Goal: Task Accomplishment & Management: Manage account settings

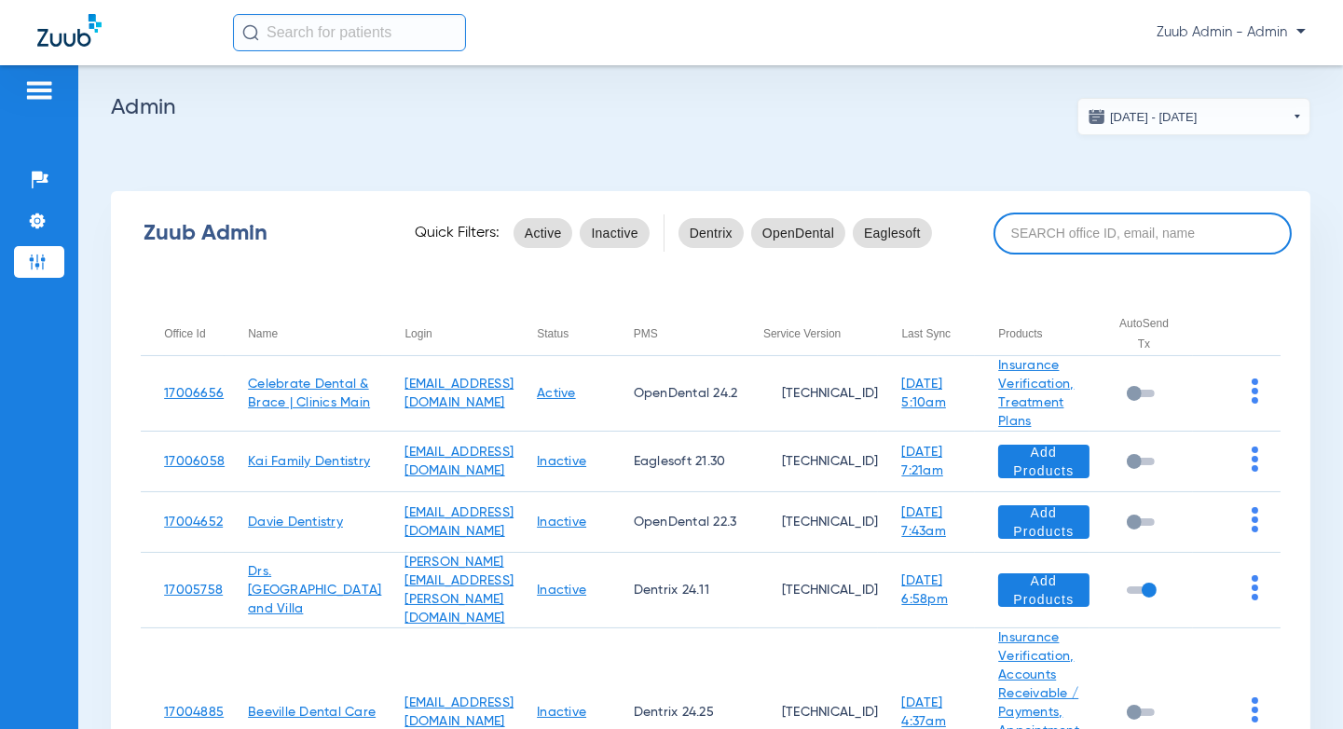
click at [1097, 238] on input at bounding box center [1143, 234] width 298 height 42
paste input "[GEOGRAPHIC_DATA]"
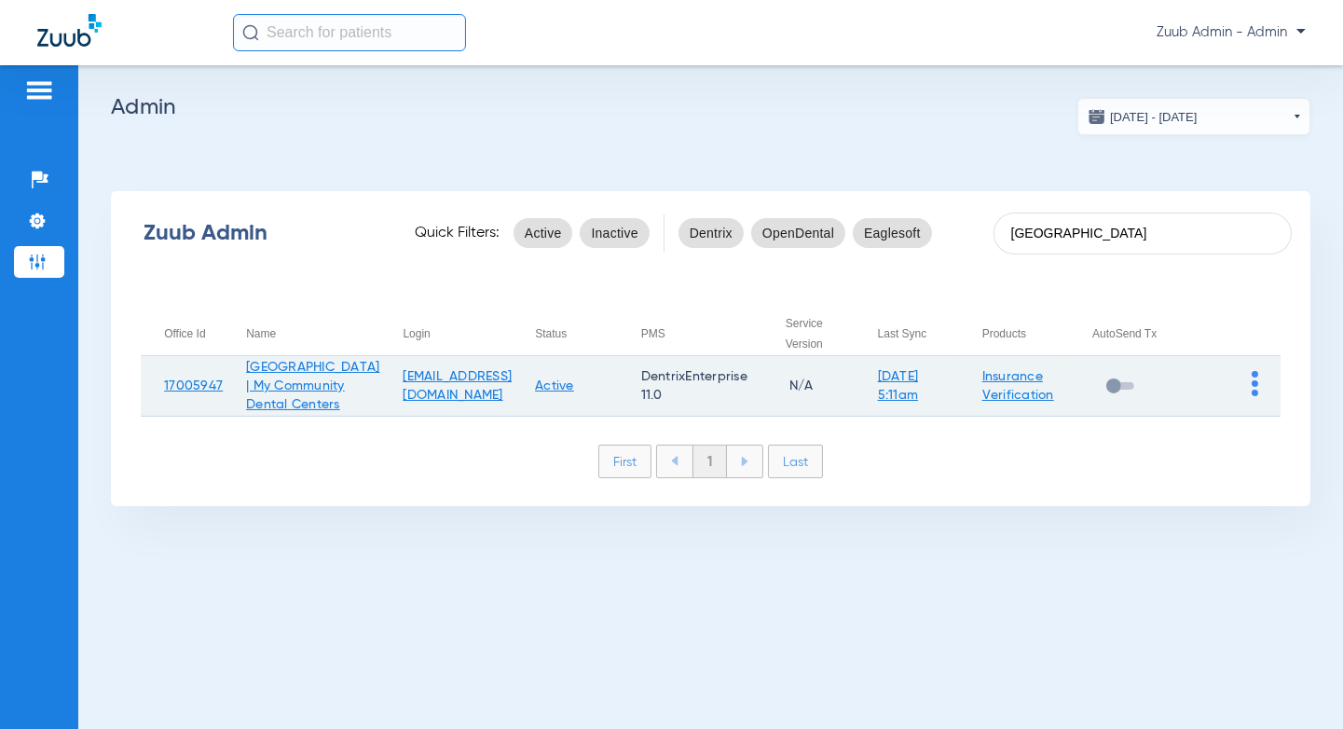
type input "[GEOGRAPHIC_DATA]"
click at [1259, 397] on td at bounding box center [1229, 386] width 103 height 61
copy link "17005947"
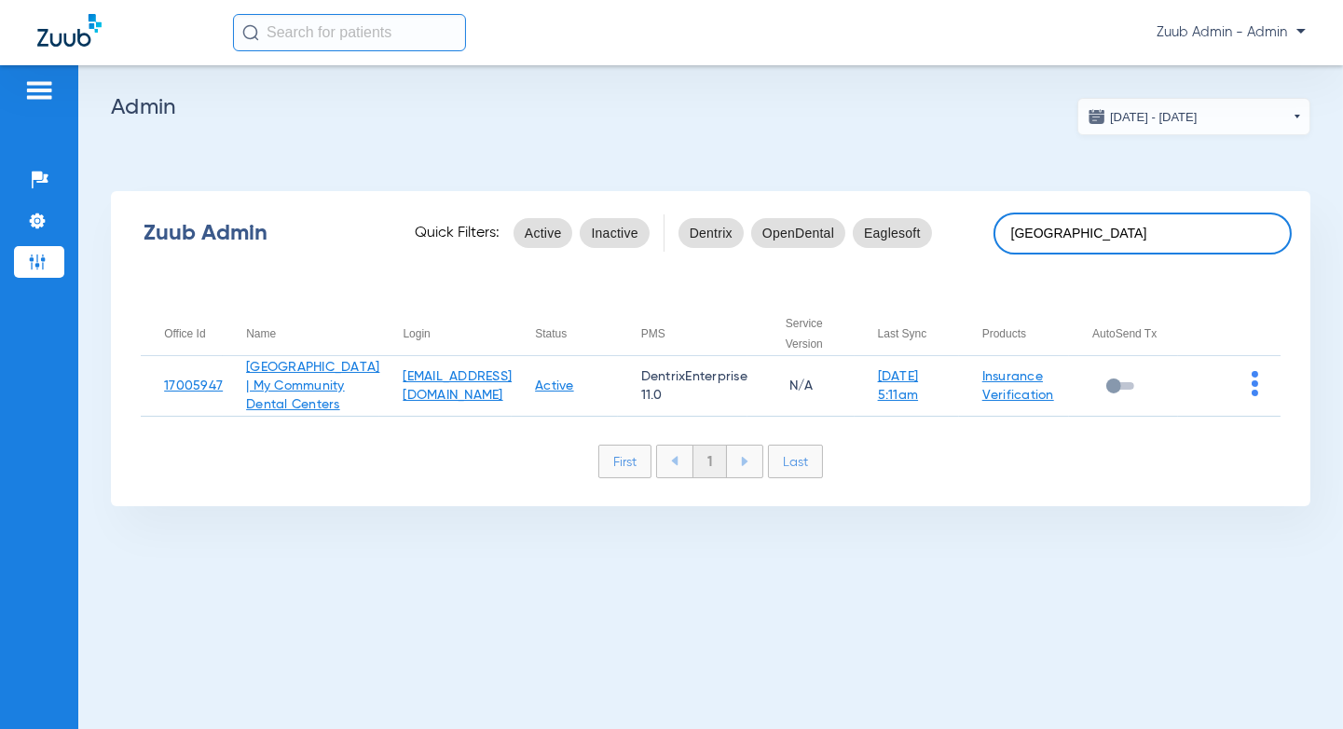
click at [1131, 237] on input "Cedar Springs" at bounding box center [1143, 234] width 298 height 42
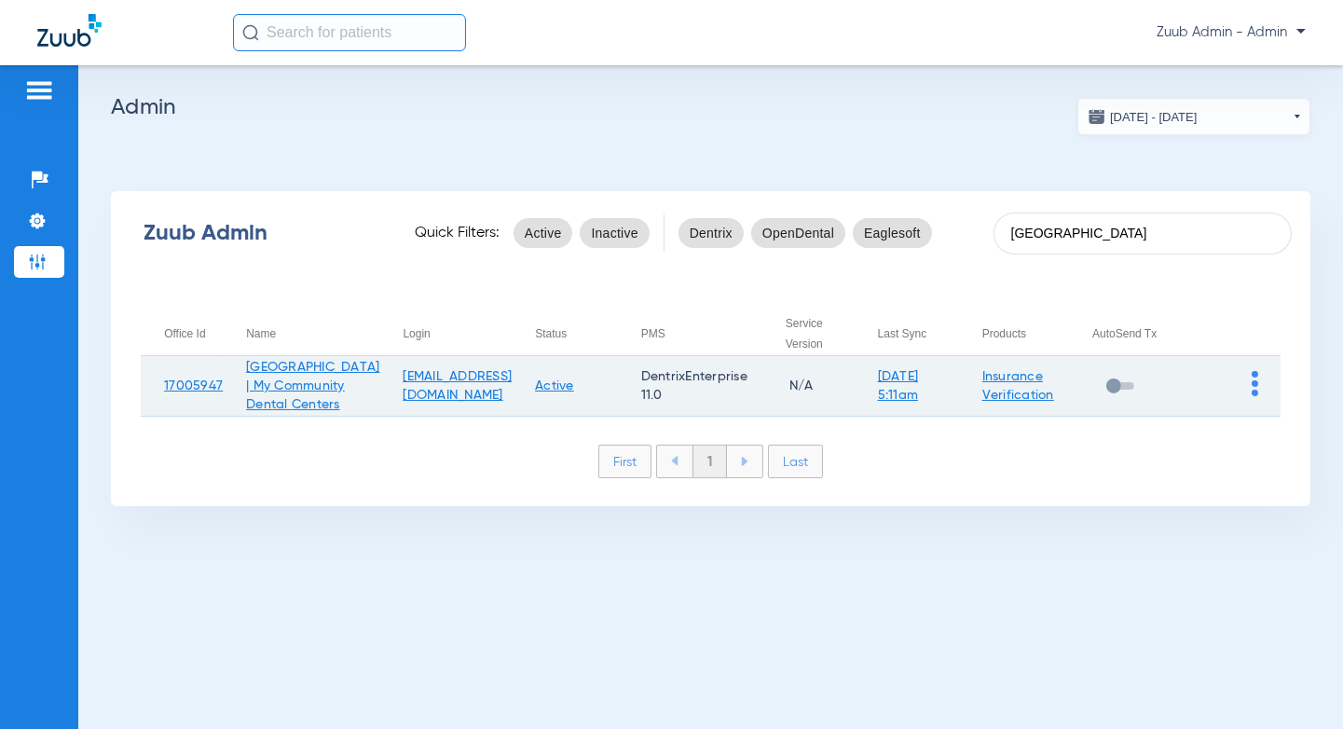
click at [1256, 396] on img at bounding box center [1255, 383] width 7 height 25
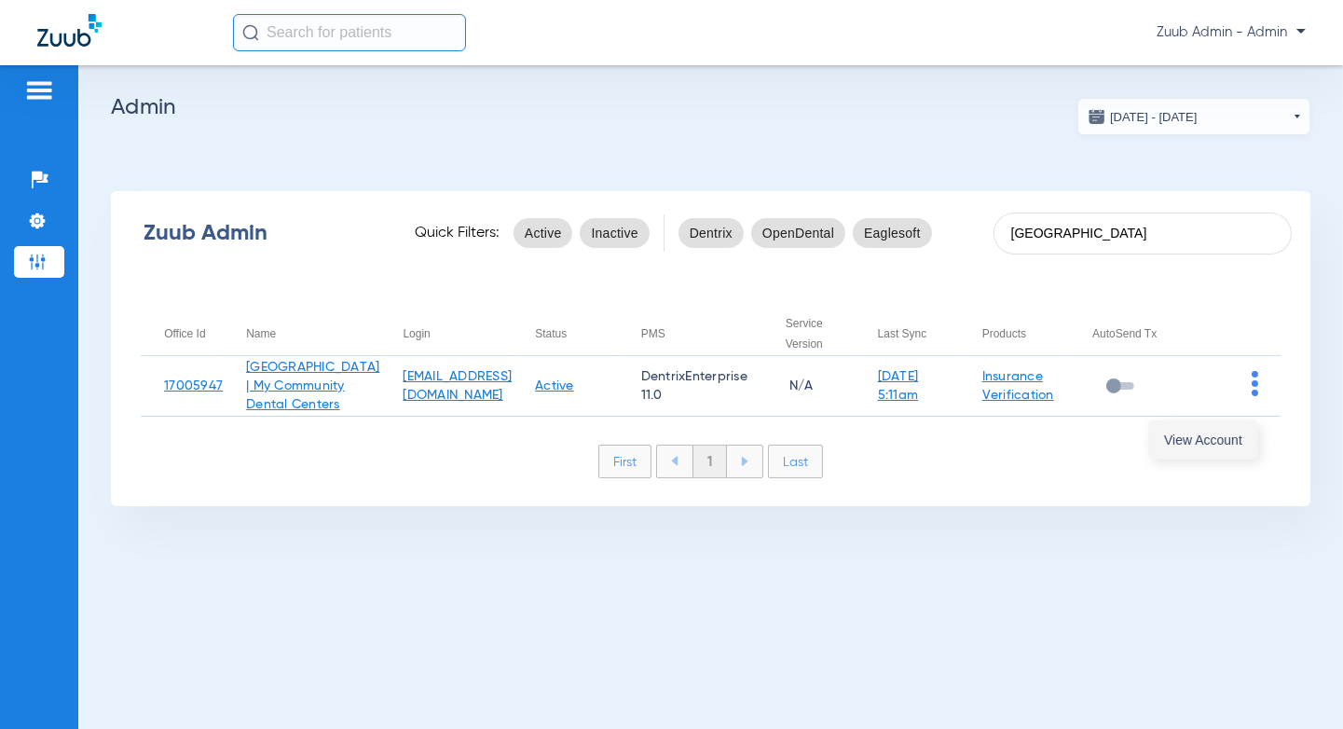
click at [1201, 424] on button "View Account" at bounding box center [1203, 439] width 108 height 37
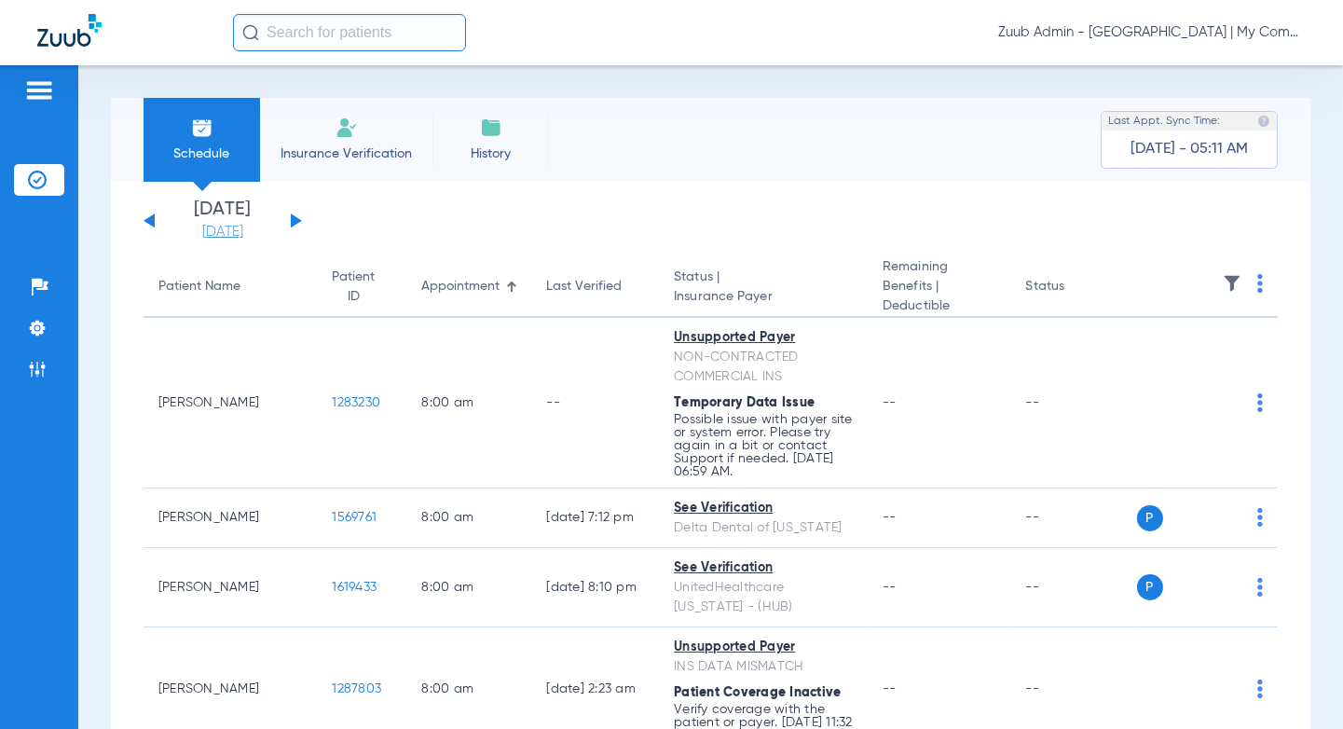
click at [209, 235] on link "[DATE]" at bounding box center [223, 232] width 112 height 19
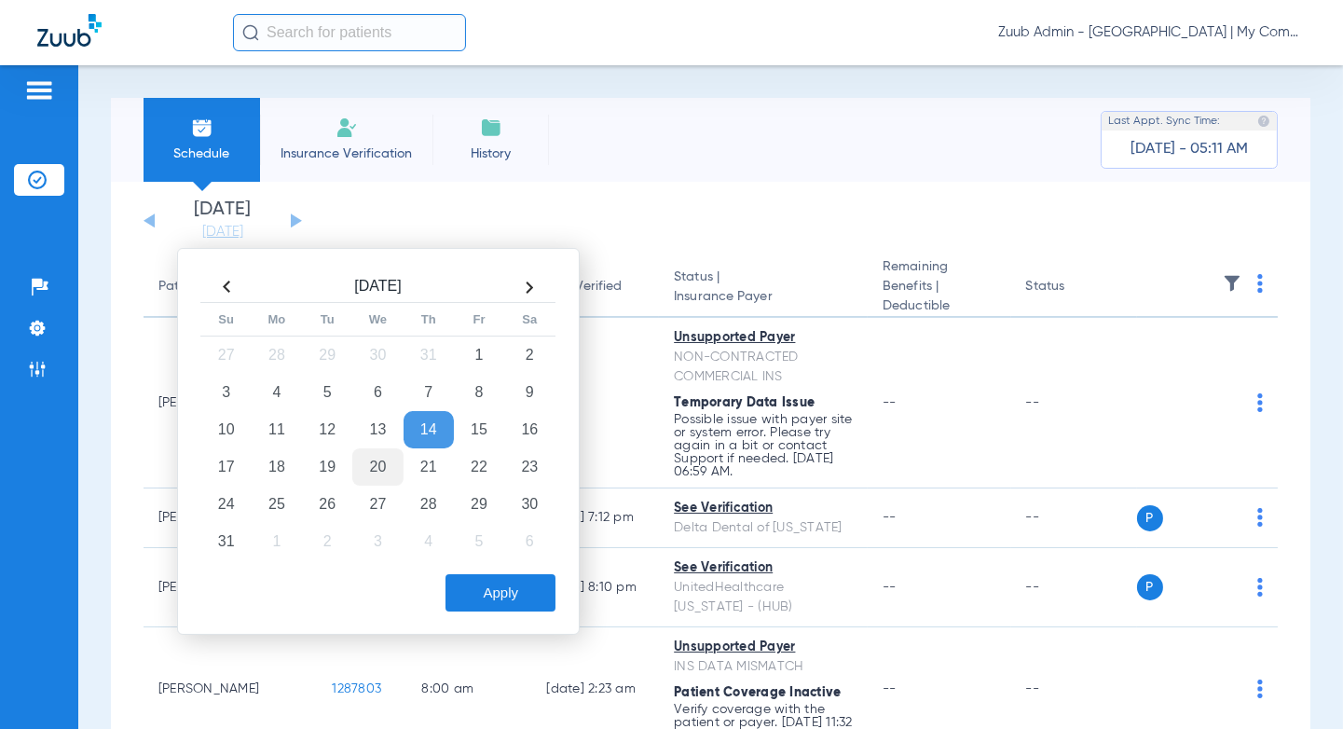
click at [388, 469] on td "20" at bounding box center [377, 466] width 50 height 37
click at [500, 602] on button "Apply" at bounding box center [501, 592] width 110 height 37
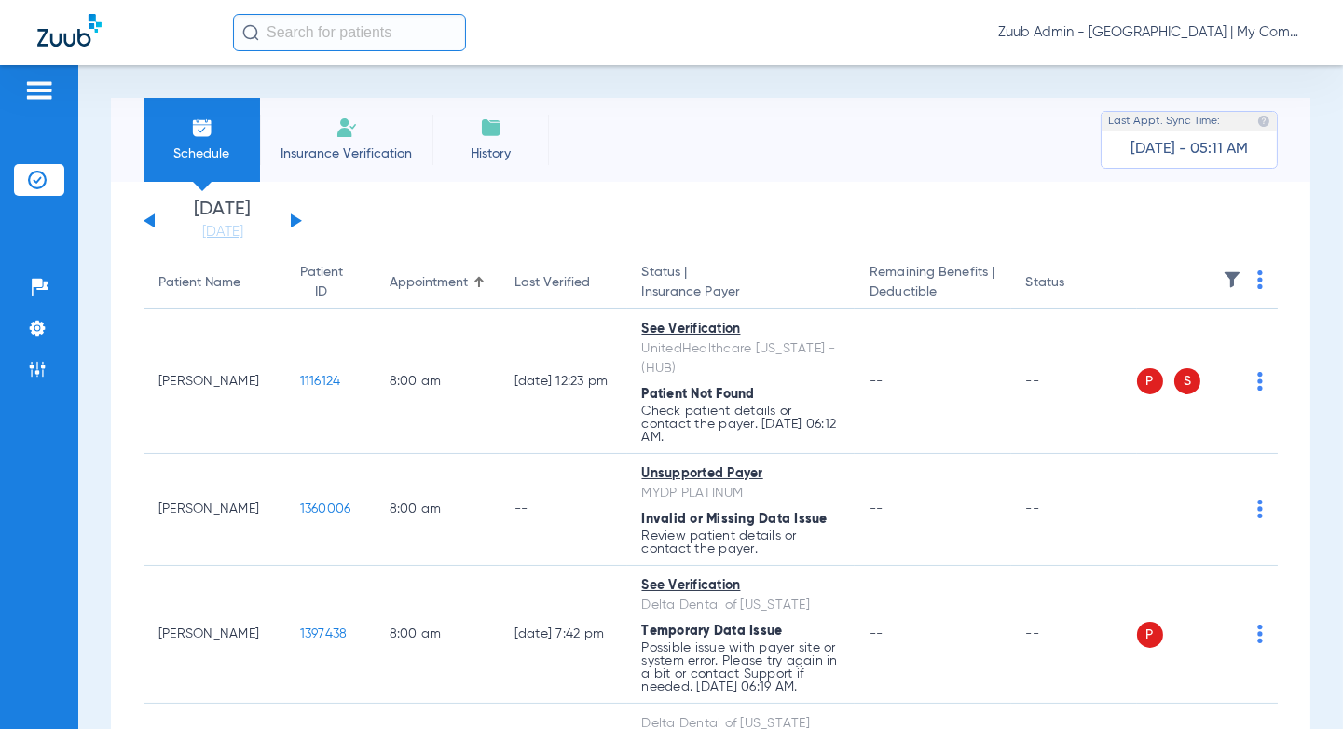
click at [1228, 268] on th at bounding box center [1208, 283] width 142 height 52
click at [1228, 270] on img at bounding box center [1232, 279] width 19 height 19
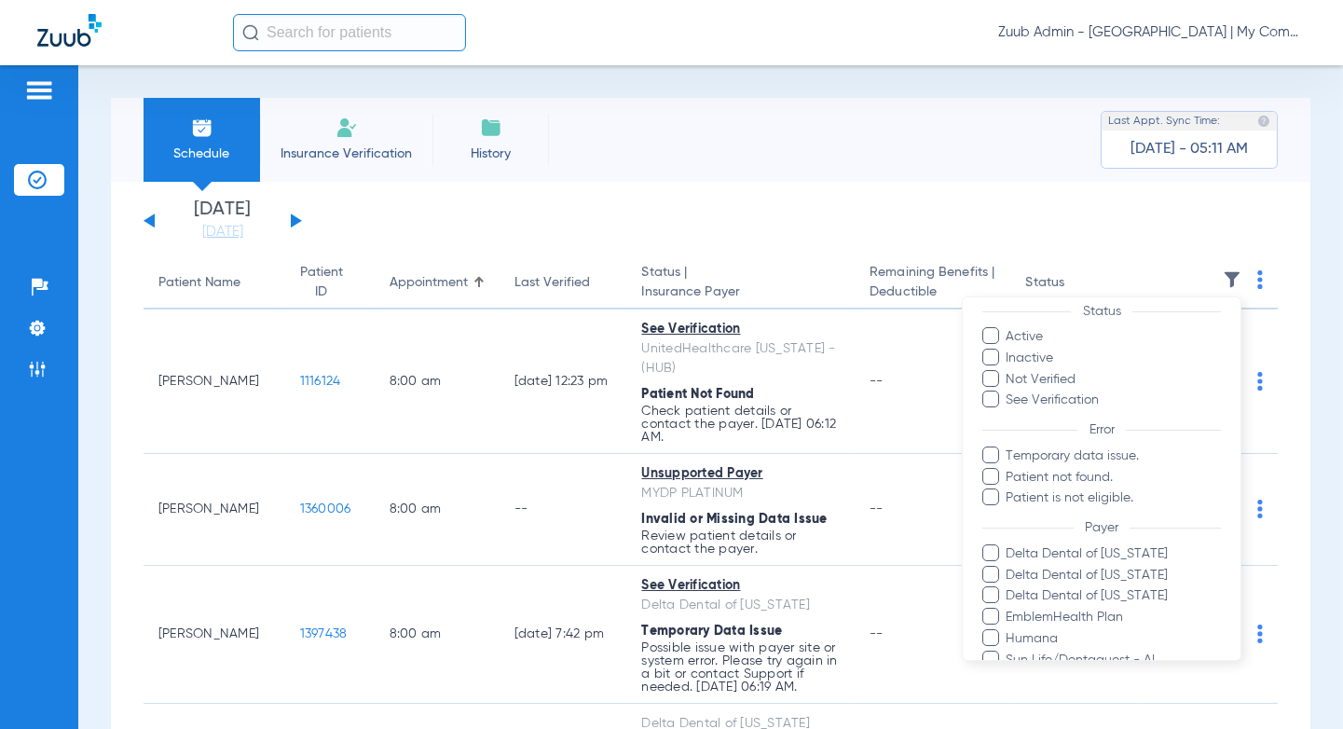
scroll to position [49, 0]
click at [1063, 449] on span "Temporary data issue." at bounding box center [1113, 456] width 216 height 20
click at [1008, 468] on input "Temporary data issue." at bounding box center [1008, 468] width 0 height 0
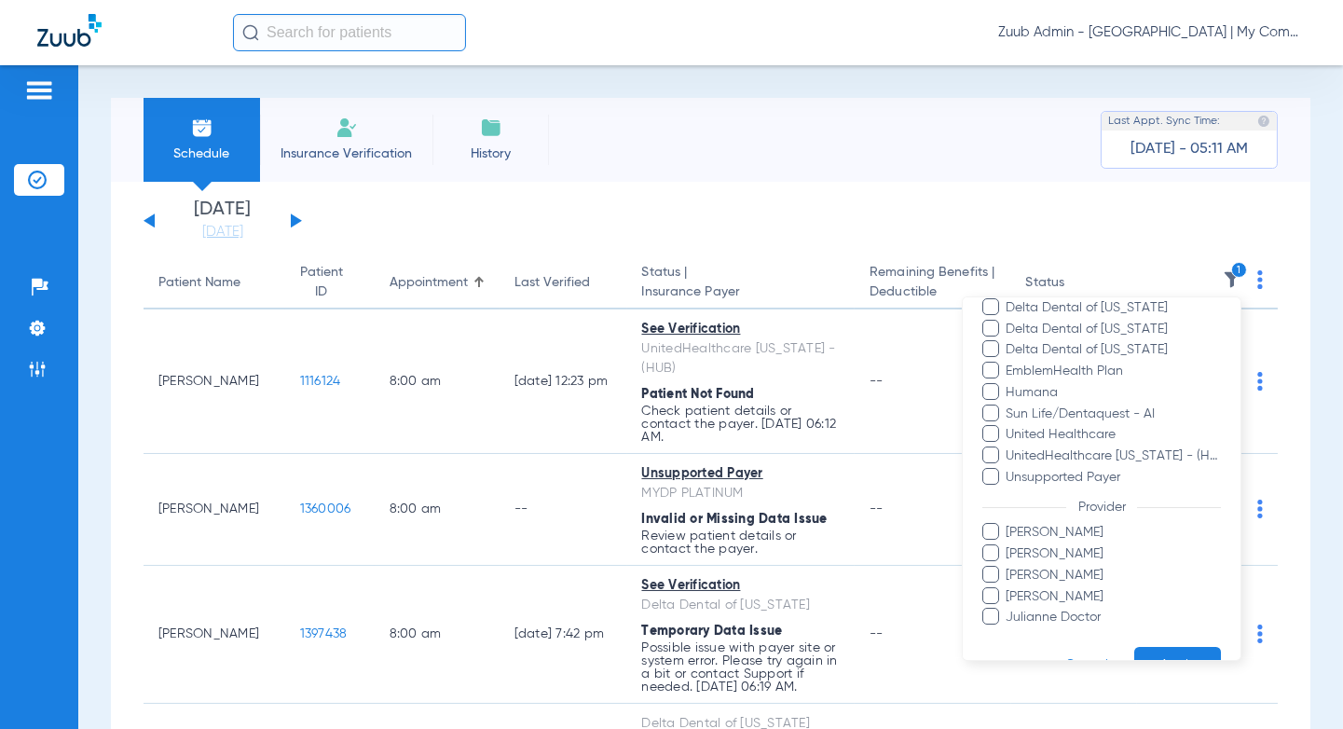
scroll to position [336, 0]
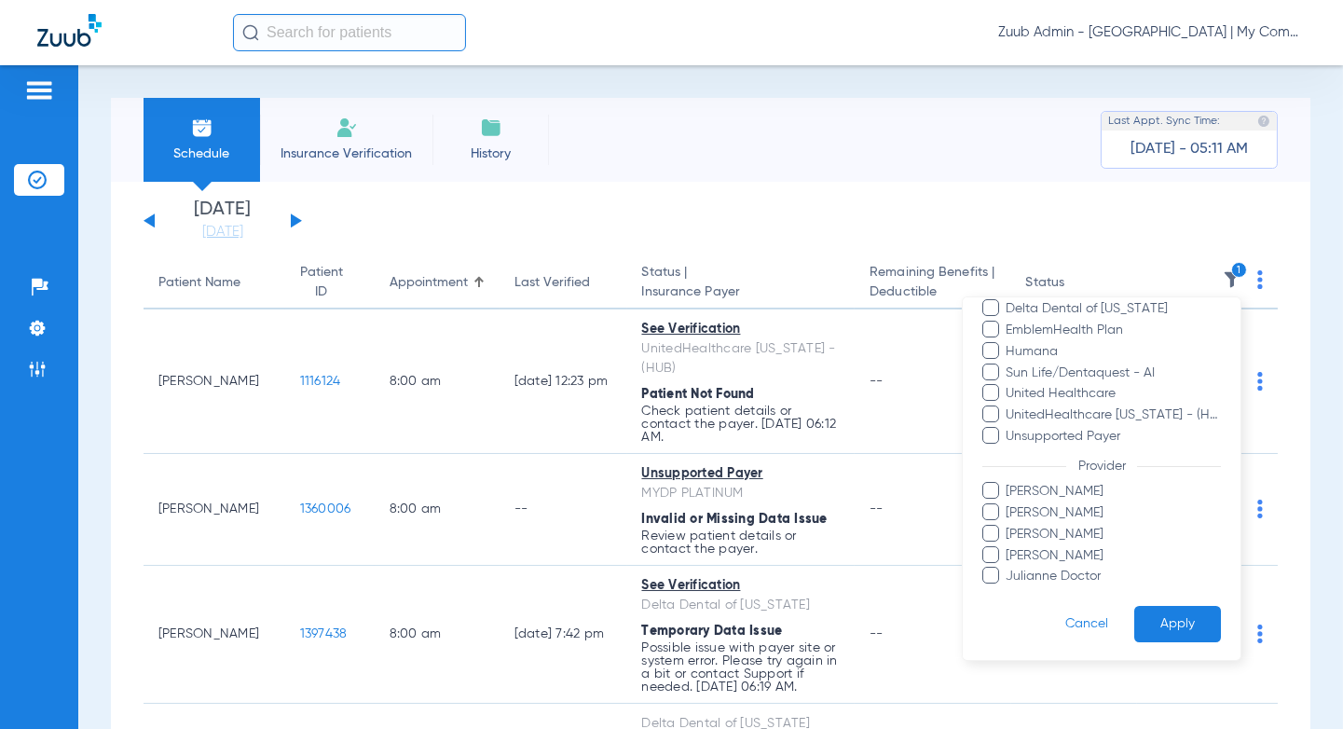
click at [1177, 619] on button "Apply" at bounding box center [1177, 624] width 87 height 36
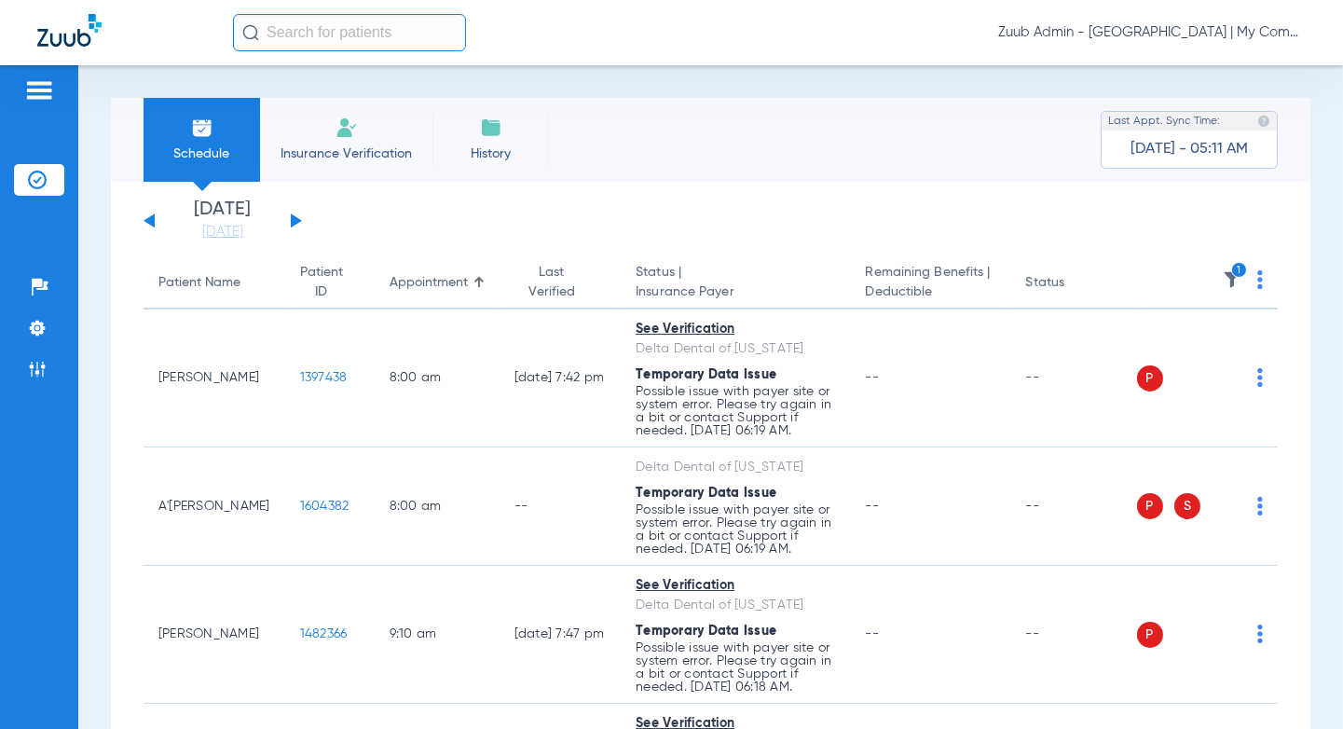
click at [1255, 275] on th "1" at bounding box center [1208, 283] width 142 height 52
click at [1257, 281] on img at bounding box center [1260, 279] width 6 height 19
click at [1195, 347] on span "Verify All" at bounding box center [1189, 353] width 117 height 13
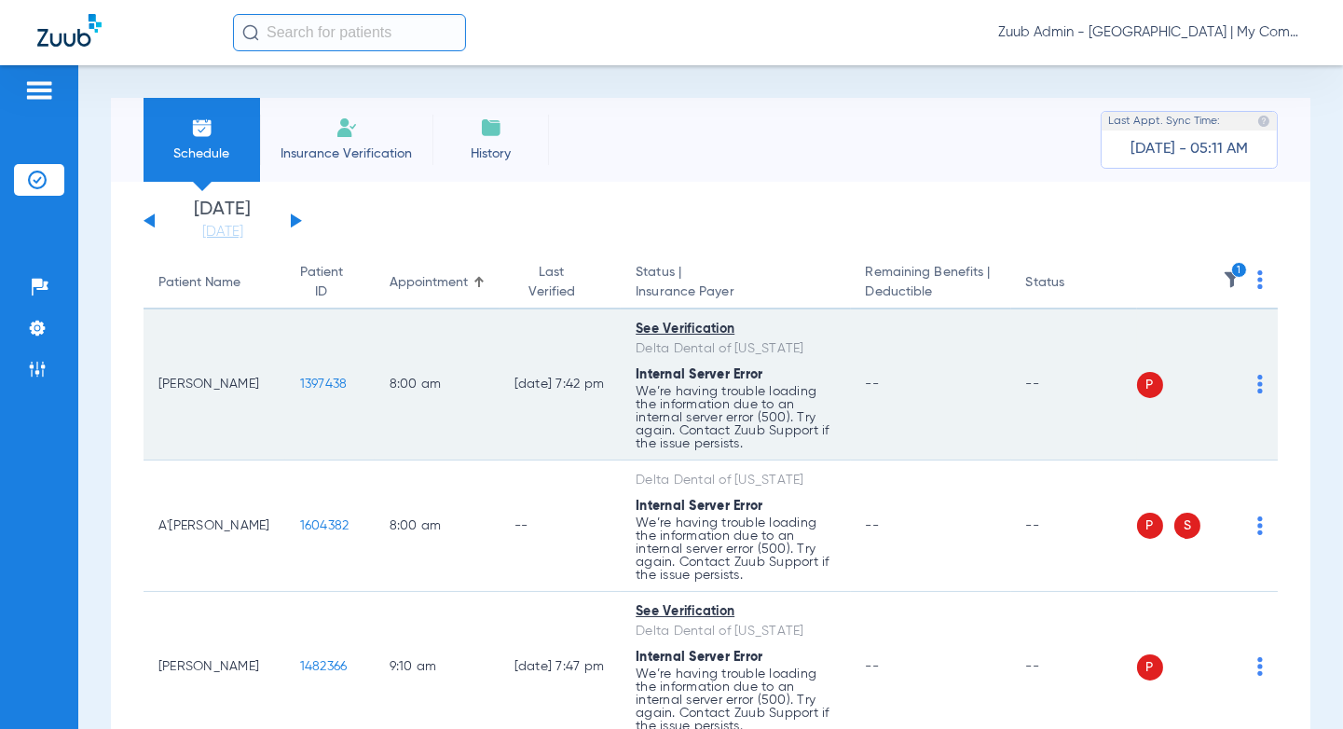
click at [300, 386] on span "1397438" at bounding box center [324, 383] width 48 height 13
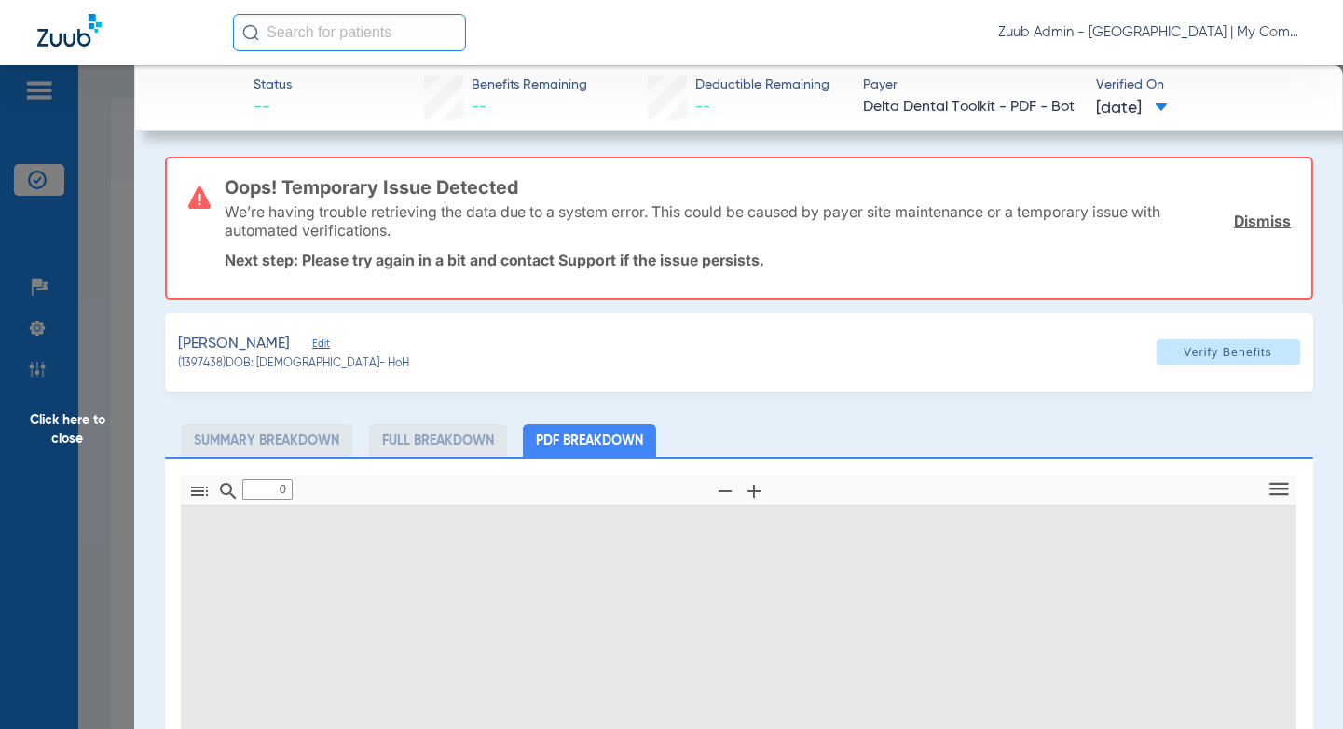
type input "1"
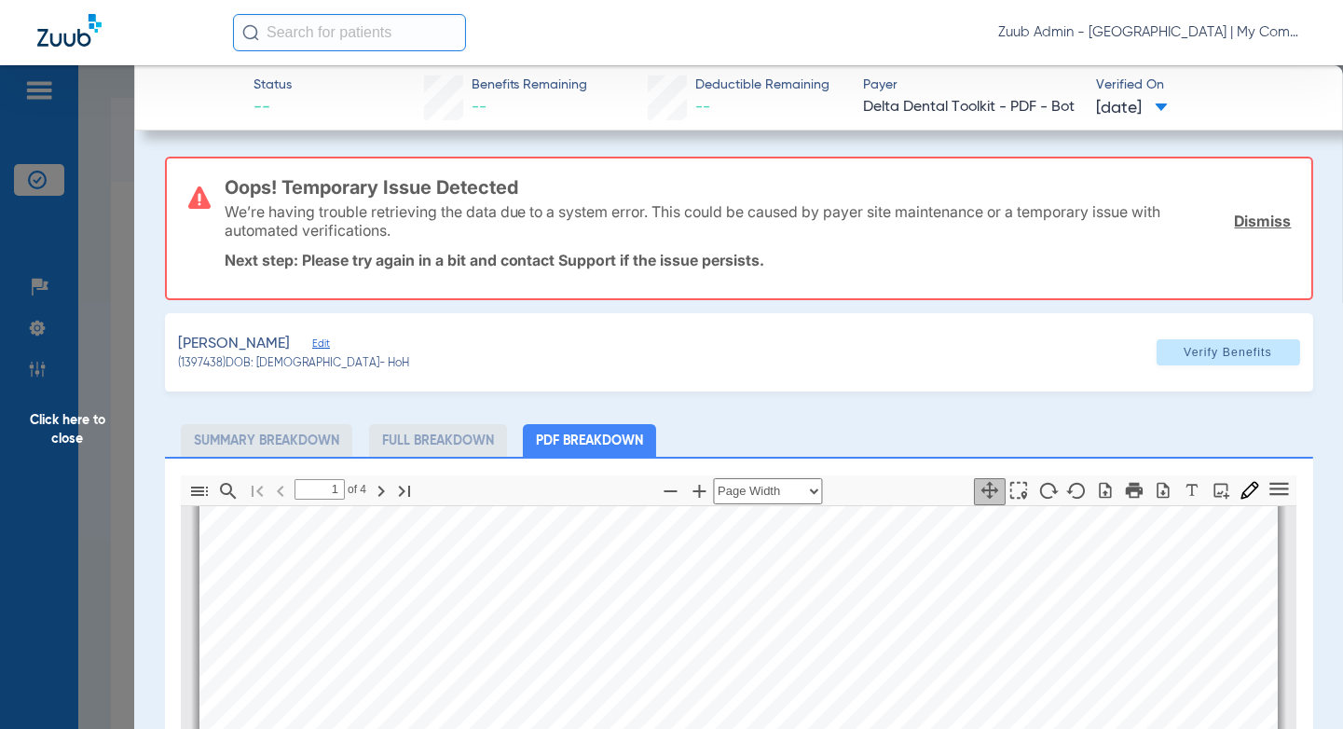
click at [94, 248] on span "Click here to close" at bounding box center [67, 429] width 134 height 729
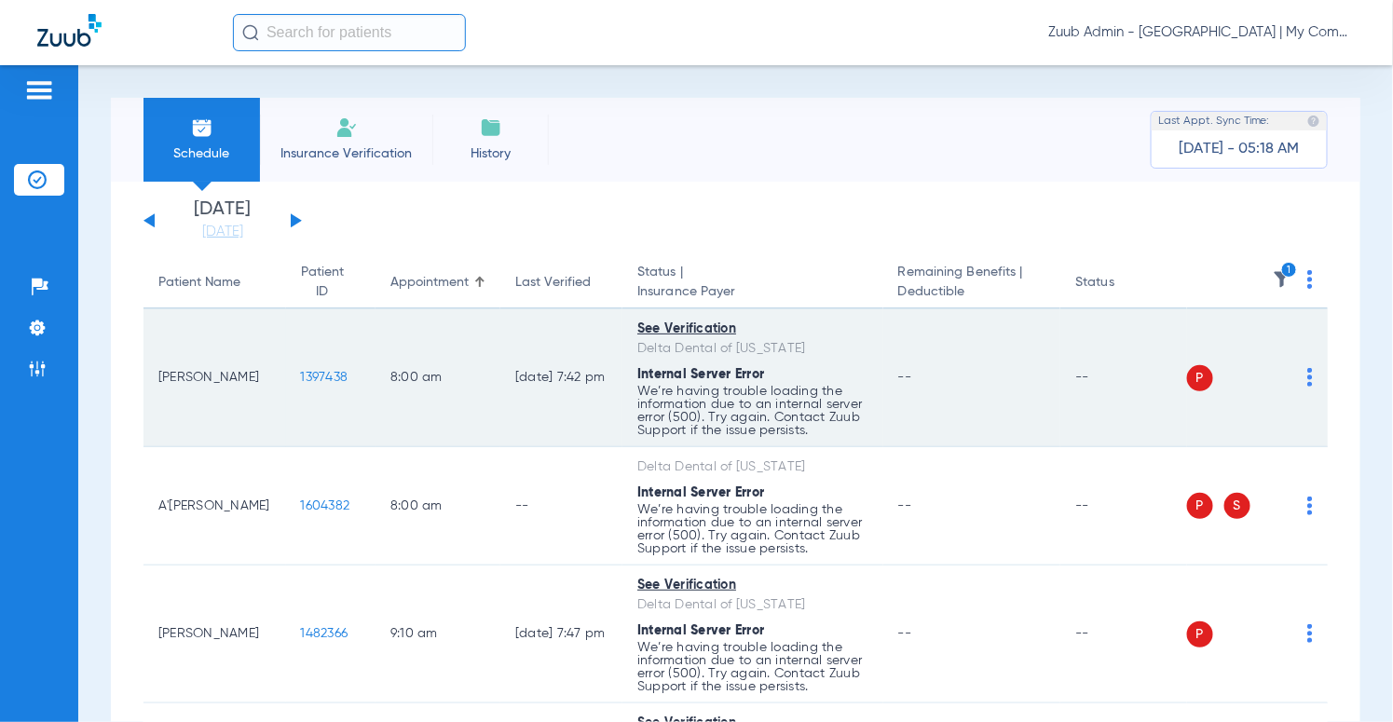
click at [292, 368] on td "1397438" at bounding box center [330, 378] width 89 height 138
click at [301, 375] on span "1397438" at bounding box center [325, 377] width 48 height 13
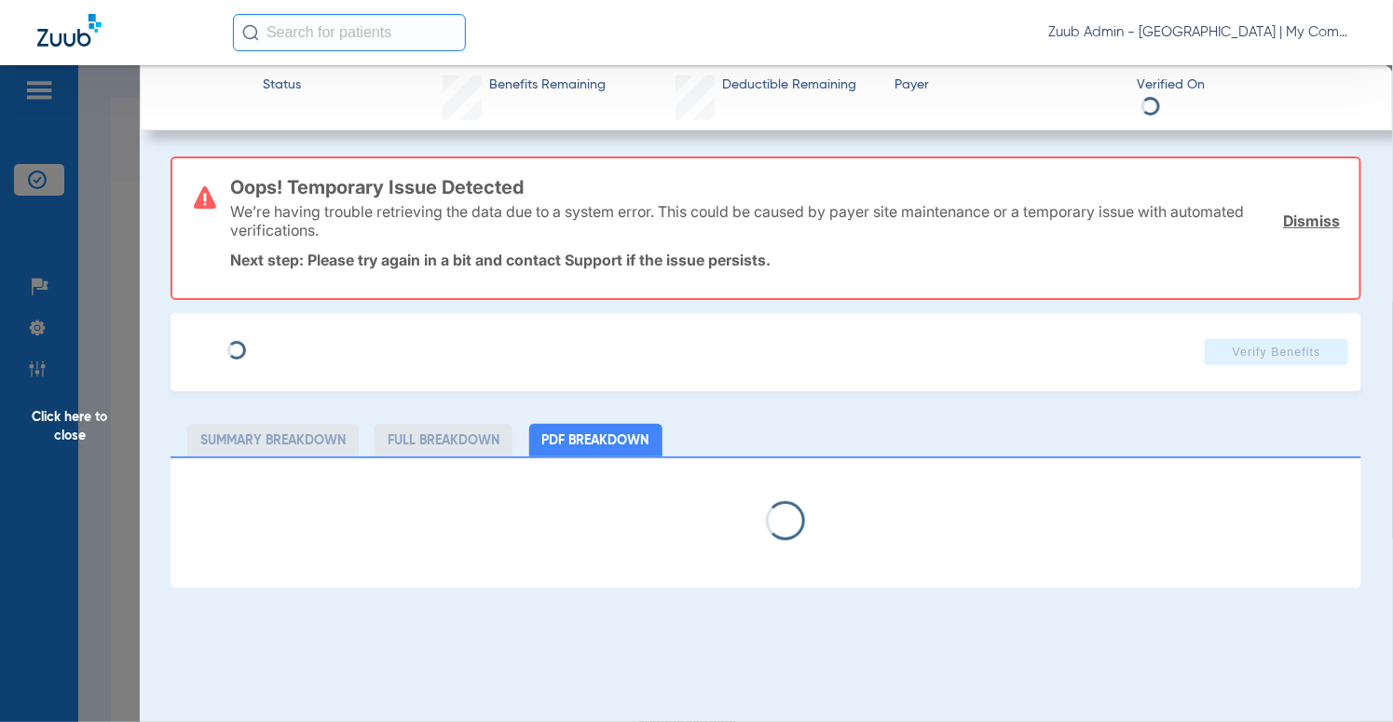
select select "page-width"
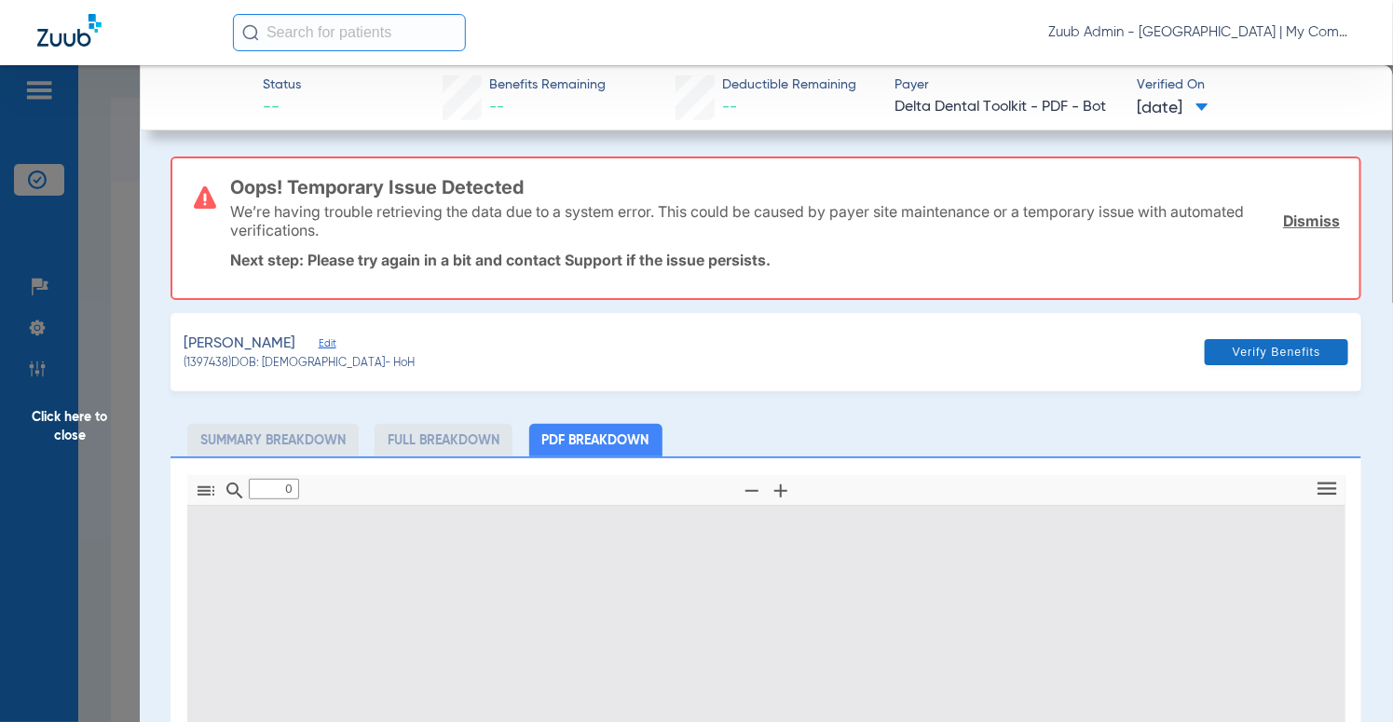
type input "1"
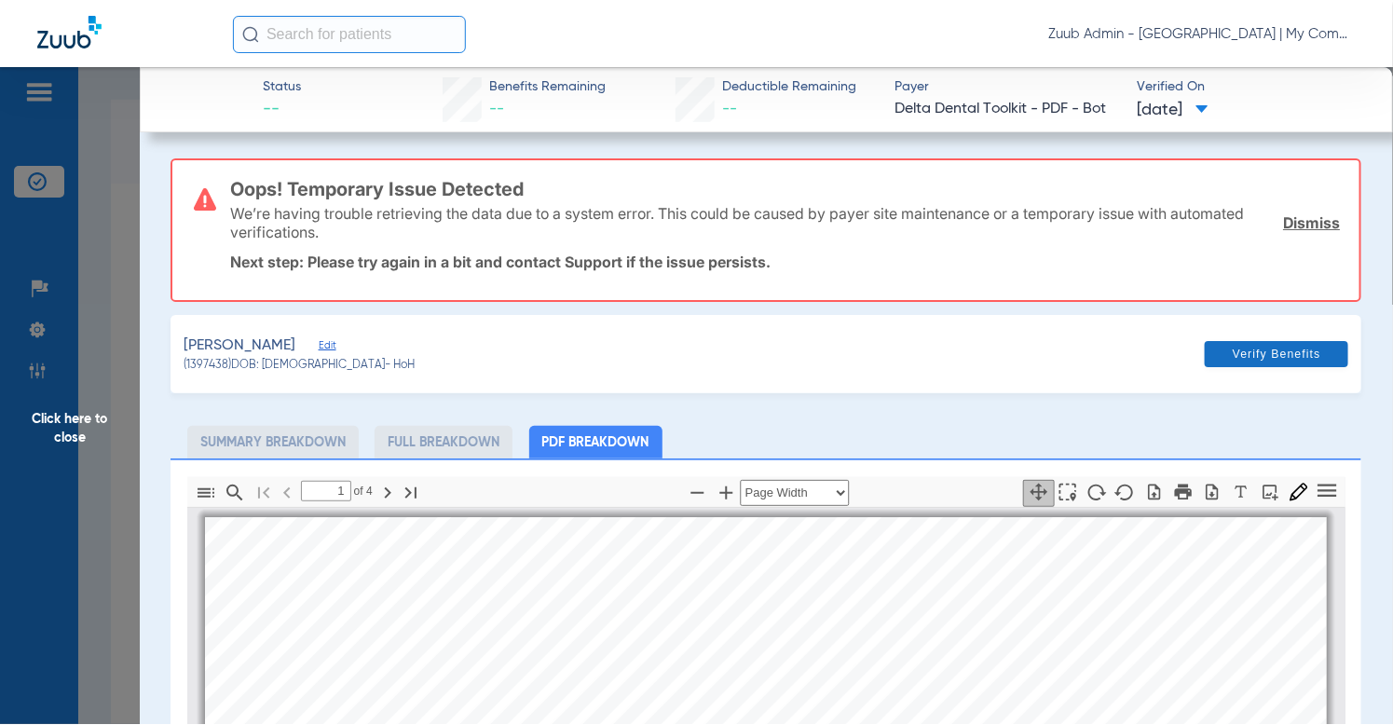
scroll to position [9, 0]
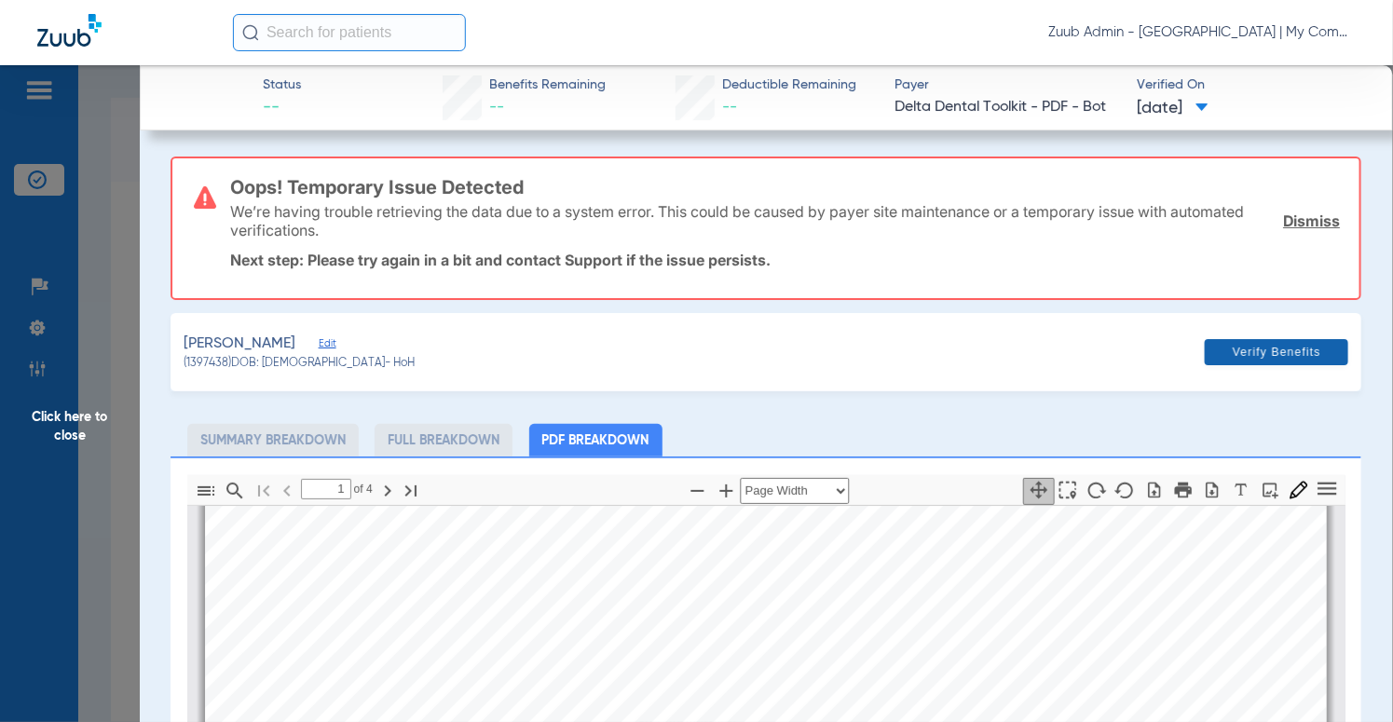
click at [1251, 360] on span at bounding box center [1277, 352] width 144 height 45
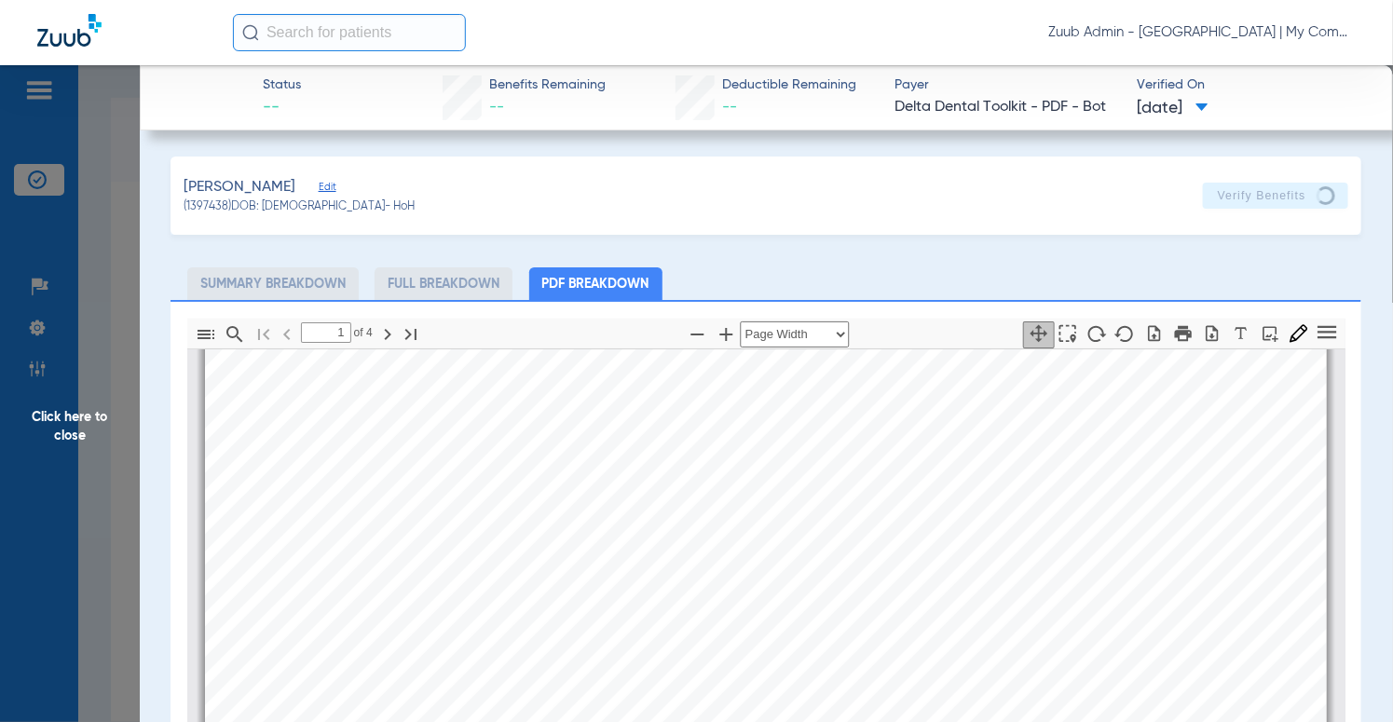
click at [336, 184] on span "Edit" at bounding box center [327, 190] width 17 height 18
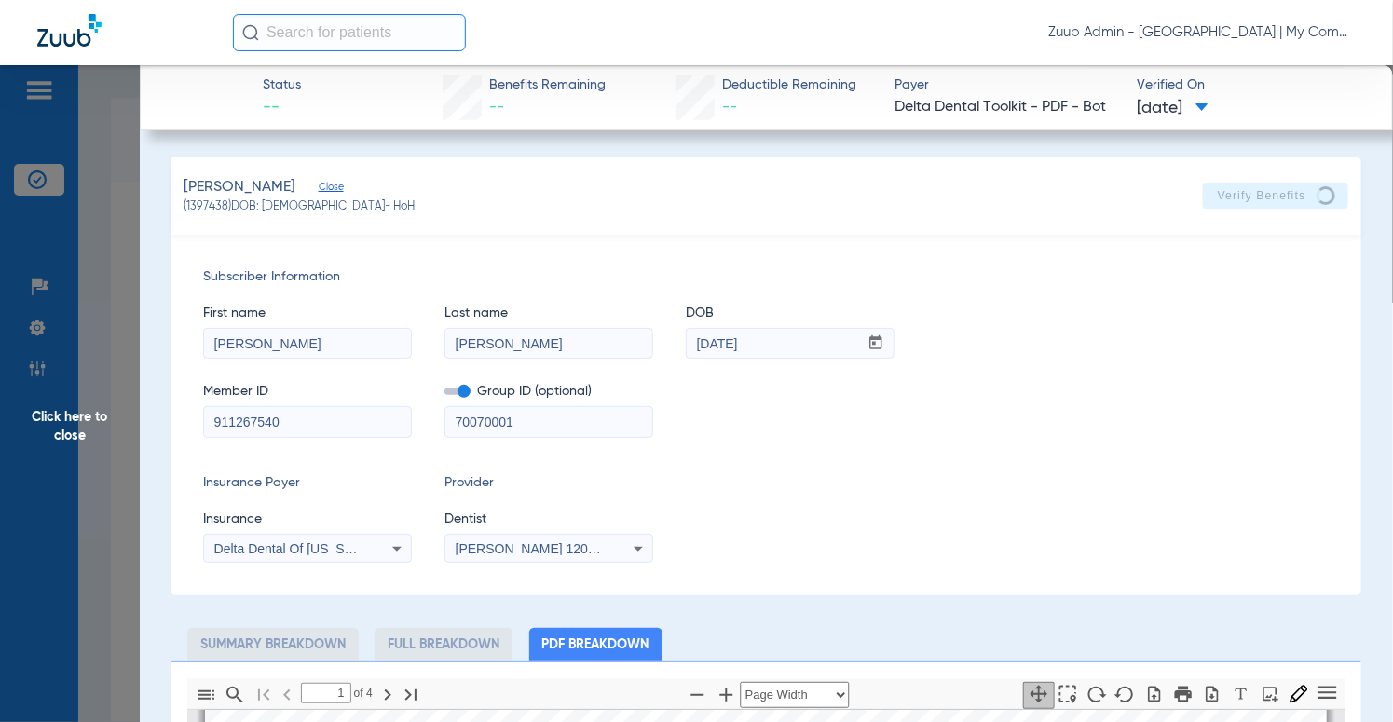
click at [369, 429] on input "911267540" at bounding box center [307, 422] width 207 height 30
click at [369, 343] on input "Jessica" at bounding box center [307, 344] width 207 height 30
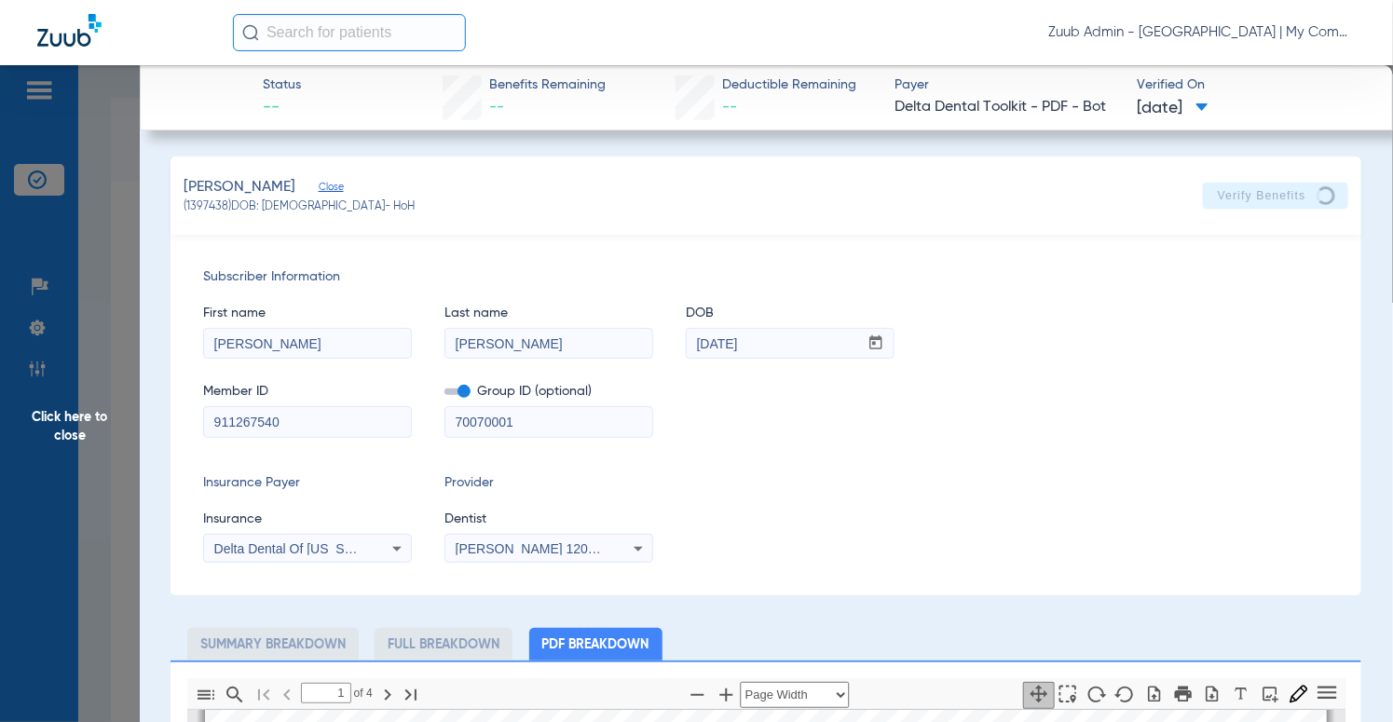
click at [607, 340] on input "Burton-Allen" at bounding box center [549, 344] width 207 height 30
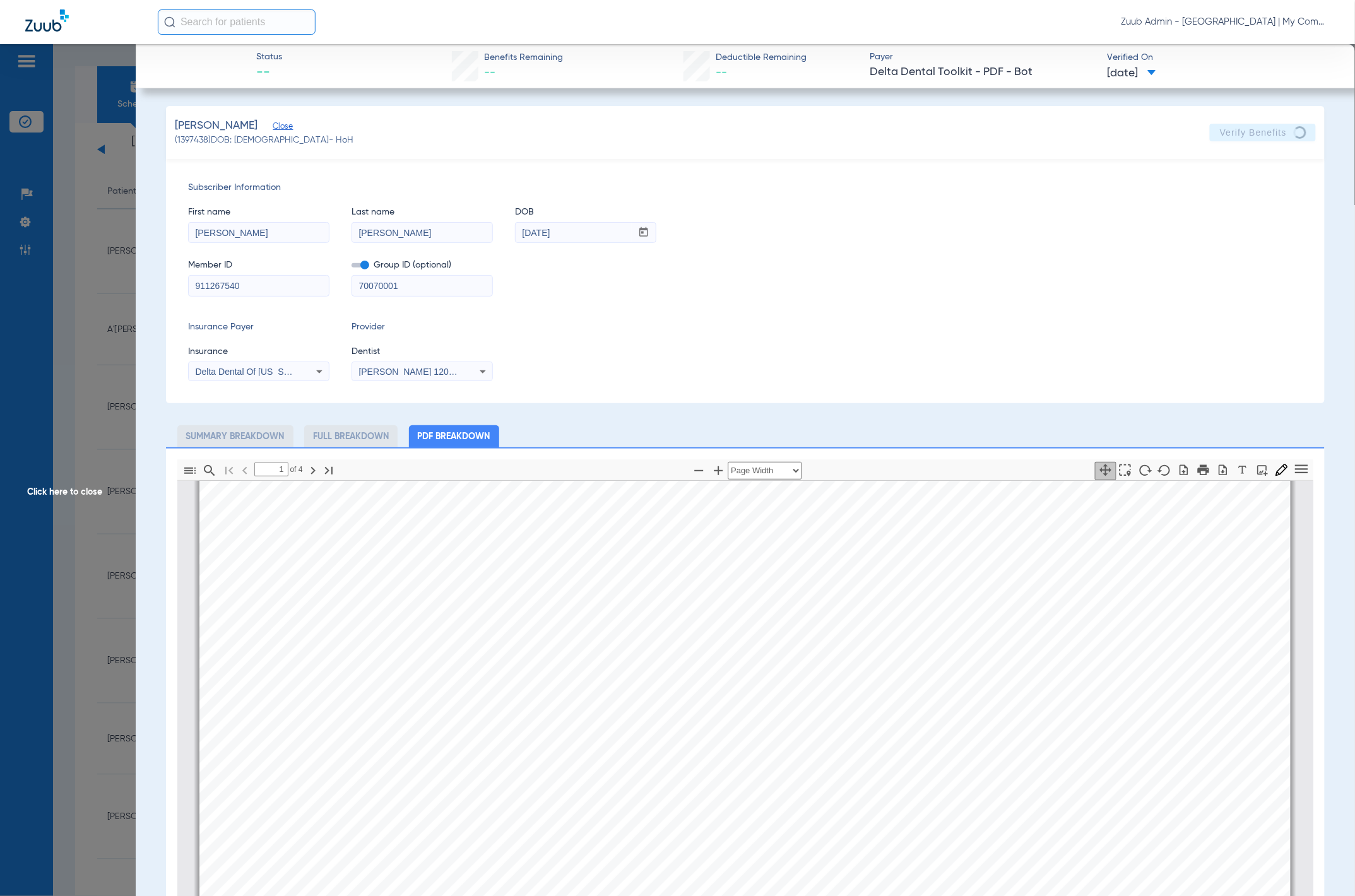
click at [116, 213] on span "Click here to close" at bounding box center [68, 492] width 135 height 896
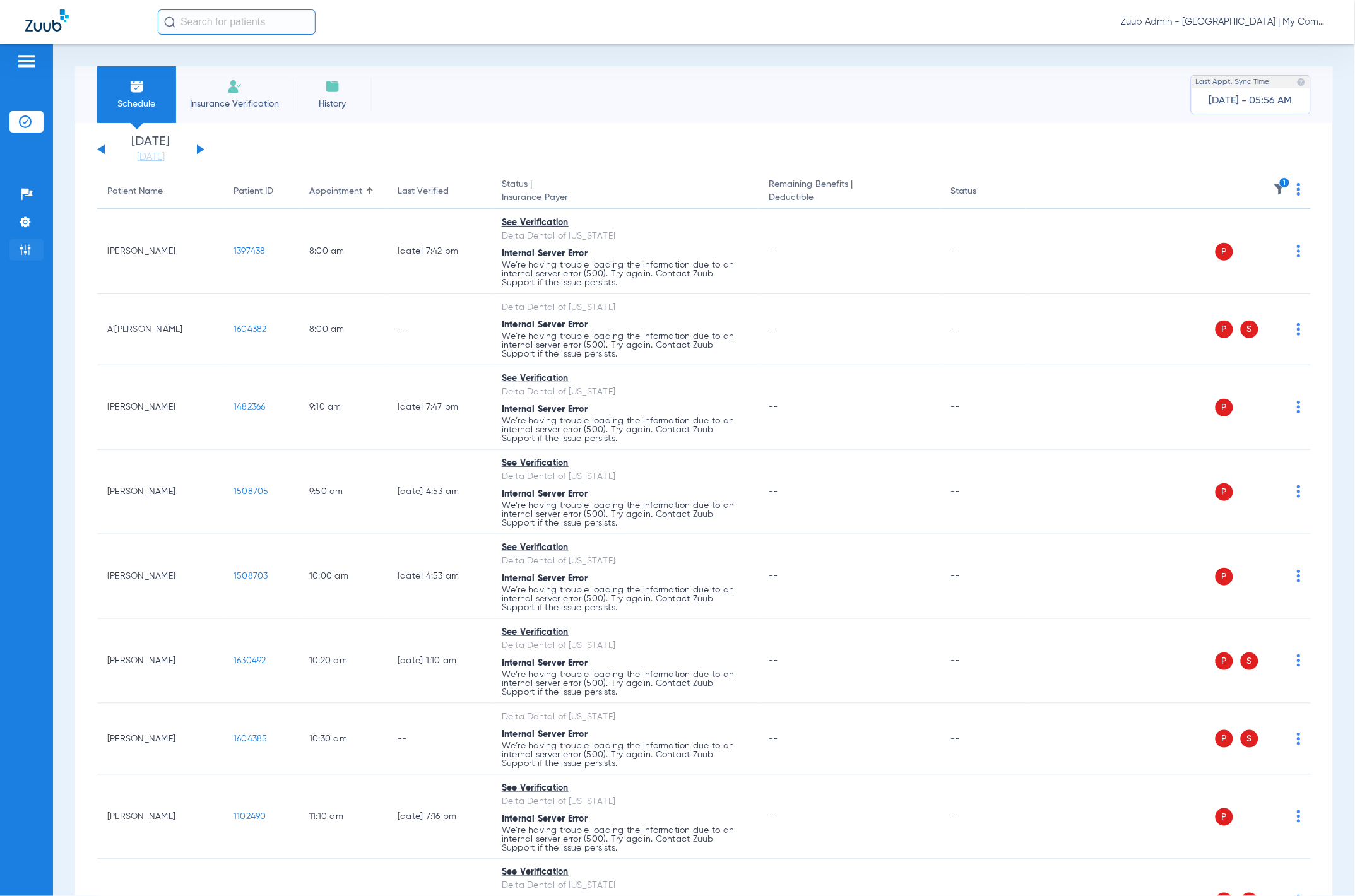
click at [33, 255] on li "Admin" at bounding box center [26, 250] width 34 height 22
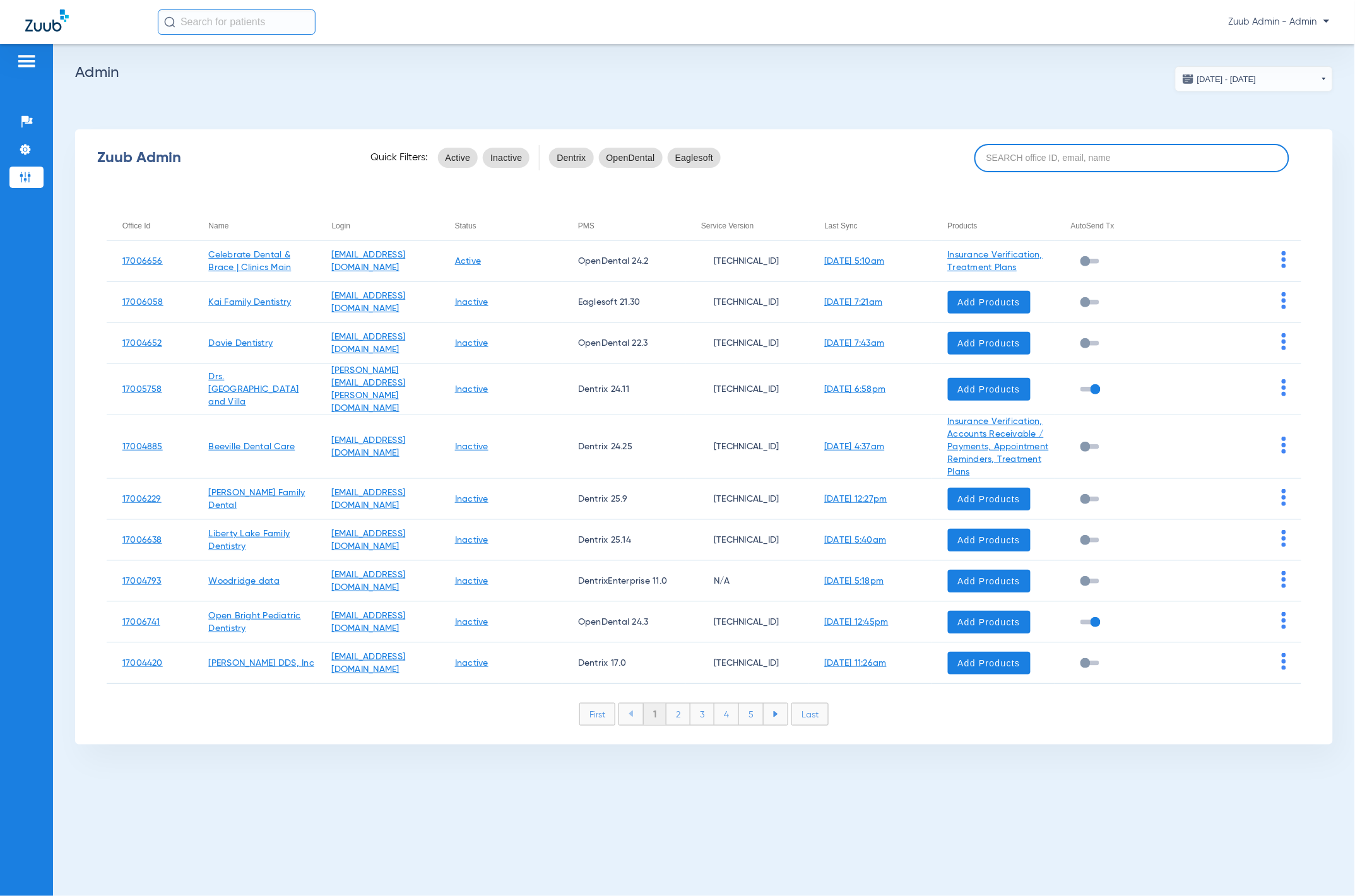
click at [909, 150] on input at bounding box center [1132, 158] width 314 height 28
paste input "17007088"
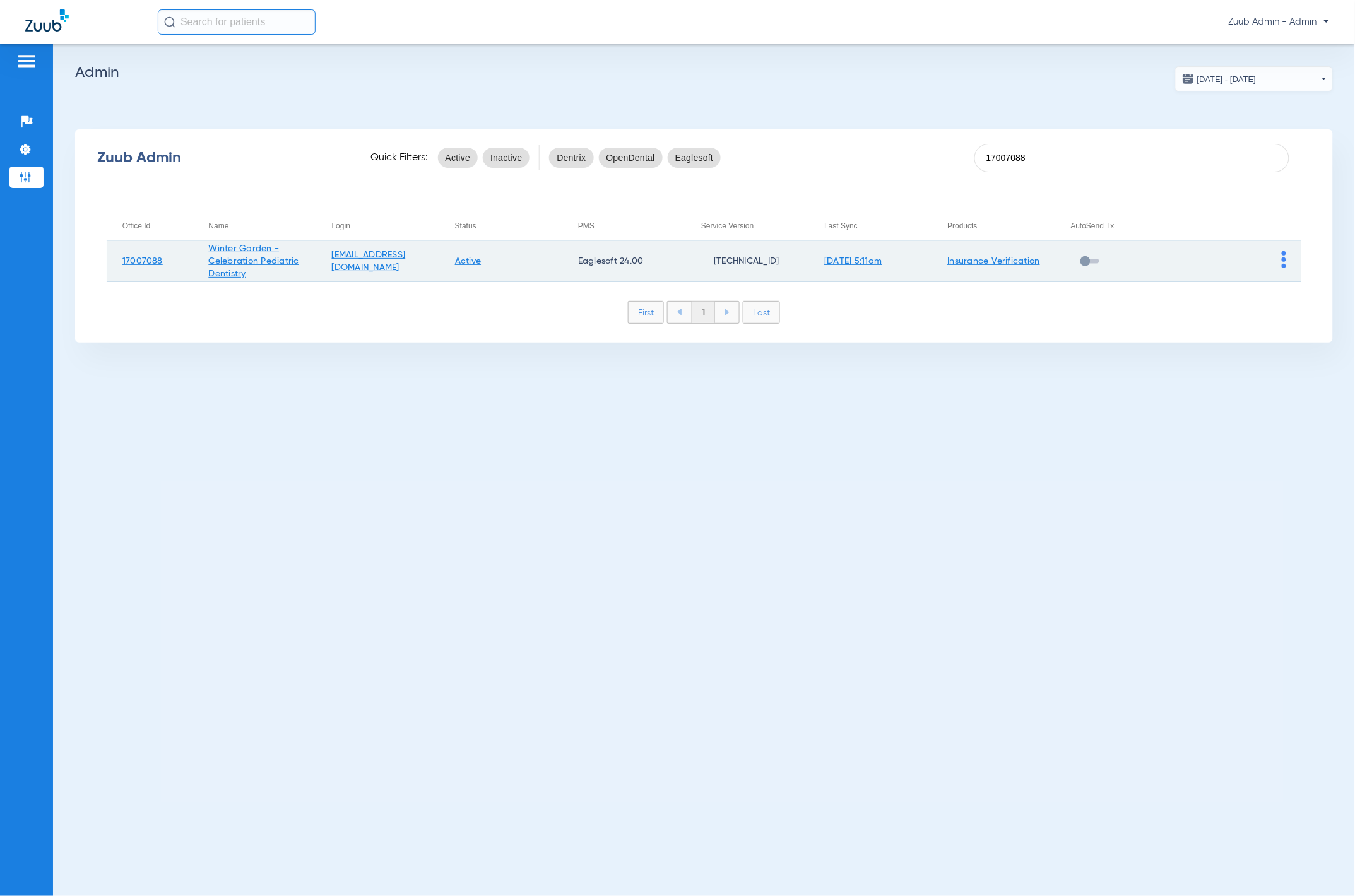
type input "17007088"
click at [909, 257] on td at bounding box center [1240, 261] width 123 height 41
click at [909, 257] on img at bounding box center [1284, 259] width 5 height 17
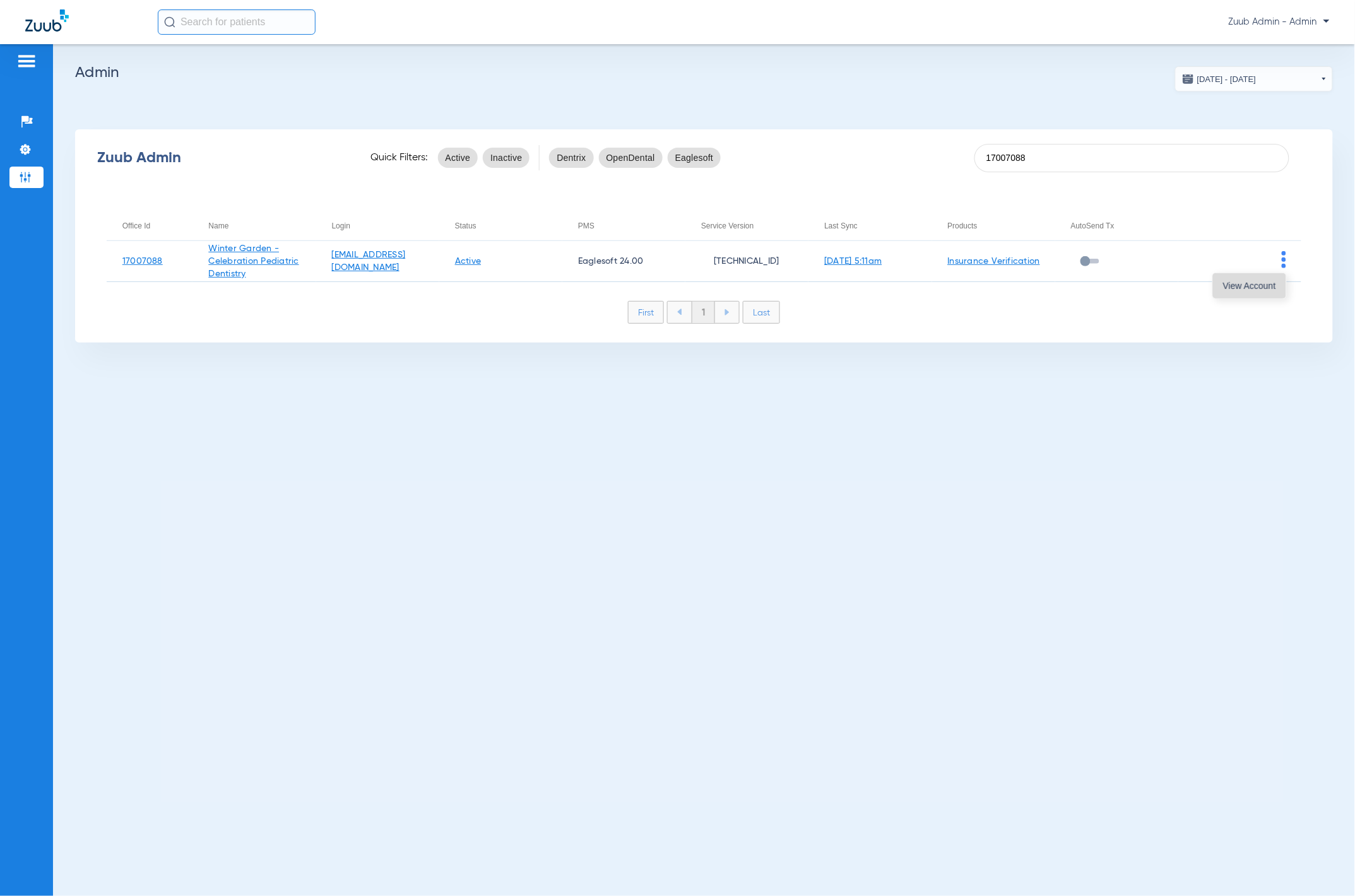
click at [909, 293] on button "View Account" at bounding box center [1249, 286] width 73 height 25
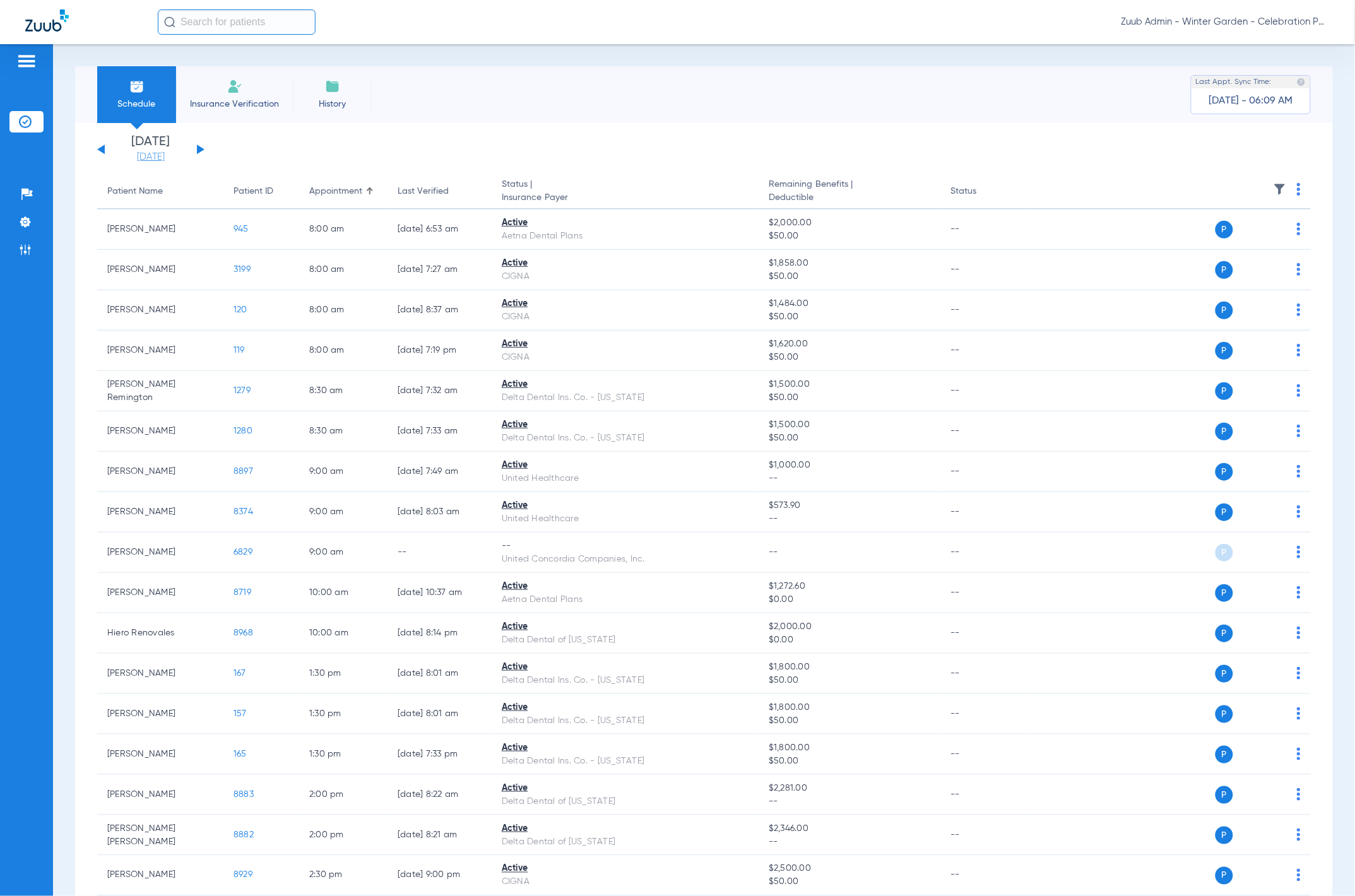
click at [144, 156] on link "08-14-2025" at bounding box center [151, 157] width 76 height 13
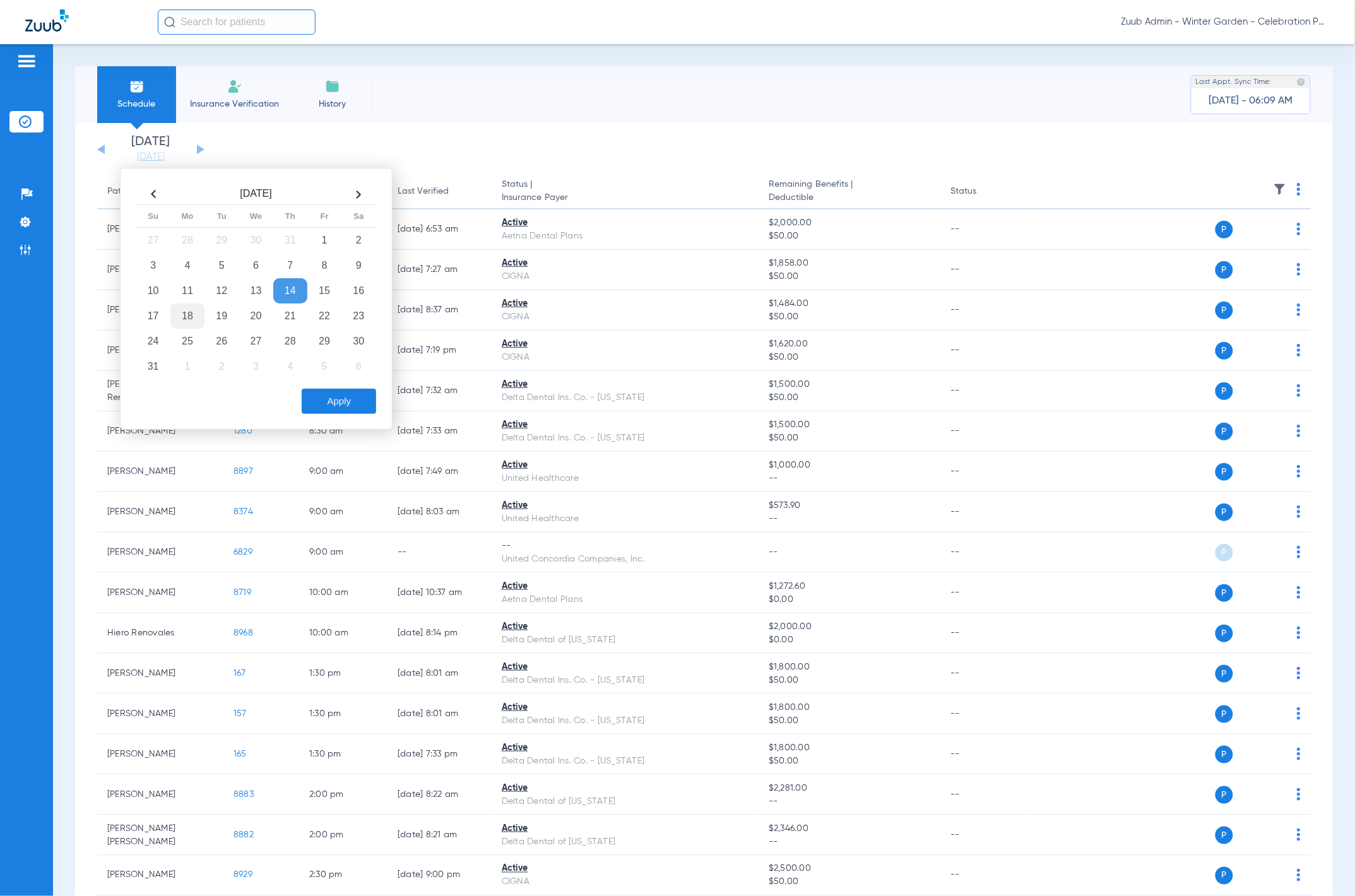
click at [187, 316] on td "18" at bounding box center [188, 316] width 34 height 25
click at [322, 399] on button "Apply" at bounding box center [339, 401] width 74 height 25
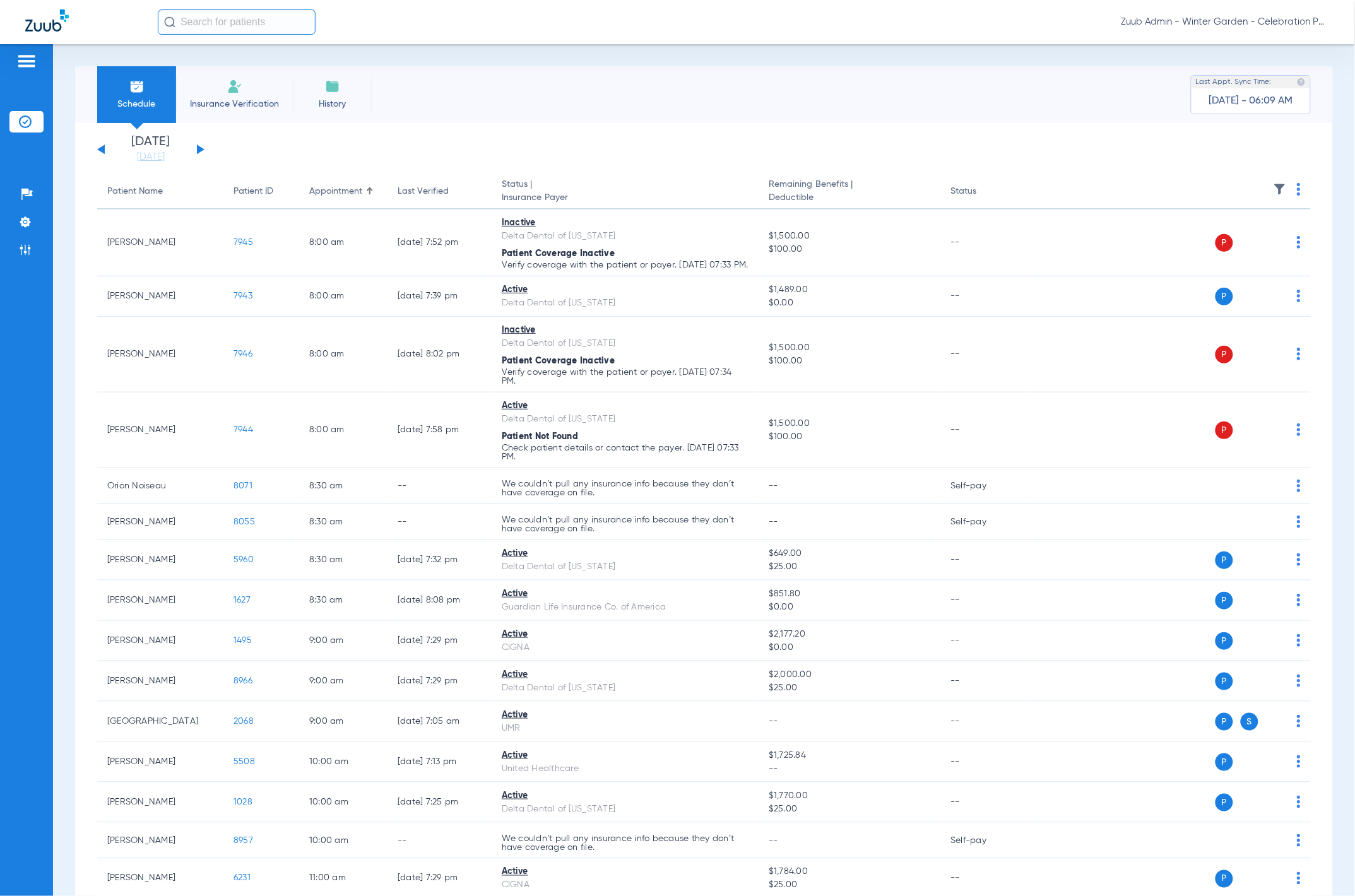
click at [909, 192] on img at bounding box center [1280, 189] width 13 height 13
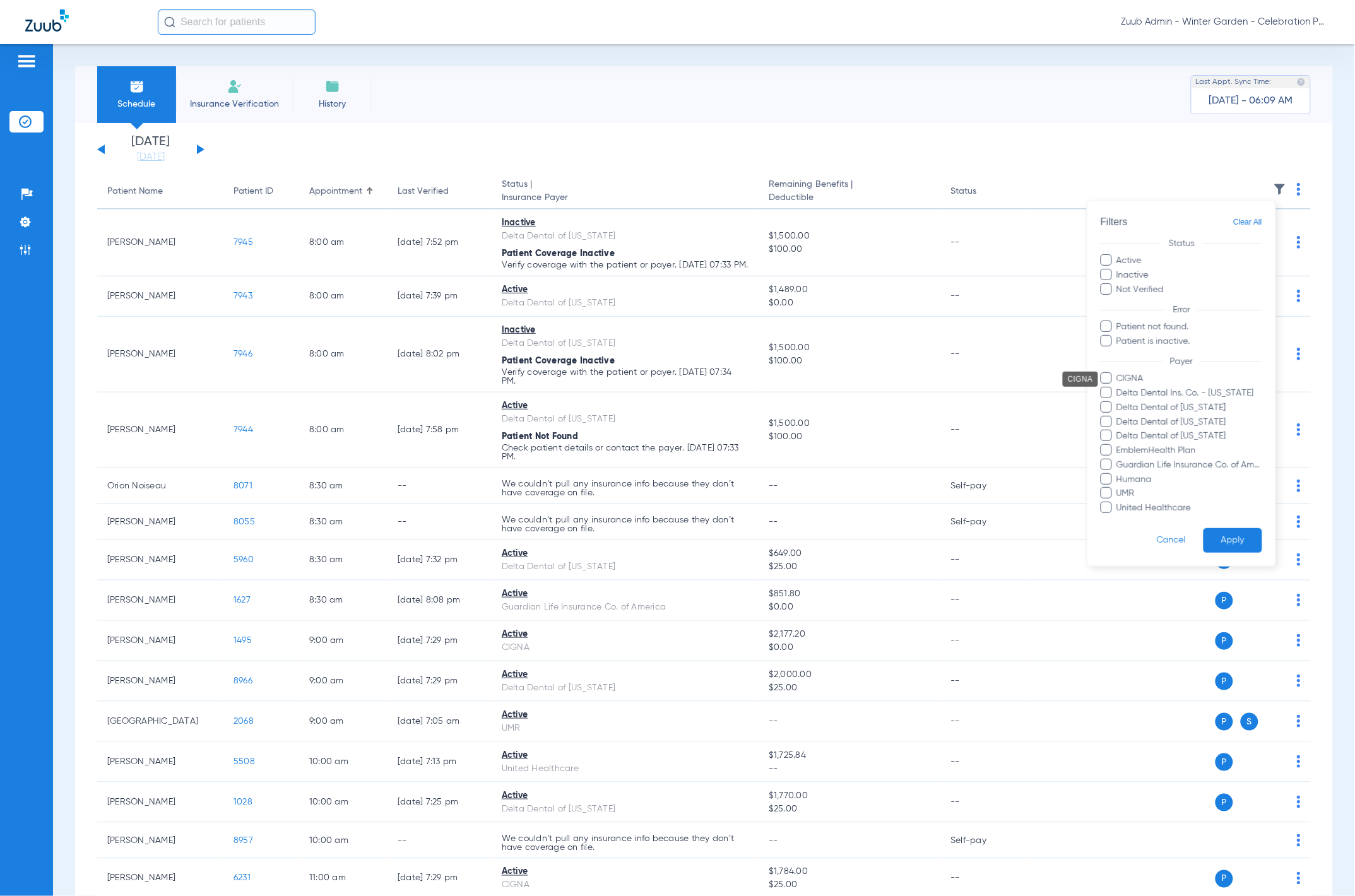
click at [909, 376] on span "CIGNA" at bounding box center [1189, 379] width 146 height 14
click at [909, 387] on input "CIGNA" at bounding box center [1119, 387] width 0 height 0
click at [909, 493] on button "Apply" at bounding box center [1232, 540] width 59 height 24
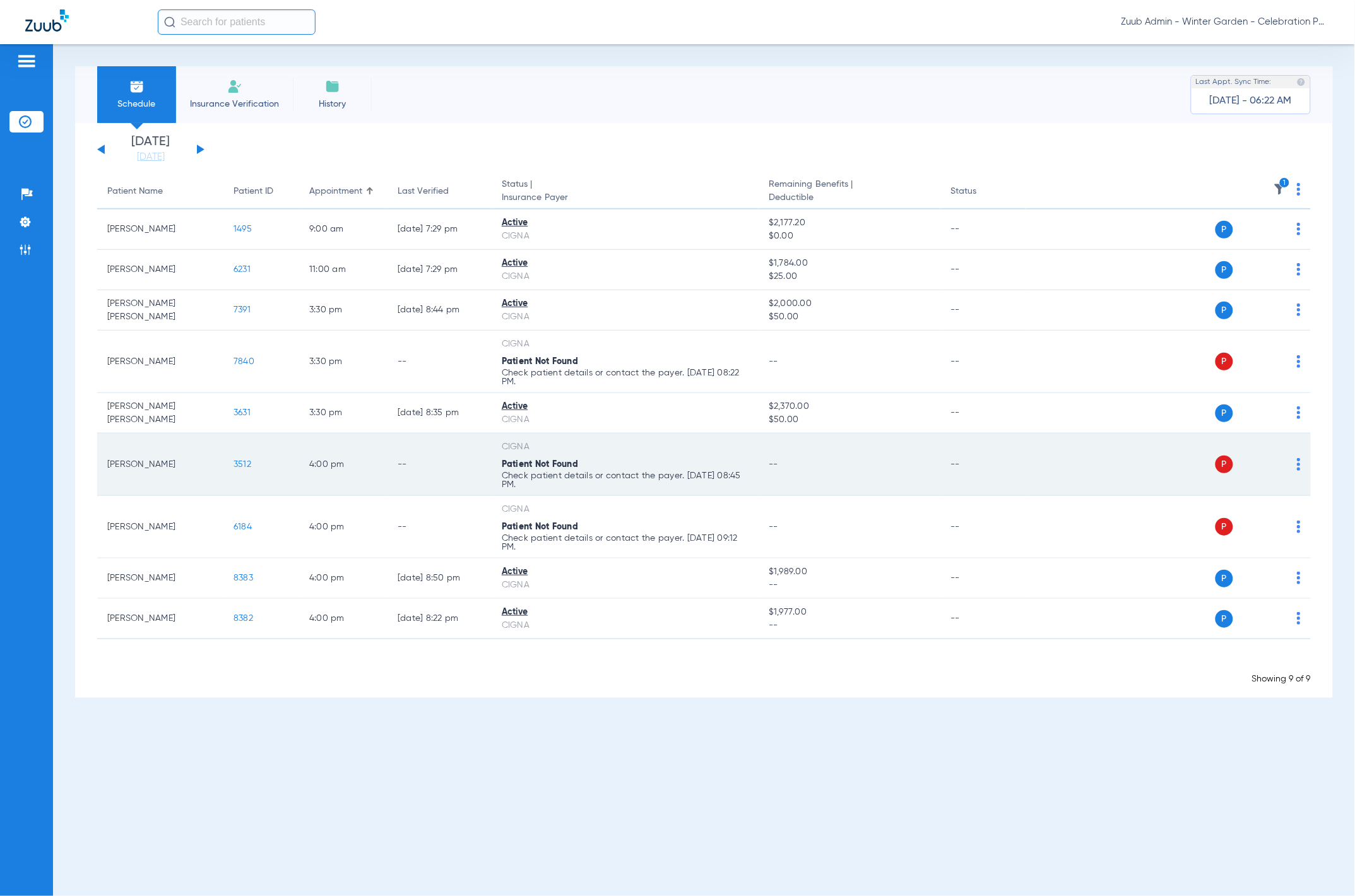
click at [246, 466] on span "3512" at bounding box center [242, 464] width 18 height 9
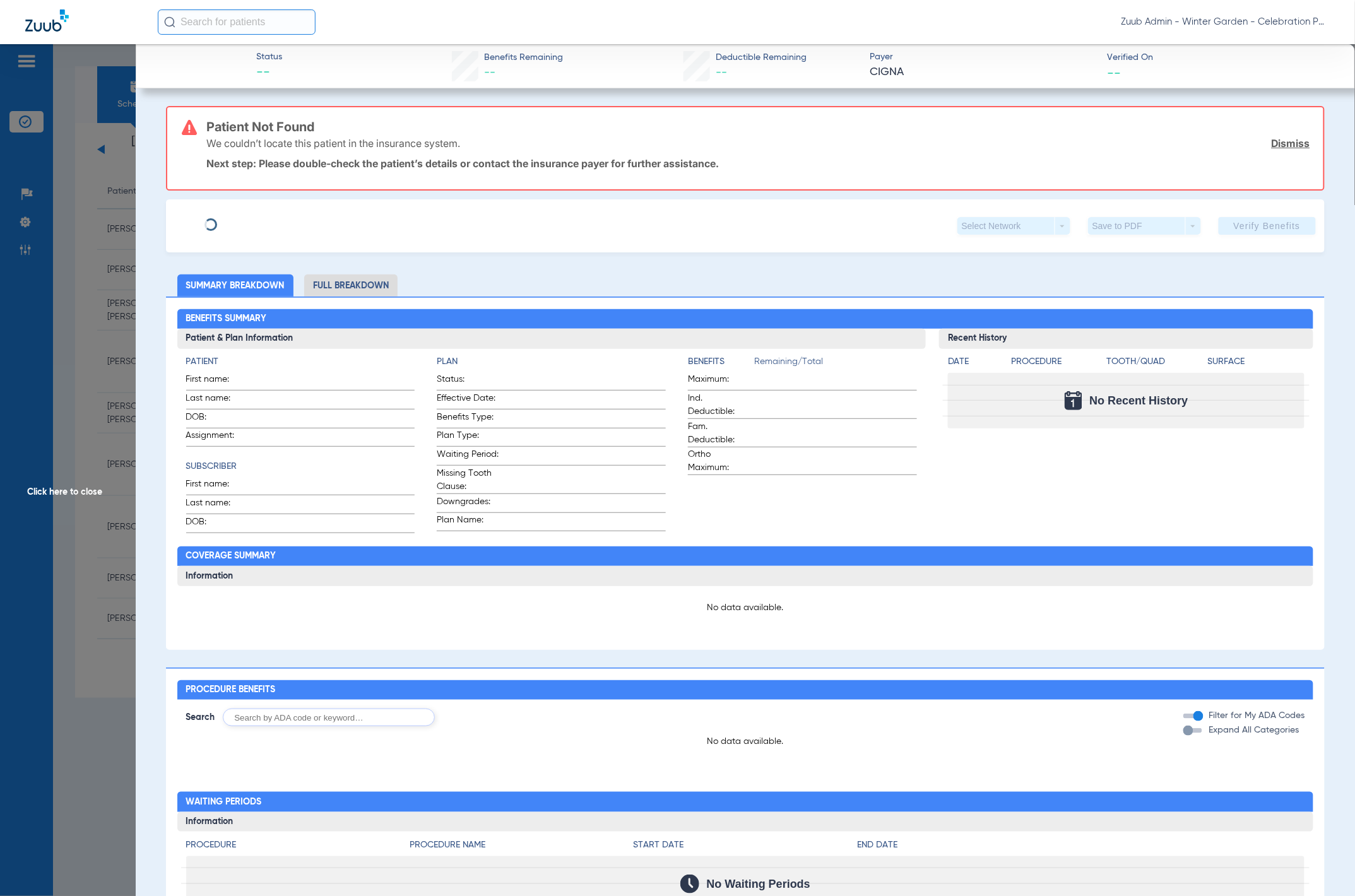
type input "Philippe"
type input "Sabourault"
type input "07/21/1989"
type input "u67137916"
type input "3208240"
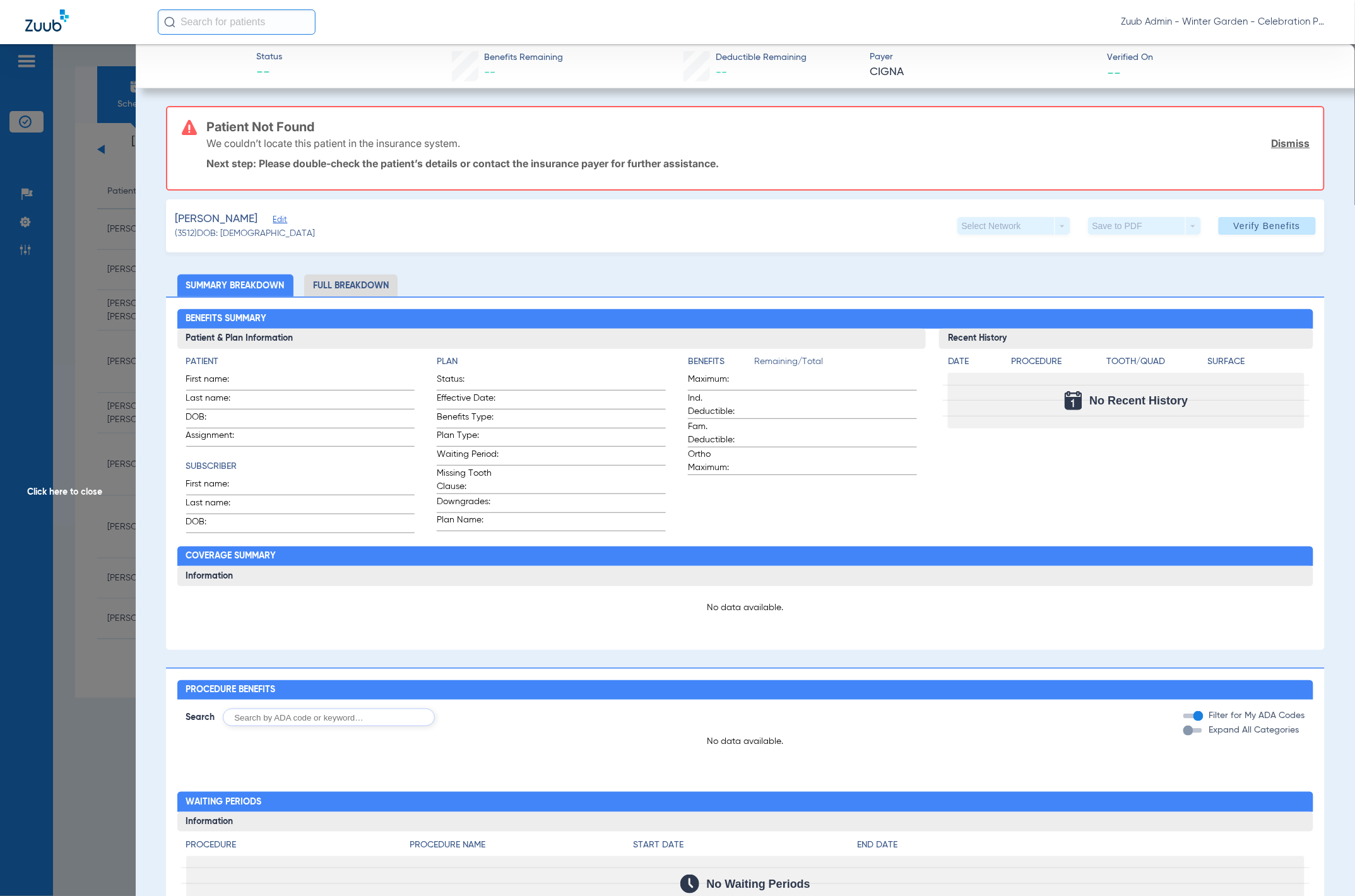
click at [284, 223] on span "Edit" at bounding box center [279, 221] width 12 height 12
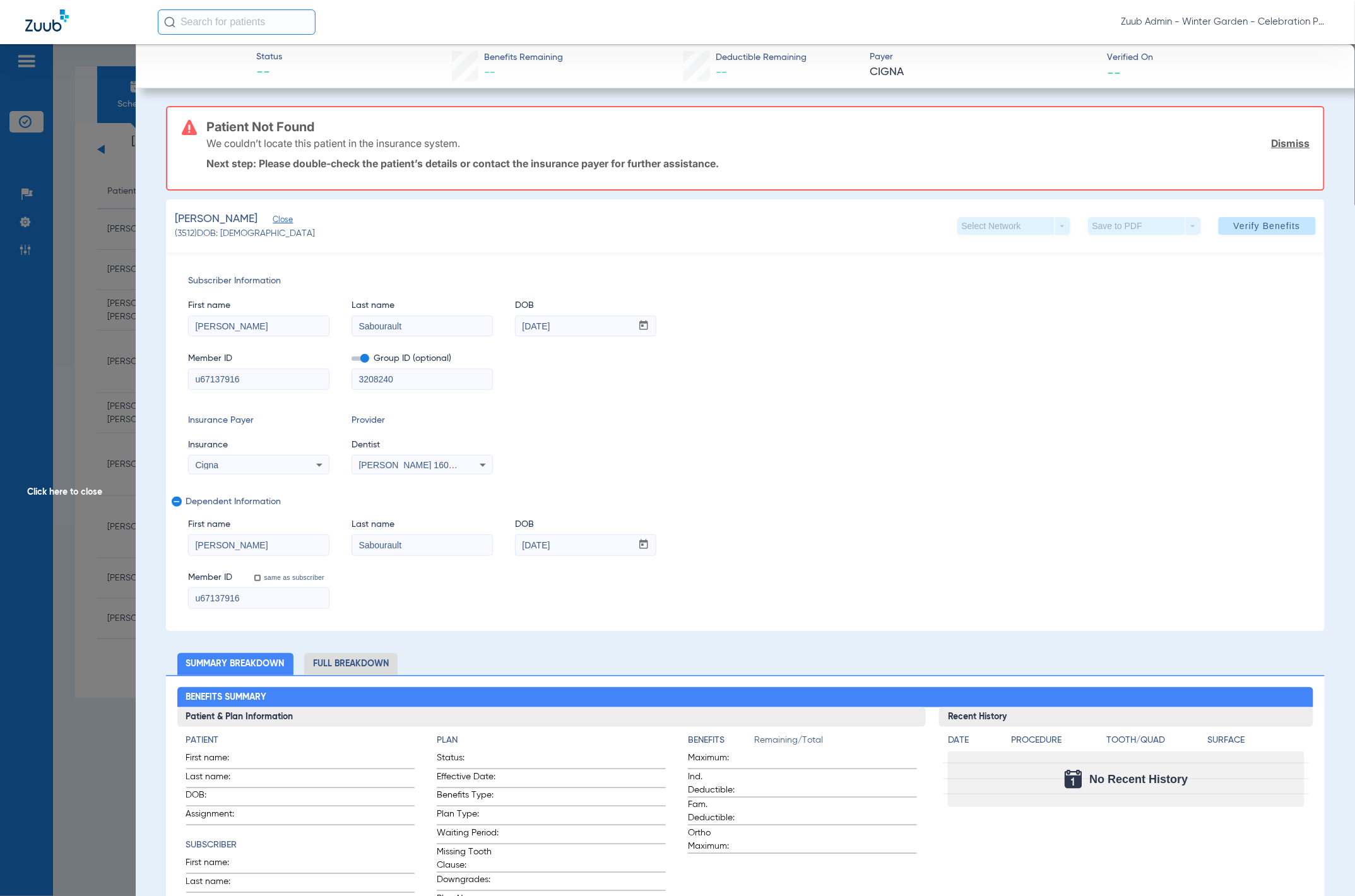
click at [200, 382] on input "u67137916" at bounding box center [259, 379] width 140 height 20
click at [285, 385] on input "u67137916" at bounding box center [259, 379] width 140 height 20
click at [304, 493] on input "u67137916" at bounding box center [259, 599] width 140 height 20
type input "u67137916 04"
click at [909, 214] on span at bounding box center [1268, 226] width 98 height 30
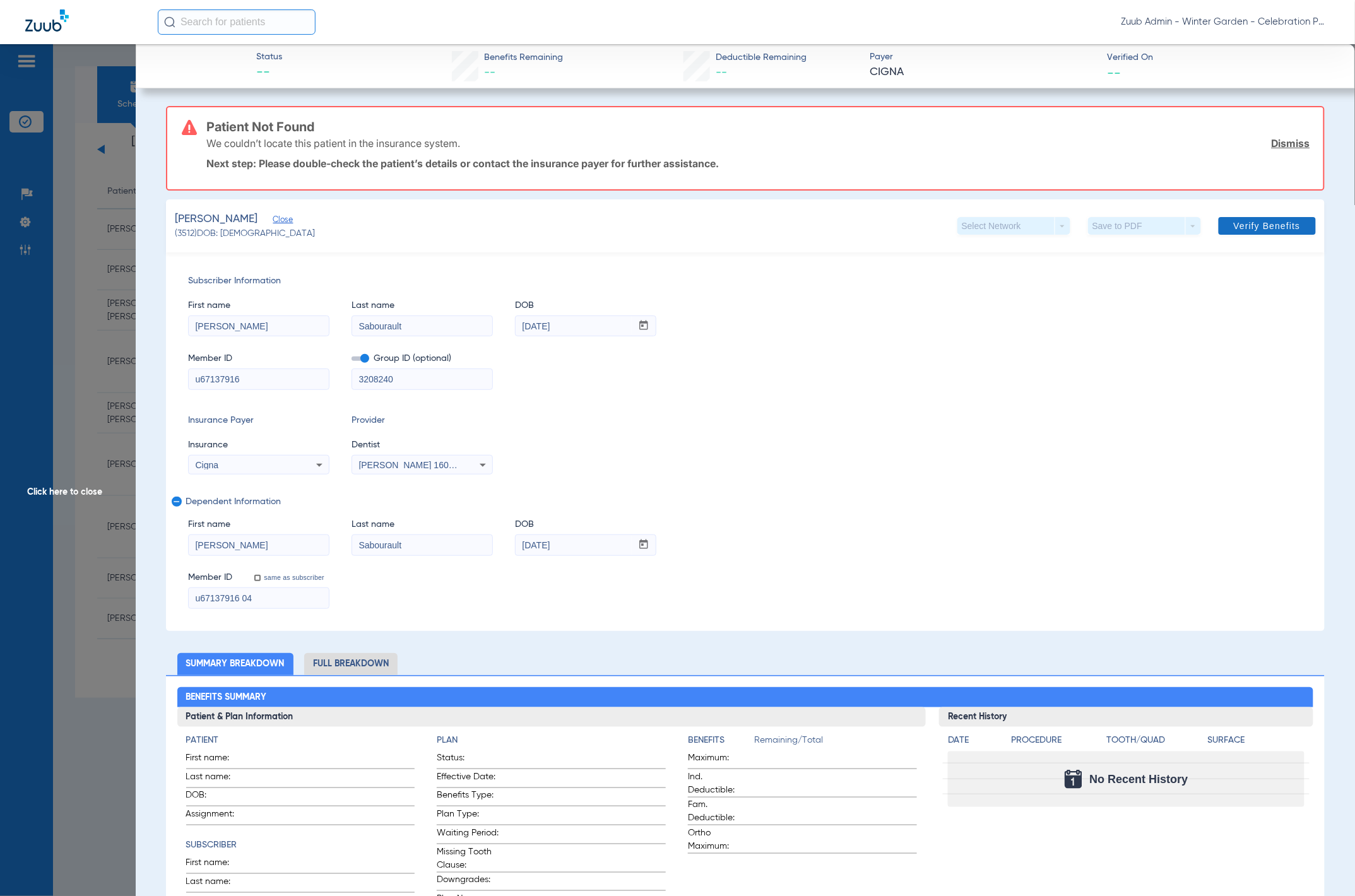
click at [909, 218] on span at bounding box center [1268, 226] width 98 height 30
click at [909, 221] on span "Verify Benefits" at bounding box center [1267, 226] width 67 height 10
click at [110, 228] on span "Click here to close" at bounding box center [68, 492] width 135 height 896
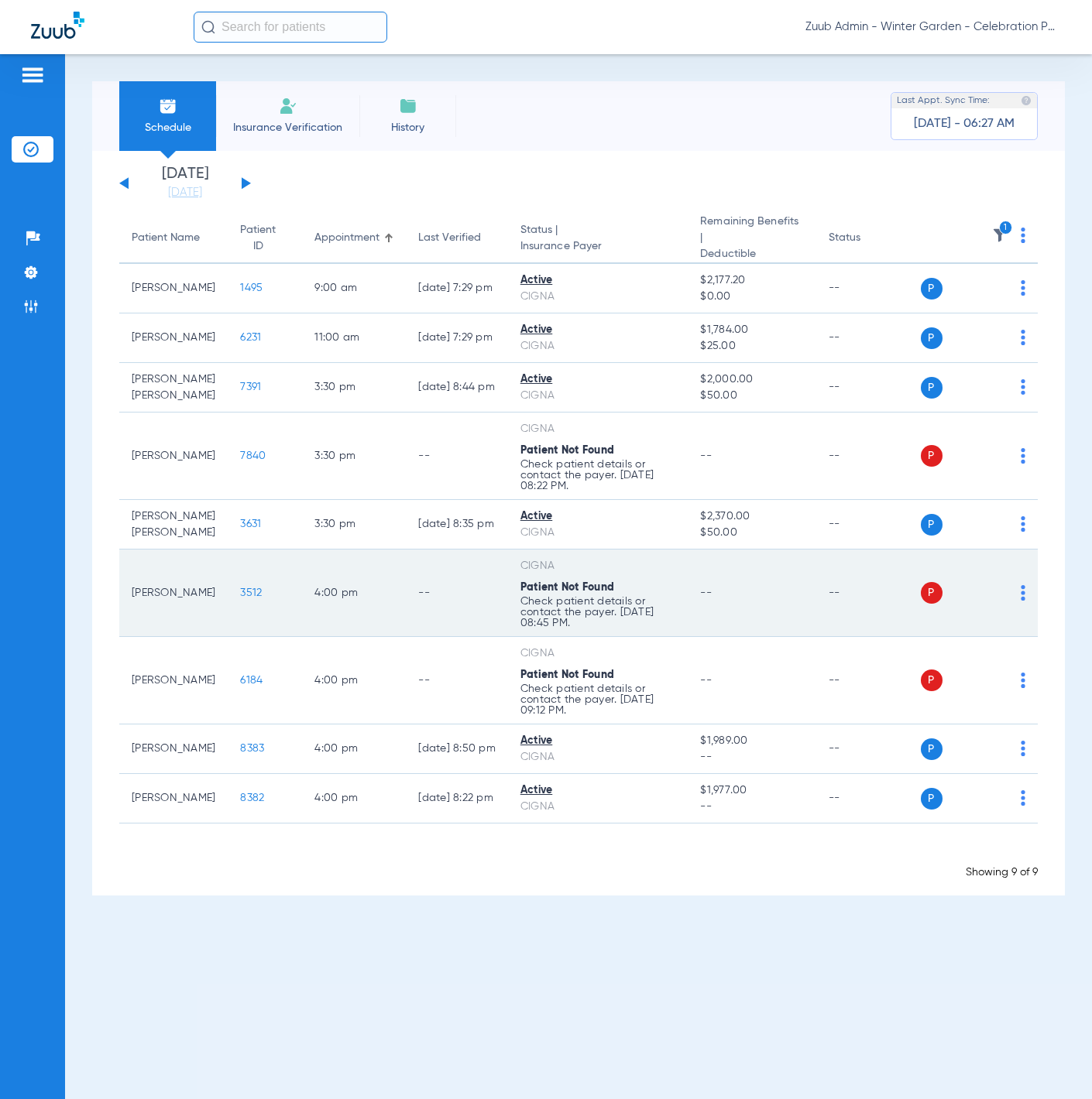
click at [1026, 589] on td "P S" at bounding box center [980, 593] width 118 height 87
click at [1025, 586] on img at bounding box center [1023, 593] width 5 height 16
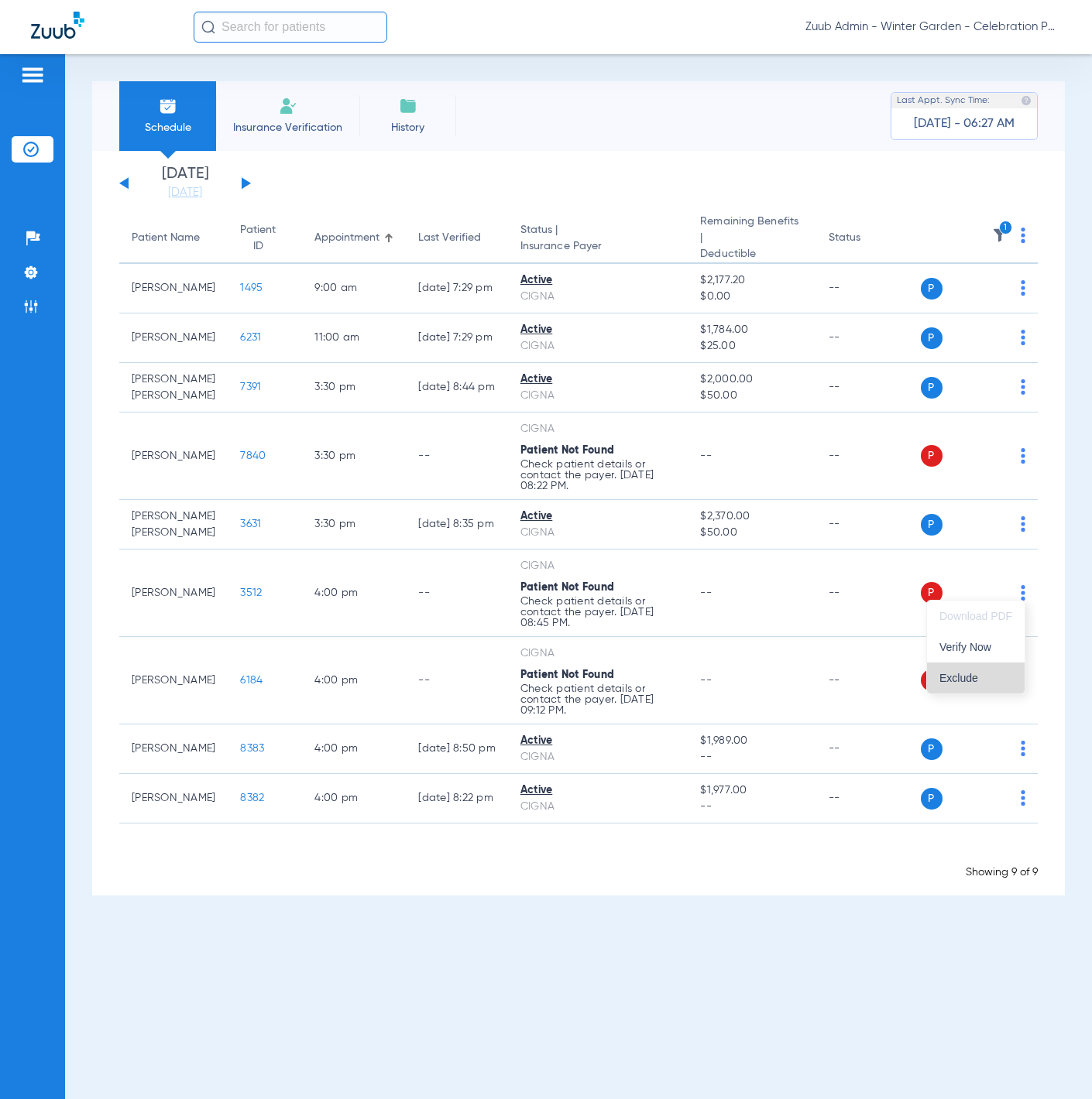
click at [989, 605] on button "Exclude" at bounding box center [976, 678] width 97 height 31
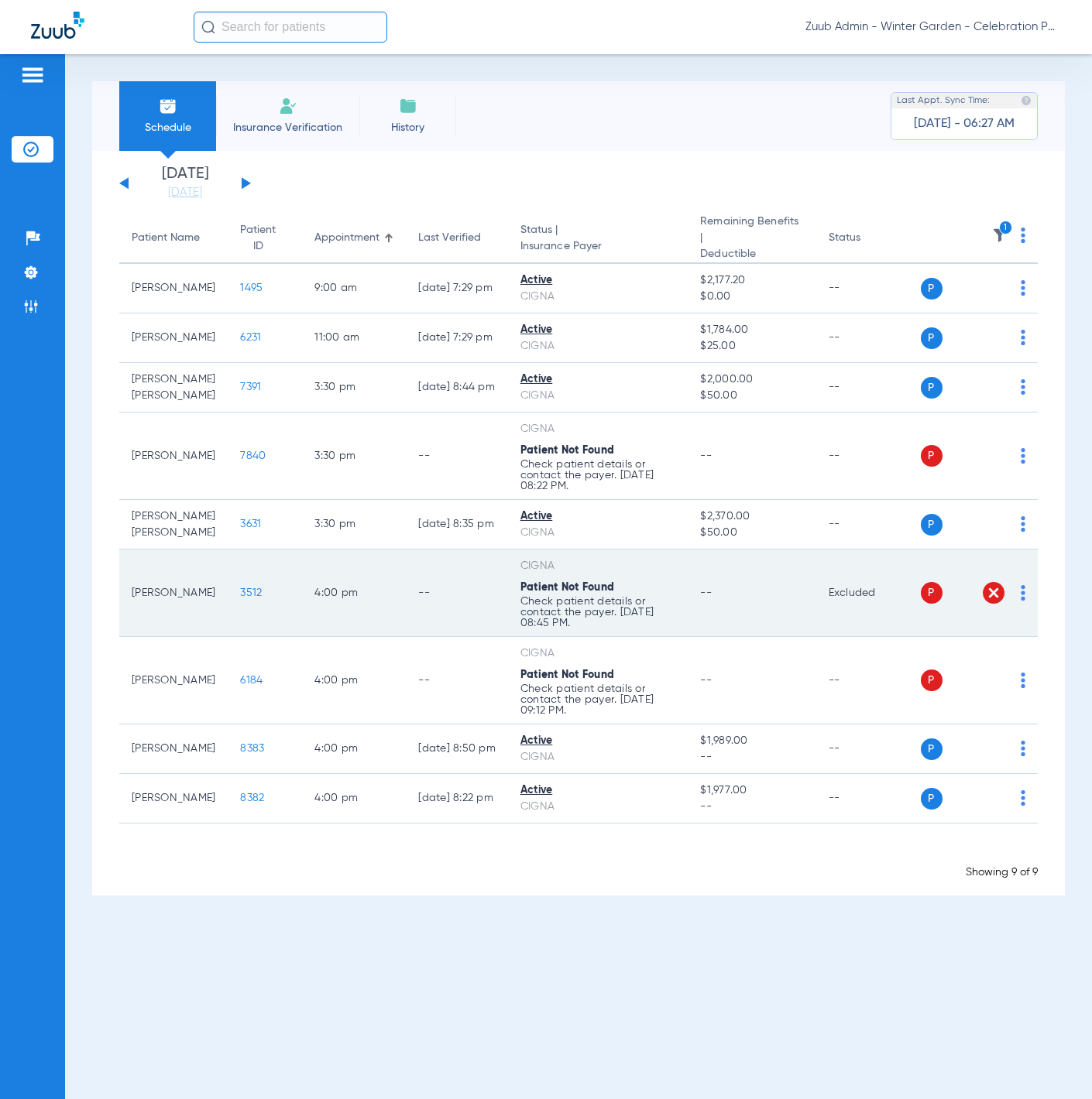
click at [1021, 587] on img at bounding box center [1023, 593] width 5 height 16
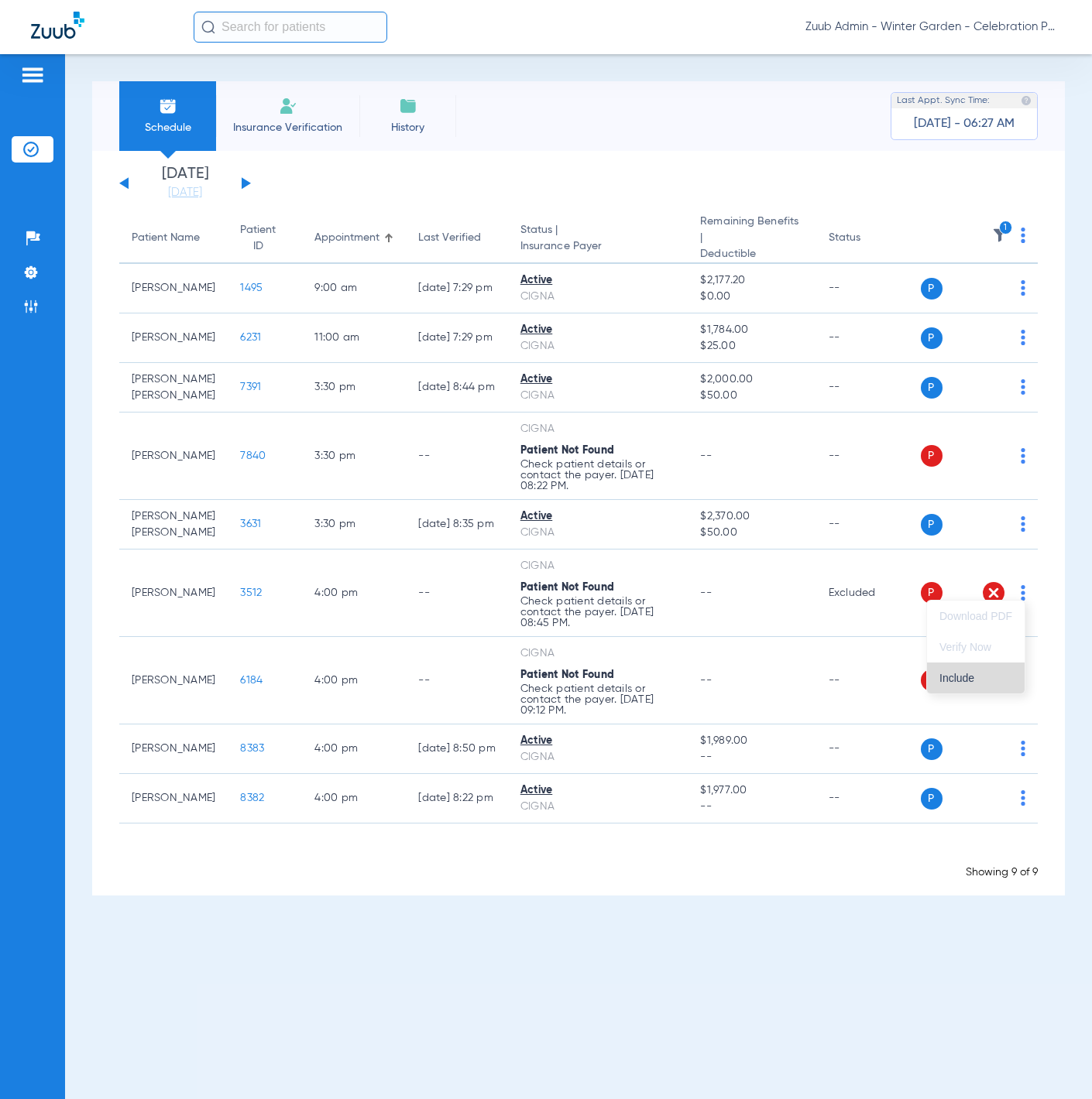
click at [1006, 605] on button "Include" at bounding box center [976, 678] width 97 height 31
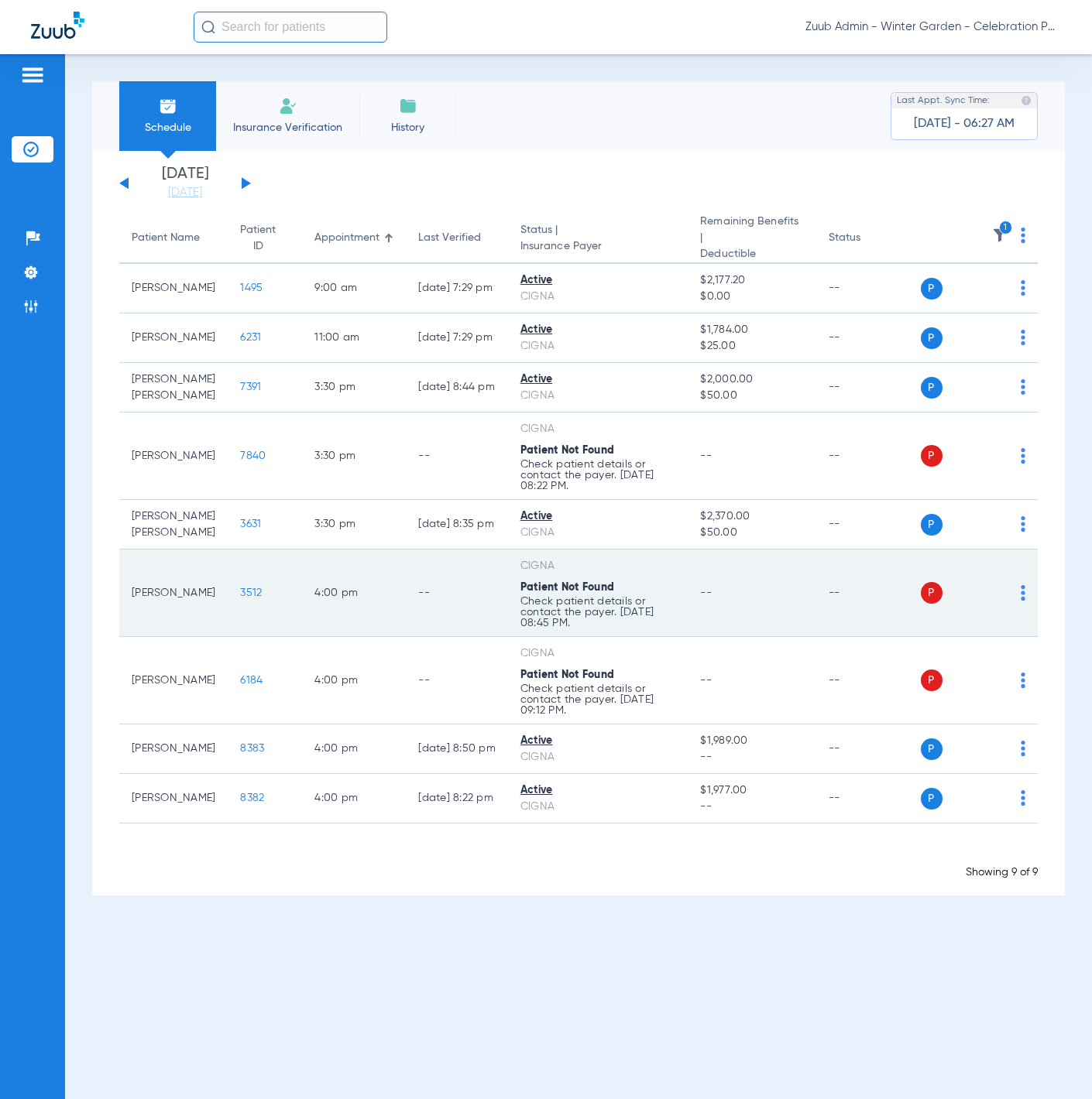
click at [1023, 586] on img at bounding box center [1023, 593] width 5 height 16
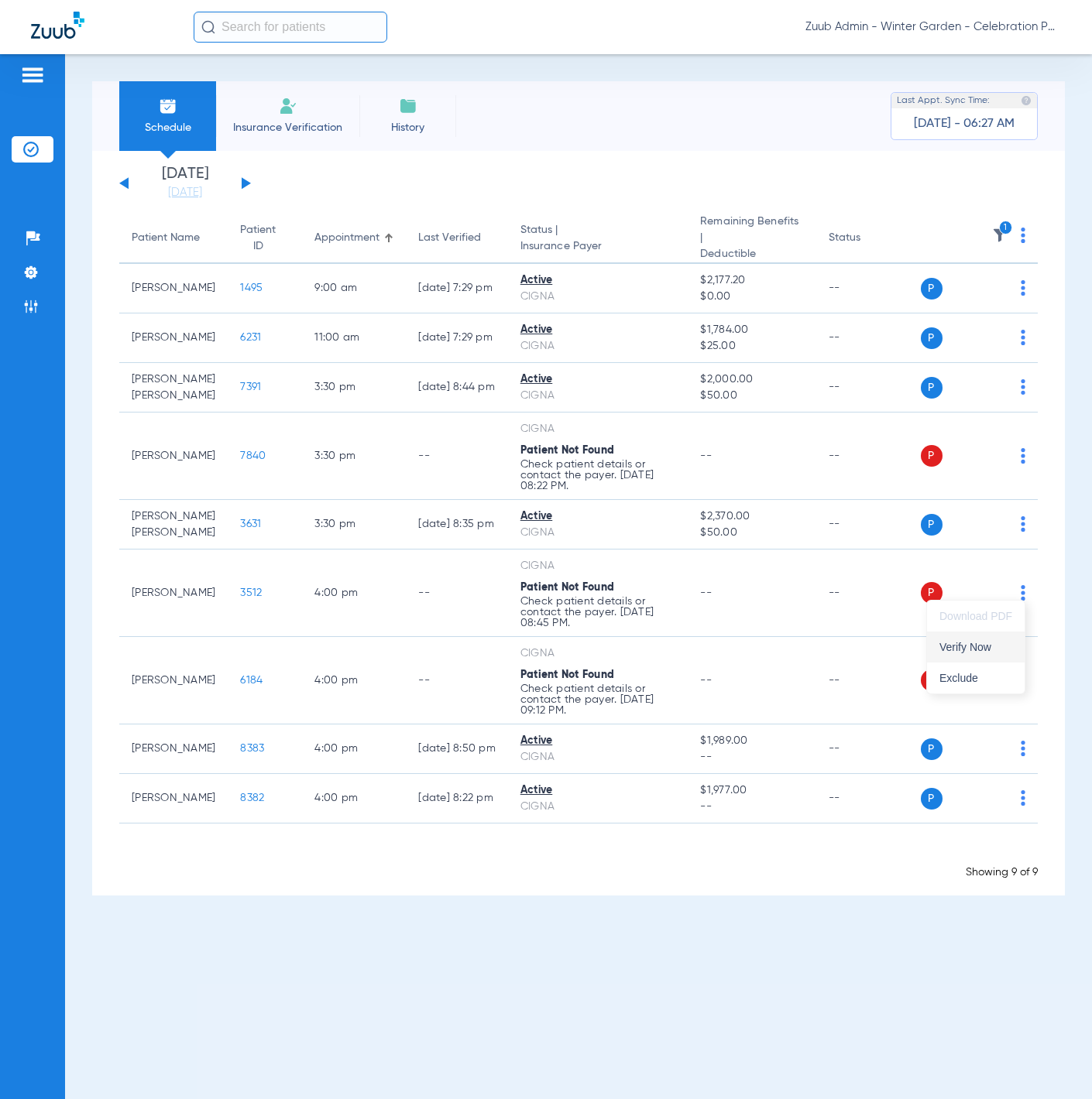
click at [986, 605] on button "Verify Now" at bounding box center [976, 647] width 97 height 31
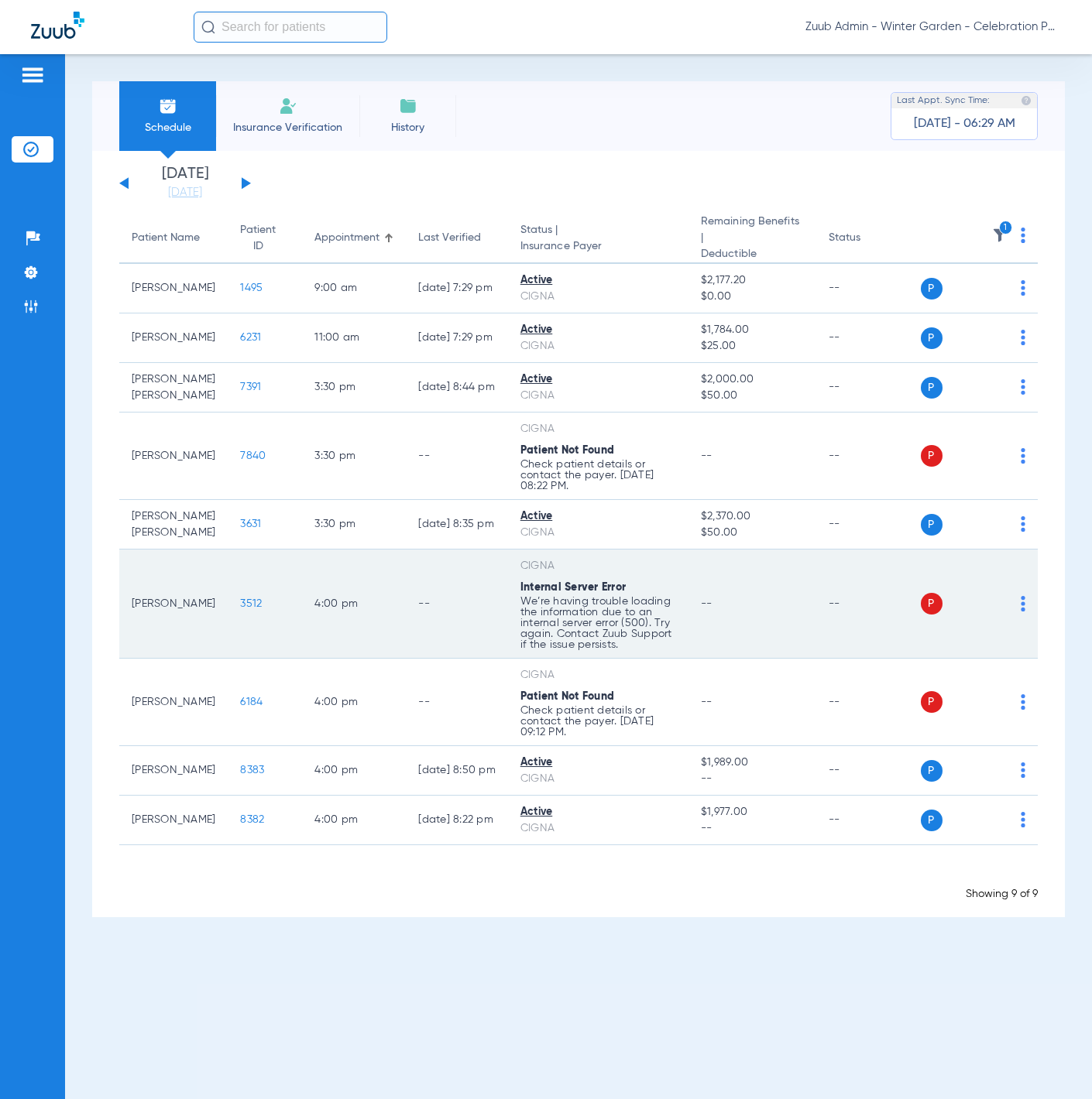
click at [1017, 598] on div "P S" at bounding box center [973, 604] width 106 height 22
click at [1021, 599] on img at bounding box center [1023, 604] width 5 height 16
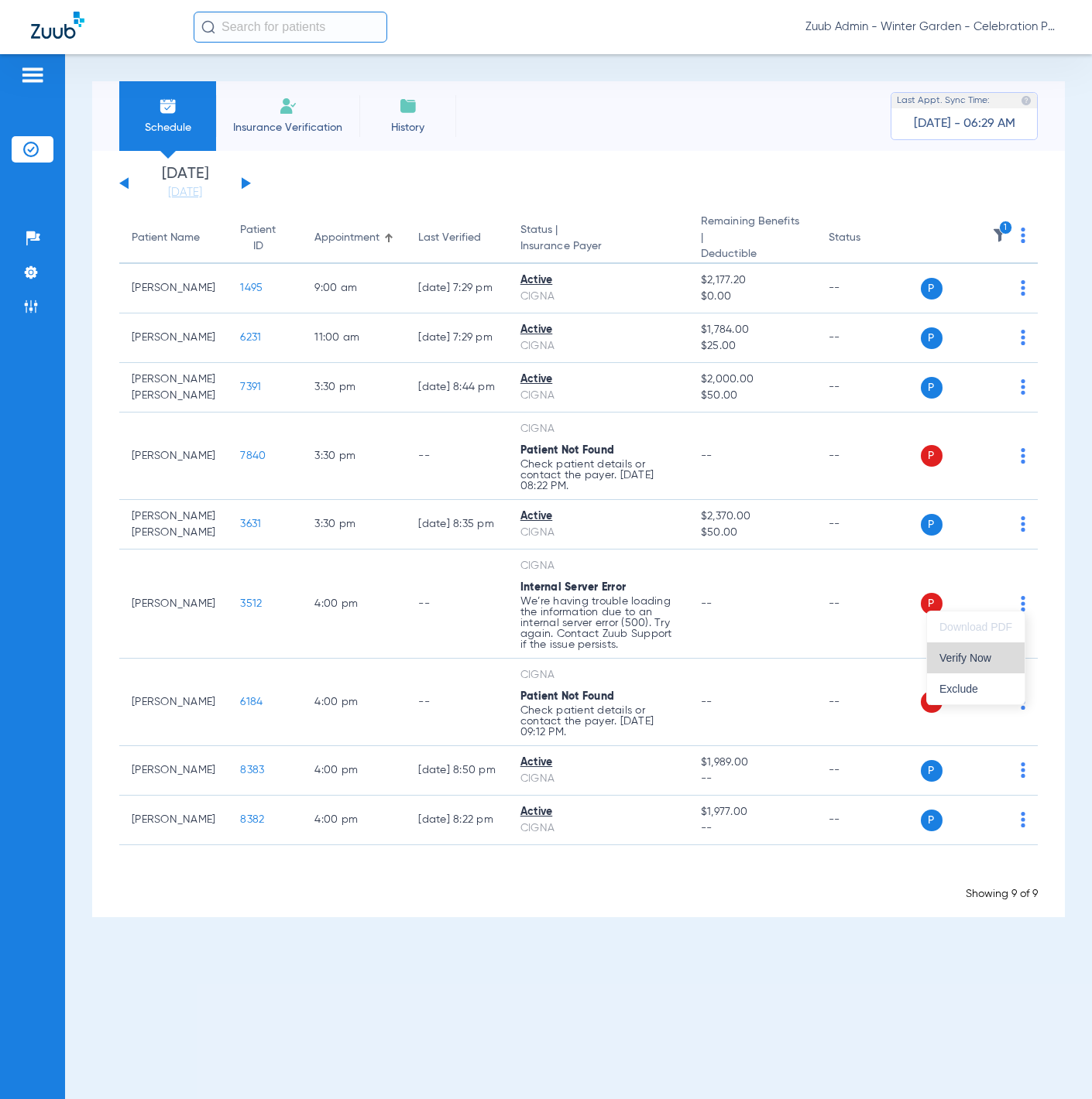
click at [999, 605] on button "Verify Now" at bounding box center [976, 658] width 97 height 31
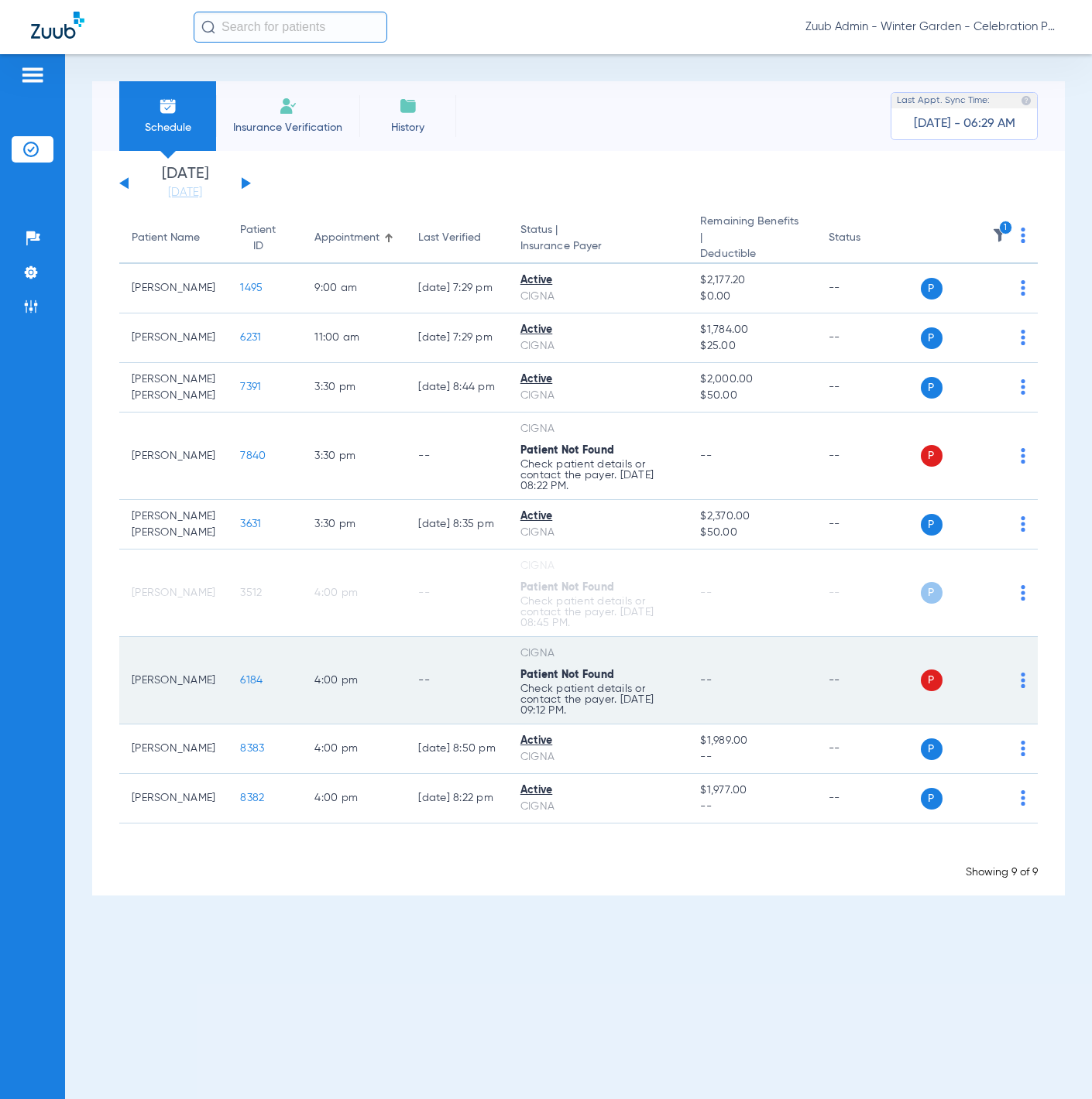
click at [1022, 605] on img at bounding box center [1023, 680] width 5 height 16
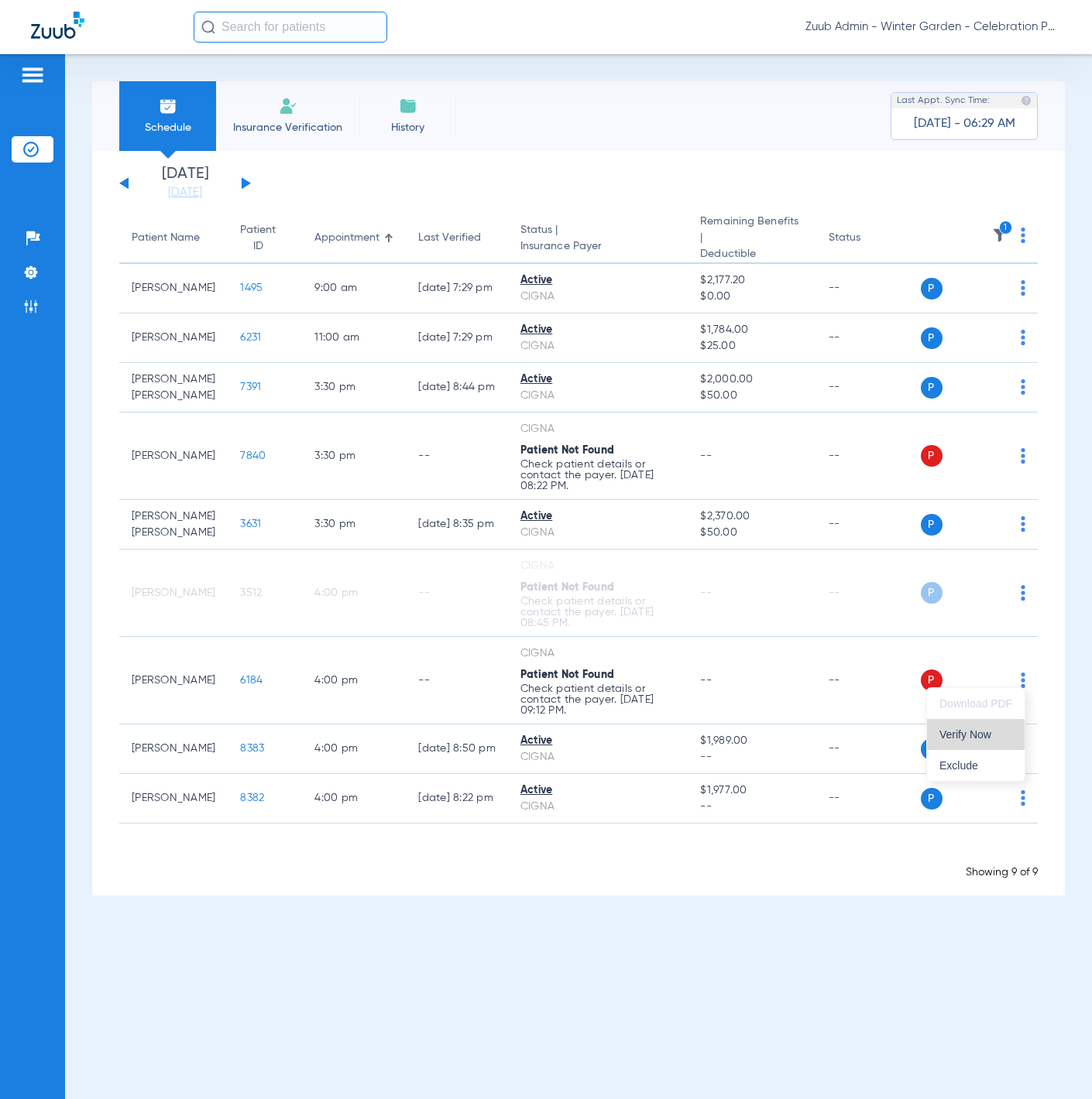
click at [1003, 605] on button "Verify Now" at bounding box center [976, 734] width 97 height 31
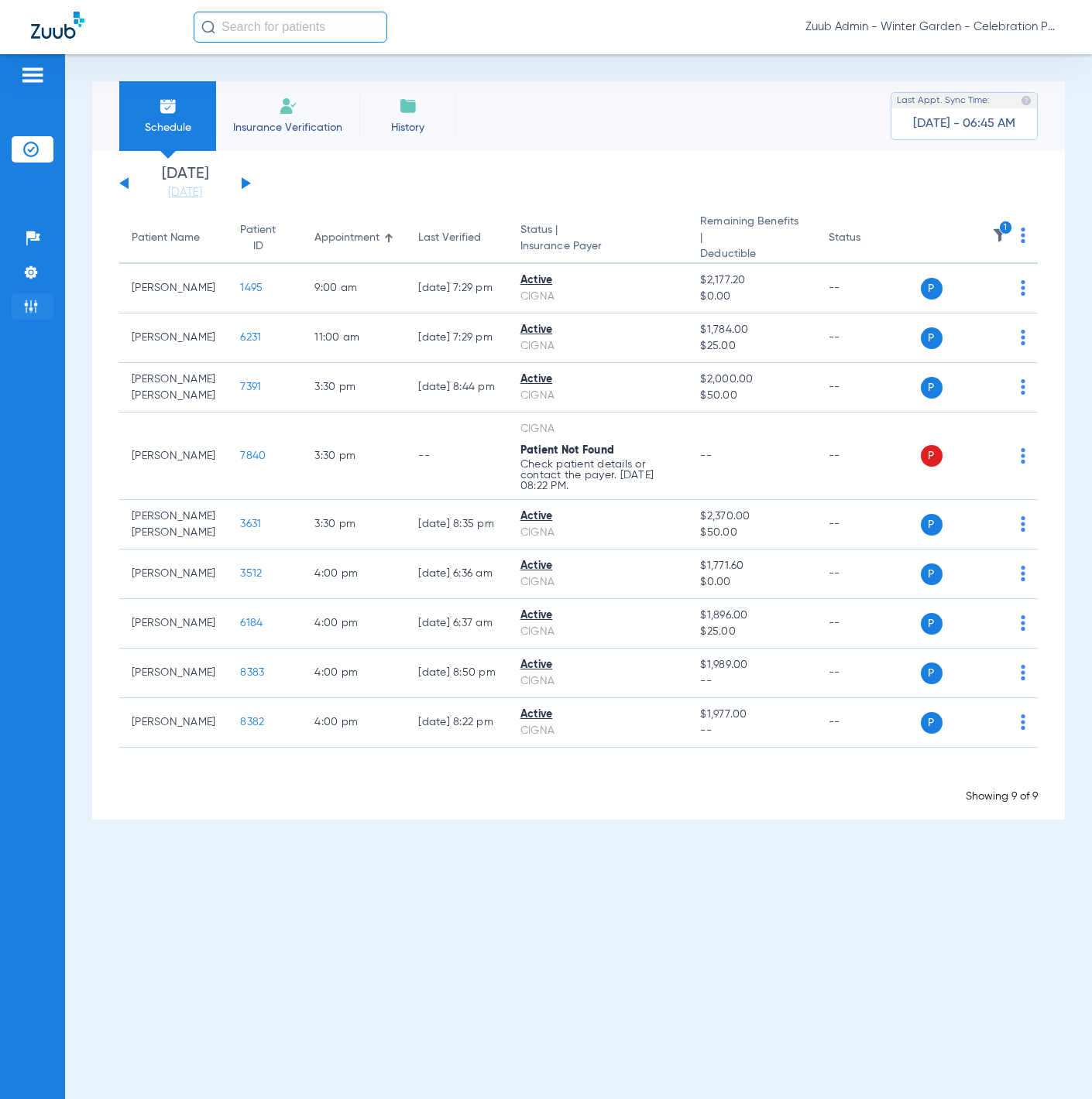
click at [46, 305] on li "Admin" at bounding box center [32, 307] width 42 height 27
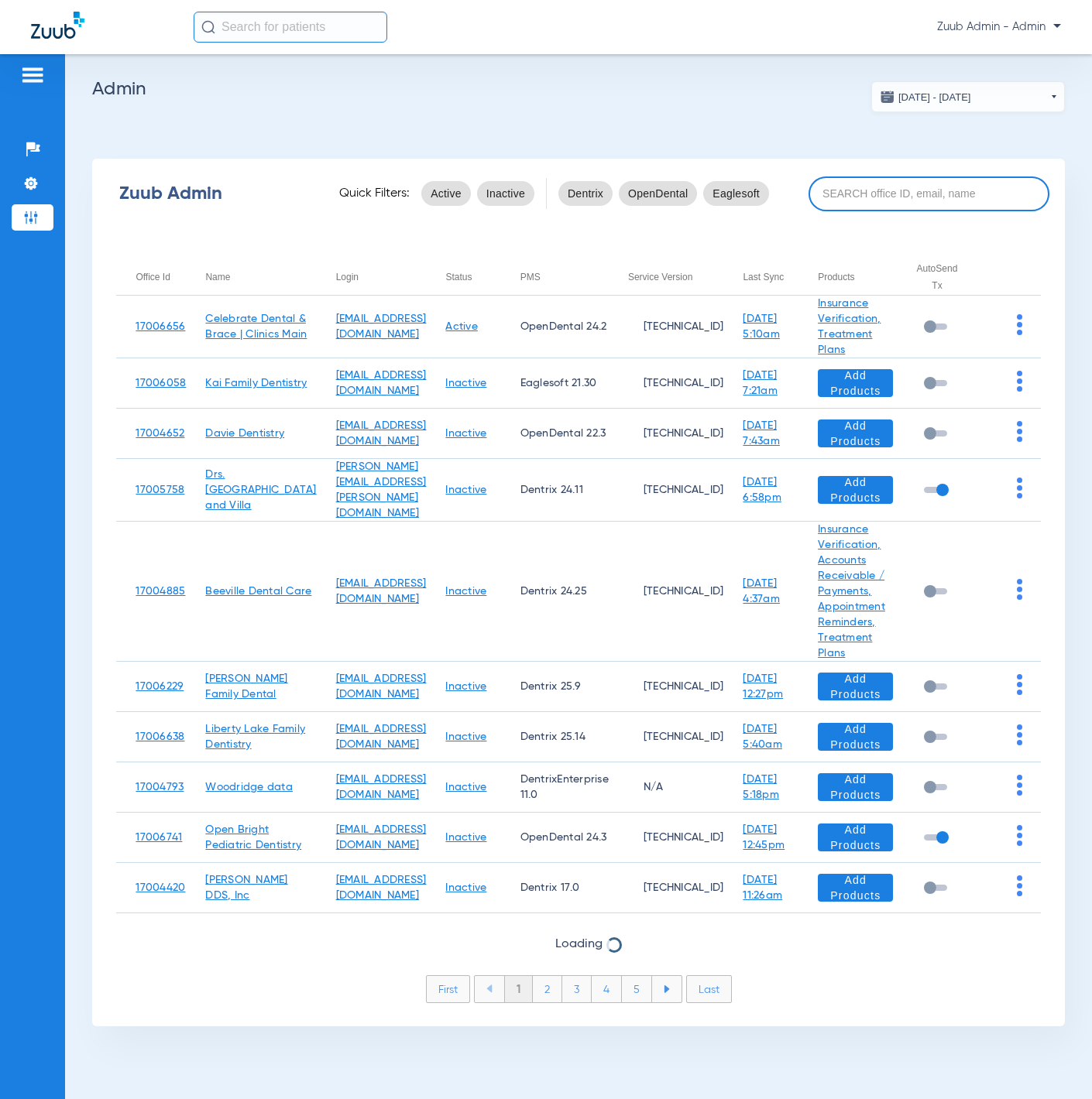
click at [895, 197] on input at bounding box center [929, 194] width 241 height 35
paste input "17007221"
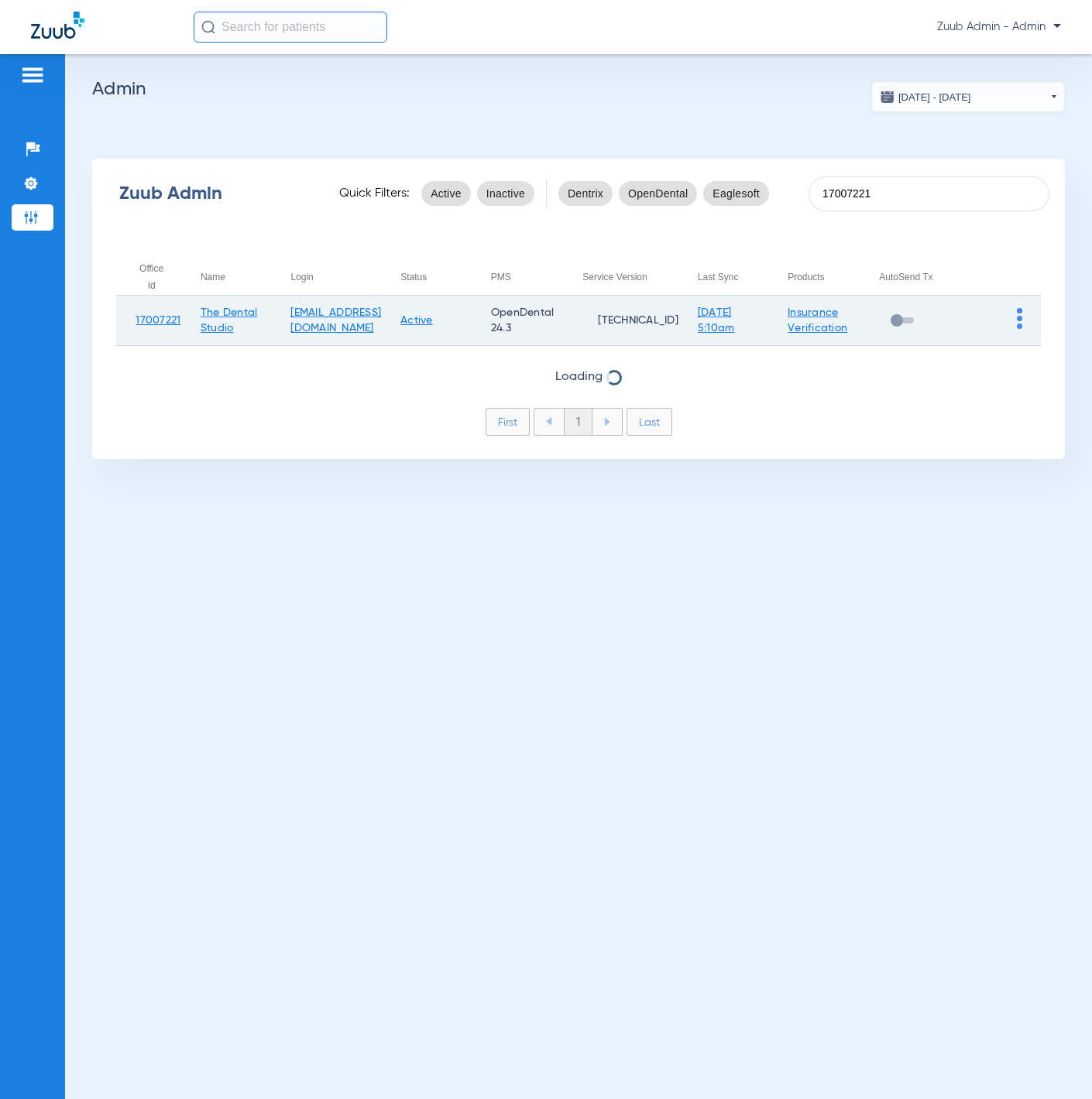
type input "17007221"
click at [1018, 316] on img at bounding box center [1020, 318] width 6 height 21
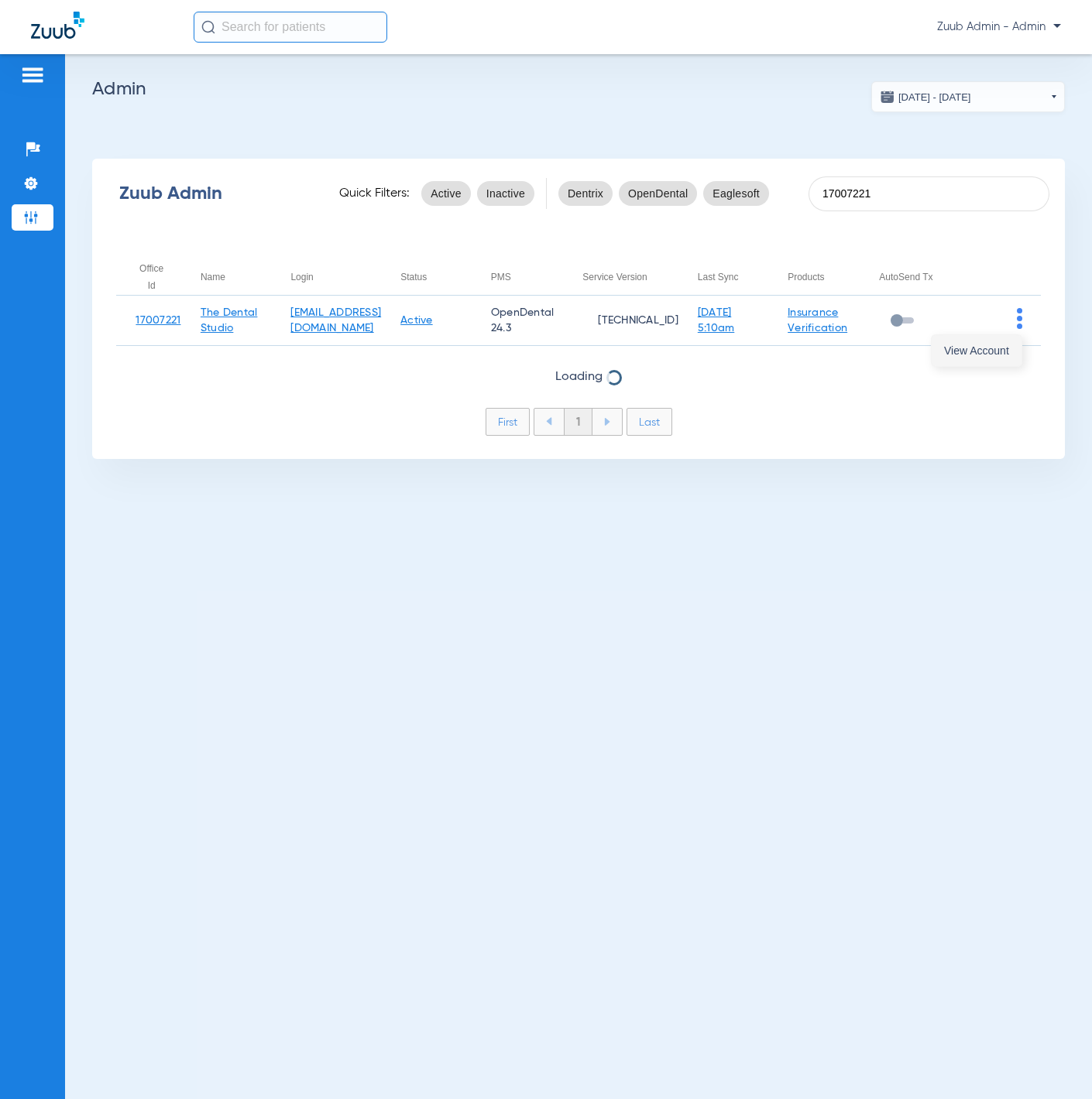
click at [997, 342] on button "View Account" at bounding box center [976, 351] width 90 height 31
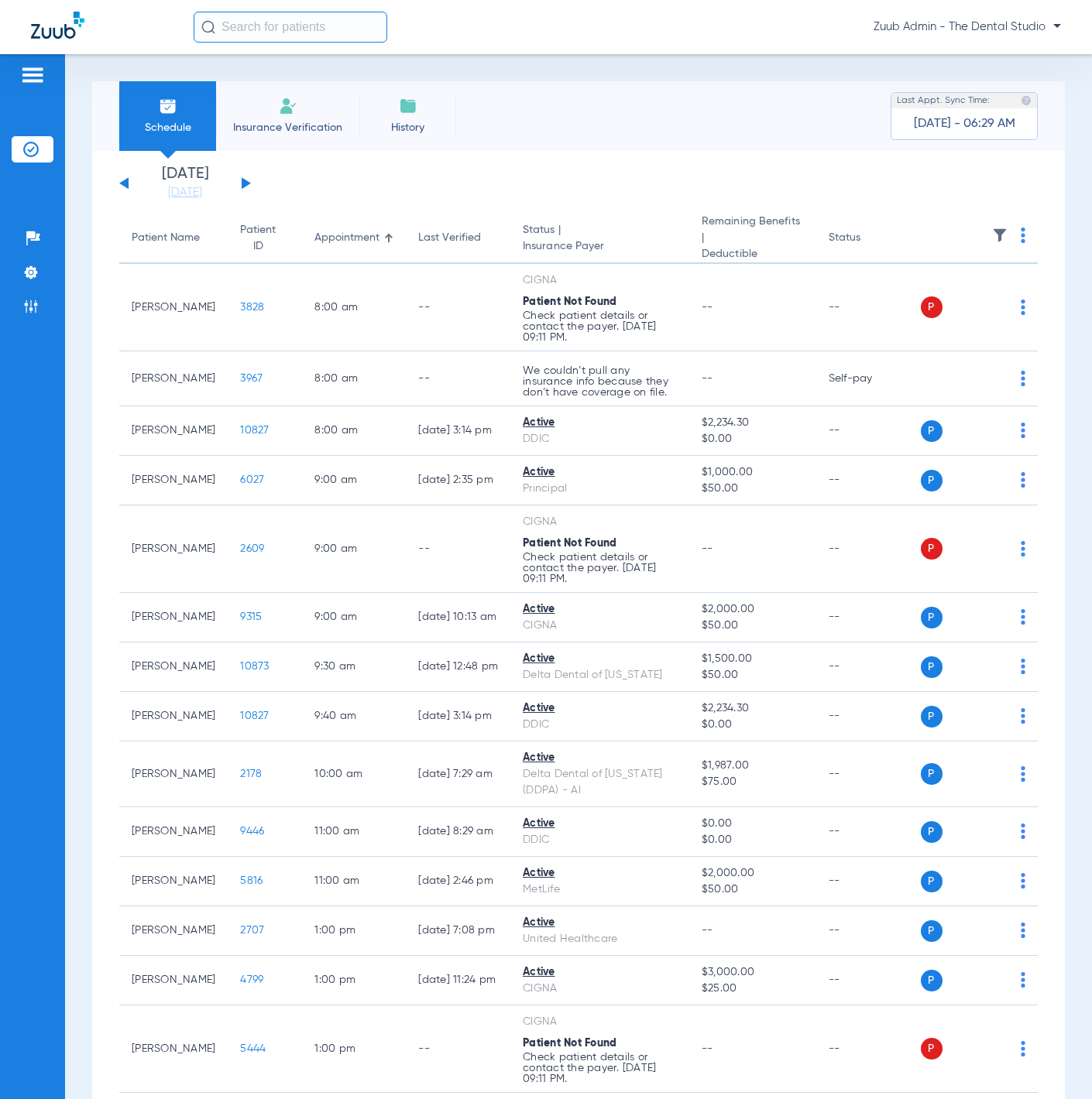
click at [992, 230] on img at bounding box center [1000, 235] width 16 height 16
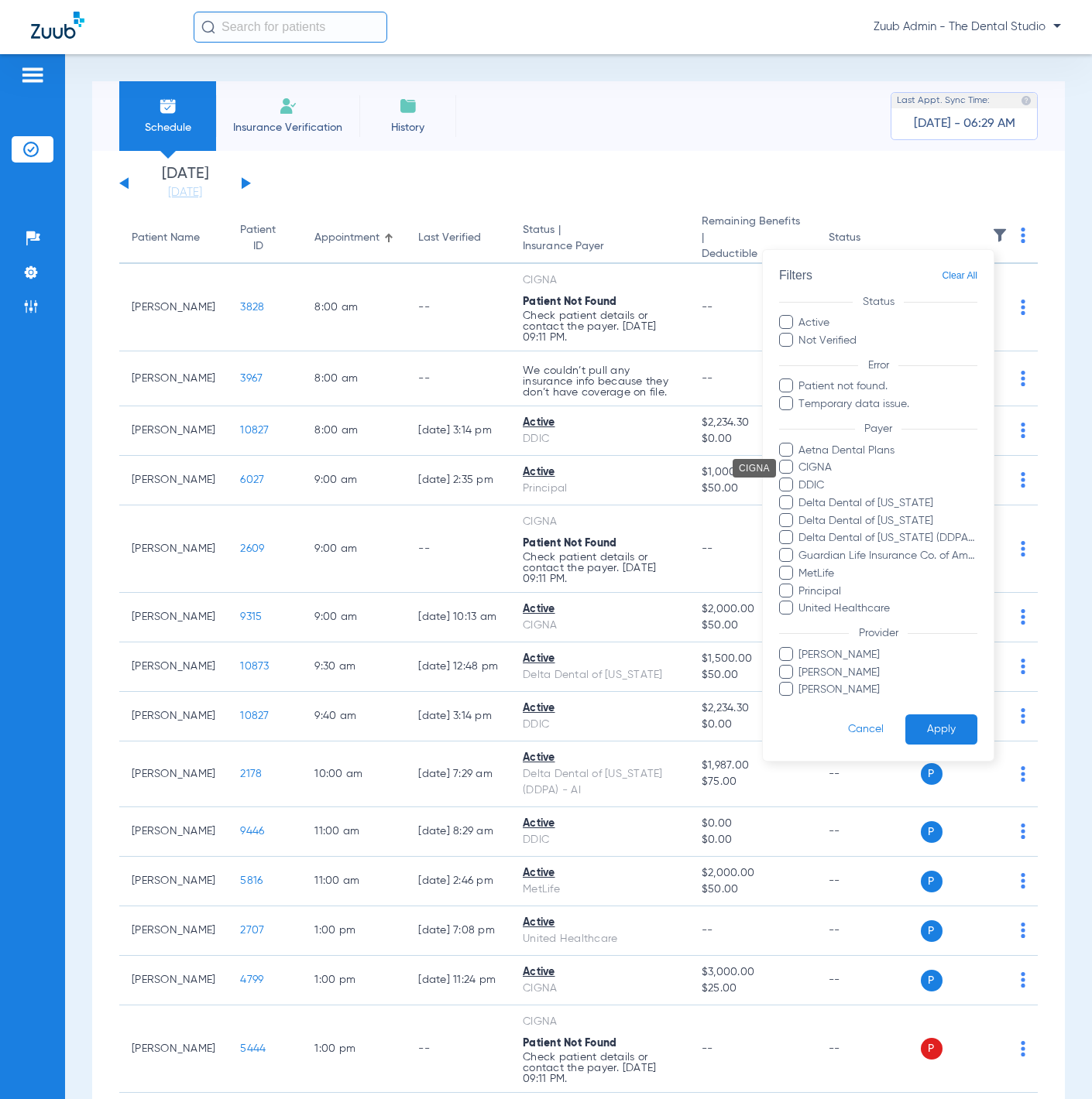
click at [903, 473] on span "CIGNA" at bounding box center [888, 469] width 180 height 17
click at [801, 478] on input "CIGNA" at bounding box center [801, 478] width 0 height 0
click at [950, 605] on button "Apply" at bounding box center [942, 729] width 72 height 30
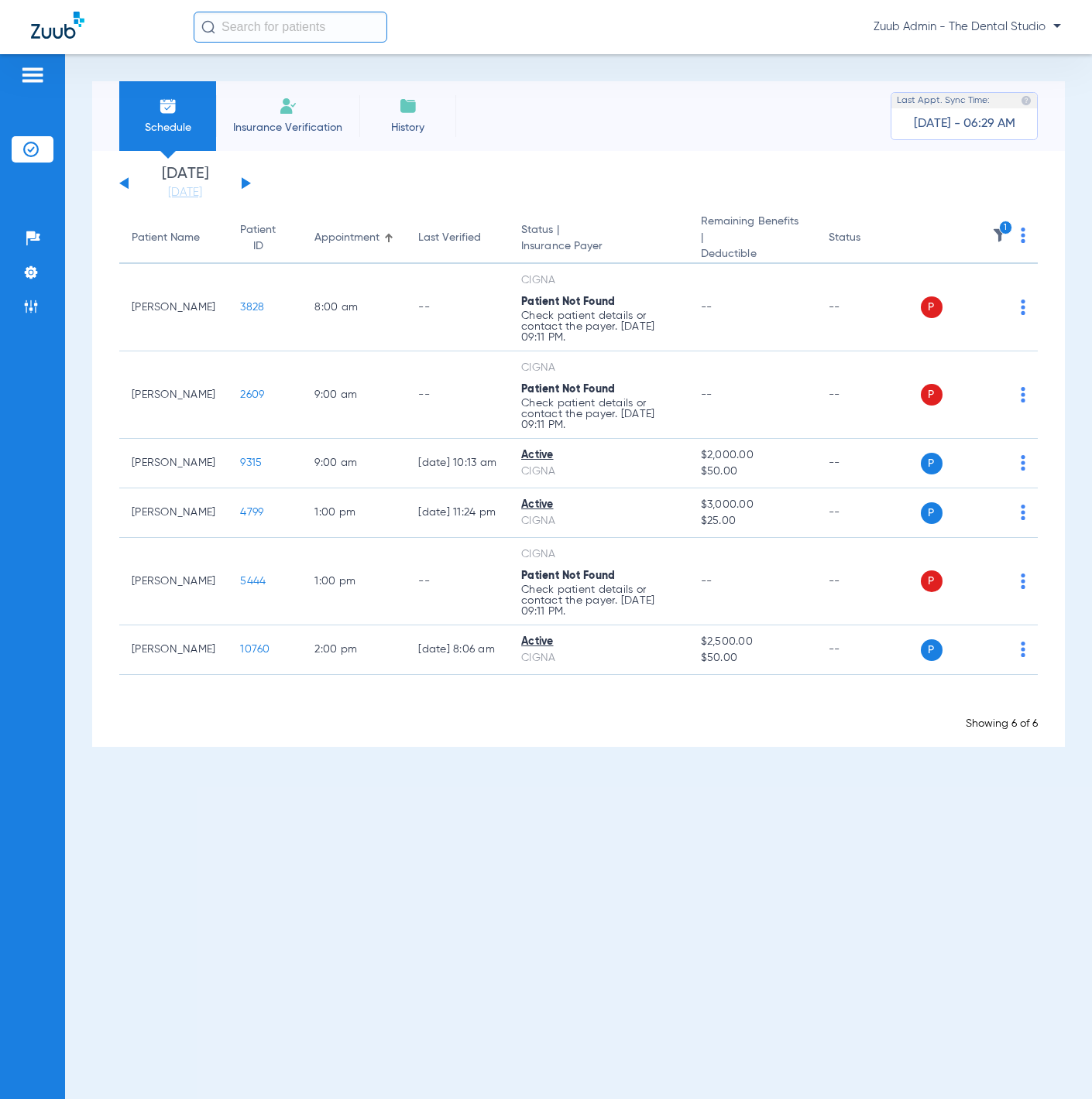
click at [343, 27] on input "text" at bounding box center [290, 27] width 194 height 31
paste input "Jannelle Walker"
type input "Jannelle Walker"
click at [273, 125] on span "Insurance Verification" at bounding box center [288, 127] width 120 height 16
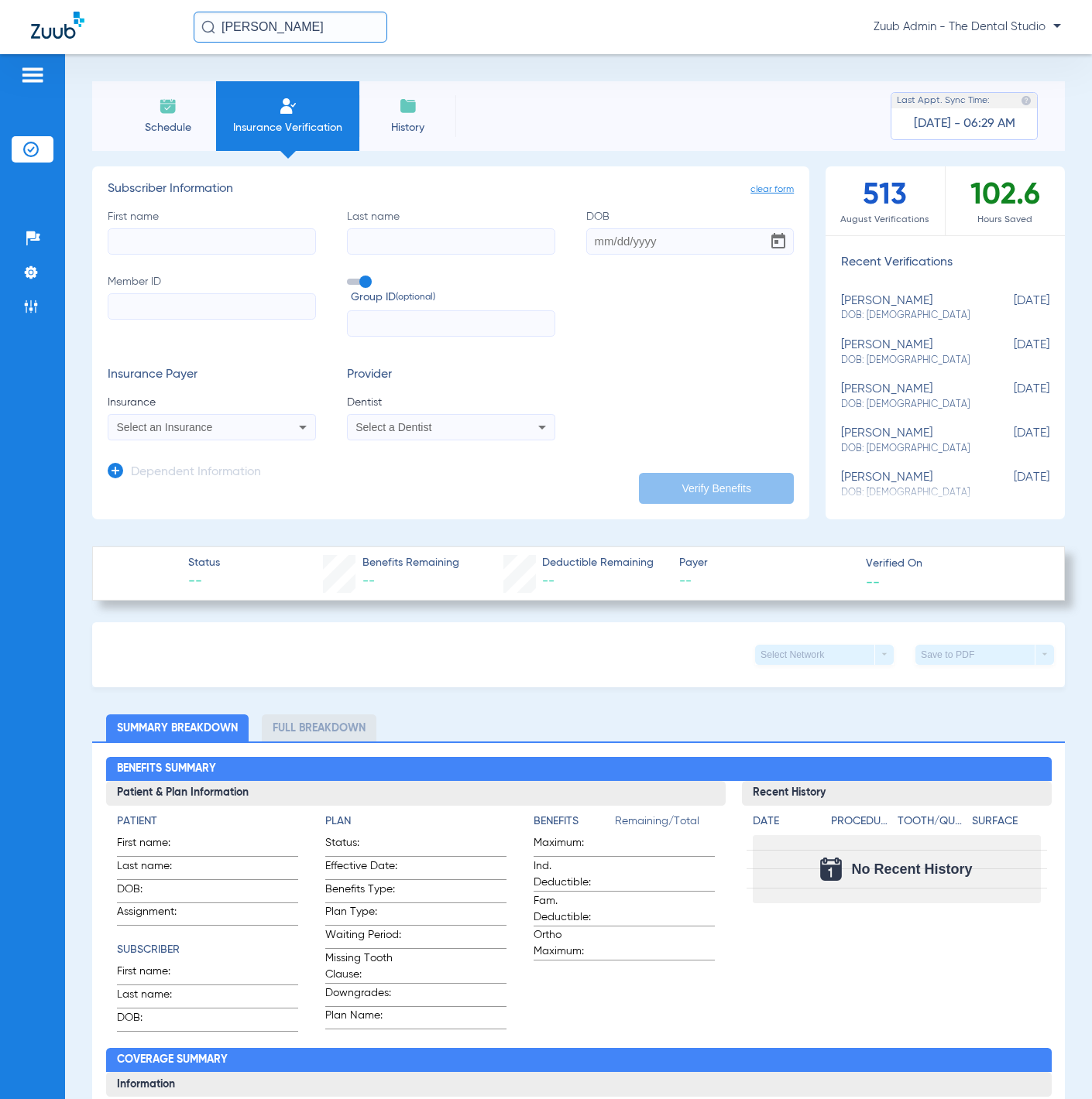
click at [185, 128] on span "Schedule" at bounding box center [168, 127] width 74 height 16
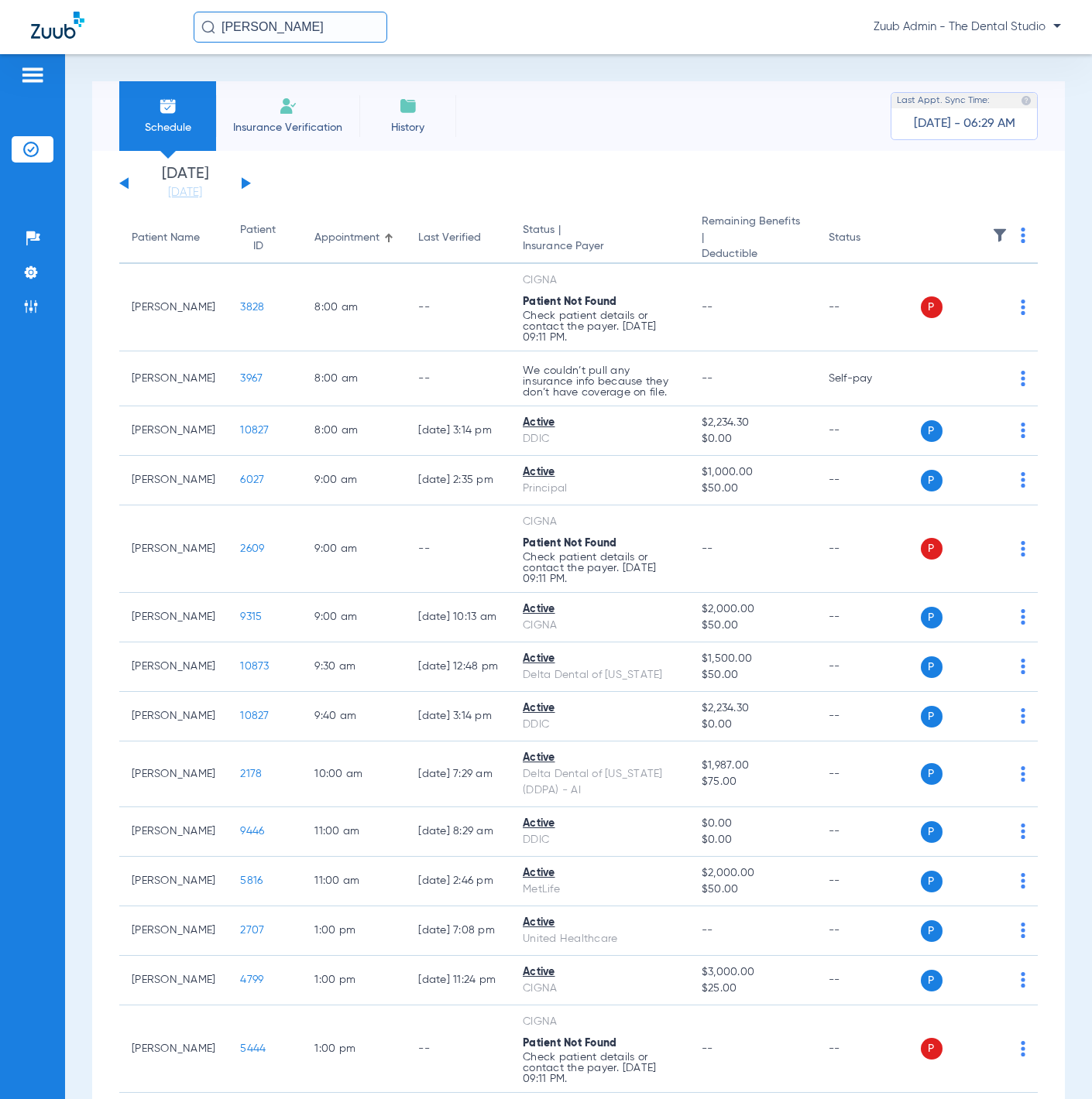
click at [247, 182] on button at bounding box center [246, 183] width 9 height 12
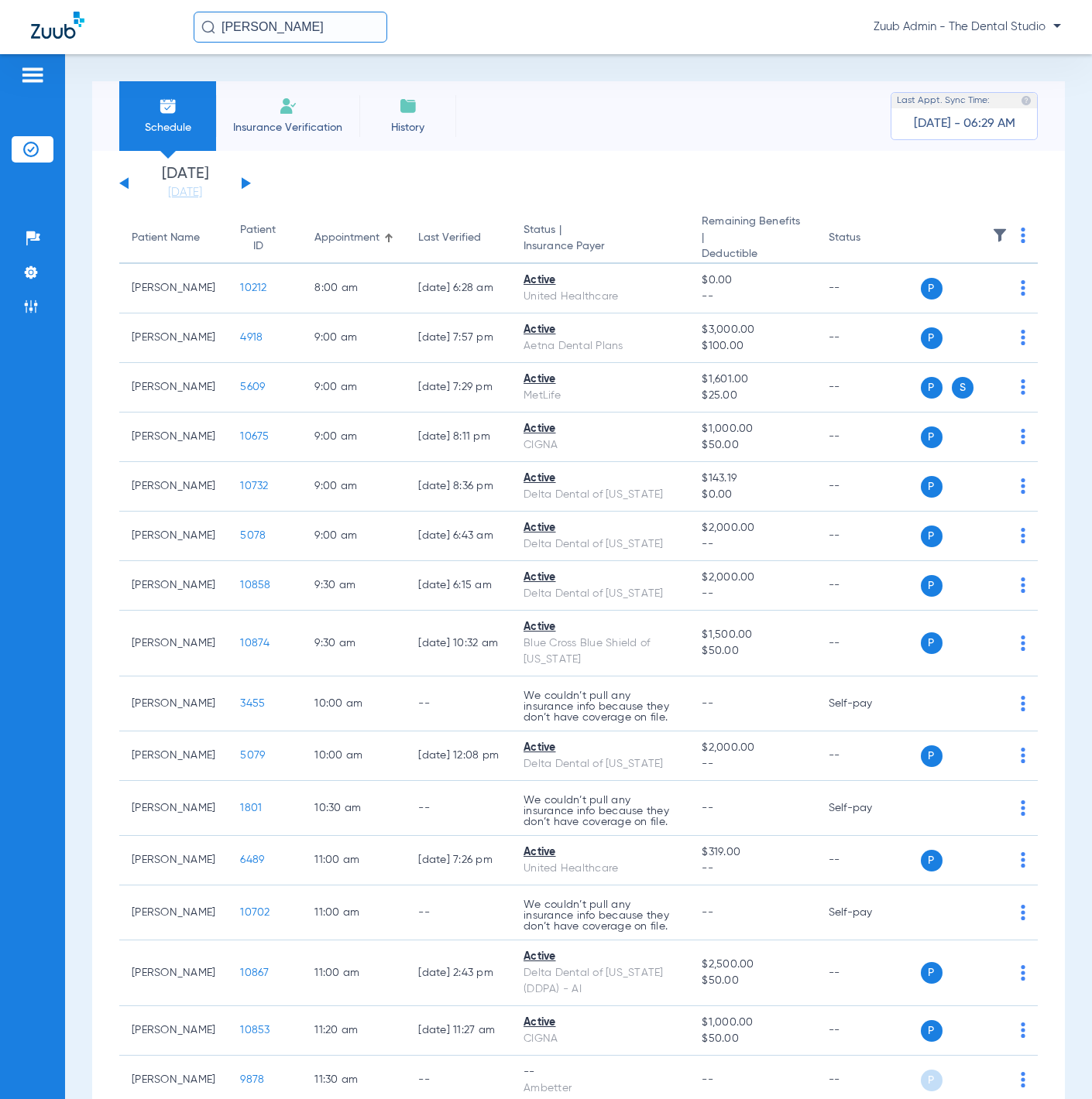
click at [982, 226] on th at bounding box center [980, 238] width 118 height 51
click at [992, 231] on img at bounding box center [1000, 235] width 16 height 16
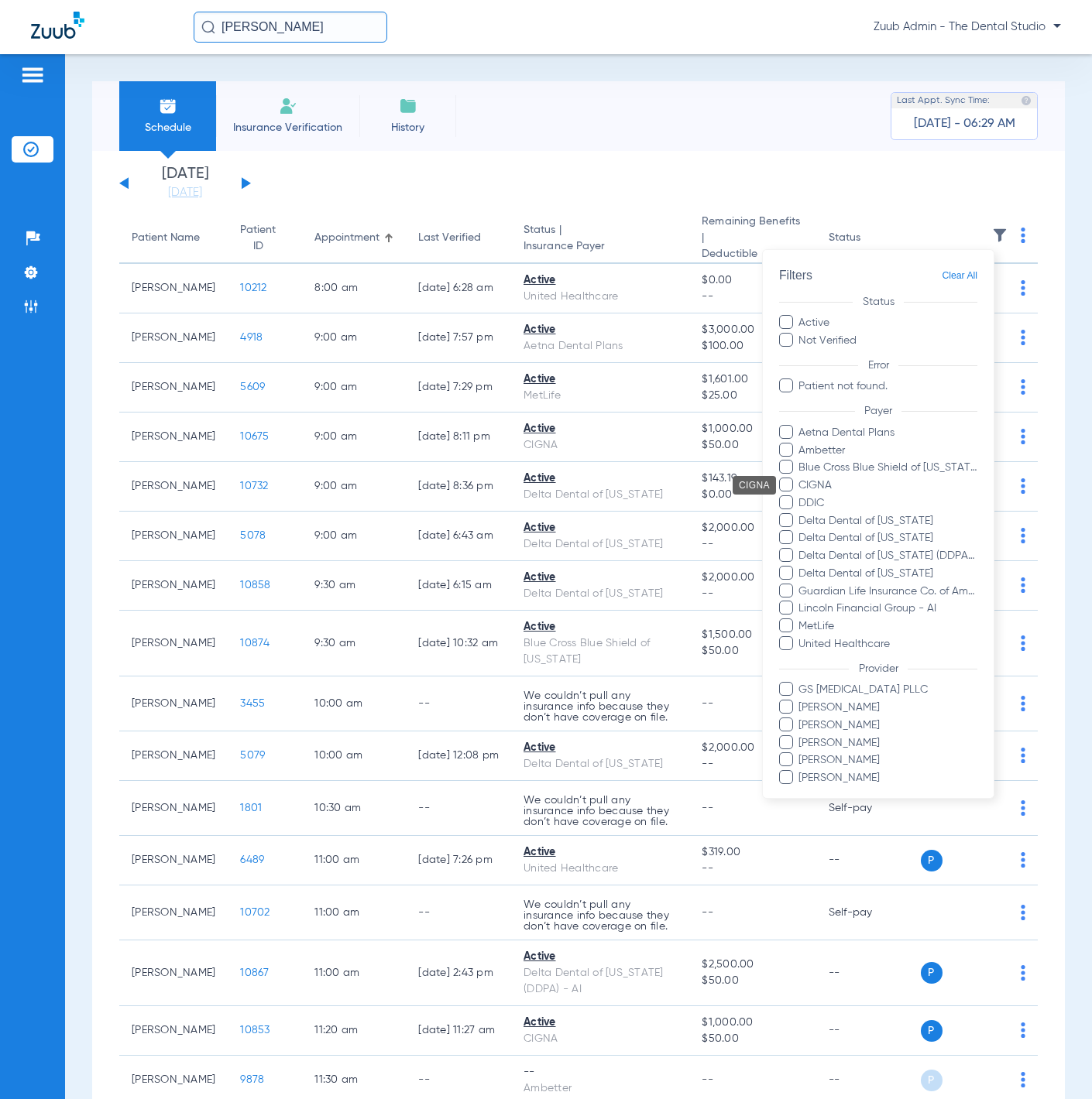
click at [871, 486] on span "CIGNA" at bounding box center [888, 486] width 180 height 17
click at [801, 496] on input "CIGNA" at bounding box center [801, 496] width 0 height 0
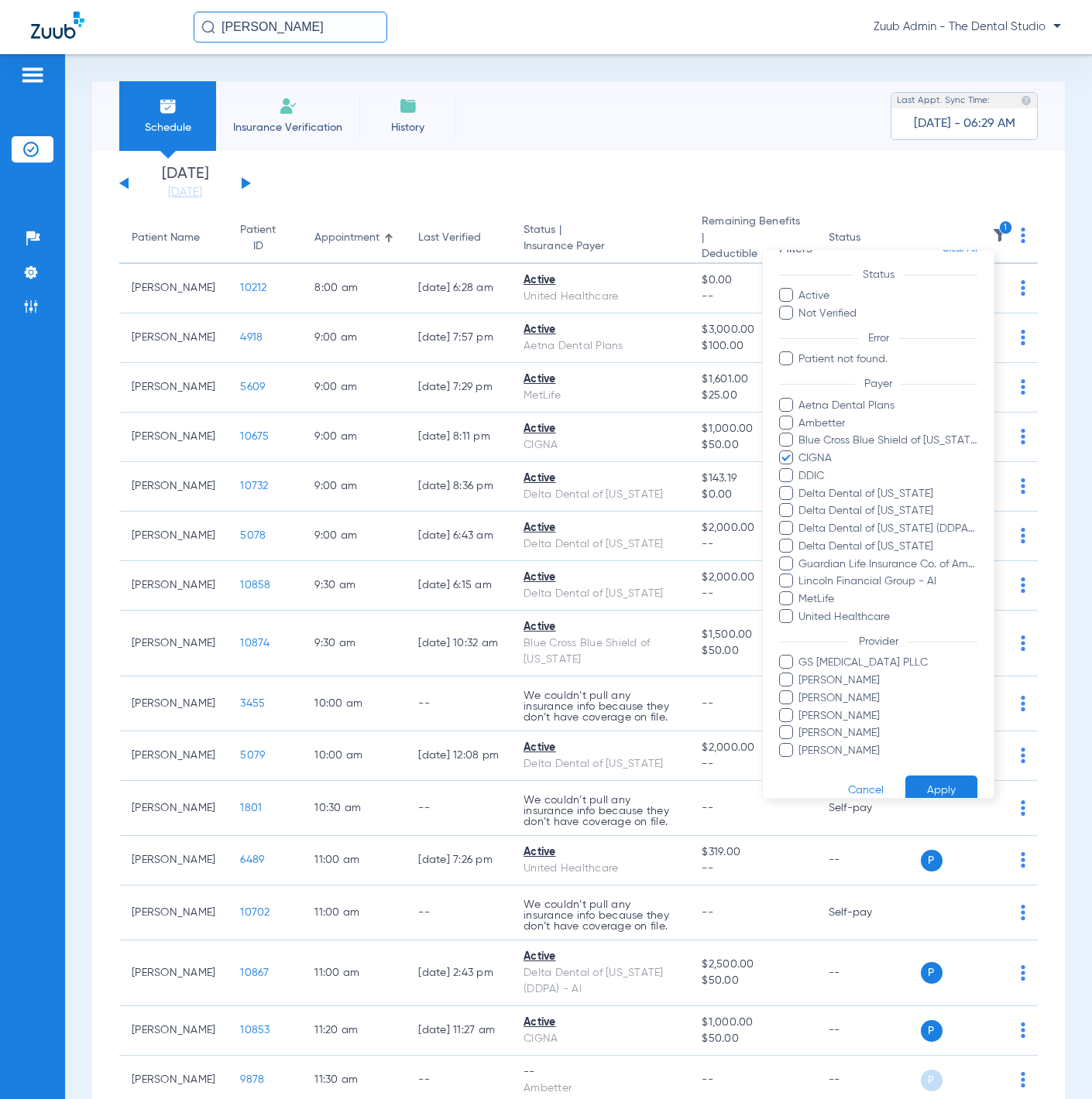
scroll to position [51, 0]
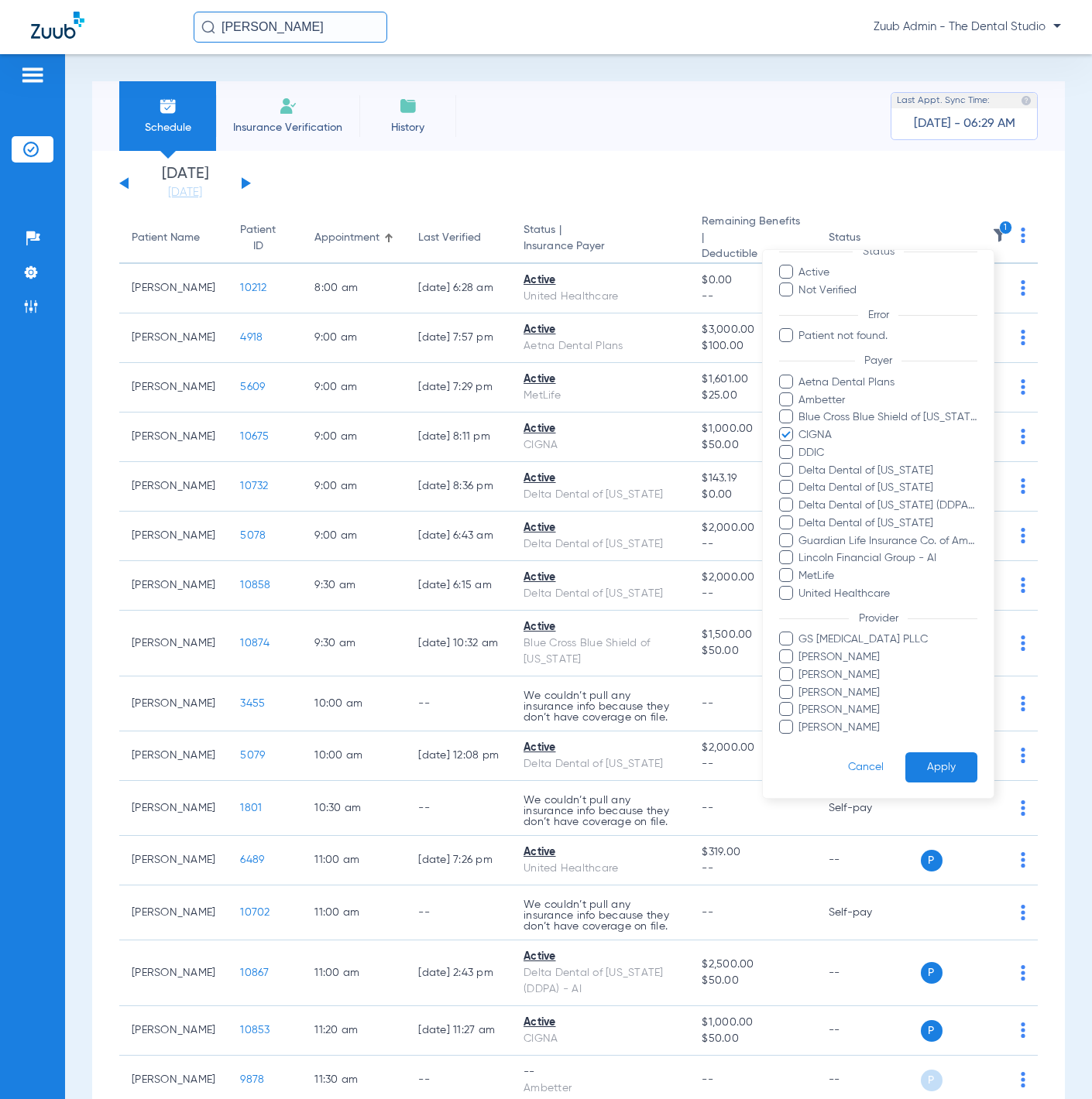
click at [917, 605] on button "Apply" at bounding box center [942, 768] width 72 height 30
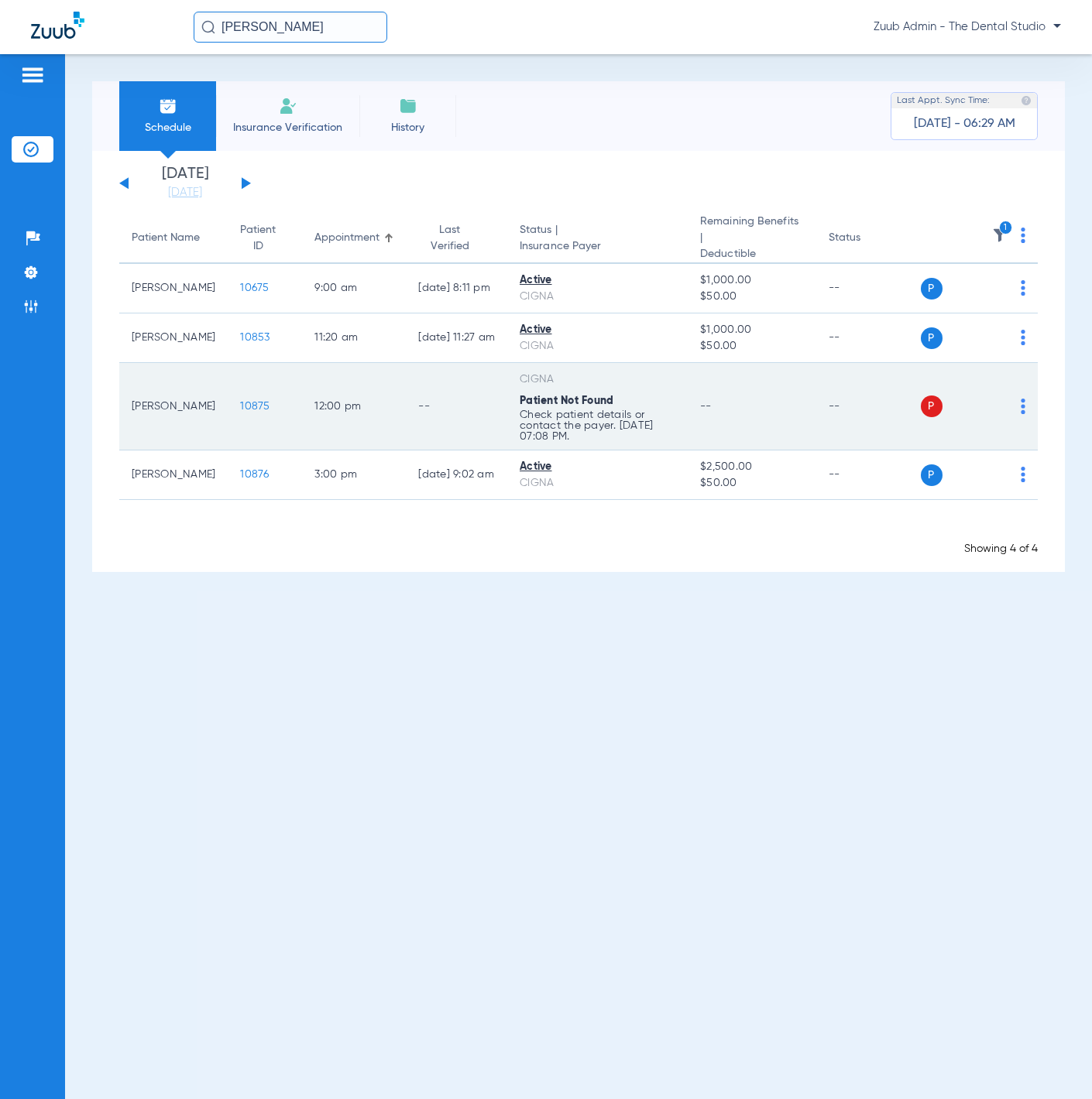
click at [240, 401] on span "10875" at bounding box center [254, 406] width 29 height 11
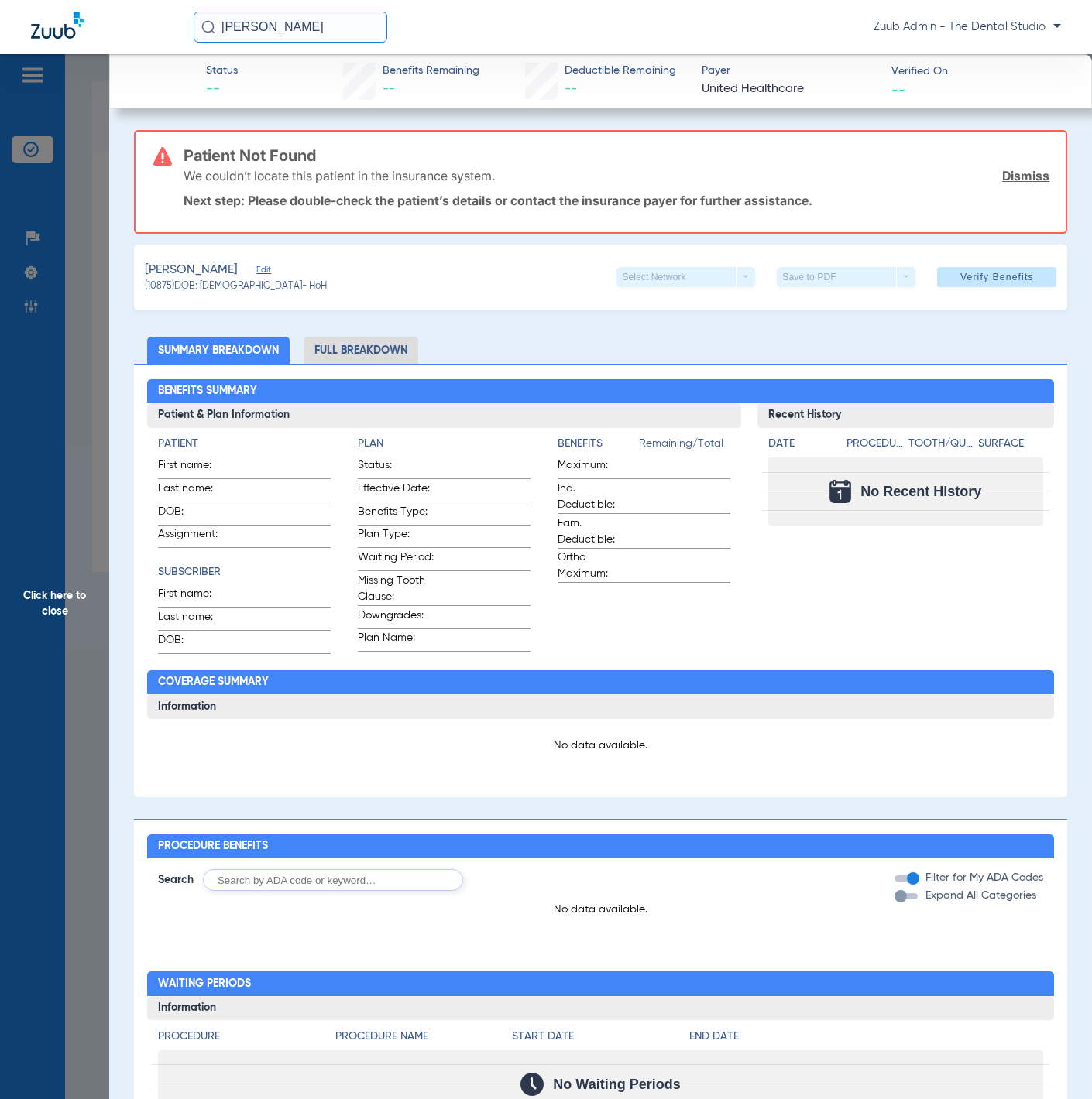
click at [265, 266] on div "Walker, Janelle Edit" at bounding box center [235, 270] width 182 height 19
click at [262, 266] on span "Edit" at bounding box center [263, 272] width 14 height 15
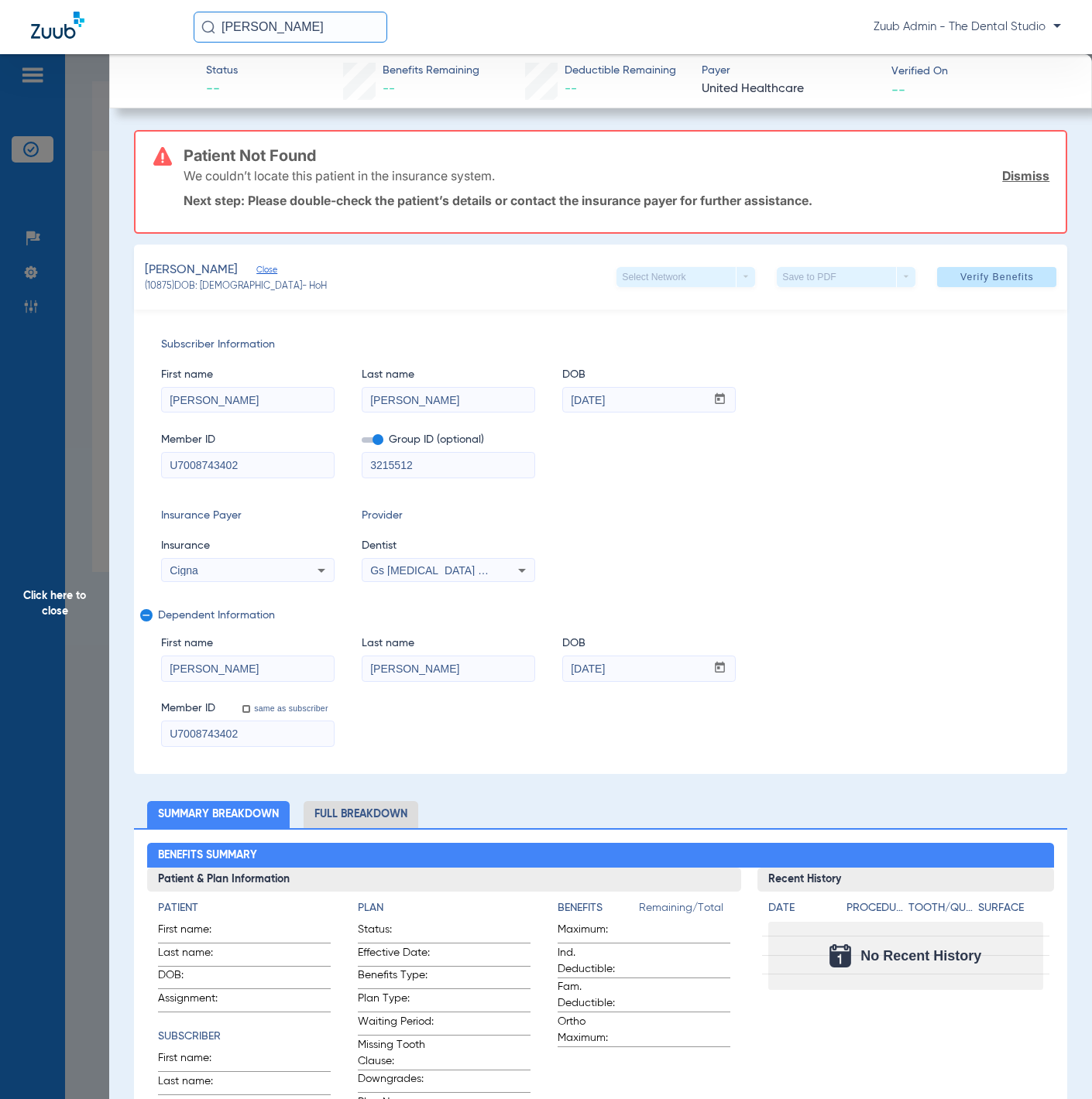
click at [86, 298] on span "Click here to close" at bounding box center [54, 603] width 109 height 1099
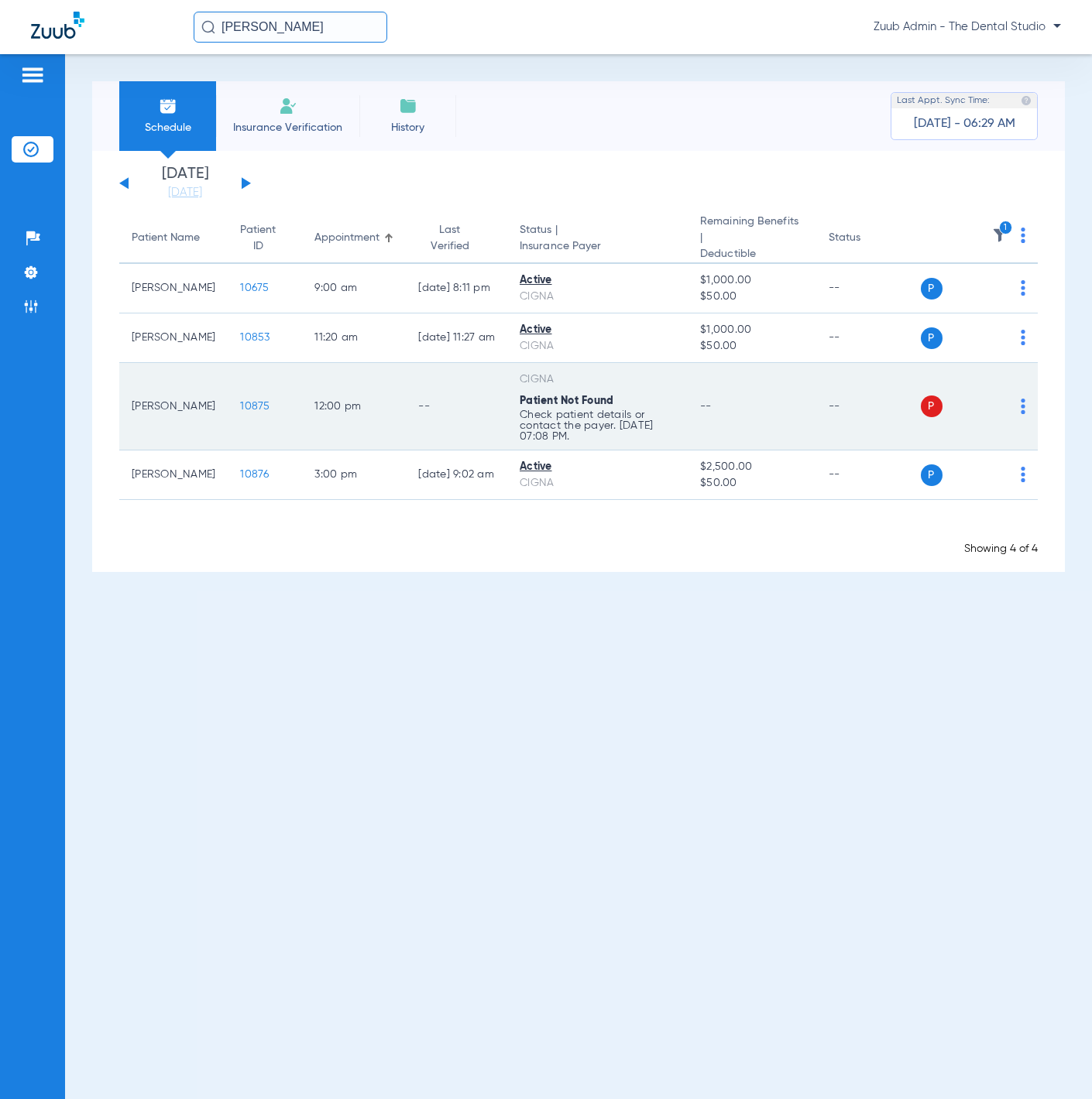
click at [1019, 405] on div "P S" at bounding box center [973, 406] width 106 height 22
click at [1026, 404] on td "P S" at bounding box center [980, 406] width 118 height 87
click at [1021, 402] on img at bounding box center [1023, 406] width 5 height 16
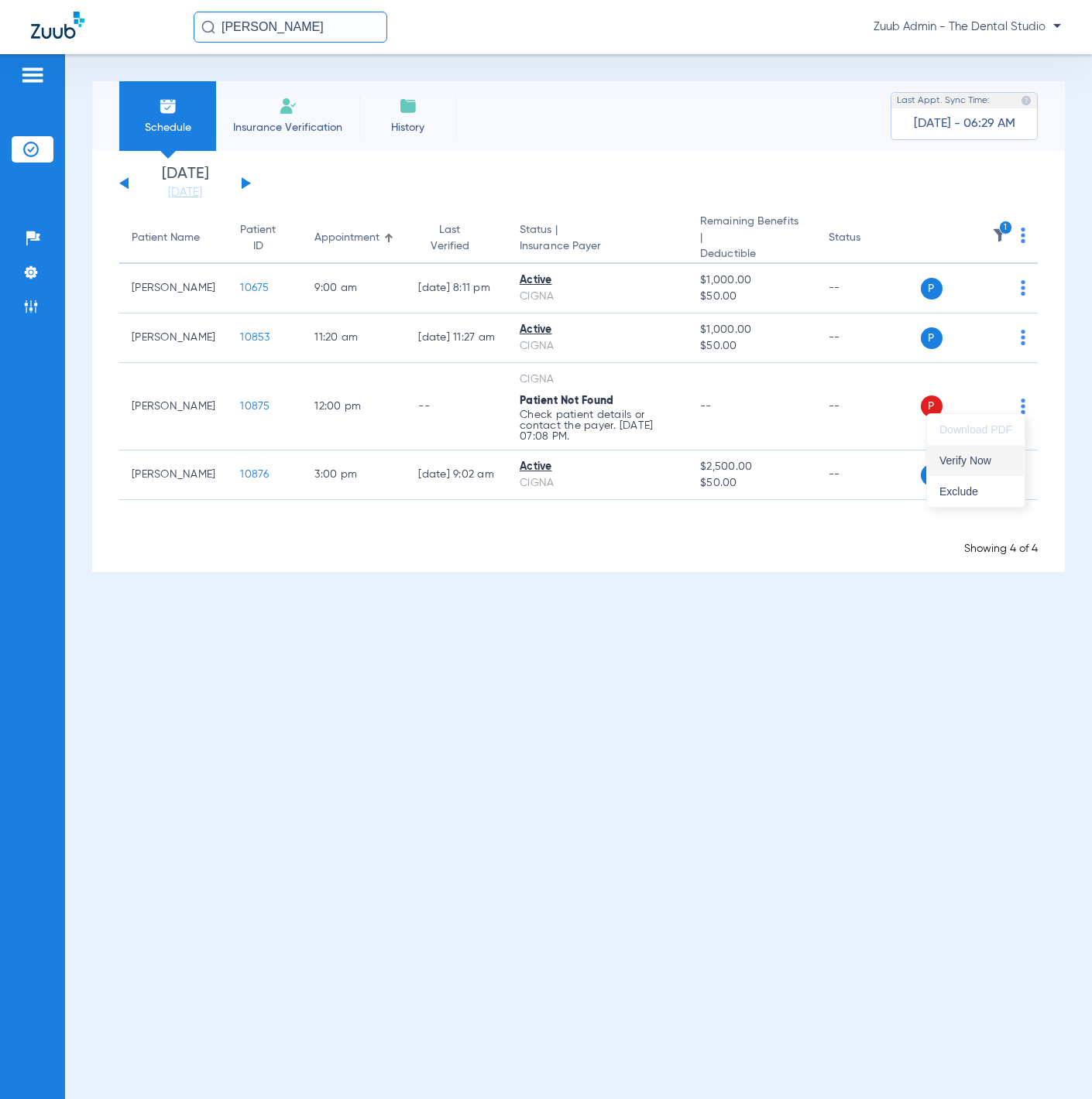
click at [997, 452] on button "Verify Now" at bounding box center [976, 460] width 97 height 31
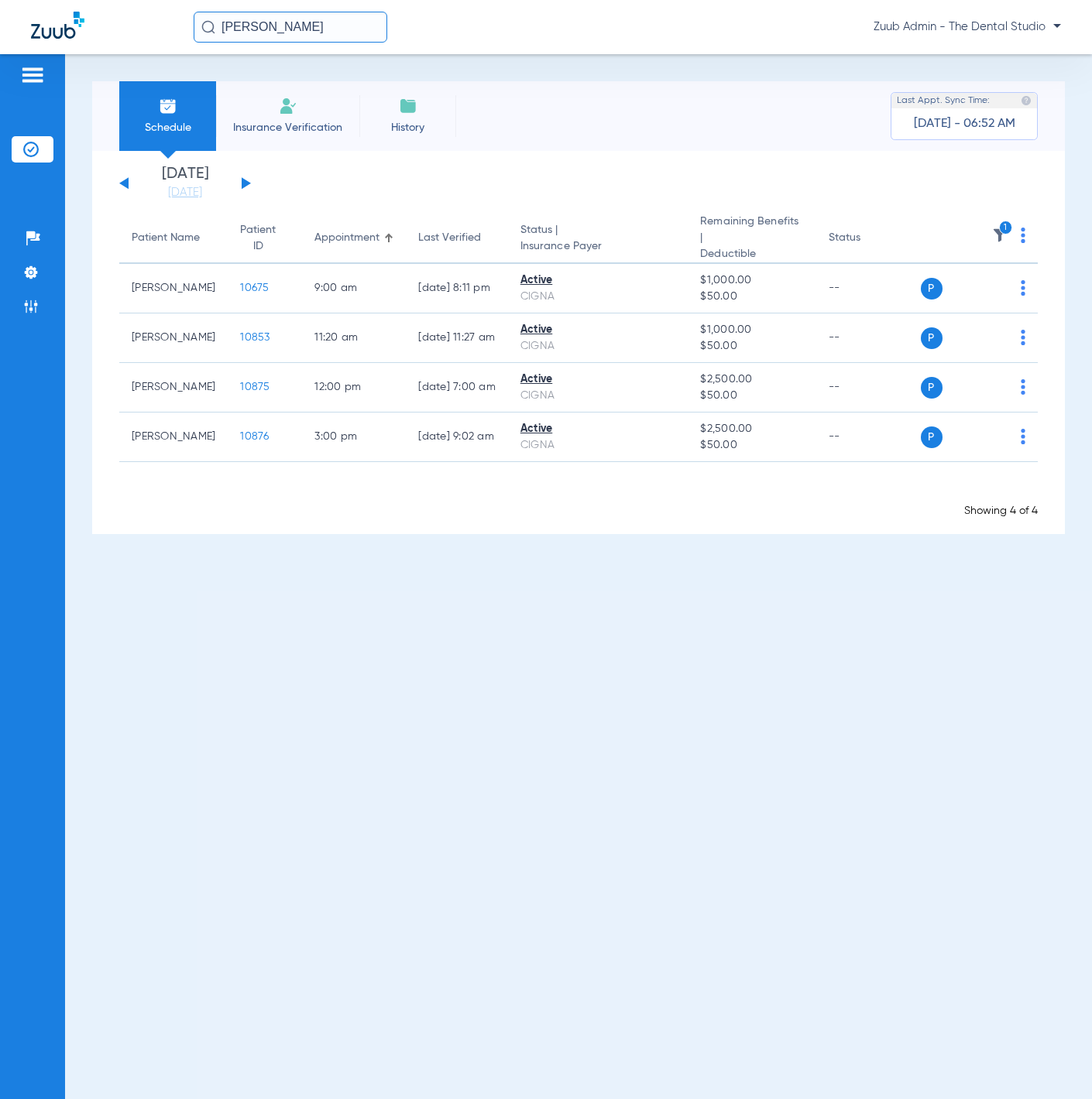
click at [999, 226] on th "1" at bounding box center [980, 238] width 118 height 51
click at [999, 227] on icon "1" at bounding box center [1006, 228] width 14 height 14
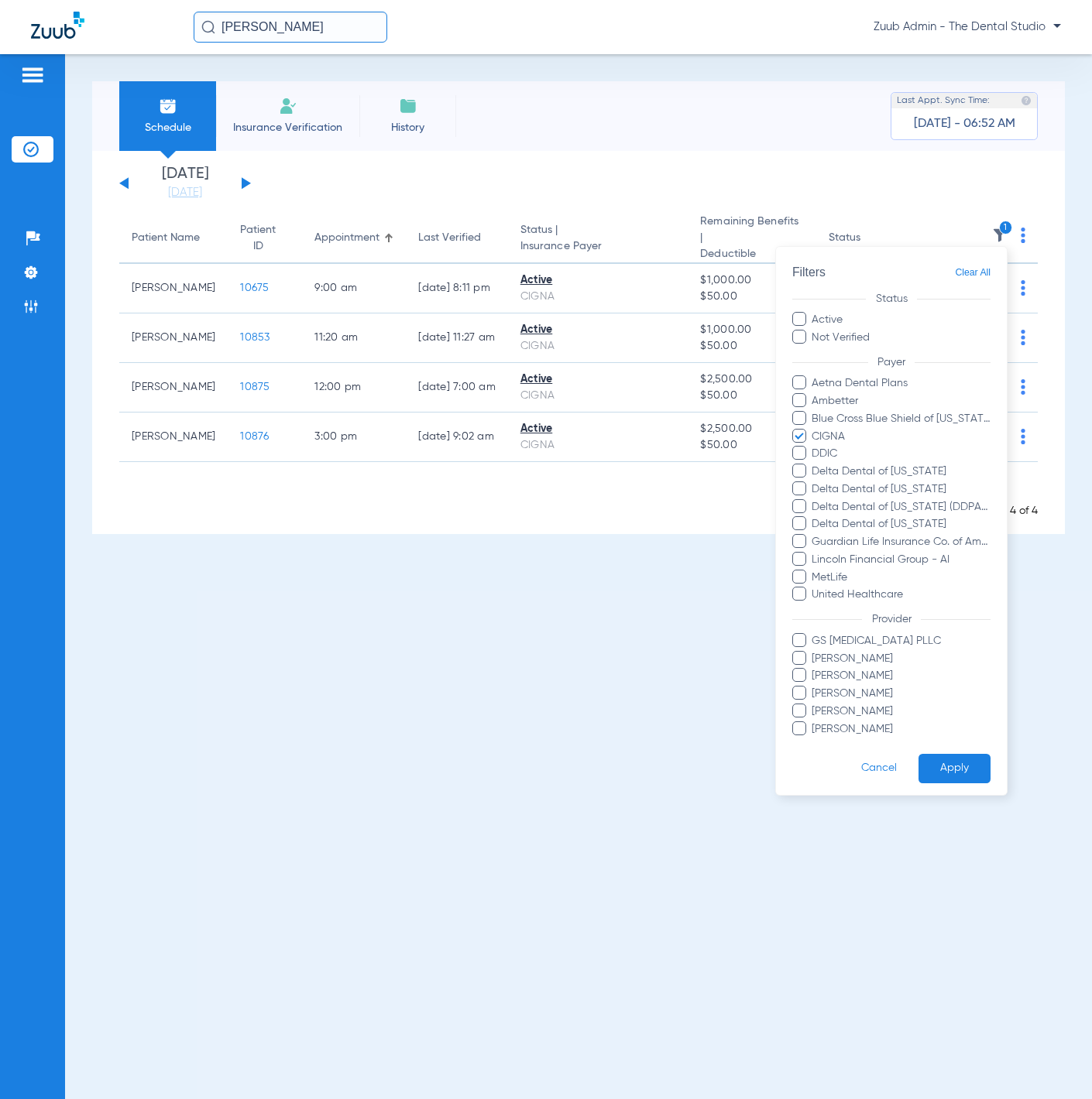
click at [971, 267] on span "Clear All" at bounding box center [972, 272] width 36 height 19
click at [945, 605] on button "Apply" at bounding box center [954, 768] width 72 height 30
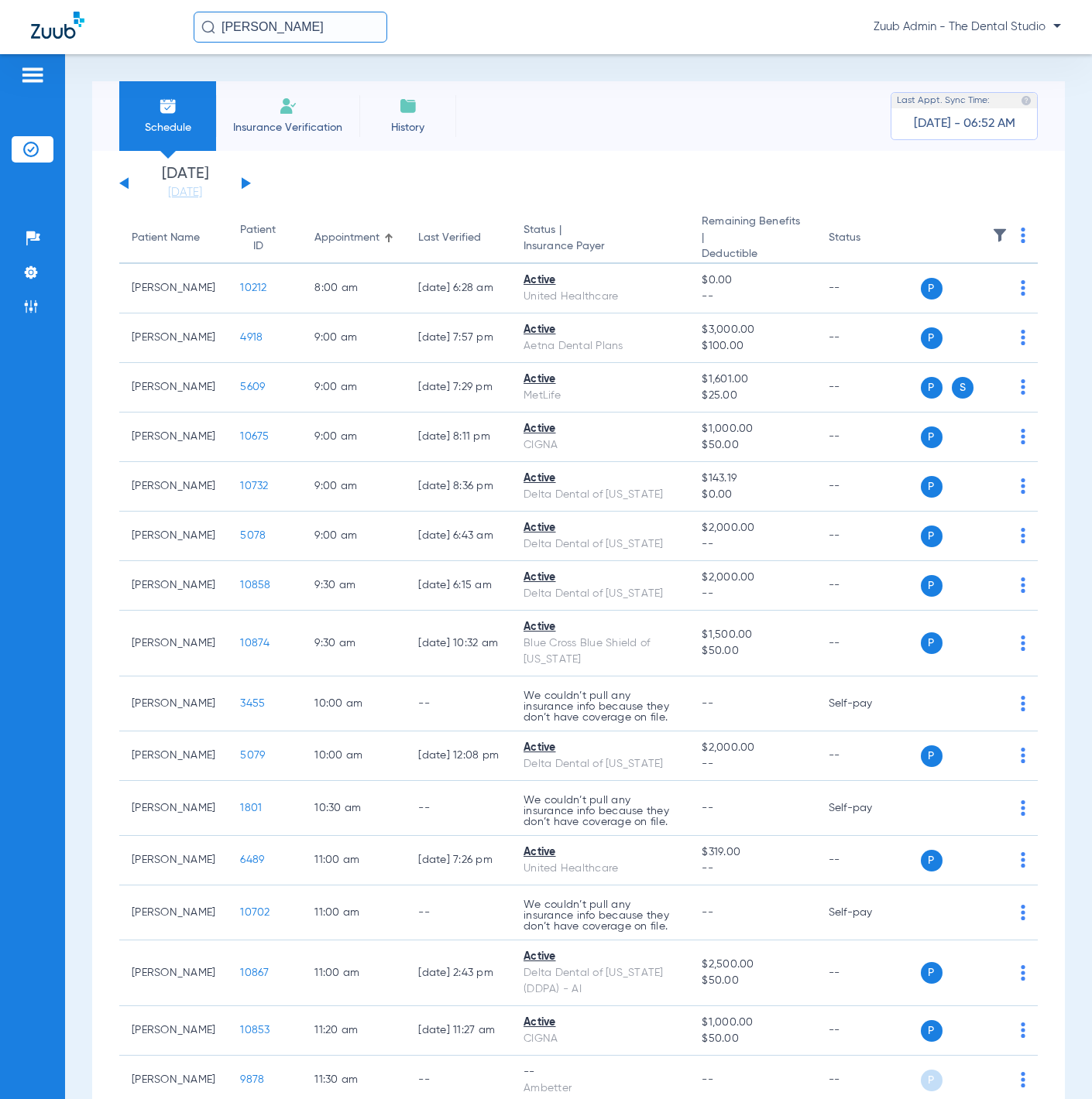
drag, startPoint x: 357, startPoint y: 33, endPoint x: 218, endPoint y: 26, distance: 139.2
click at [218, 27] on input "Jannelle Walker" at bounding box center [290, 27] width 194 height 31
type input "Ma"
click at [175, 186] on link "08-15-2025" at bounding box center [185, 193] width 93 height 16
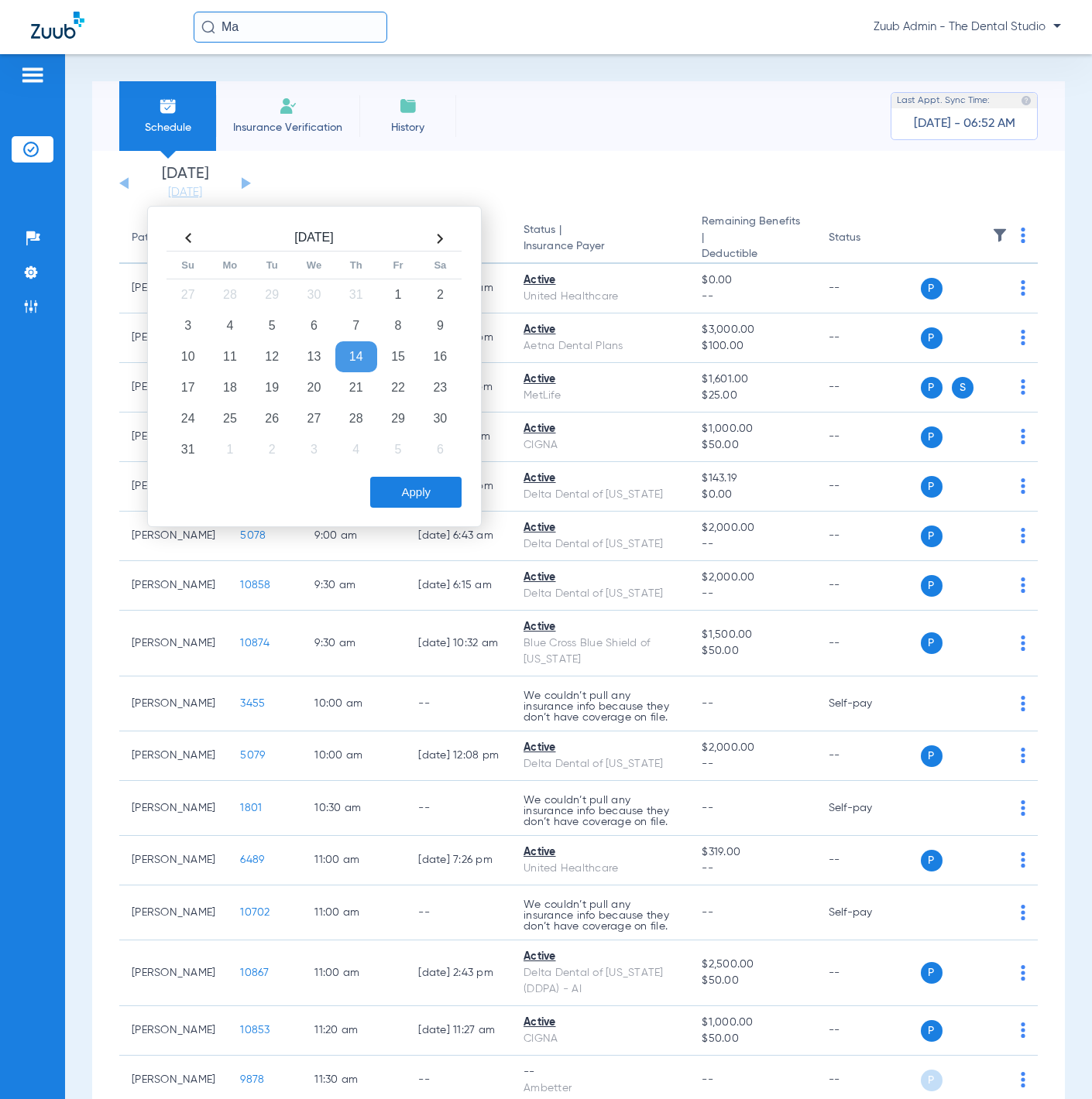
click at [346, 350] on td "14" at bounding box center [357, 356] width 42 height 31
click at [419, 488] on button "Apply" at bounding box center [416, 492] width 91 height 31
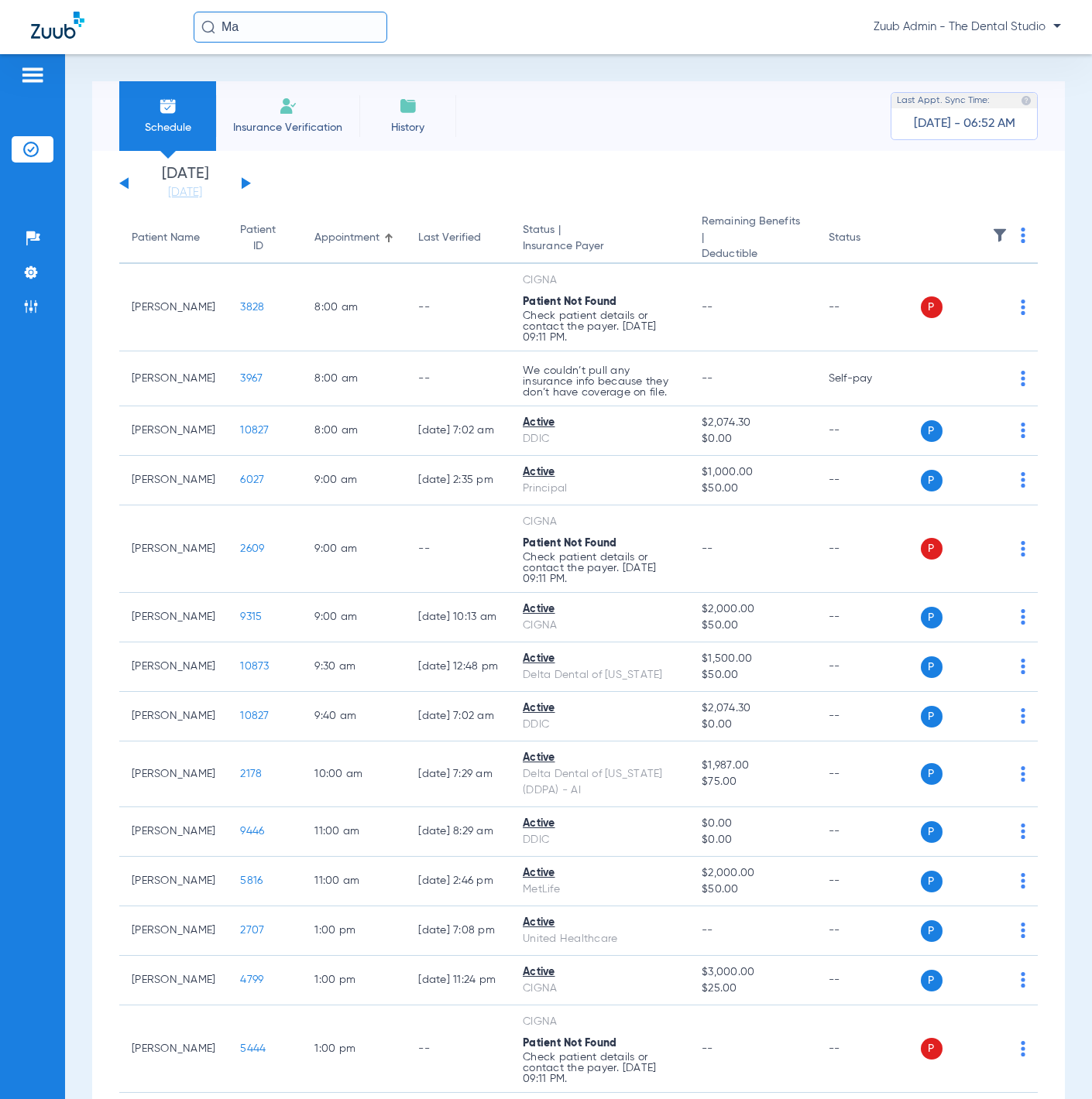
click at [992, 243] on img at bounding box center [1000, 235] width 16 height 16
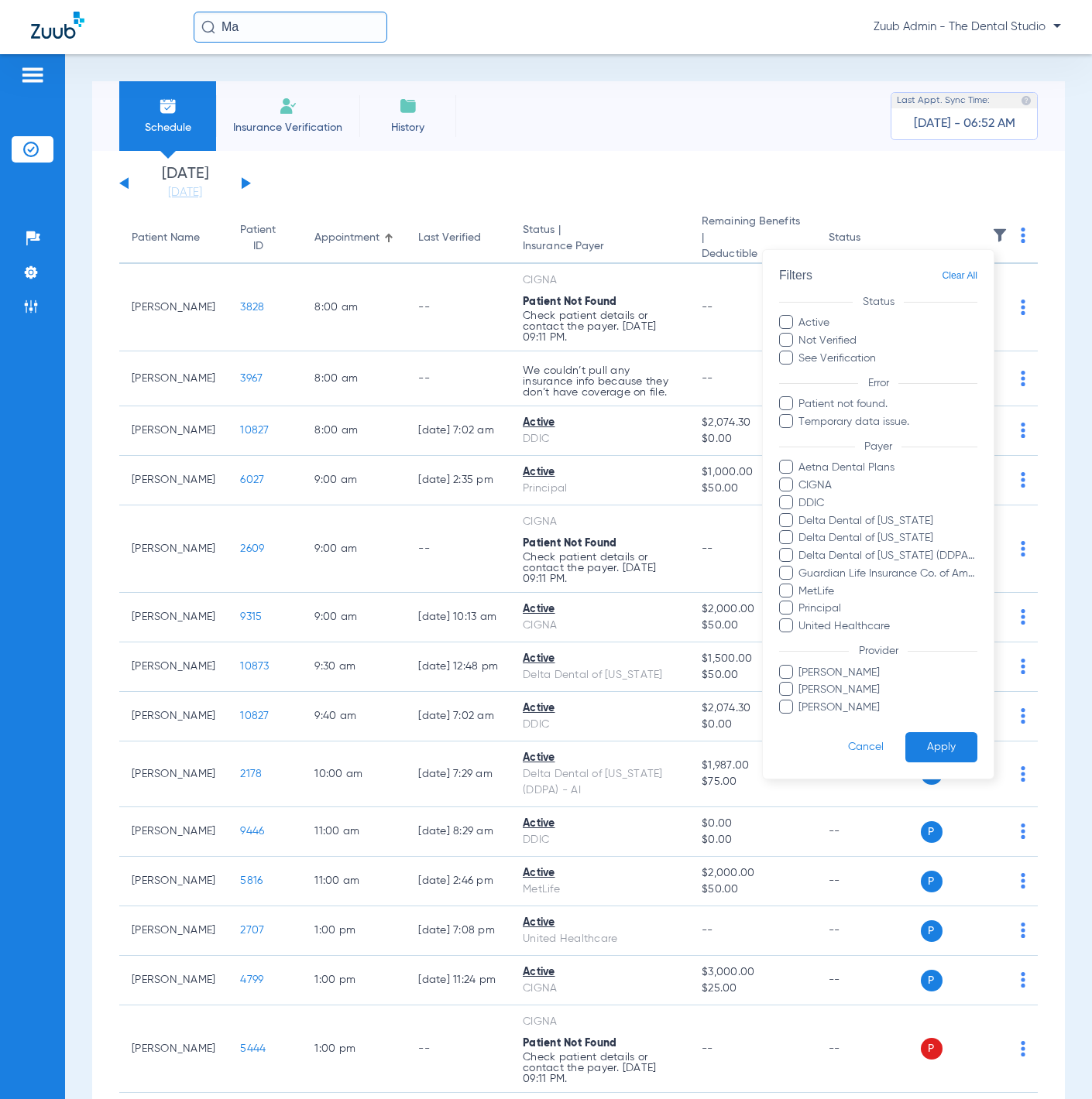
click at [640, 159] on div at bounding box center [546, 549] width 1092 height 1099
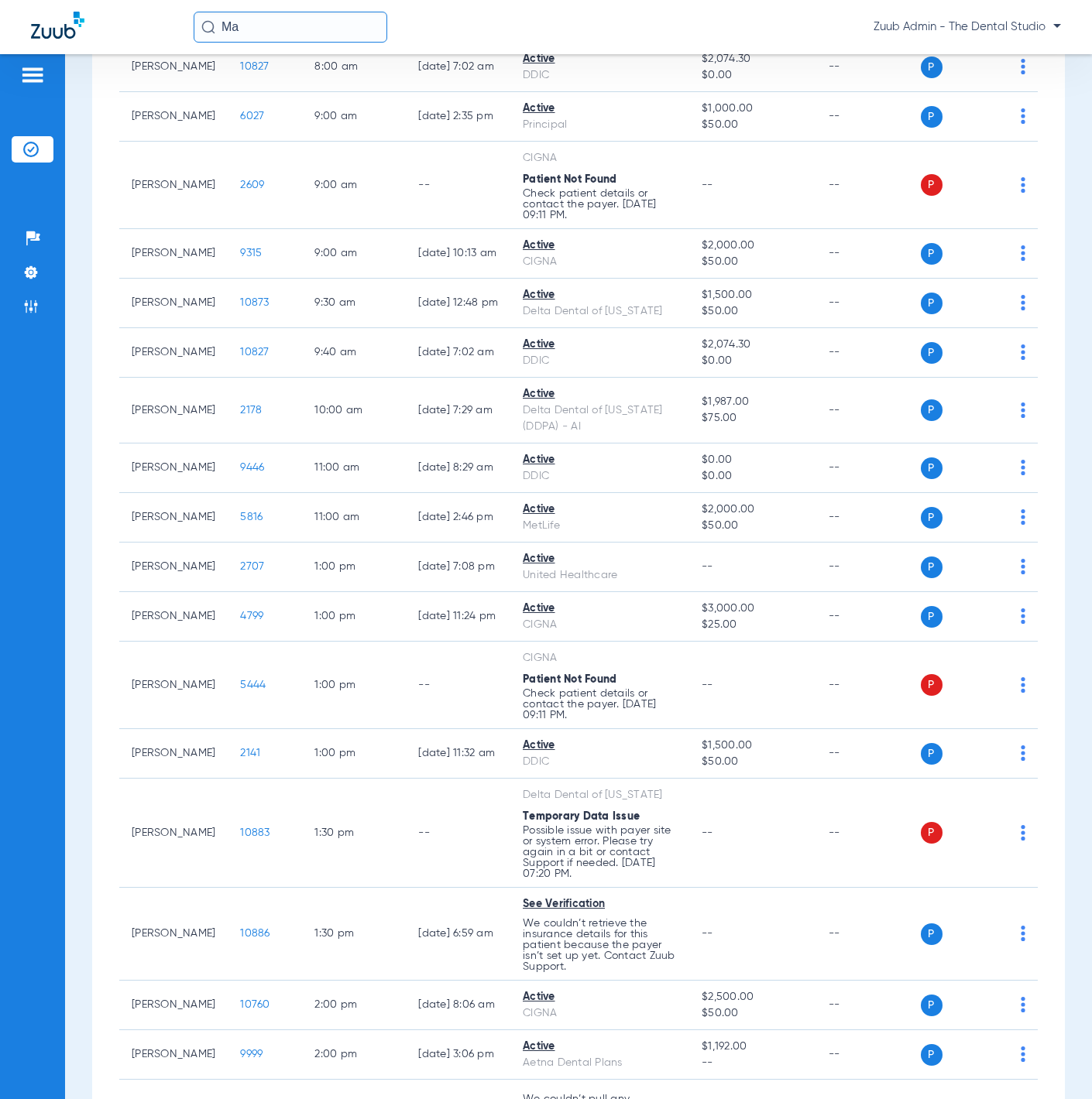
scroll to position [415, 0]
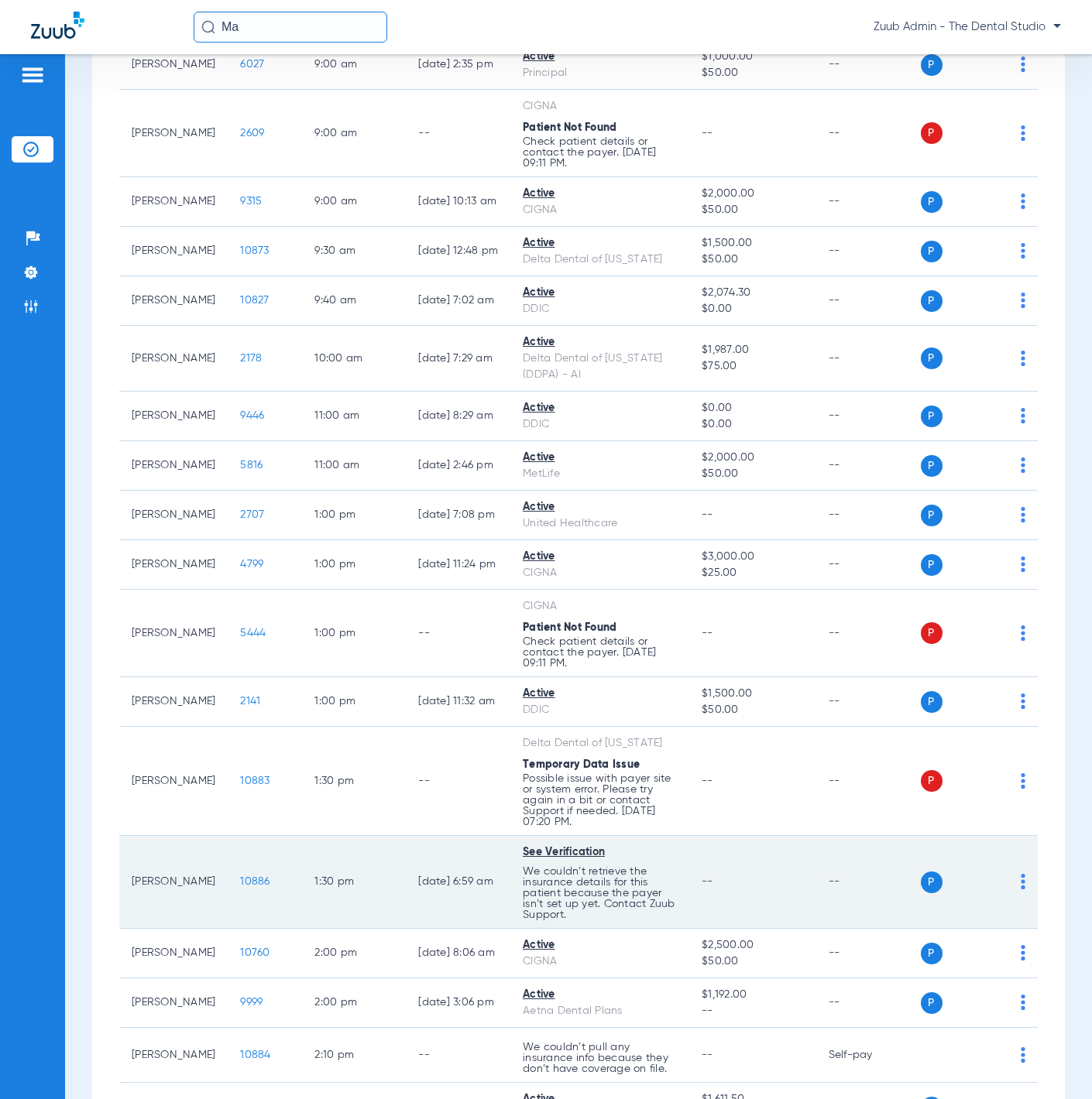
click at [240, 605] on span "10886" at bounding box center [254, 881] width 29 height 11
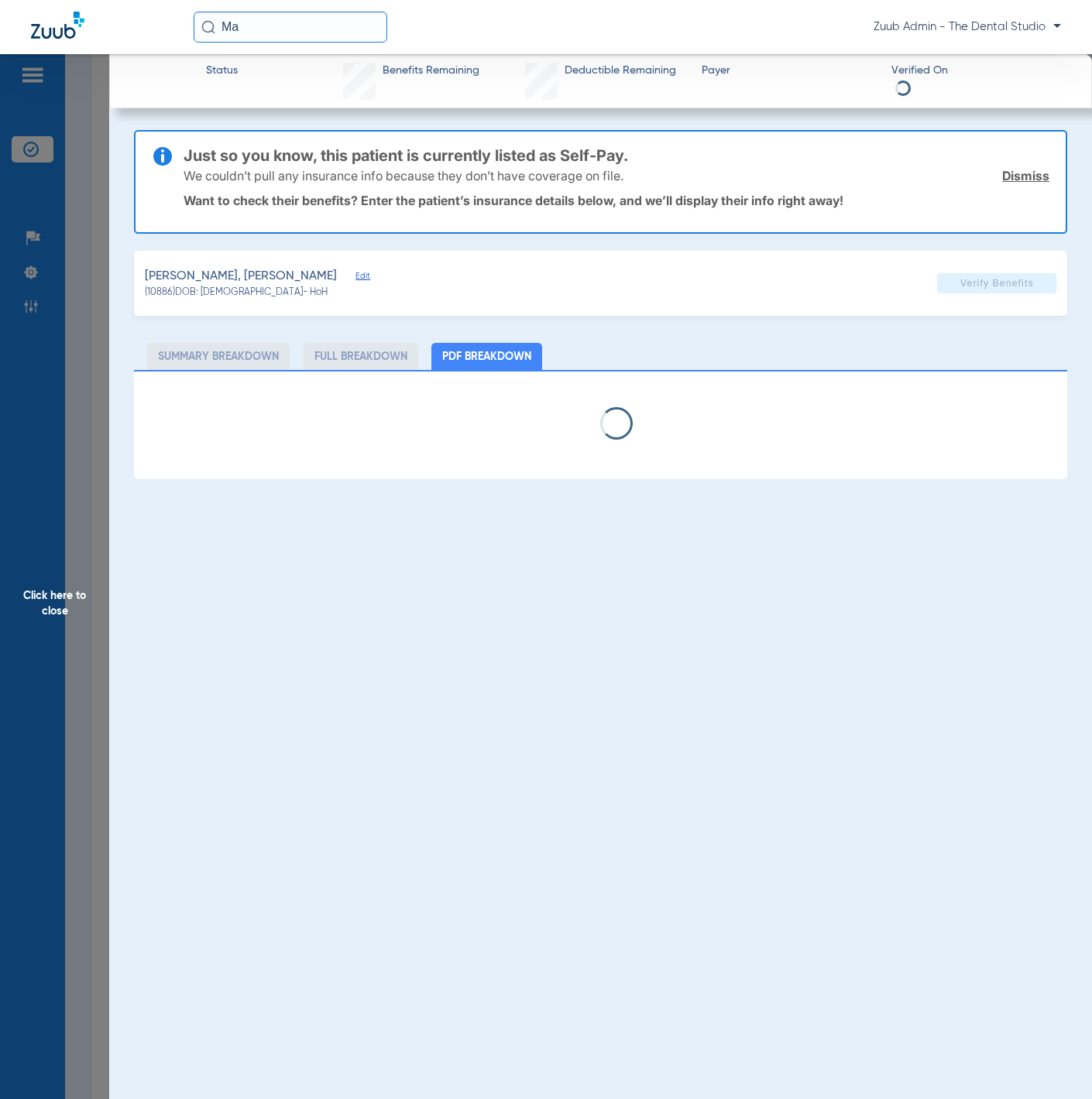
select select "page-width"
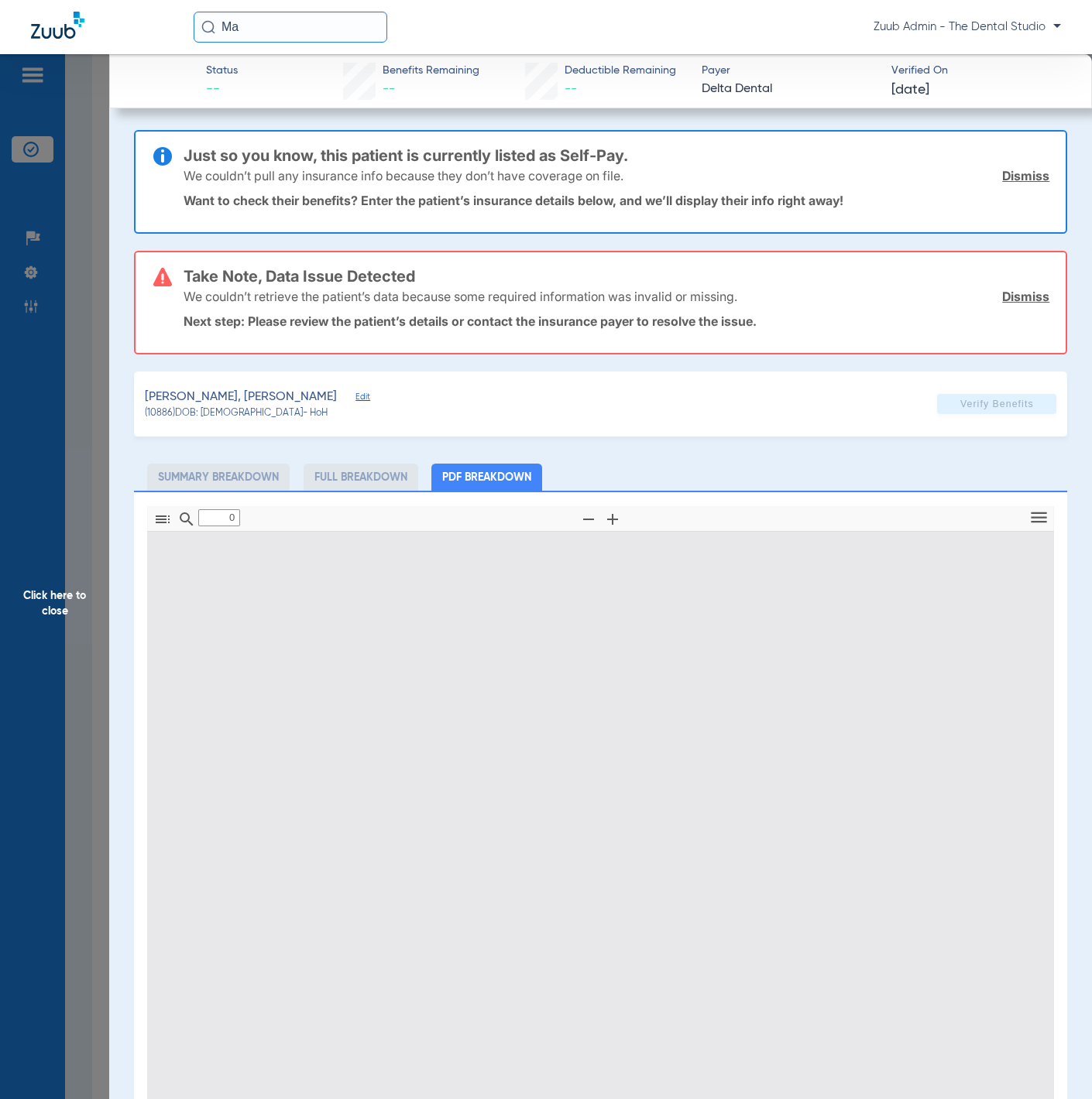
type input "1"
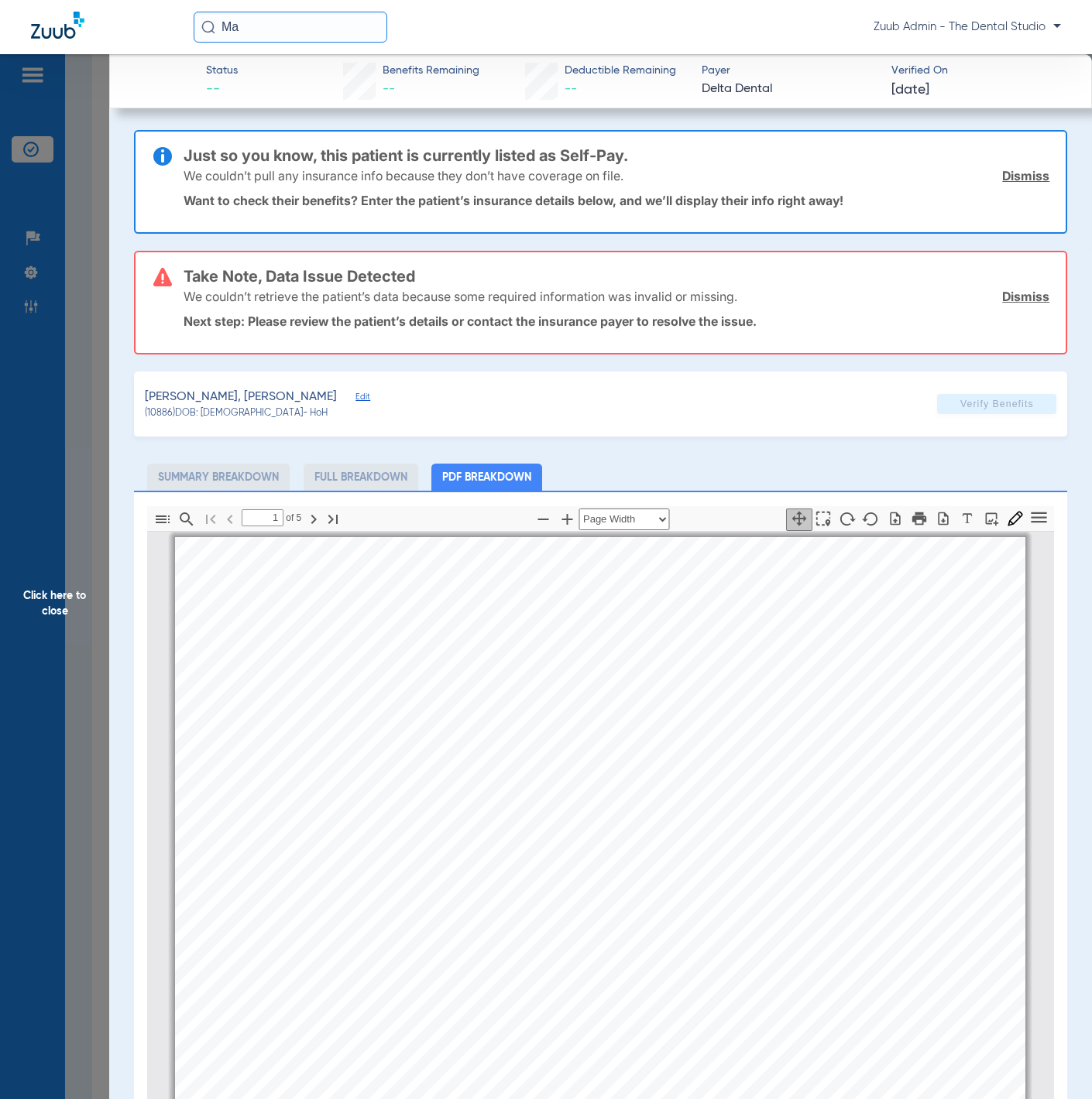
scroll to position [0, 0]
click at [356, 393] on span "Edit" at bounding box center [362, 400] width 14 height 15
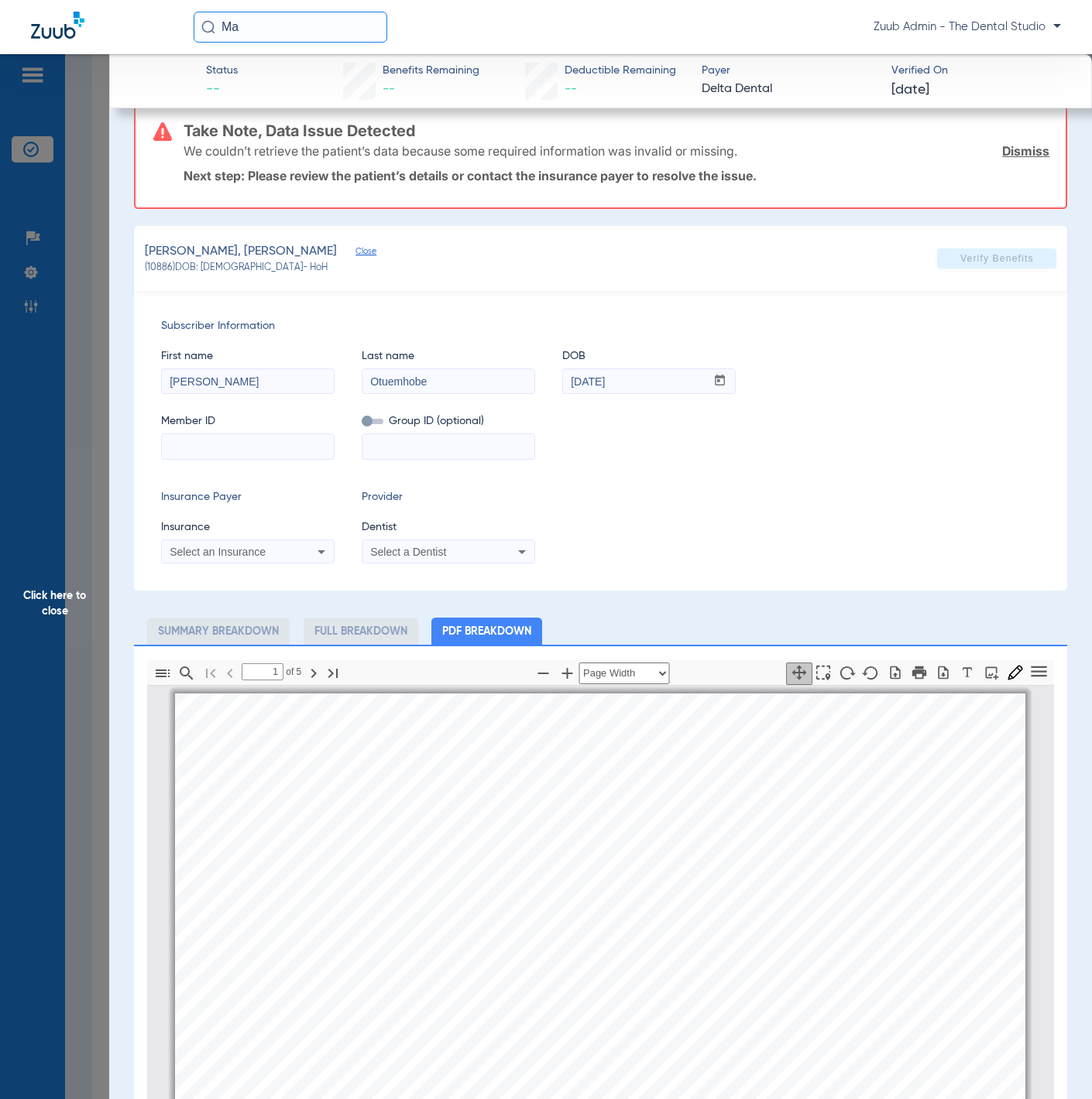
scroll to position [142, 0]
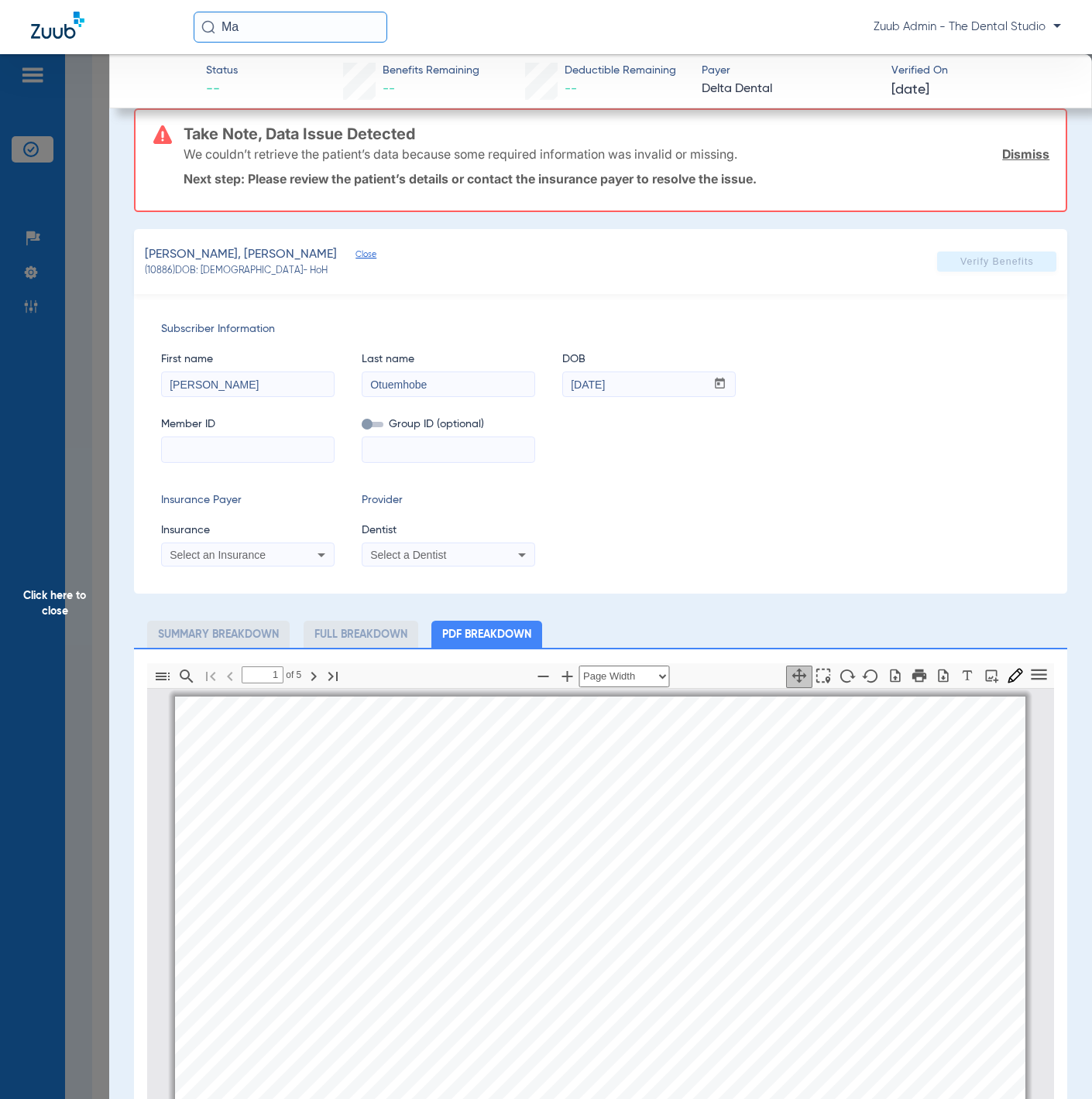
click at [79, 405] on span "Click here to close" at bounding box center [54, 603] width 109 height 1099
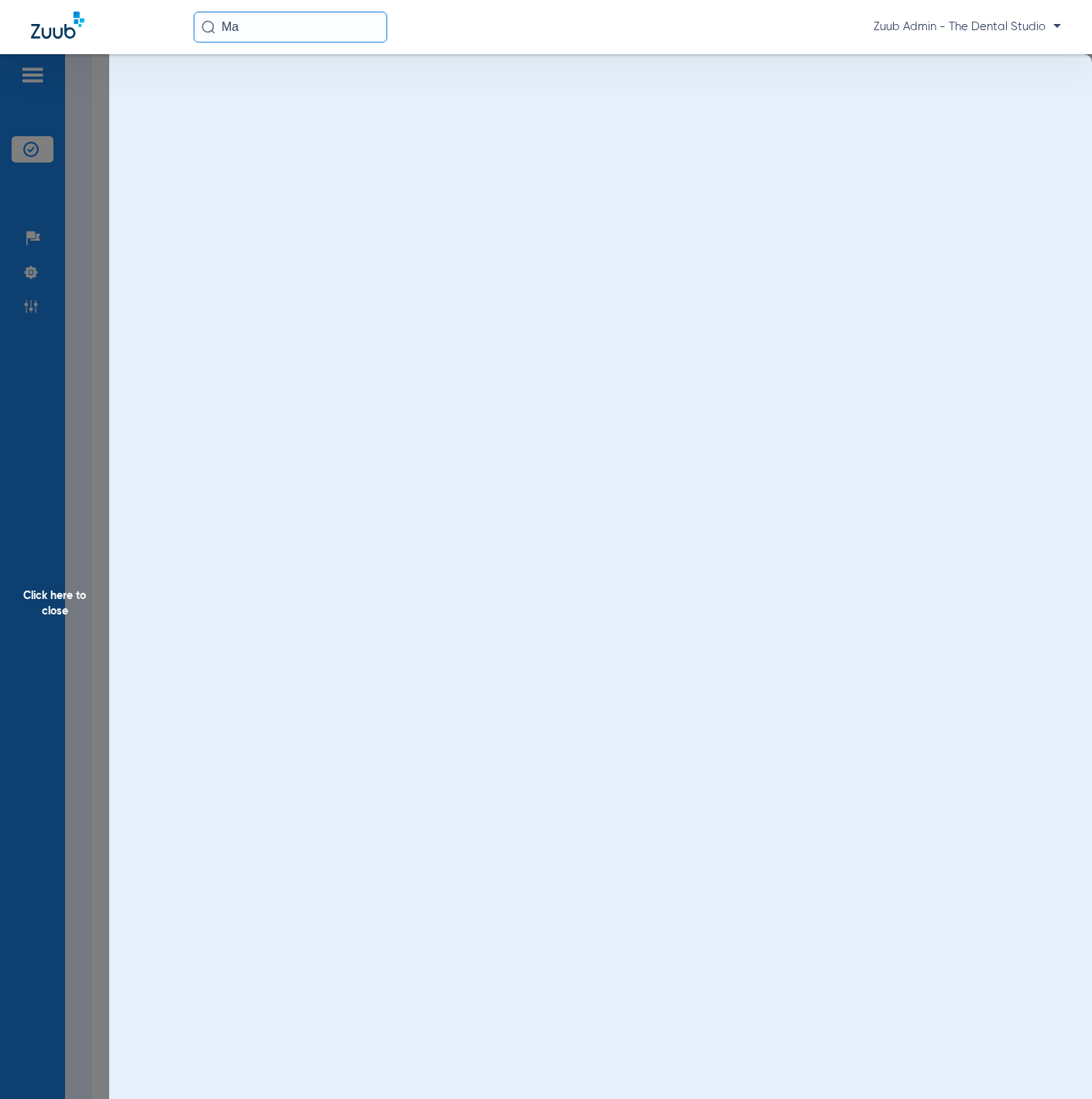
scroll to position [0, 0]
click at [79, 405] on span "Click here to close" at bounding box center [54, 603] width 109 height 1099
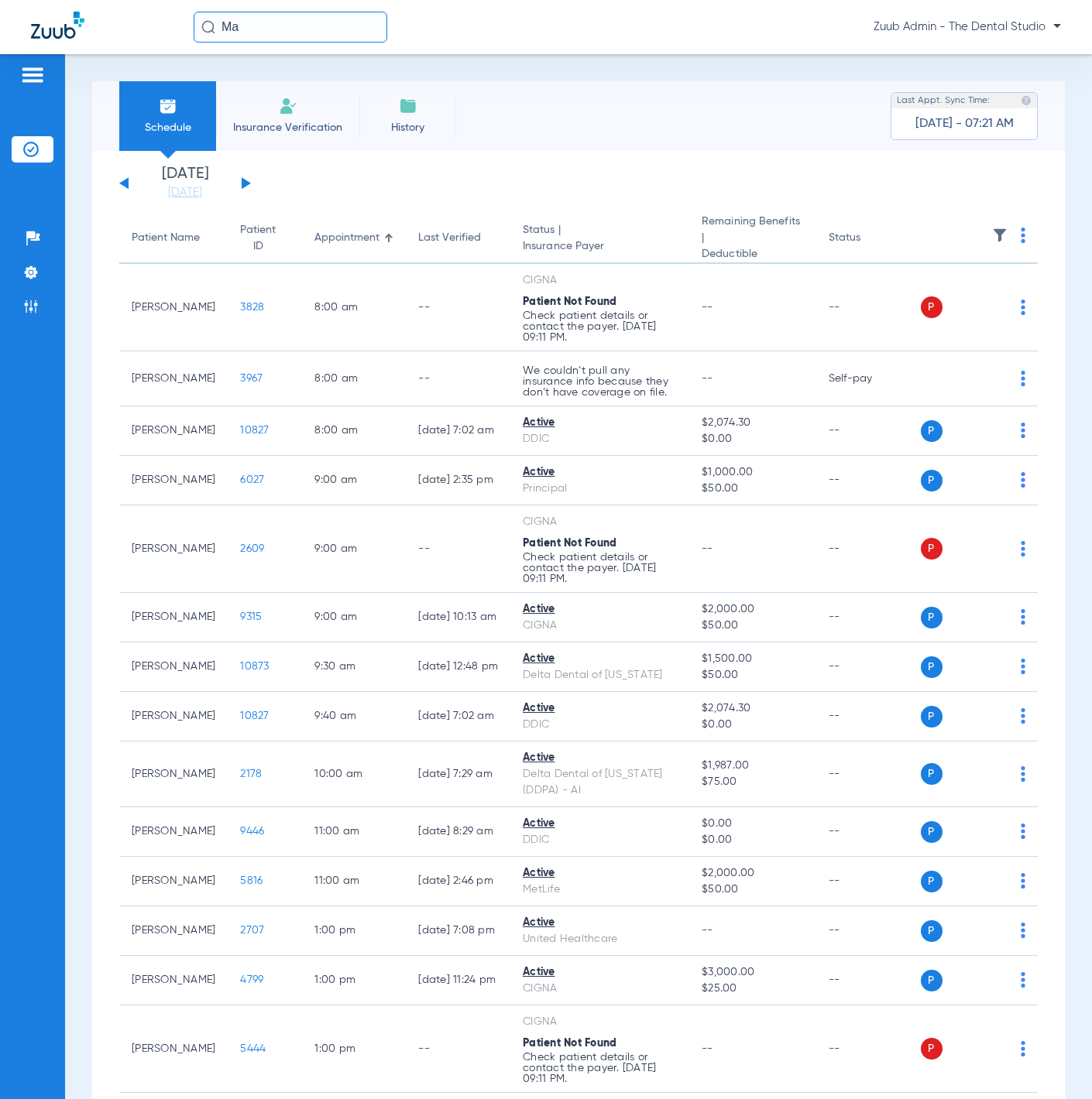
click at [245, 188] on div "Tuesday 06-10-2025 Wednesday 06-11-2025 Thursday 06-12-2025 Friday 06-13-2025 S…" at bounding box center [185, 183] width 131 height 34
click at [245, 185] on button at bounding box center [246, 183] width 9 height 12
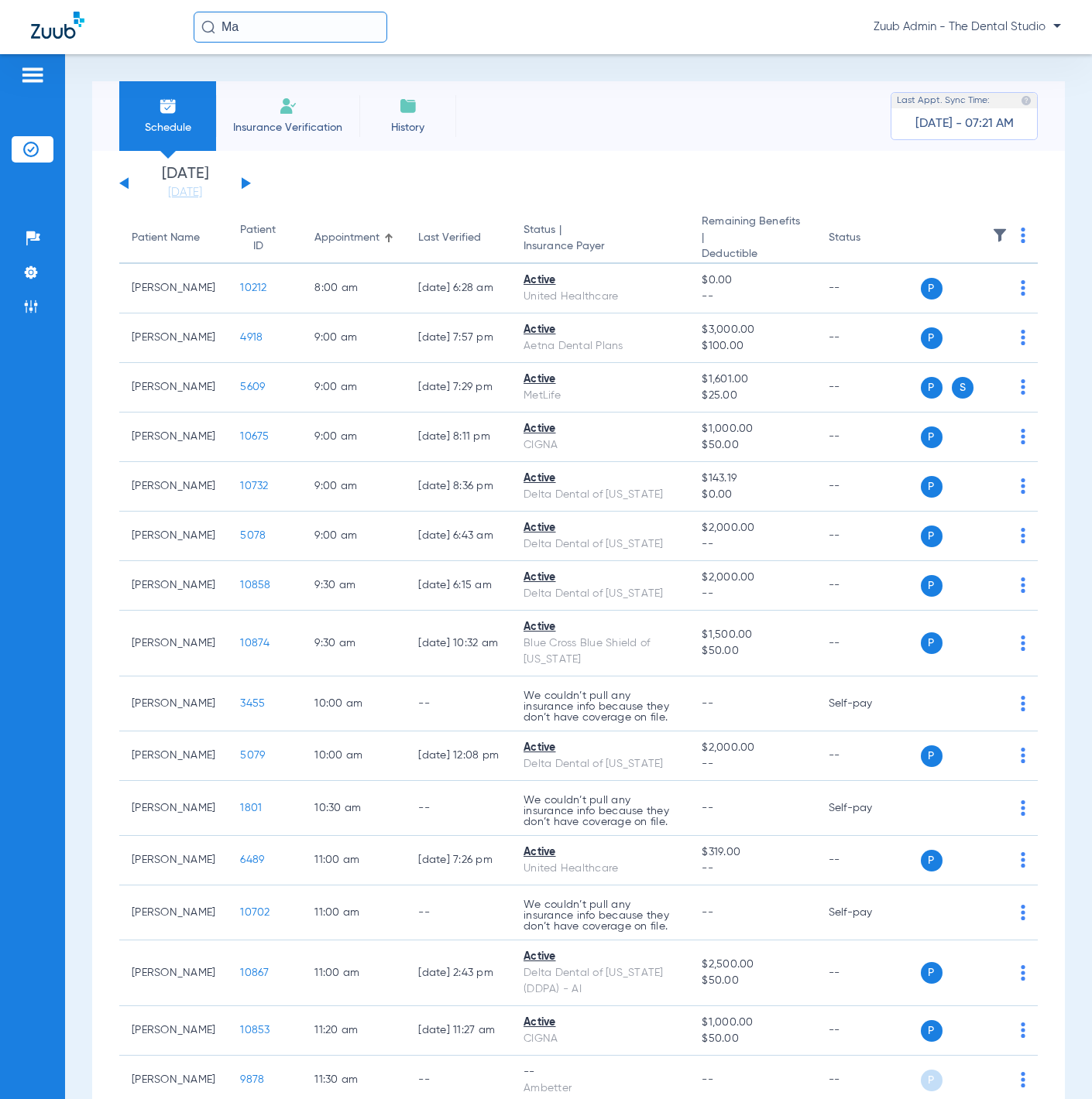
click at [125, 182] on button at bounding box center [124, 183] width 9 height 12
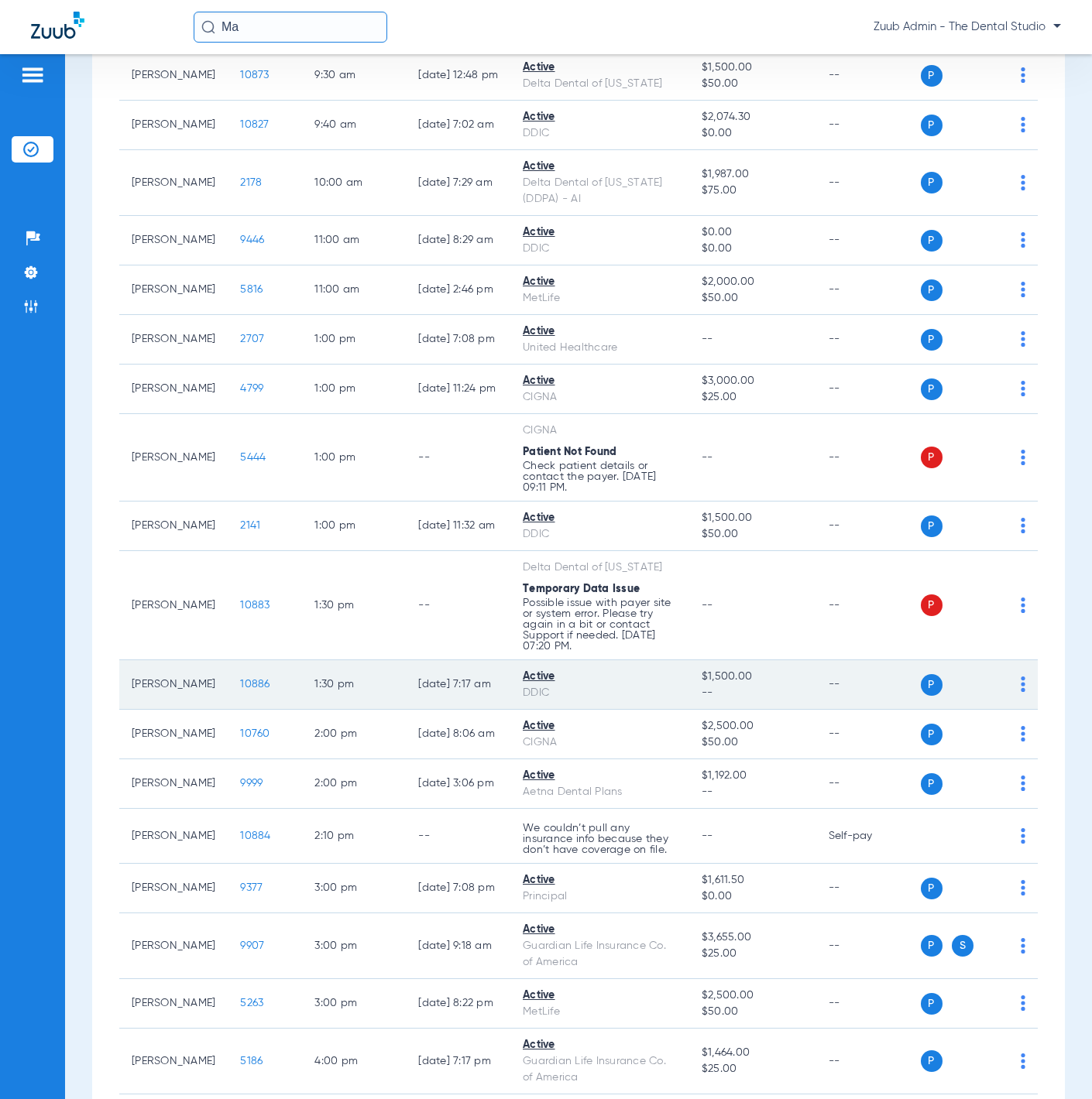
scroll to position [686, 0]
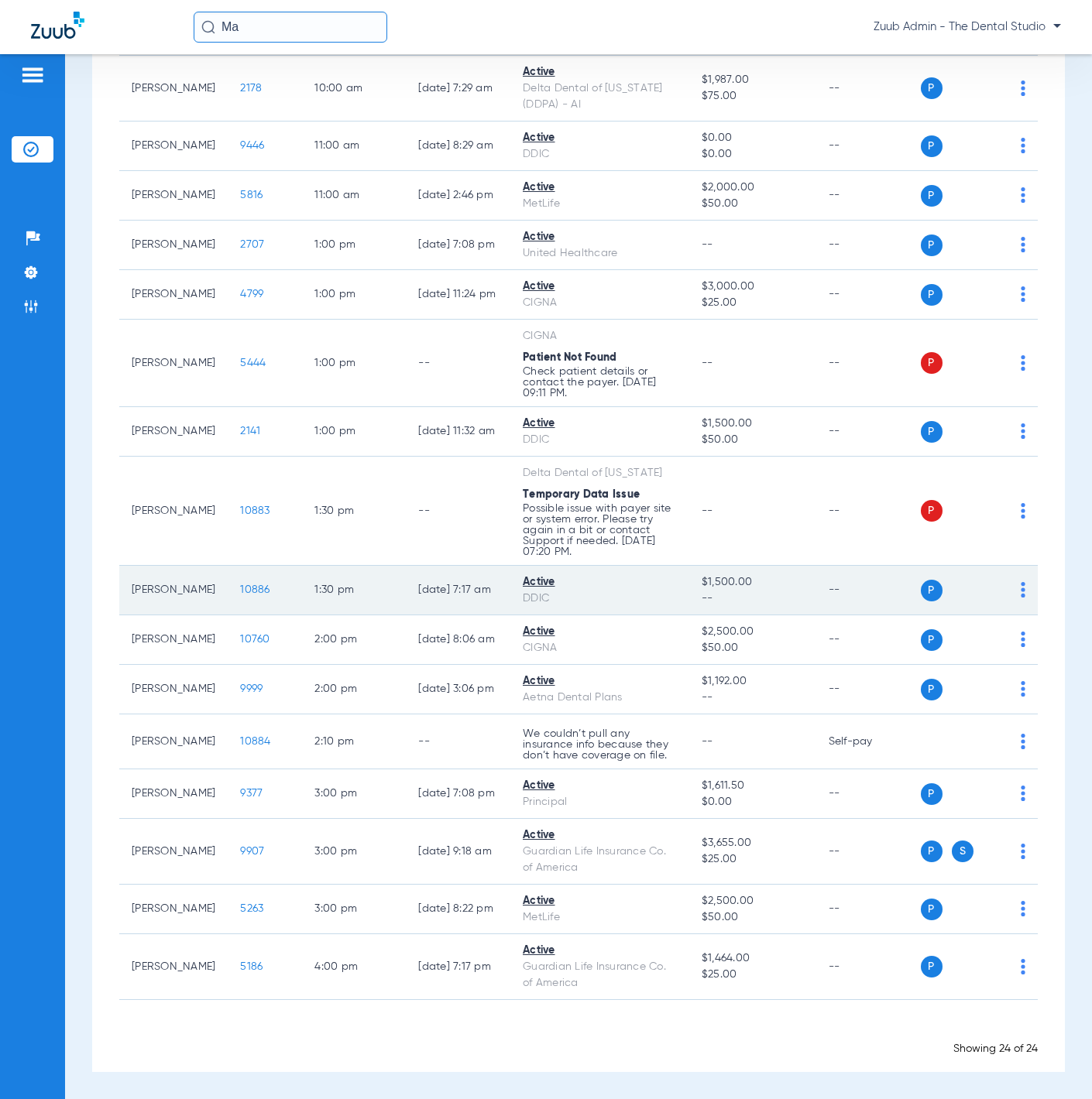
click at [229, 581] on td "10886" at bounding box center [264, 591] width 74 height 50
click at [240, 585] on span "10886" at bounding box center [254, 590] width 29 height 11
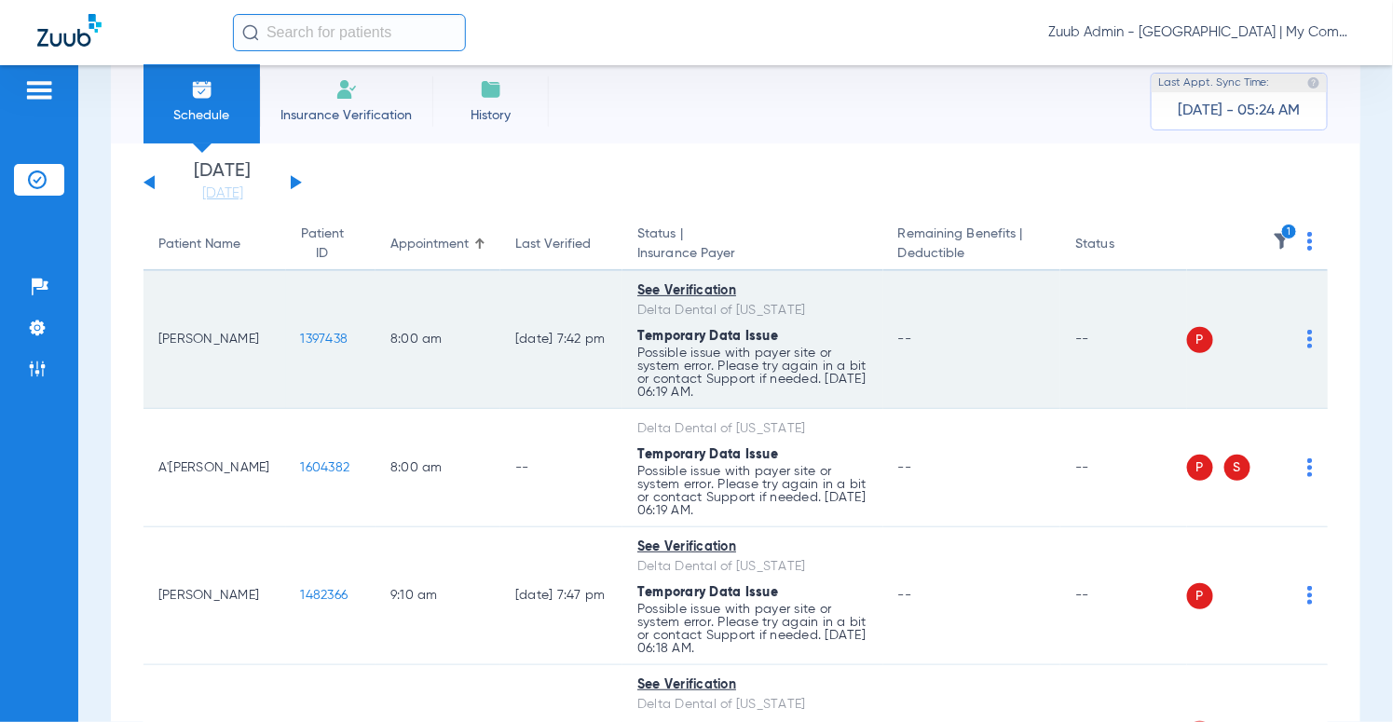
scroll to position [42, 0]
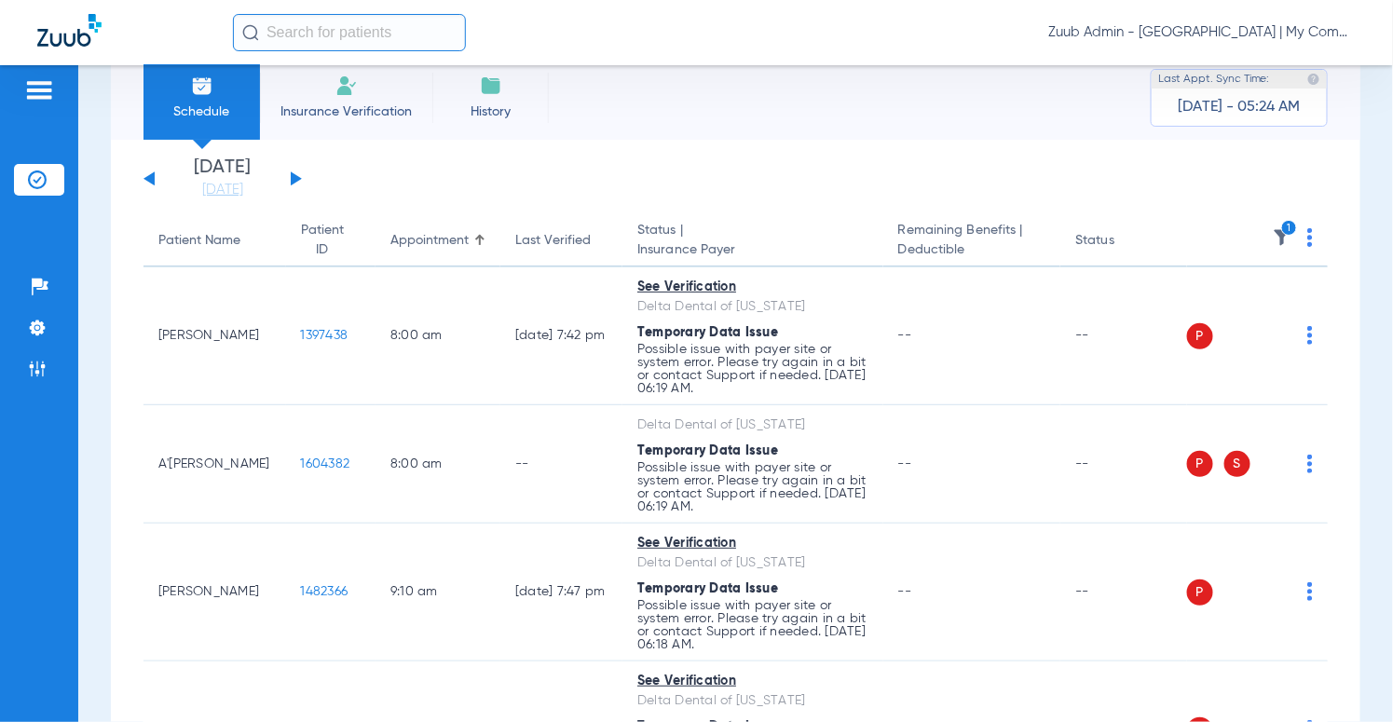
click at [1309, 243] on img at bounding box center [1311, 237] width 6 height 19
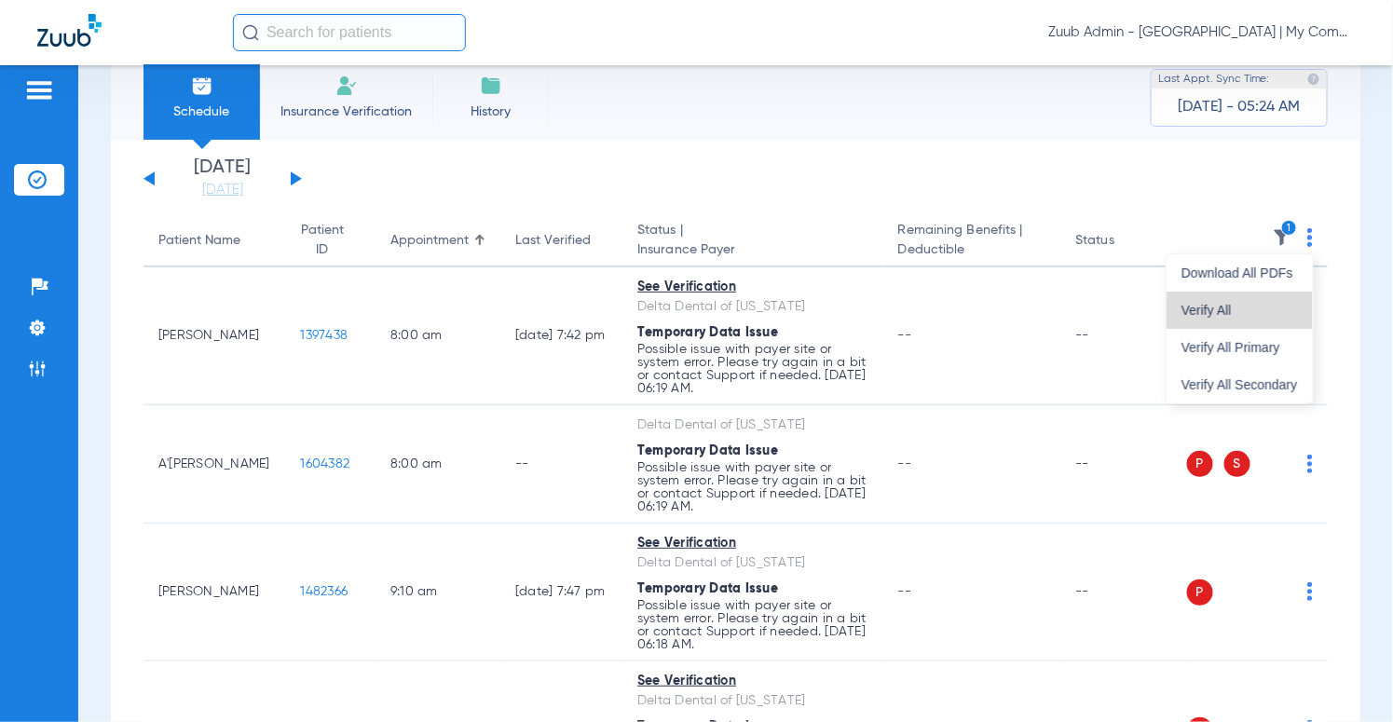
click at [1253, 307] on span "Verify All" at bounding box center [1240, 310] width 117 height 13
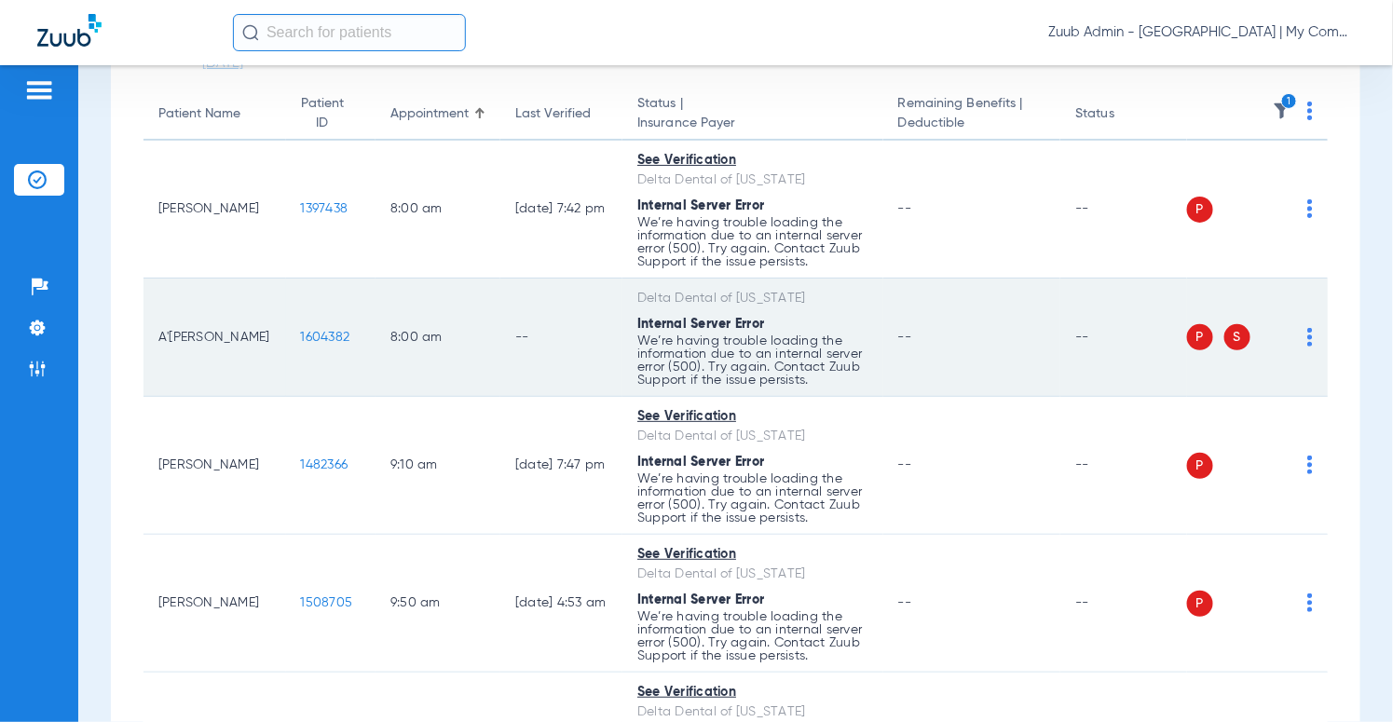
scroll to position [172, 0]
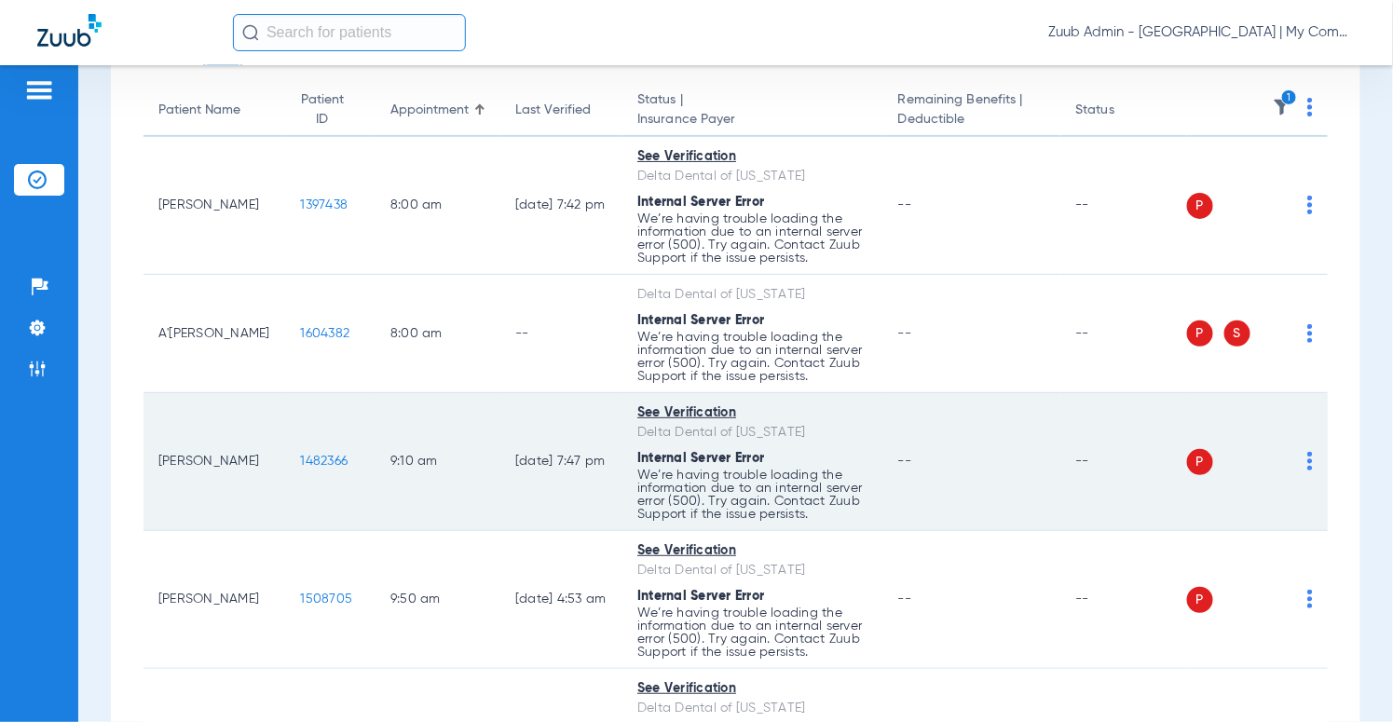
click at [302, 460] on span "1482366" at bounding box center [325, 461] width 48 height 13
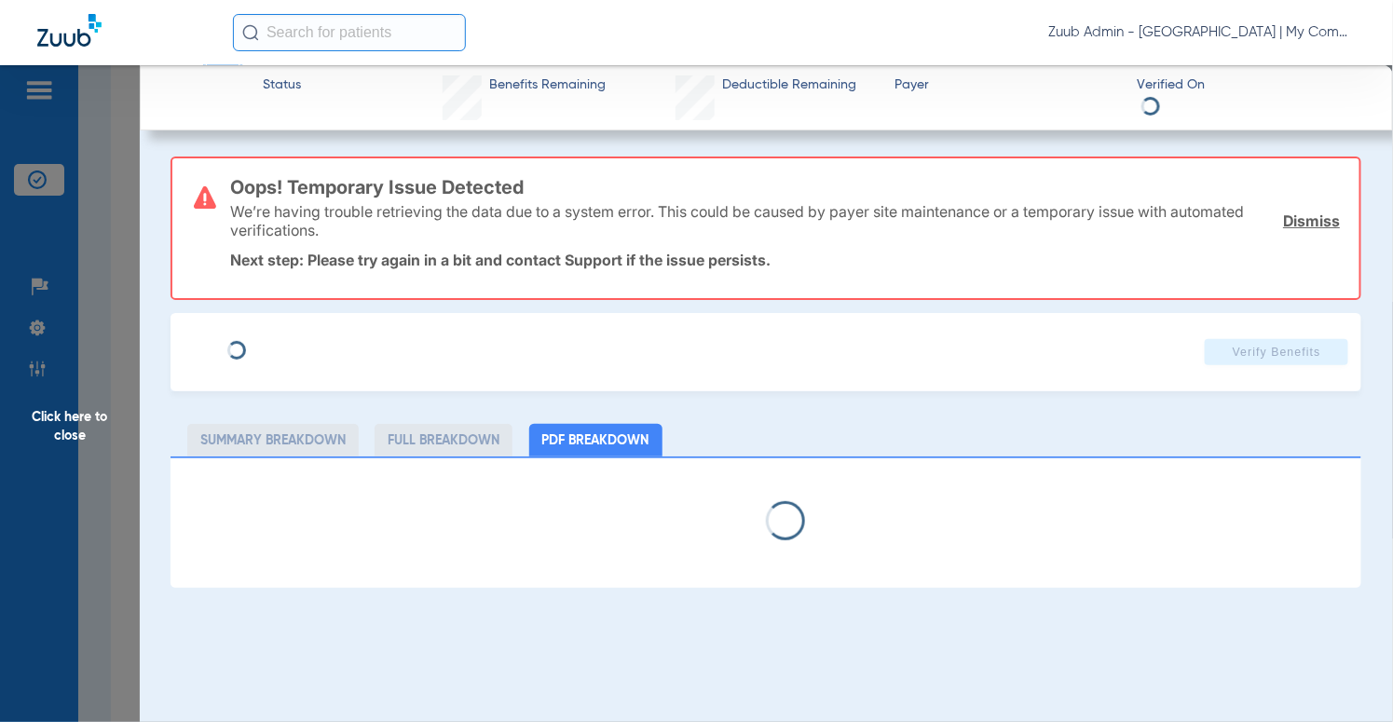
select select "page-width"
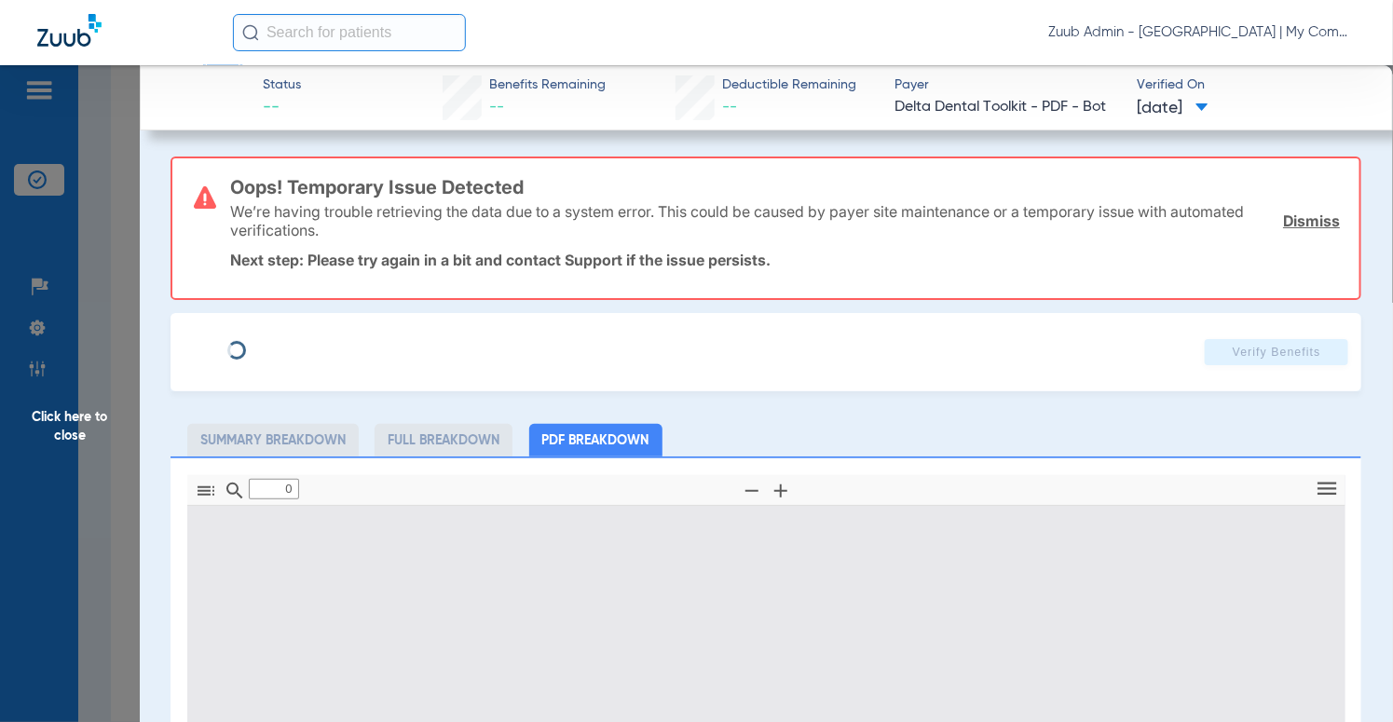
type input "1"
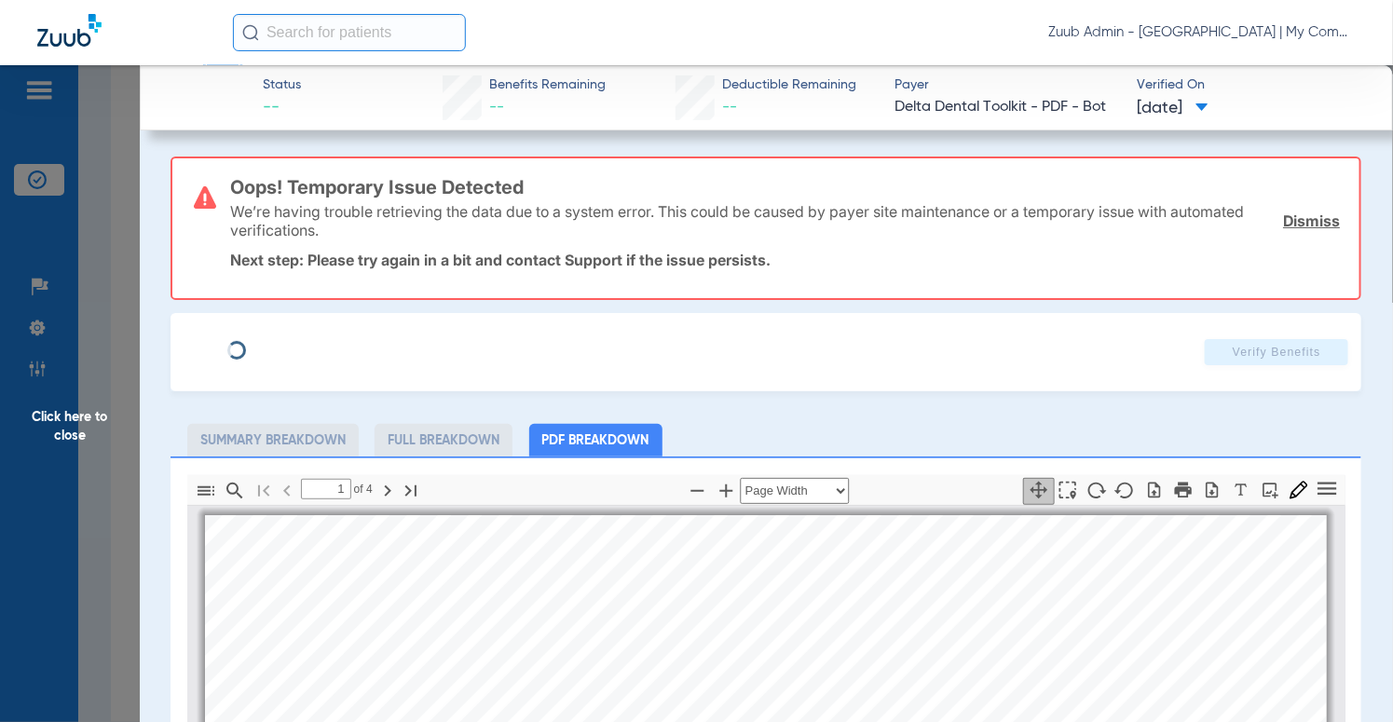
scroll to position [9, 0]
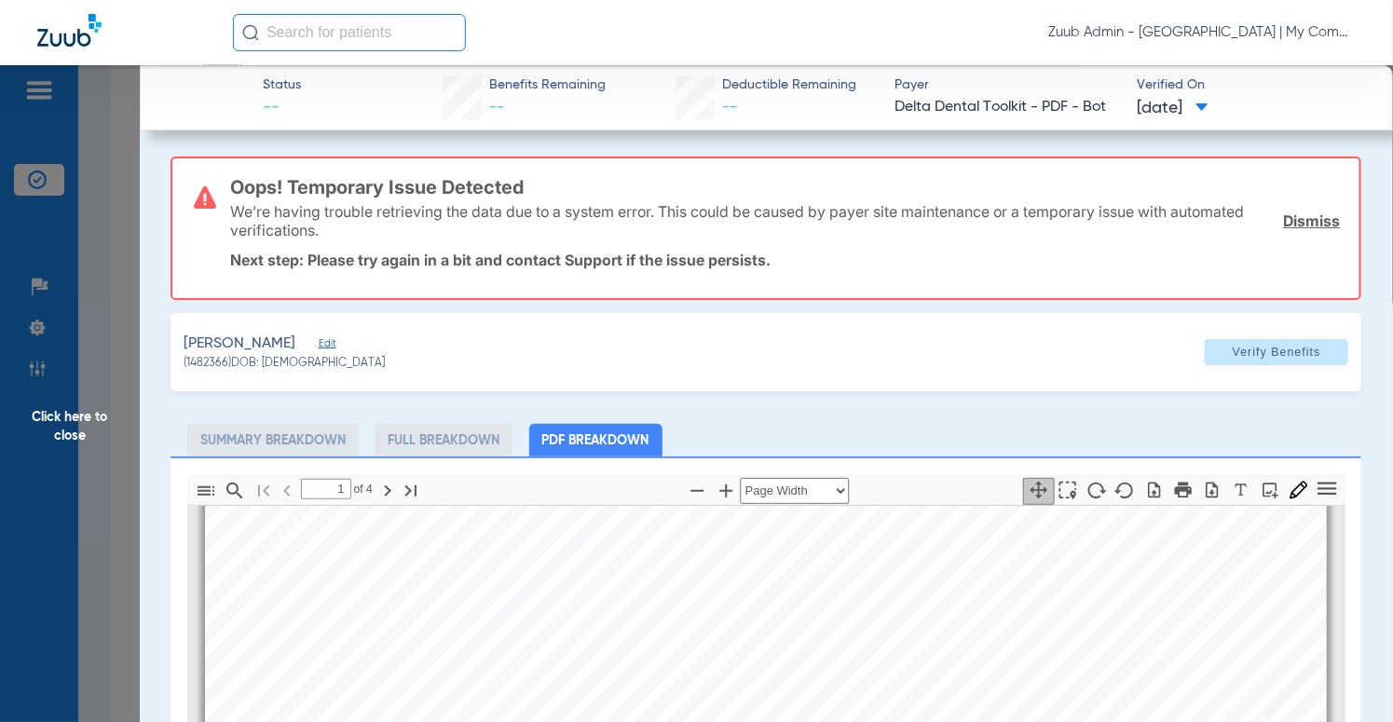
click at [319, 339] on span "Edit" at bounding box center [327, 346] width 17 height 18
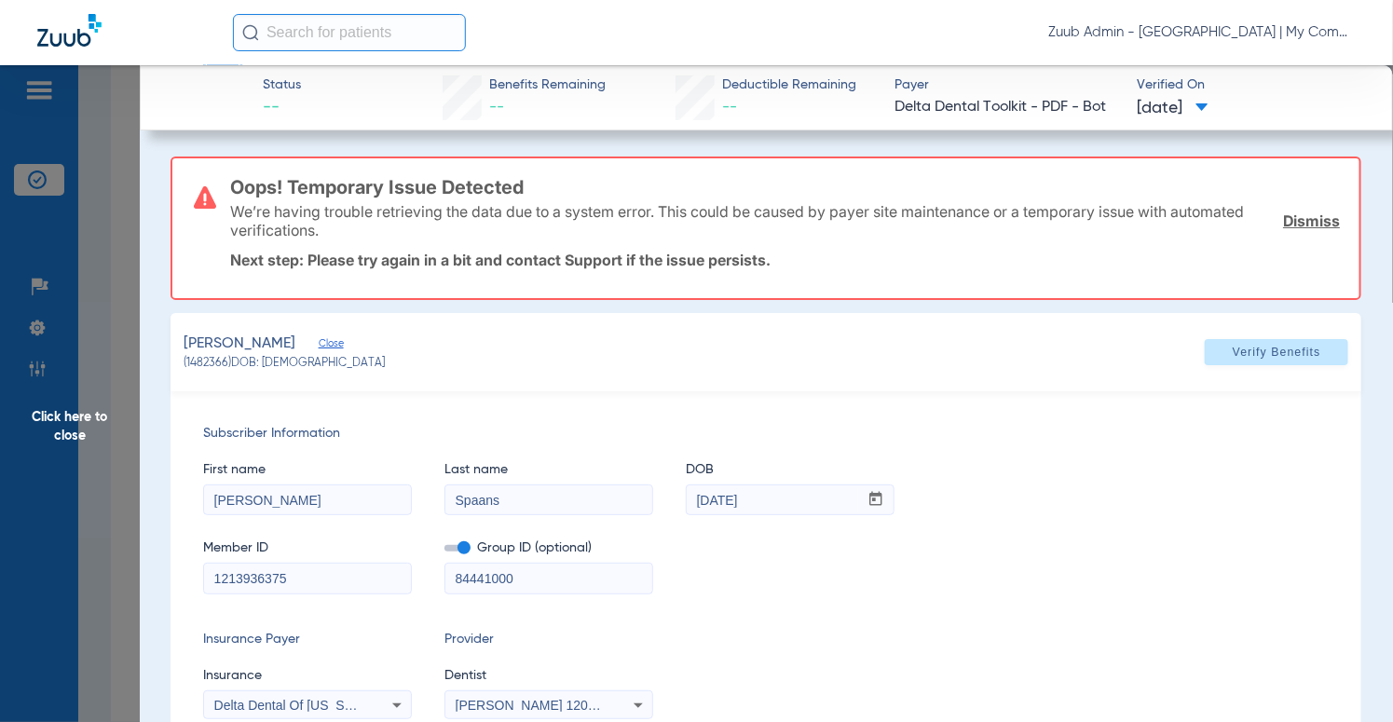
click at [365, 583] on input "1213936375" at bounding box center [307, 579] width 207 height 30
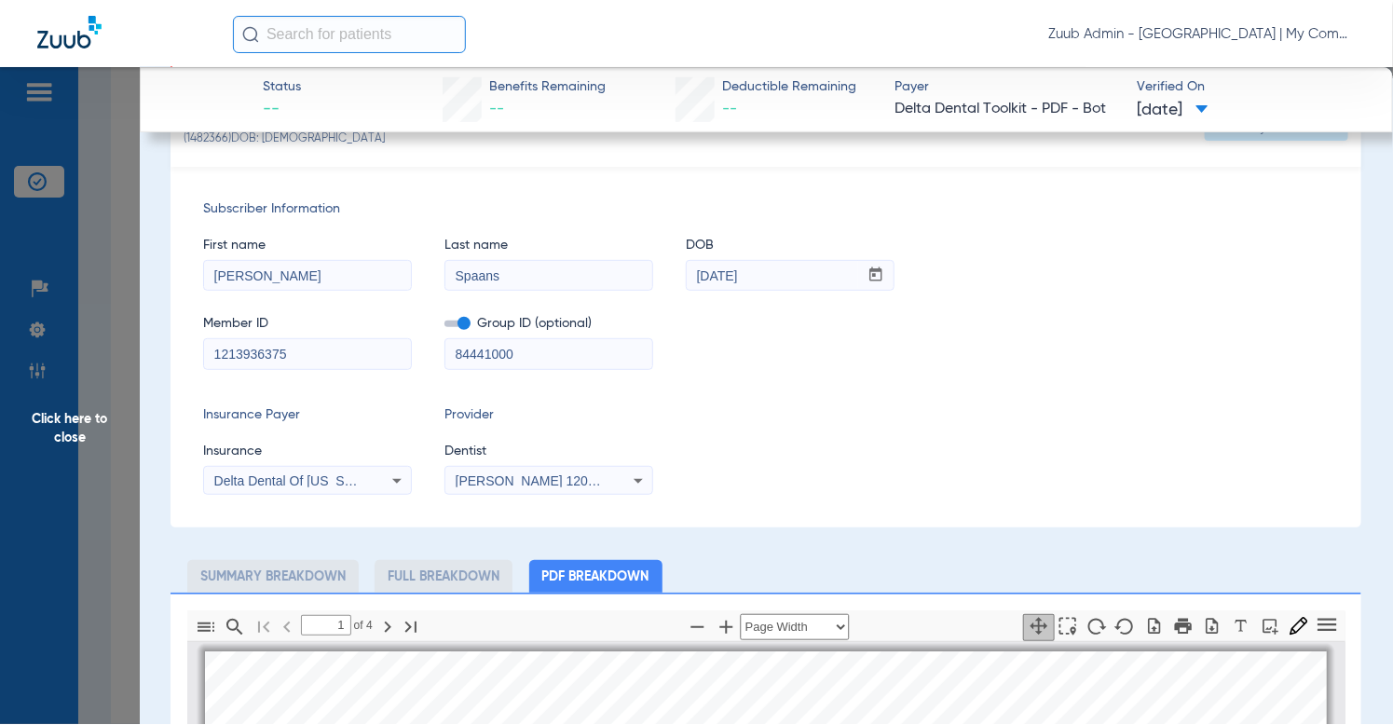
scroll to position [108, 0]
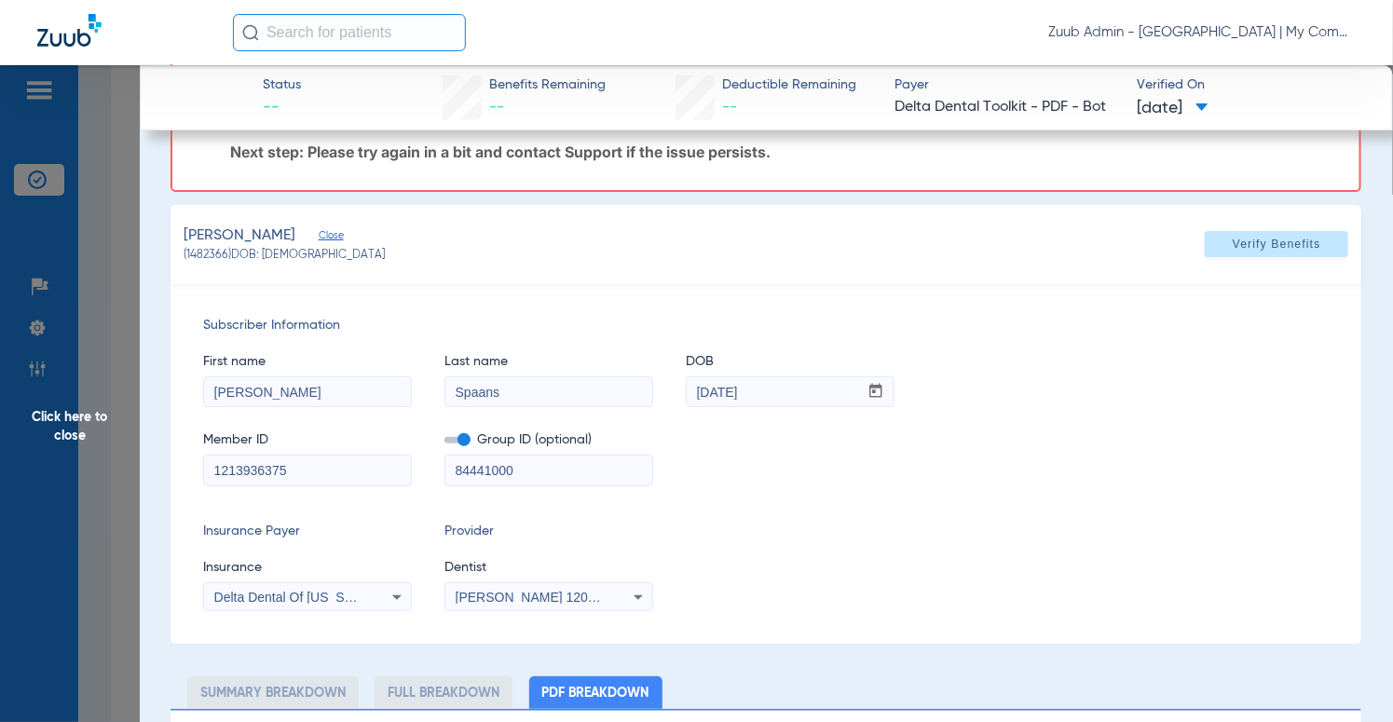
click at [343, 394] on input "[PERSON_NAME]" at bounding box center [307, 392] width 207 height 30
click at [610, 401] on input "Spaans" at bounding box center [549, 392] width 207 height 30
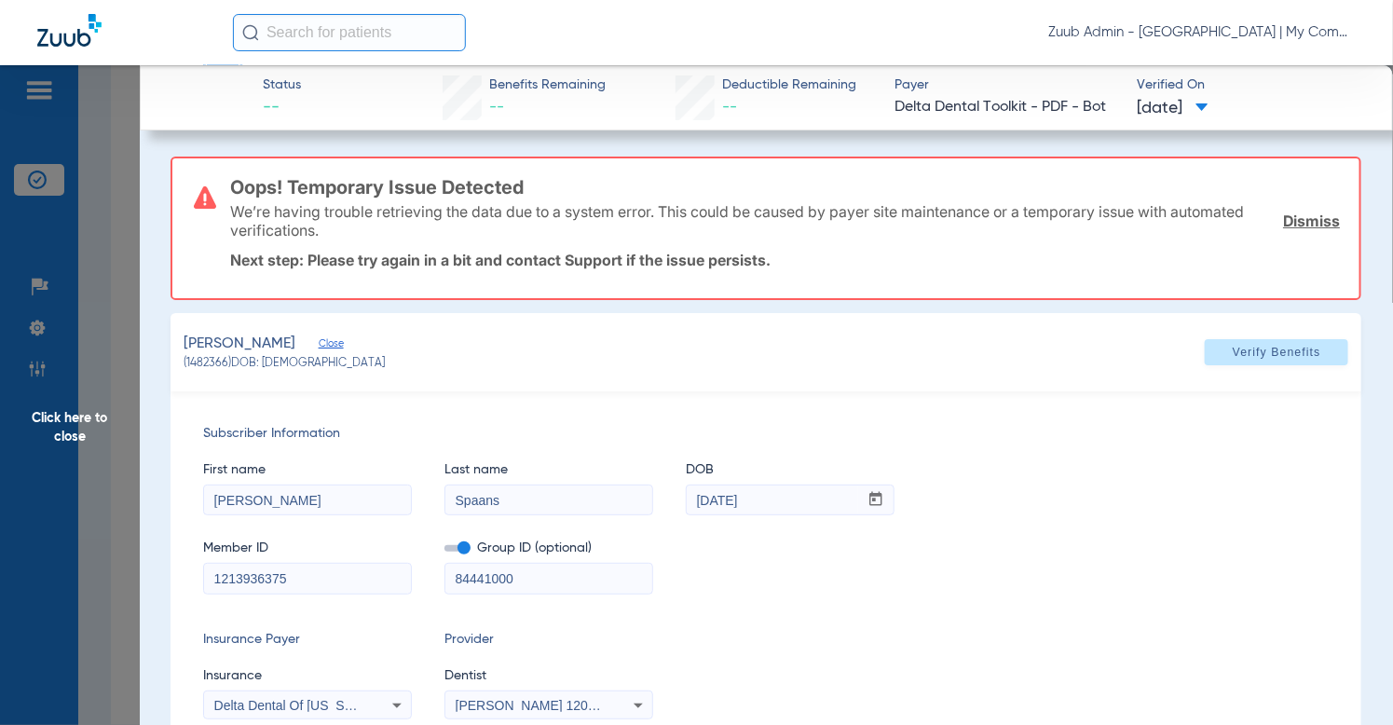
click at [105, 305] on span "Click here to close" at bounding box center [70, 427] width 140 height 725
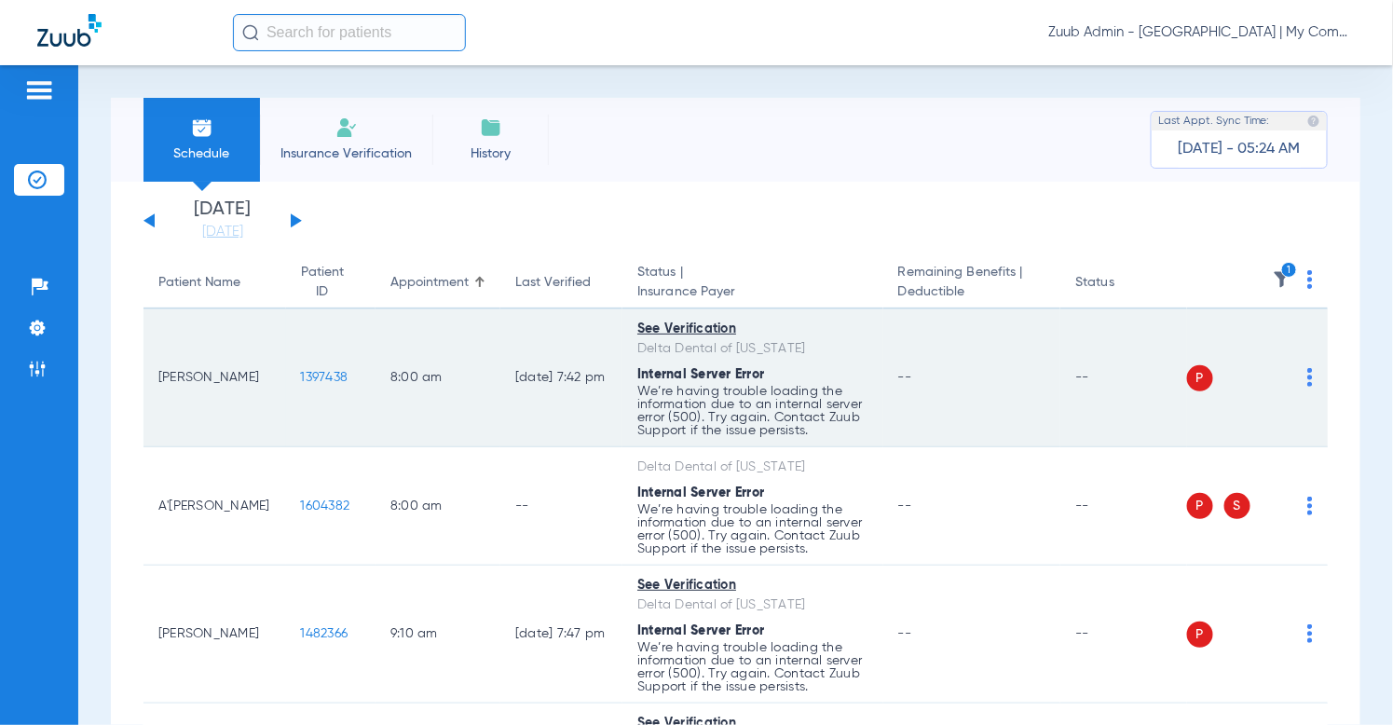
drag, startPoint x: 267, startPoint y: 373, endPoint x: 345, endPoint y: 373, distance: 77.4
click at [345, 373] on td "1397438" at bounding box center [330, 378] width 89 height 138
copy span "1397438"
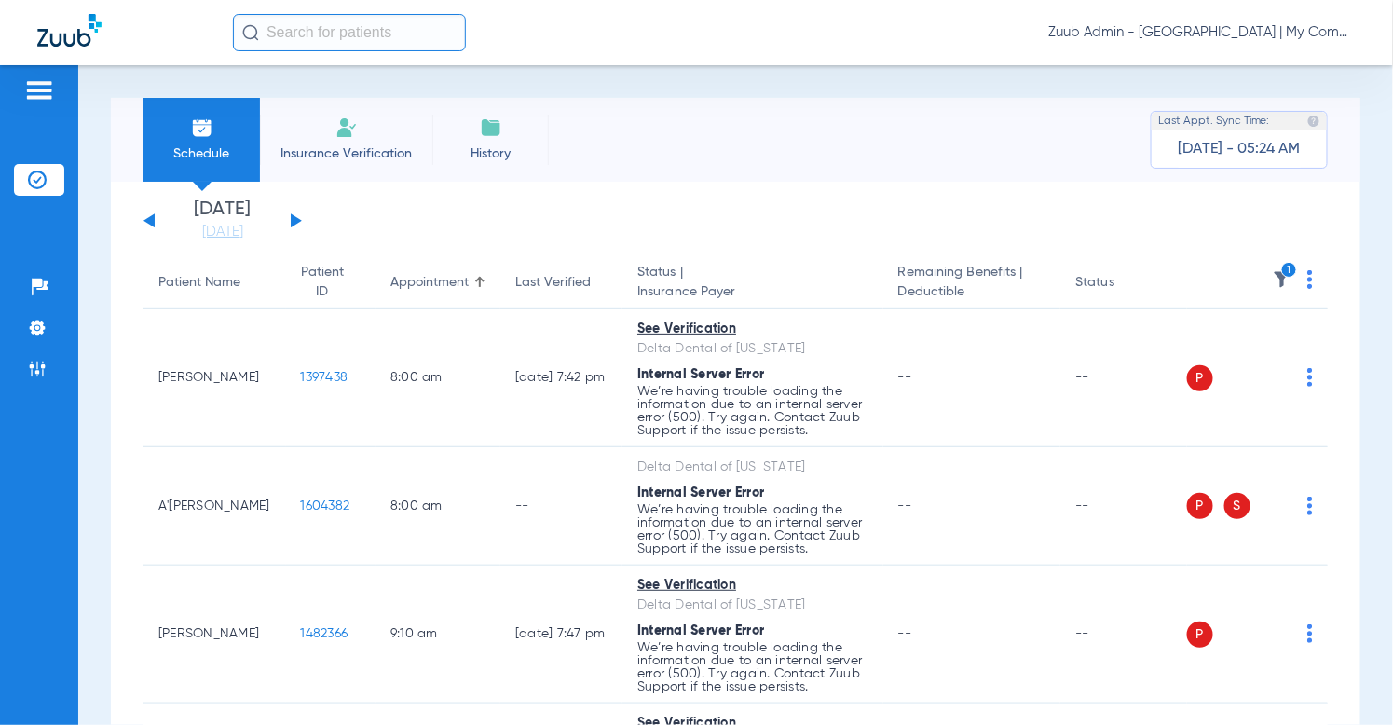
click at [1277, 277] on img at bounding box center [1282, 279] width 19 height 19
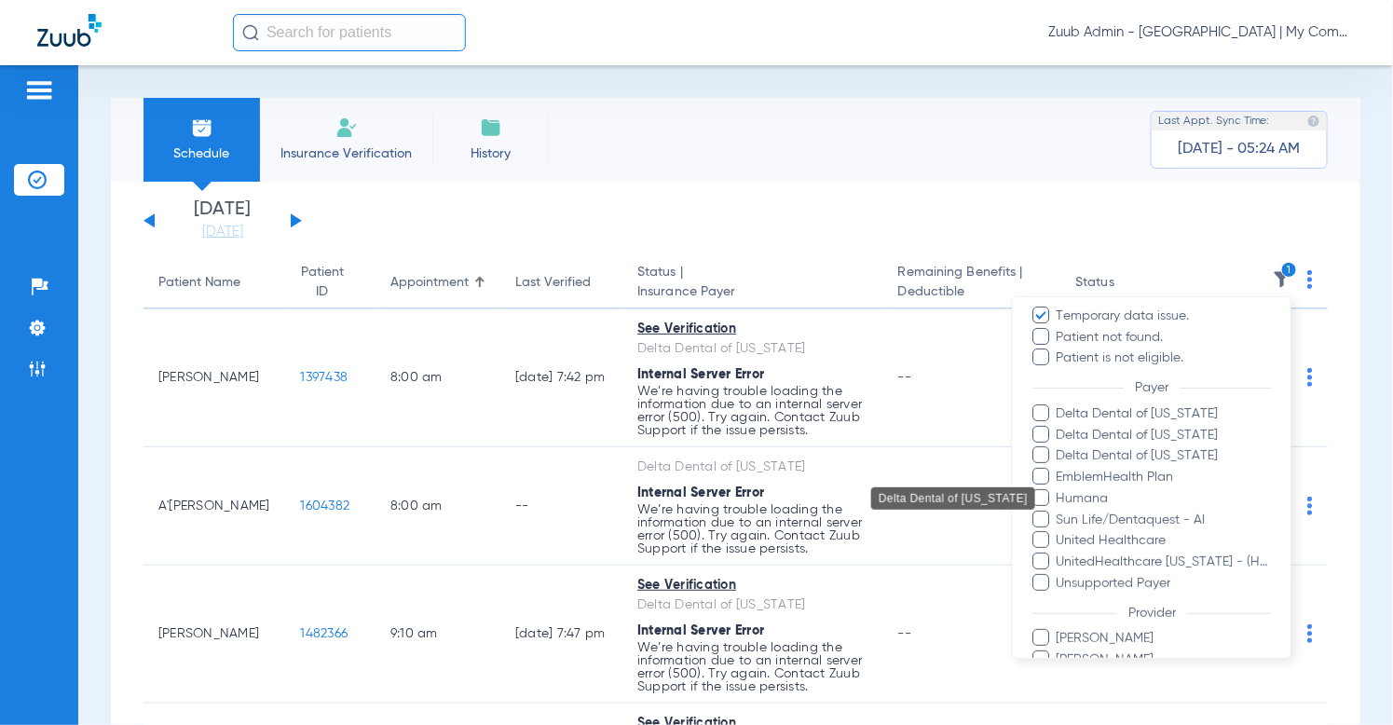
scroll to position [199, 0]
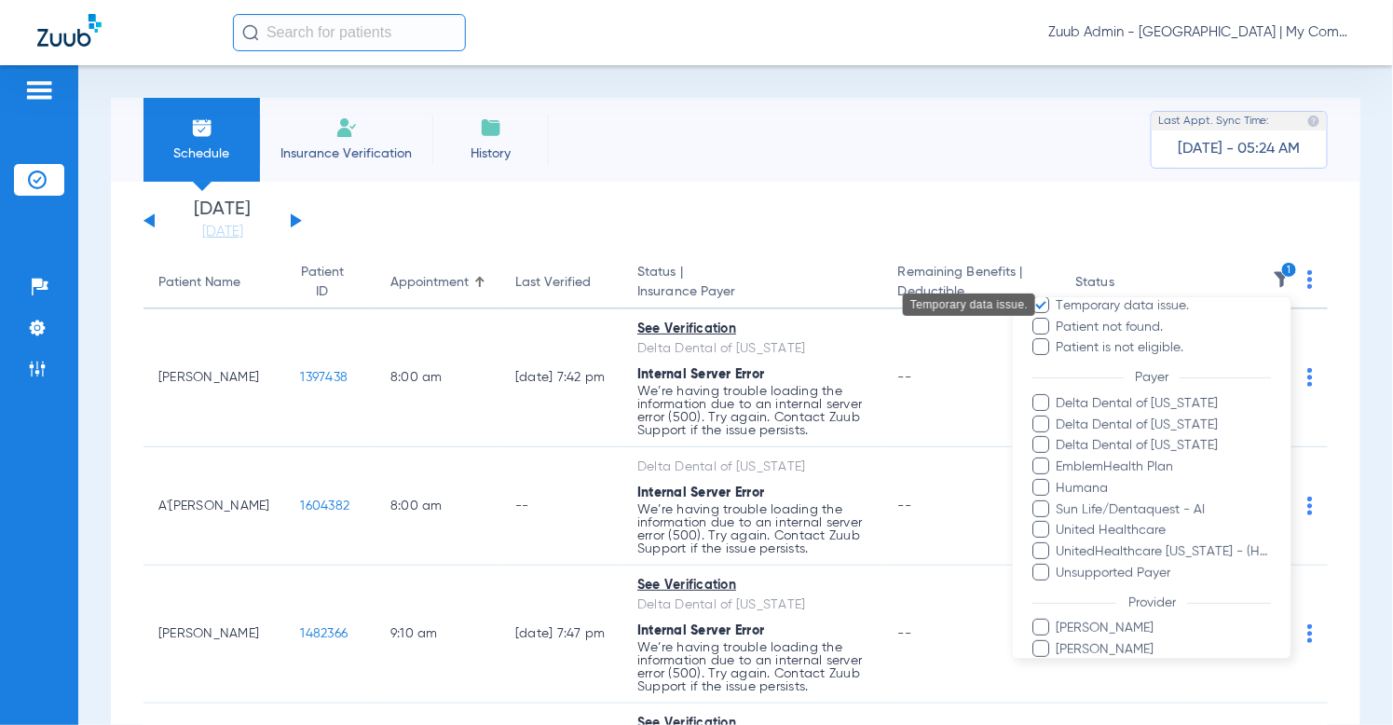
click at [1171, 305] on span "Temporary data issue." at bounding box center [1164, 306] width 216 height 20
click at [1060, 319] on input "Temporary data issue." at bounding box center [1060, 319] width 0 height 0
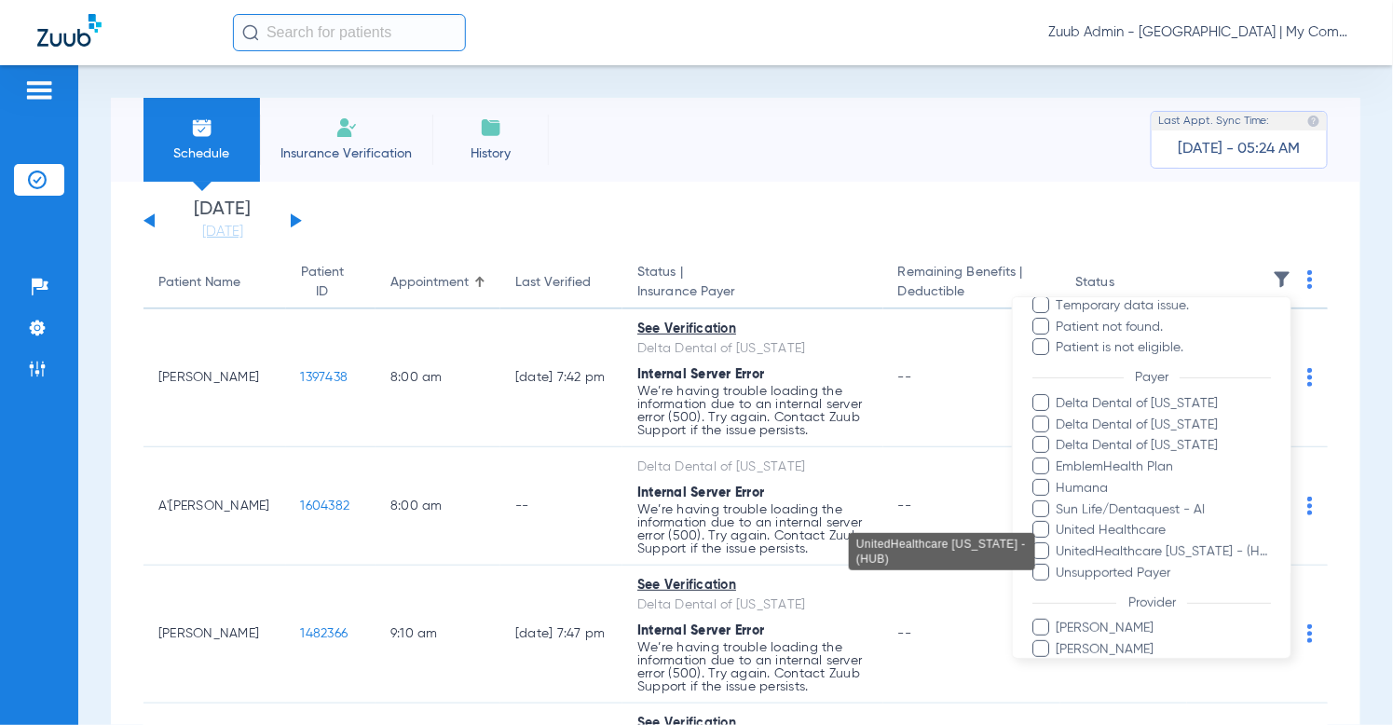
click at [1196, 551] on span "UnitedHealthcare [US_STATE] - (HUB)" at bounding box center [1164, 552] width 216 height 20
click at [1060, 565] on input "UnitedHealthcare [US_STATE] - (HUB)" at bounding box center [1060, 565] width 0 height 0
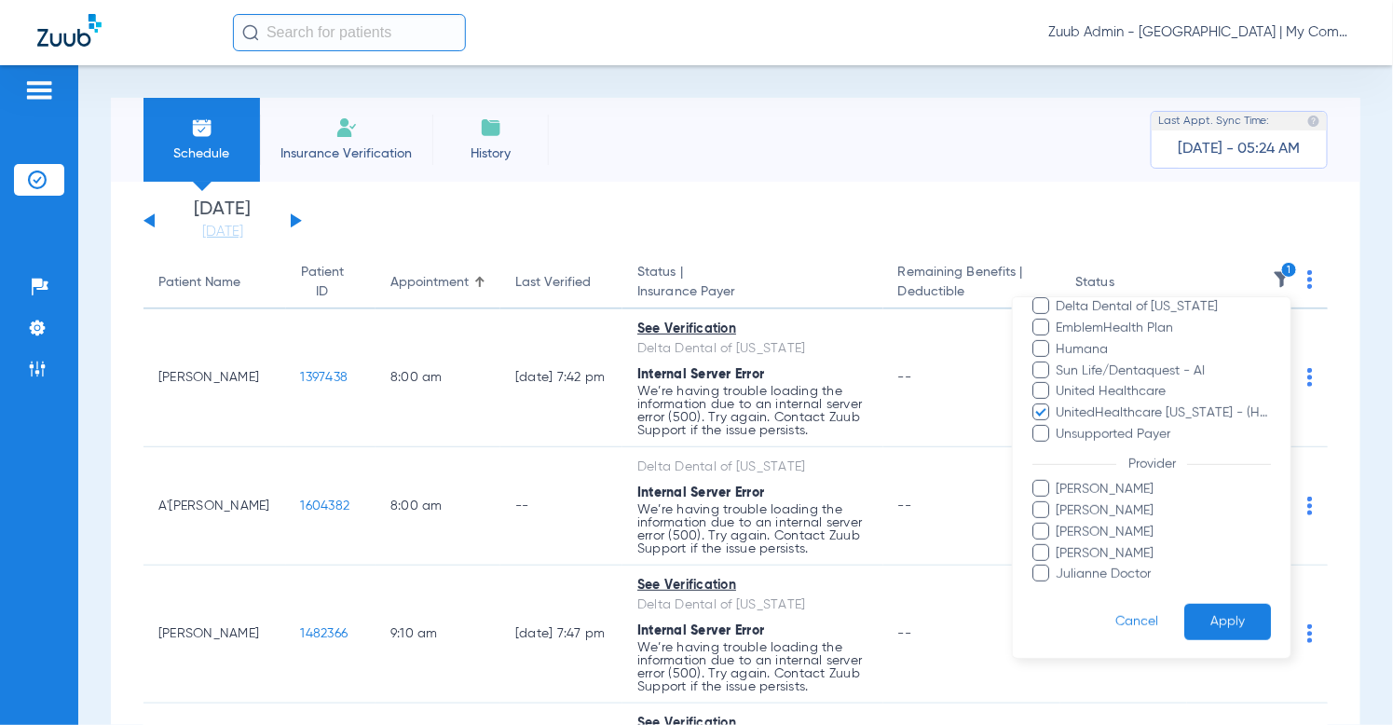
click at [1217, 621] on button "Apply" at bounding box center [1228, 622] width 87 height 36
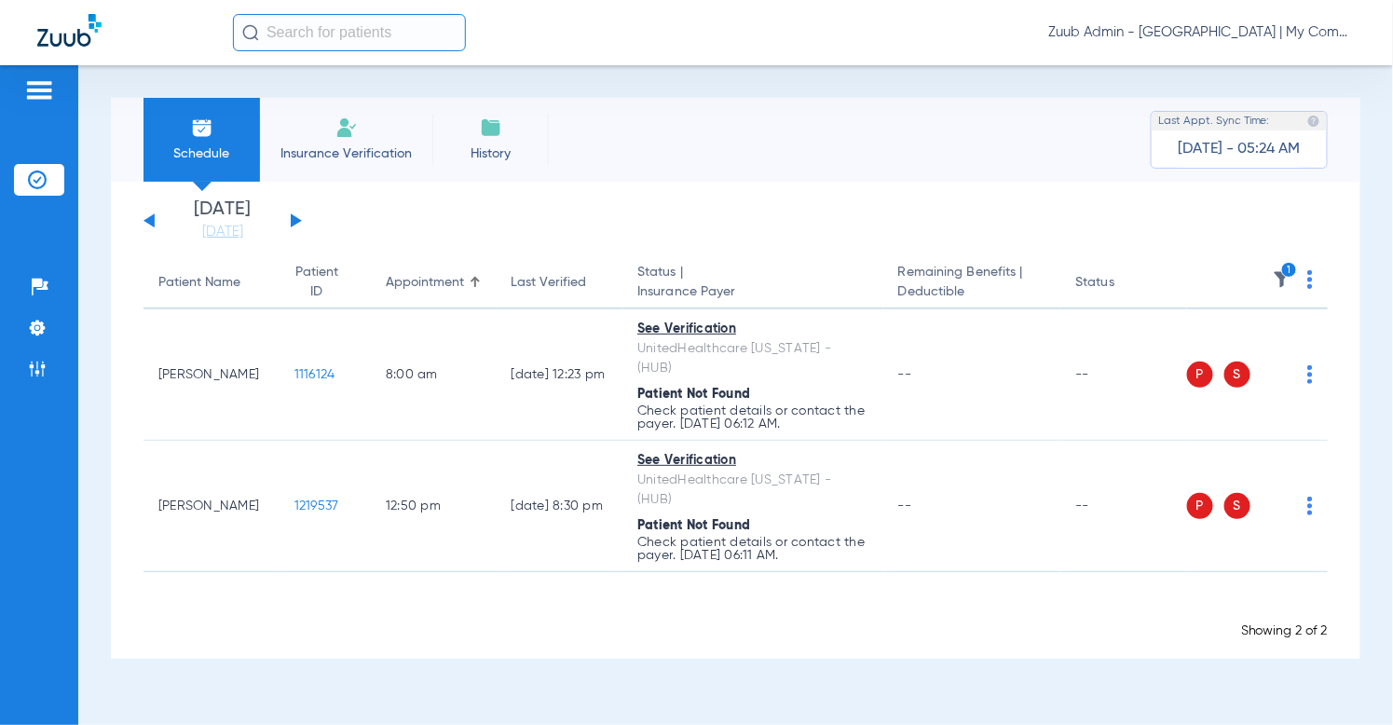
click at [1309, 284] on img at bounding box center [1311, 279] width 6 height 19
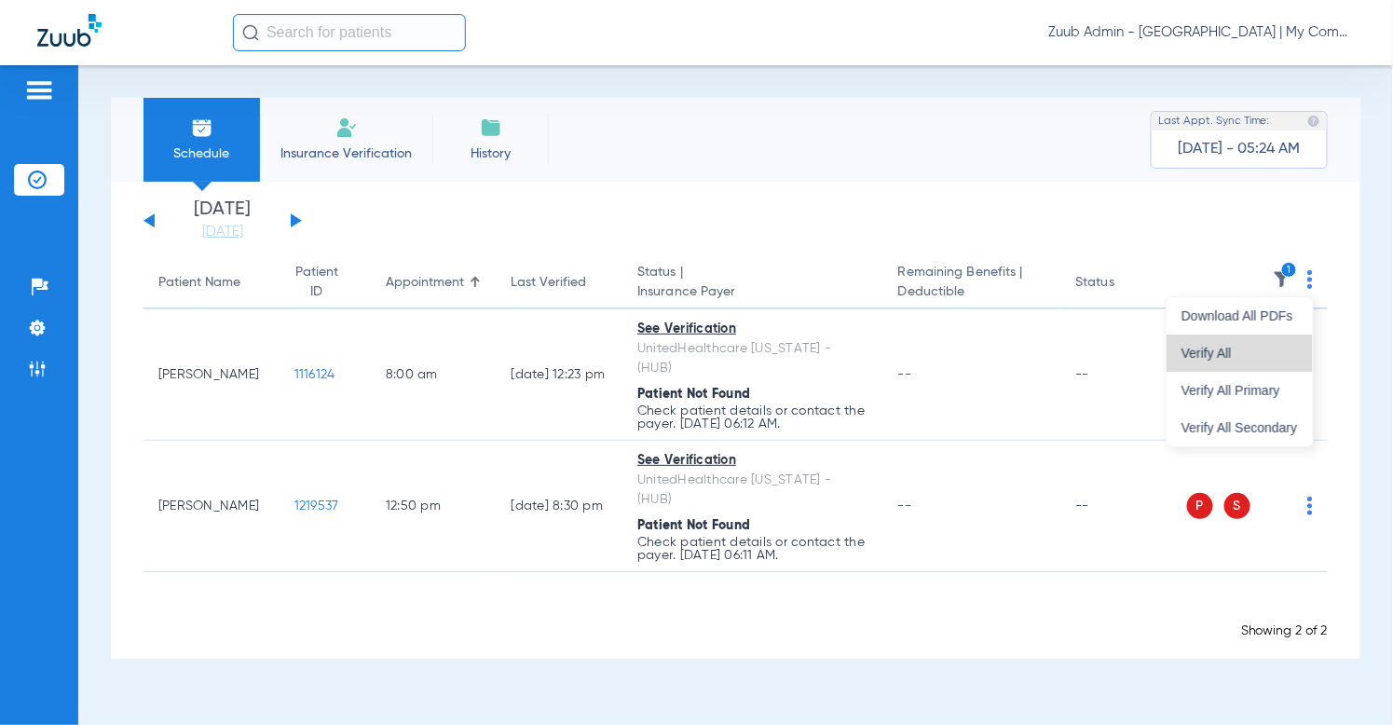
click at [1290, 347] on span "Verify All" at bounding box center [1240, 353] width 117 height 13
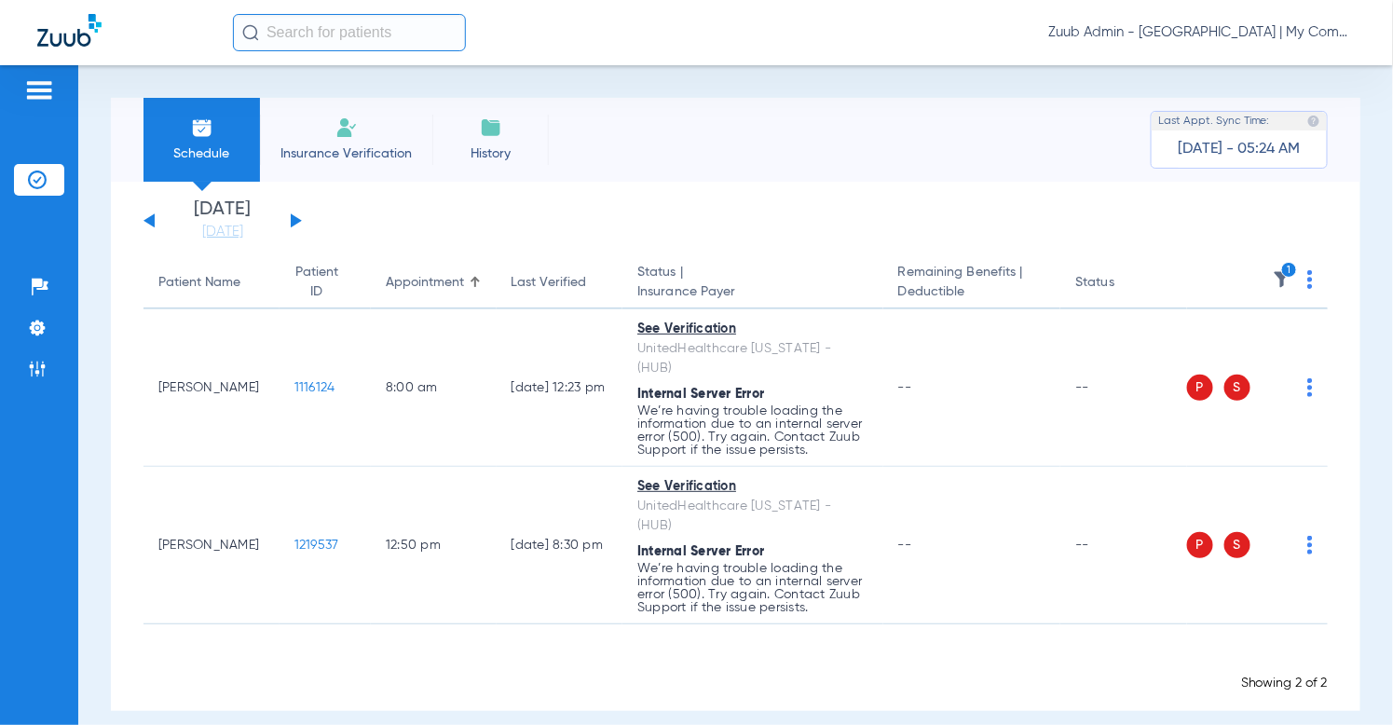
click at [1284, 284] on img at bounding box center [1282, 279] width 19 height 19
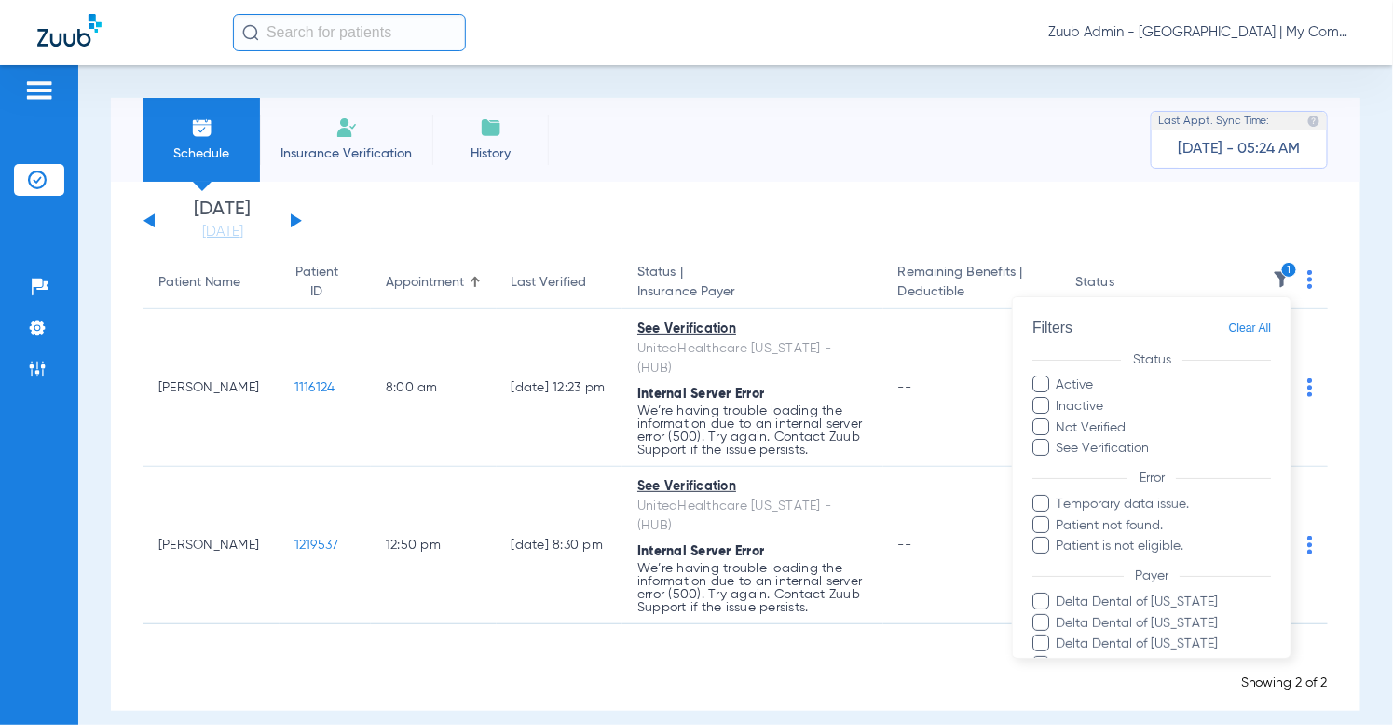
click at [1188, 495] on span "Temporary data issue." at bounding box center [1164, 505] width 216 height 20
click at [1060, 517] on input "Temporary data issue." at bounding box center [1060, 517] width 0 height 0
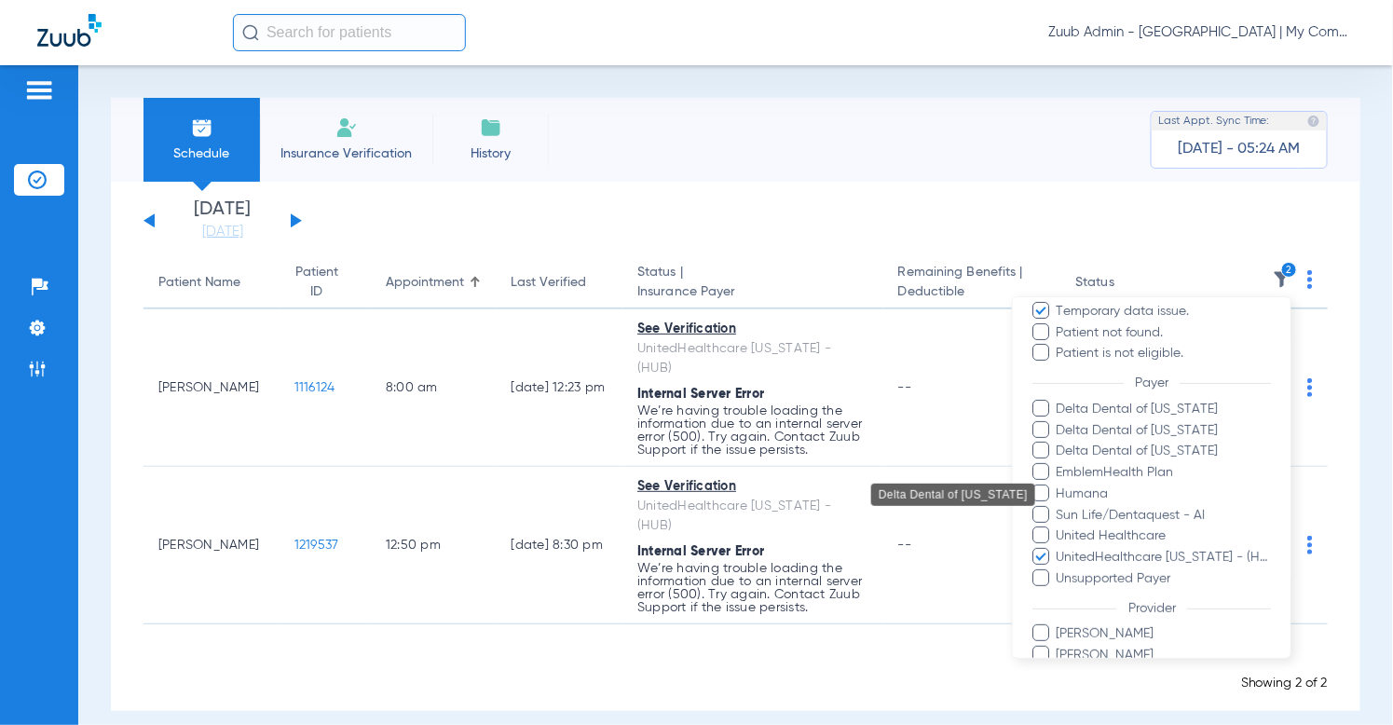
scroll to position [196, 0]
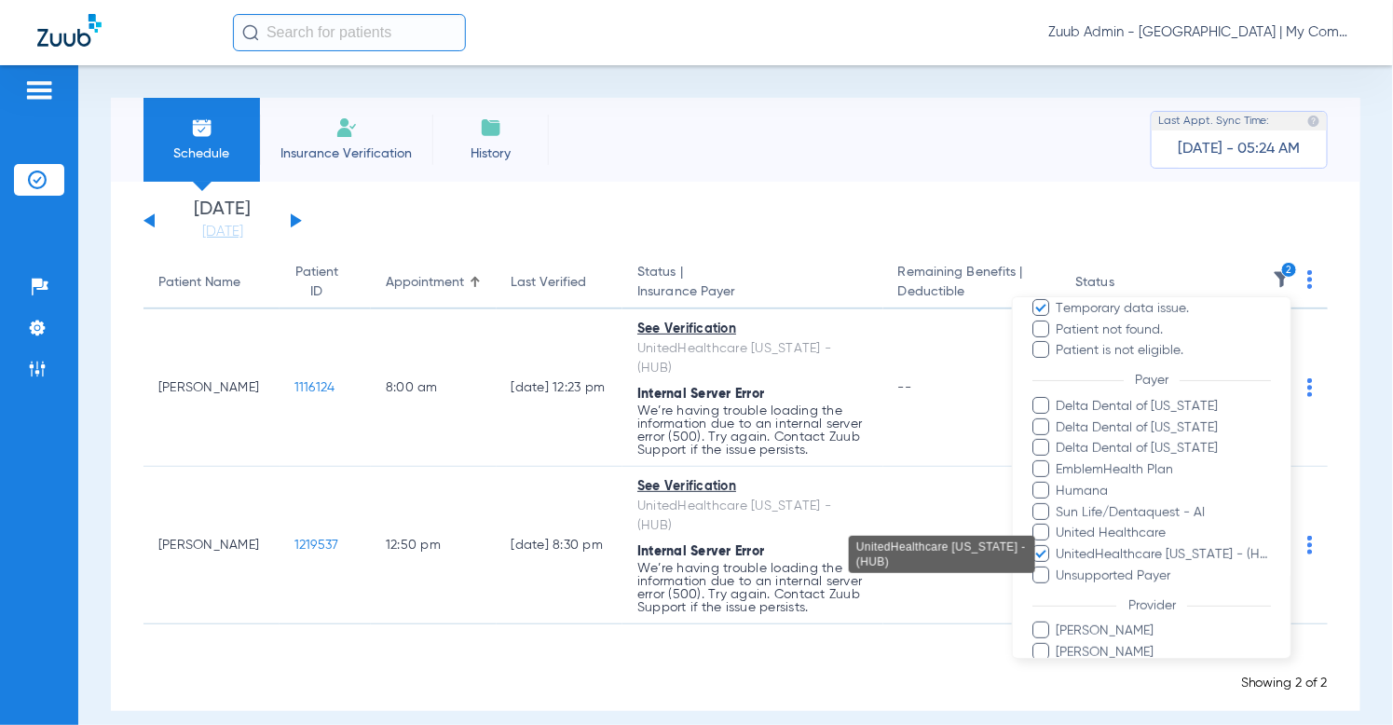
click at [1168, 553] on span "UnitedHealthcare [US_STATE] - (HUB)" at bounding box center [1164, 555] width 216 height 20
click at [1060, 568] on input "UnitedHealthcare [US_STATE] - (HUB)" at bounding box center [1060, 568] width 0 height 0
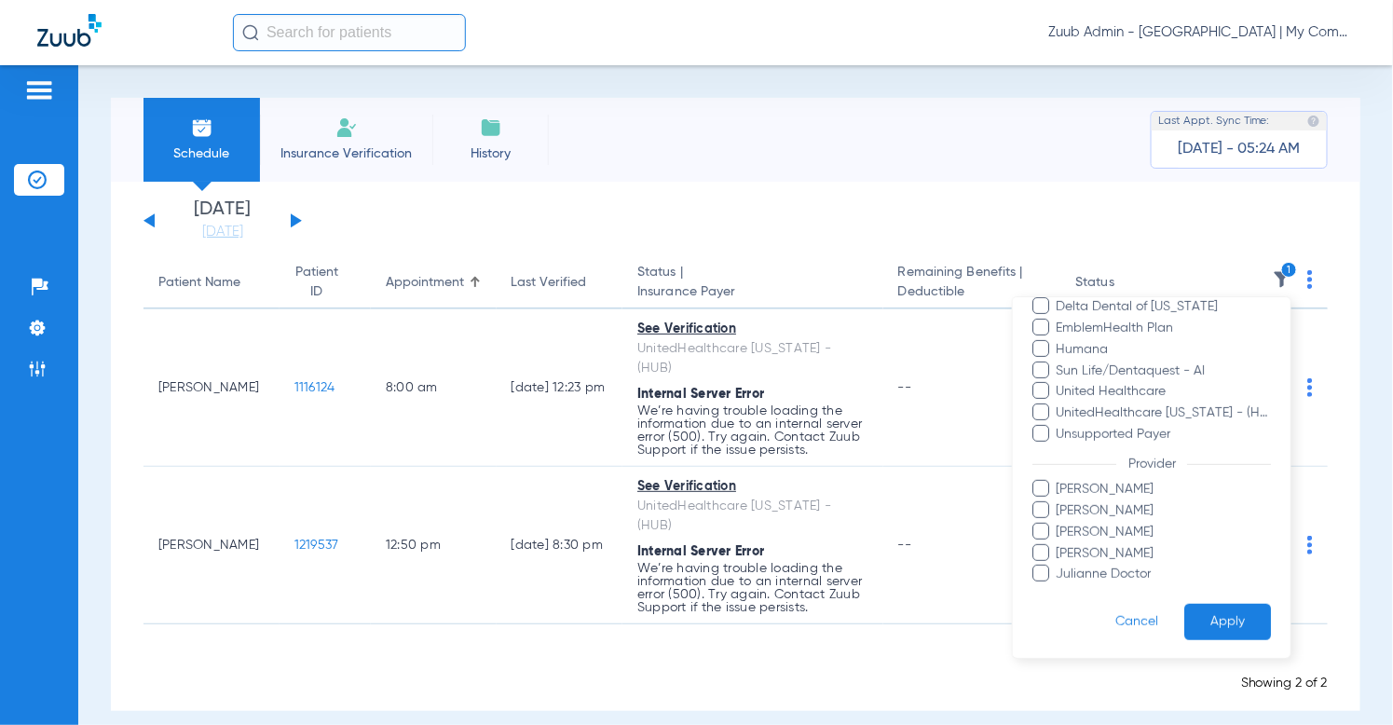
click at [1205, 625] on button "Apply" at bounding box center [1228, 622] width 87 height 36
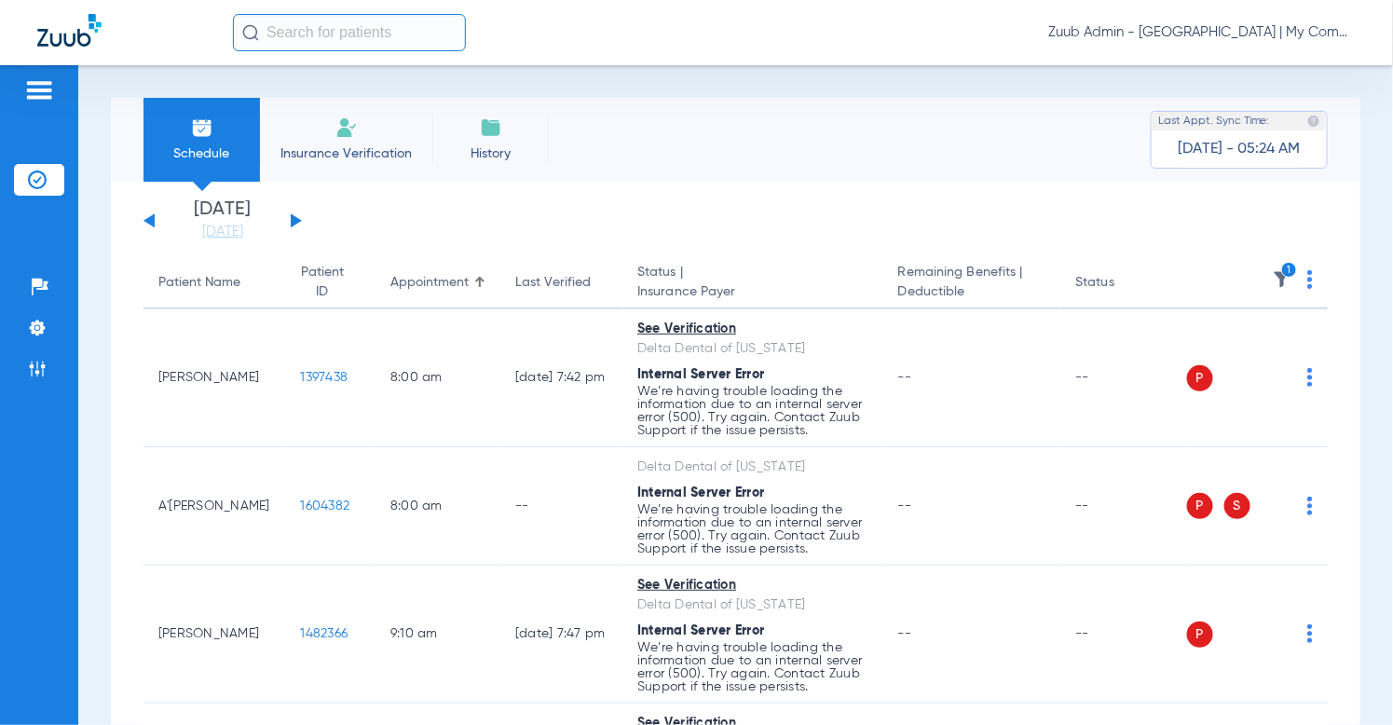
click at [1281, 279] on img at bounding box center [1282, 279] width 19 height 19
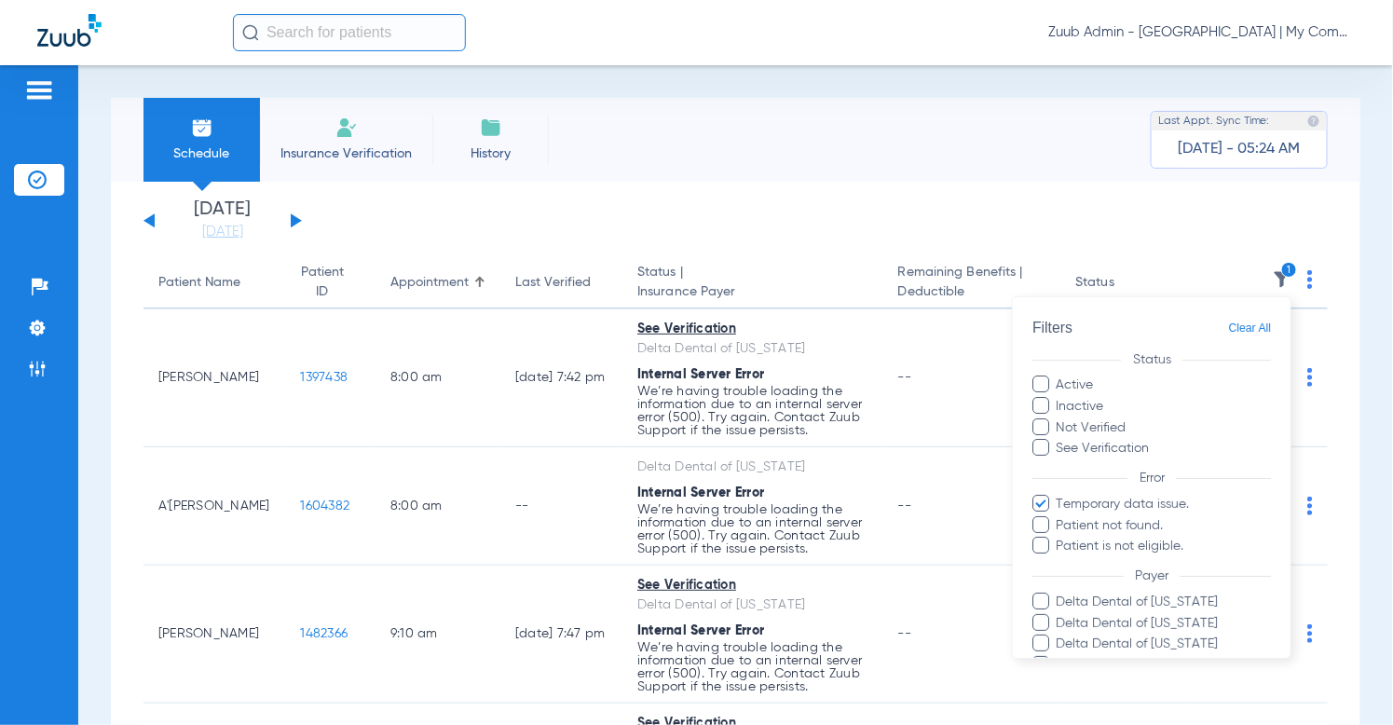
click at [1253, 322] on span "Clear All" at bounding box center [1249, 328] width 43 height 23
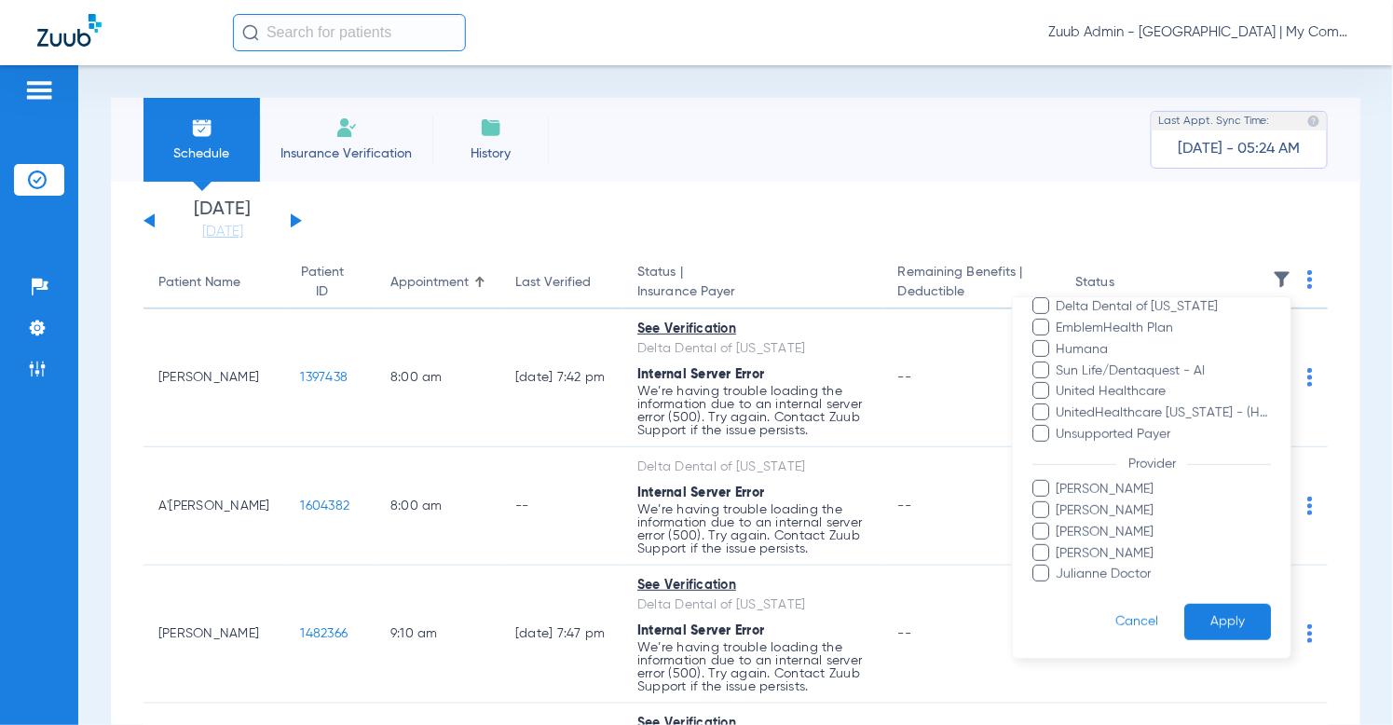
click at [1237, 619] on button "Apply" at bounding box center [1228, 622] width 87 height 36
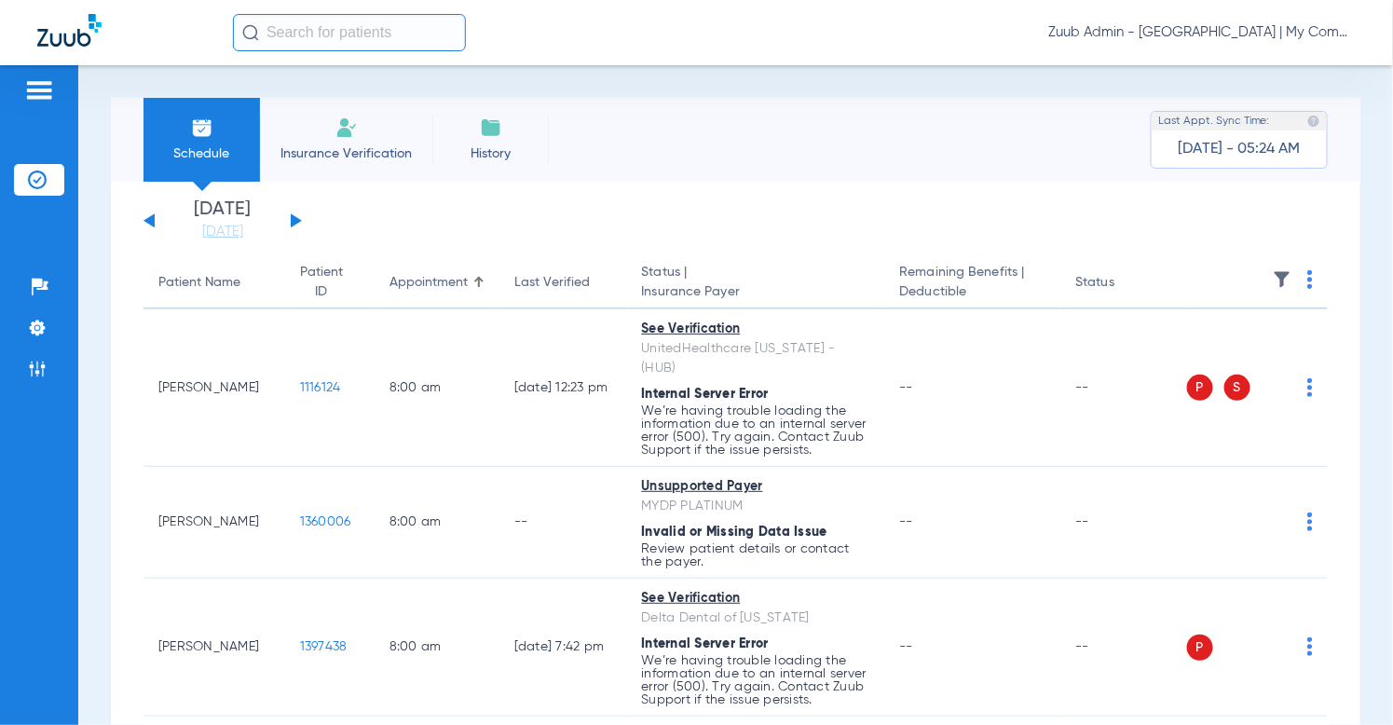
click at [1282, 270] on img at bounding box center [1282, 279] width 19 height 19
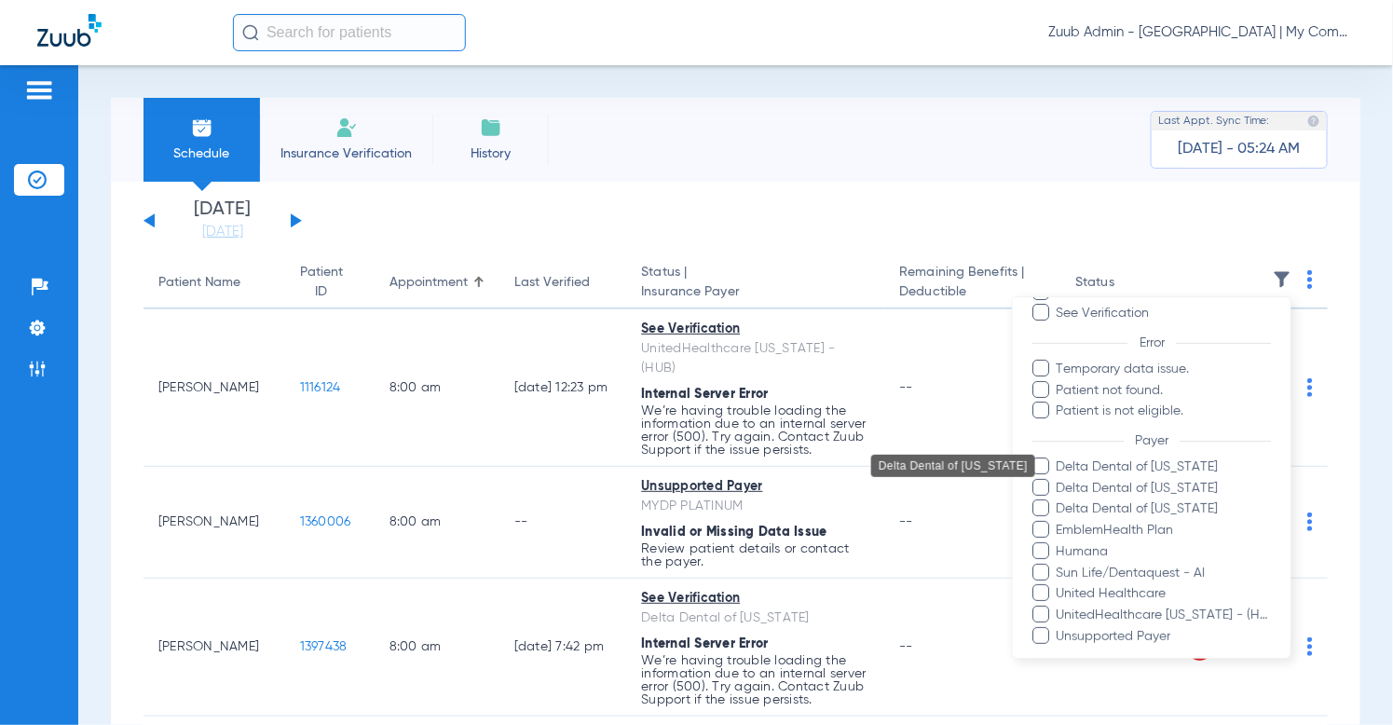
click at [1189, 460] on span "Delta Dental of [US_STATE]" at bounding box center [1164, 468] width 216 height 20
click at [1060, 480] on input "Delta Dental of [US_STATE]" at bounding box center [1060, 480] width 0 height 0
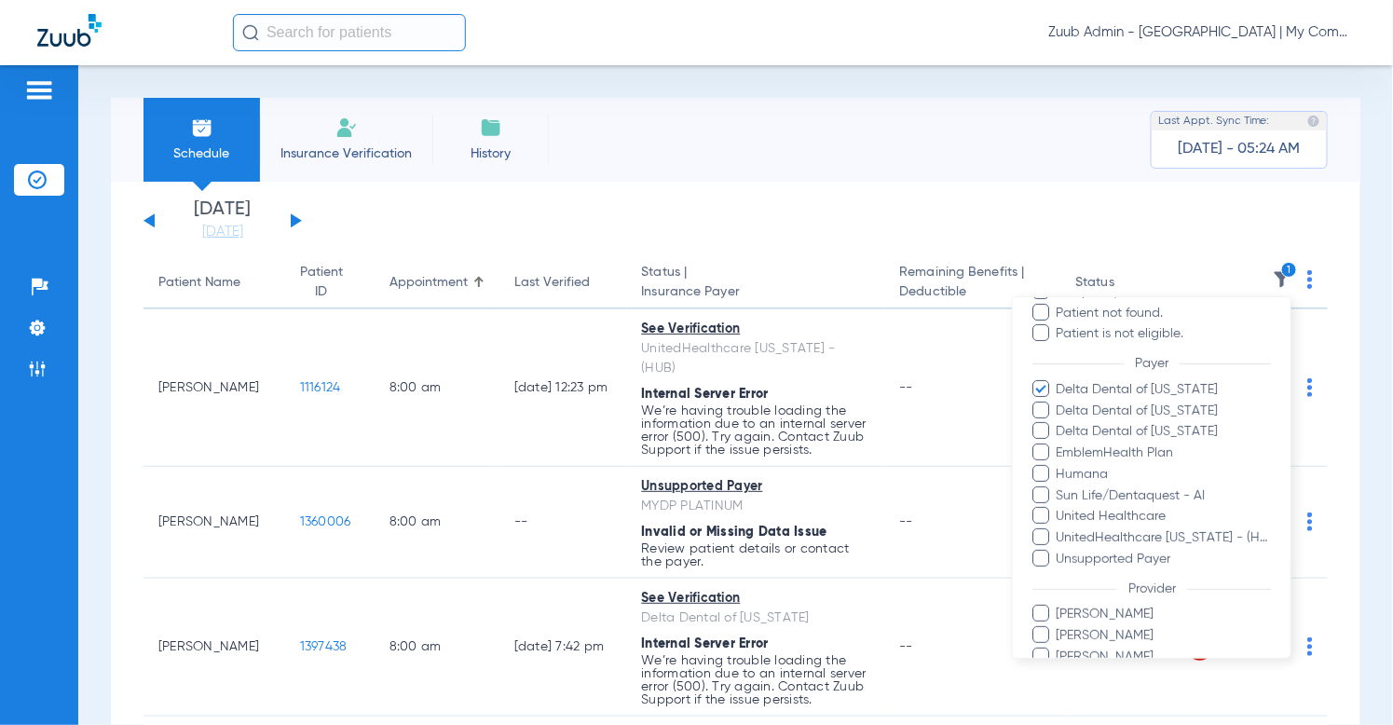
scroll to position [226, 0]
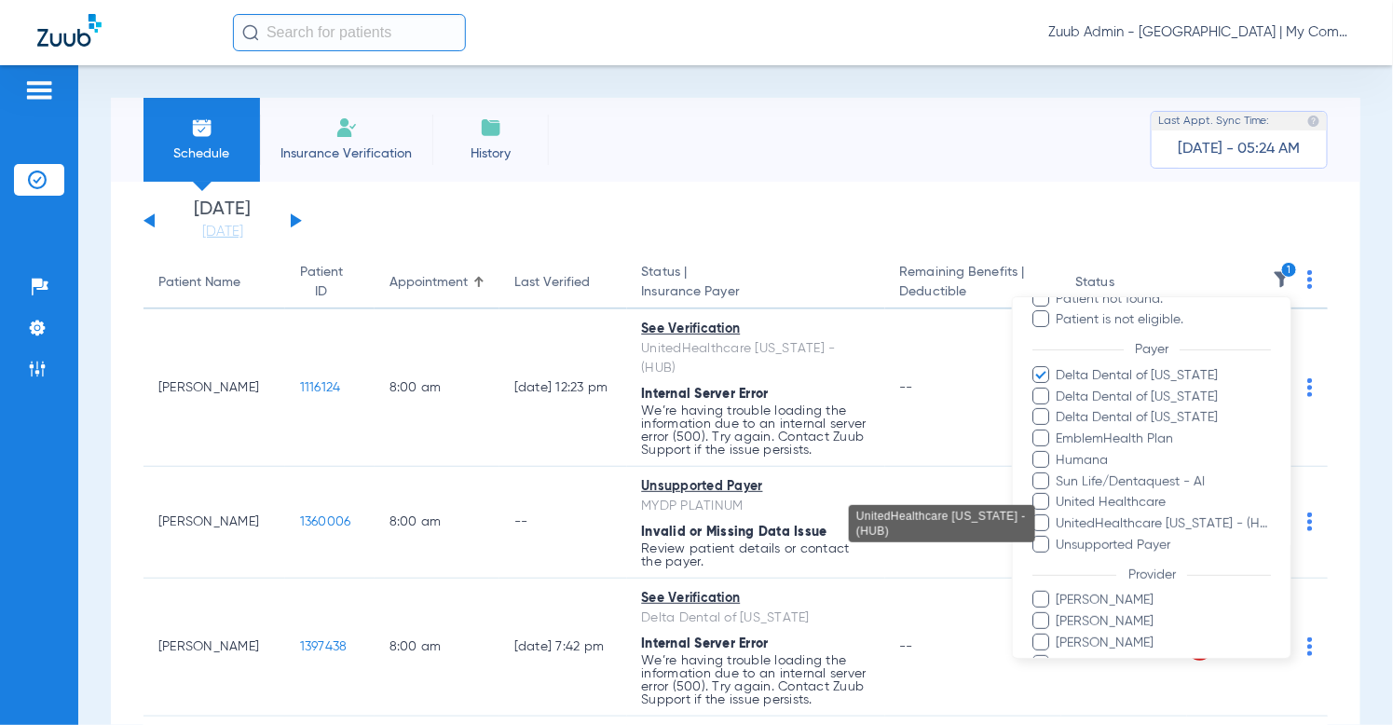
click at [1203, 518] on span "UnitedHealthcare [US_STATE] - (HUB)" at bounding box center [1164, 524] width 216 height 20
click at [1060, 537] on input "UnitedHealthcare [US_STATE] - (HUB)" at bounding box center [1060, 537] width 0 height 0
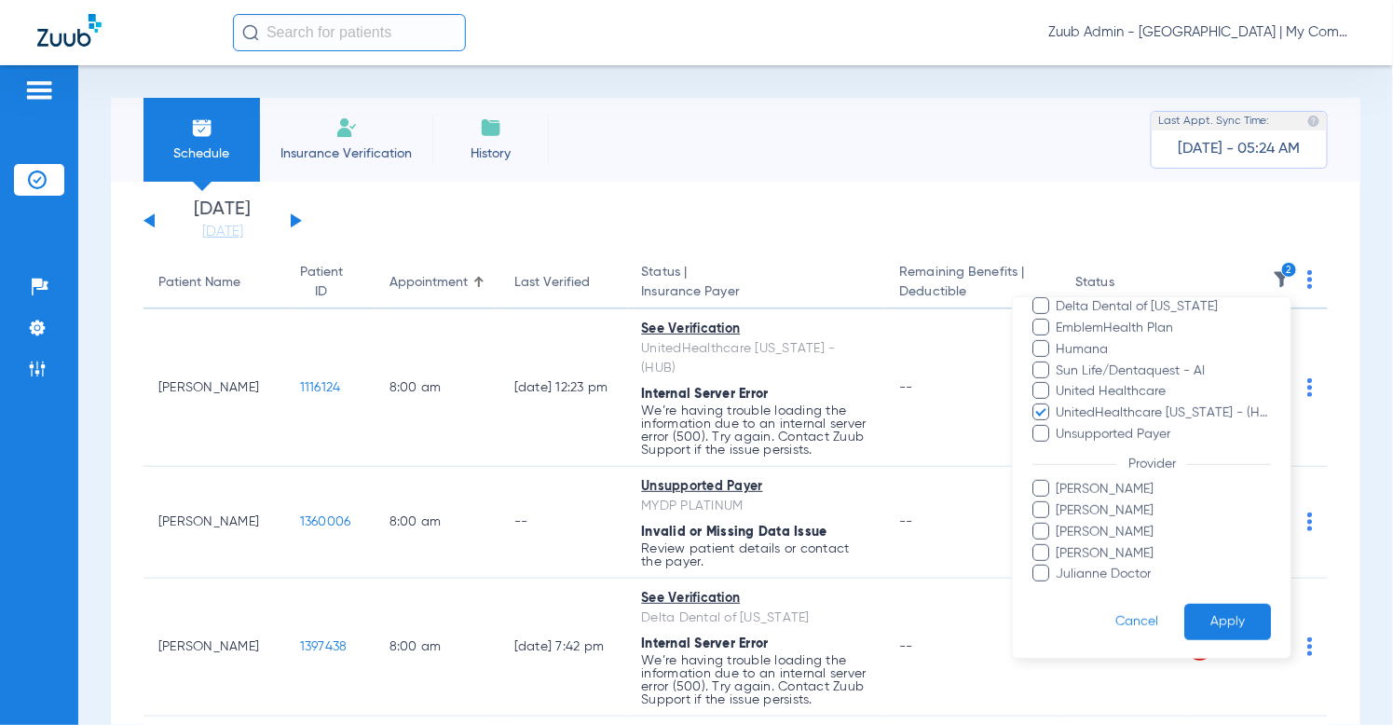
click at [1219, 604] on button "Apply" at bounding box center [1228, 622] width 87 height 36
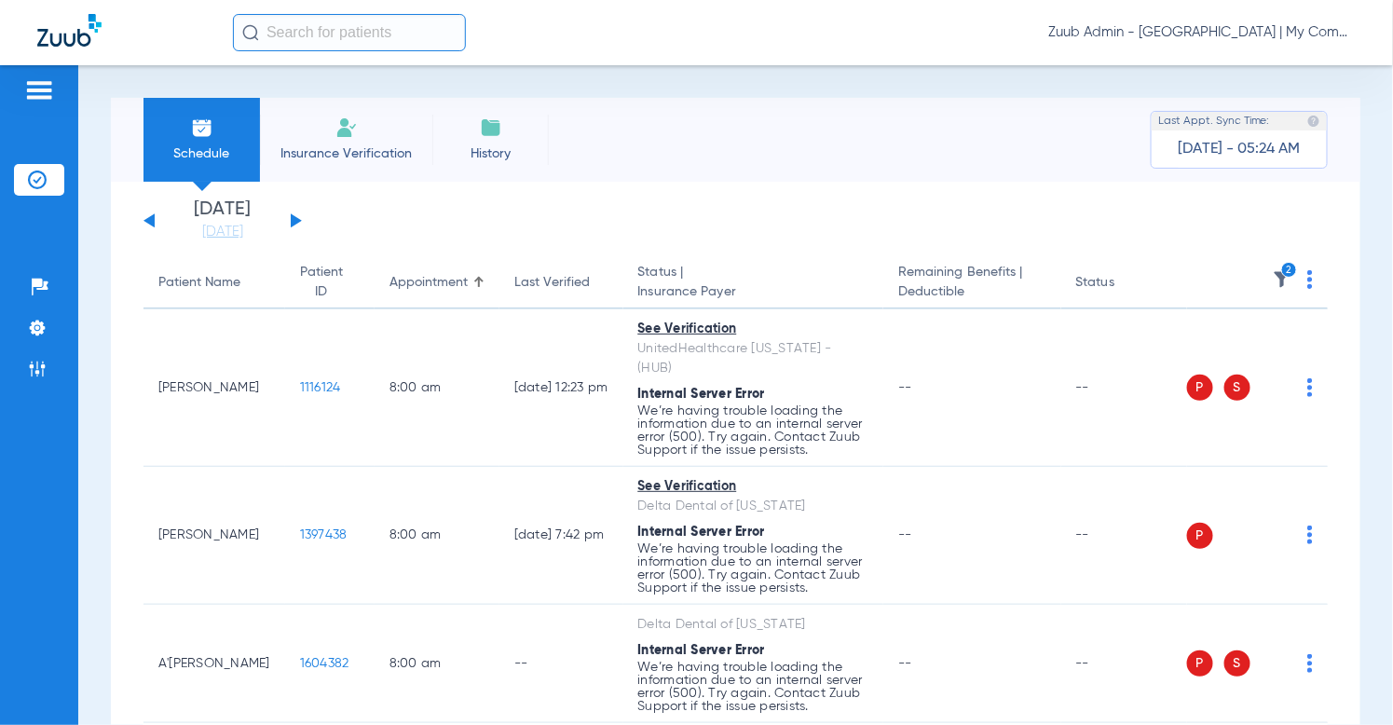
click at [1313, 283] on th "2" at bounding box center [1258, 283] width 142 height 52
click at [1310, 282] on img at bounding box center [1311, 279] width 6 height 19
click at [1261, 341] on button "Verify All" at bounding box center [1240, 353] width 146 height 37
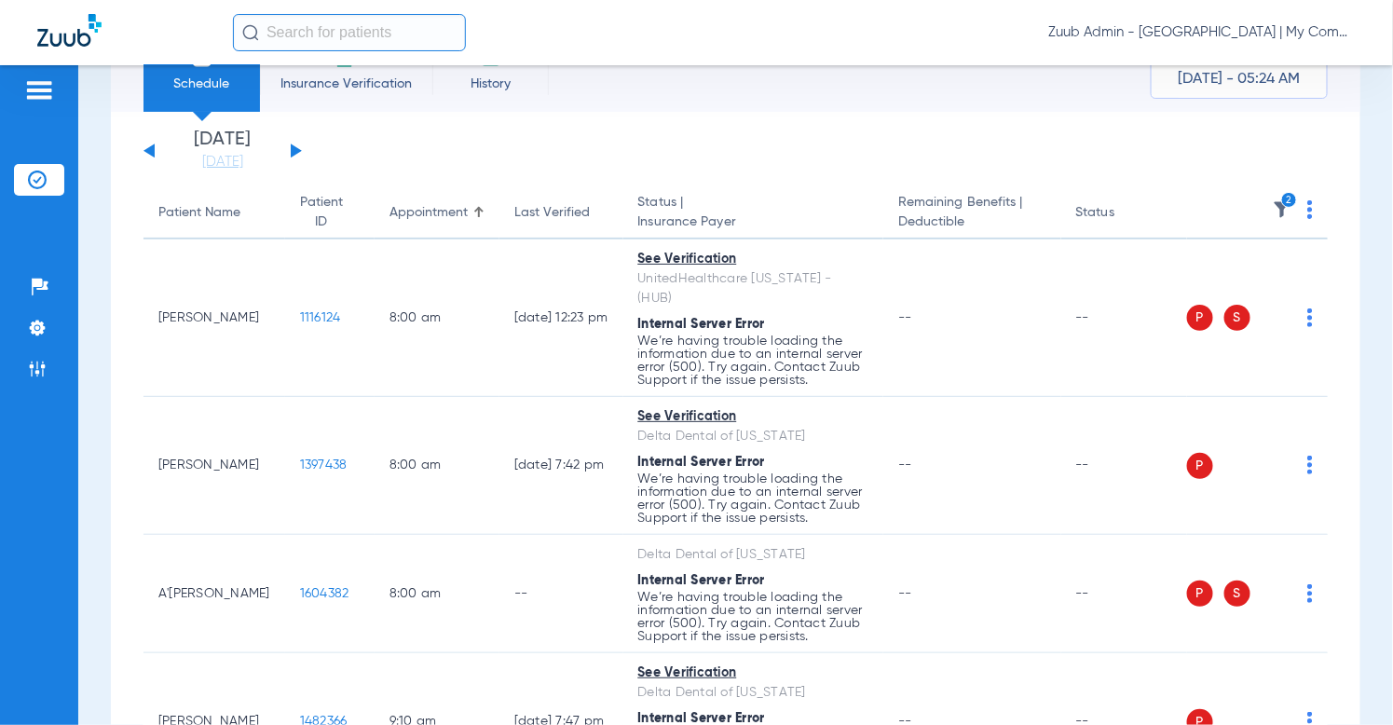
scroll to position [65, 0]
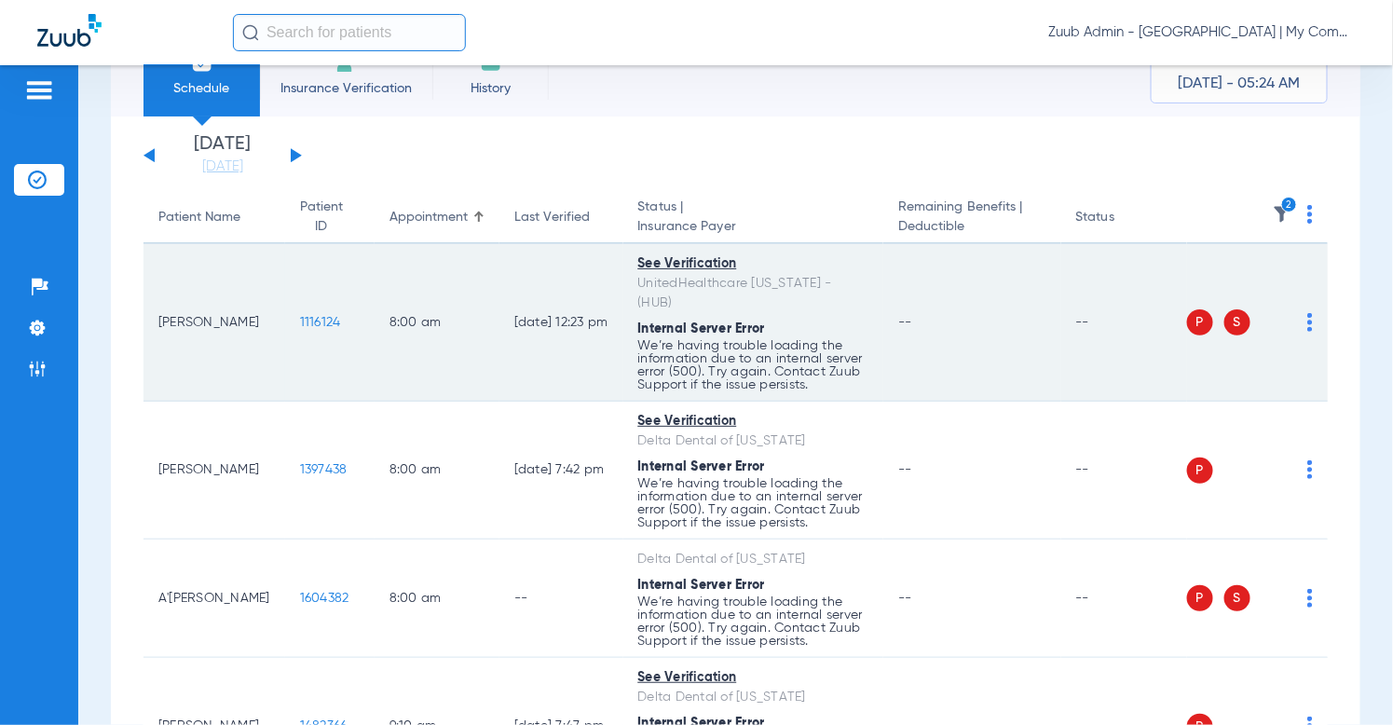
drag, startPoint x: 638, startPoint y: 281, endPoint x: 909, endPoint y: 293, distance: 270.5
click at [909, 293] on tr "Lorie Finch 1116124 8:00 AM 05/13/25 12:23 PM See Verification UnitedHealthcare…" at bounding box center [736, 323] width 1185 height 158
click at [905, 292] on td "--" at bounding box center [973, 323] width 178 height 158
drag, startPoint x: 640, startPoint y: 277, endPoint x: 878, endPoint y: 281, distance: 237.7
click at [878, 281] on td "See Verification UnitedHealthcare Michigan - (HUB) Internal Server Error We’re …" at bounding box center [754, 323] width 260 height 158
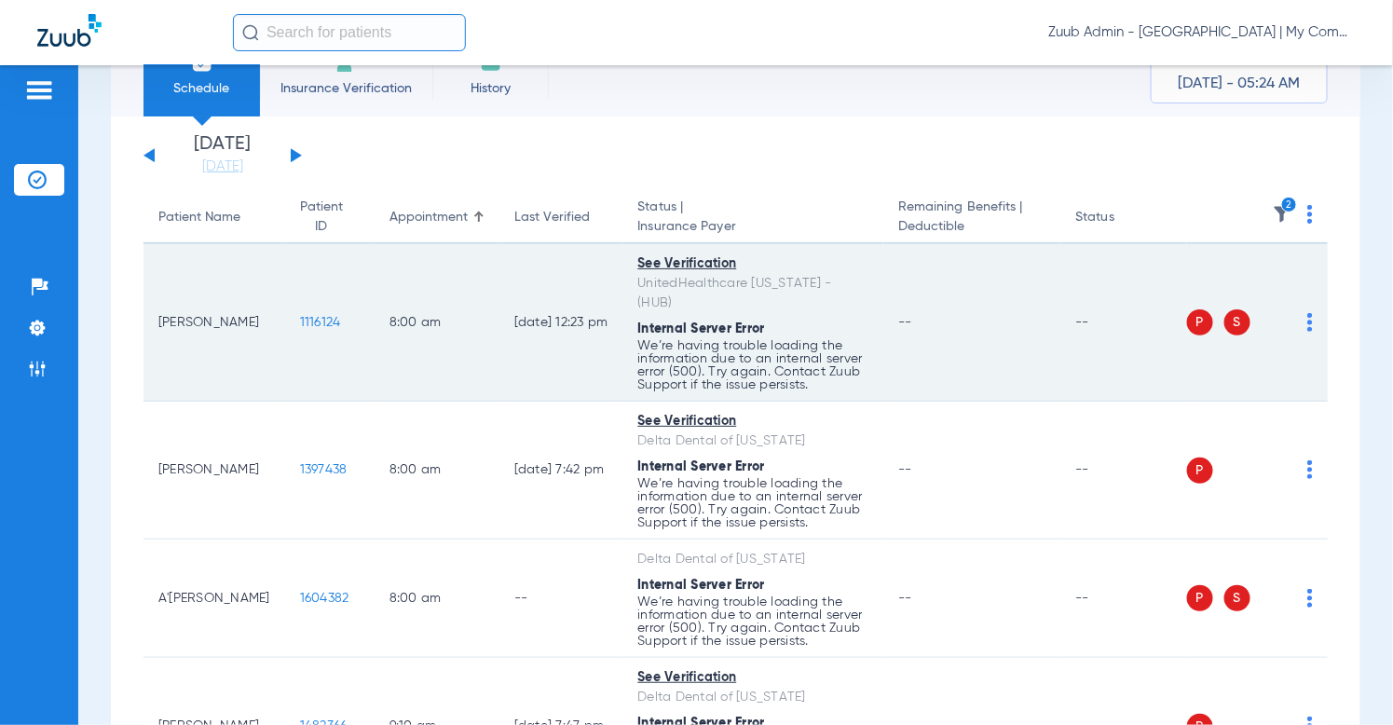
copy div "UnitedHealthcare [US_STATE] - (HUB)"
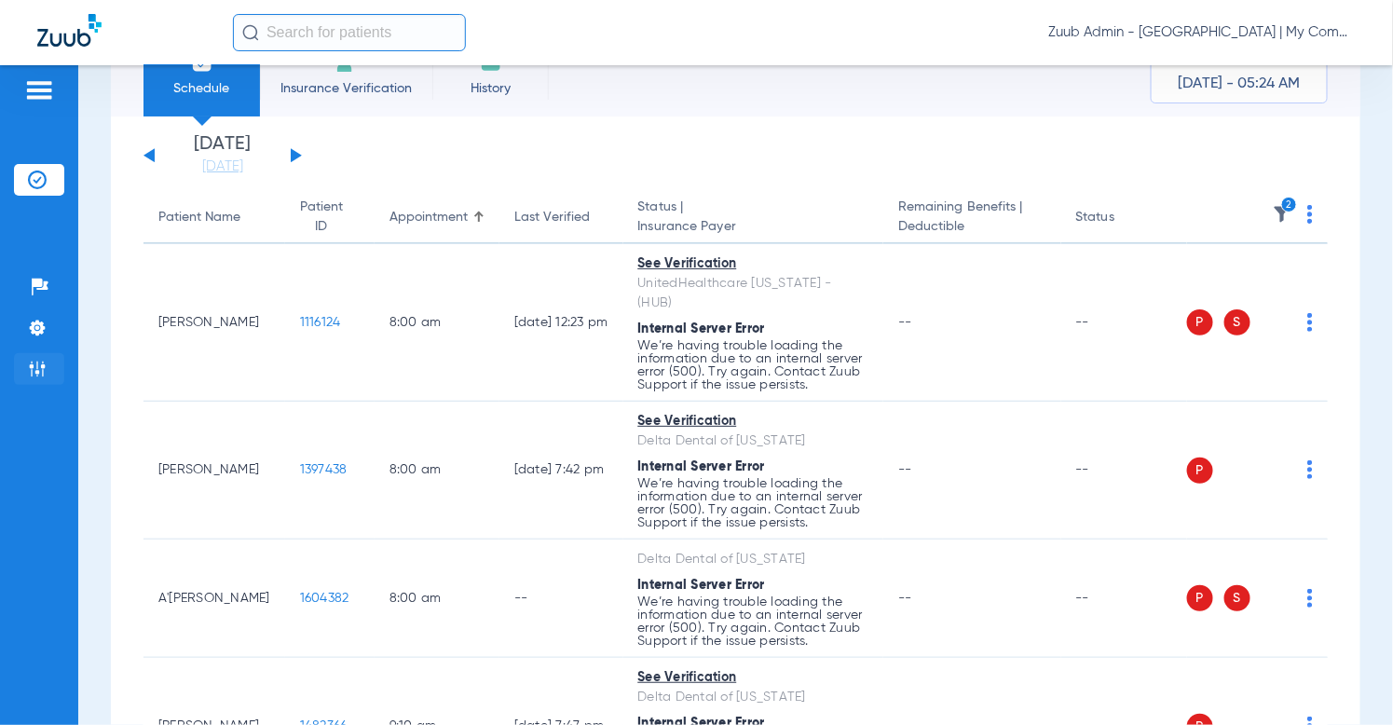
click at [35, 365] on img at bounding box center [37, 369] width 19 height 19
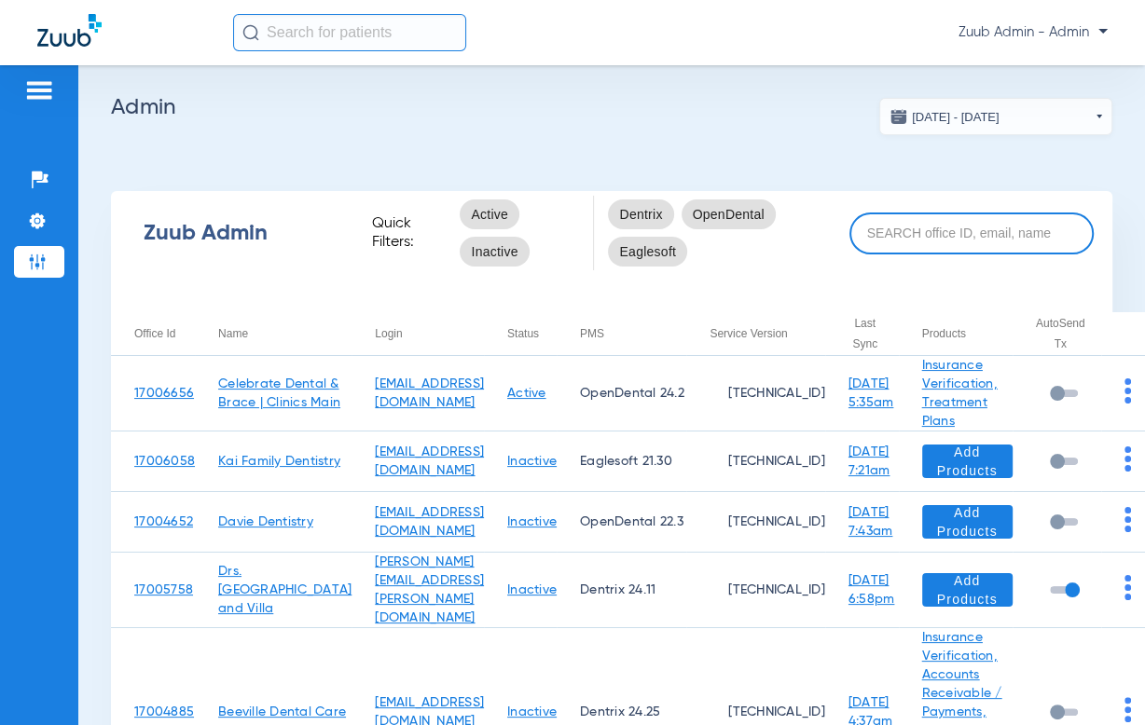
click at [943, 226] on input at bounding box center [971, 234] width 244 height 42
paste input "17005943"
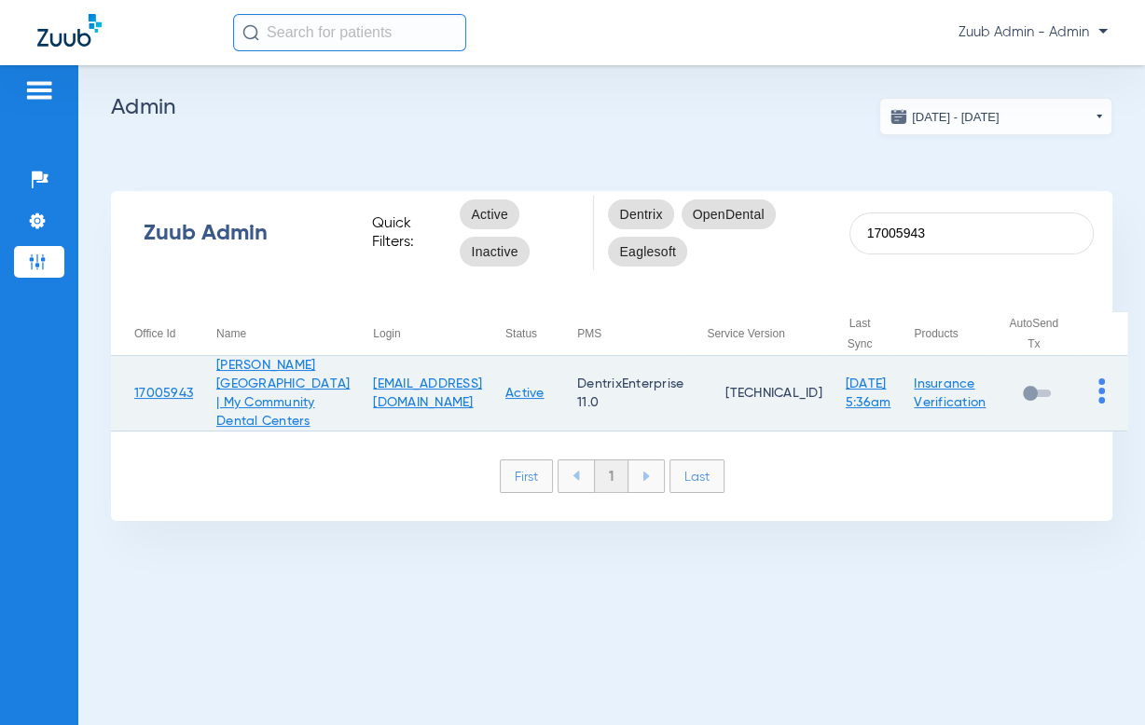
type input "17005943"
click at [1098, 404] on img at bounding box center [1101, 390] width 7 height 25
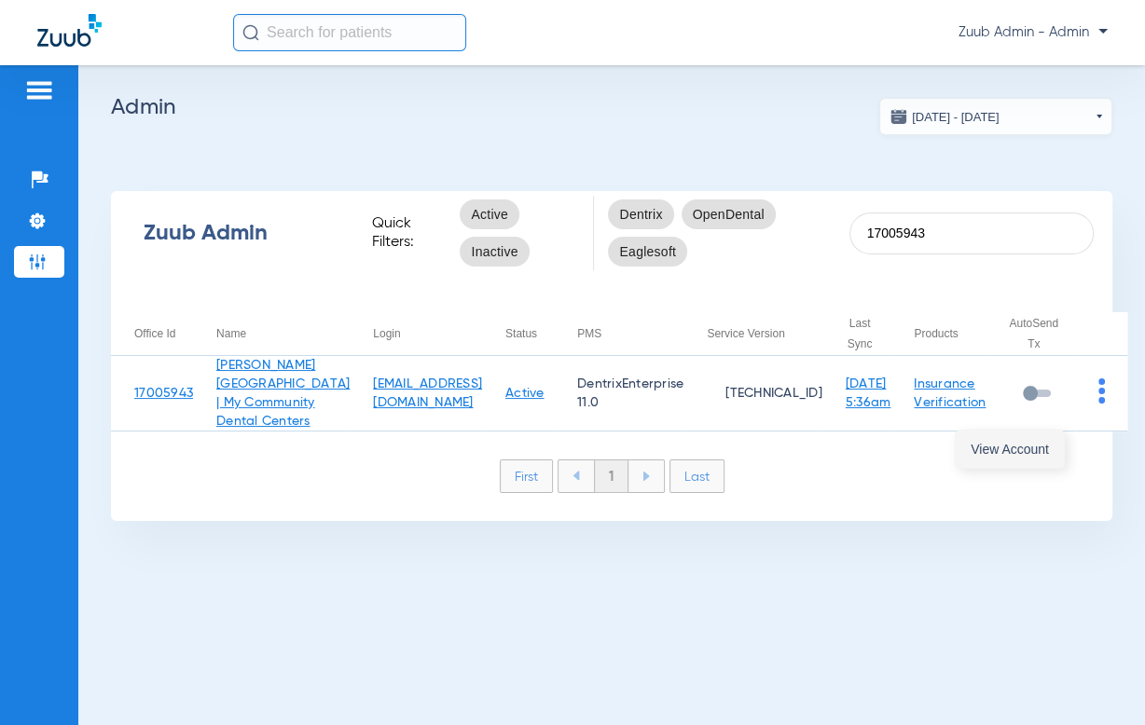
click at [1043, 439] on button "View Account" at bounding box center [1009, 449] width 108 height 37
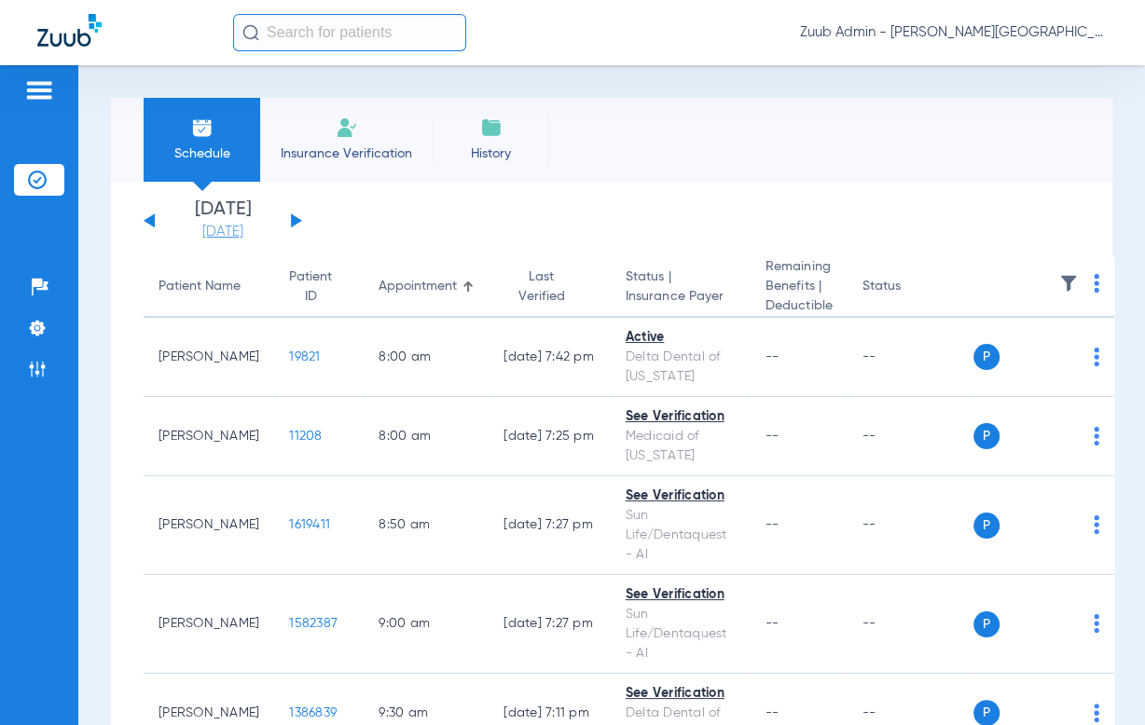
click at [248, 227] on link "08-14-2025" at bounding box center [223, 232] width 112 height 19
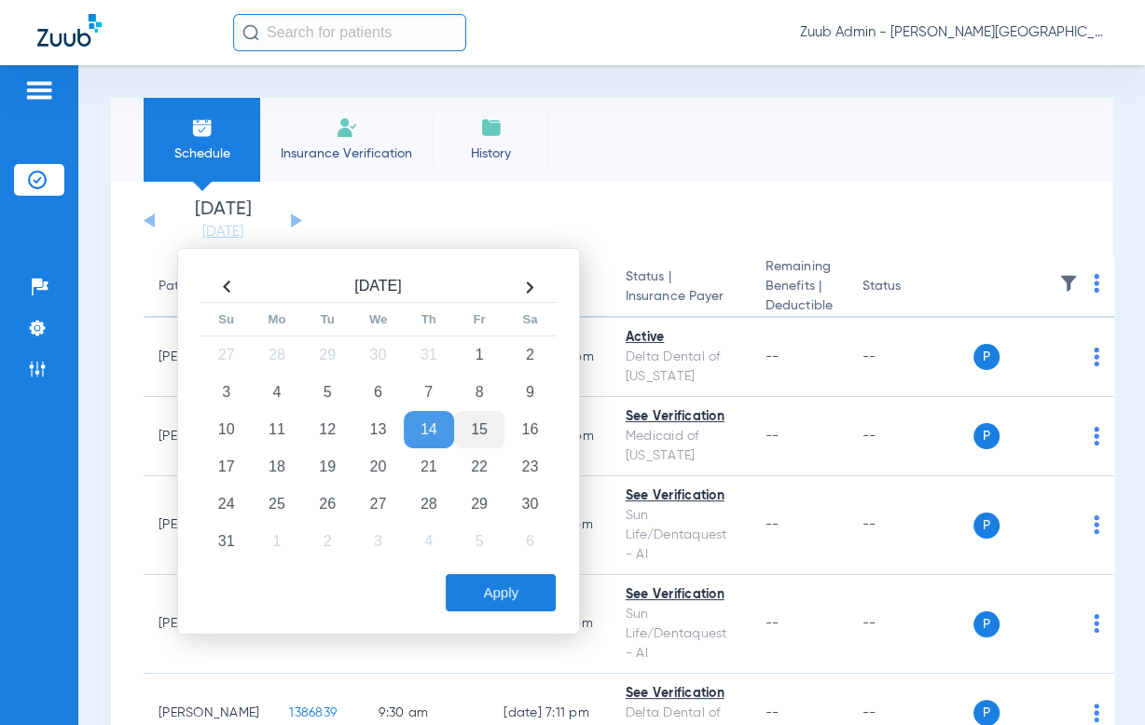
click at [476, 418] on td "15" at bounding box center [479, 429] width 50 height 37
click at [289, 459] on td "18" at bounding box center [277, 466] width 50 height 37
click at [485, 586] on button "Apply" at bounding box center [501, 592] width 110 height 37
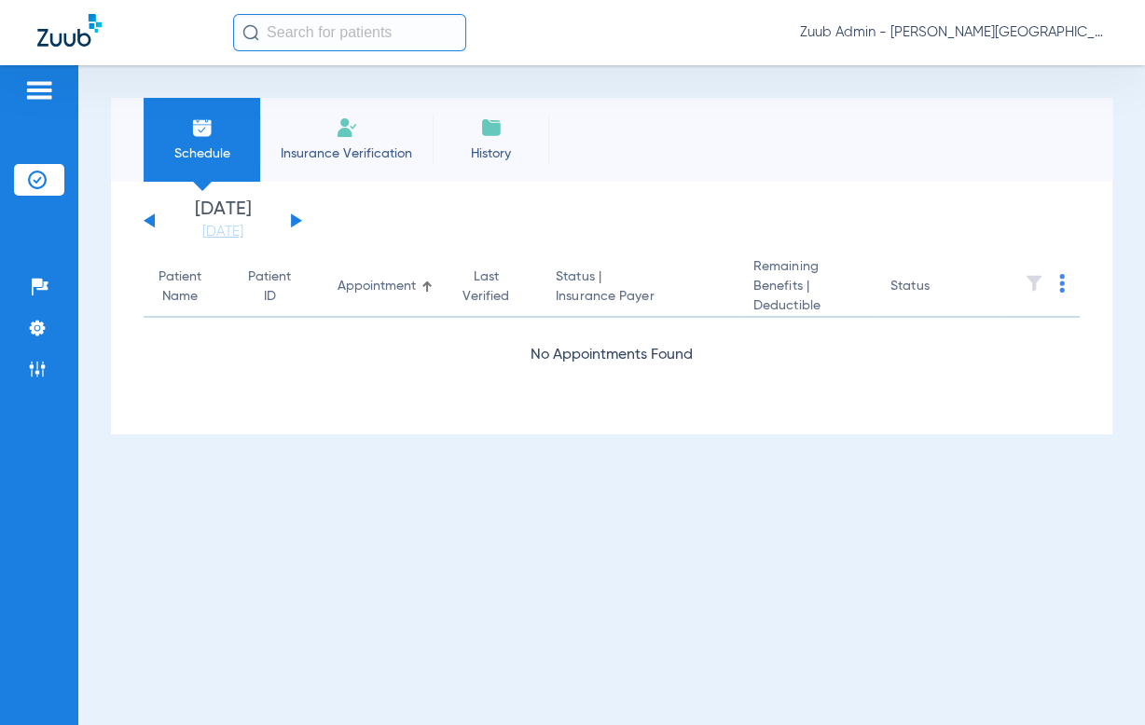
click at [291, 214] on button at bounding box center [296, 220] width 11 height 14
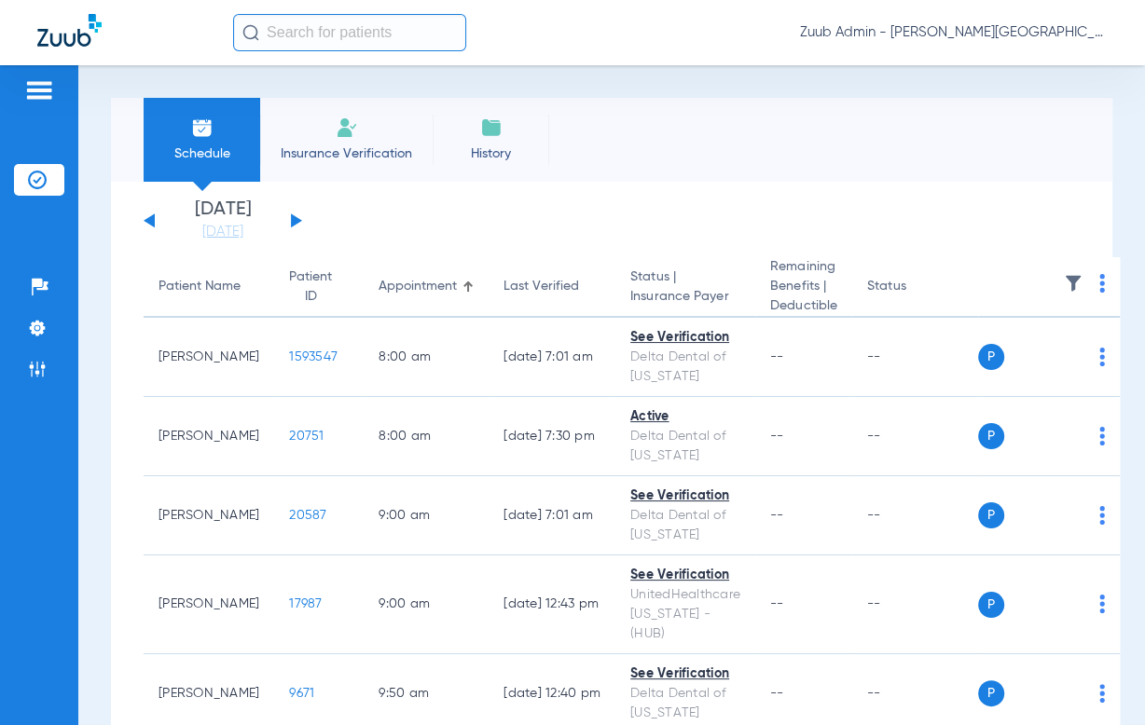
click at [291, 214] on button at bounding box center [296, 220] width 11 height 14
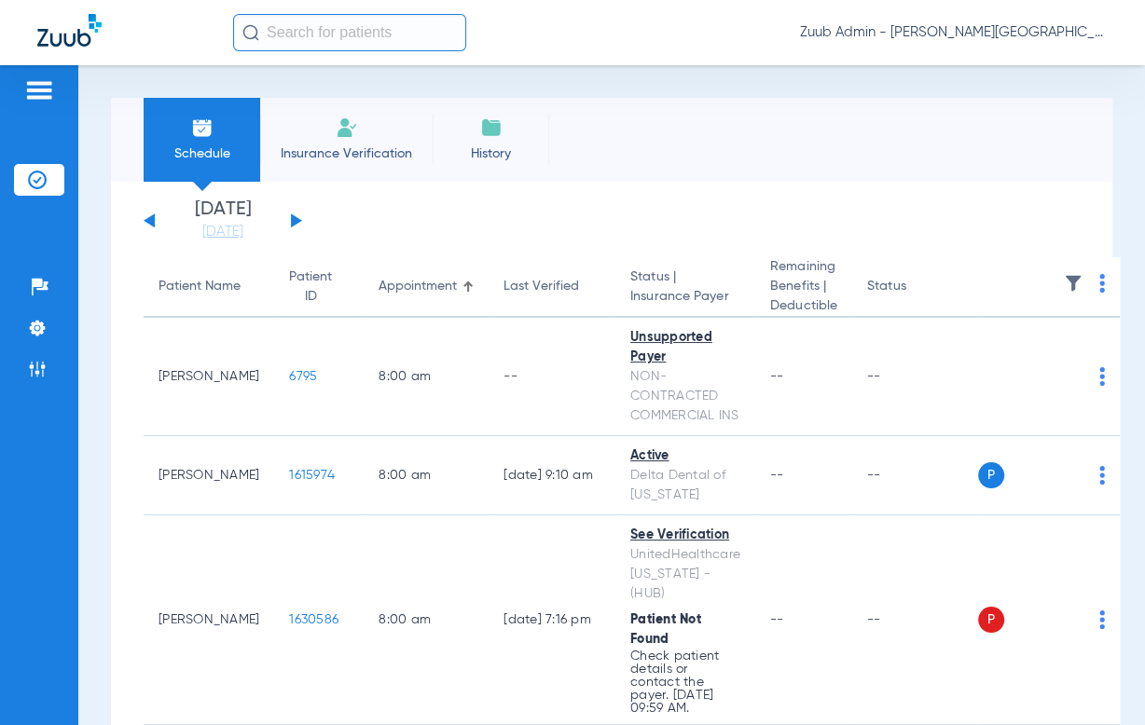
click at [1063, 280] on img at bounding box center [1072, 283] width 19 height 19
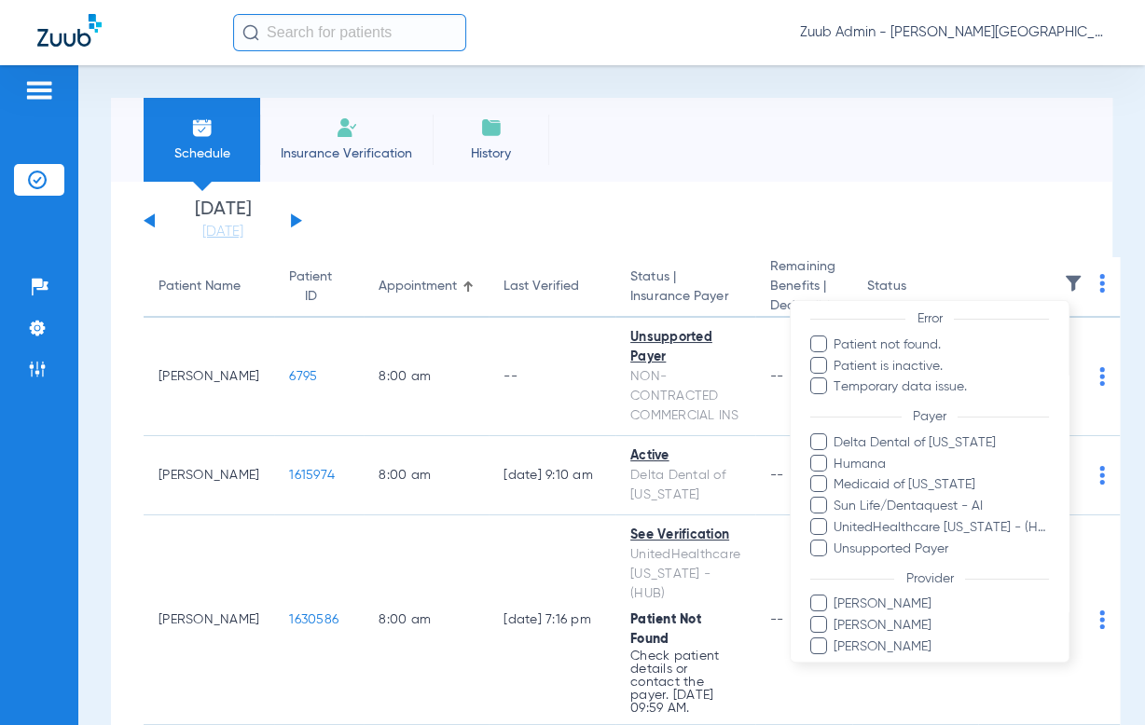
scroll to position [164, 0]
click at [947, 391] on span "Temporary data issue." at bounding box center [941, 387] width 216 height 20
click at [837, 400] on input "Temporary data issue." at bounding box center [837, 400] width 0 height 0
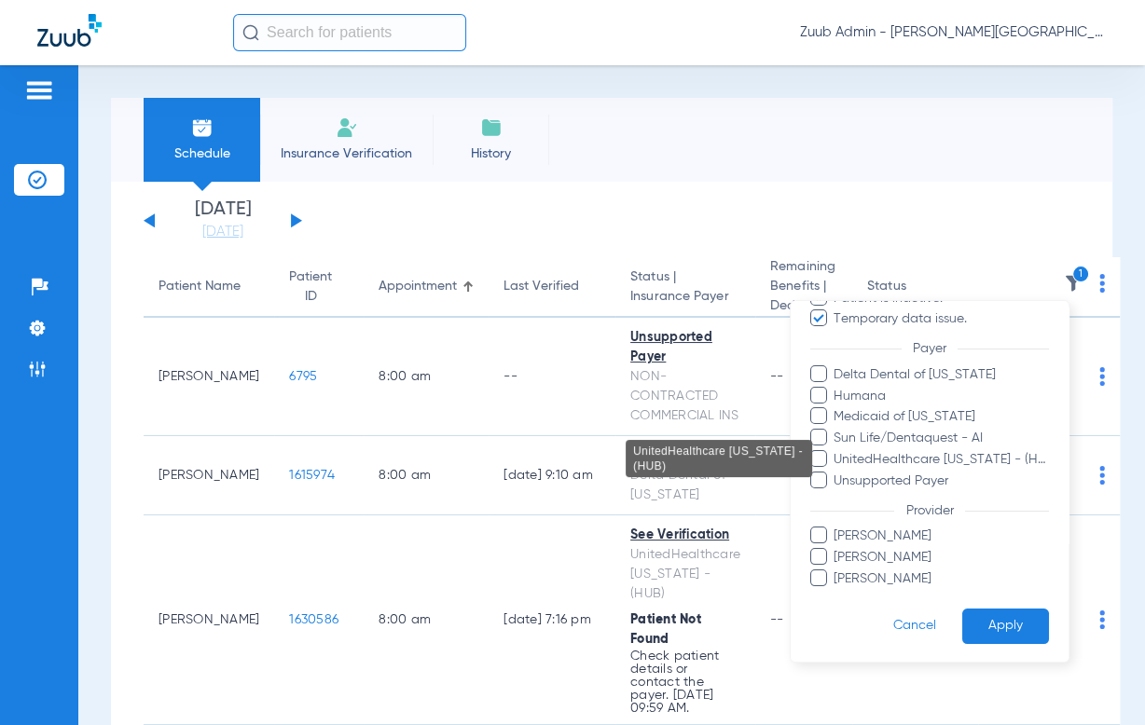
click at [937, 455] on span "UnitedHealthcare [US_STATE] - (HUB)" at bounding box center [941, 460] width 216 height 20
click at [837, 473] on input "UnitedHealthcare [US_STATE] - (HUB)" at bounding box center [837, 473] width 0 height 0
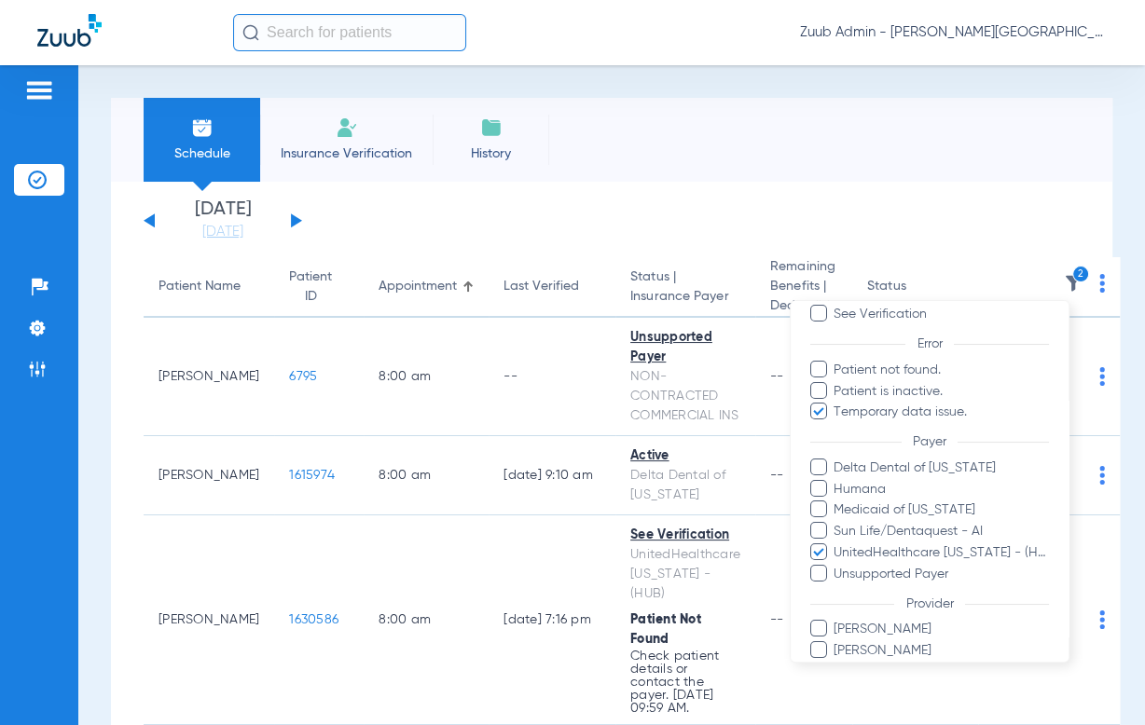
scroll to position [137, 0]
click at [924, 368] on span "Patient not found." at bounding box center [941, 372] width 216 height 20
click at [837, 384] on input "Patient not found." at bounding box center [837, 384] width 0 height 0
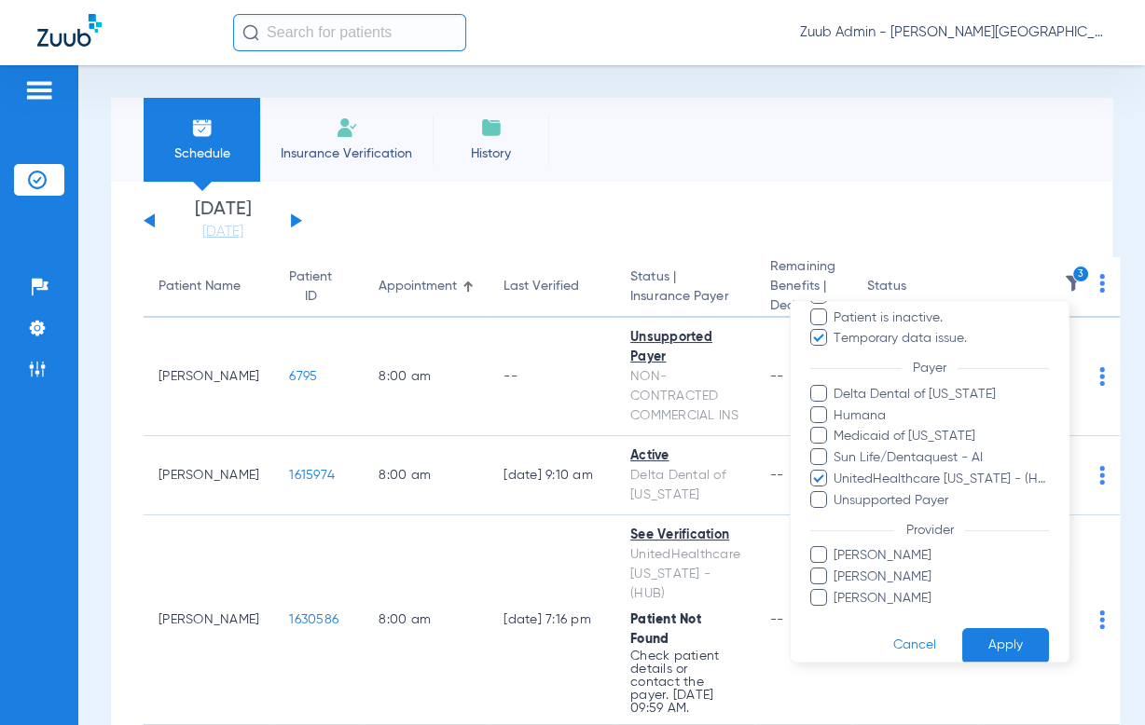
scroll to position [231, 0]
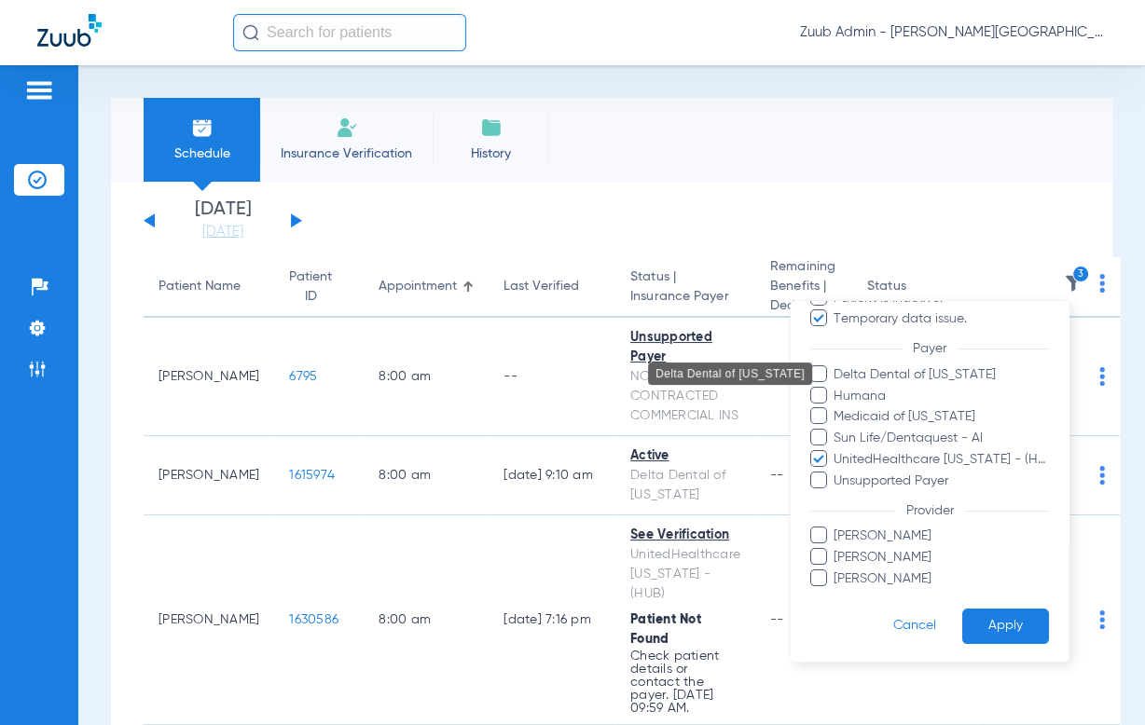
click at [961, 376] on span "Delta Dental of [US_STATE]" at bounding box center [941, 375] width 216 height 20
click at [837, 388] on input "Delta Dental of [US_STATE]" at bounding box center [837, 388] width 0 height 0
click at [994, 606] on form "Filters Clear All Status Active Inactive Not Verified See Verification Error Pa…" at bounding box center [929, 367] width 278 height 594
click at [995, 614] on button "Apply" at bounding box center [1005, 627] width 87 height 36
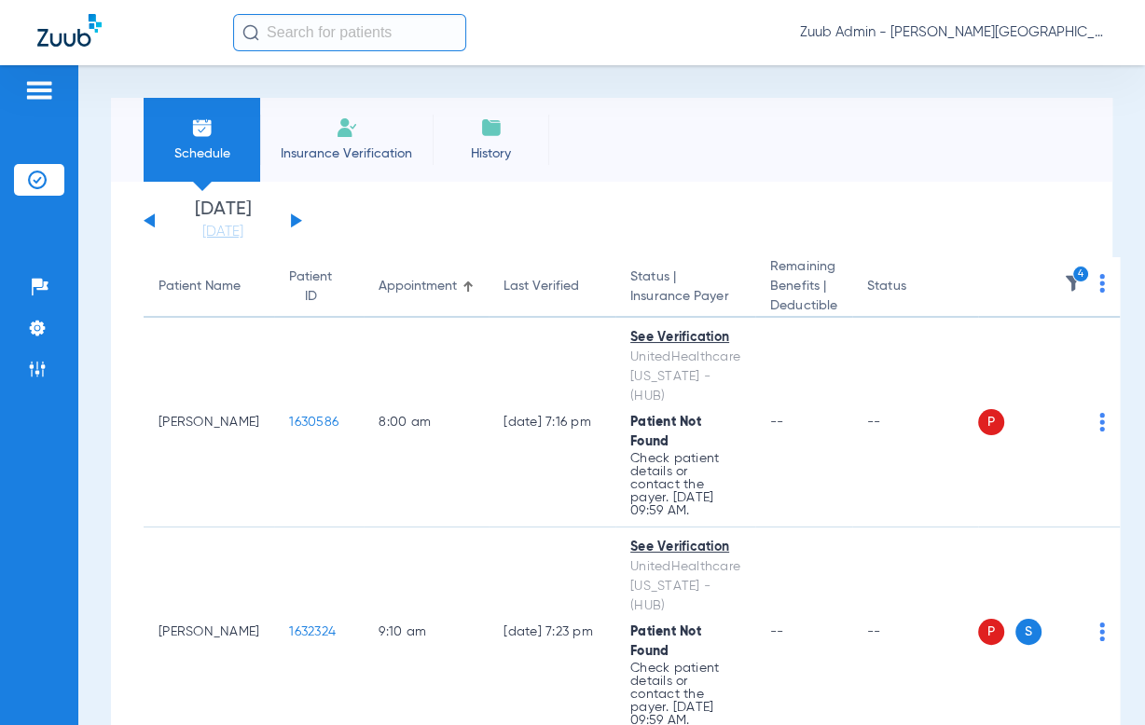
click at [1063, 274] on img at bounding box center [1072, 283] width 19 height 19
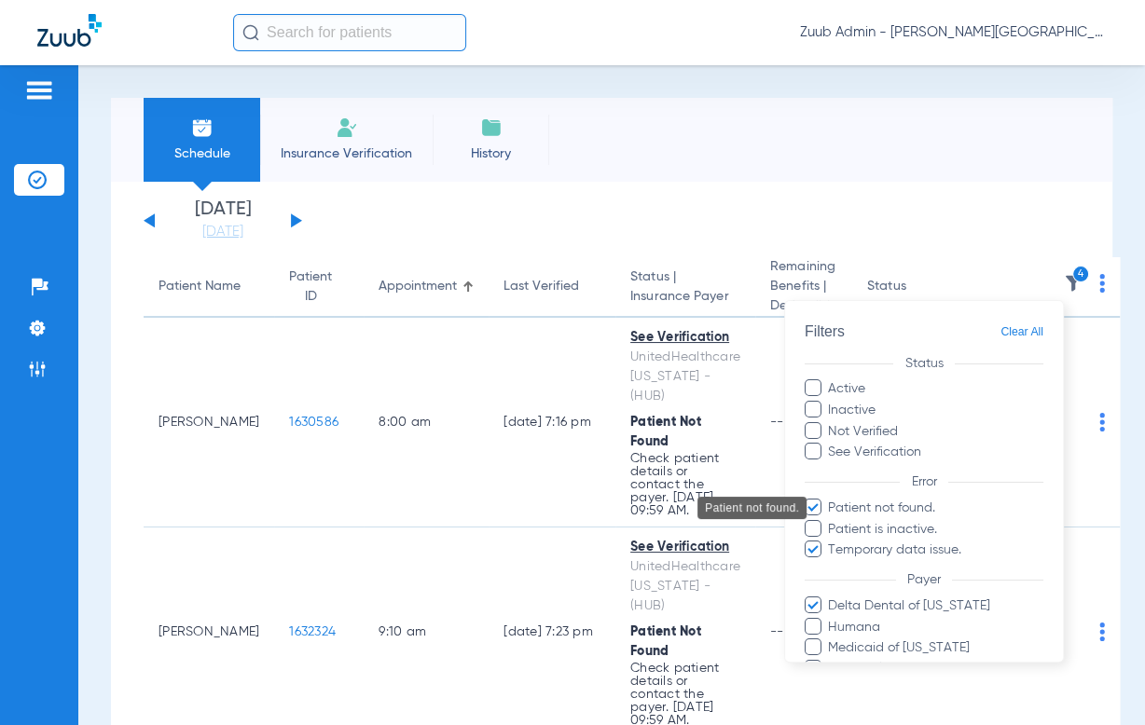
click at [909, 500] on span "Patient not found." at bounding box center [936, 509] width 216 height 20
click at [831, 521] on input "Patient not found." at bounding box center [831, 521] width 0 height 0
click at [923, 544] on span "Temporary data issue." at bounding box center [936, 552] width 216 height 20
click at [831, 564] on input "Temporary data issue." at bounding box center [831, 564] width 0 height 0
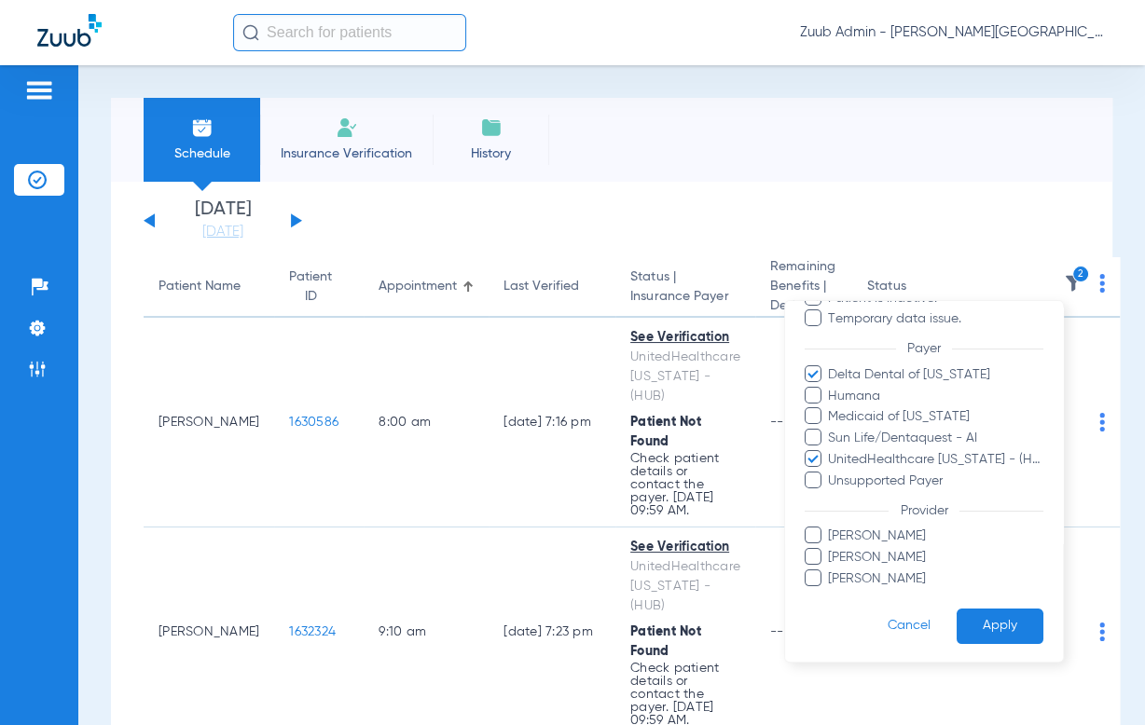
click at [1001, 619] on button "Apply" at bounding box center [999, 627] width 87 height 36
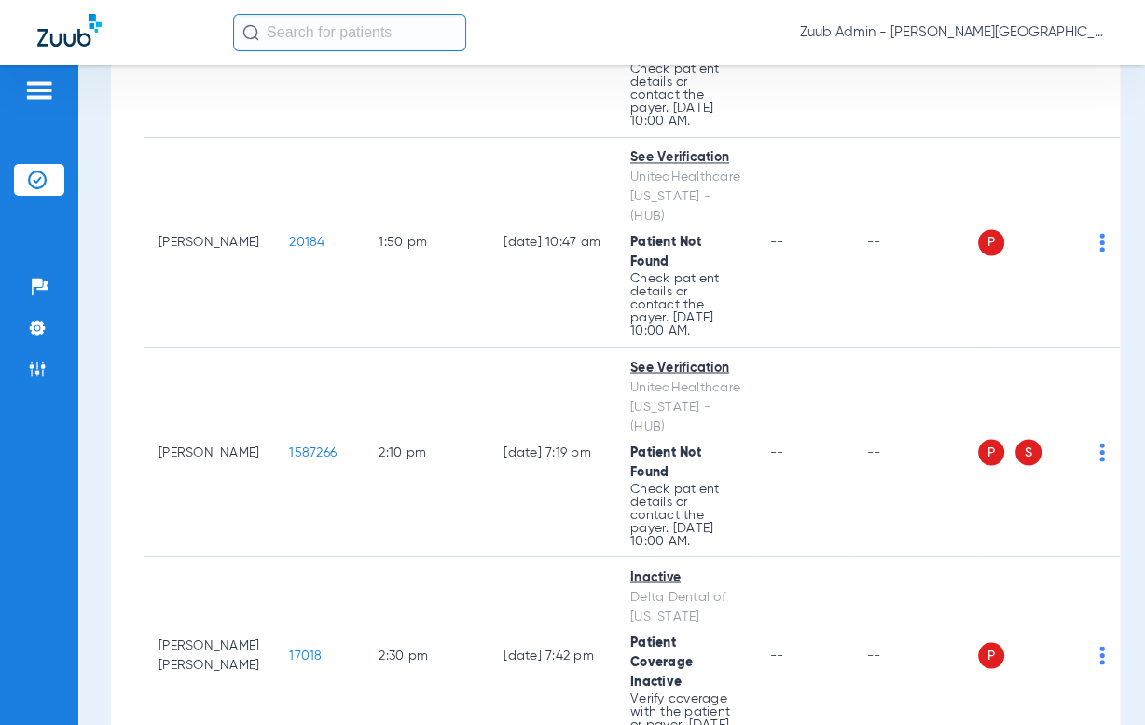
scroll to position [2284, 0]
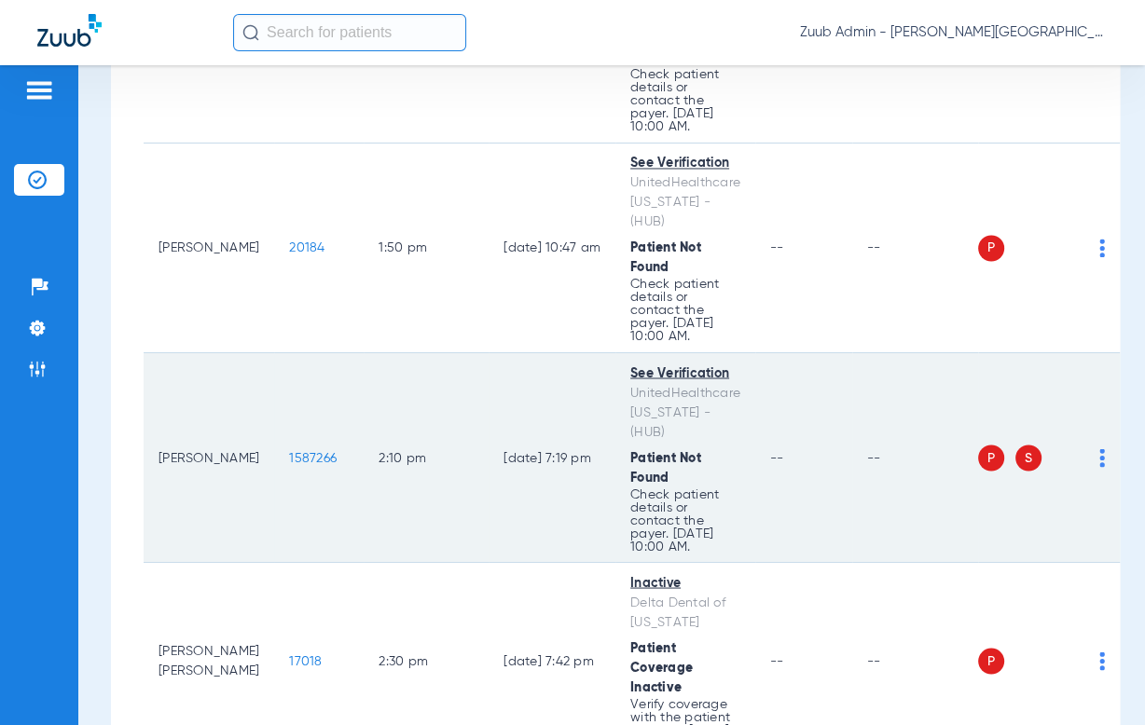
click at [1091, 353] on td "P S" at bounding box center [1049, 458] width 142 height 210
click at [1083, 445] on div "P S" at bounding box center [1041, 458] width 127 height 26
click at [1099, 448] on img at bounding box center [1102, 457] width 6 height 19
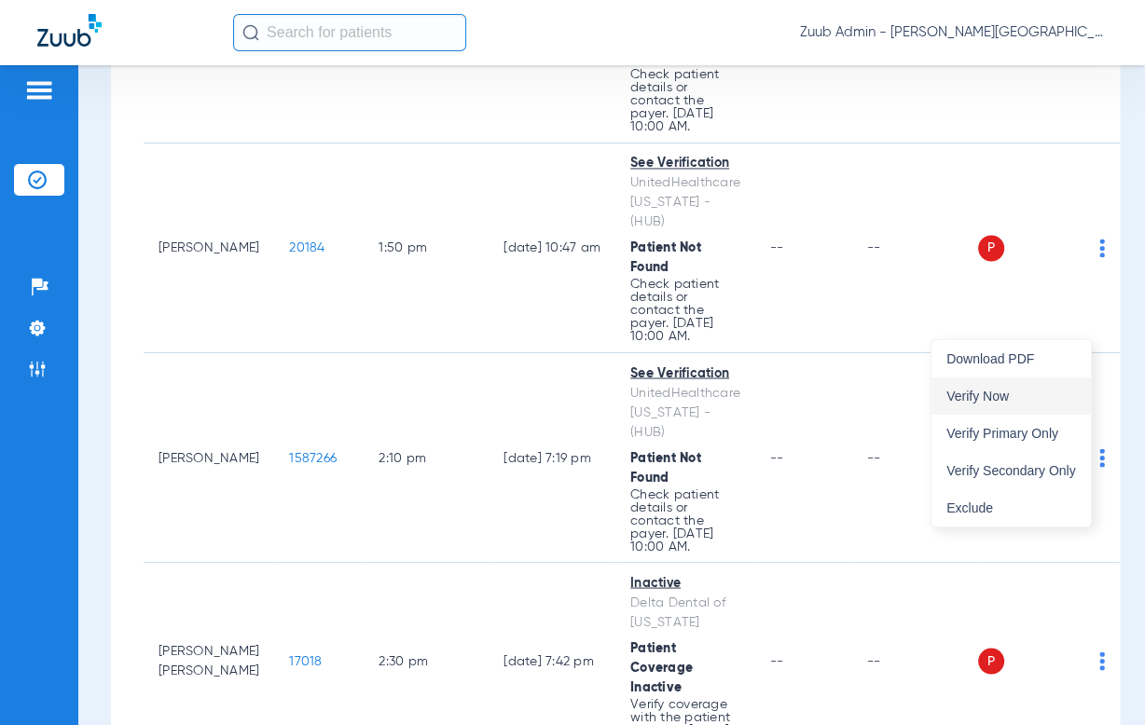
click at [1049, 390] on span "Verify Now" at bounding box center [1011, 396] width 130 height 13
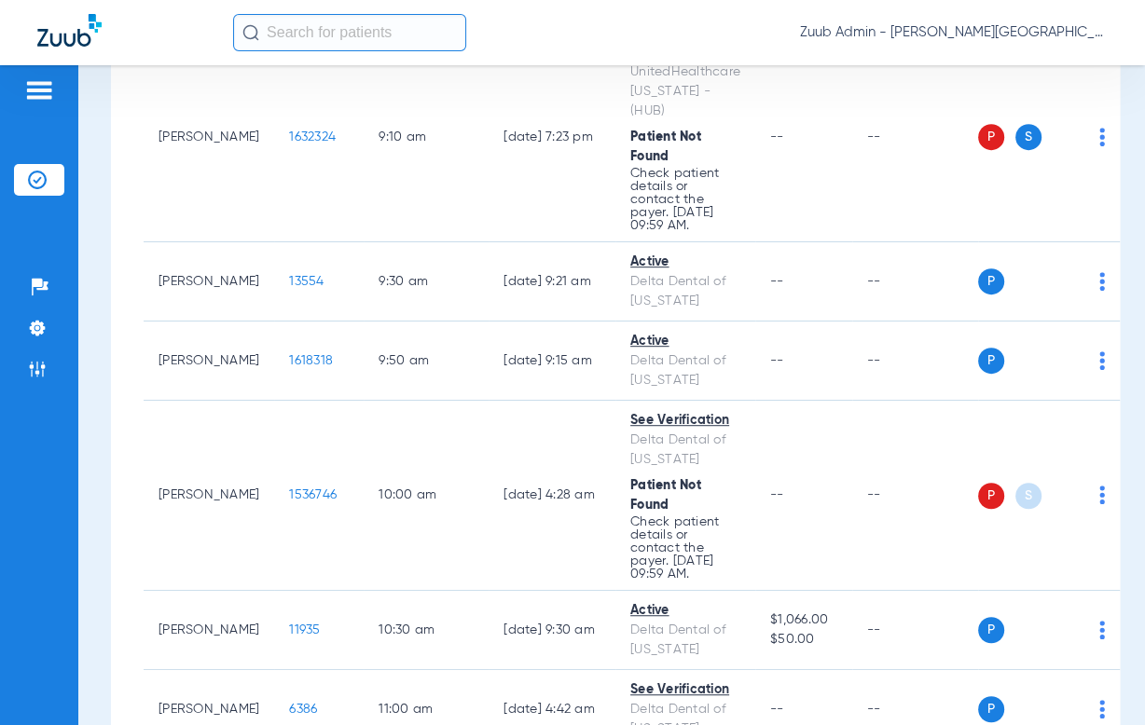
scroll to position [0, 0]
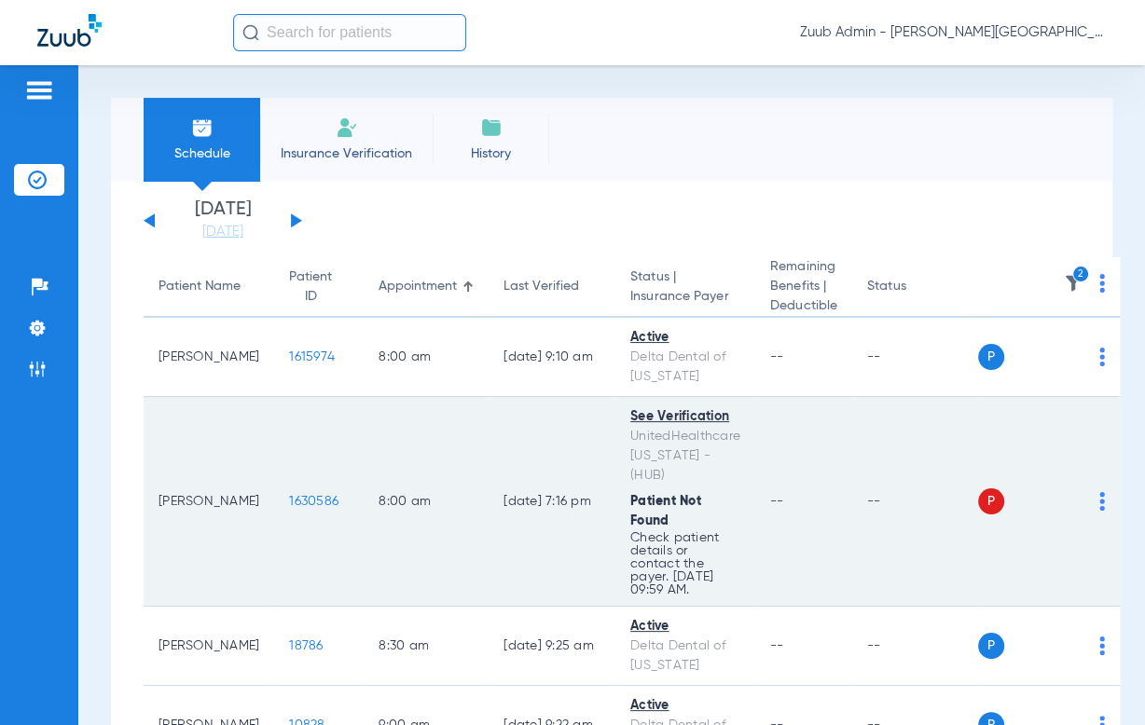
click at [1099, 492] on img at bounding box center [1102, 501] width 6 height 19
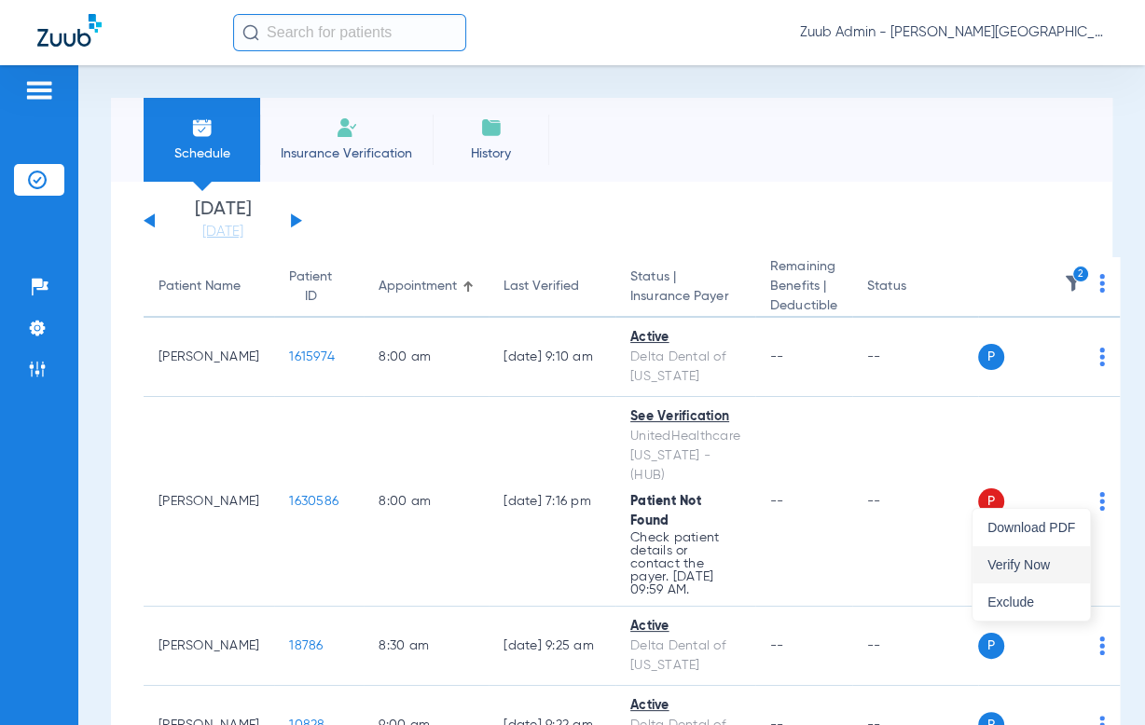
click at [1049, 554] on button "Verify Now" at bounding box center [1030, 564] width 117 height 37
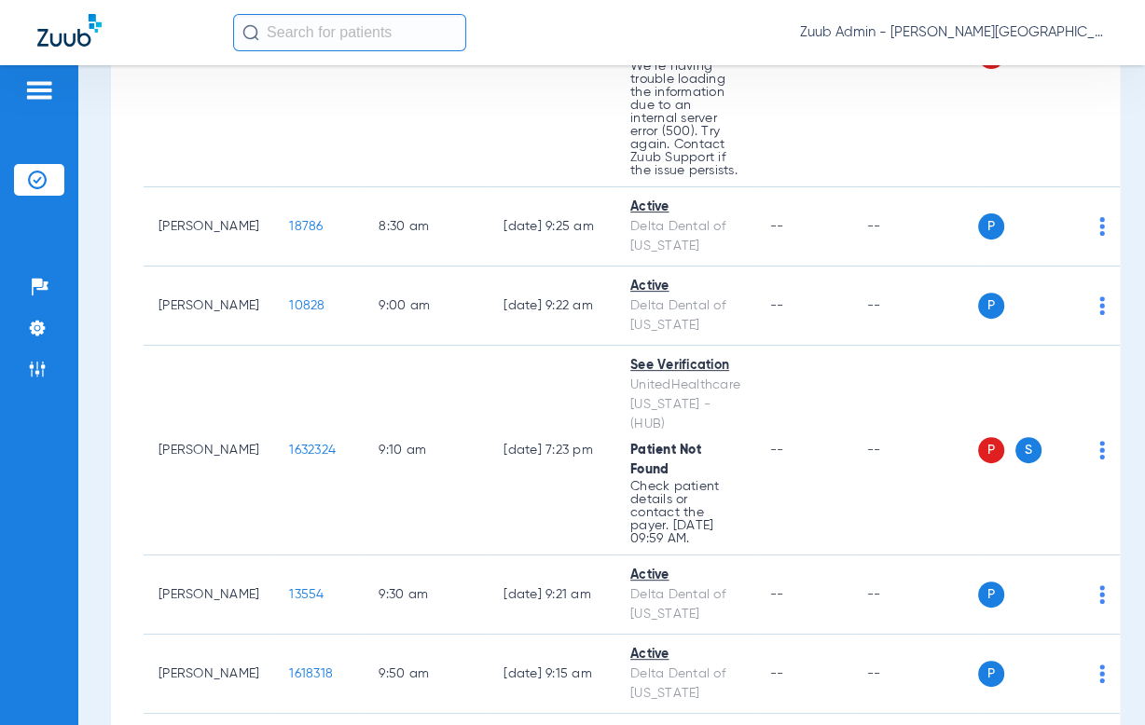
scroll to position [517, 0]
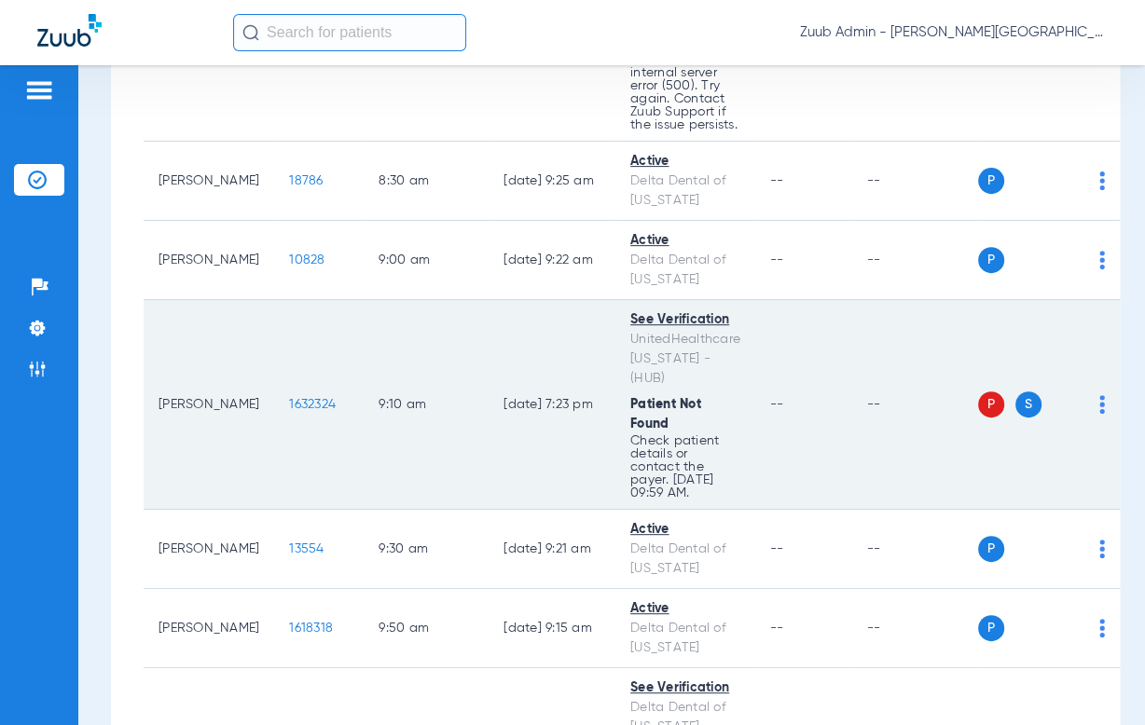
click at [1099, 395] on img at bounding box center [1102, 404] width 6 height 19
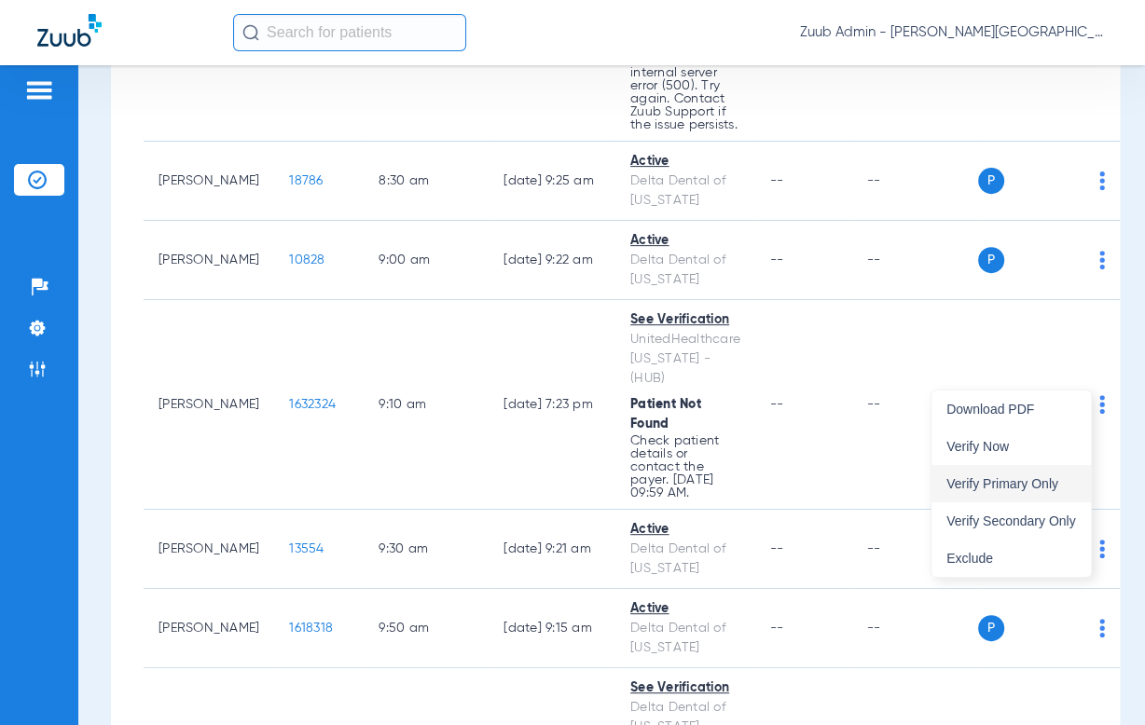
click at [1055, 479] on span "Verify Primary Only" at bounding box center [1011, 483] width 130 height 13
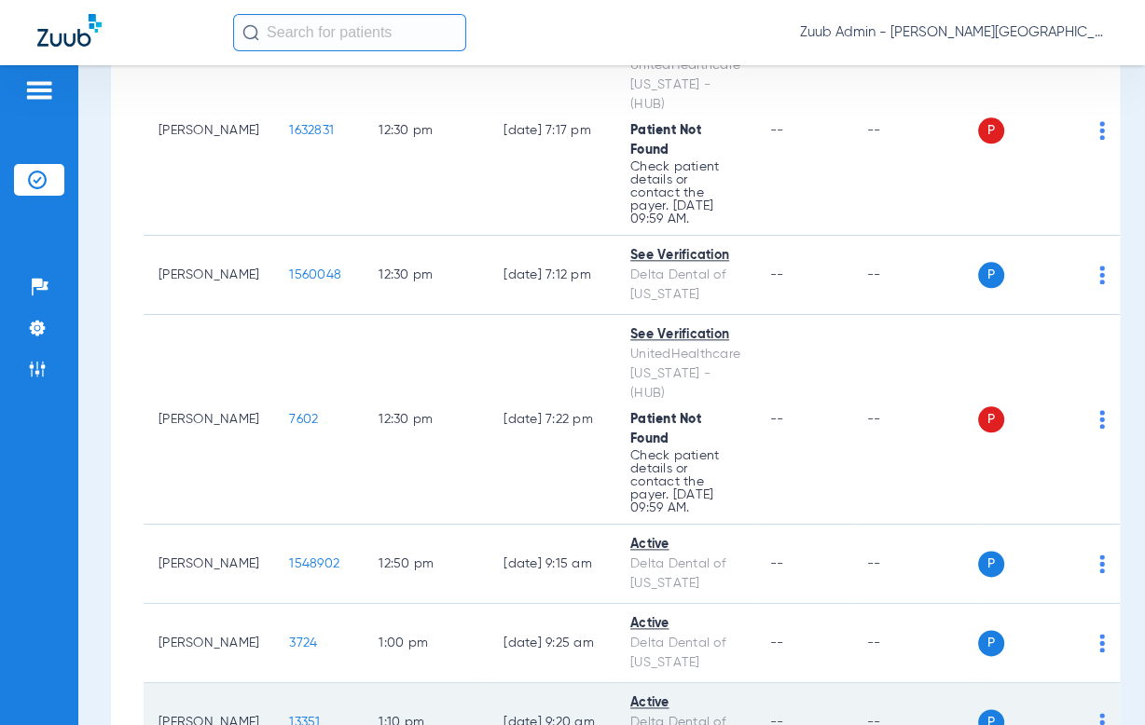
scroll to position [1534, 0]
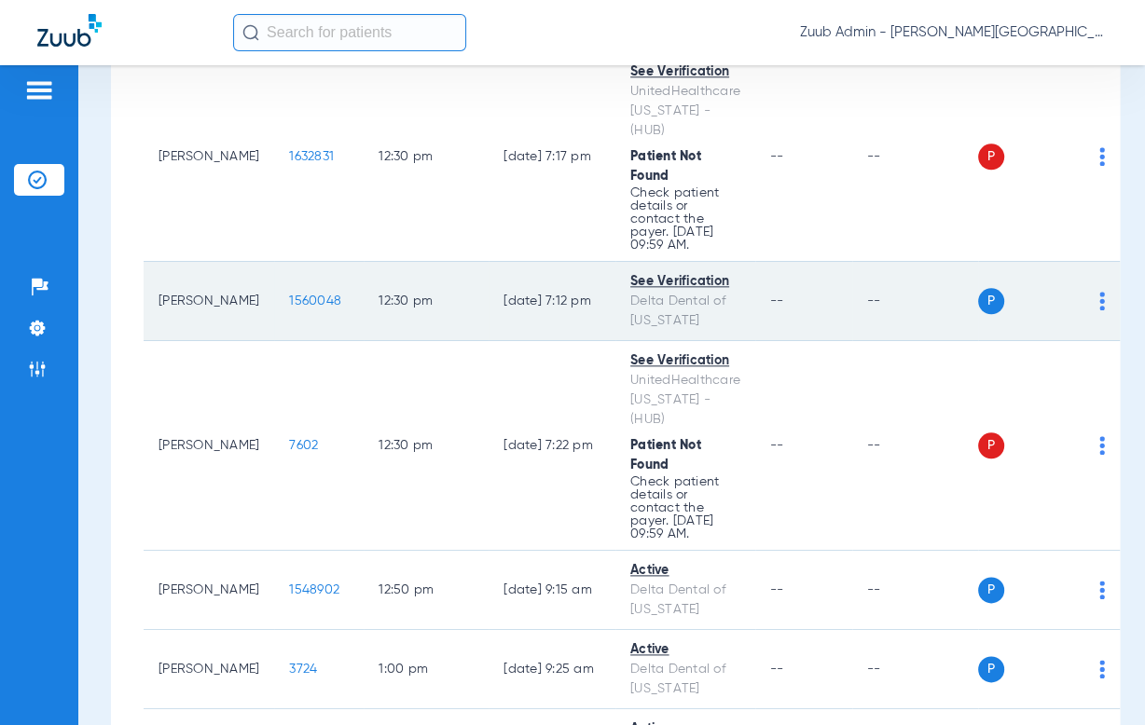
click at [292, 295] on span "1560048" at bounding box center [315, 301] width 52 height 13
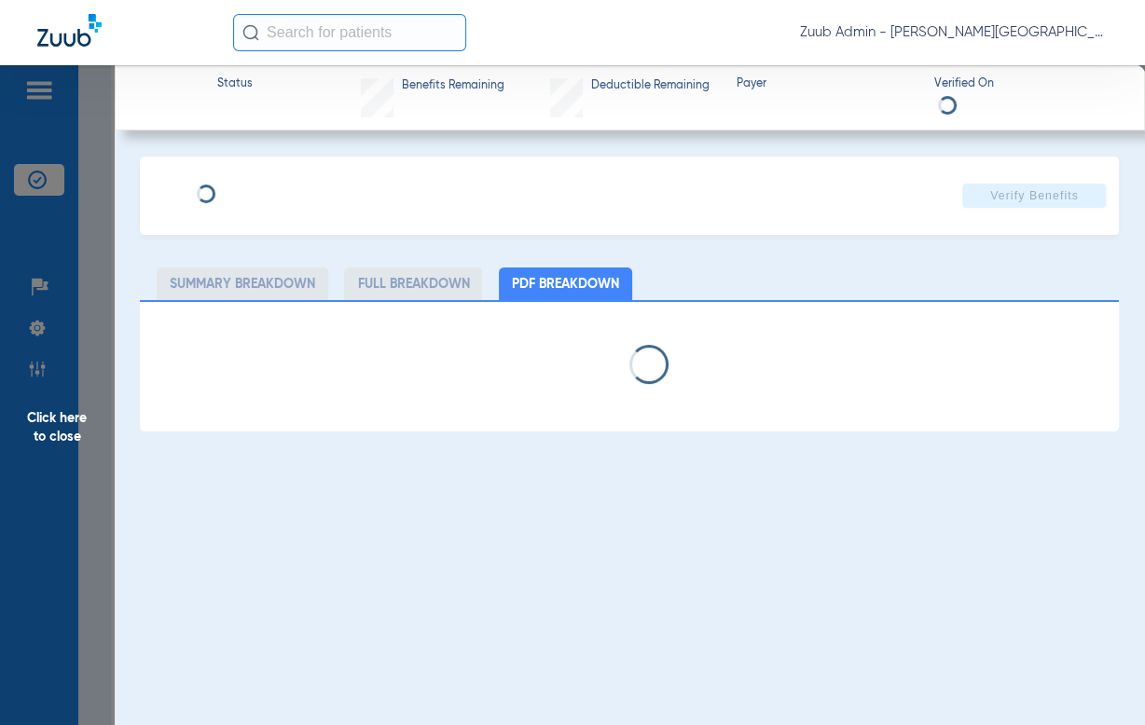
select select "page-width"
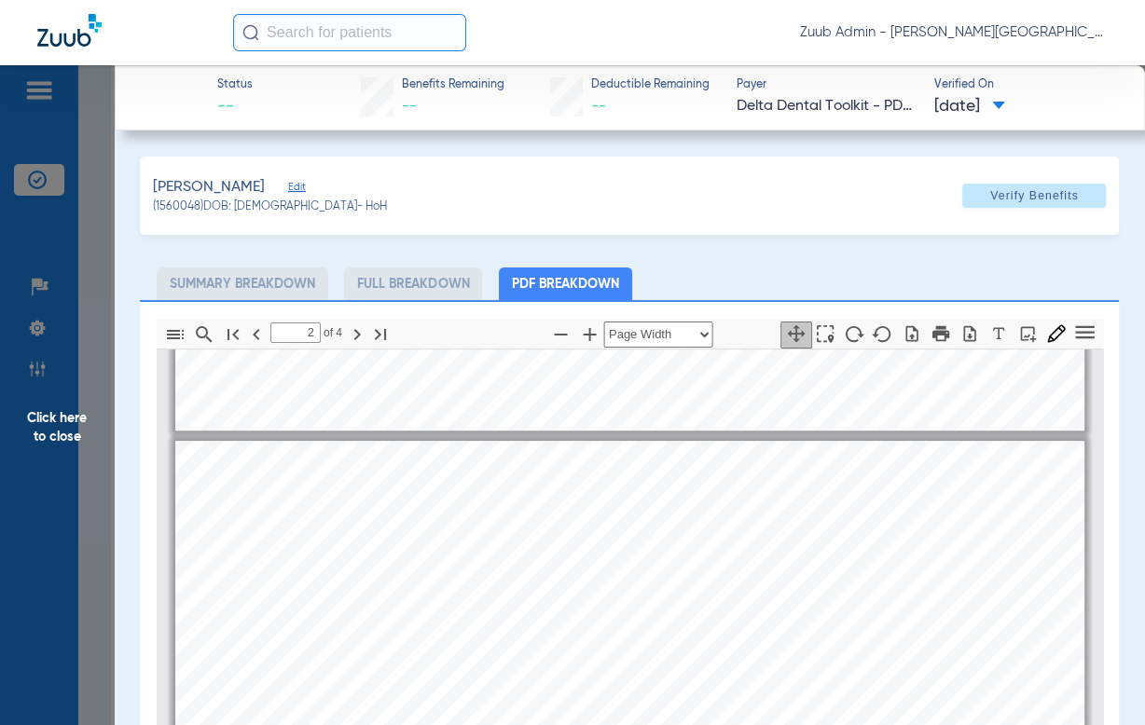
scroll to position [1128, 0]
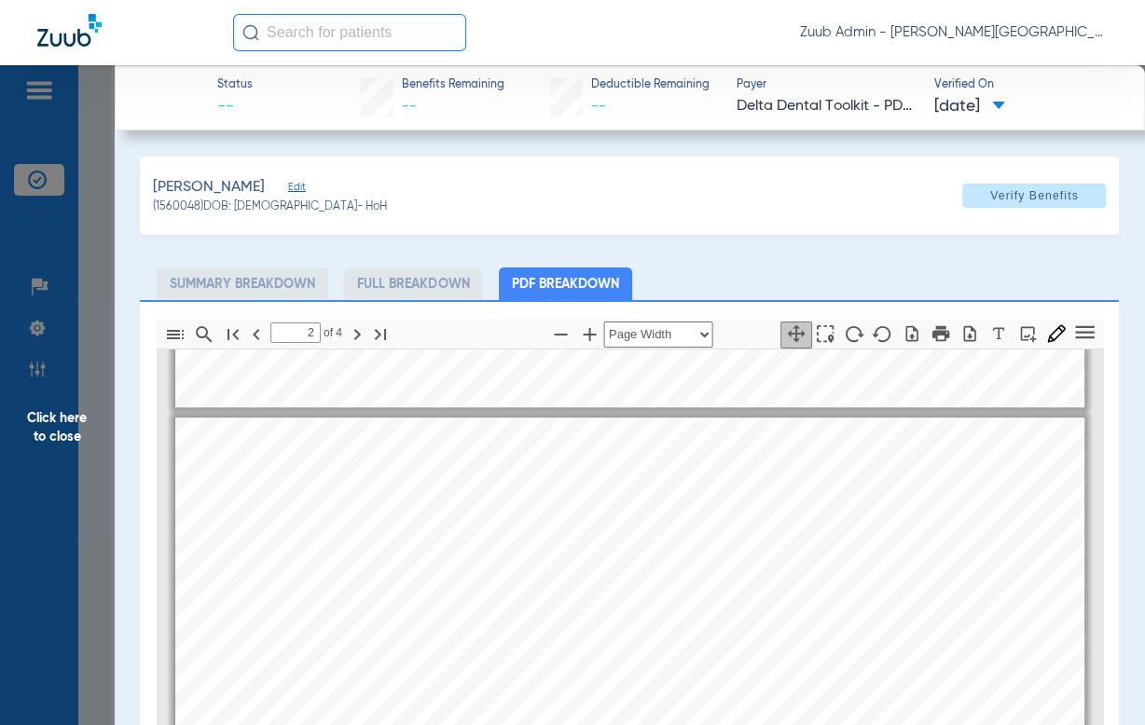
type input "1"
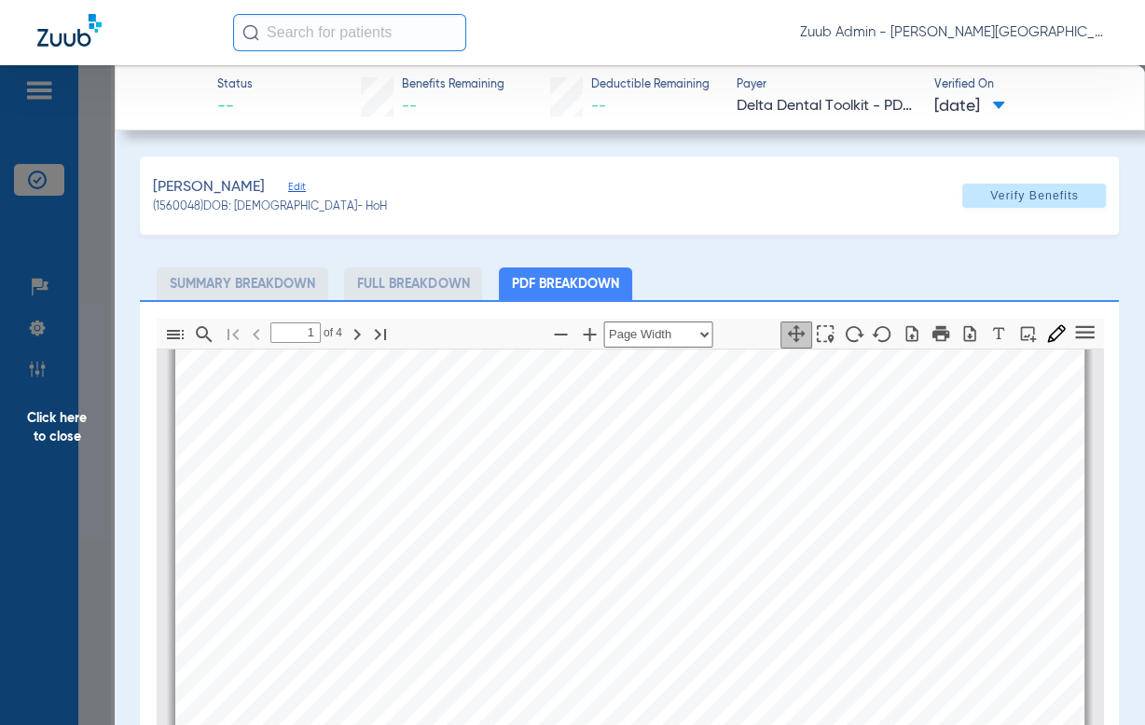
scroll to position [0, 0]
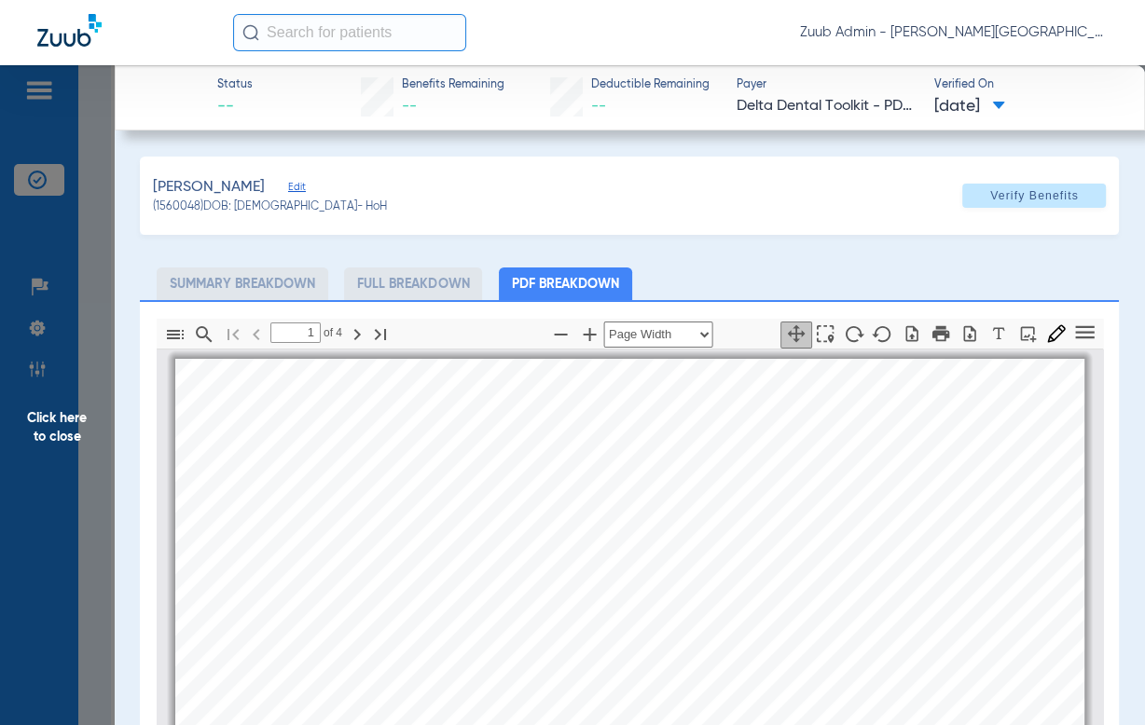
click at [90, 343] on span "Click here to close" at bounding box center [57, 427] width 115 height 725
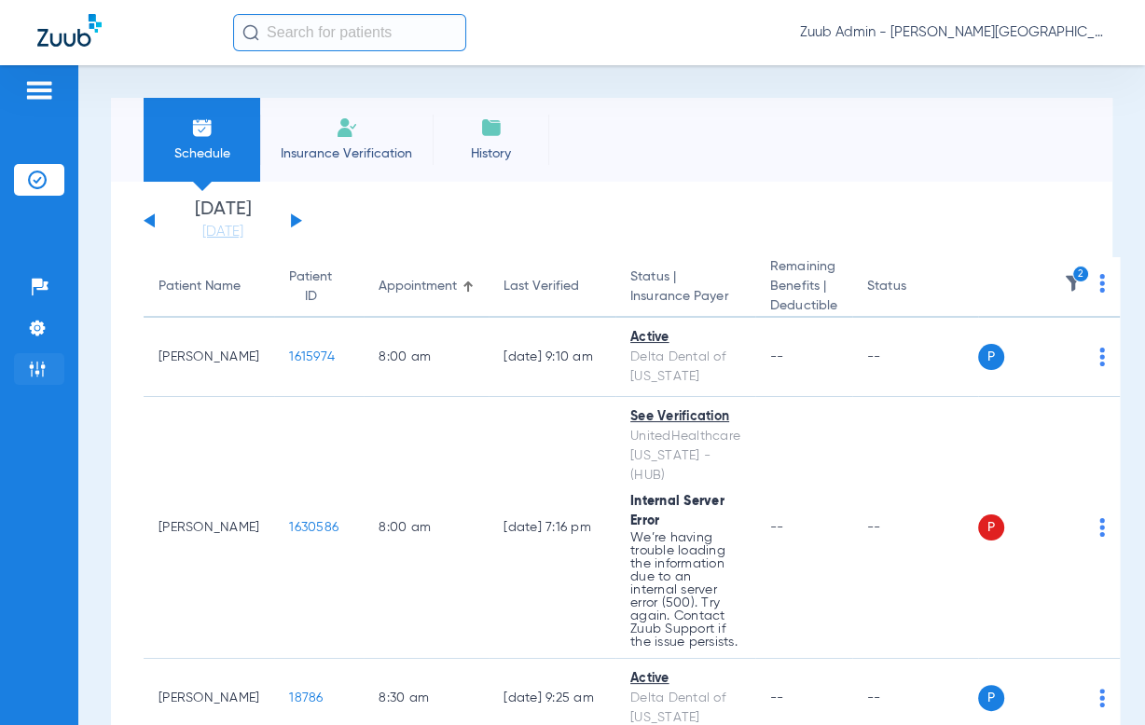
click at [43, 370] on img at bounding box center [37, 369] width 19 height 19
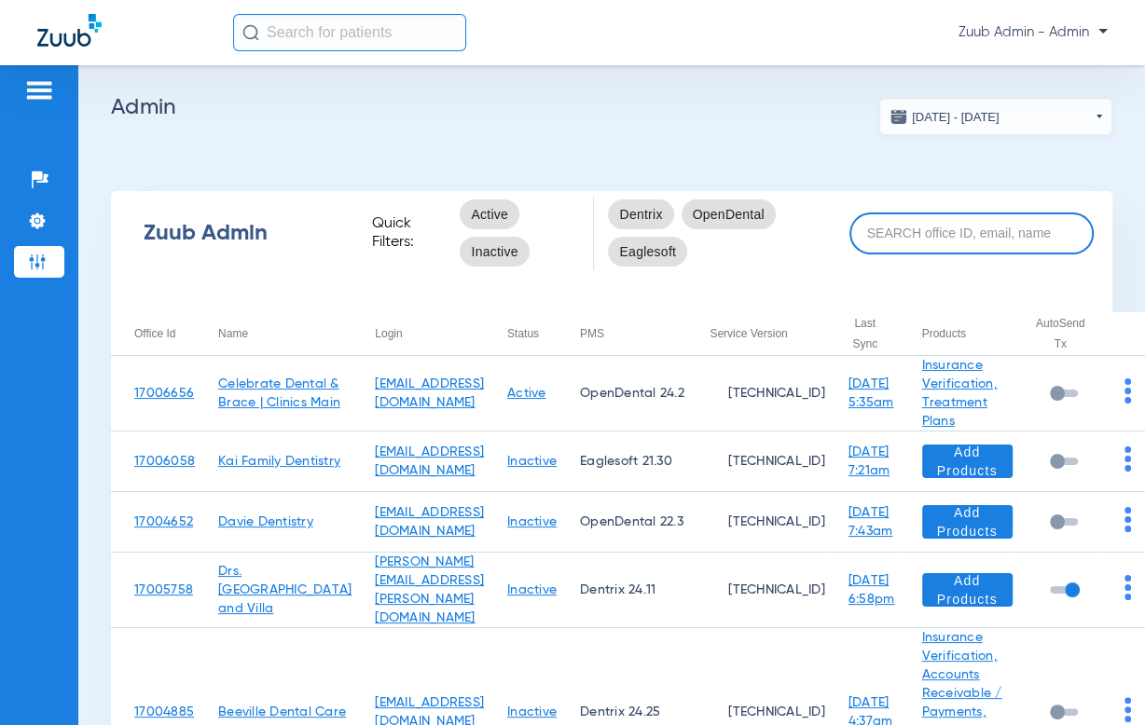
click at [1035, 234] on input at bounding box center [971, 234] width 244 height 42
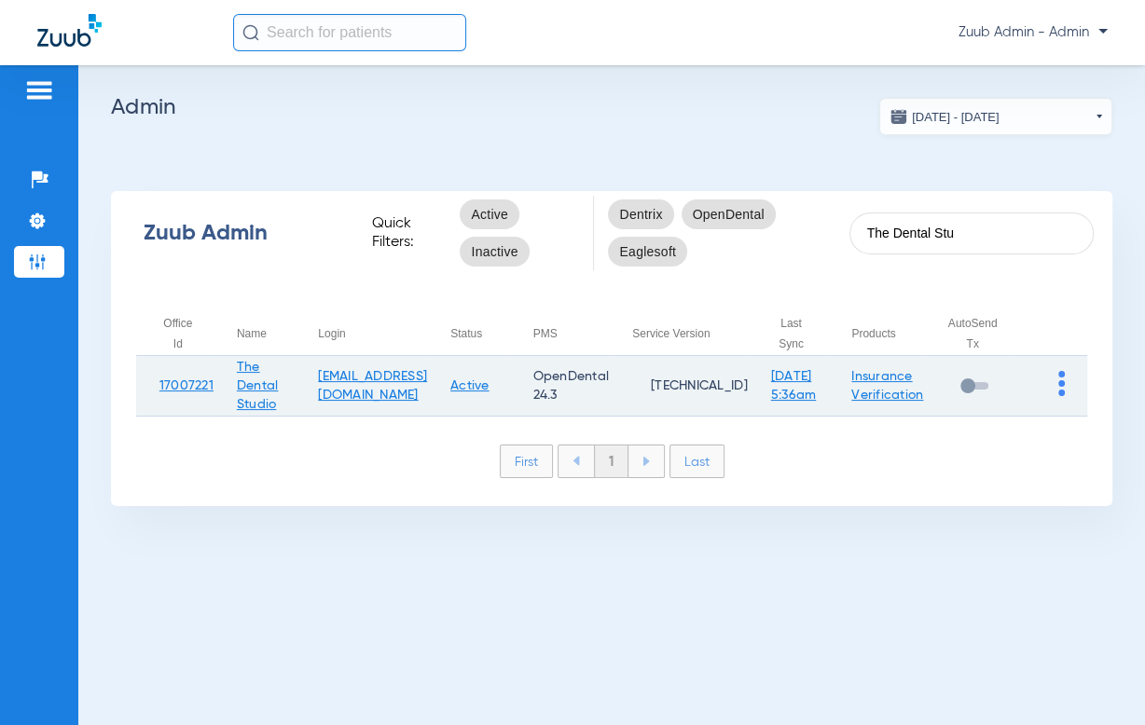
type input "The Dental Stu"
click at [1060, 386] on img at bounding box center [1061, 383] width 7 height 25
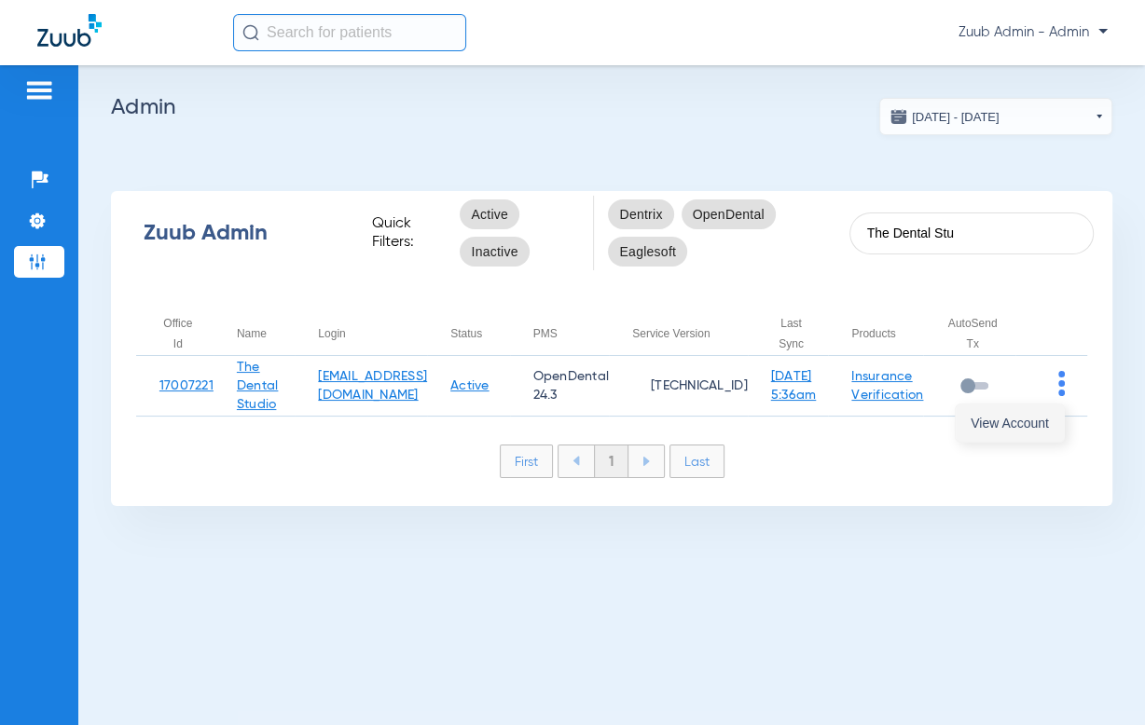
click at [1038, 417] on span "View Account" at bounding box center [1009, 423] width 78 height 13
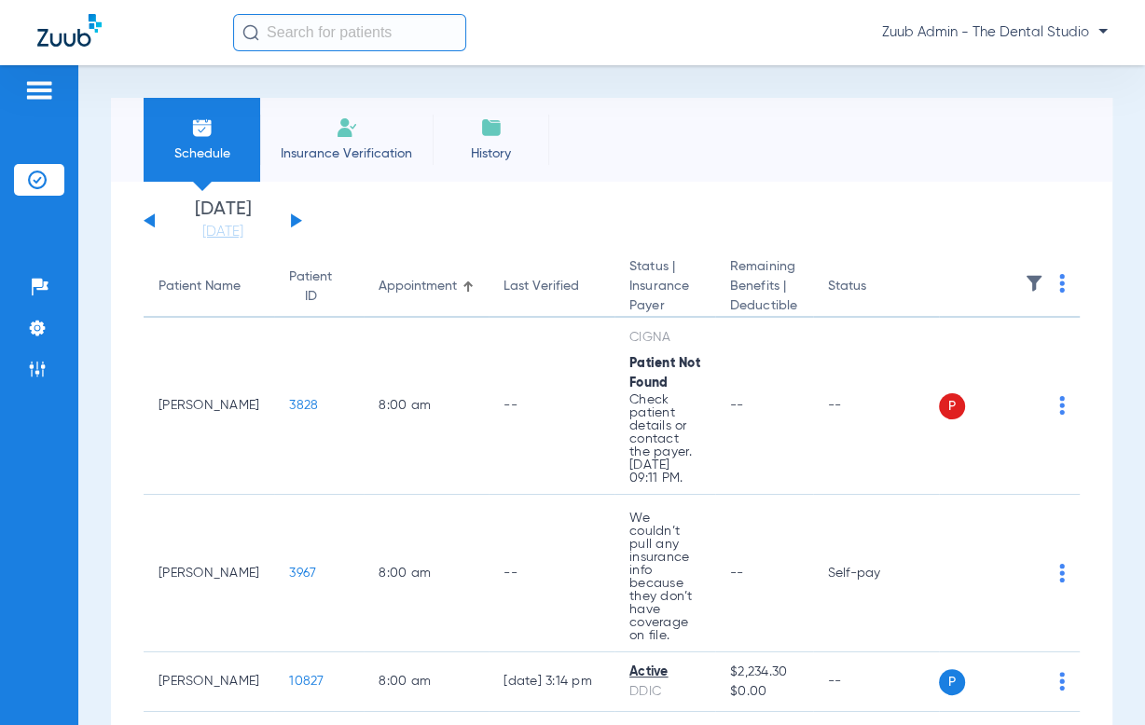
click at [1033, 272] on th at bounding box center [1010, 287] width 142 height 61
click at [1033, 283] on img at bounding box center [1033, 283] width 19 height 19
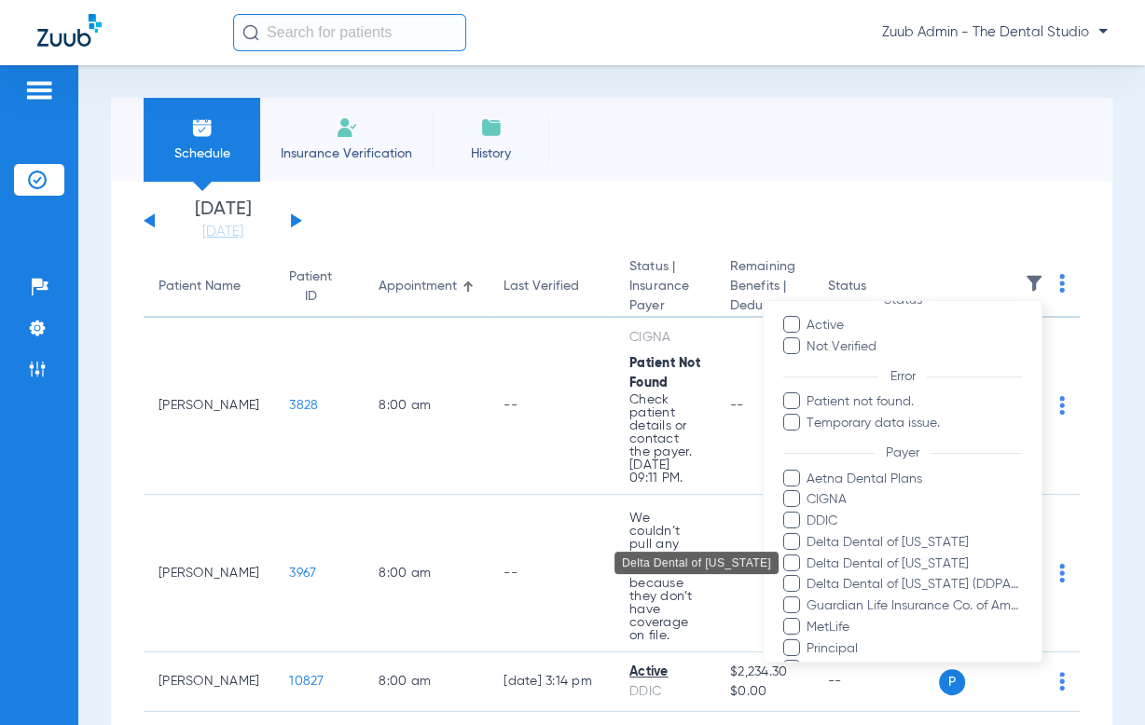
click at [912, 559] on span "Delta Dental of [US_STATE]" at bounding box center [914, 565] width 216 height 20
click at [810, 577] on input "Delta Dental of [US_STATE]" at bounding box center [810, 577] width 0 height 0
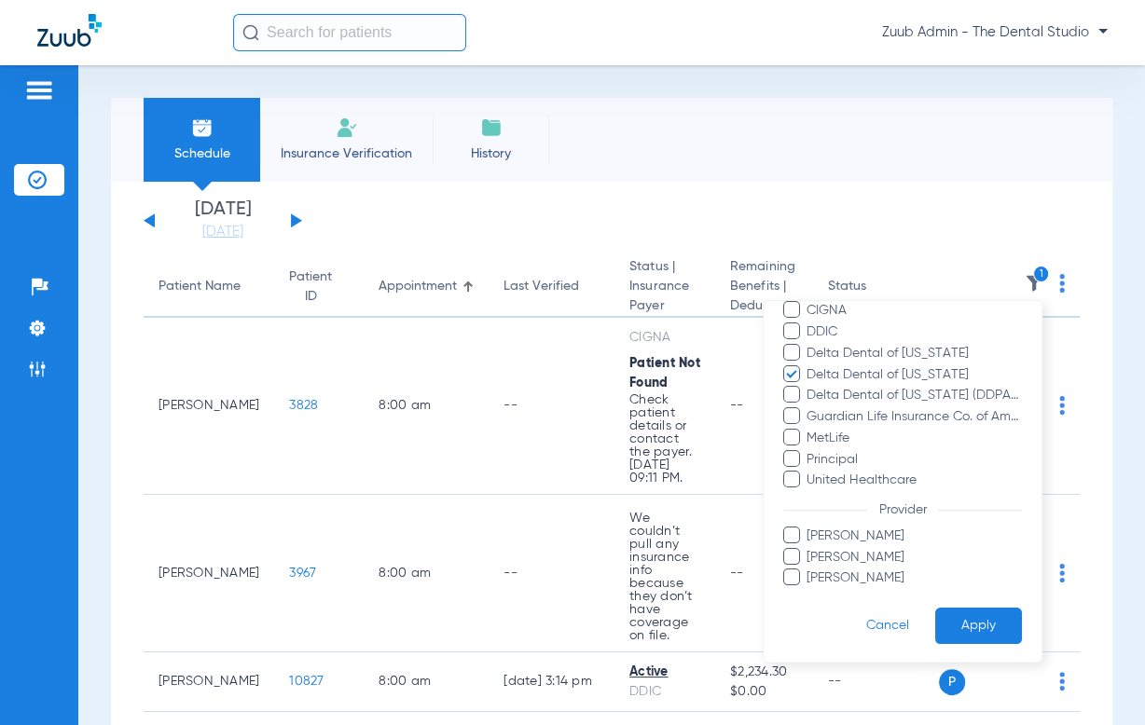
click at [958, 618] on button "Apply" at bounding box center [978, 627] width 87 height 36
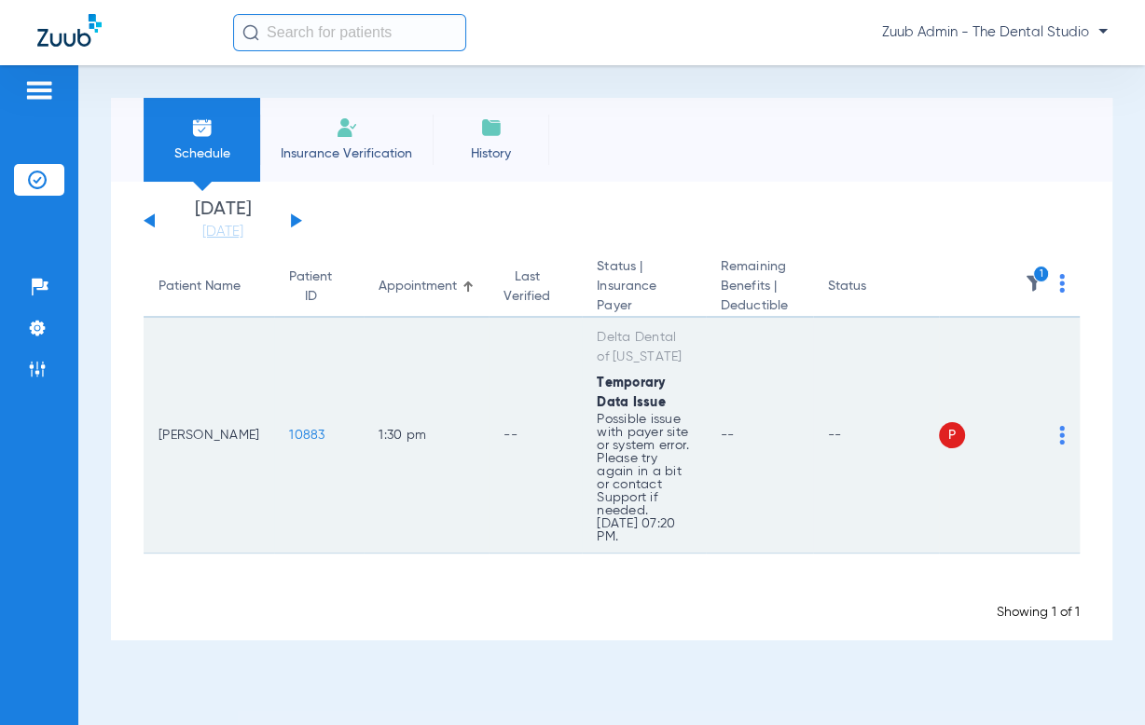
click at [1059, 426] on img at bounding box center [1062, 435] width 6 height 19
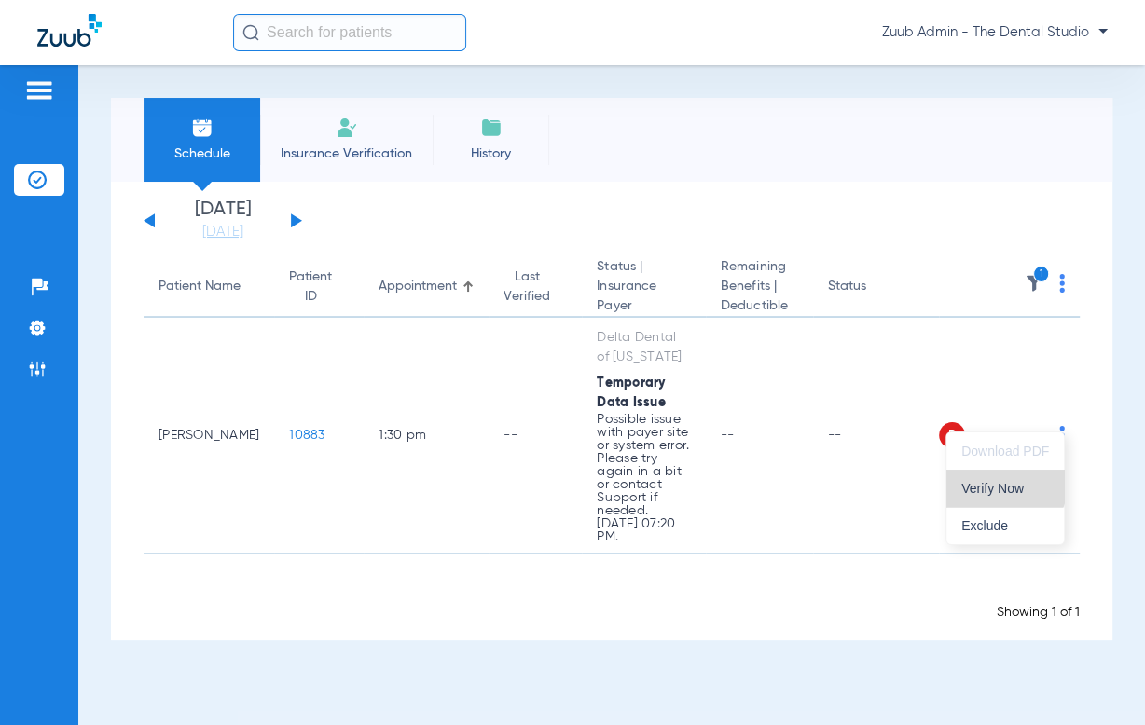
click at [1003, 485] on span "Verify Now" at bounding box center [1005, 488] width 88 height 13
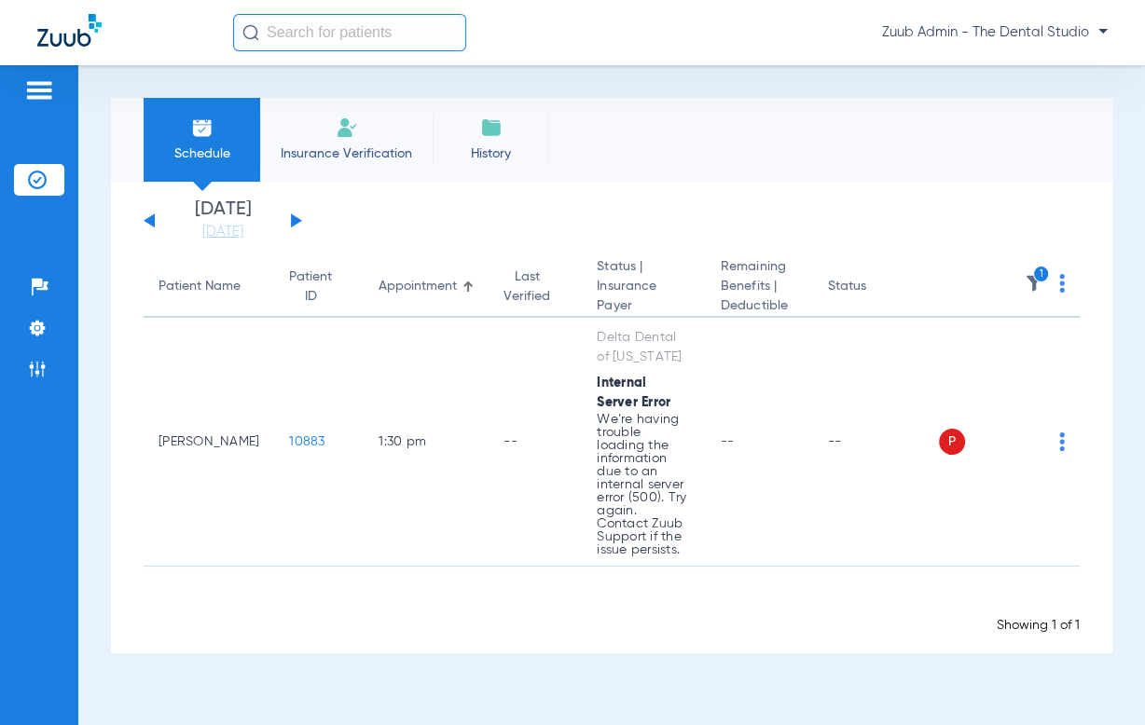
click at [1029, 277] on img at bounding box center [1033, 283] width 19 height 19
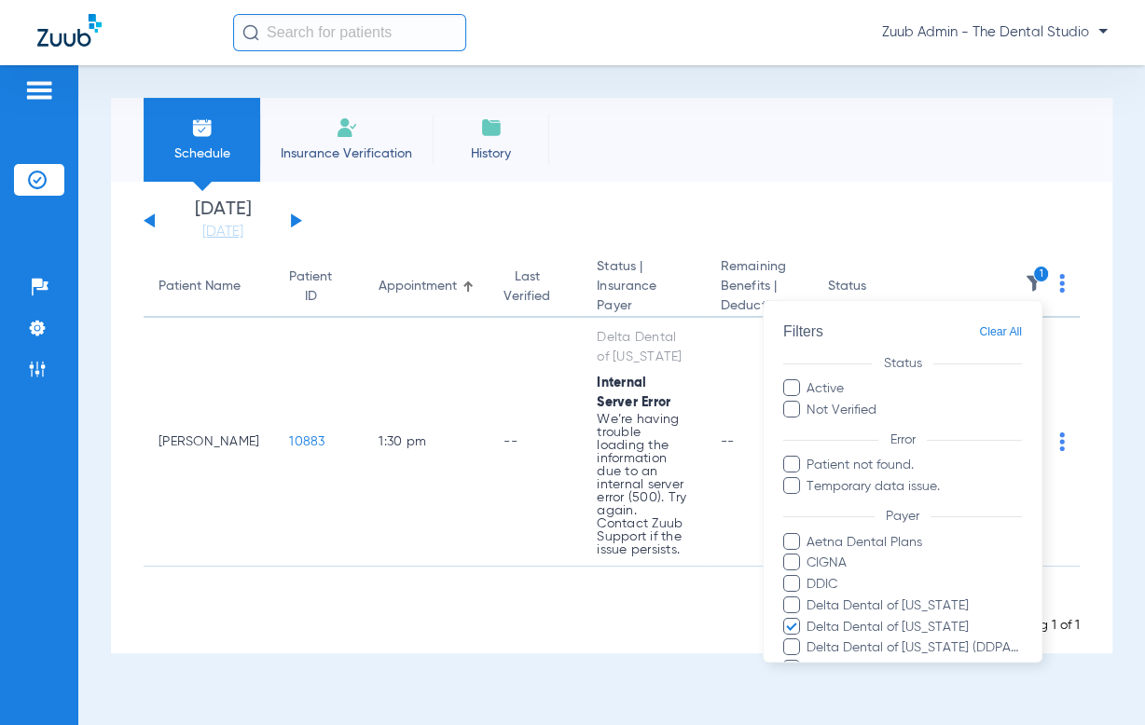
click at [1008, 333] on span "Clear All" at bounding box center [1001, 332] width 43 height 23
click at [34, 385] on div at bounding box center [572, 362] width 1145 height 725
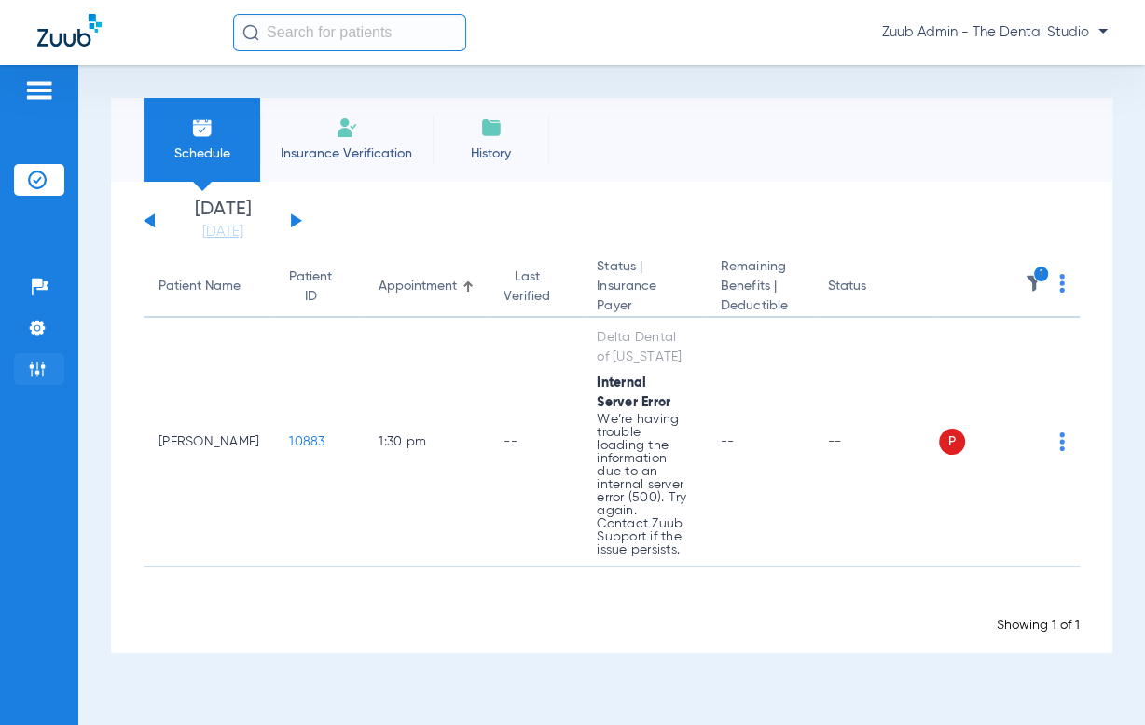
click at [36, 377] on img at bounding box center [37, 369] width 19 height 19
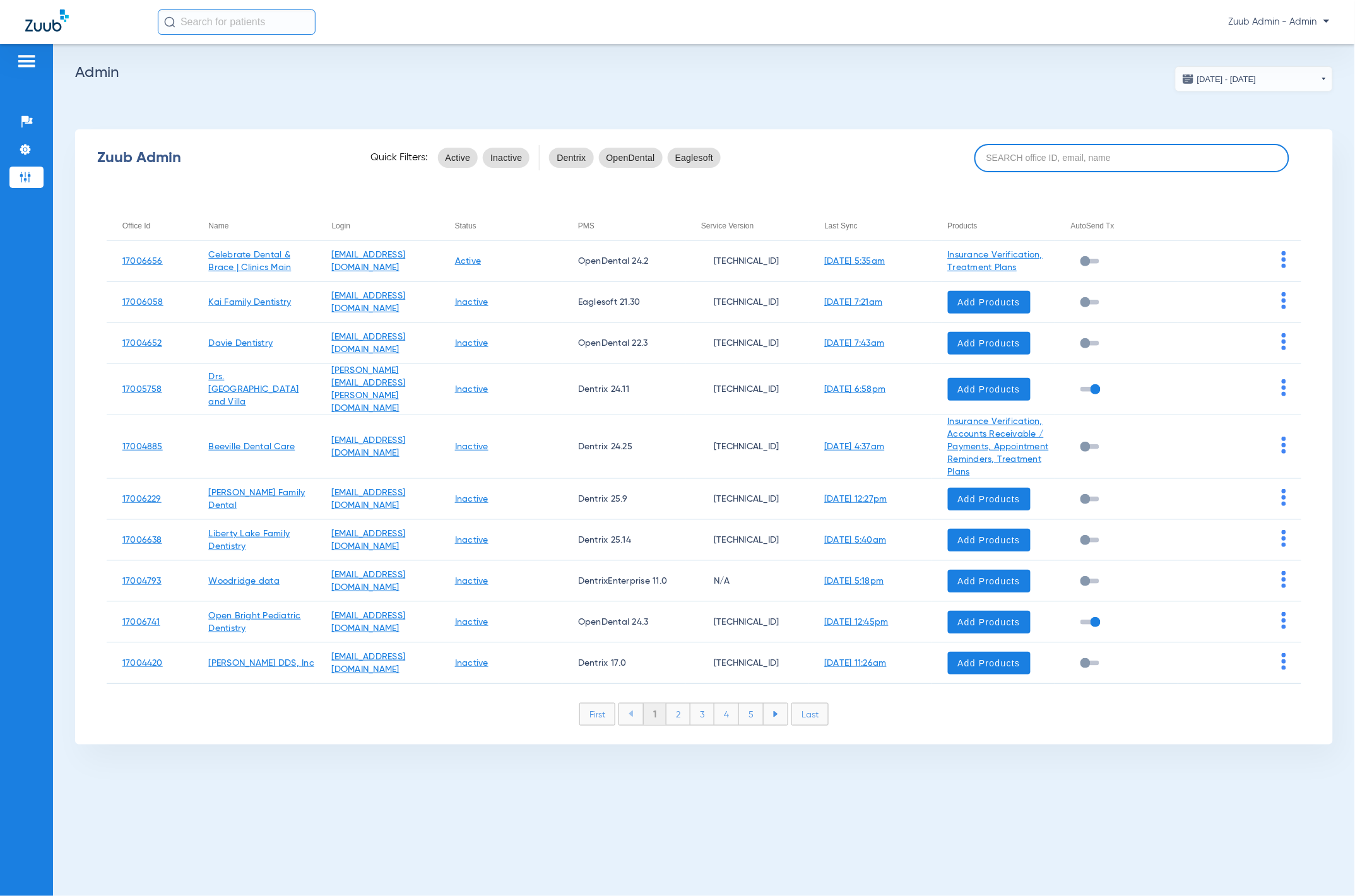
click at [775, 165] on input at bounding box center [1132, 158] width 314 height 28
paste input "17005509"
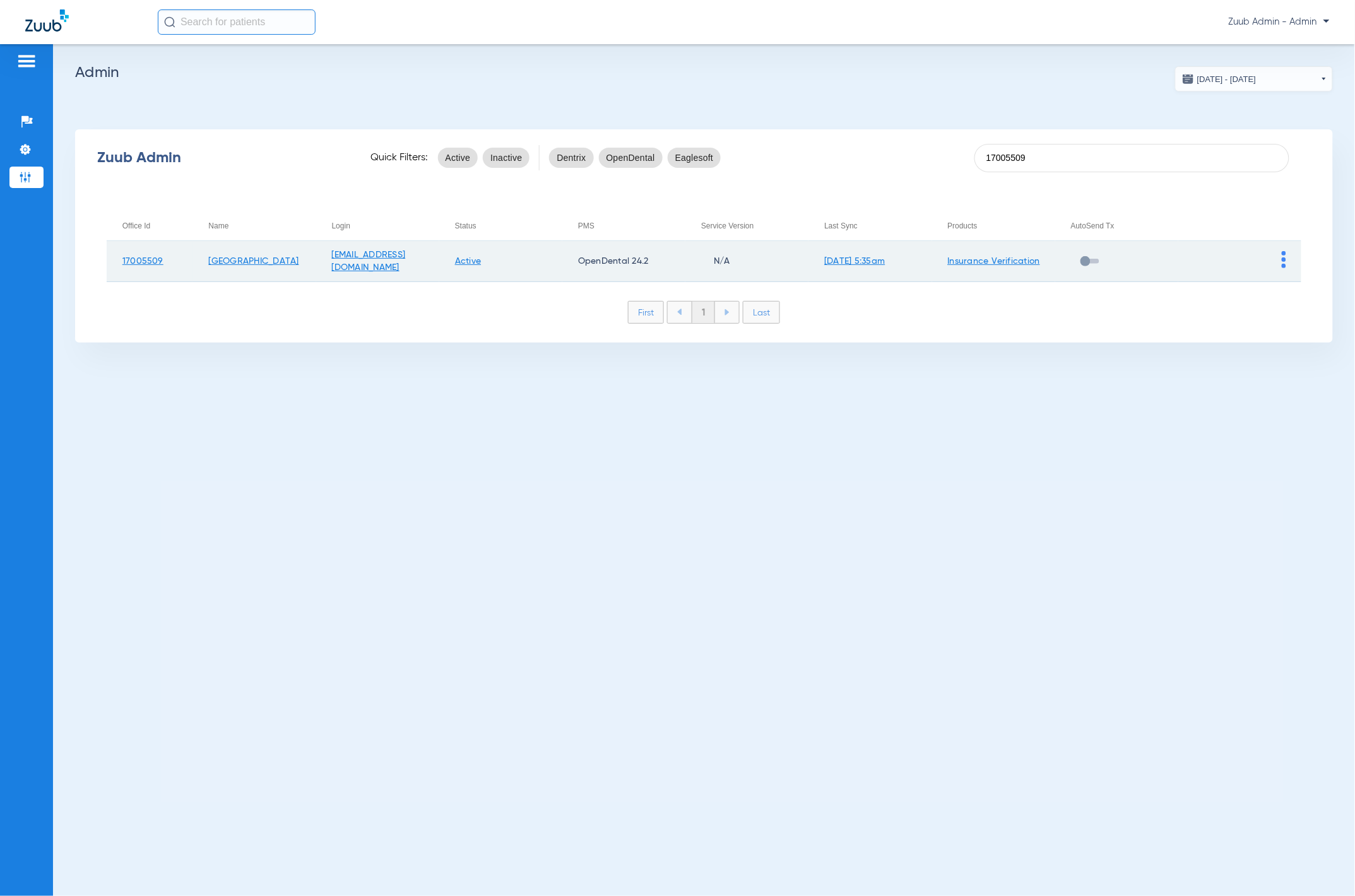
type input "17005509"
click at [775, 254] on img at bounding box center [1284, 259] width 5 height 17
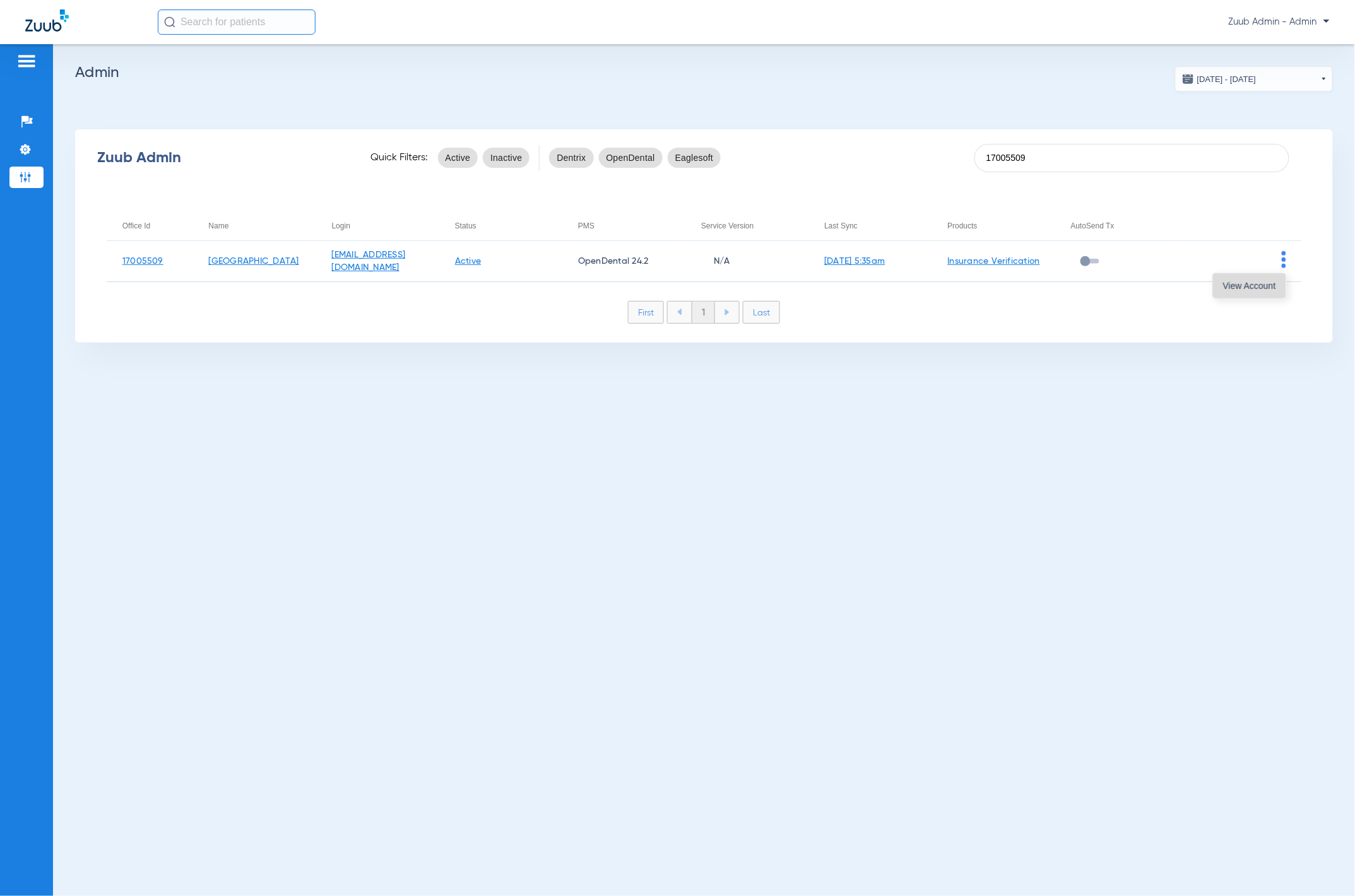
click at [775, 275] on button "View Account" at bounding box center [1249, 286] width 73 height 25
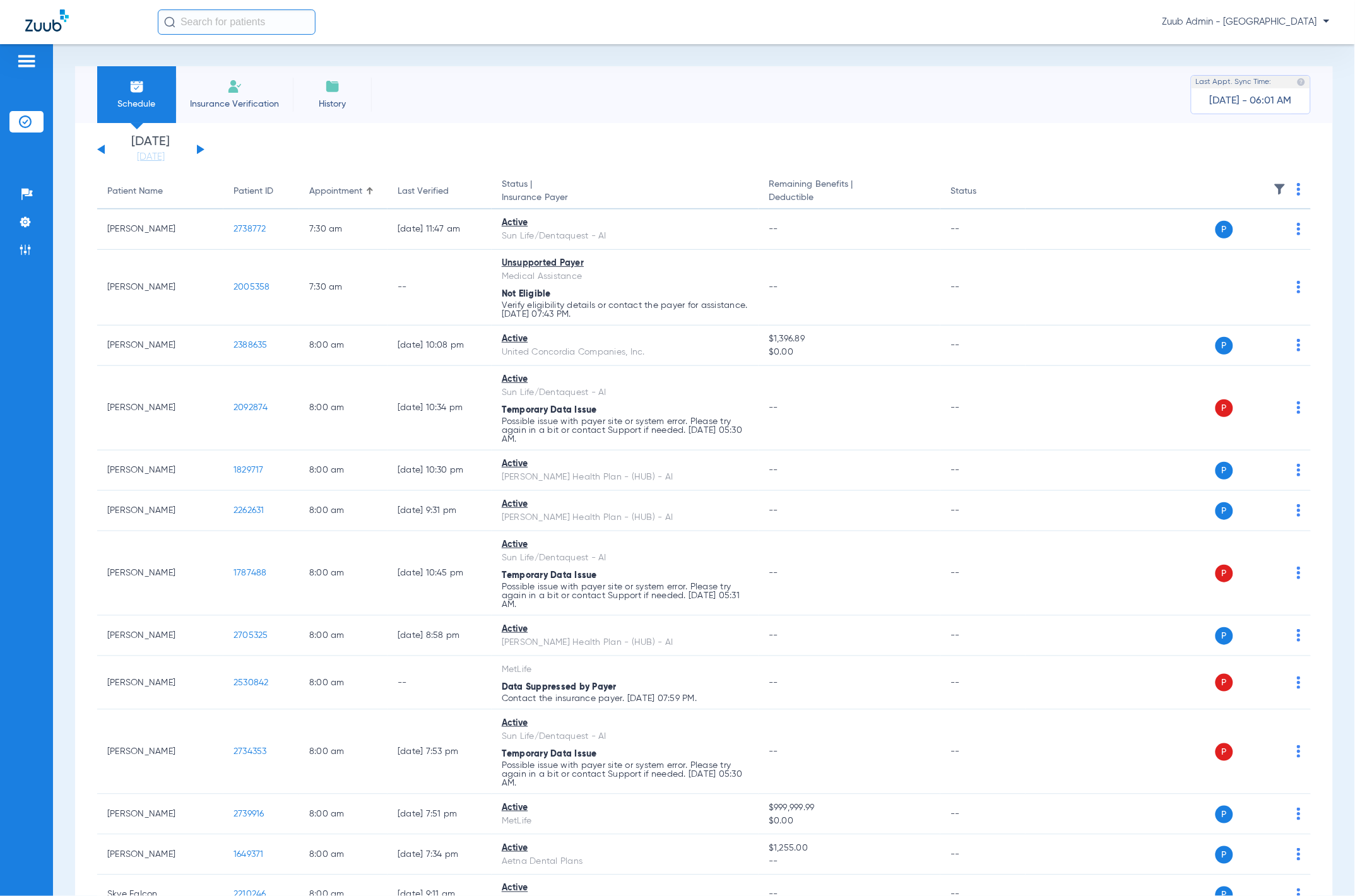
click at [775, 190] on img at bounding box center [1280, 189] width 13 height 13
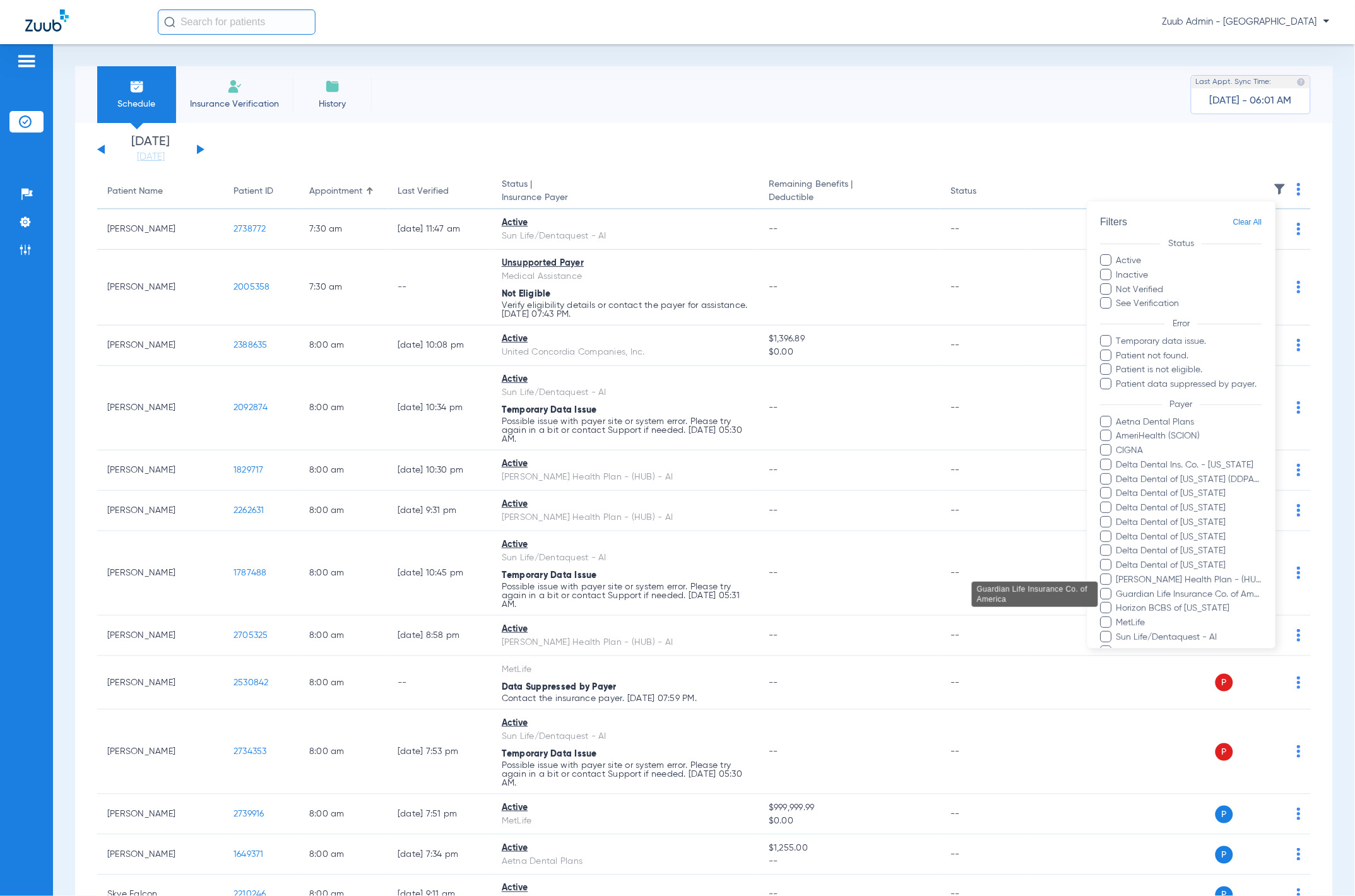
scroll to position [3, 0]
click at [775, 490] on span "Sun Life/Dentaquest - AI" at bounding box center [1189, 635] width 146 height 14
click at [775, 490] on input "Sun Life/Dentaquest - AI" at bounding box center [1119, 644] width 0 height 0
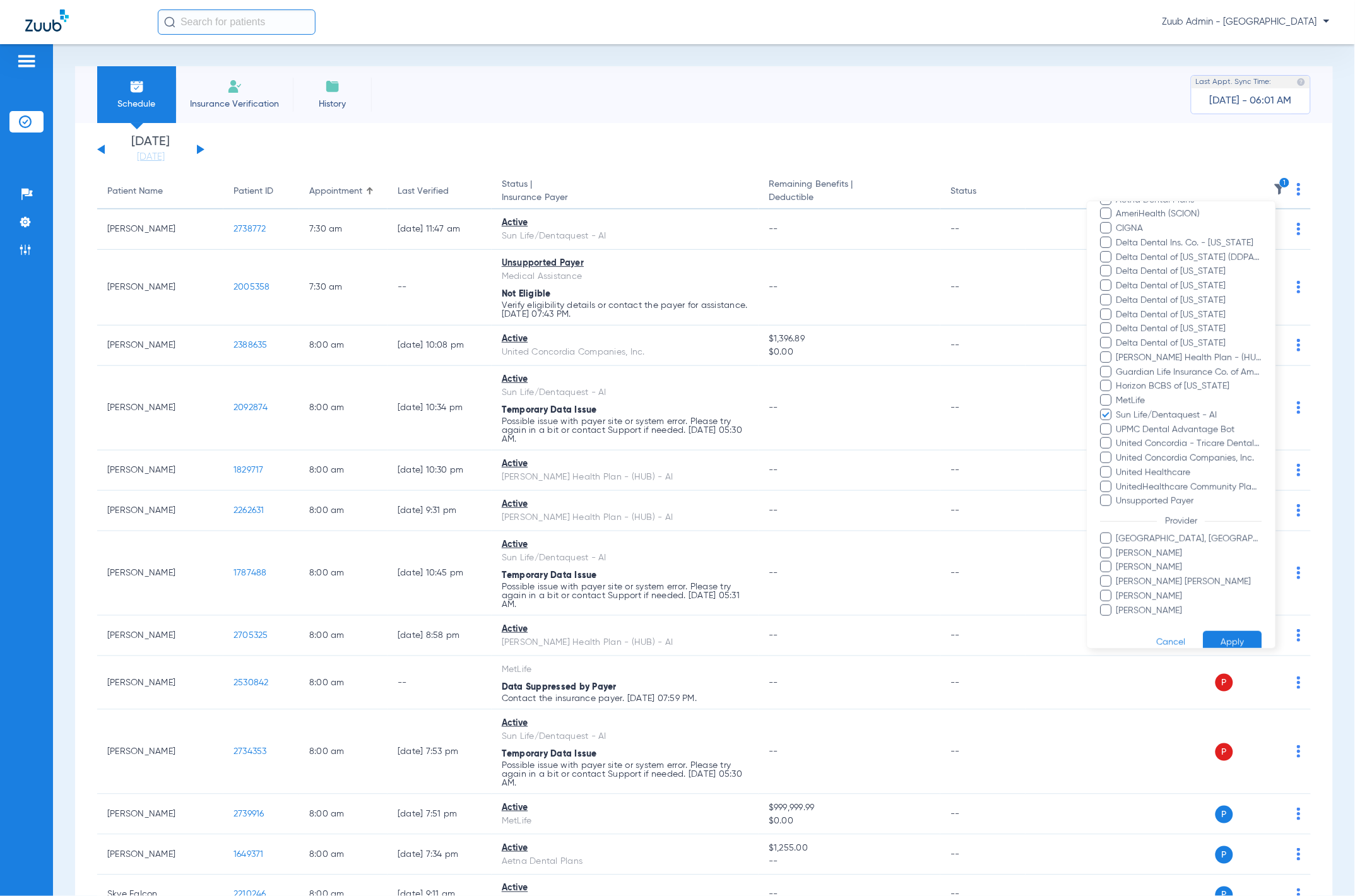
scroll to position [242, 0]
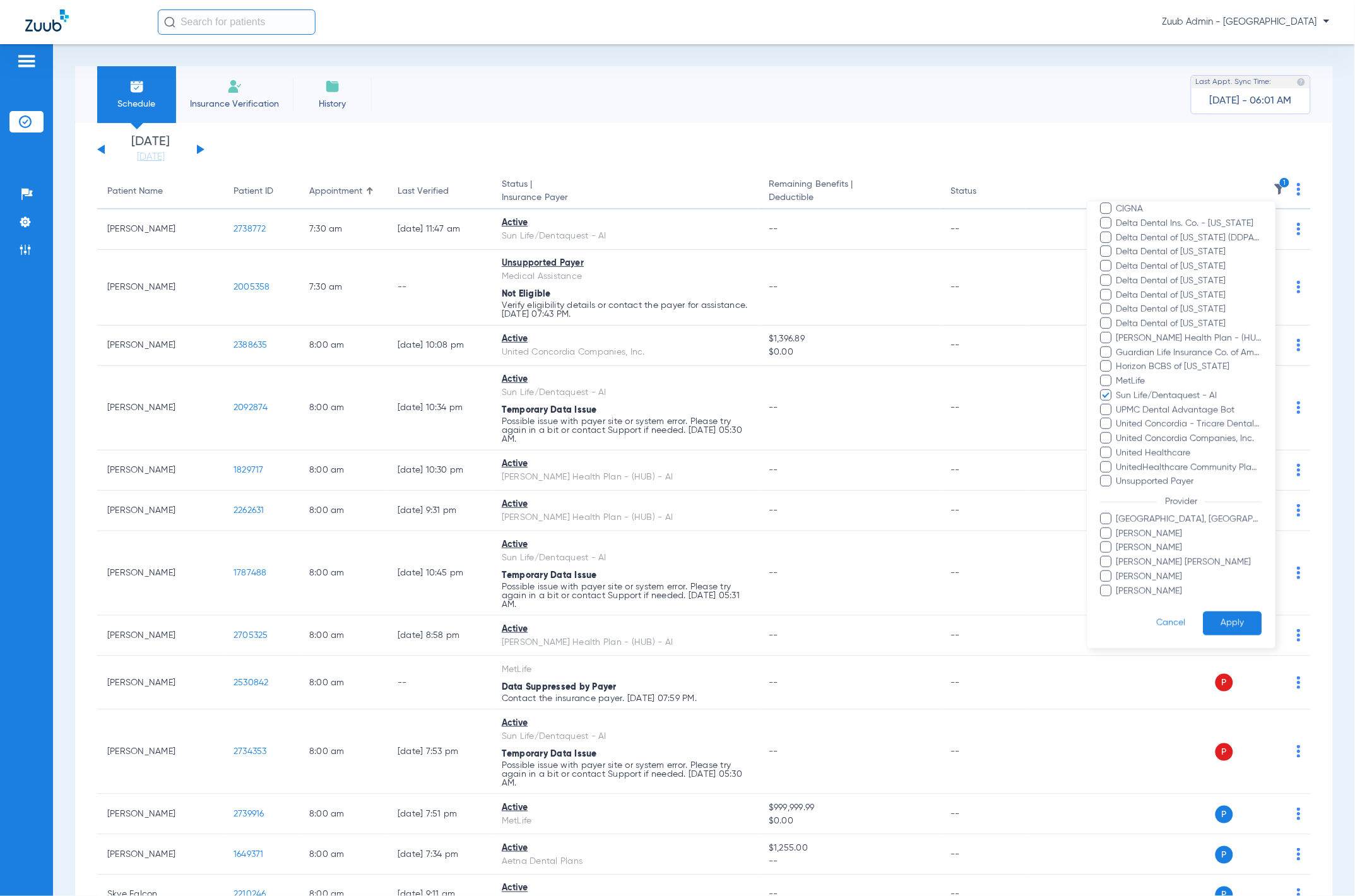
click at [775, 490] on button "Apply" at bounding box center [1232, 623] width 59 height 24
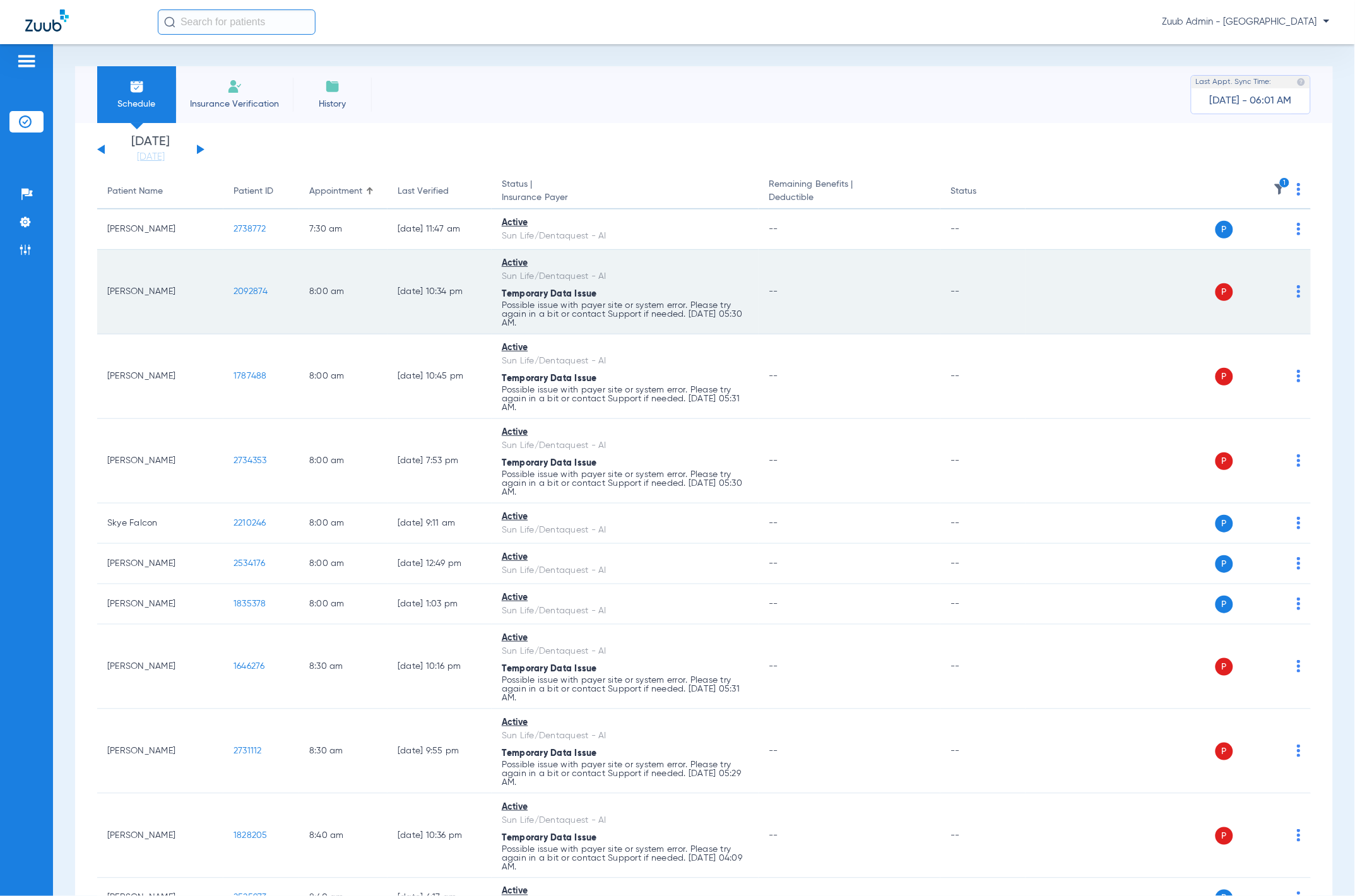
click at [775, 295] on img at bounding box center [1299, 291] width 4 height 13
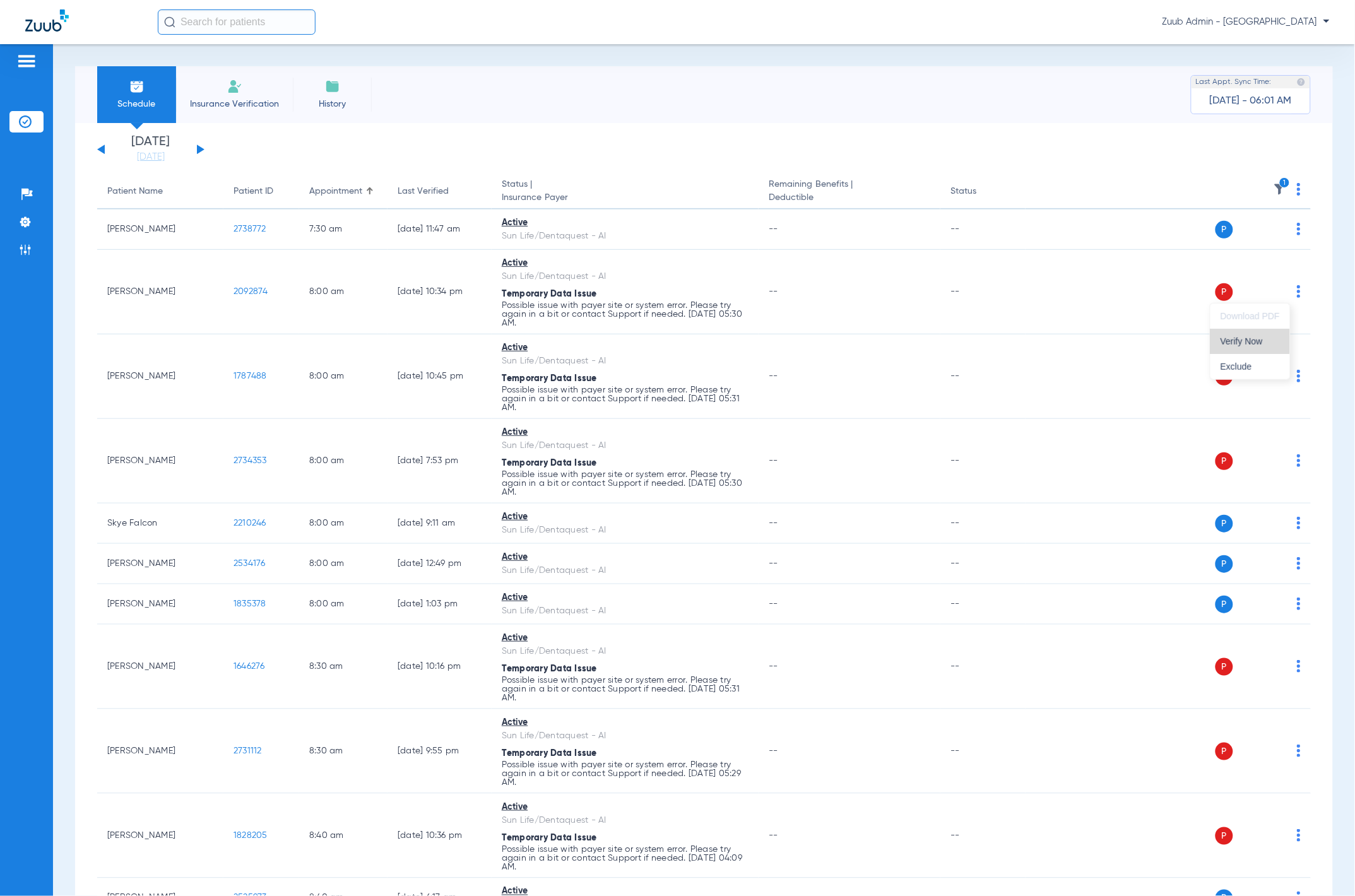
click at [775, 339] on span "Verify Now" at bounding box center [1251, 341] width 60 height 9
click at [775, 191] on img at bounding box center [1299, 189] width 4 height 13
click at [775, 229] on button "Verify All" at bounding box center [1241, 239] width 99 height 25
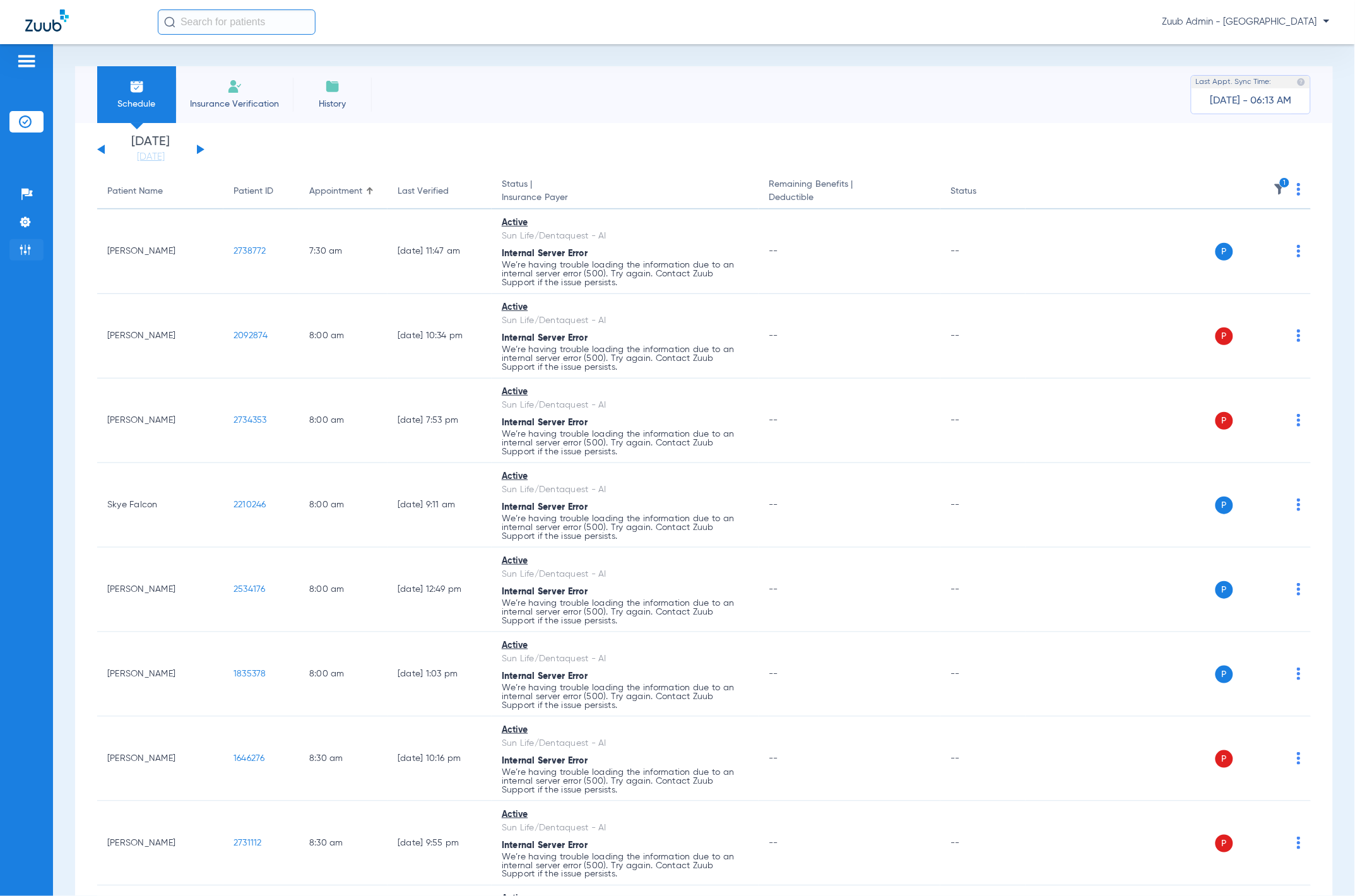
click at [23, 246] on img at bounding box center [25, 250] width 13 height 13
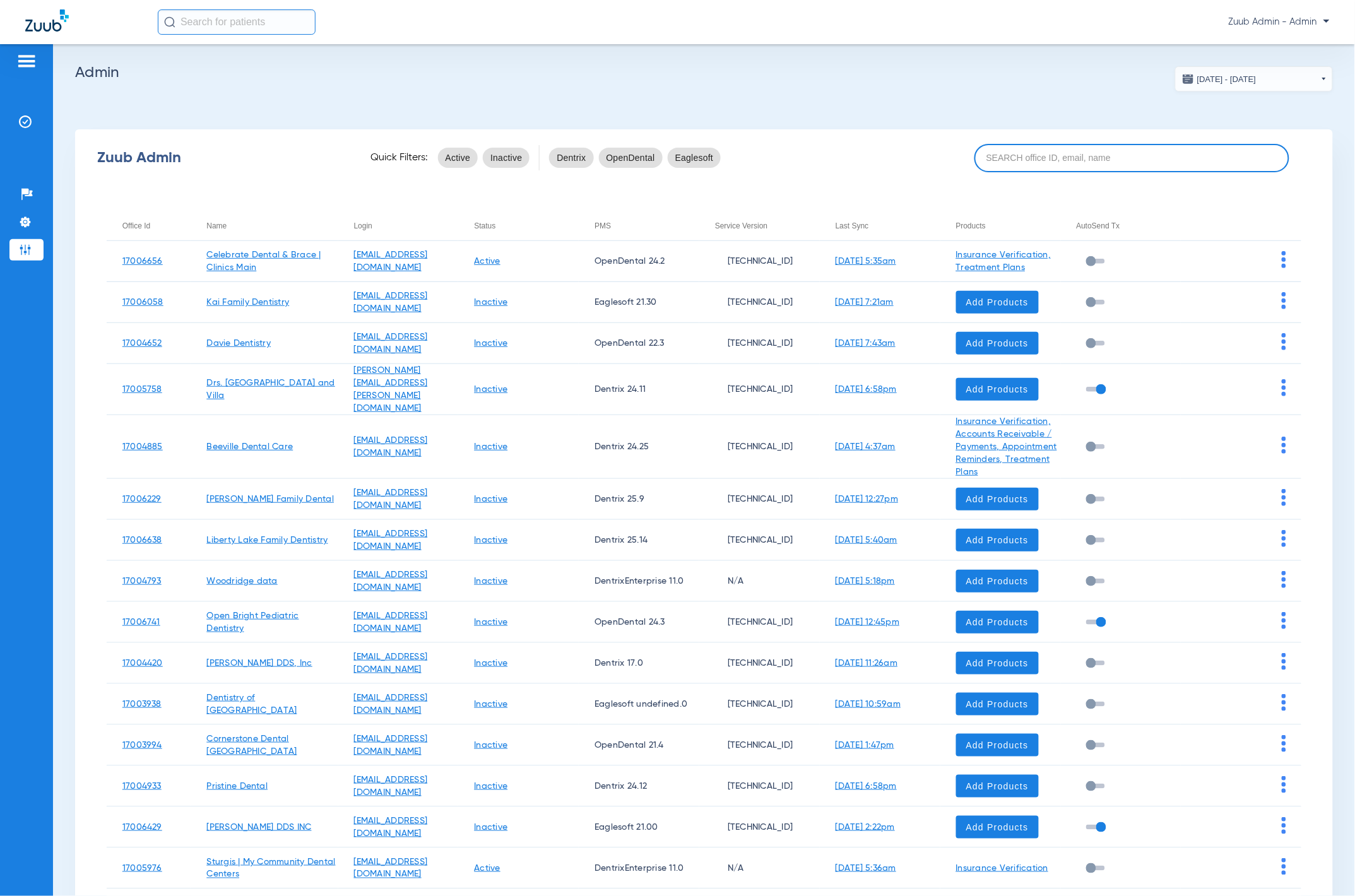
click at [775, 163] on input at bounding box center [1132, 158] width 314 height 28
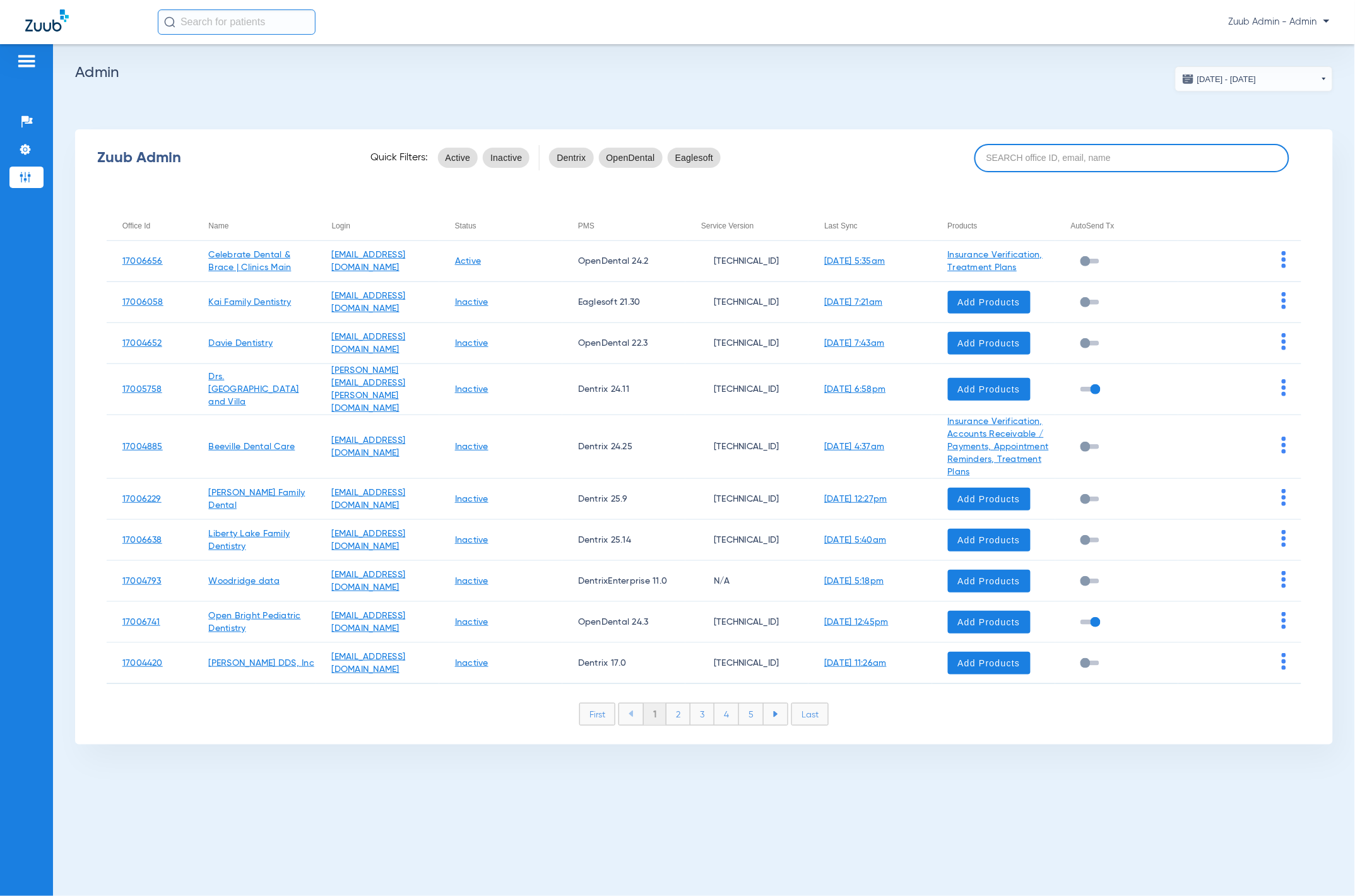
click at [775, 163] on input at bounding box center [1132, 158] width 314 height 28
paste input "17005973"
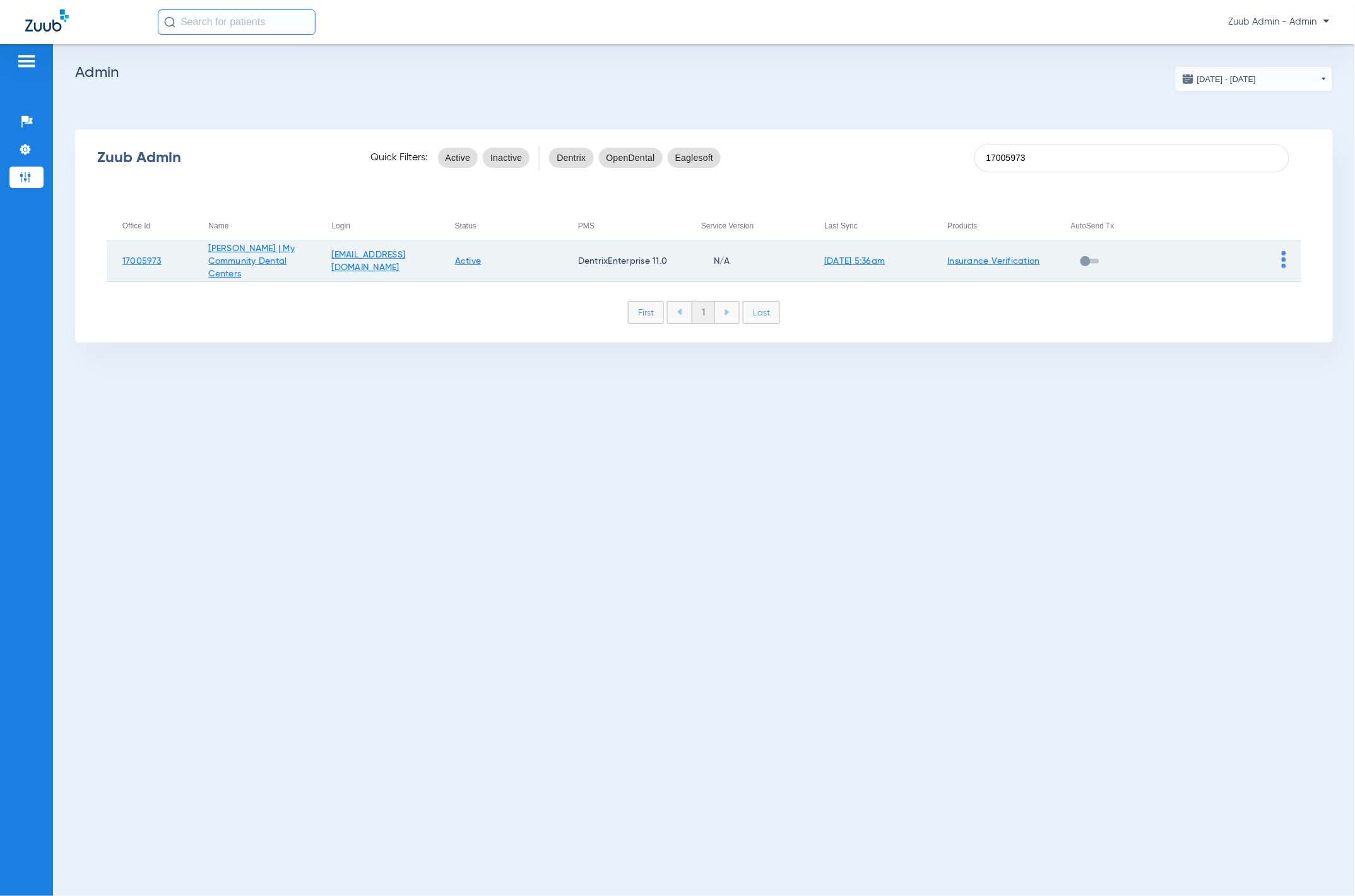
type input "17005973"
click at [775, 261] on td at bounding box center [1240, 261] width 123 height 41
click at [775, 263] on img at bounding box center [1284, 259] width 5 height 17
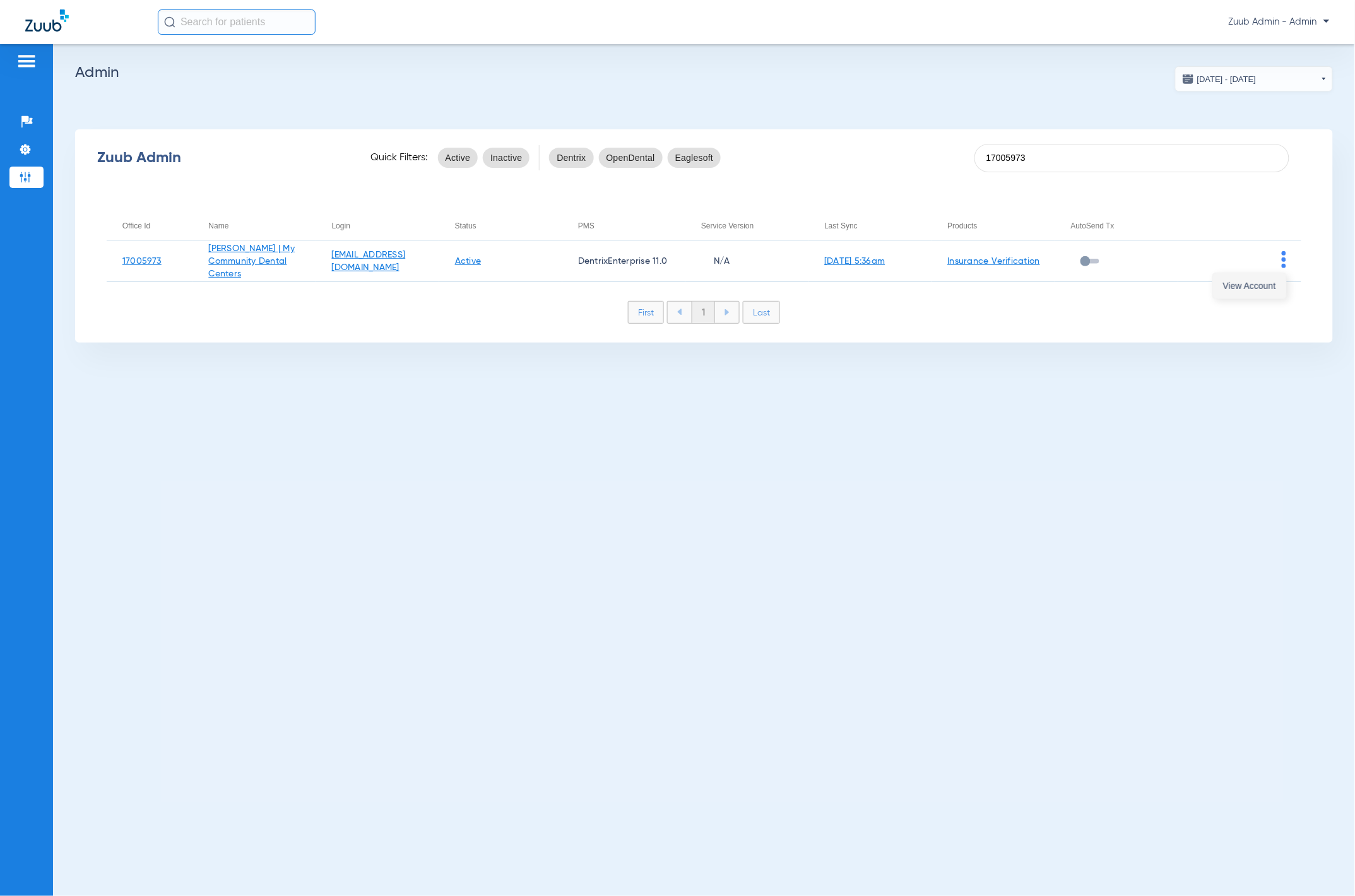
click at [775, 275] on button "View Account" at bounding box center [1249, 286] width 73 height 25
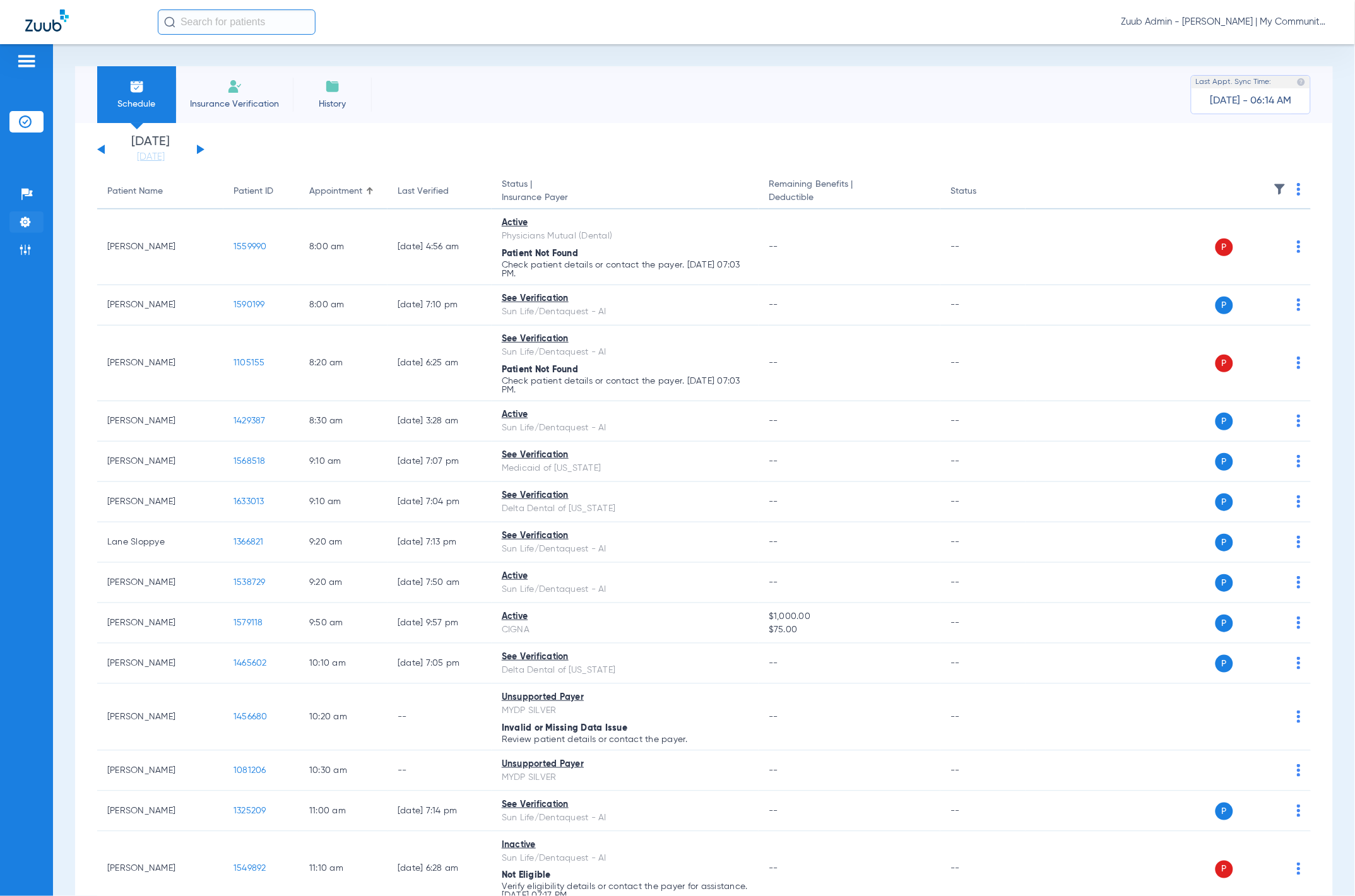
click at [32, 222] on li "Settings" at bounding box center [26, 222] width 34 height 22
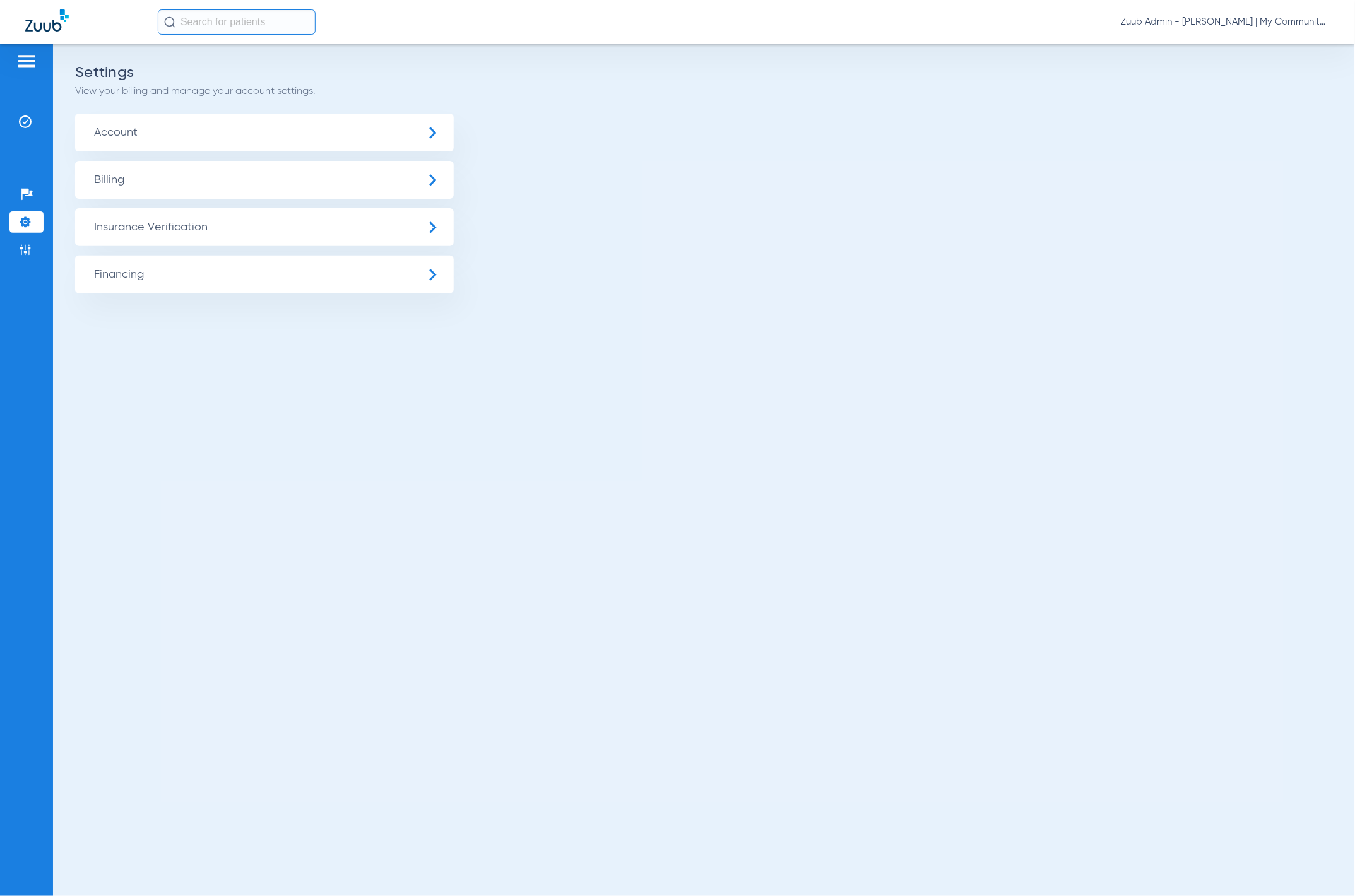
click at [153, 237] on span "Insurance Verification" at bounding box center [264, 228] width 379 height 38
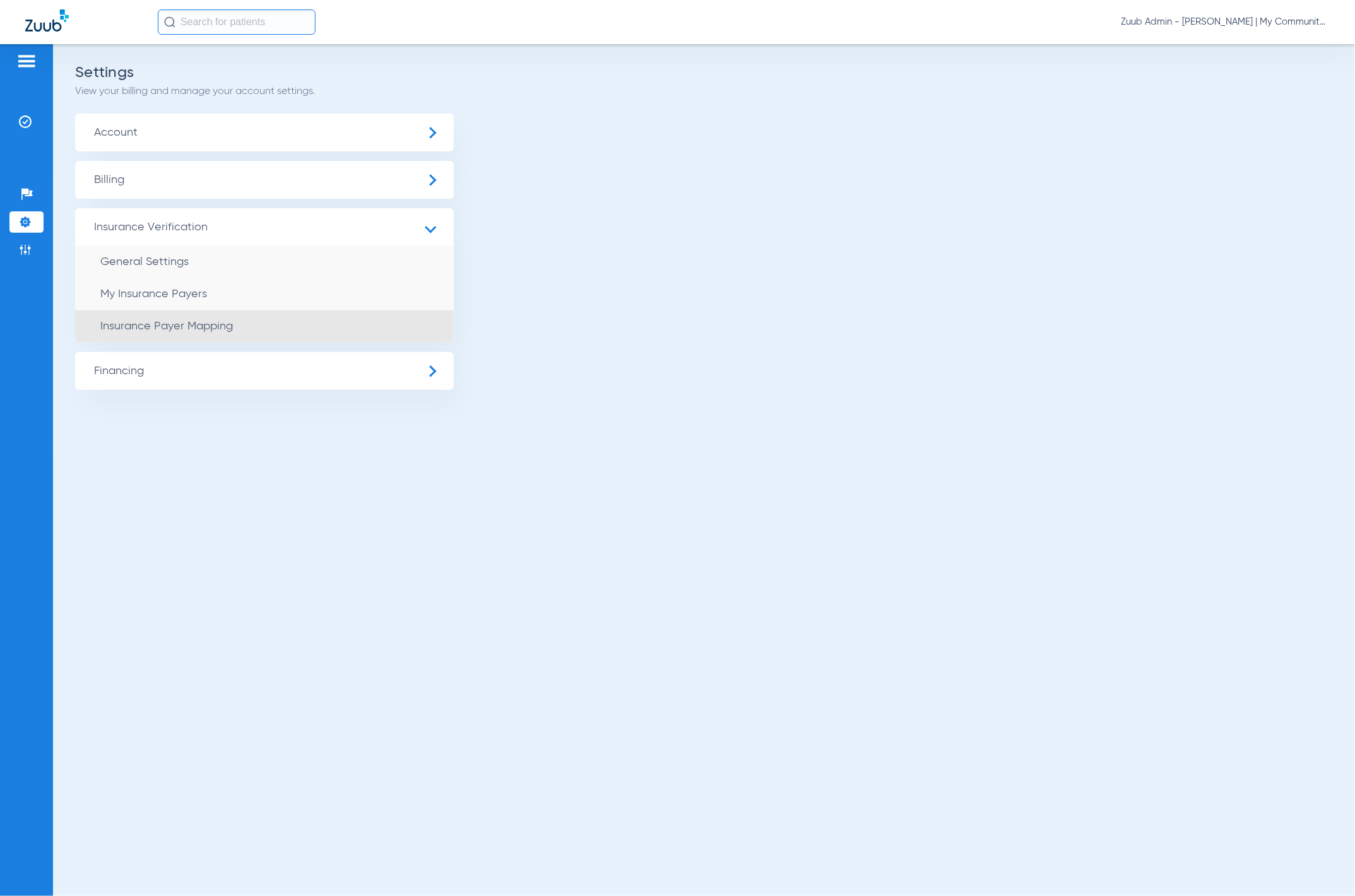
click at [261, 319] on li "Insurance Payer Mapping" at bounding box center [264, 327] width 379 height 33
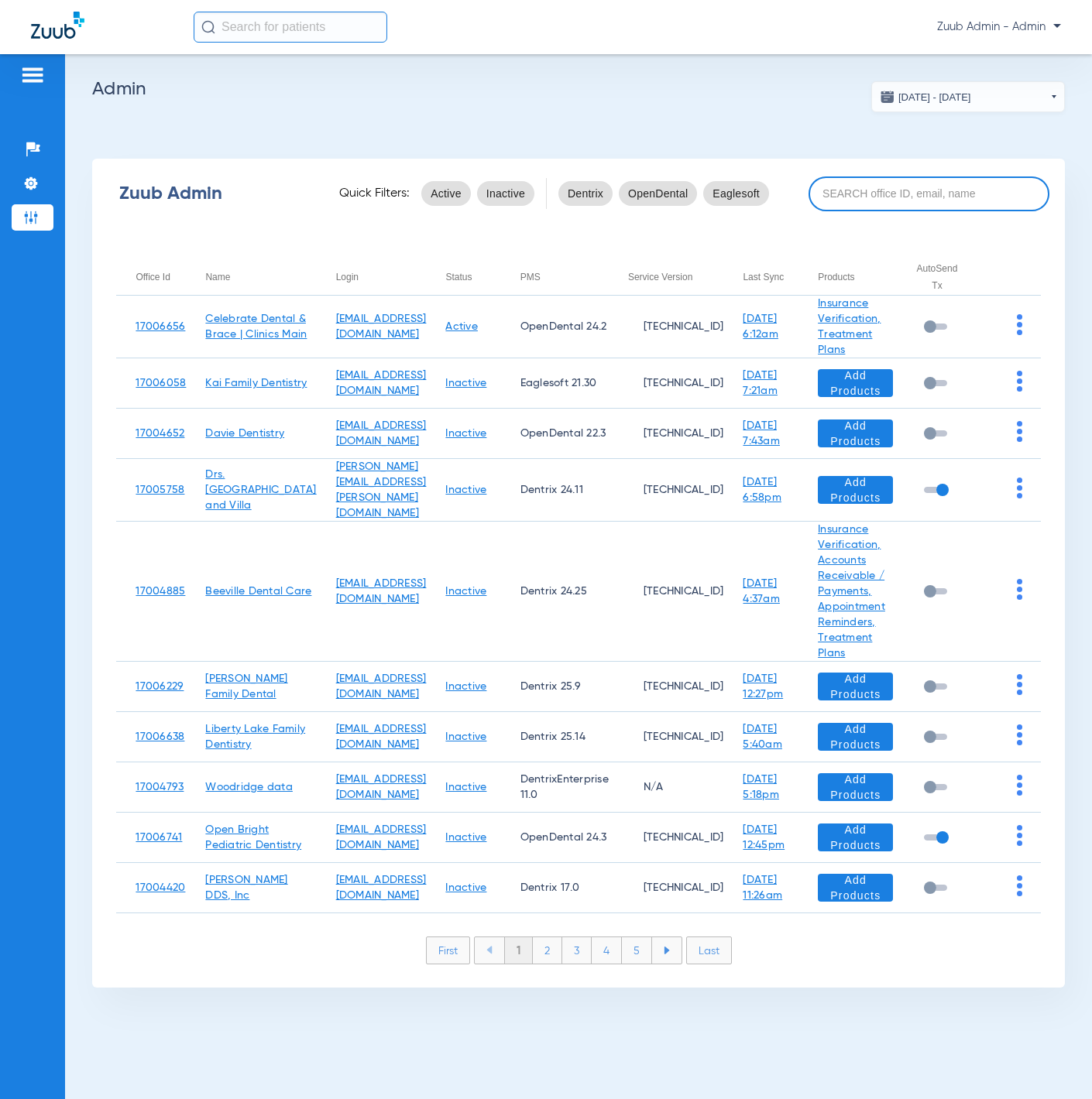
click at [923, 184] on input at bounding box center [929, 194] width 241 height 35
paste input "17004019"
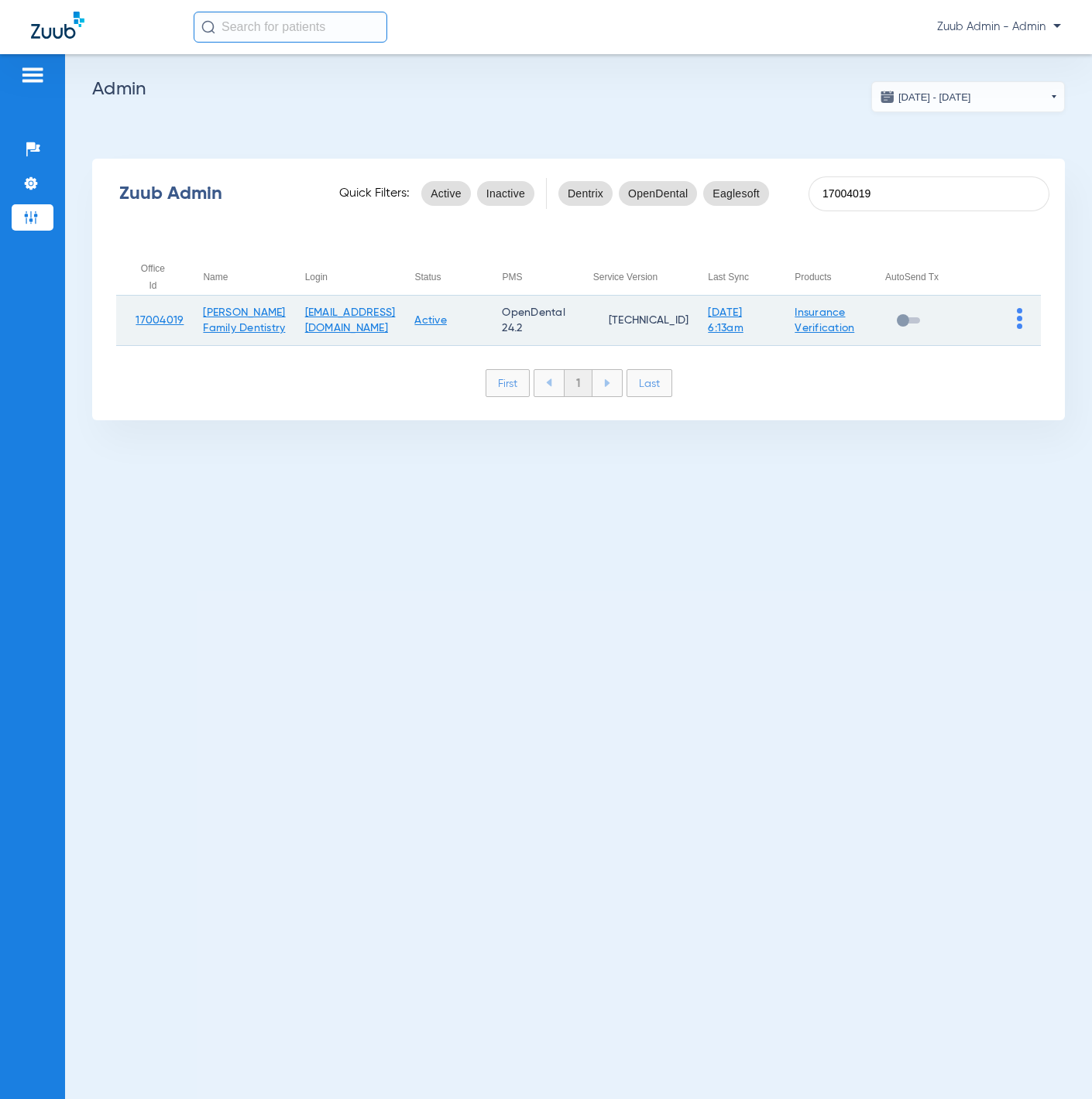
type input "17004019"
click at [1021, 312] on img at bounding box center [1020, 318] width 6 height 21
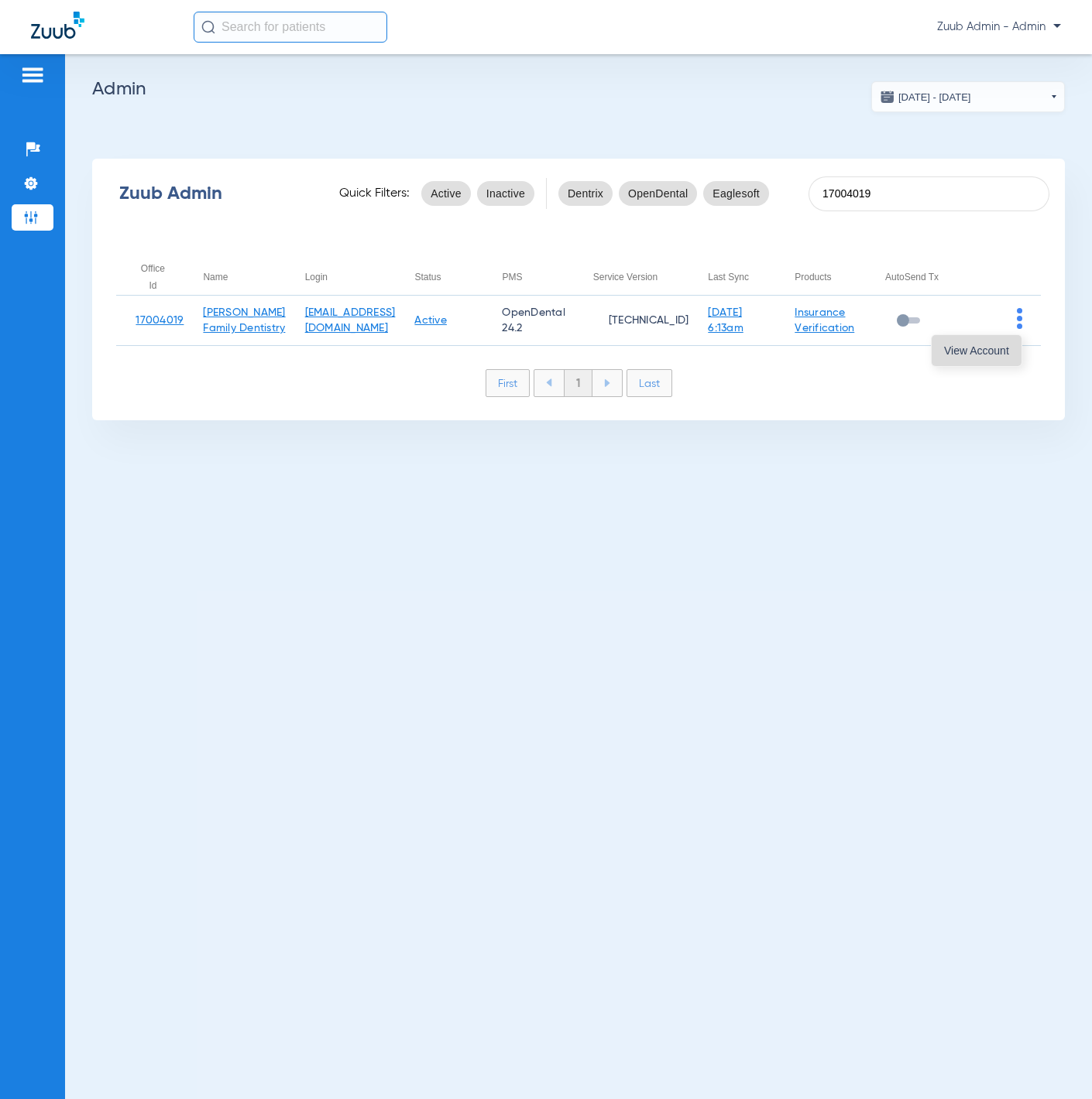
click at [1006, 352] on span "View Account" at bounding box center [976, 351] width 65 height 11
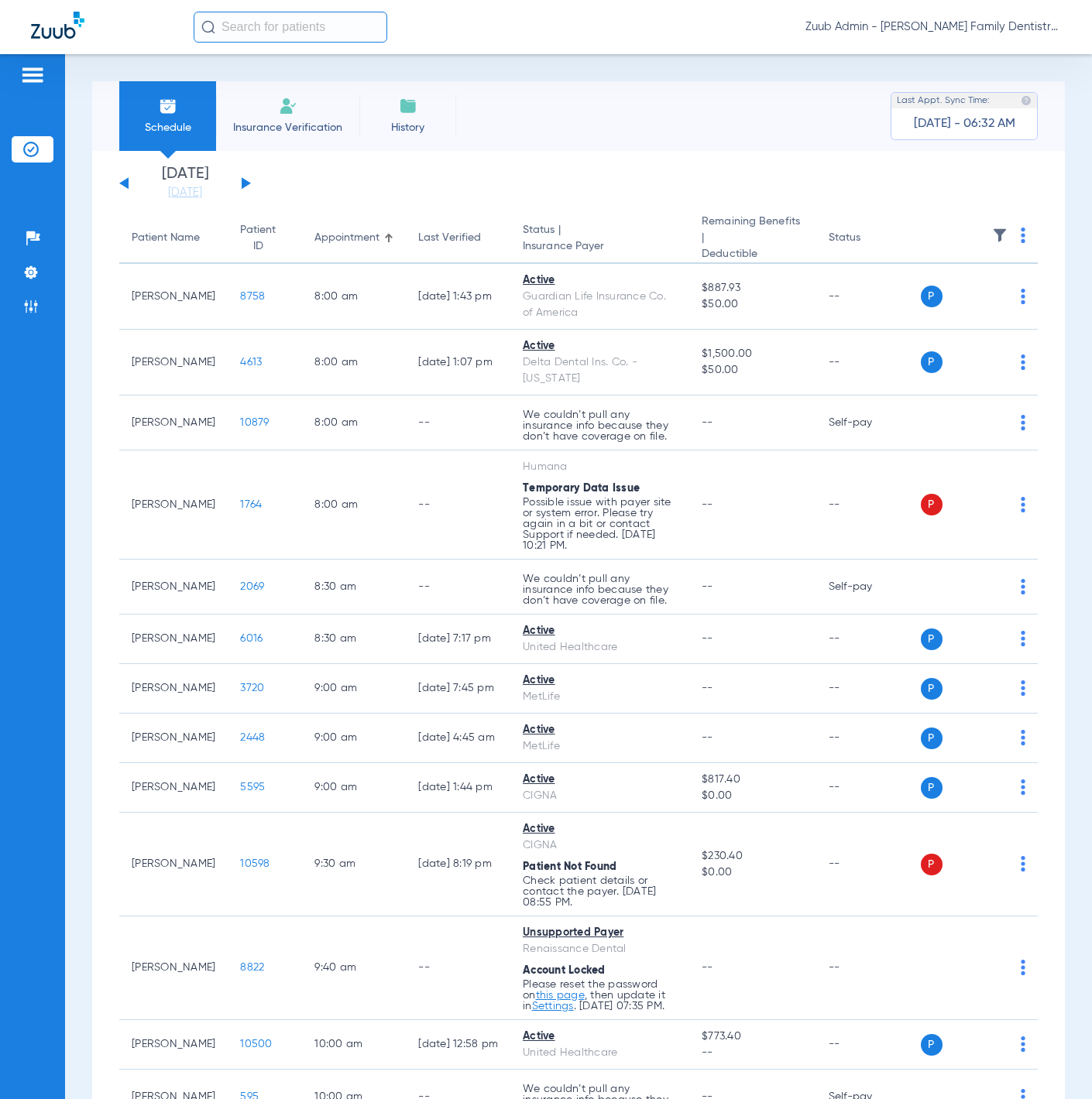
click at [992, 240] on img at bounding box center [1000, 235] width 16 height 16
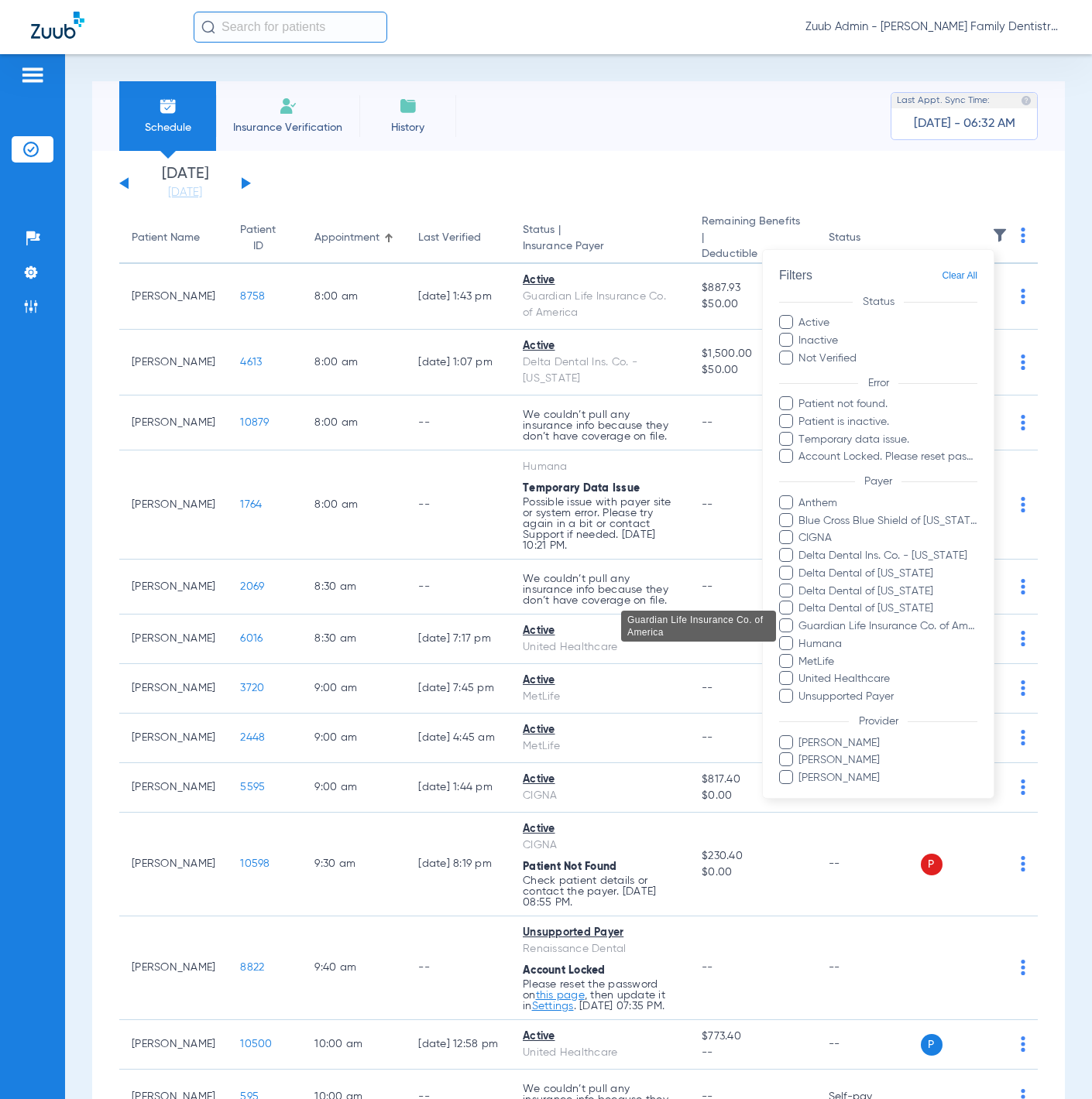
click at [886, 619] on span "Guardian Life Insurance Co. of America" at bounding box center [888, 627] width 180 height 17
click at [801, 637] on input "Guardian Life Insurance Co. of America" at bounding box center [801, 637] width 0 height 0
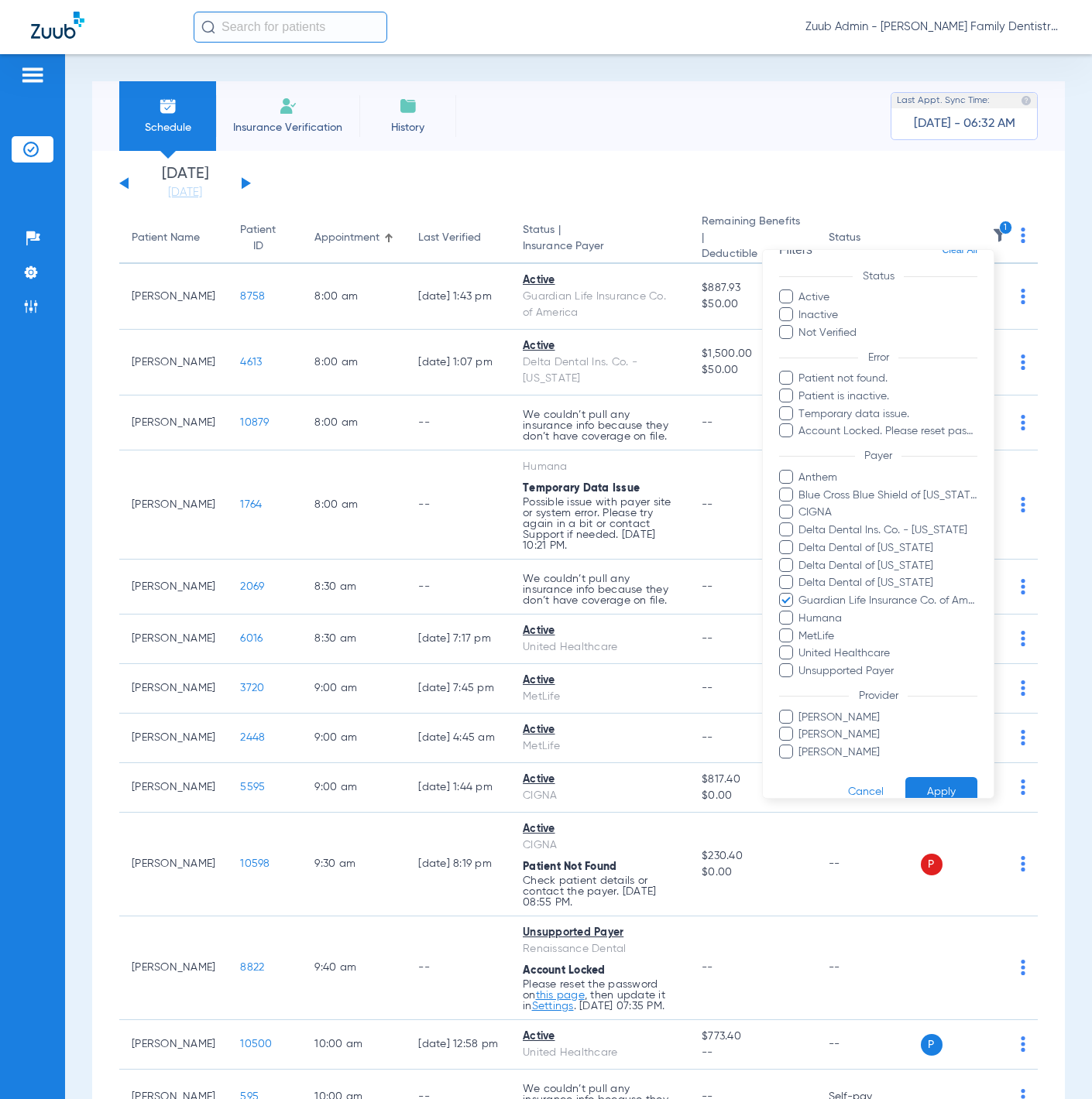
scroll to position [51, 0]
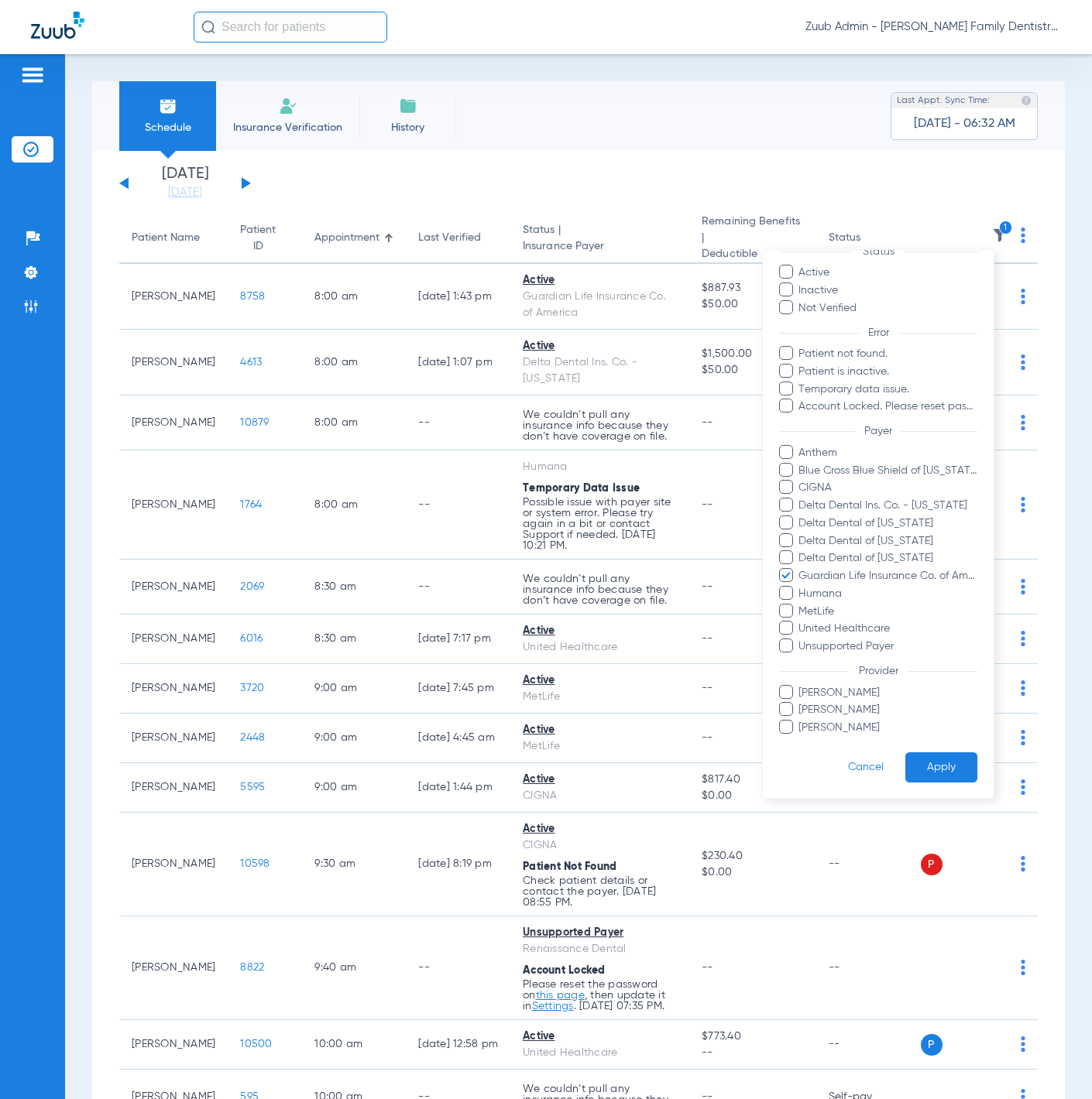
click at [925, 753] on button "Apply" at bounding box center [942, 768] width 72 height 30
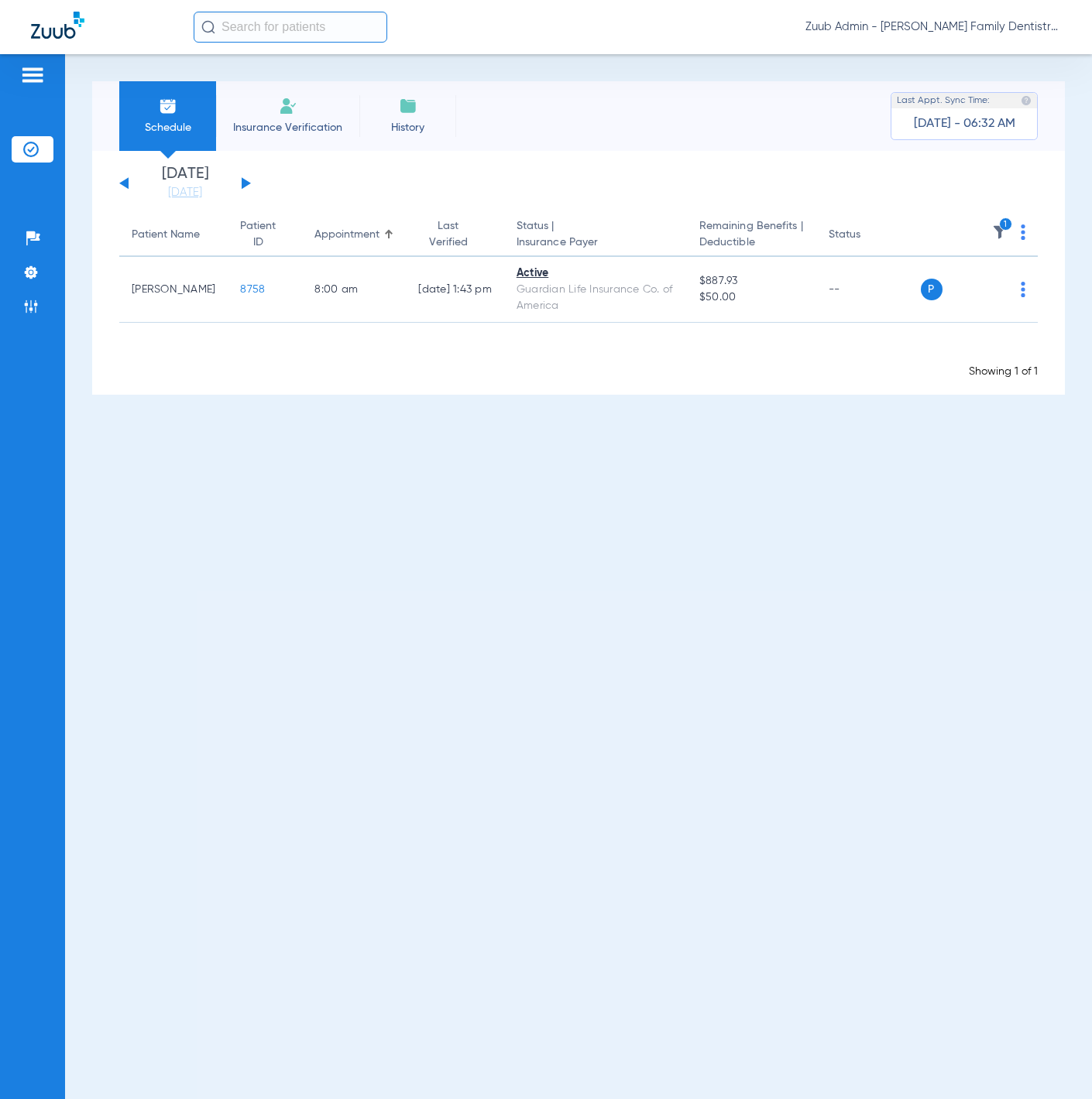
click at [245, 183] on button at bounding box center [246, 183] width 9 height 12
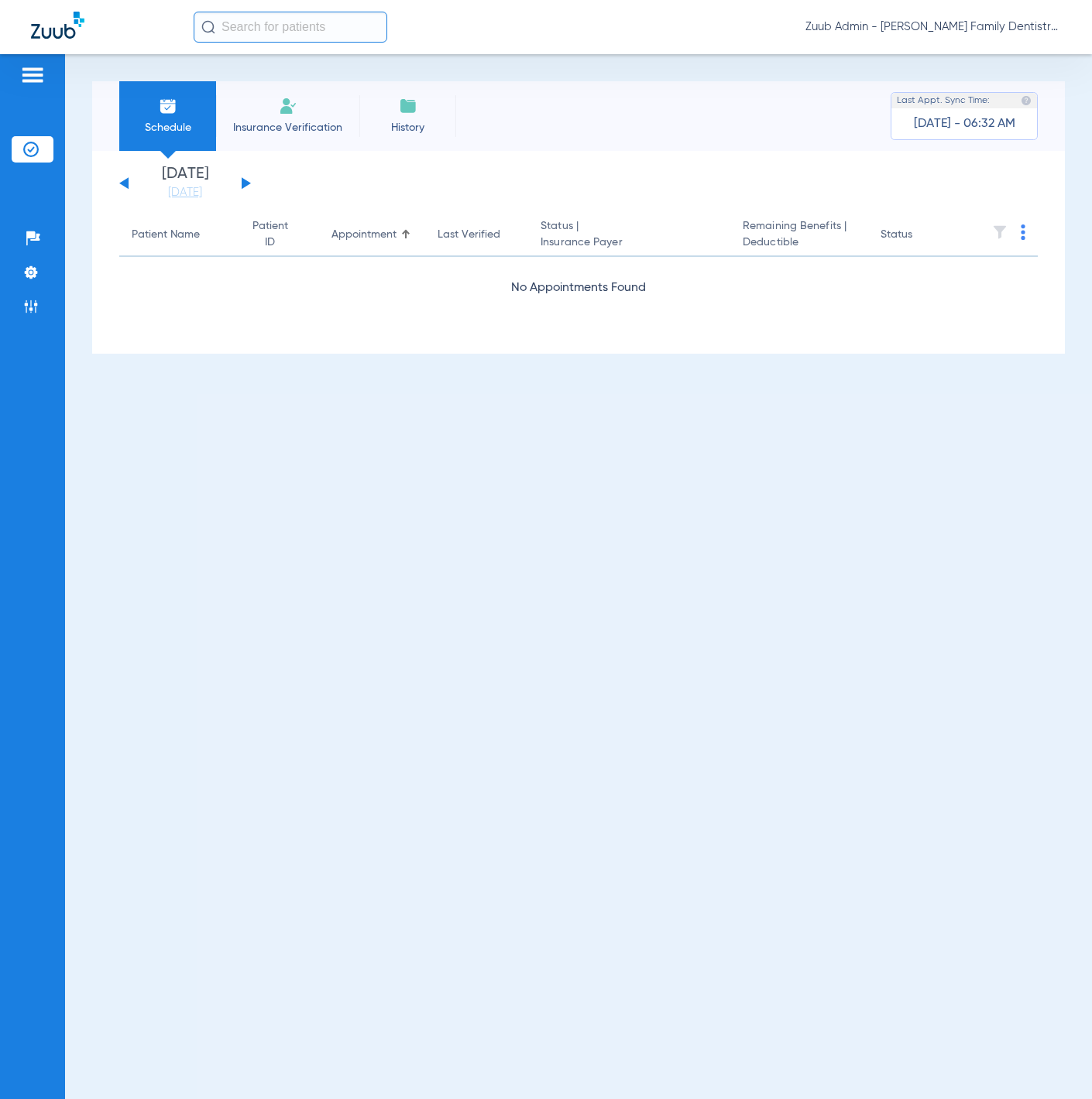
click at [997, 233] on img at bounding box center [1000, 232] width 16 height 16
click at [243, 186] on button at bounding box center [246, 183] width 9 height 12
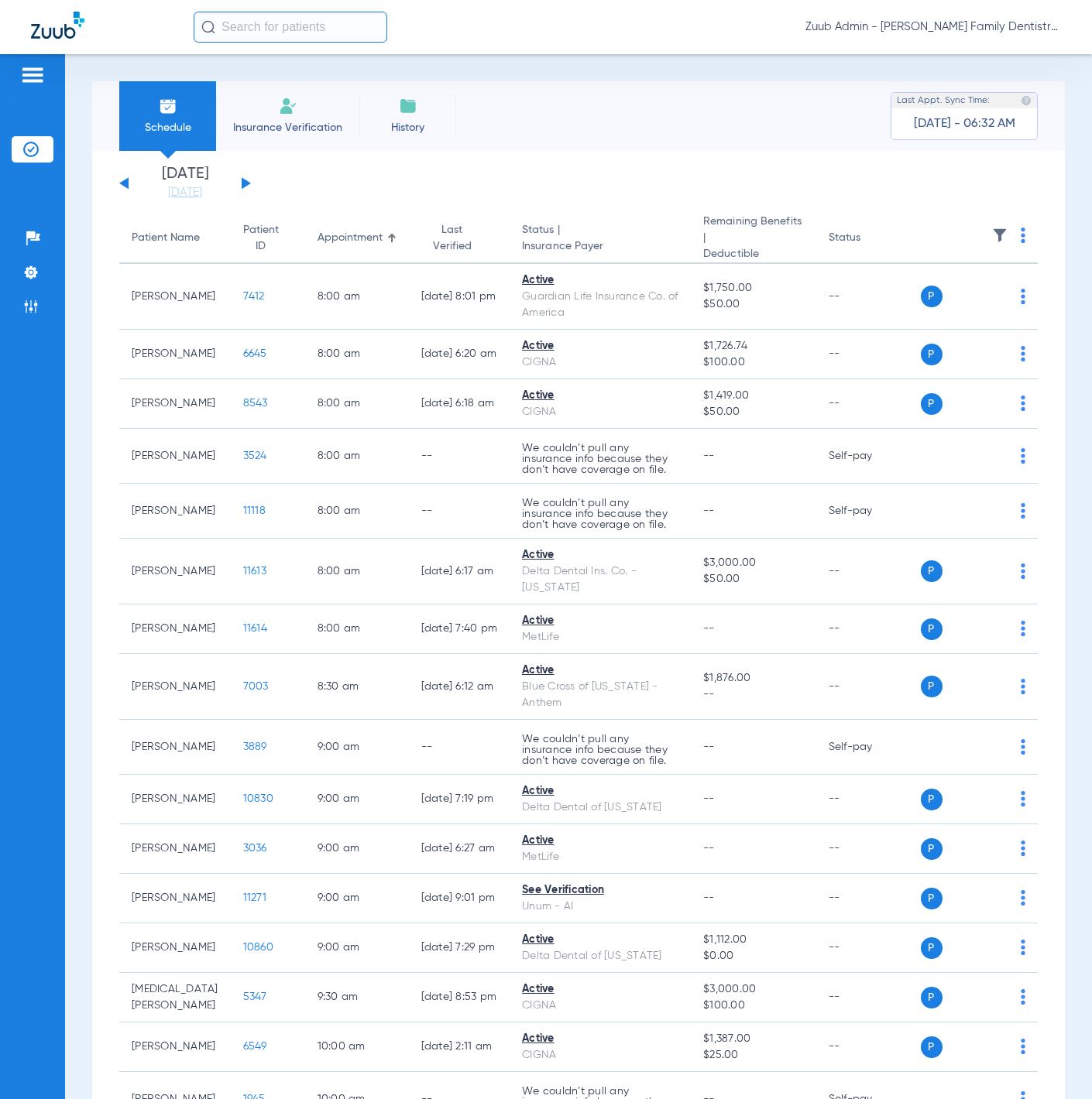
click at [992, 233] on img at bounding box center [1000, 235] width 16 height 16
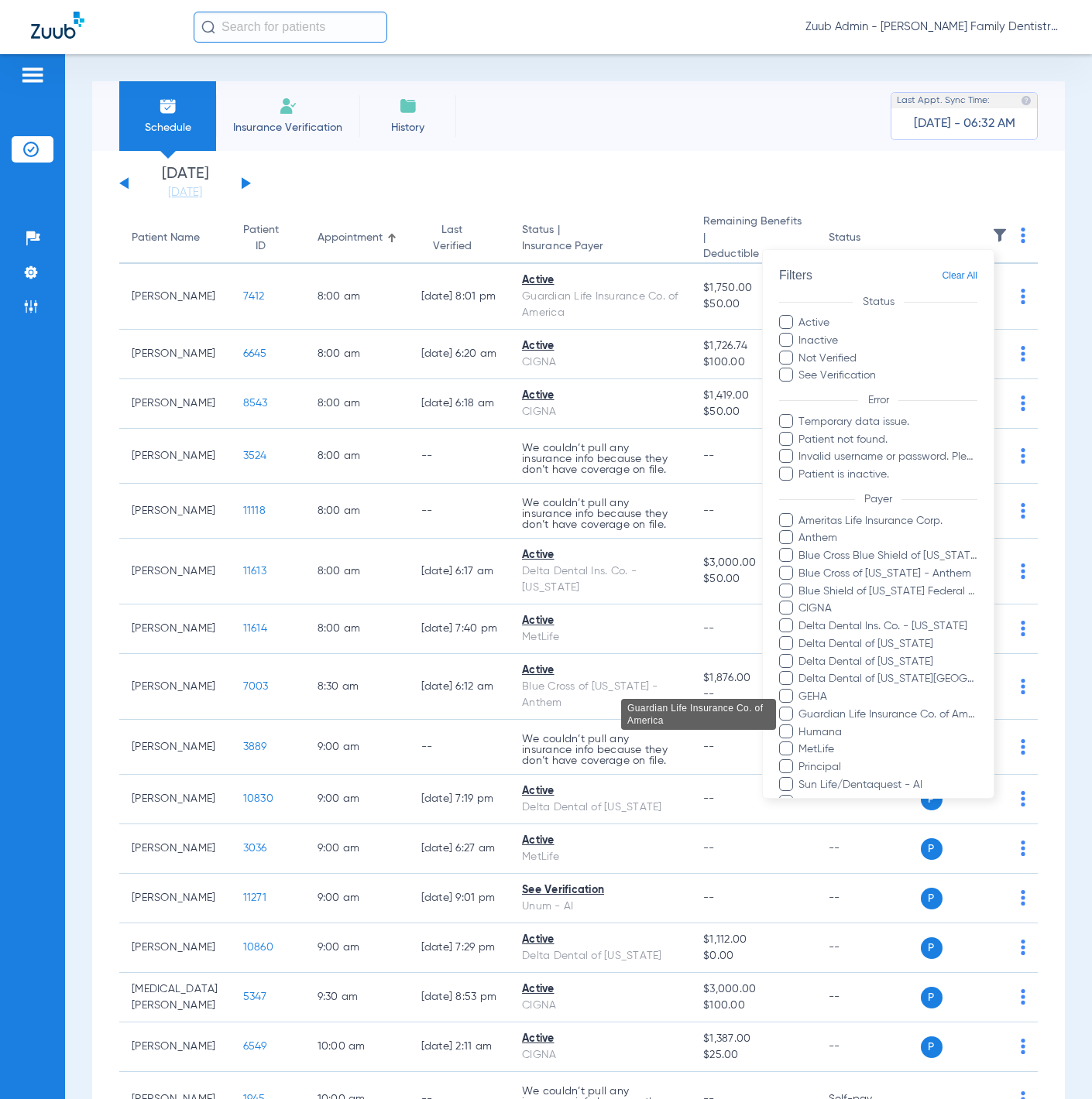
click at [889, 710] on span "Guardian Life Insurance Co. of America" at bounding box center [888, 715] width 180 height 17
click at [801, 725] on input "Guardian Life Insurance Co. of America" at bounding box center [801, 725] width 0 height 0
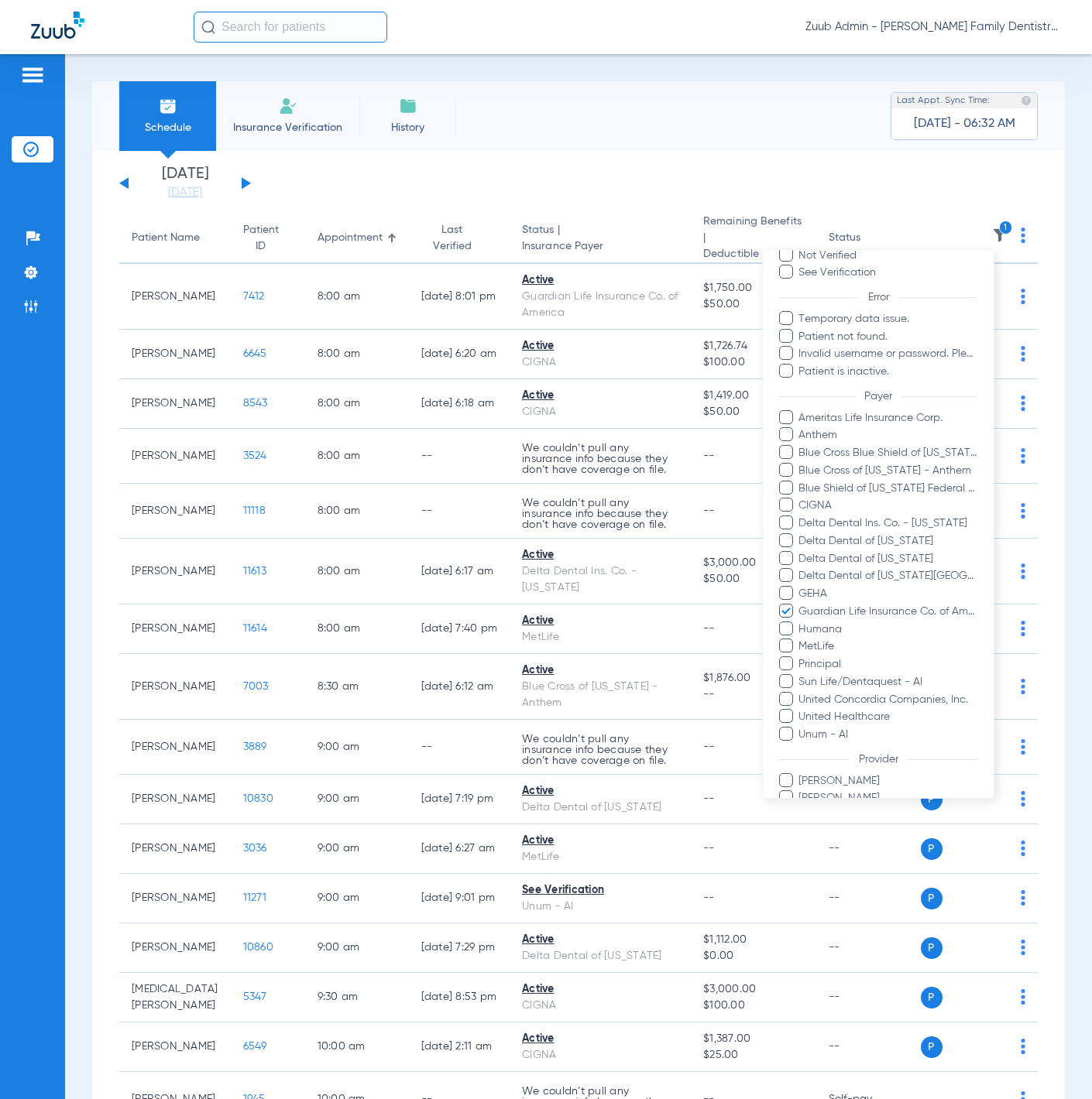
scroll to position [209, 0]
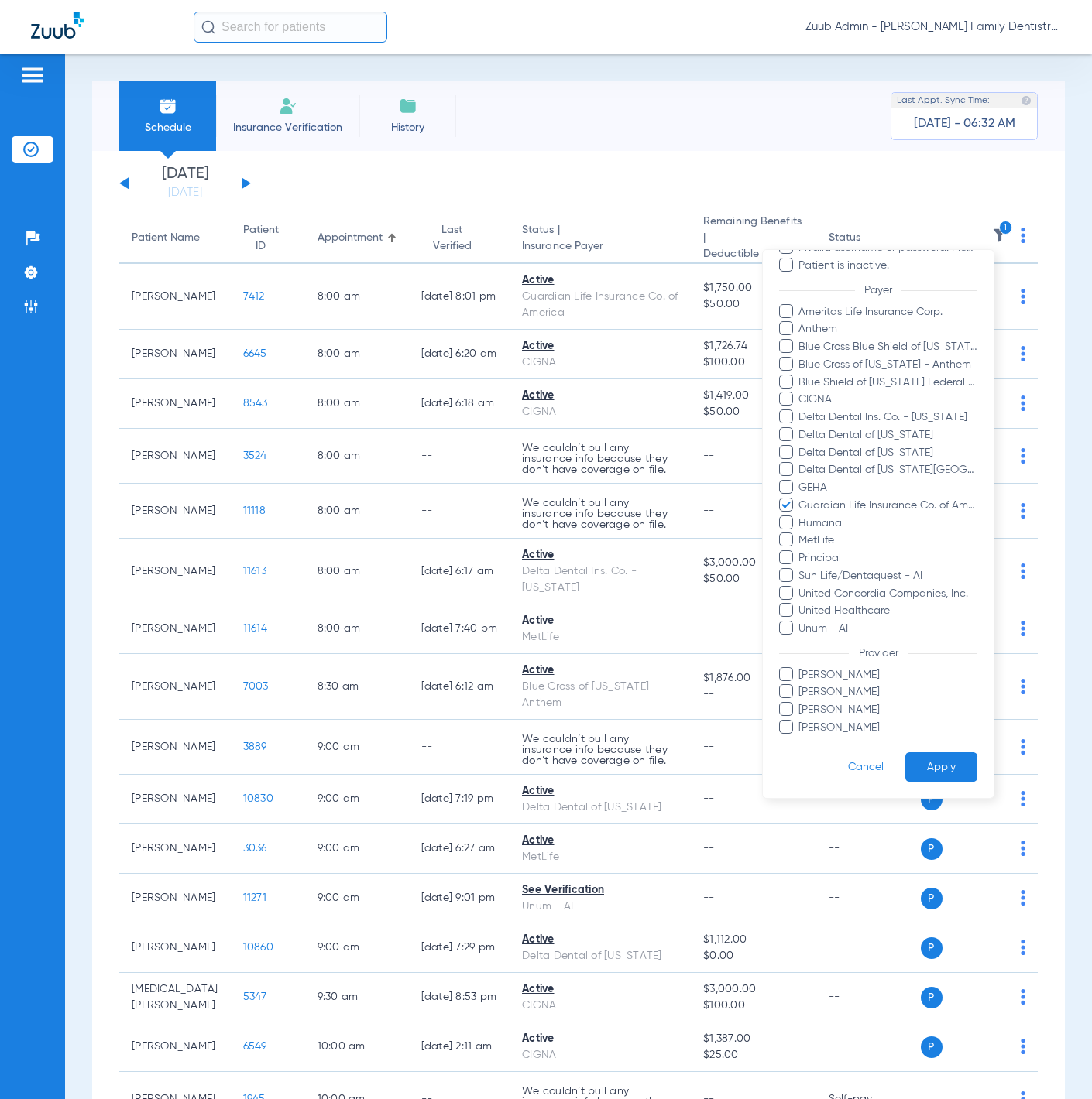
click at [917, 762] on button "Apply" at bounding box center [942, 768] width 72 height 30
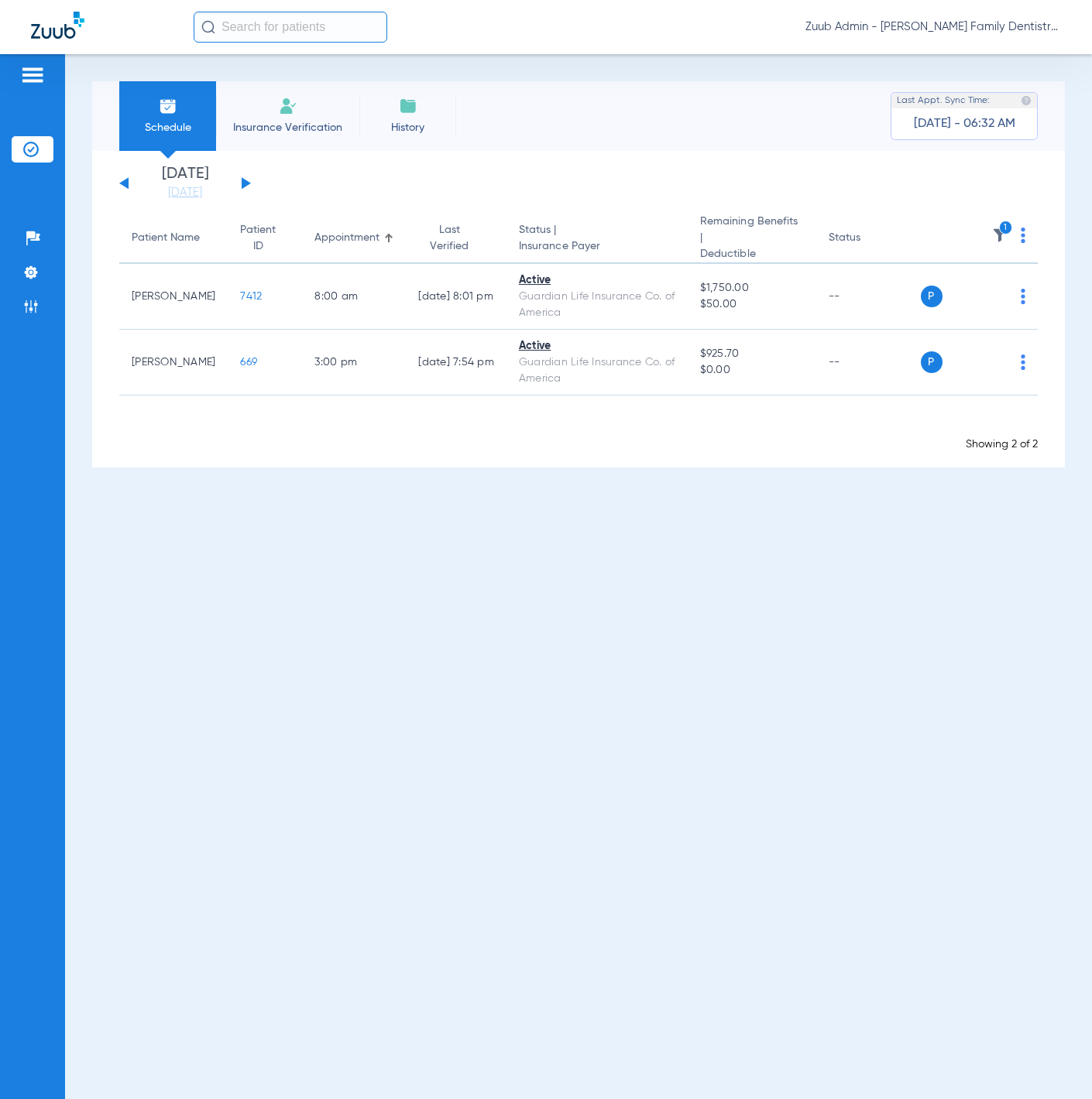
click at [247, 181] on button at bounding box center [246, 183] width 9 height 12
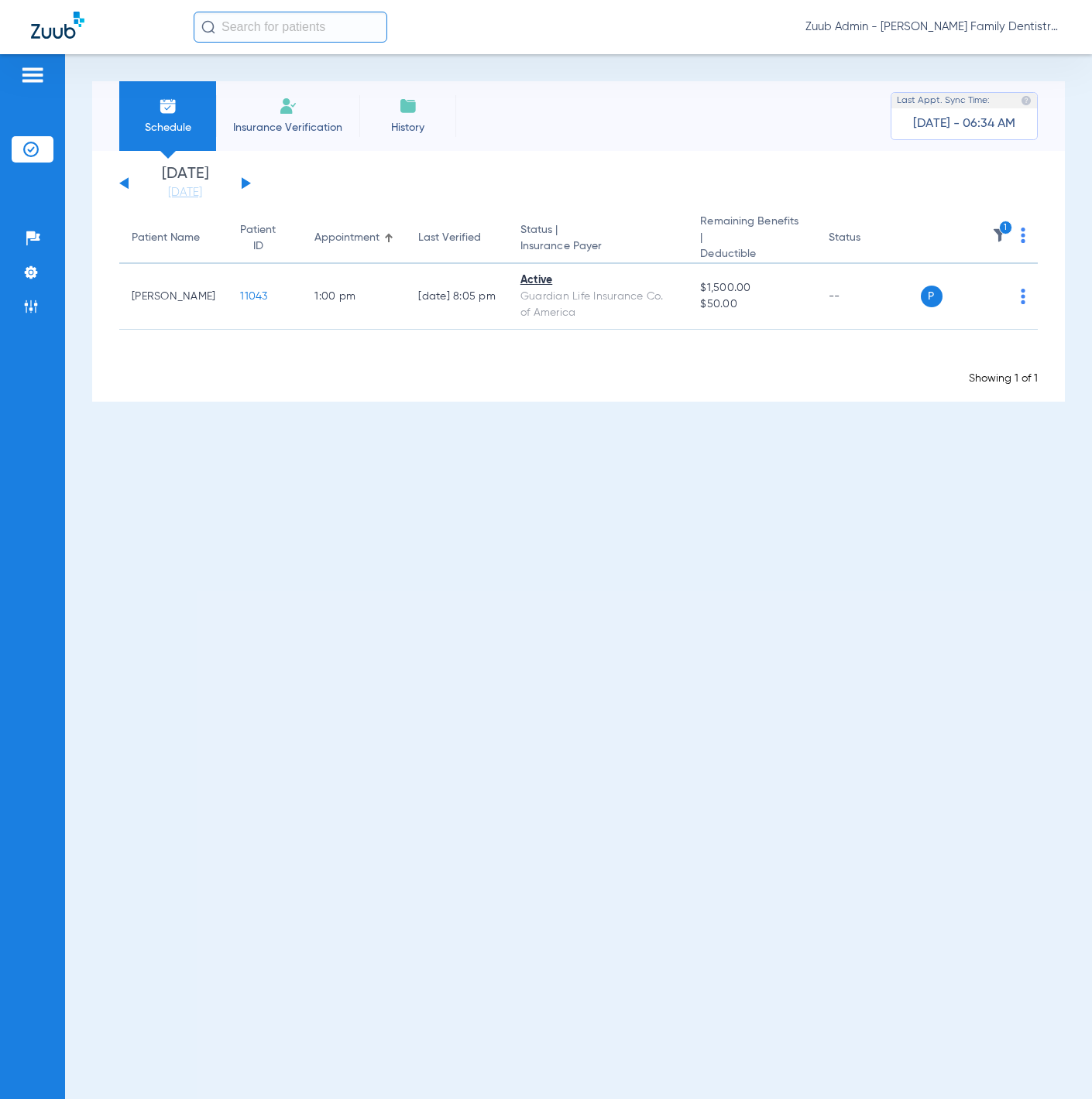
click at [245, 184] on button at bounding box center [246, 183] width 9 height 12
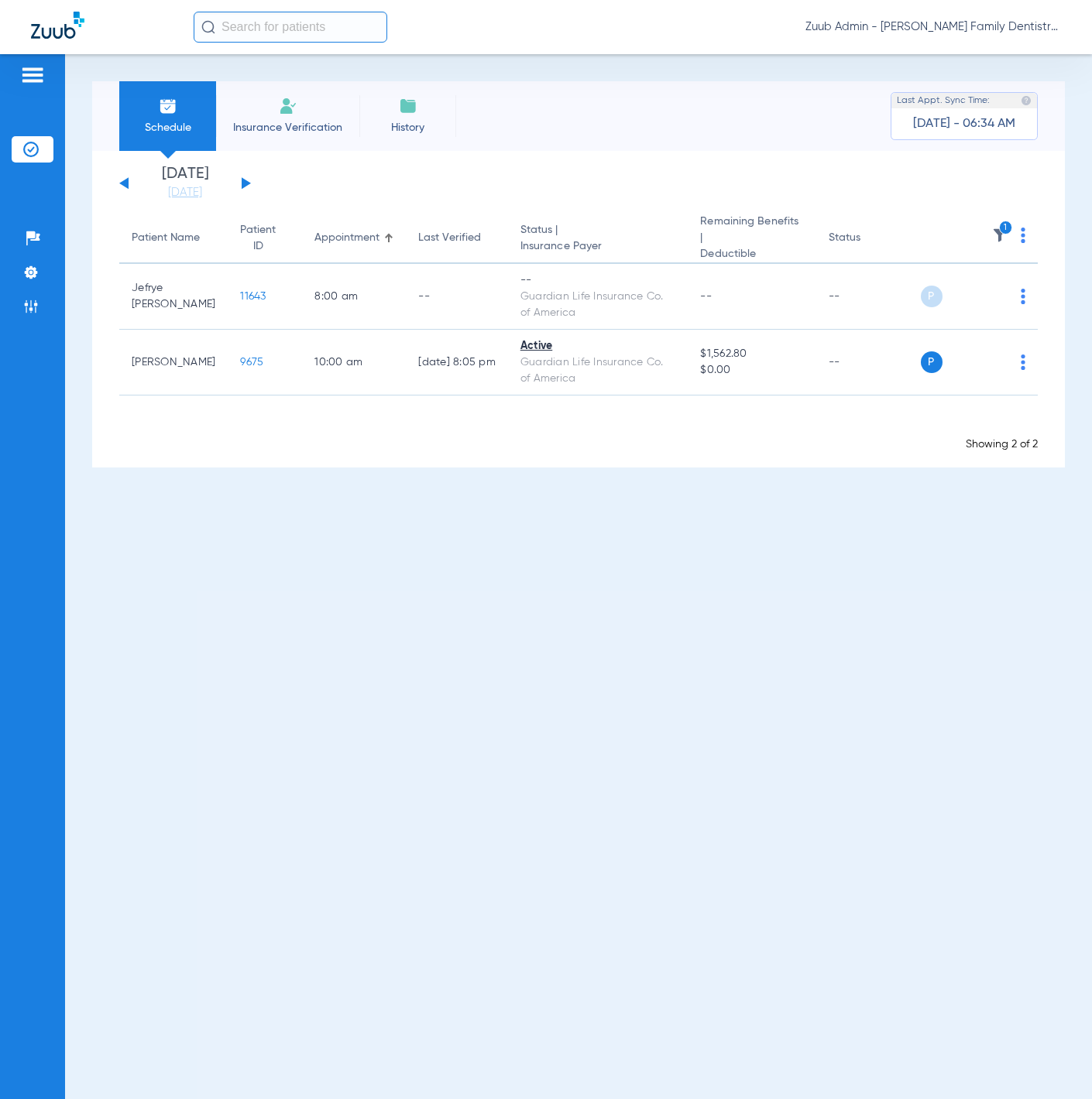
click at [245, 184] on button at bounding box center [246, 183] width 9 height 12
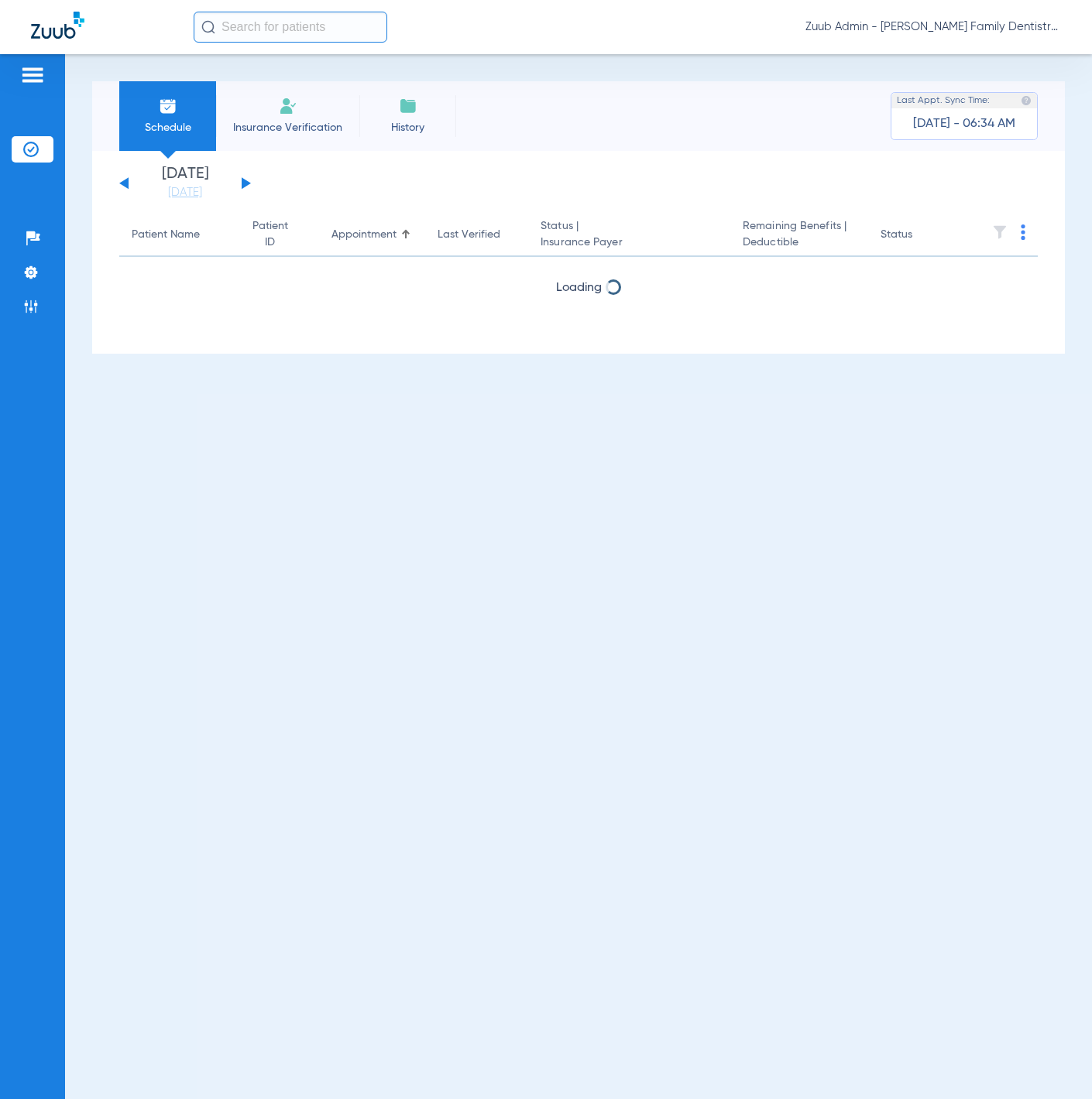
click at [124, 188] on div "Tuesday 06-10-2025 Wednesday 06-11-2025 Thursday 06-12-2025 Friday 06-13-2025 S…" at bounding box center [185, 183] width 131 height 34
click at [123, 185] on button at bounding box center [124, 183] width 9 height 12
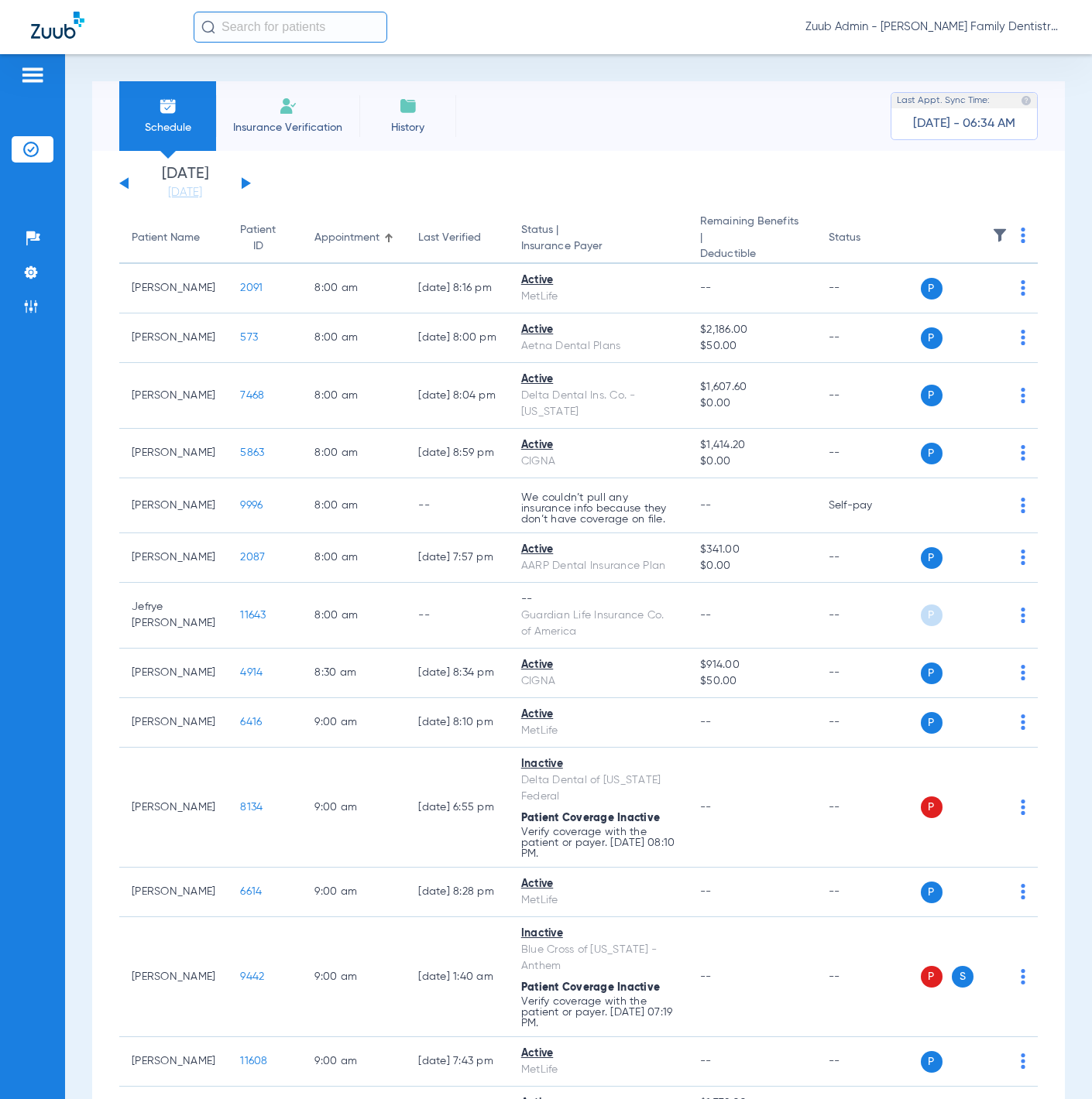
click at [992, 237] on img at bounding box center [1000, 235] width 16 height 16
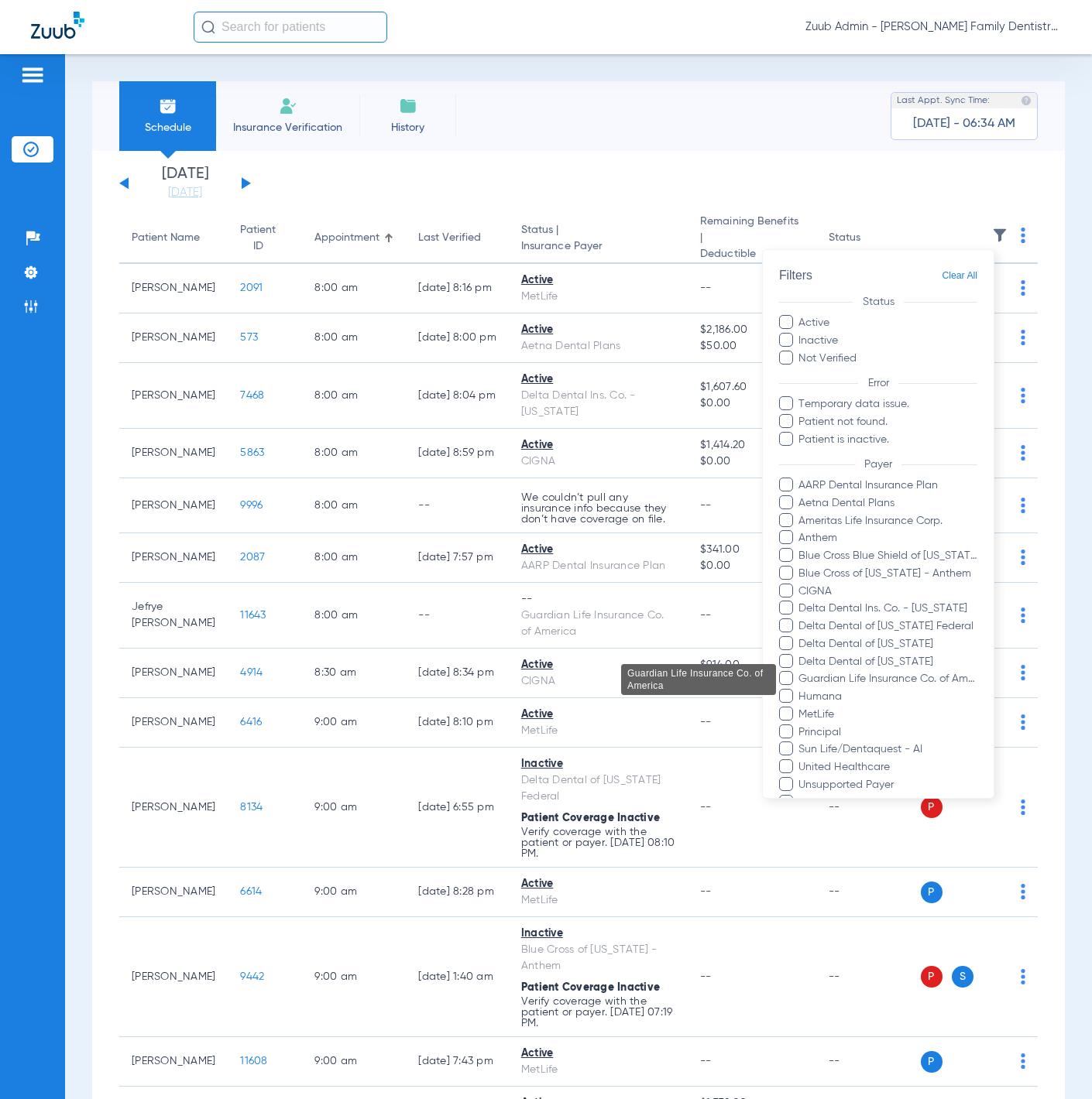
click at [887, 682] on span "Guardian Life Insurance Co. of America" at bounding box center [888, 680] width 180 height 17
click at [801, 689] on input "Guardian Life Insurance Co. of America" at bounding box center [801, 689] width 0 height 0
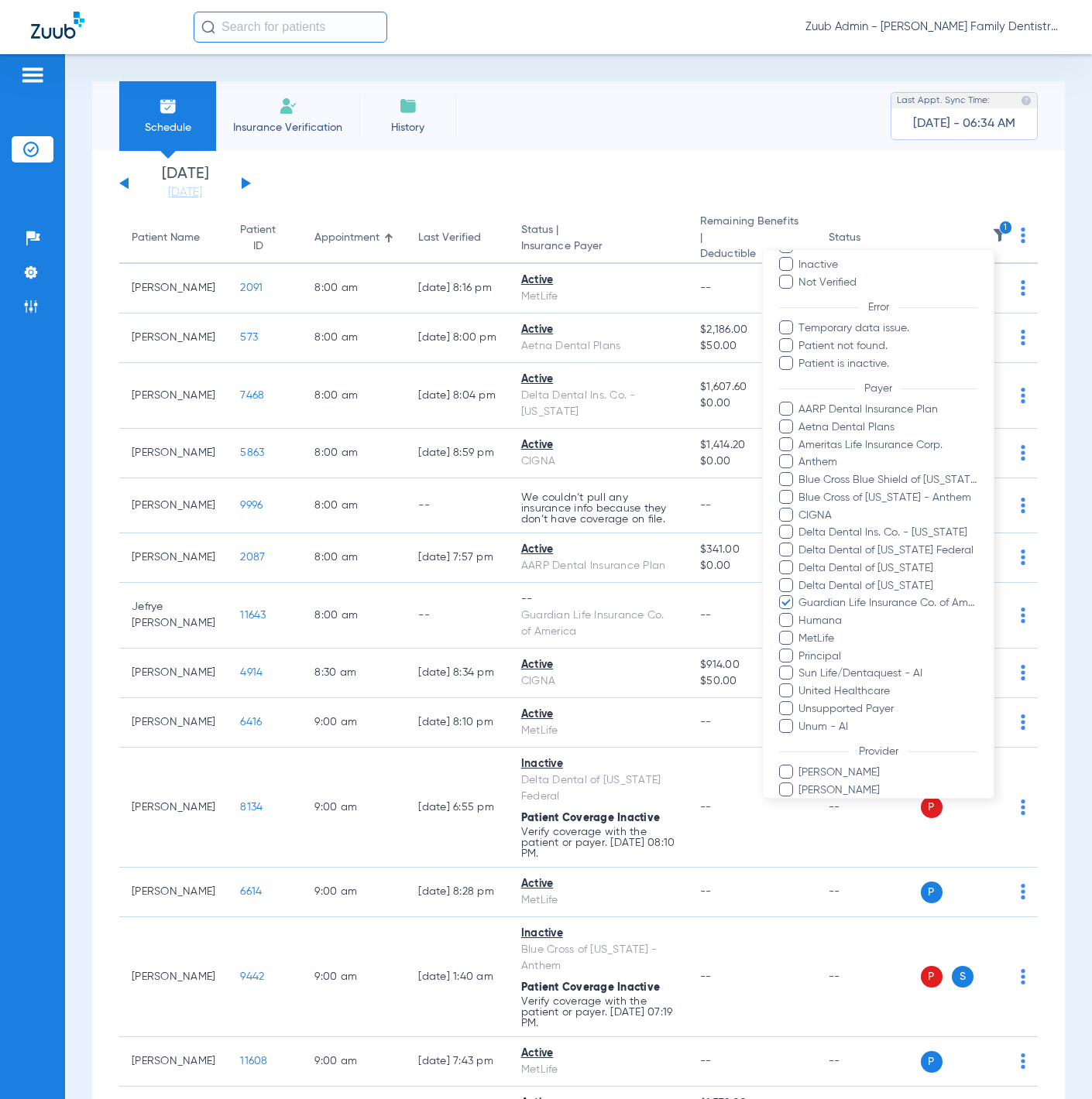
scroll to position [156, 0]
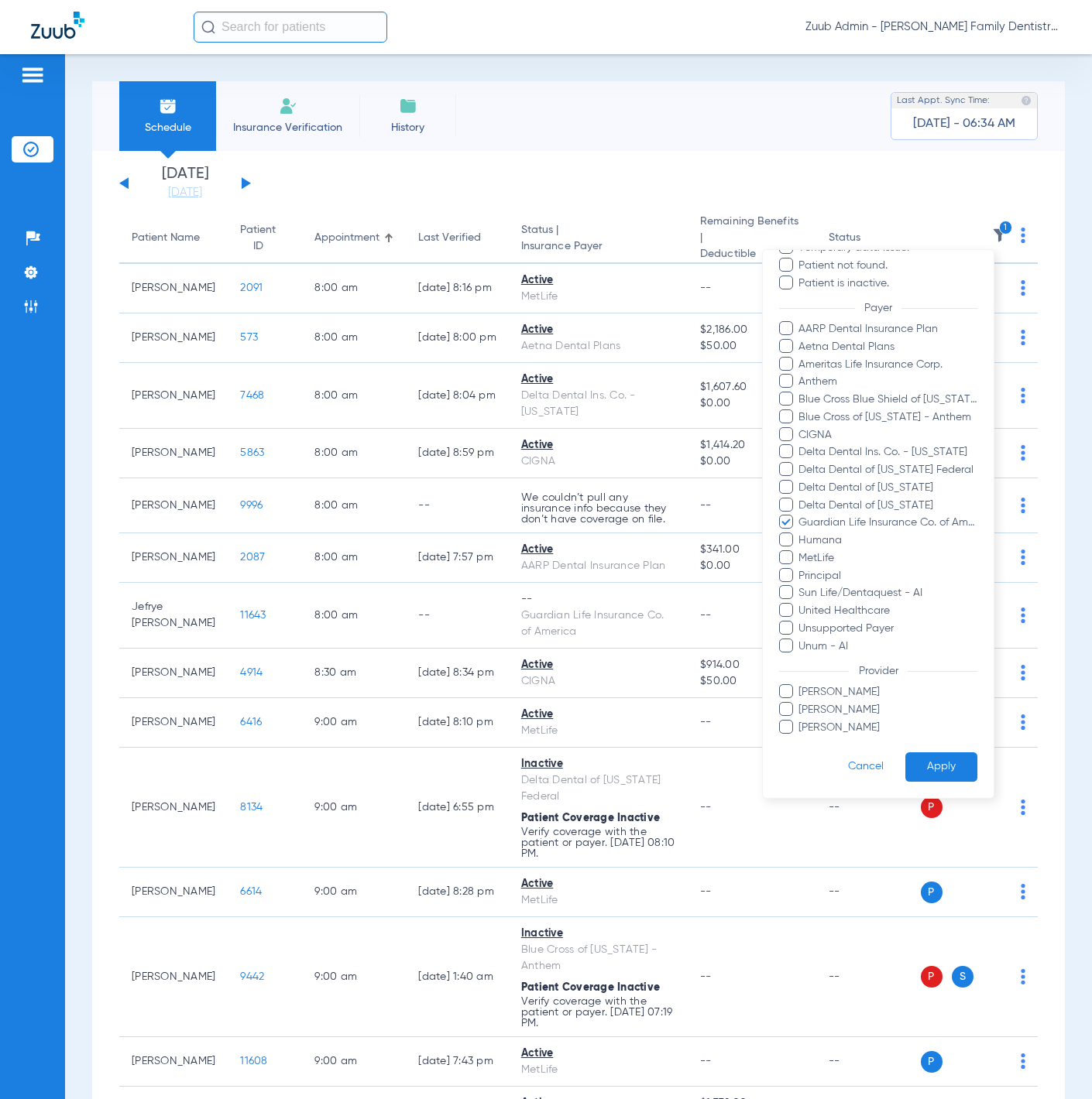
click at [928, 773] on button "Apply" at bounding box center [942, 767] width 72 height 30
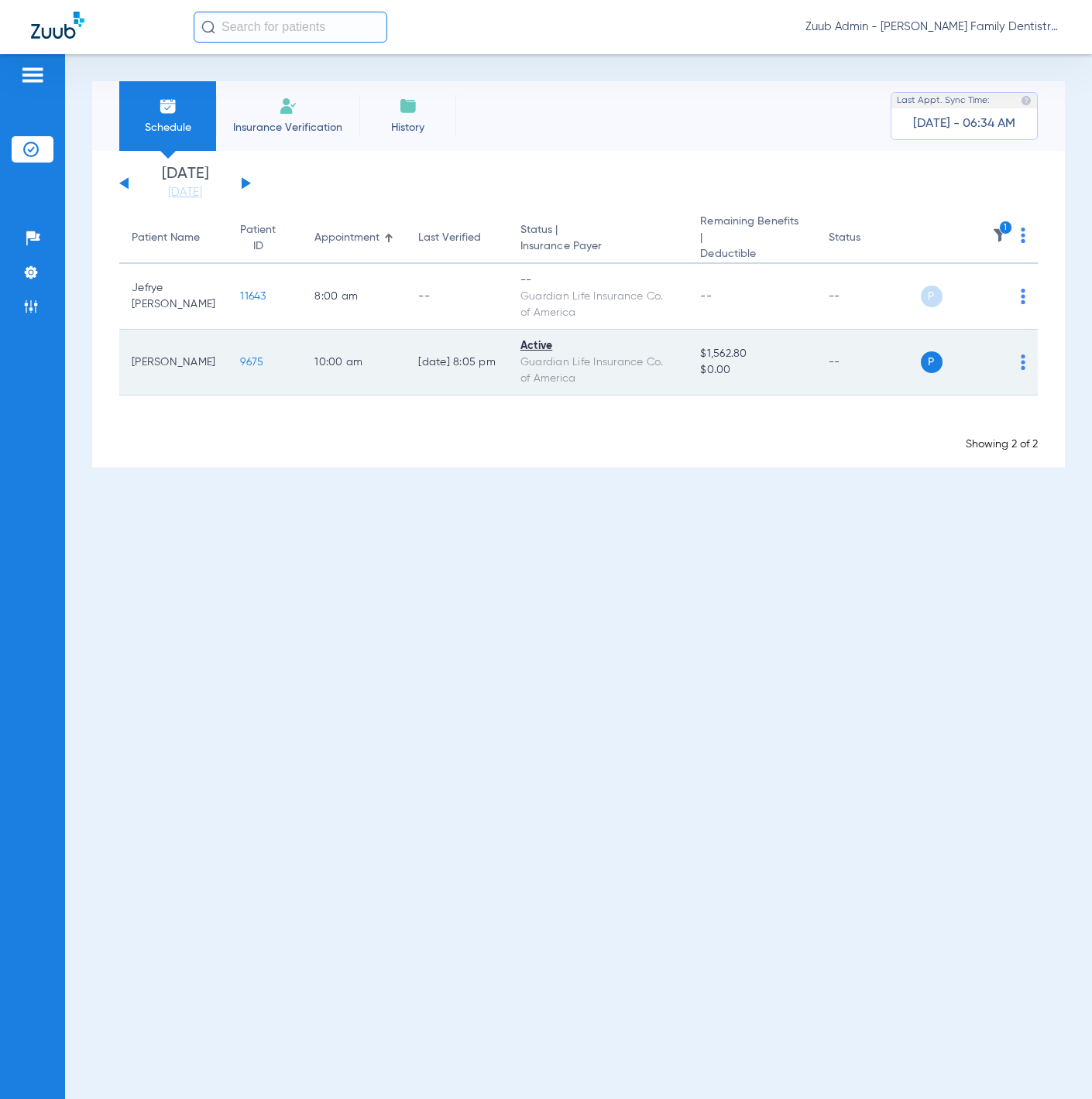
click at [1019, 357] on div "P S" at bounding box center [973, 362] width 106 height 22
click at [1021, 358] on img at bounding box center [1023, 362] width 5 height 16
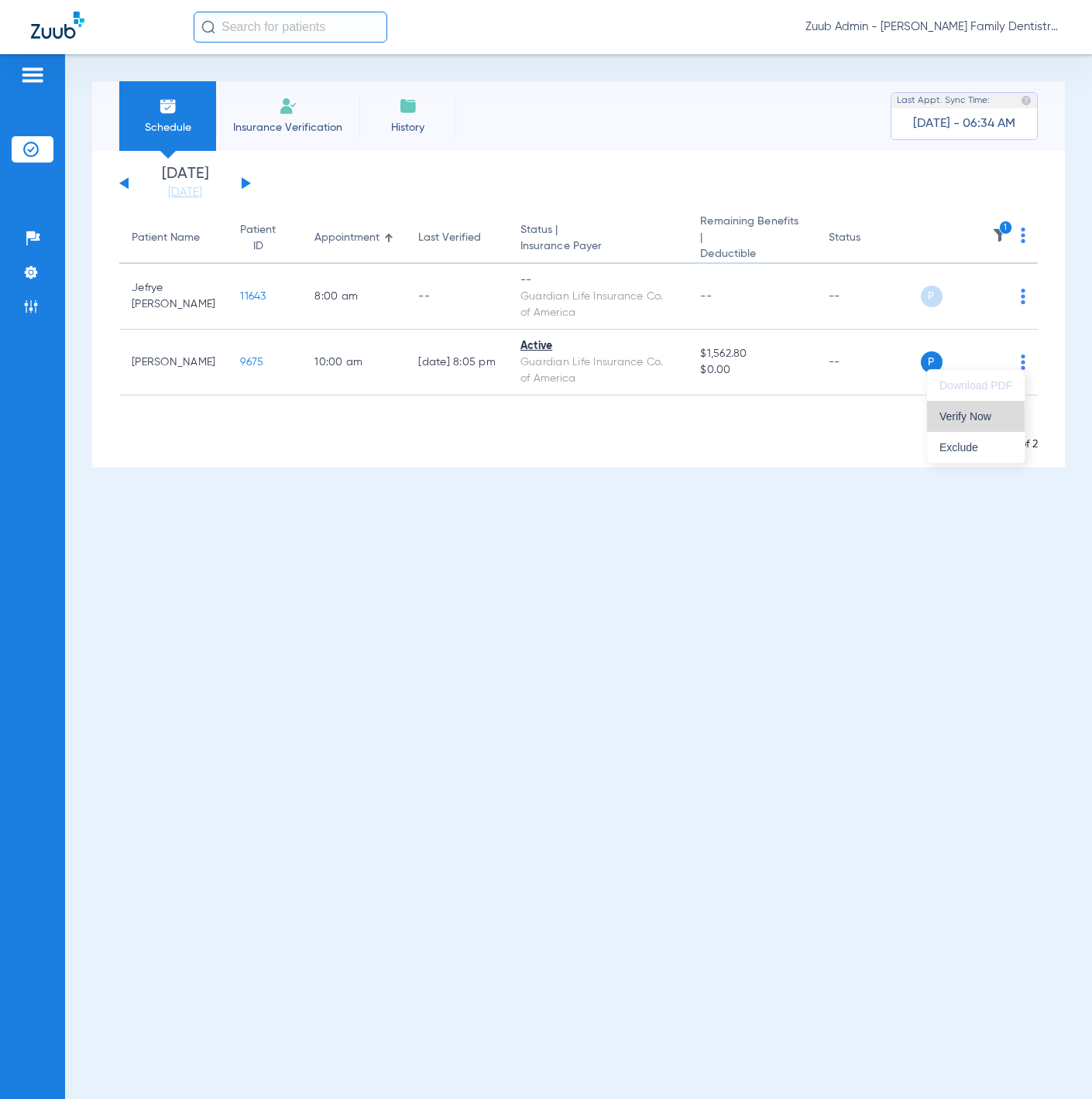
click at [997, 404] on button "Verify Now" at bounding box center [976, 416] width 97 height 31
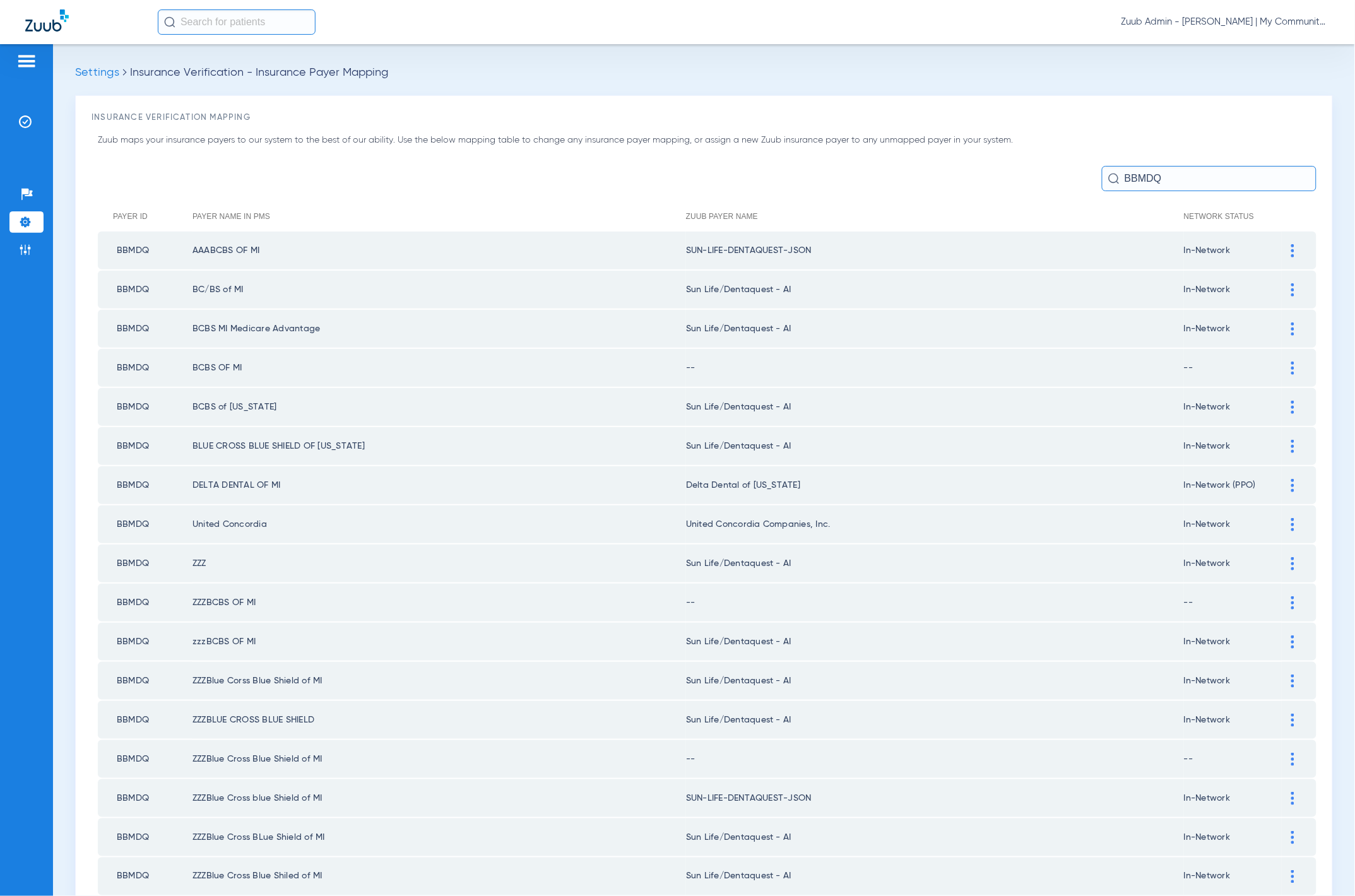
scroll to position [108, 0]
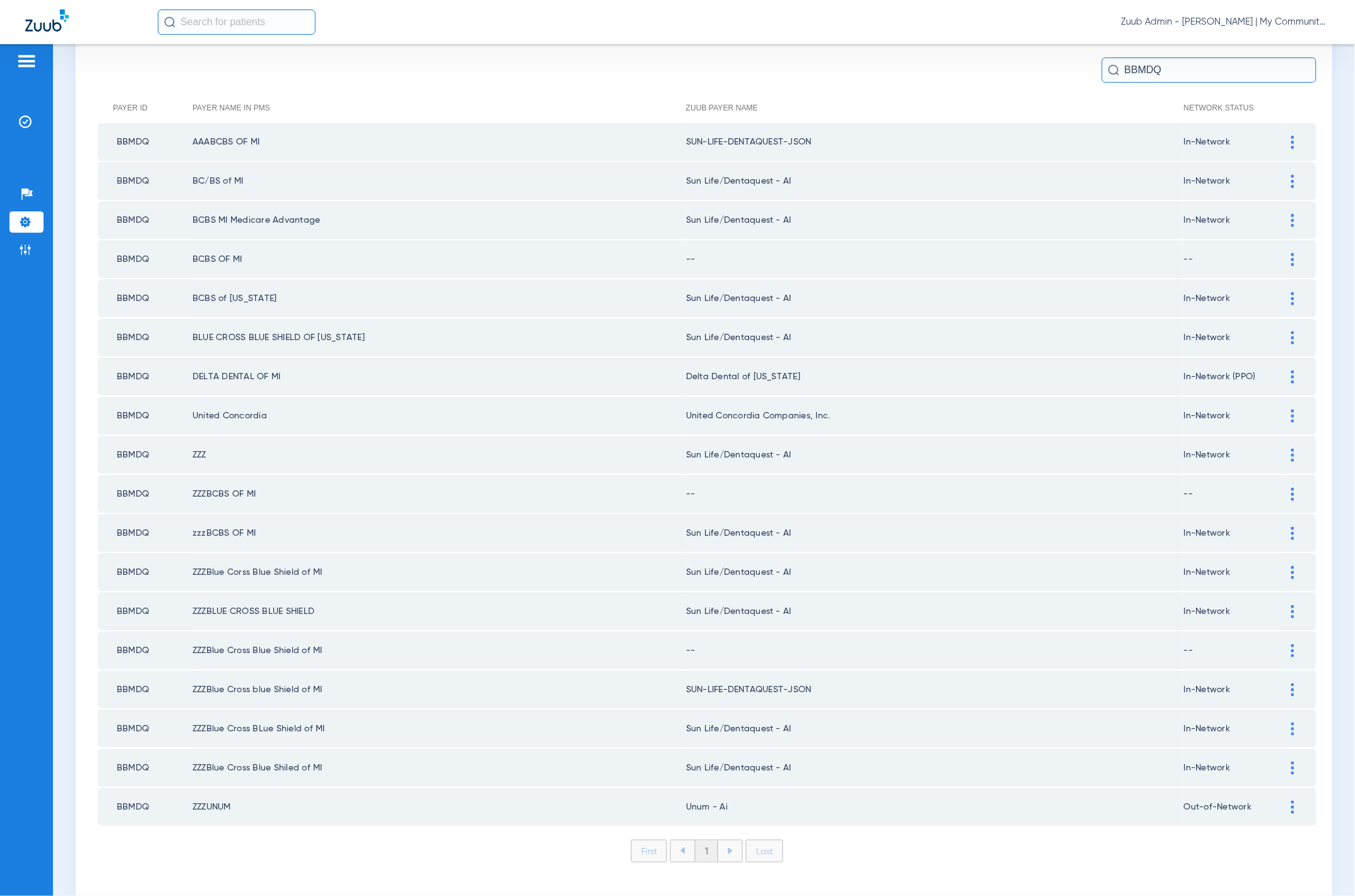
click at [1282, 139] on div at bounding box center [1293, 142] width 22 height 14
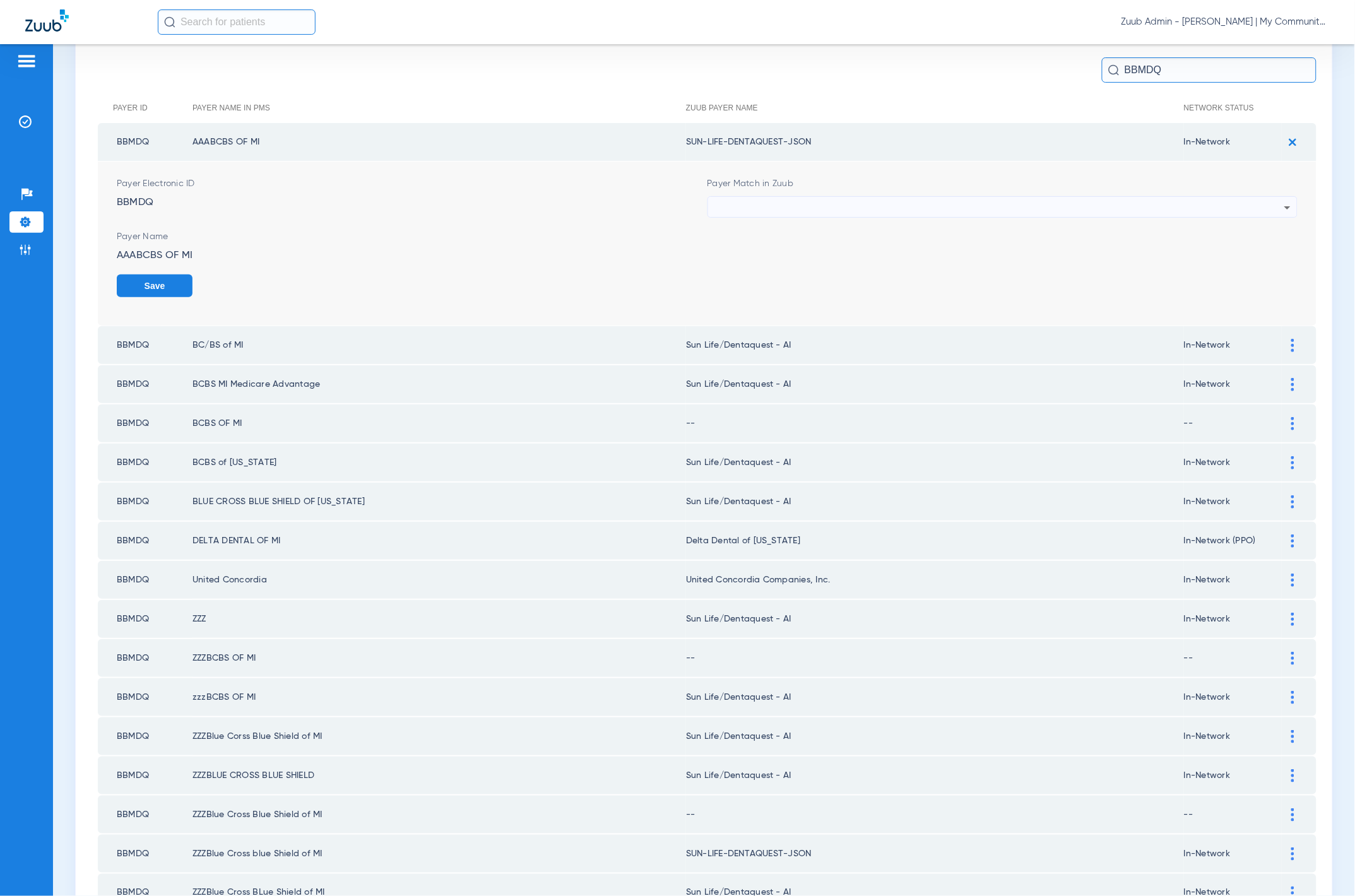
click at [895, 205] on div at bounding box center [999, 208] width 571 height 22
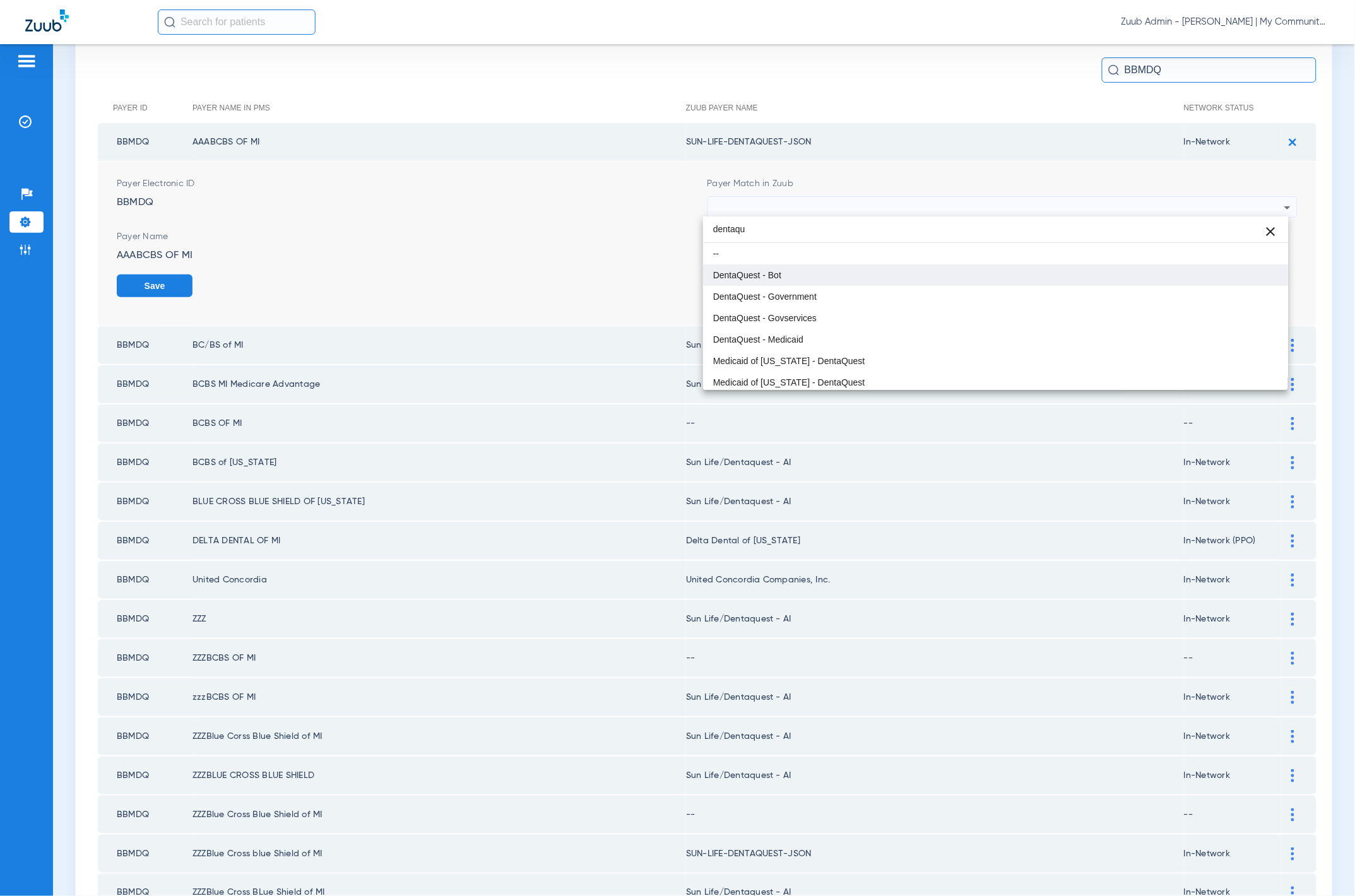
type input "dentaqu"
click at [902, 280] on mat-option "DentaQuest - Bot" at bounding box center [995, 276] width 585 height 22
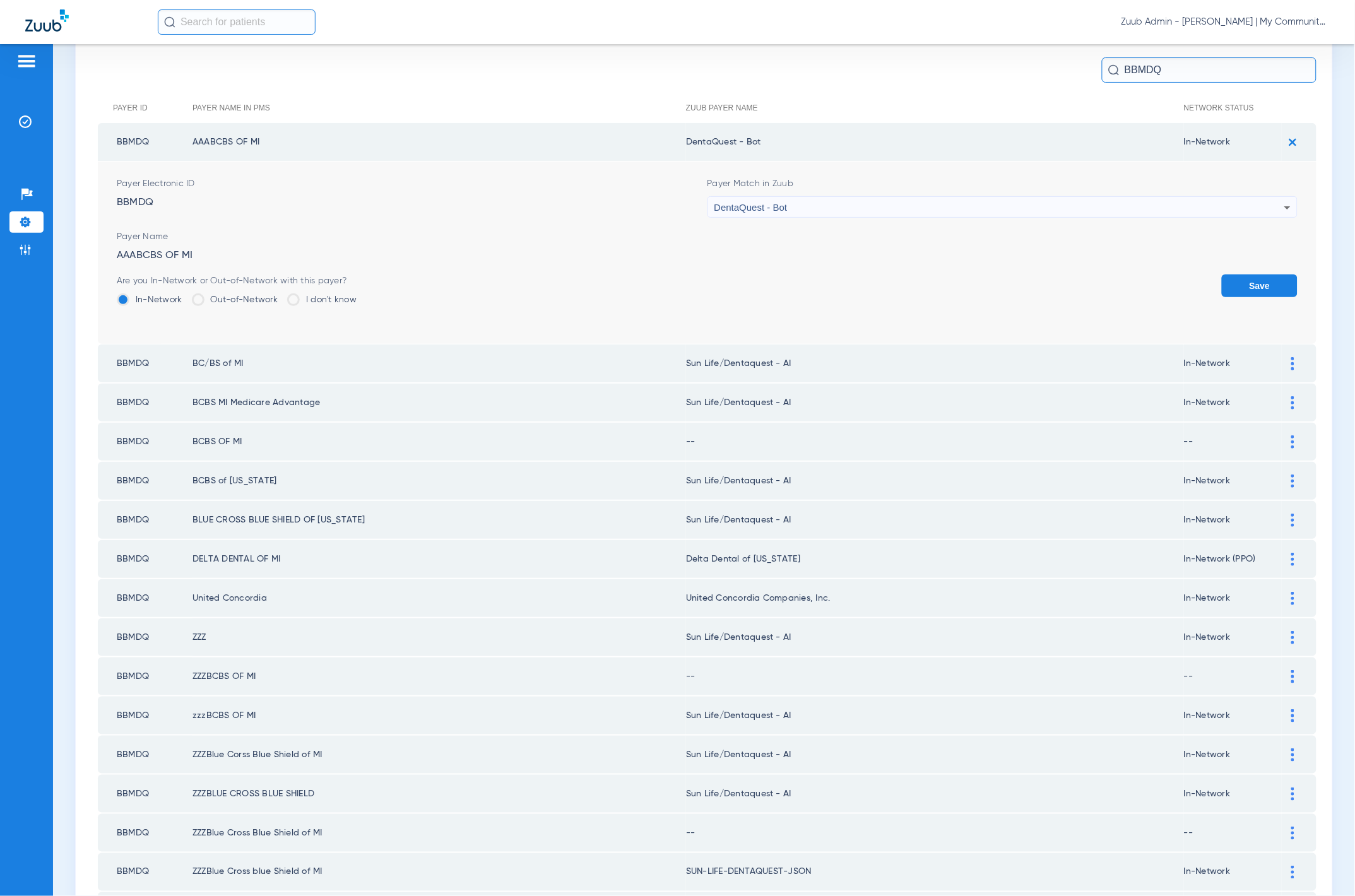
click at [1223, 284] on button "Save" at bounding box center [1260, 286] width 76 height 23
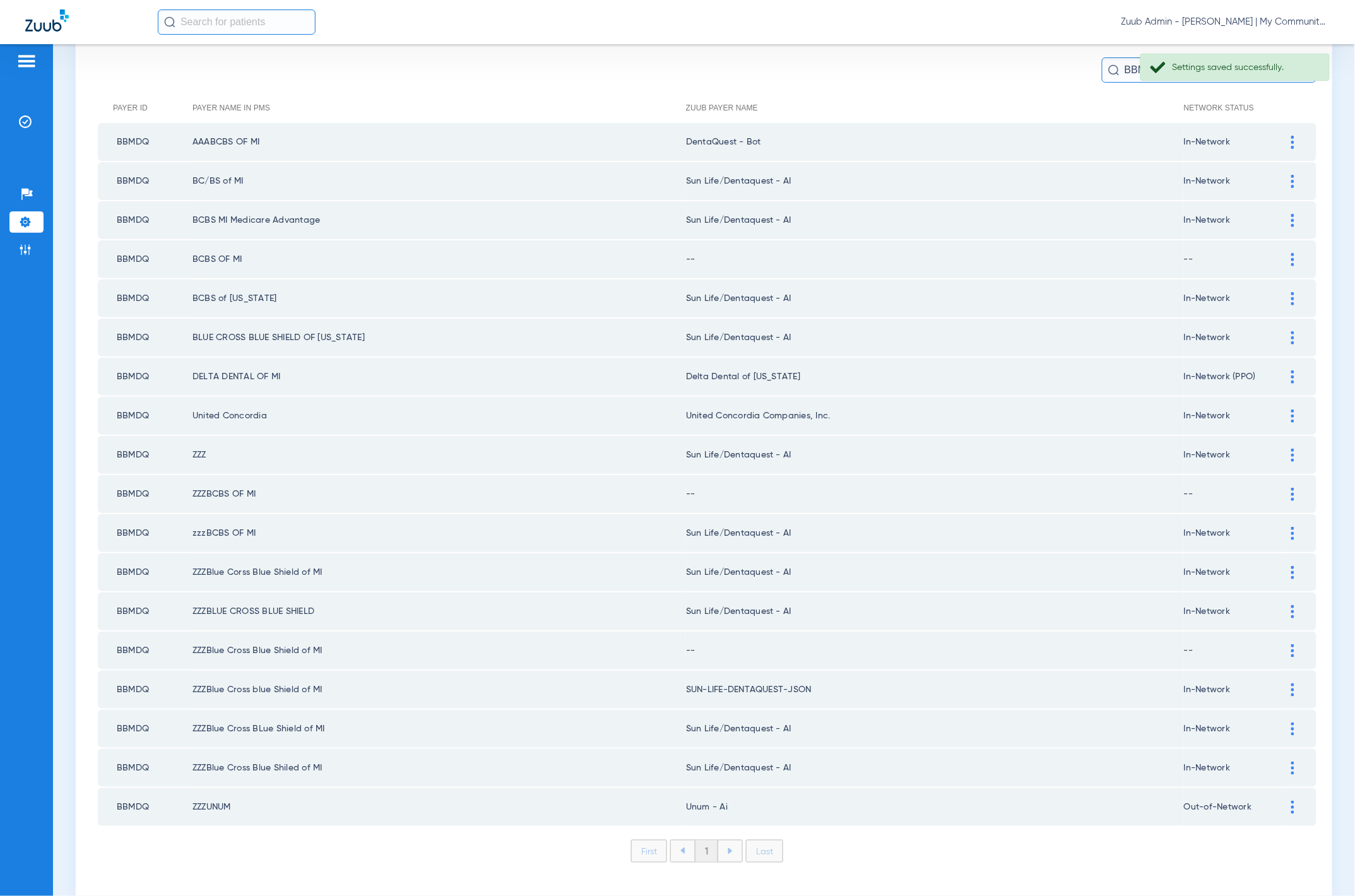
click at [1282, 176] on div at bounding box center [1293, 182] width 22 height 14
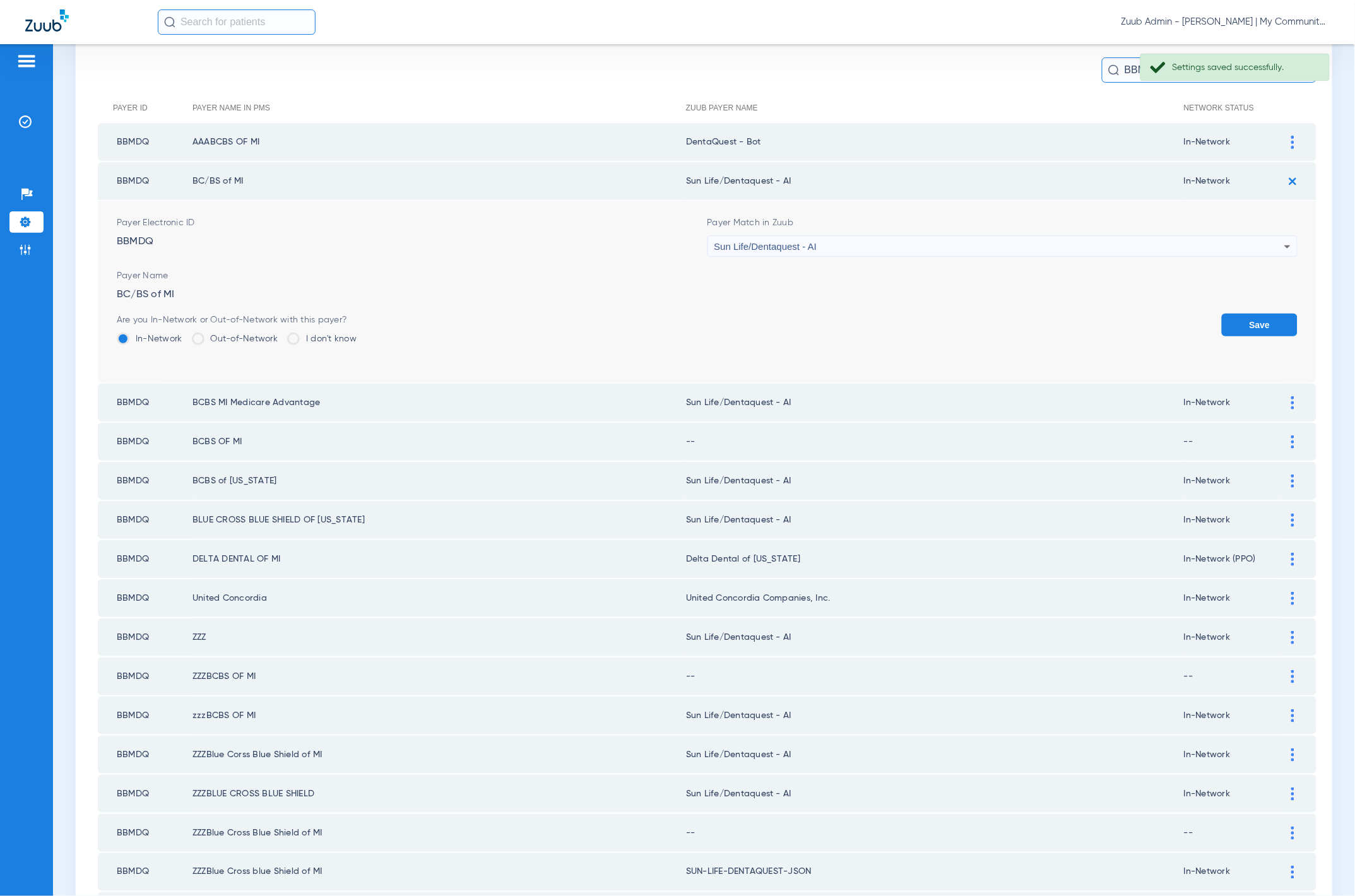
click at [974, 240] on div "Sun Life/Dentaquest - AI" at bounding box center [999, 247] width 571 height 22
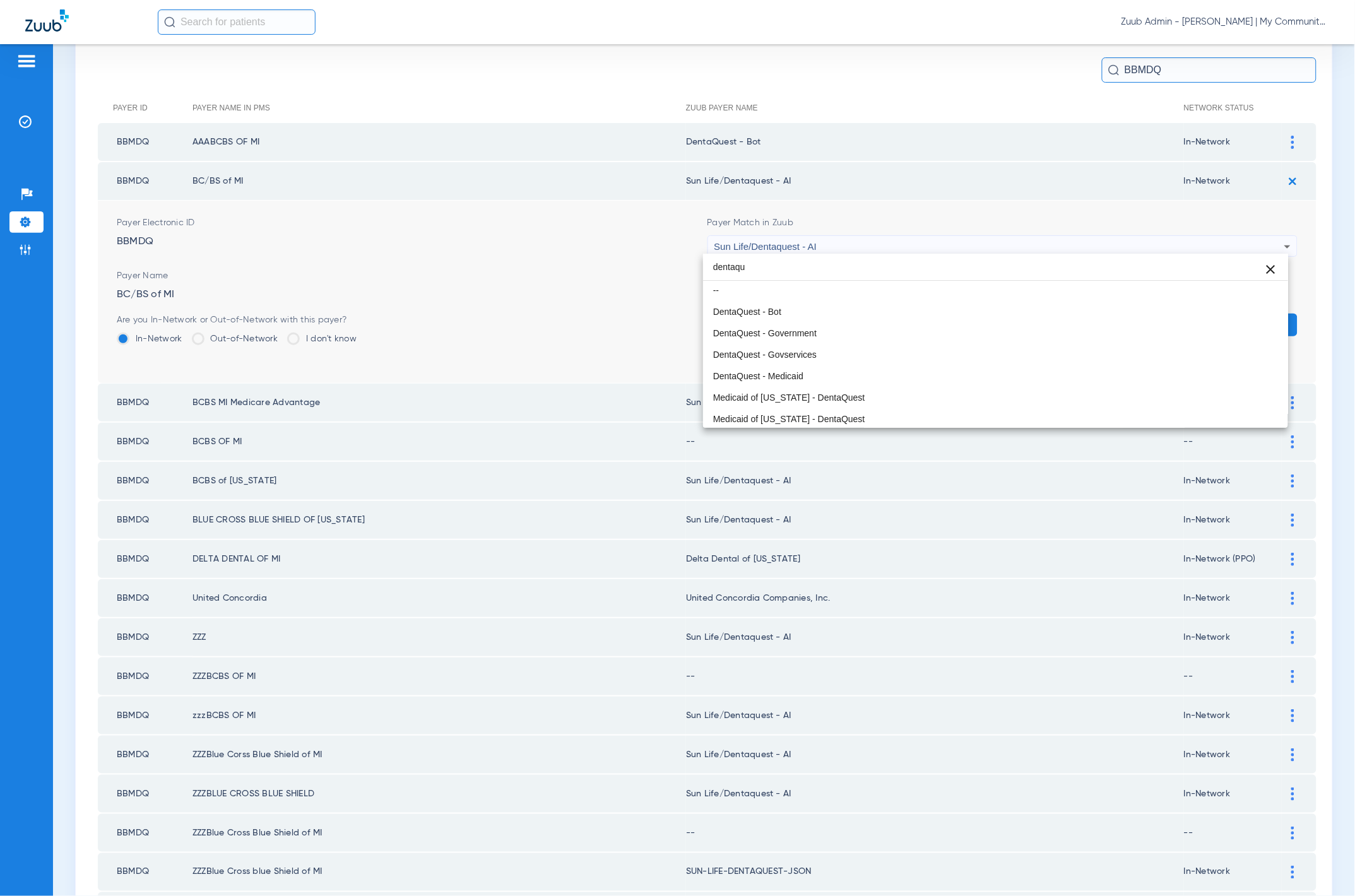
scroll to position [0, 0]
type input "dentaqu"
click at [842, 318] on mat-option "DentaQuest - Bot" at bounding box center [995, 313] width 585 height 22
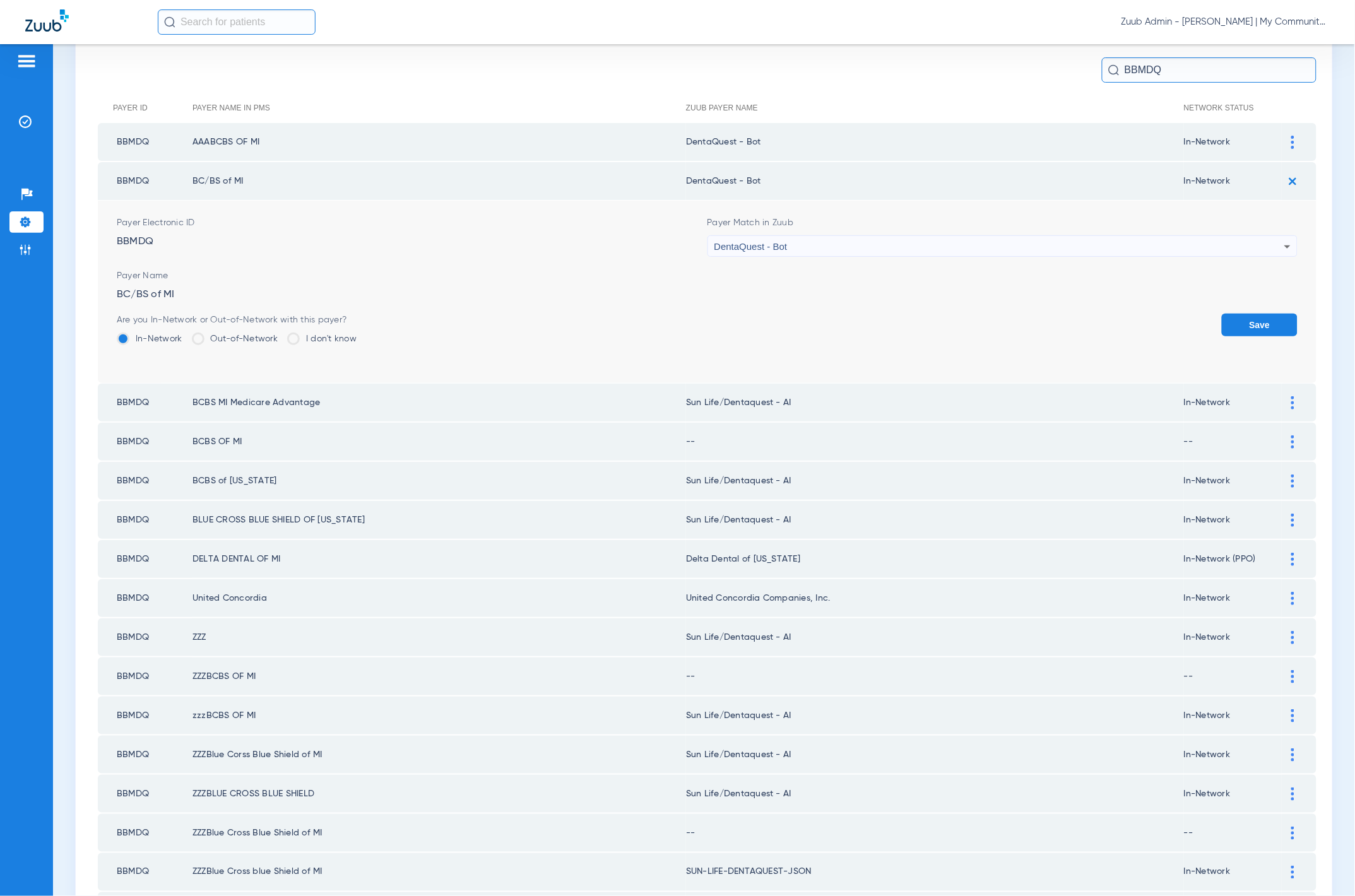
click at [1222, 320] on button "Save" at bounding box center [1260, 325] width 76 height 23
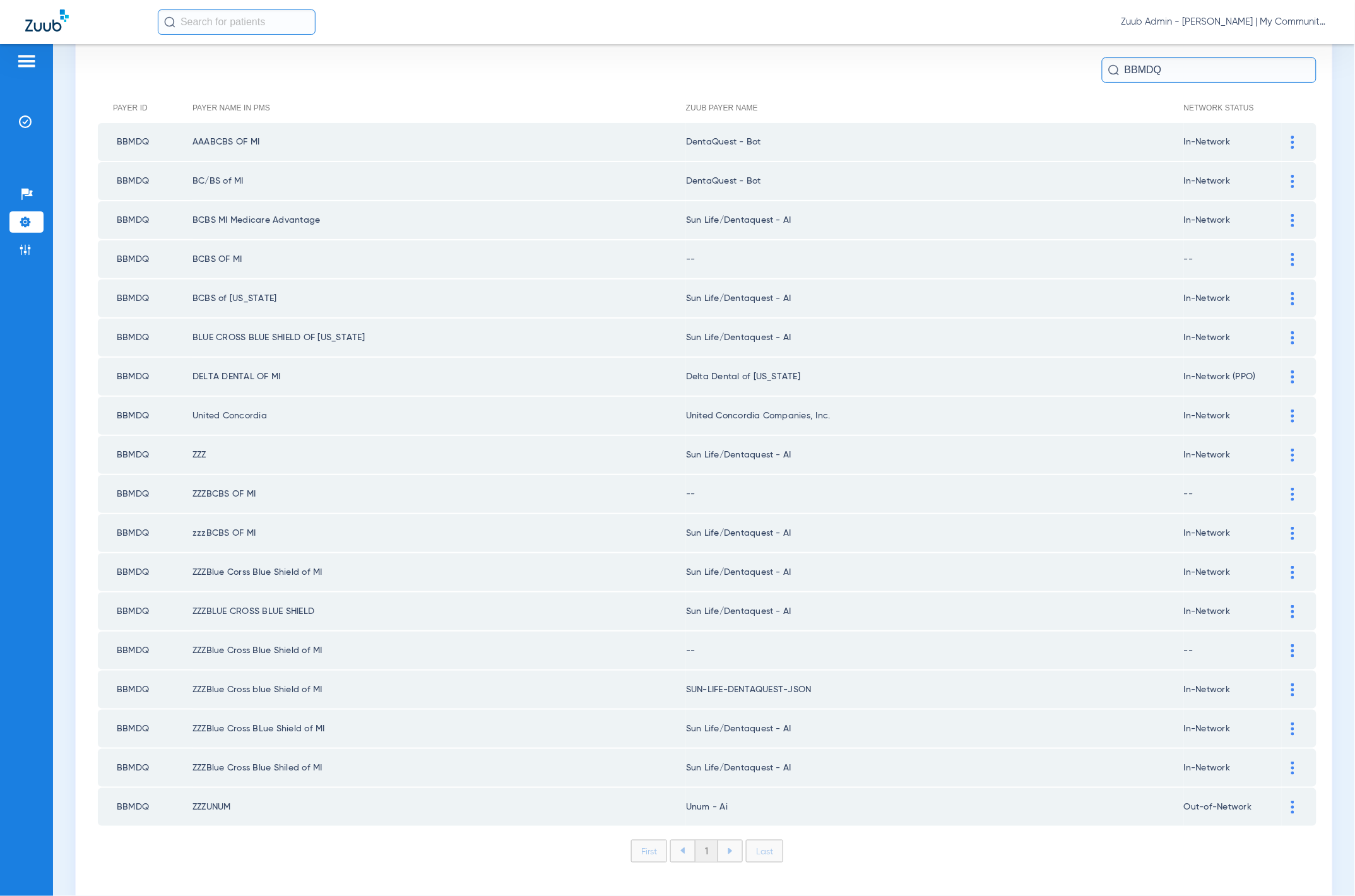
drag, startPoint x: 1280, startPoint y: 221, endPoint x: 1045, endPoint y: 236, distance: 235.5
click at [1282, 221] on div at bounding box center [1293, 221] width 22 height 14
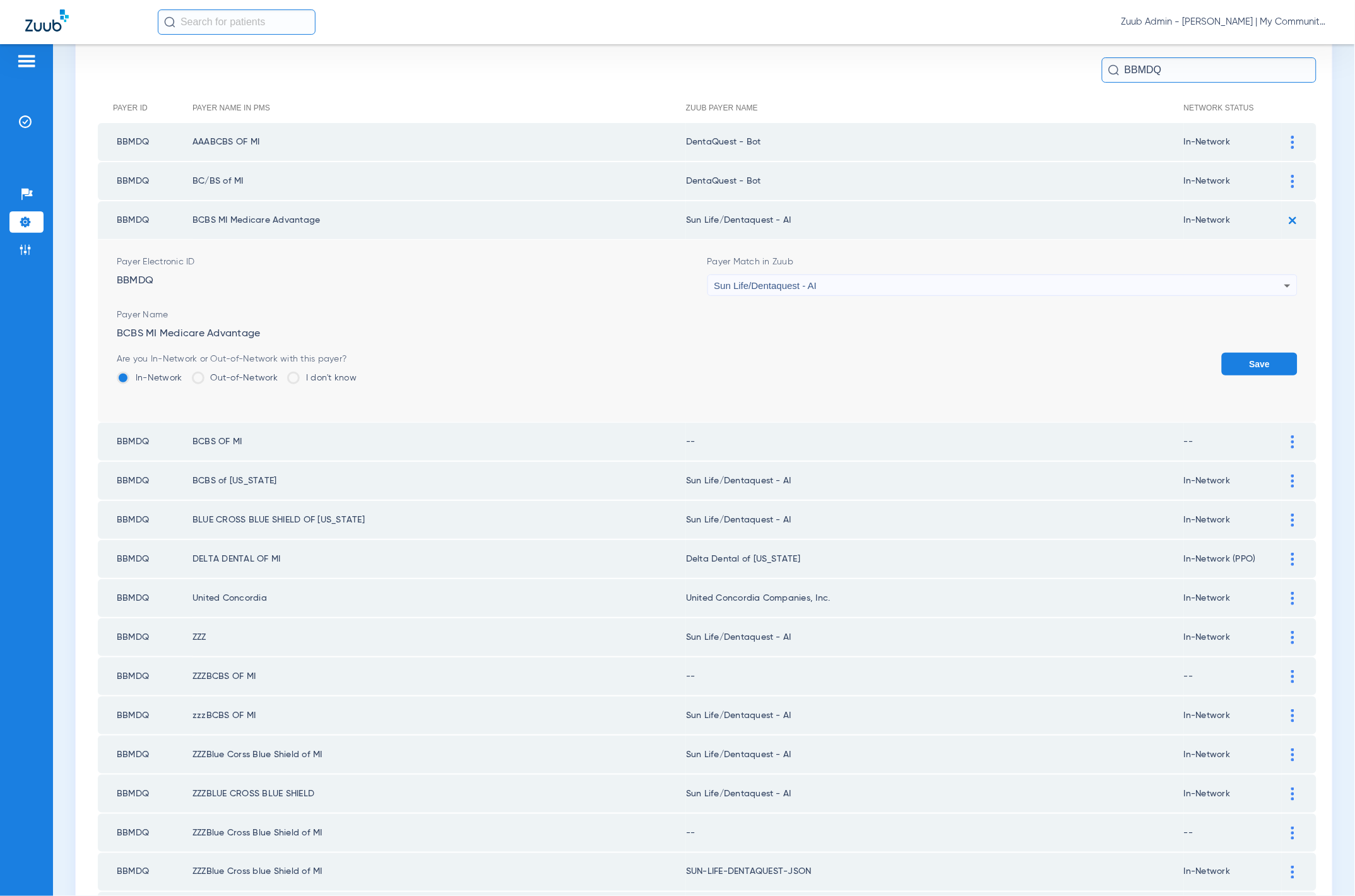
click at [913, 278] on div "Sun Life/Dentaquest - AI" at bounding box center [999, 286] width 571 height 22
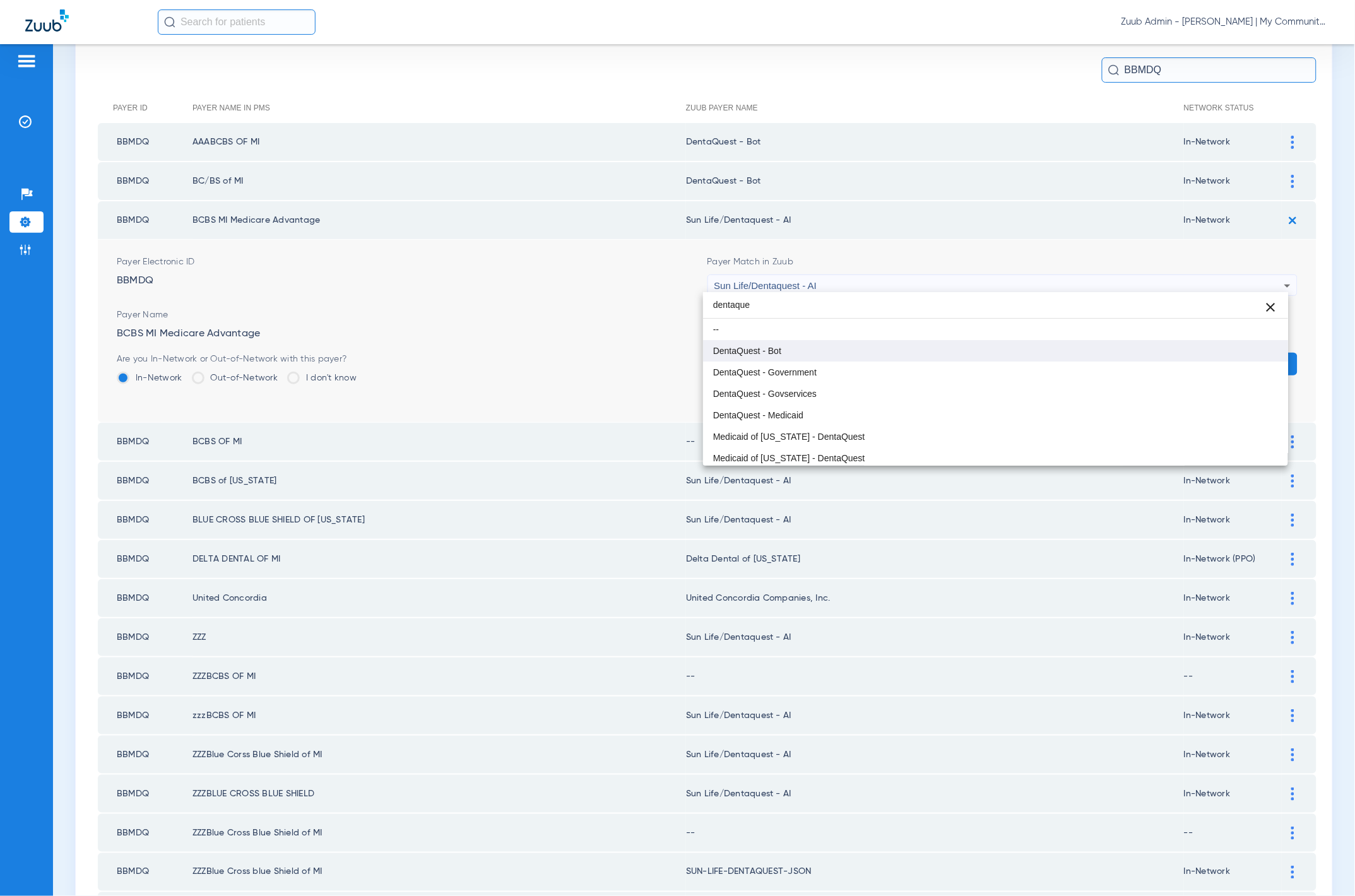
type input "dentaque"
click at [909, 351] on mat-option "DentaQuest - Bot" at bounding box center [995, 351] width 585 height 22
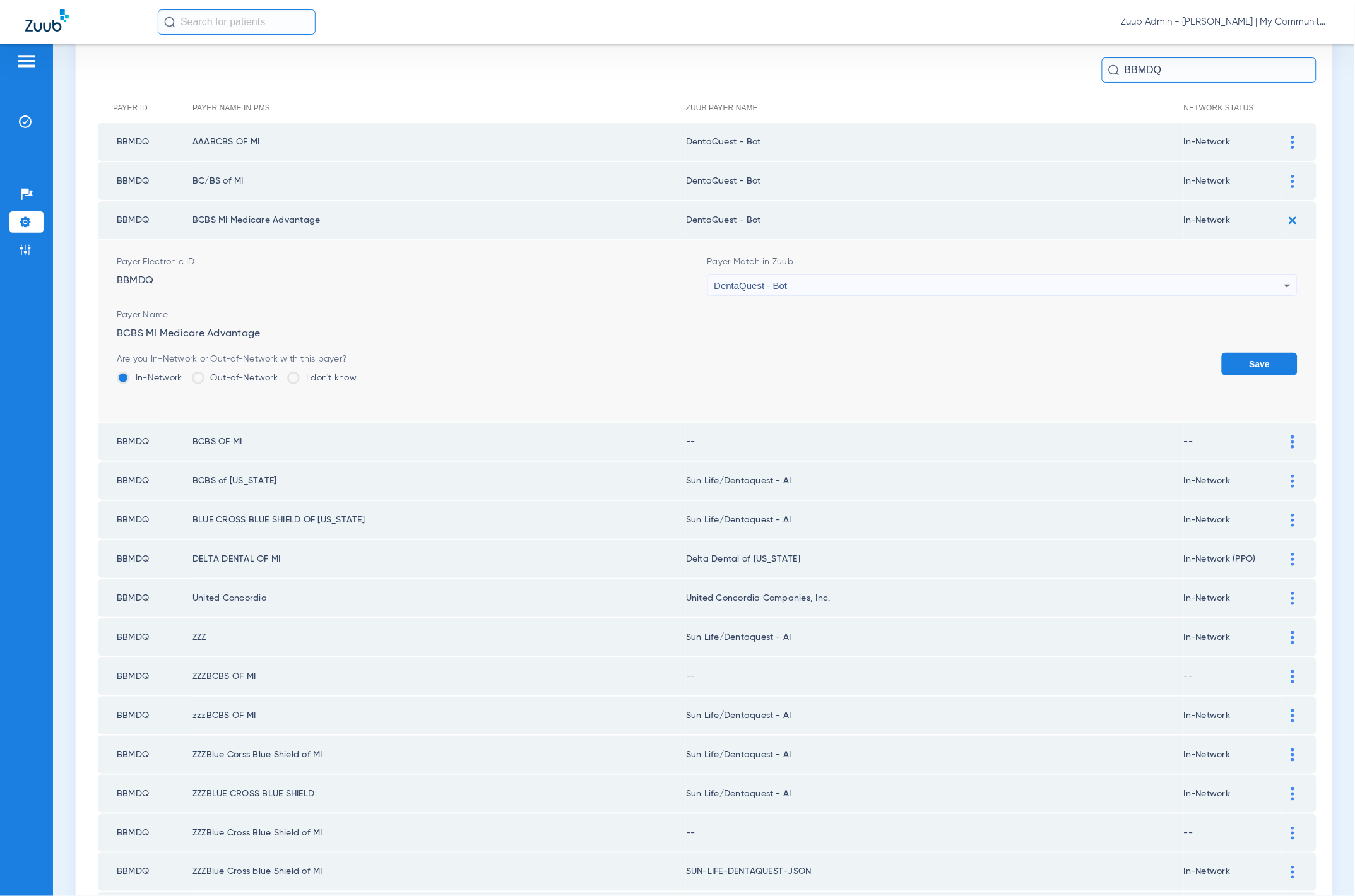
click at [1223, 367] on button "Save" at bounding box center [1260, 364] width 76 height 23
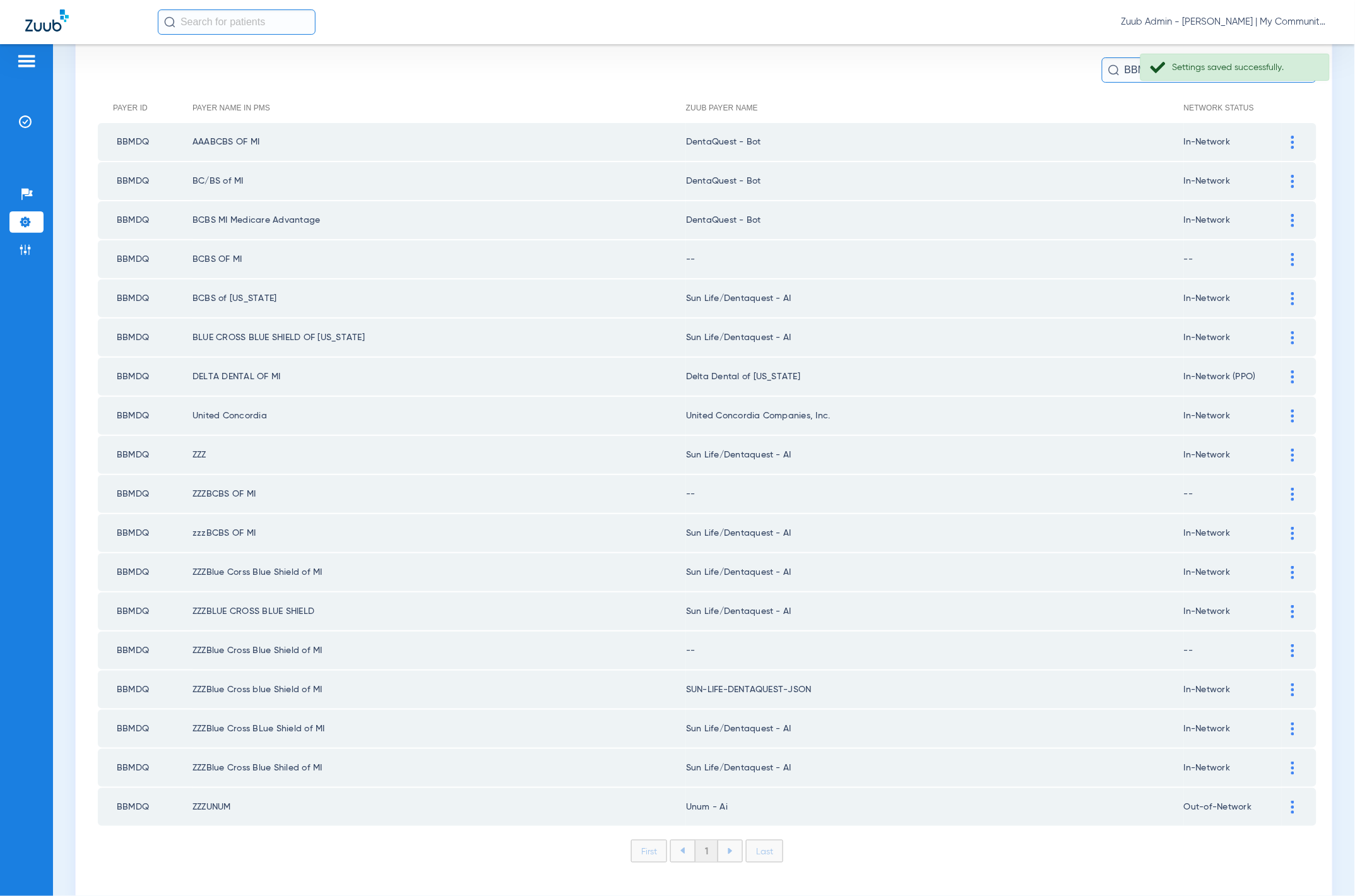
click at [1282, 264] on td at bounding box center [1299, 259] width 35 height 38
click at [1282, 259] on div at bounding box center [1293, 260] width 22 height 14
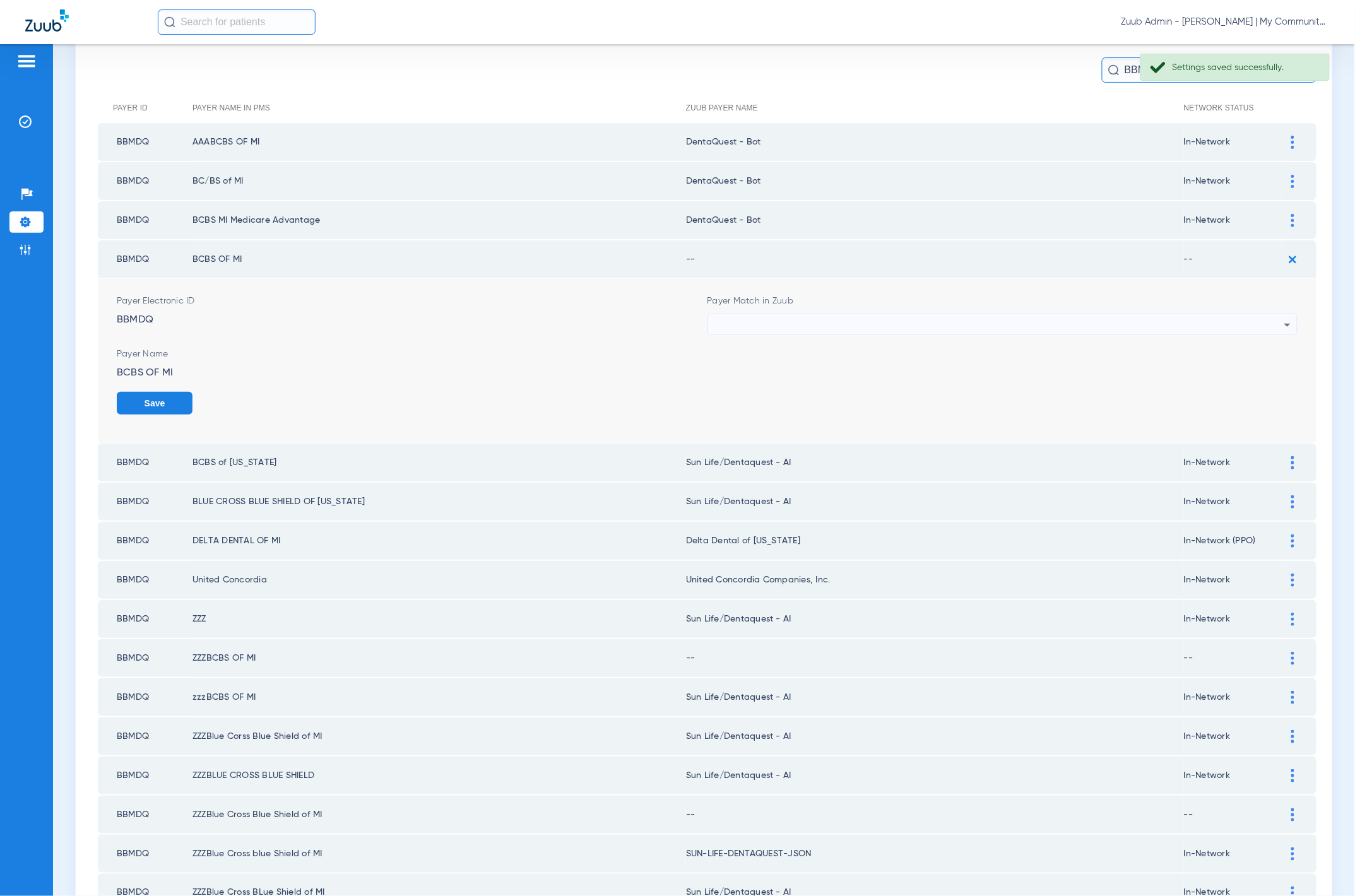
click at [1149, 320] on div at bounding box center [999, 325] width 571 height 22
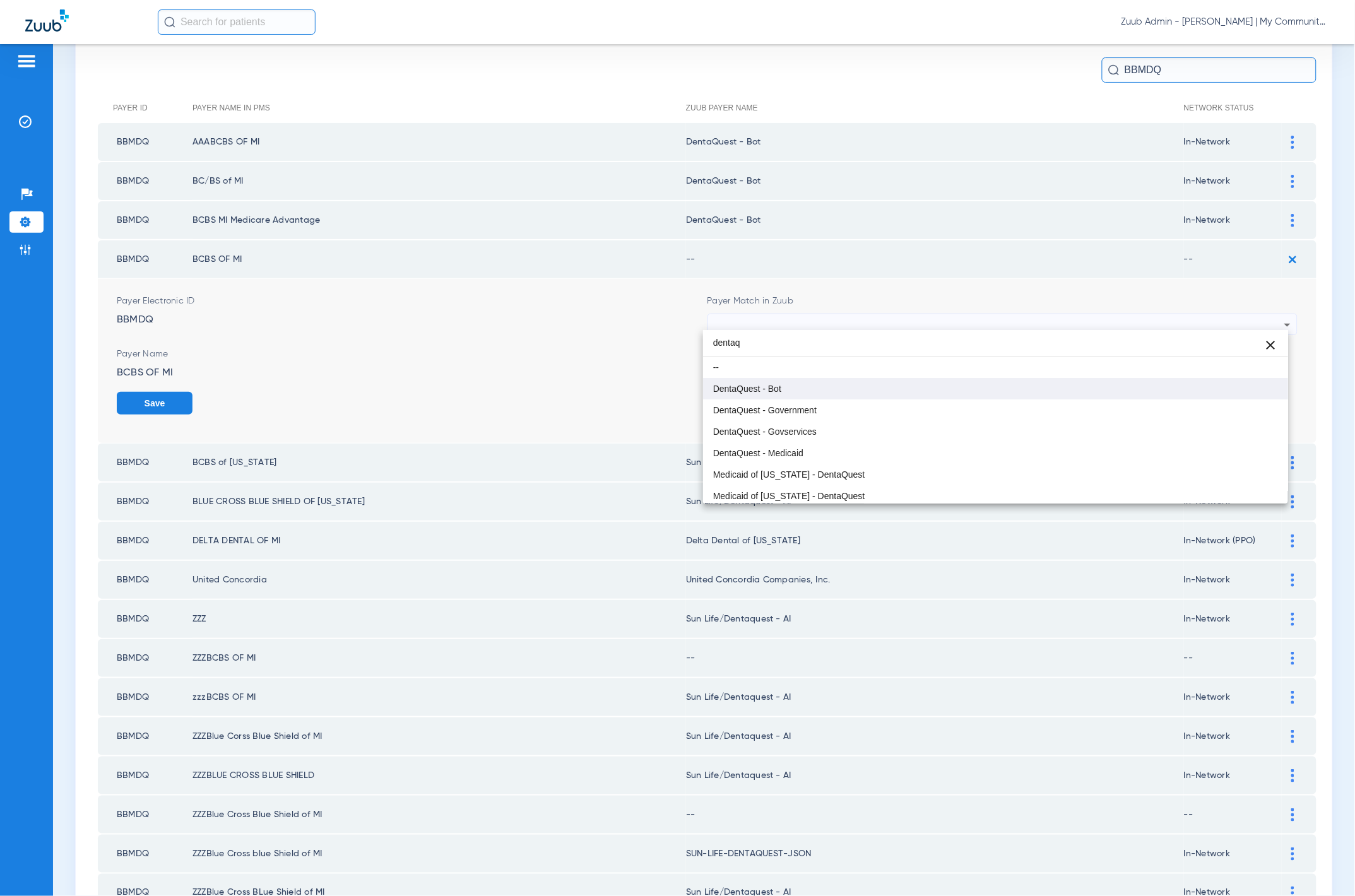
type input "dentaq"
click at [1064, 389] on mat-option "DentaQuest - Bot" at bounding box center [995, 389] width 585 height 22
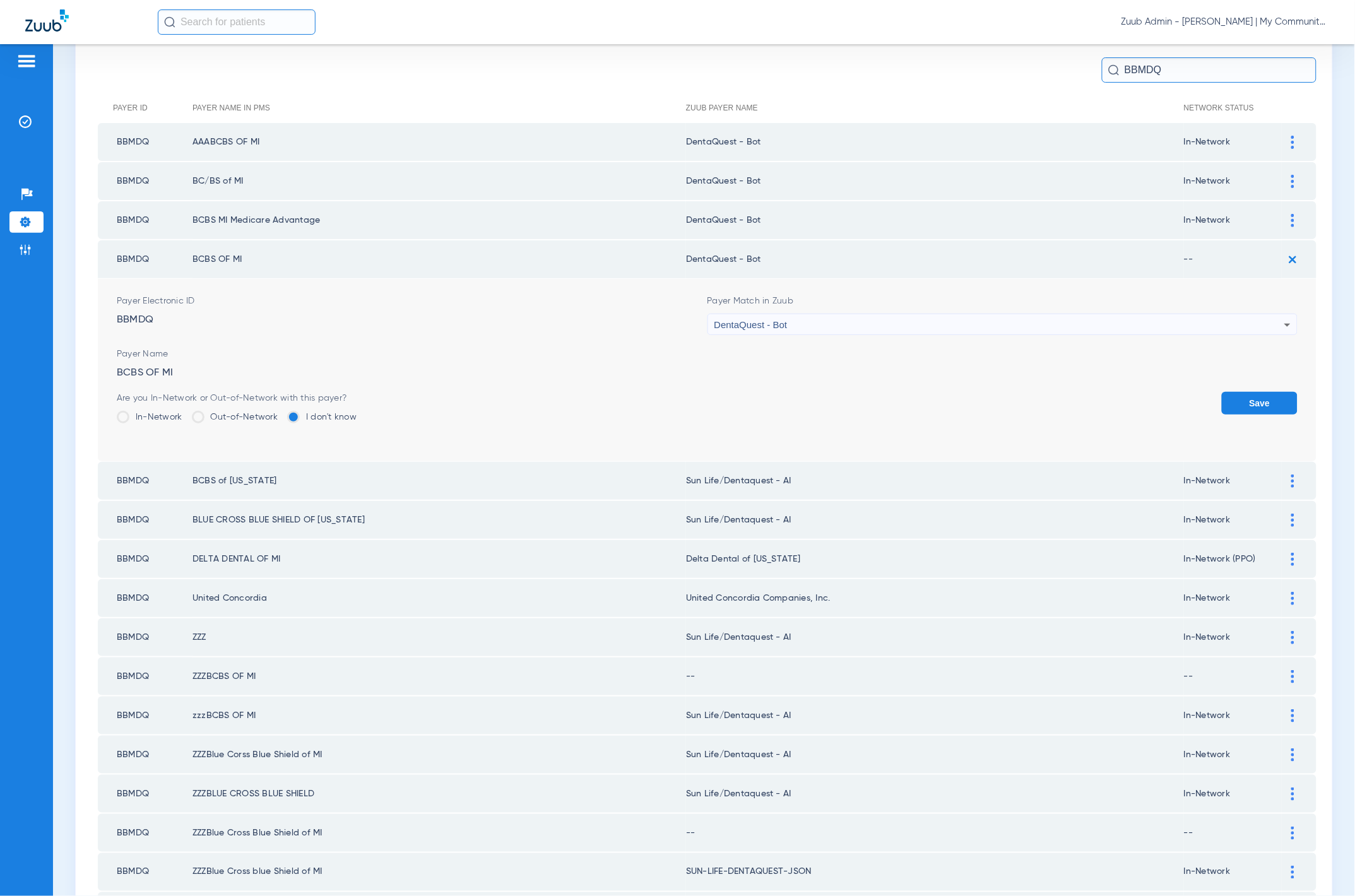
click at [1248, 398] on button "Save" at bounding box center [1260, 404] width 76 height 23
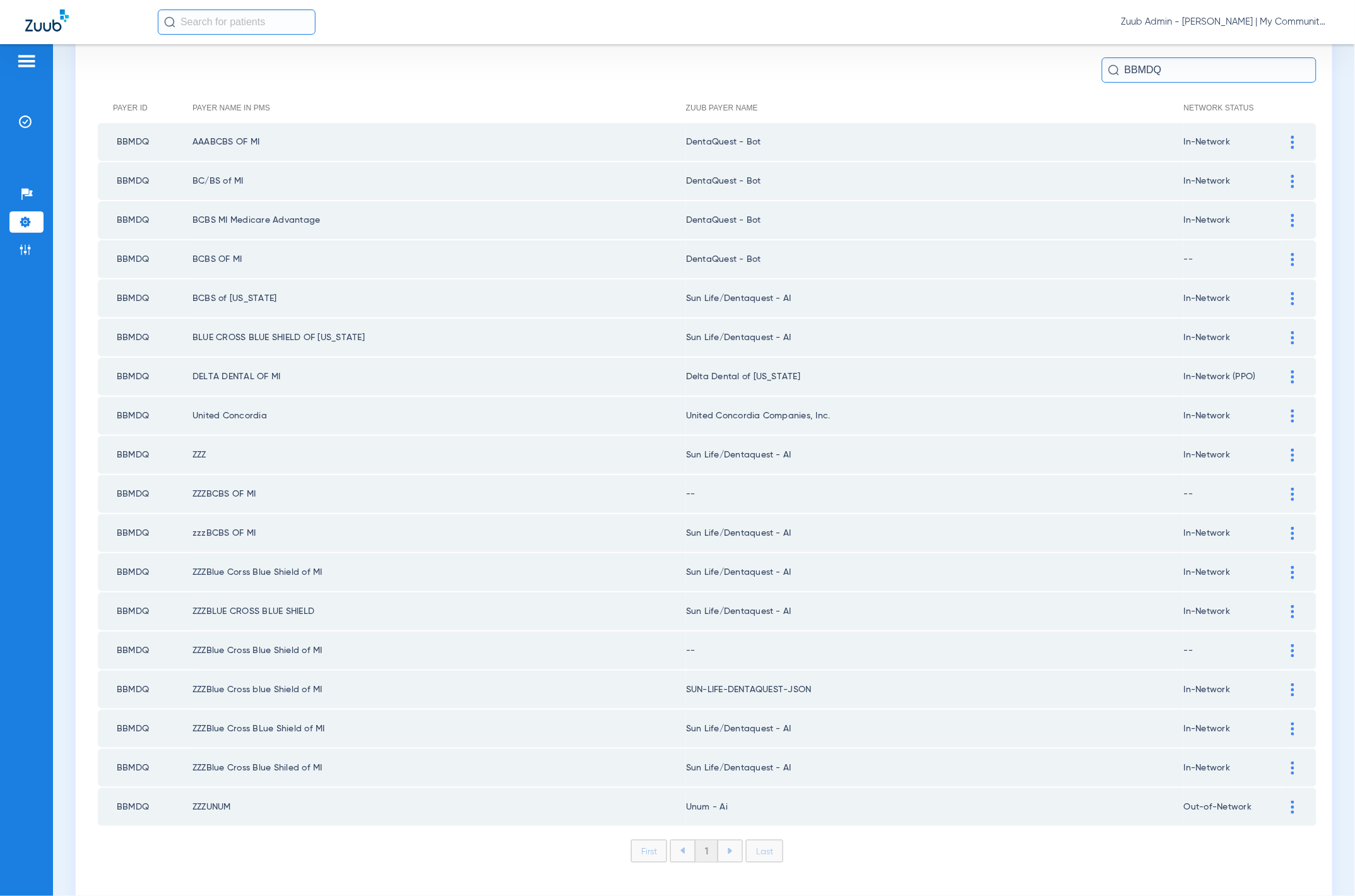
click at [1288, 255] on div at bounding box center [1293, 260] width 22 height 14
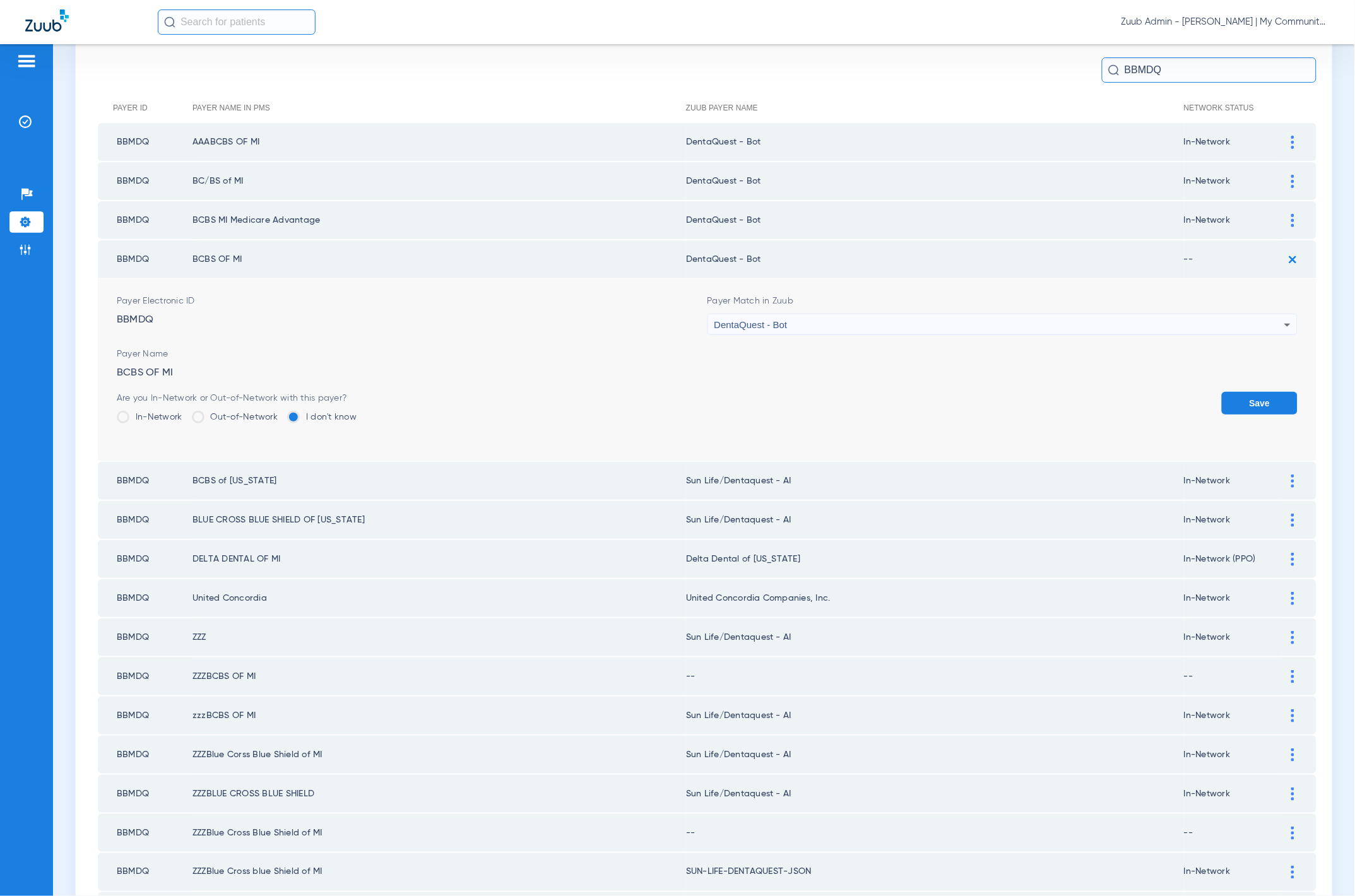
click at [163, 411] on label "In-Network" at bounding box center [149, 417] width 66 height 13
click at [186, 413] on input "In-Network" at bounding box center [186, 413] width 0 height 0
click at [1251, 392] on button "Save" at bounding box center [1260, 404] width 76 height 23
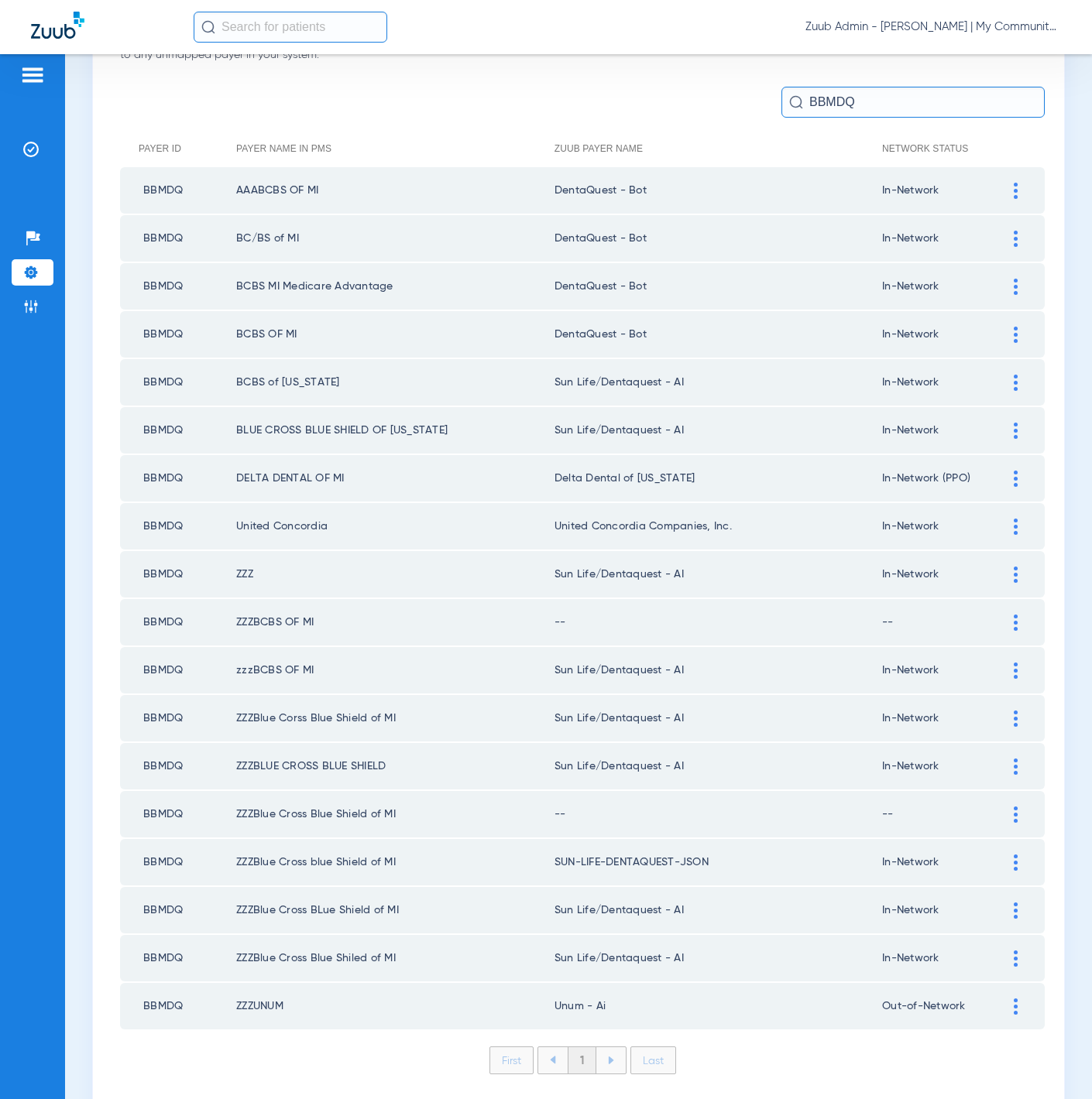
scroll to position [150, 0]
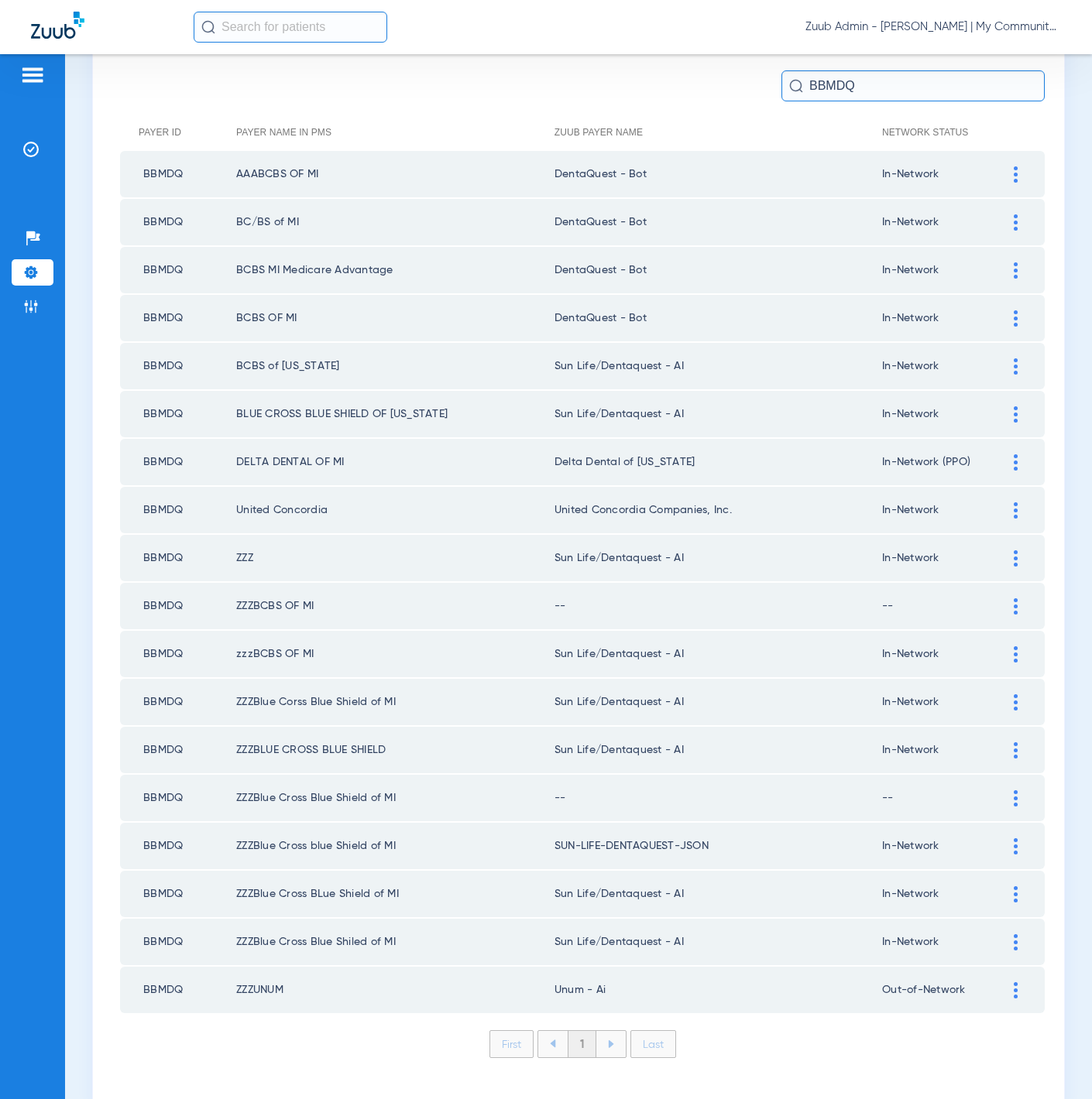
click at [983, 356] on td "In-Network" at bounding box center [942, 366] width 120 height 47
click at [1002, 359] on div at bounding box center [1016, 367] width 27 height 17
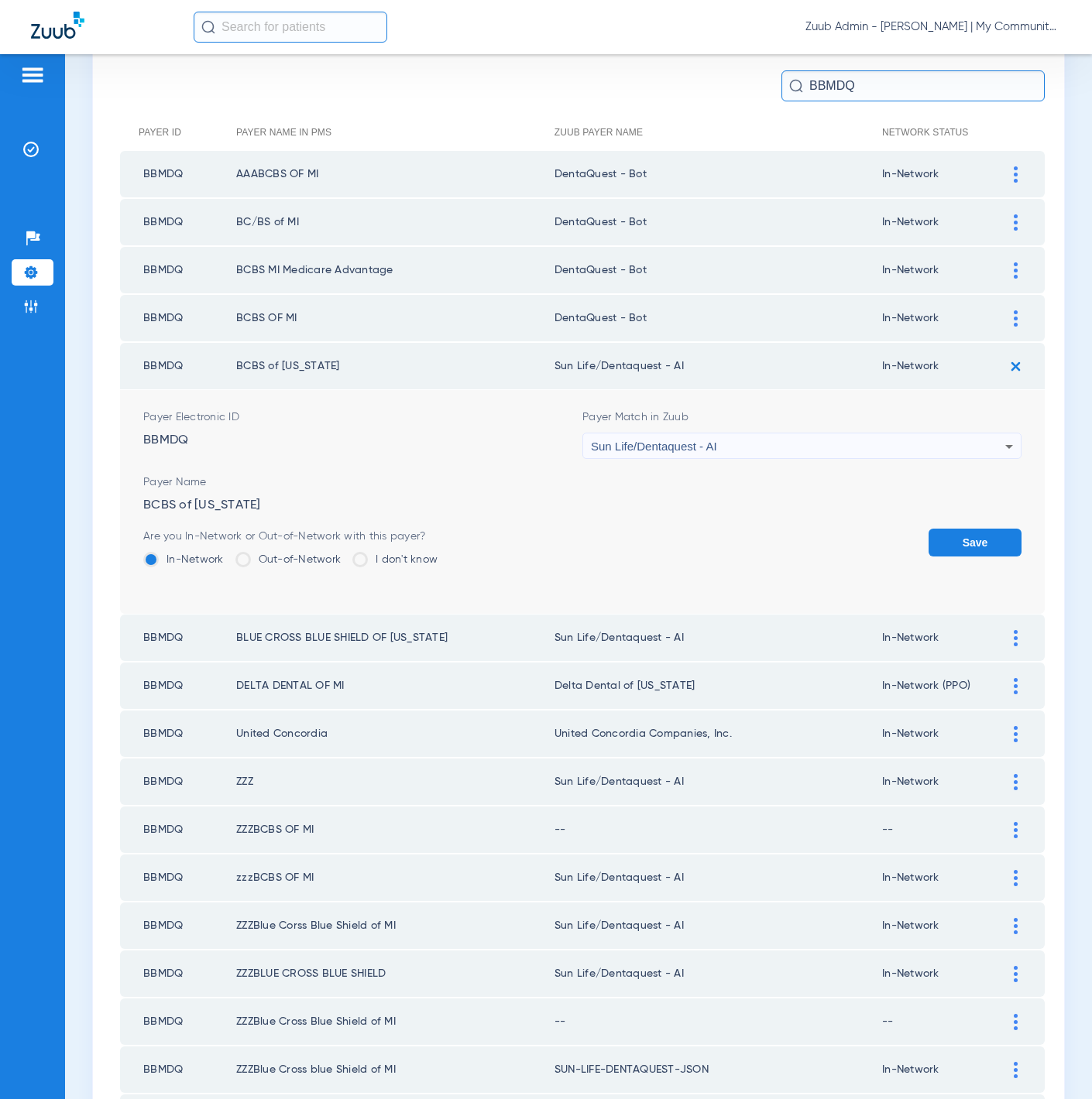
click at [755, 434] on div "Sun Life/Dentaquest - AI" at bounding box center [798, 447] width 415 height 27
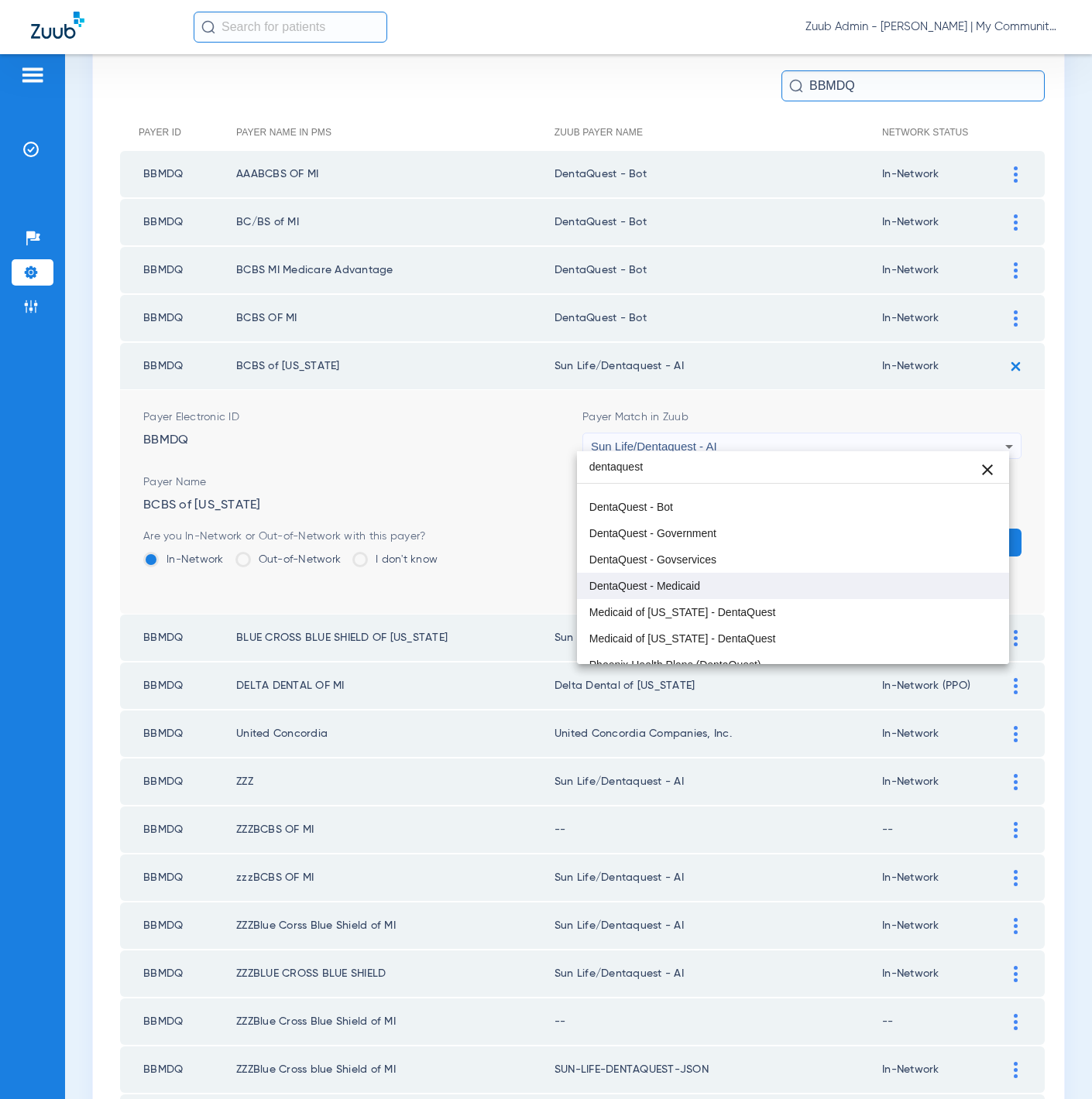
scroll to position [12, 0]
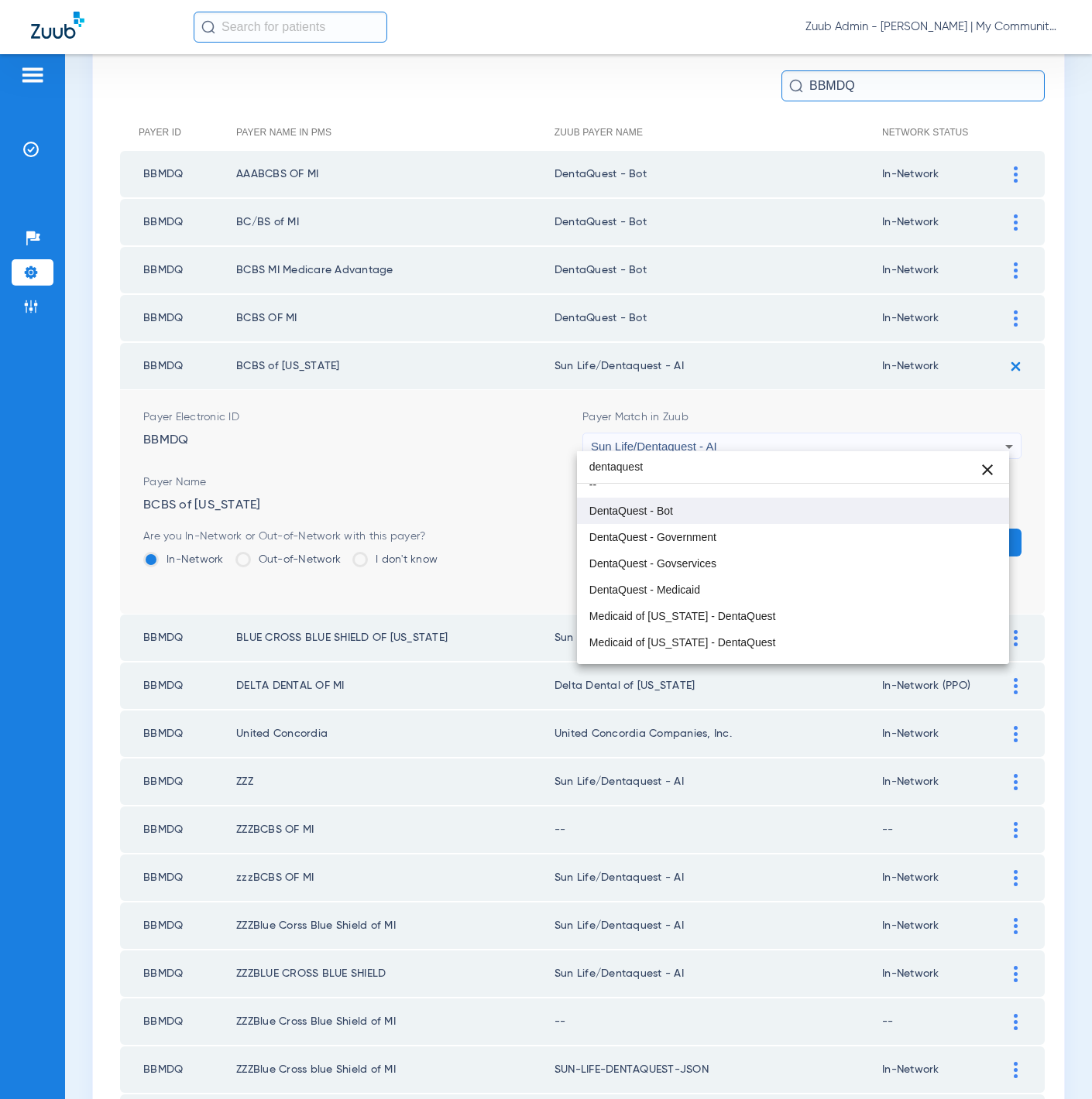
type input "dentaquest"
click at [752, 518] on mat-option "DentaQuest - Bot" at bounding box center [793, 511] width 433 height 27
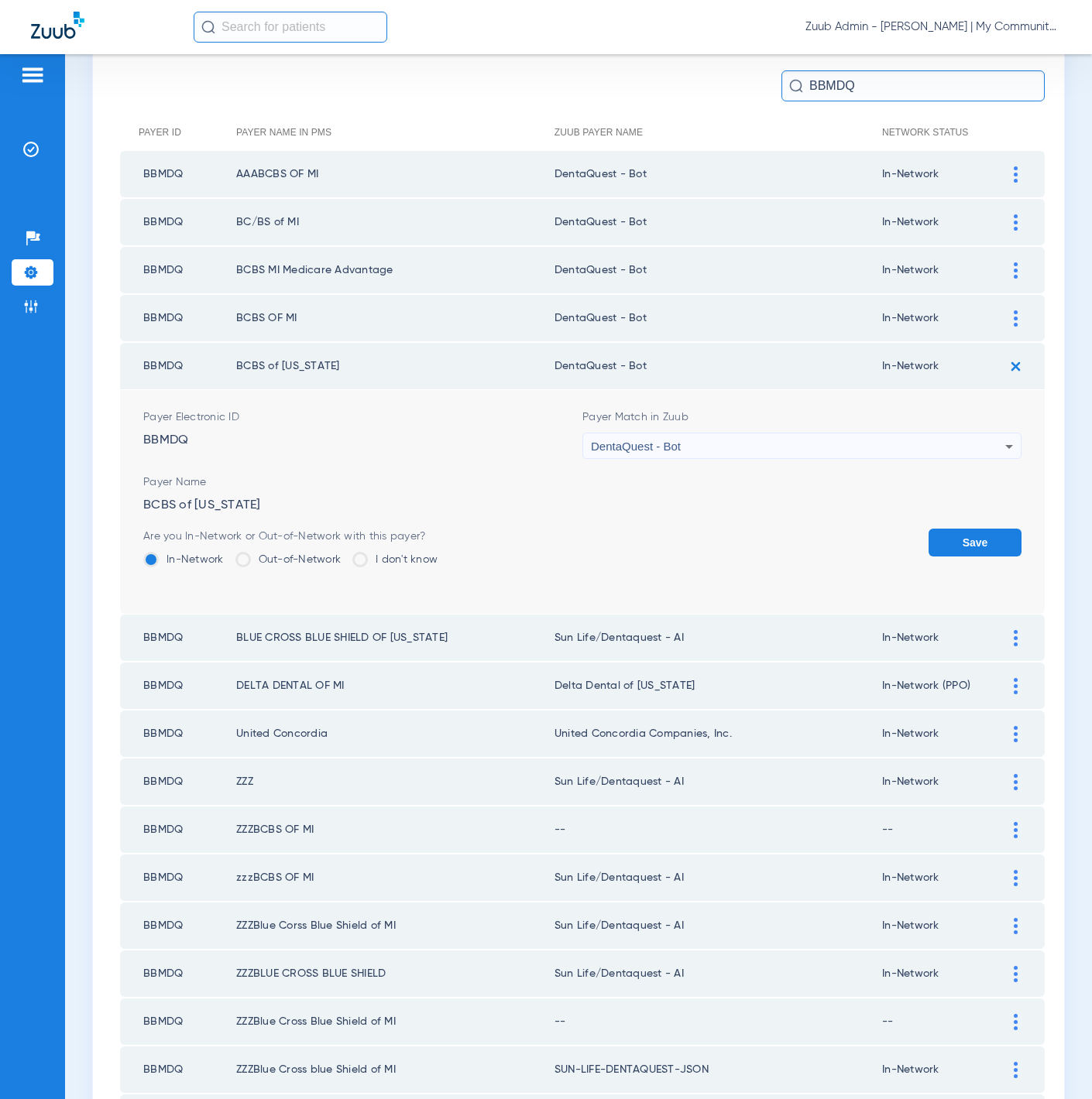
click at [935, 532] on button "Save" at bounding box center [975, 543] width 93 height 28
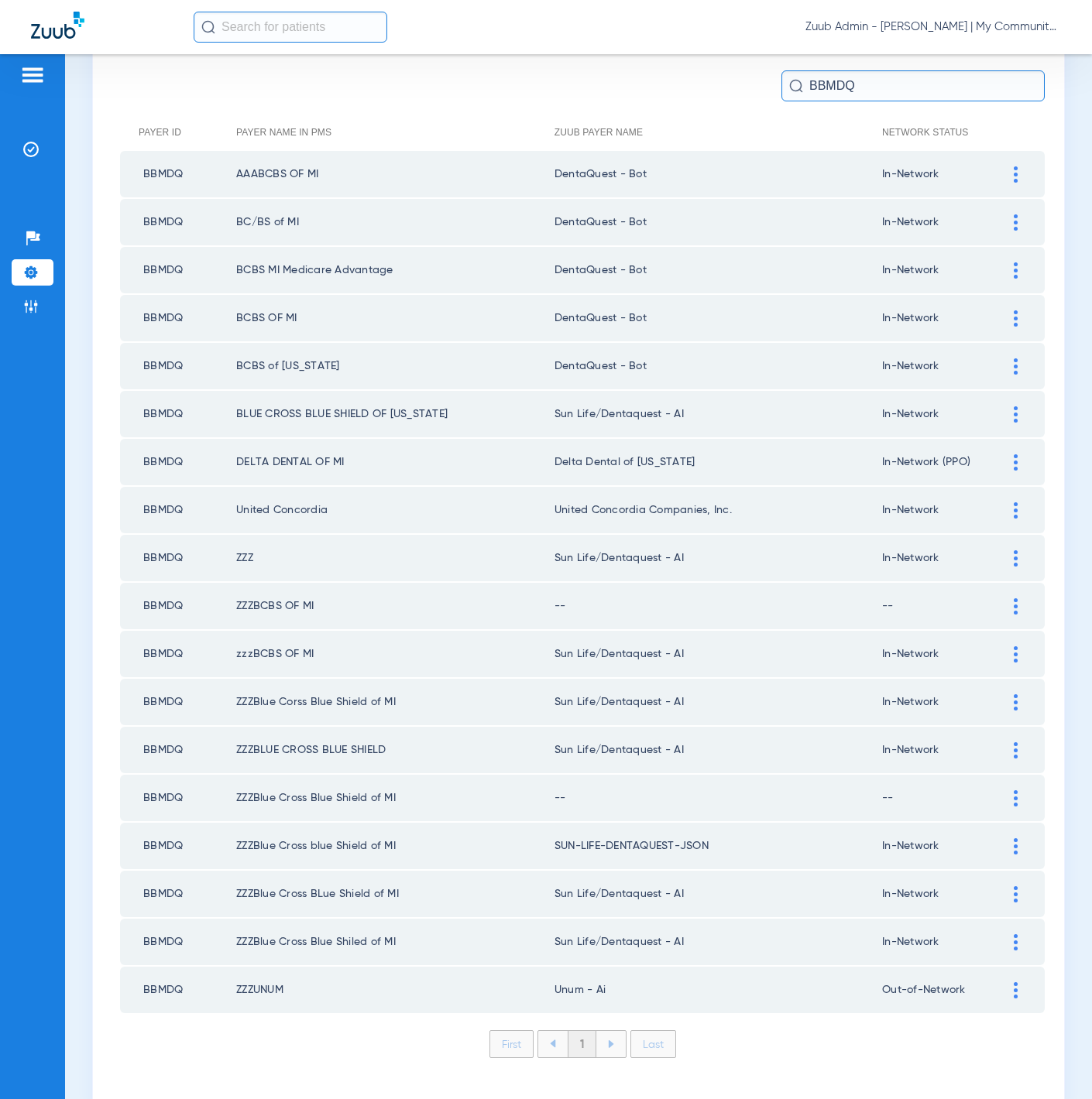
click at [1002, 406] on div at bounding box center [1016, 415] width 27 height 17
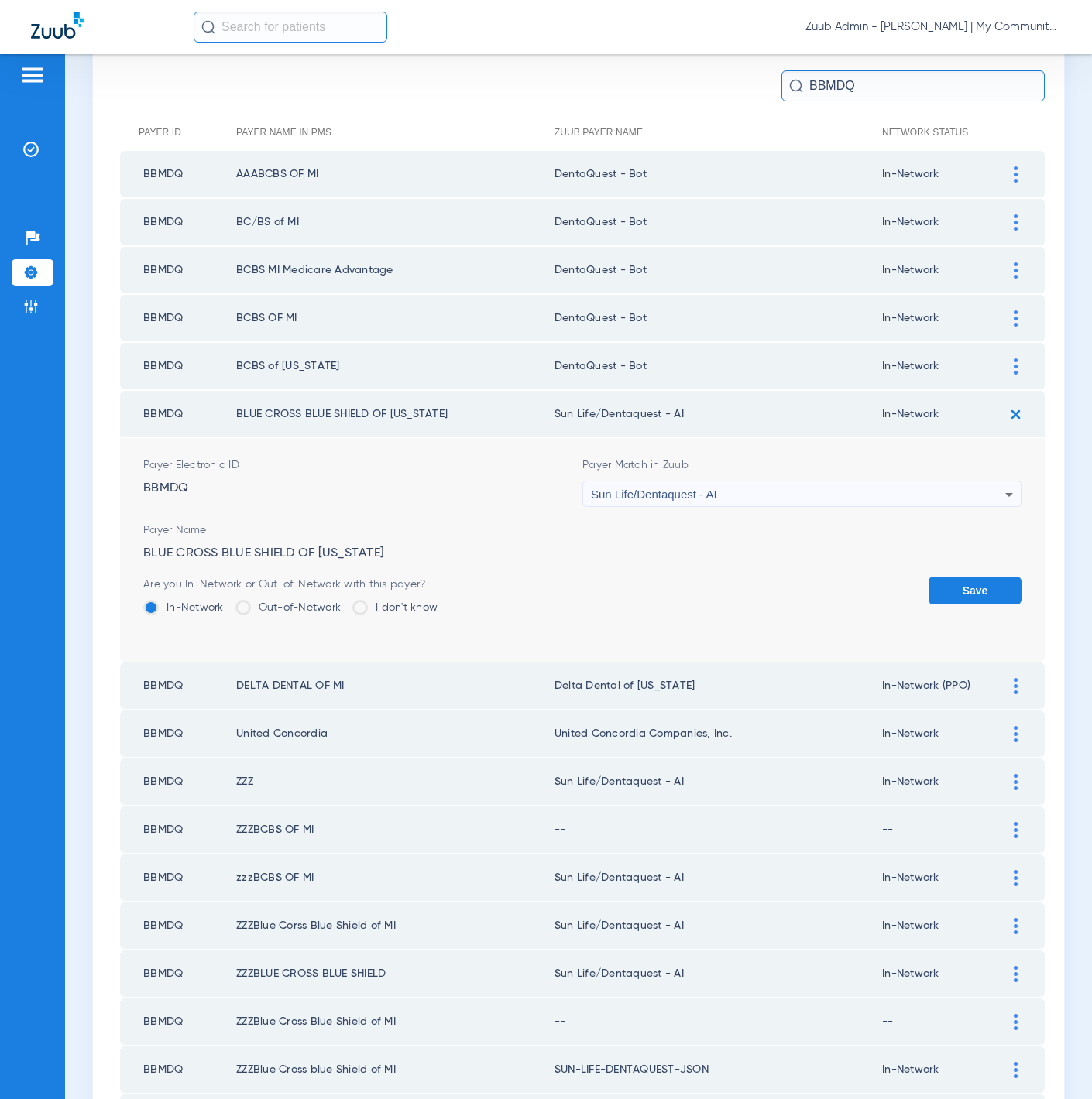
click at [770, 482] on div "Sun Life/Dentaquest - AI" at bounding box center [798, 495] width 415 height 27
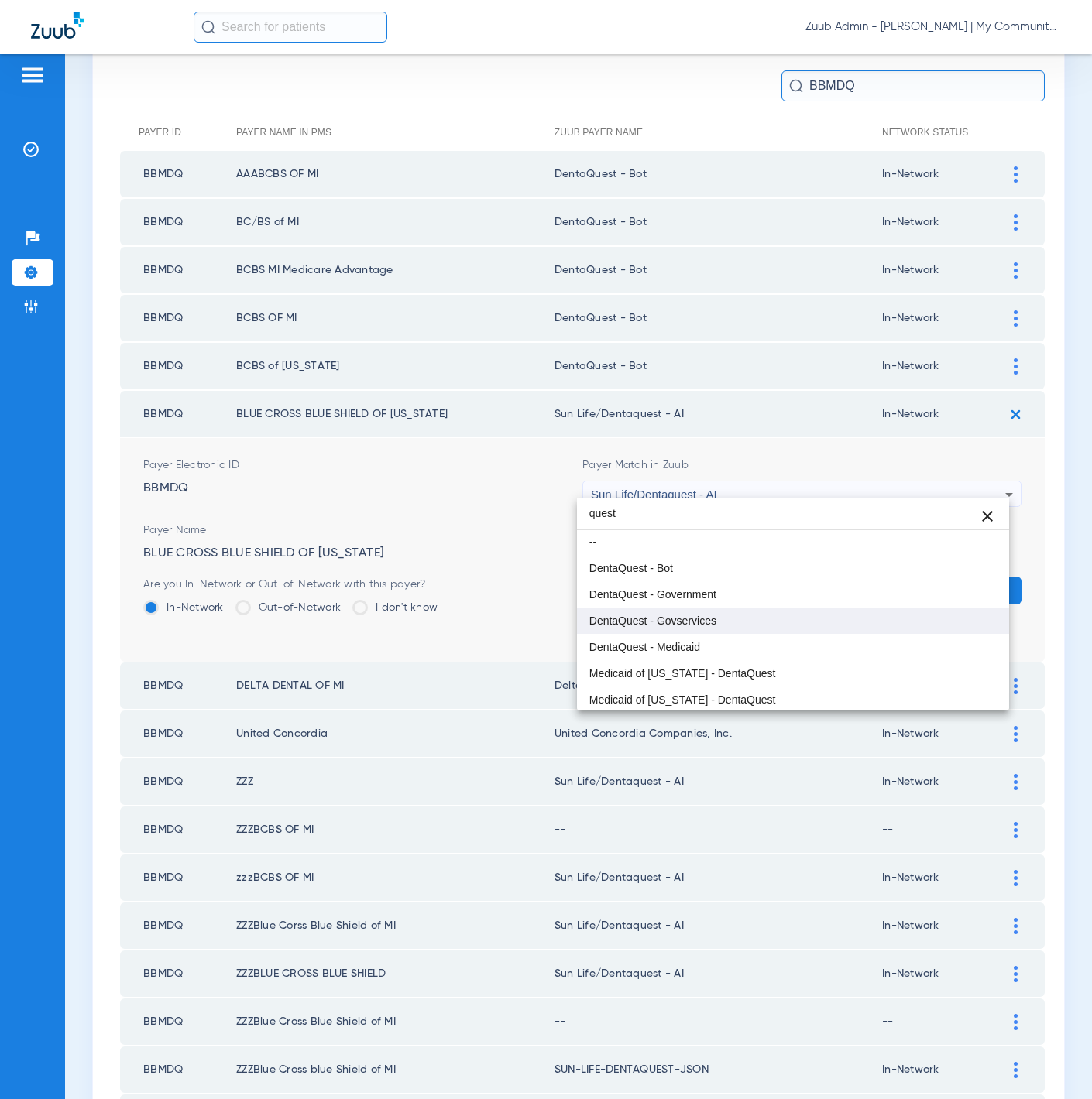
scroll to position [0, 0]
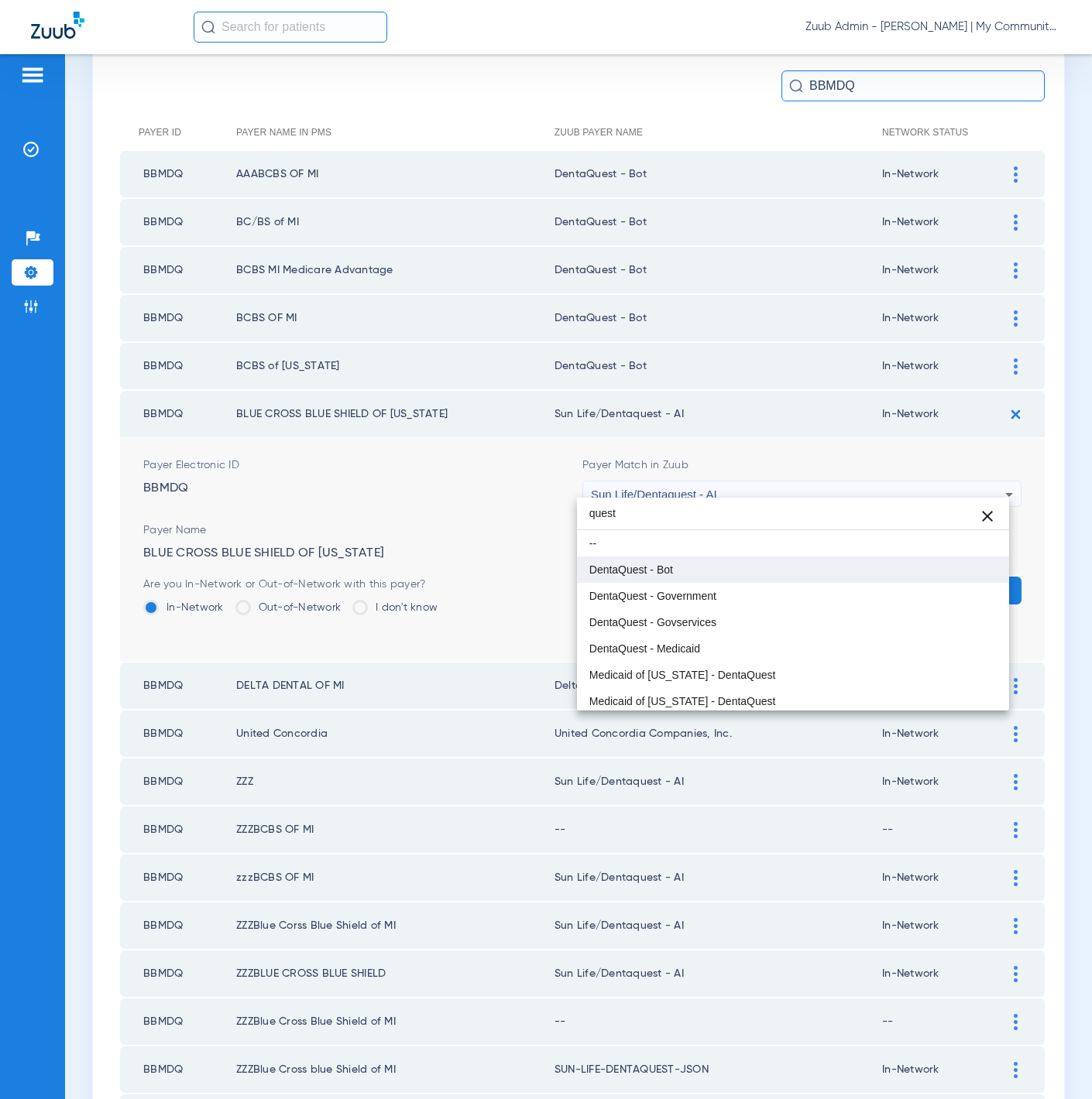
type input "quest"
click at [814, 568] on mat-option "DentaQuest - Bot" at bounding box center [793, 570] width 433 height 27
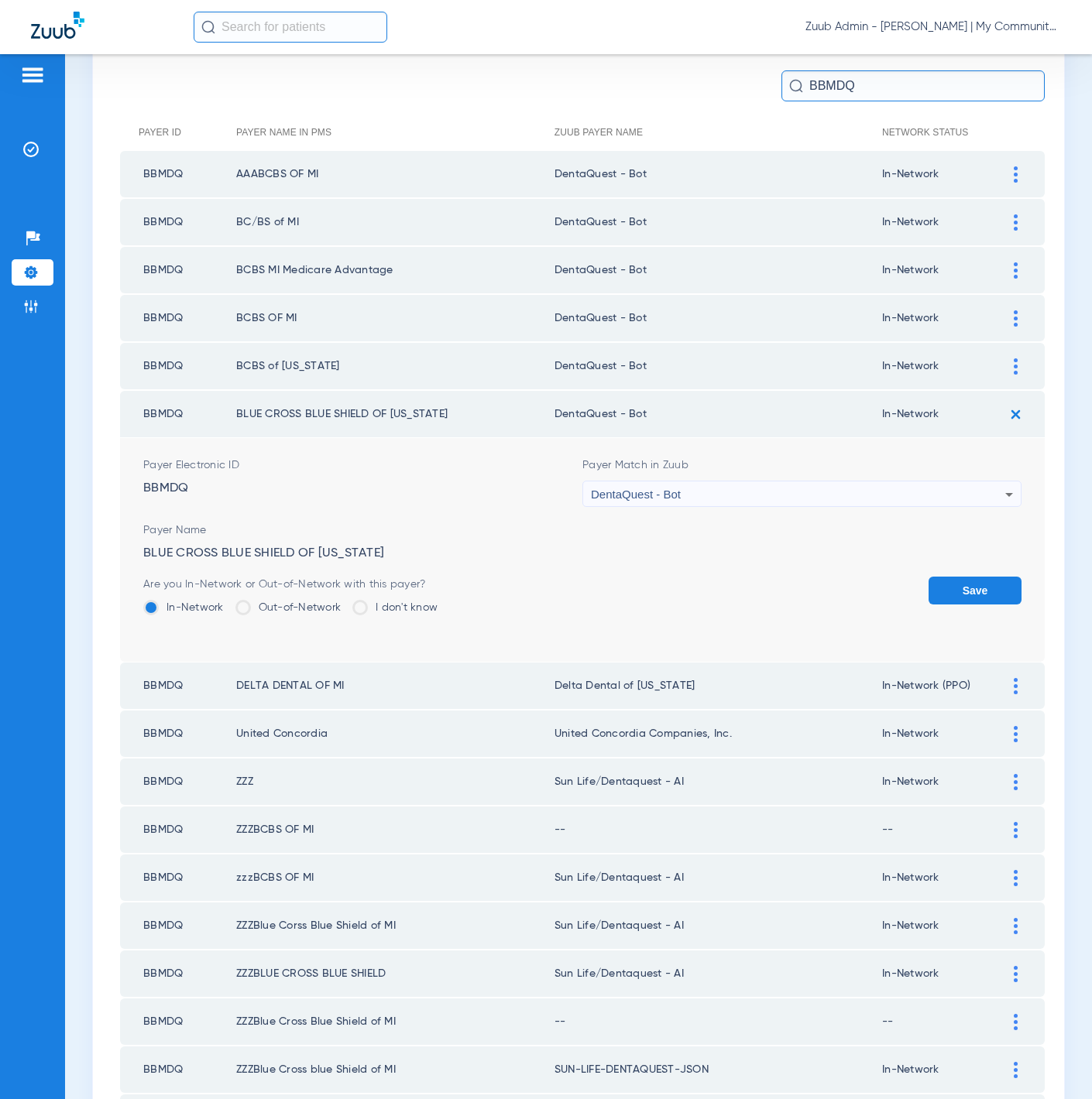
click at [966, 582] on button "Save" at bounding box center [975, 591] width 93 height 28
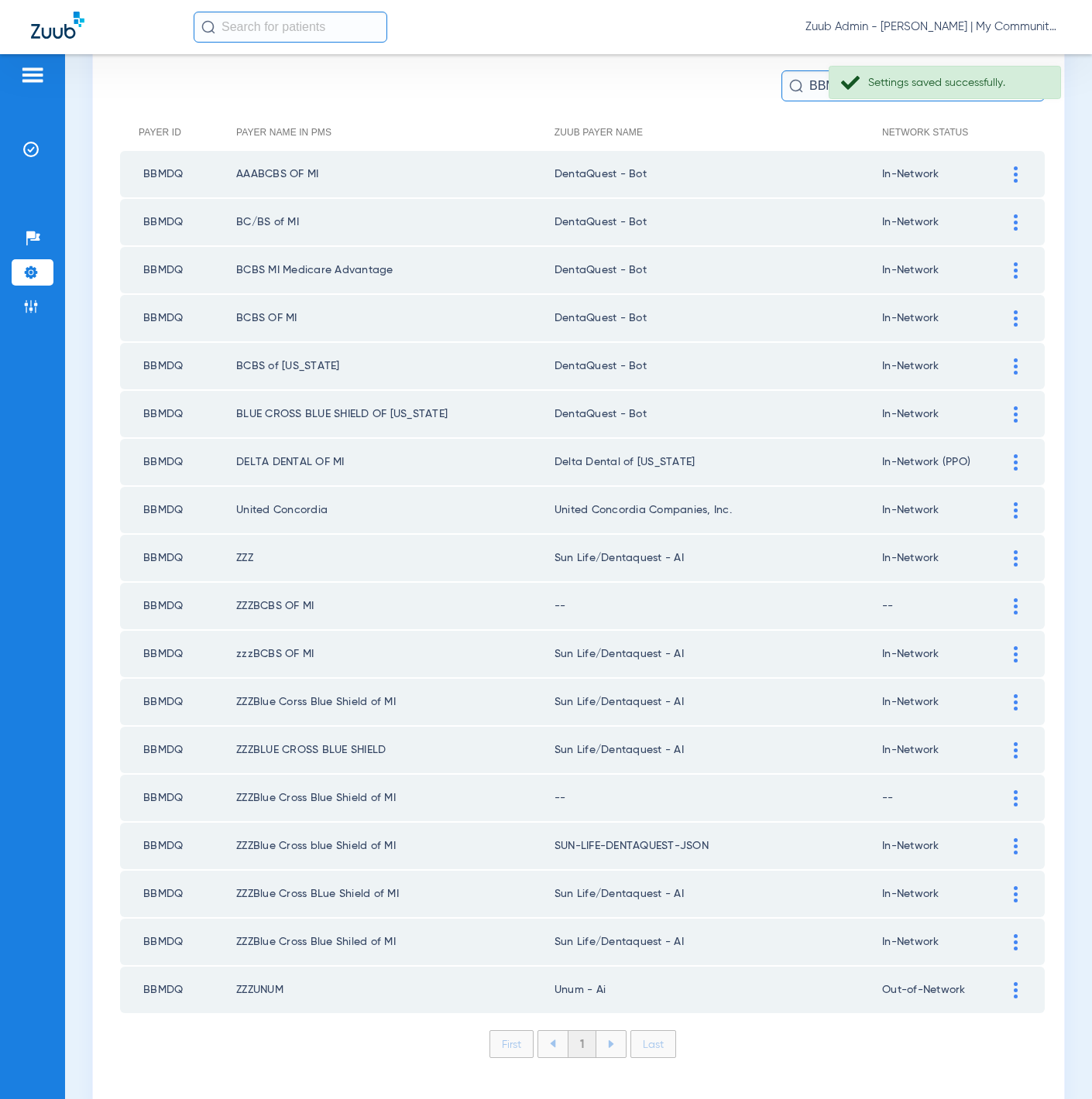
click at [1014, 456] on img at bounding box center [1016, 463] width 4 height 17
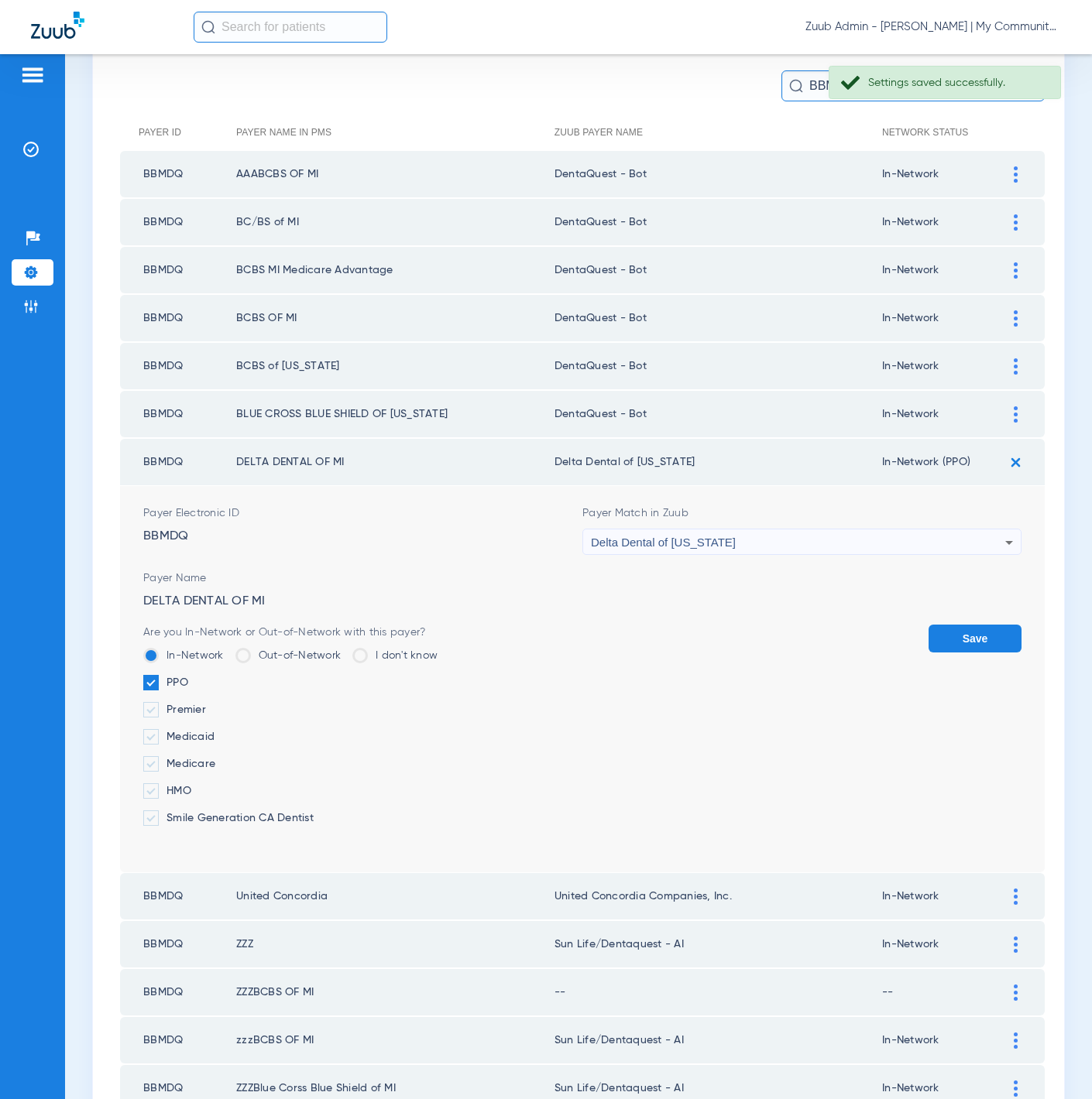
click at [818, 537] on div "Delta Dental of [US_STATE]" at bounding box center [798, 543] width 415 height 27
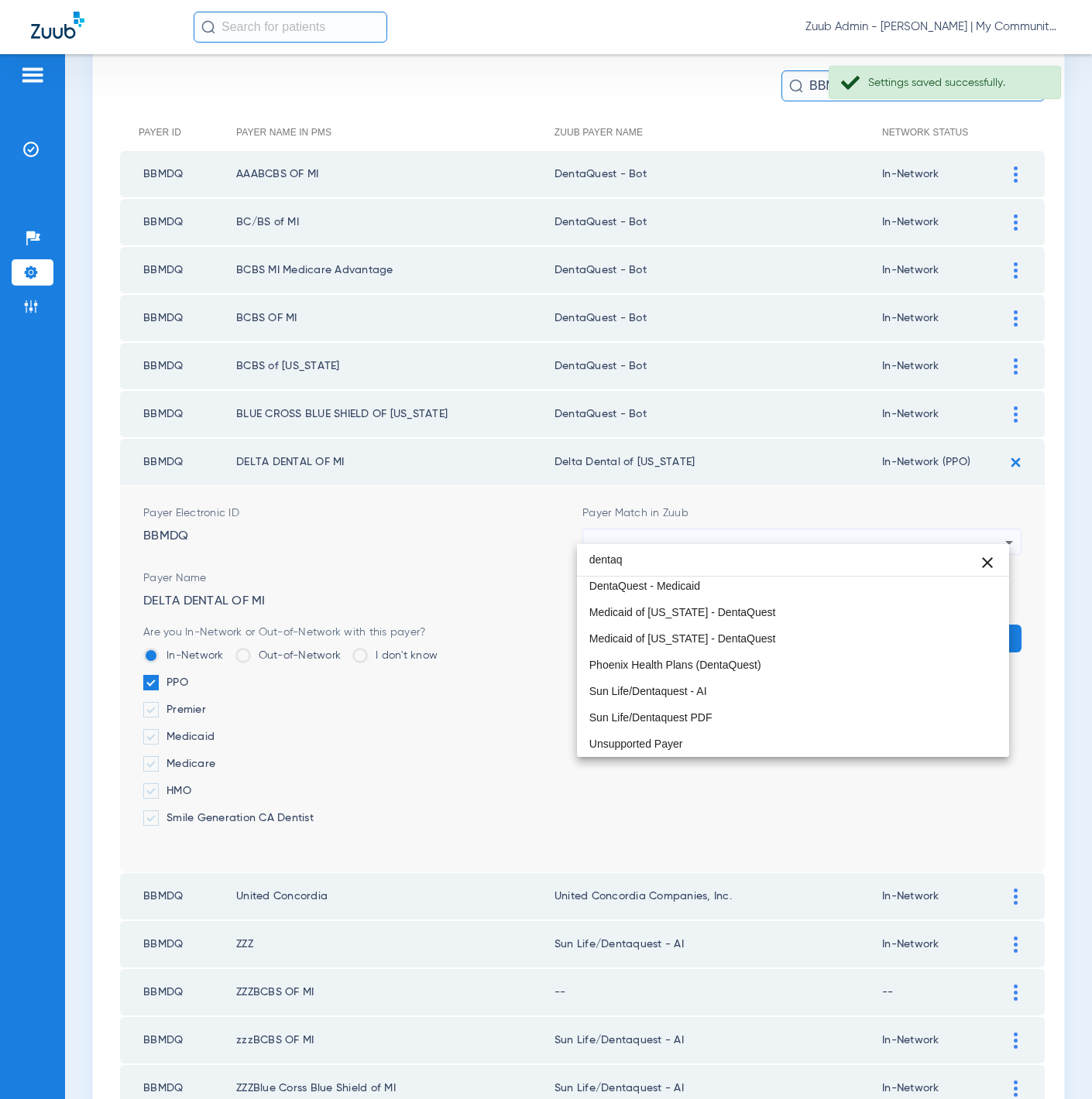
scroll to position [32, 0]
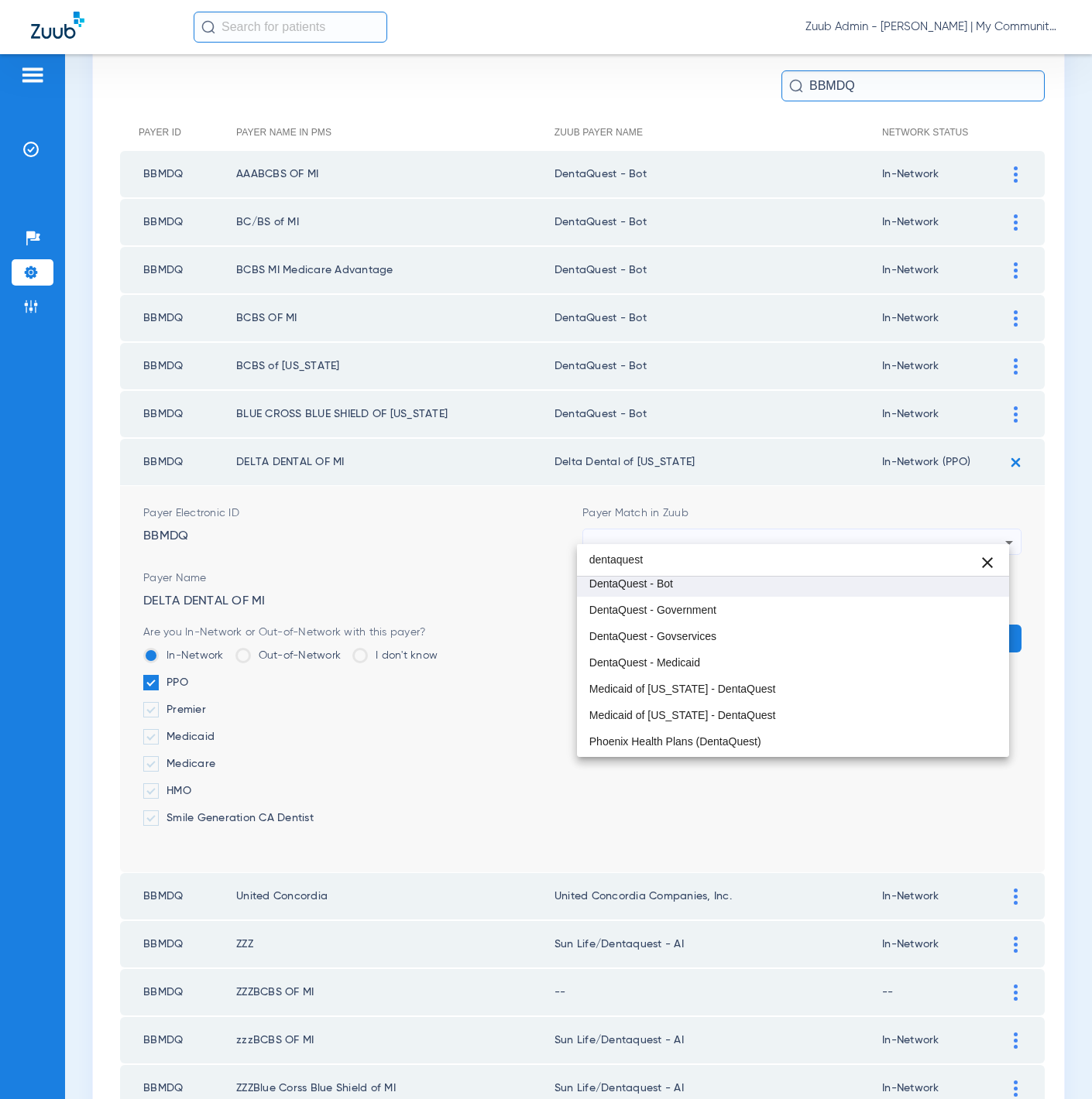
type input "dentaquest"
click at [803, 581] on mat-option "DentaQuest - Bot" at bounding box center [793, 584] width 433 height 27
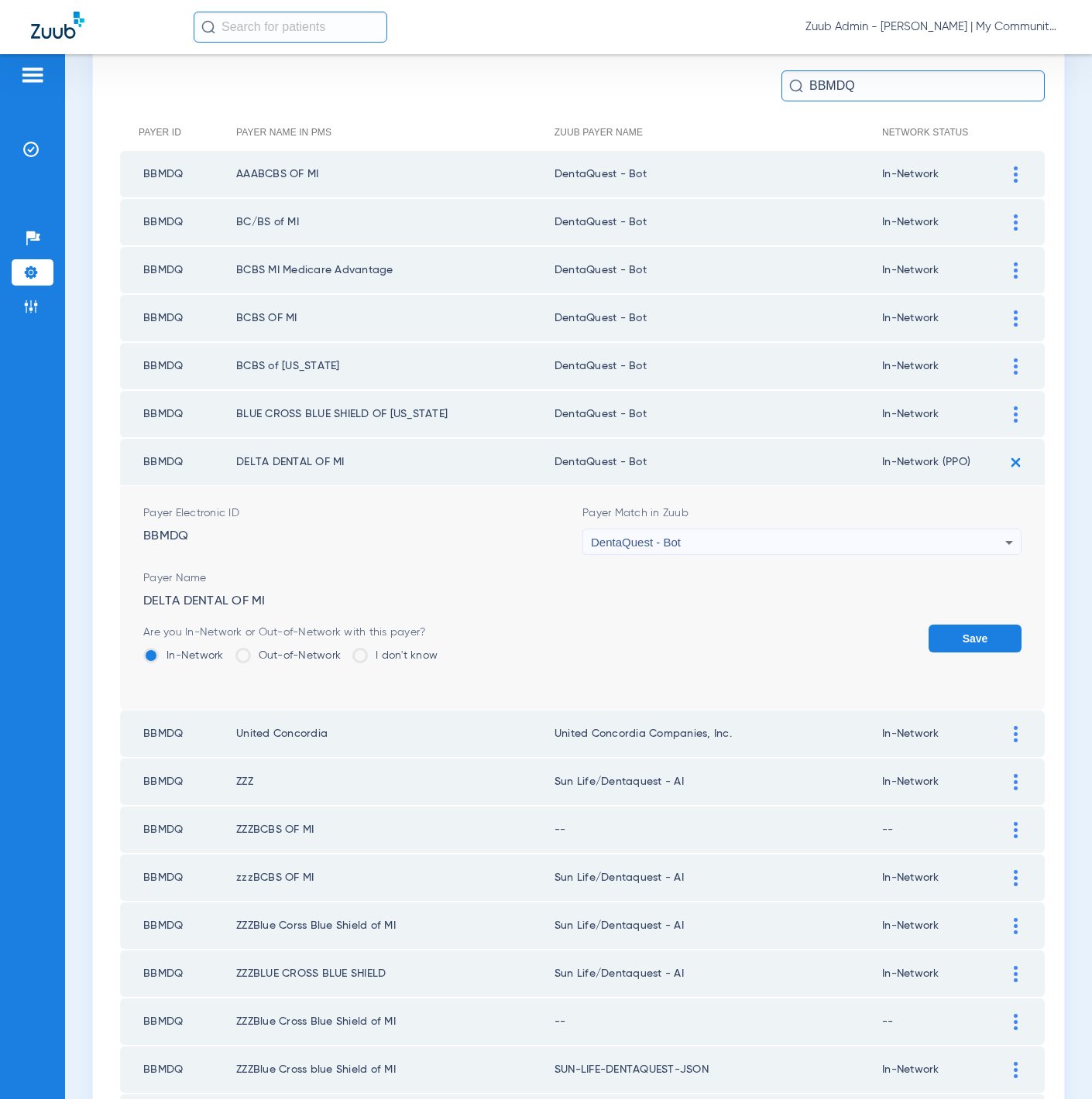
click at [941, 630] on button "Save" at bounding box center [975, 639] width 93 height 28
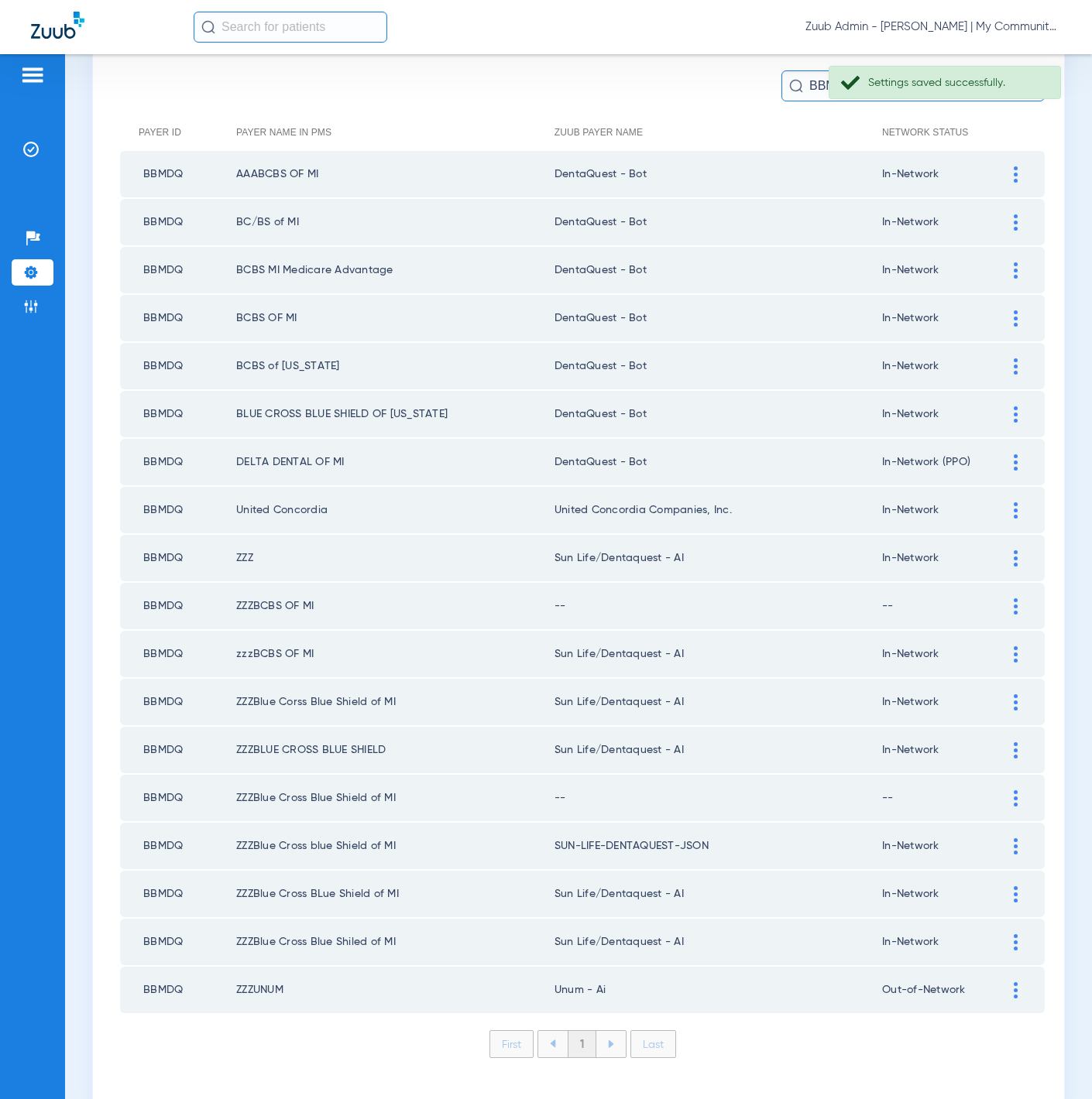
click at [1002, 503] on div at bounding box center [1016, 511] width 27 height 17
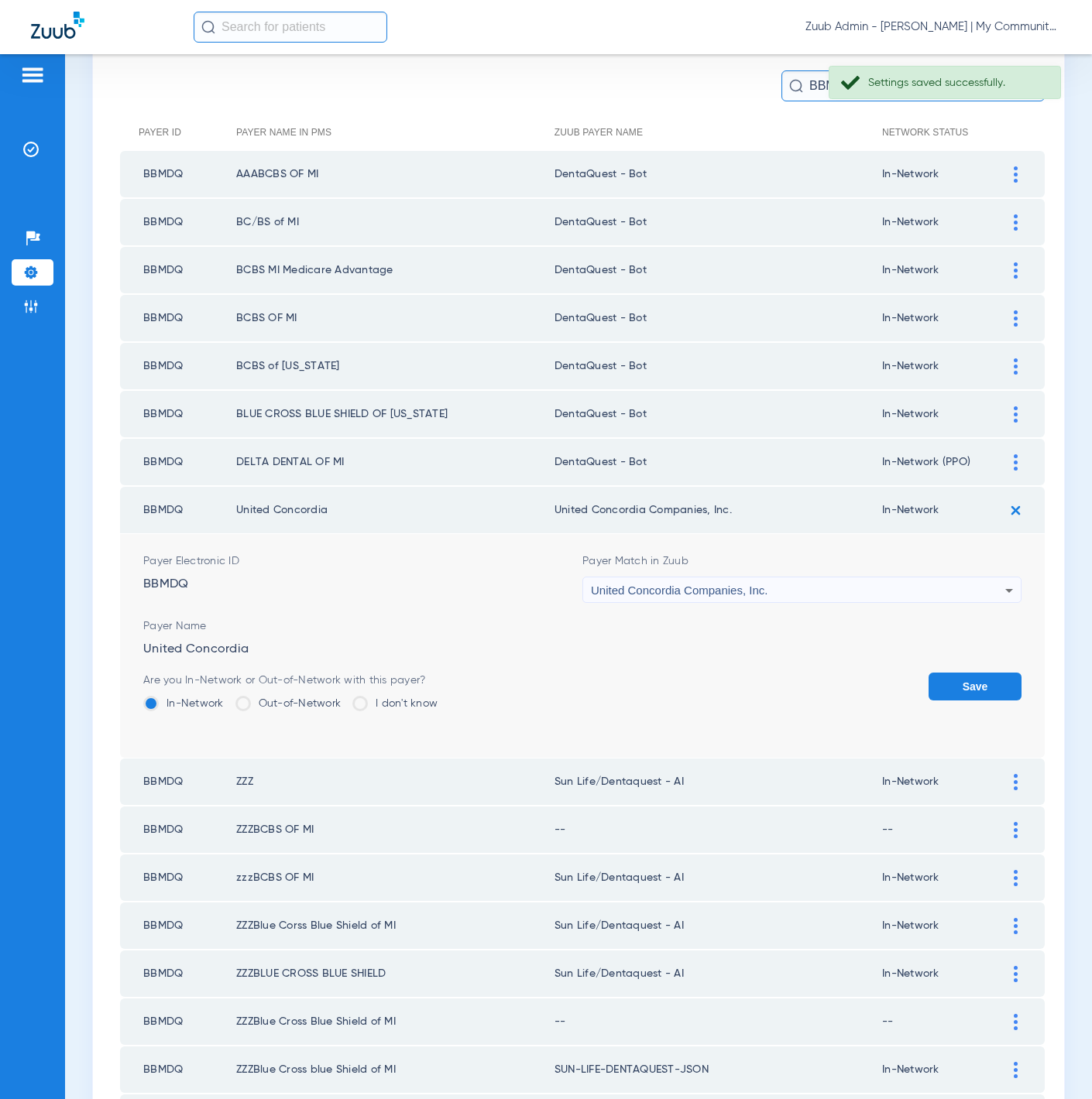
click at [731, 584] on span "United Concordia Companies, Inc." at bounding box center [679, 591] width 177 height 13
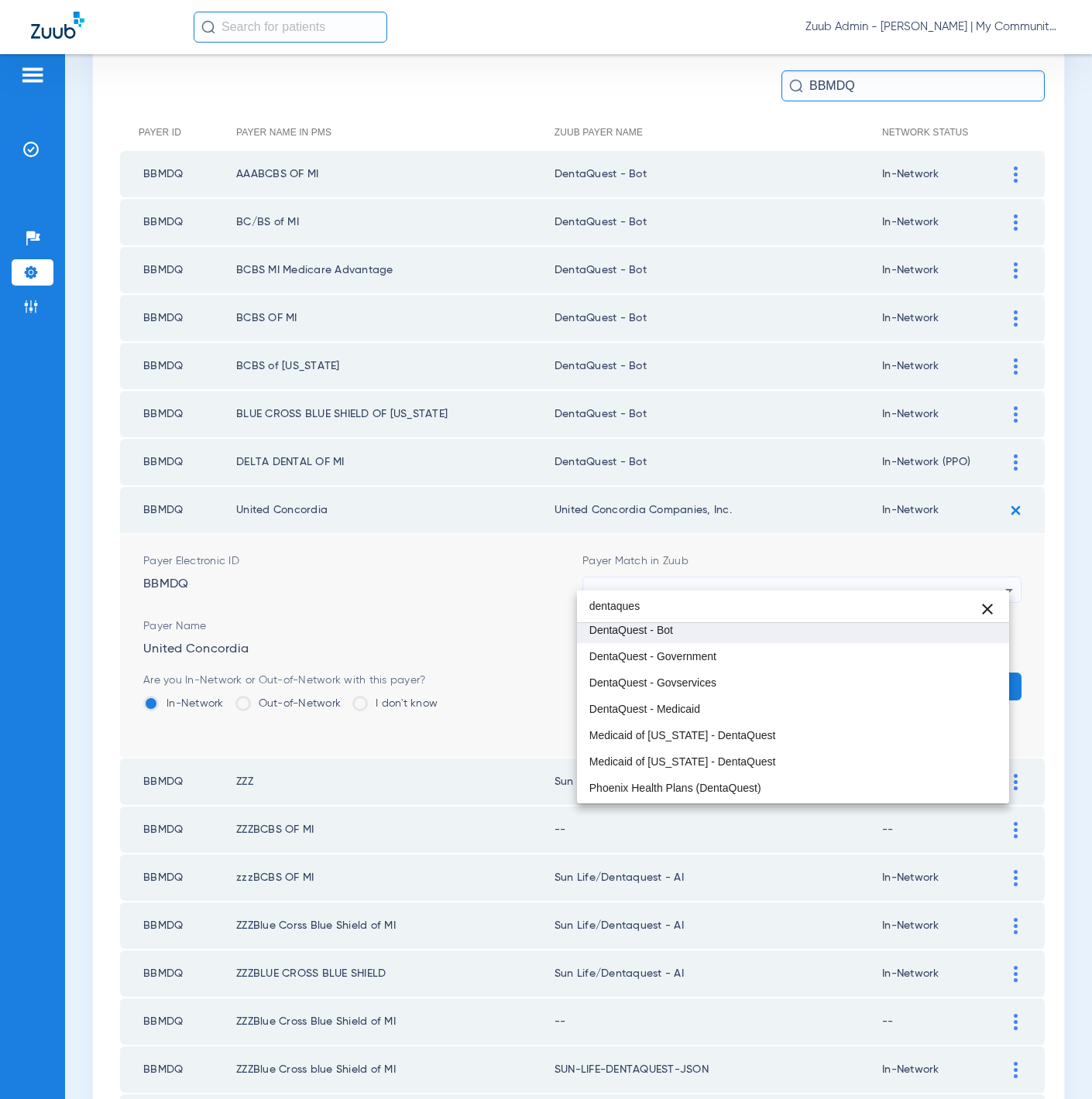
type input "dentaques"
click at [670, 627] on span "DentaQuest - Bot" at bounding box center [631, 630] width 84 height 11
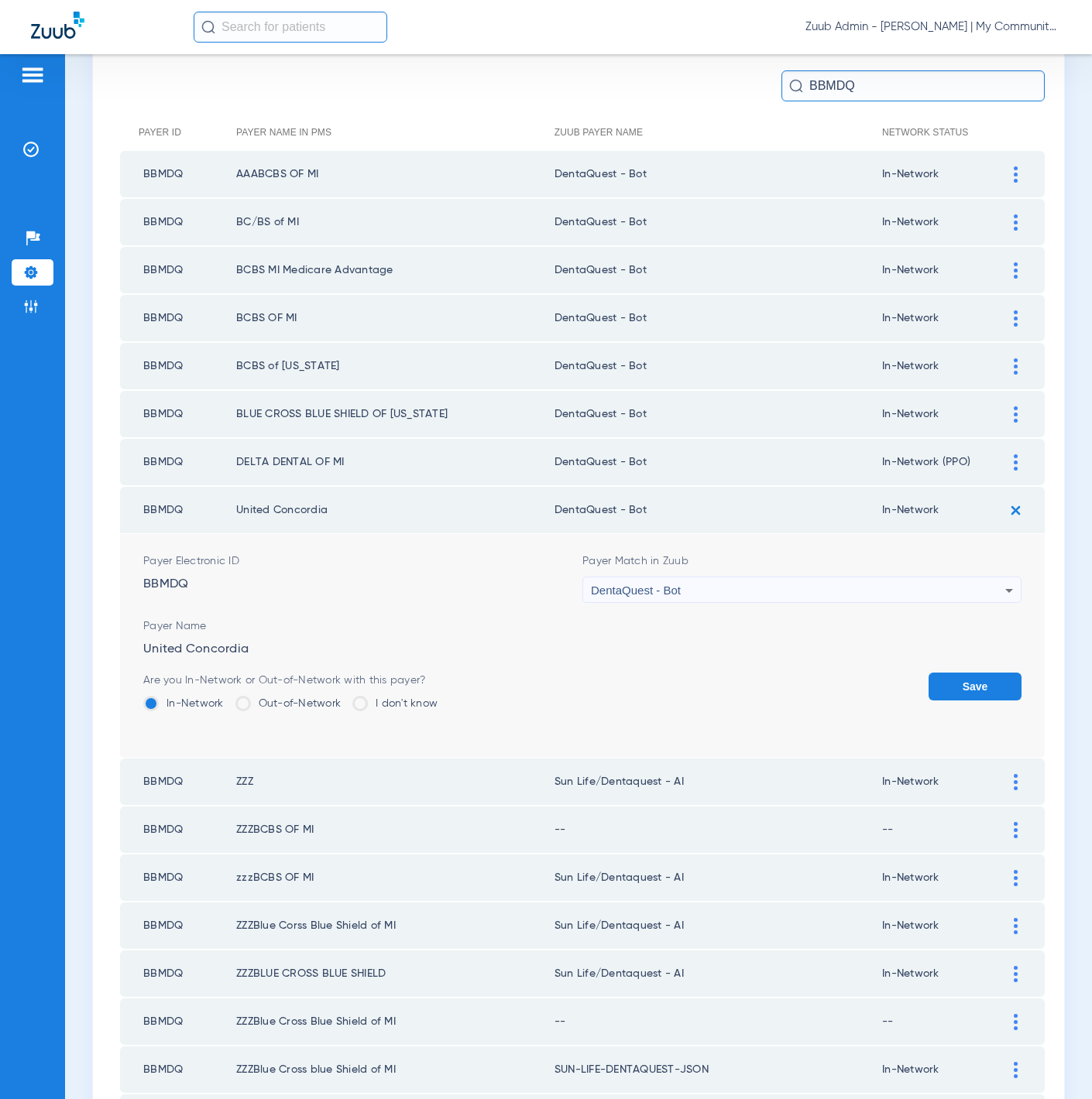
click at [965, 678] on button "Save" at bounding box center [975, 687] width 93 height 28
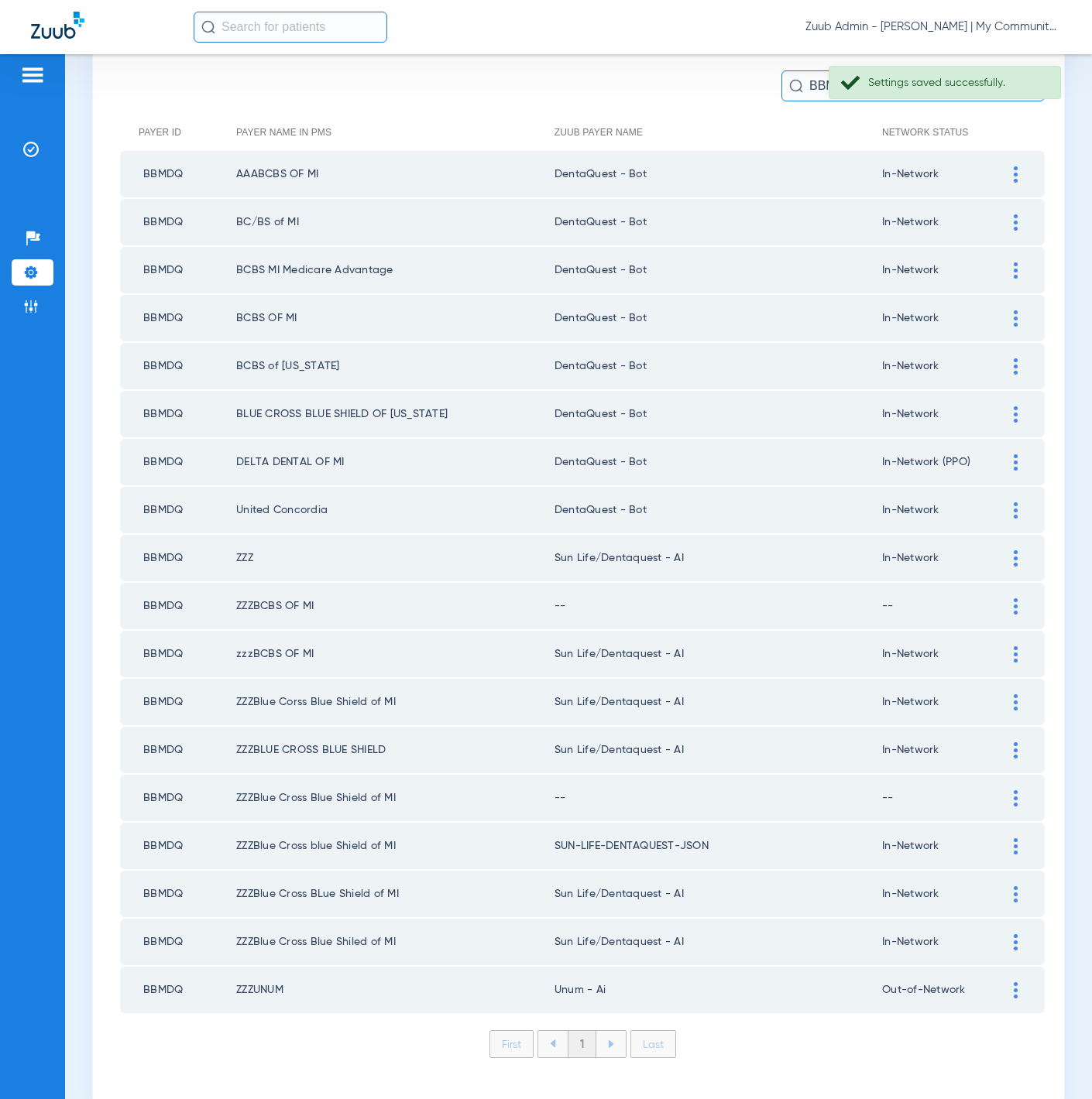
click at [1002, 551] on div at bounding box center [1016, 559] width 27 height 17
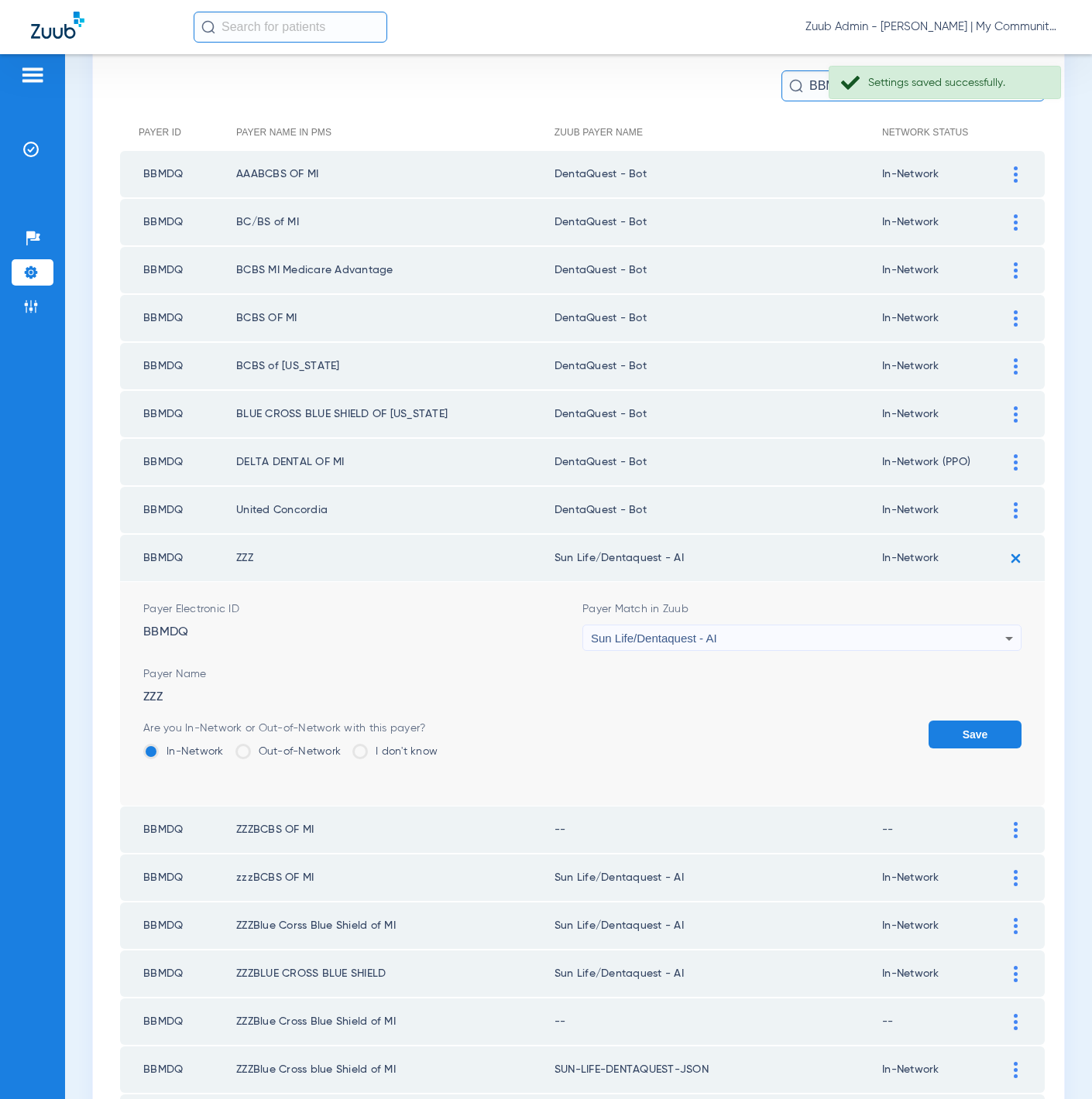
click at [882, 628] on div "Sun Life/Dentaquest - AI" at bounding box center [798, 639] width 415 height 27
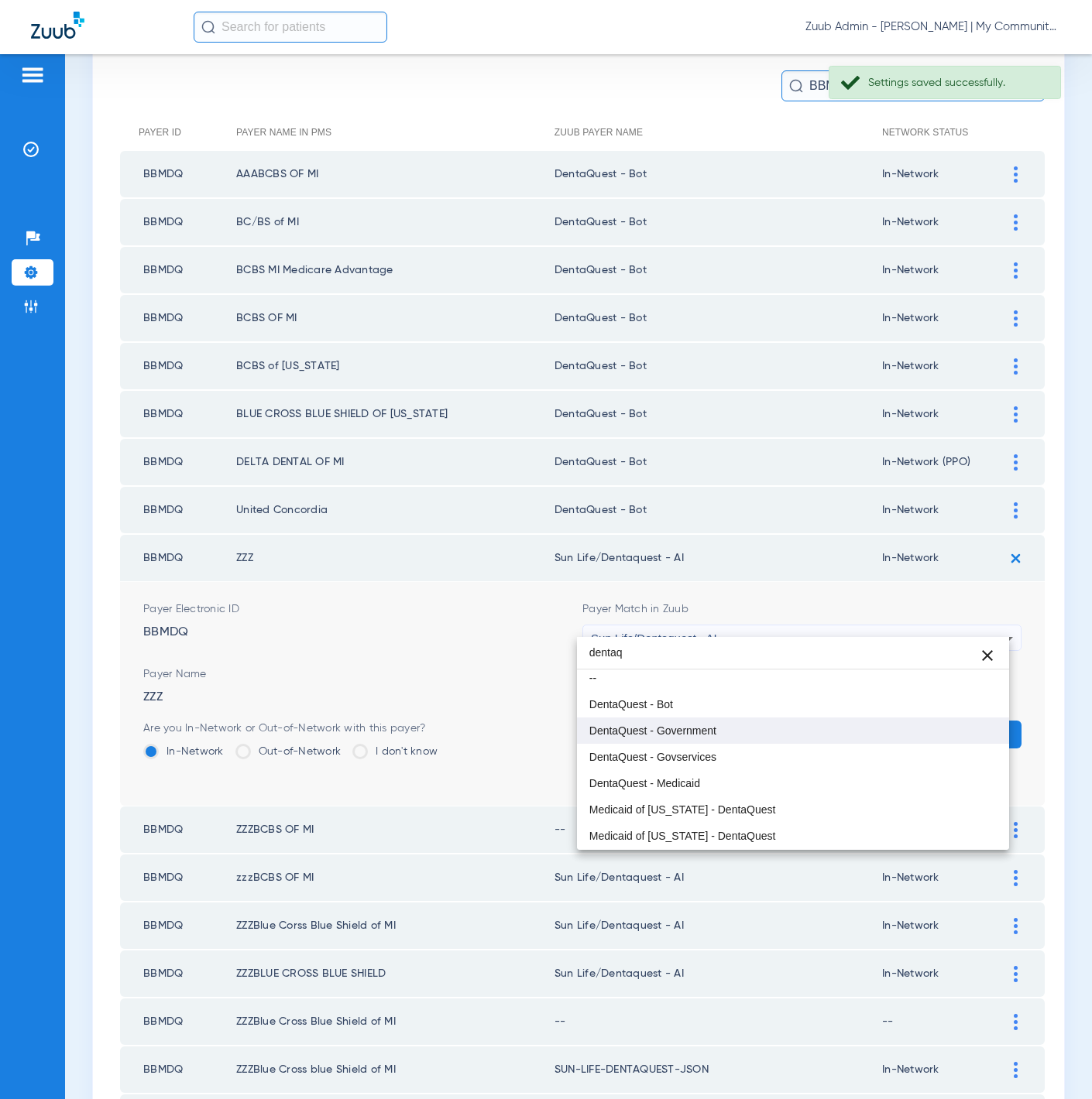
scroll to position [0, 0]
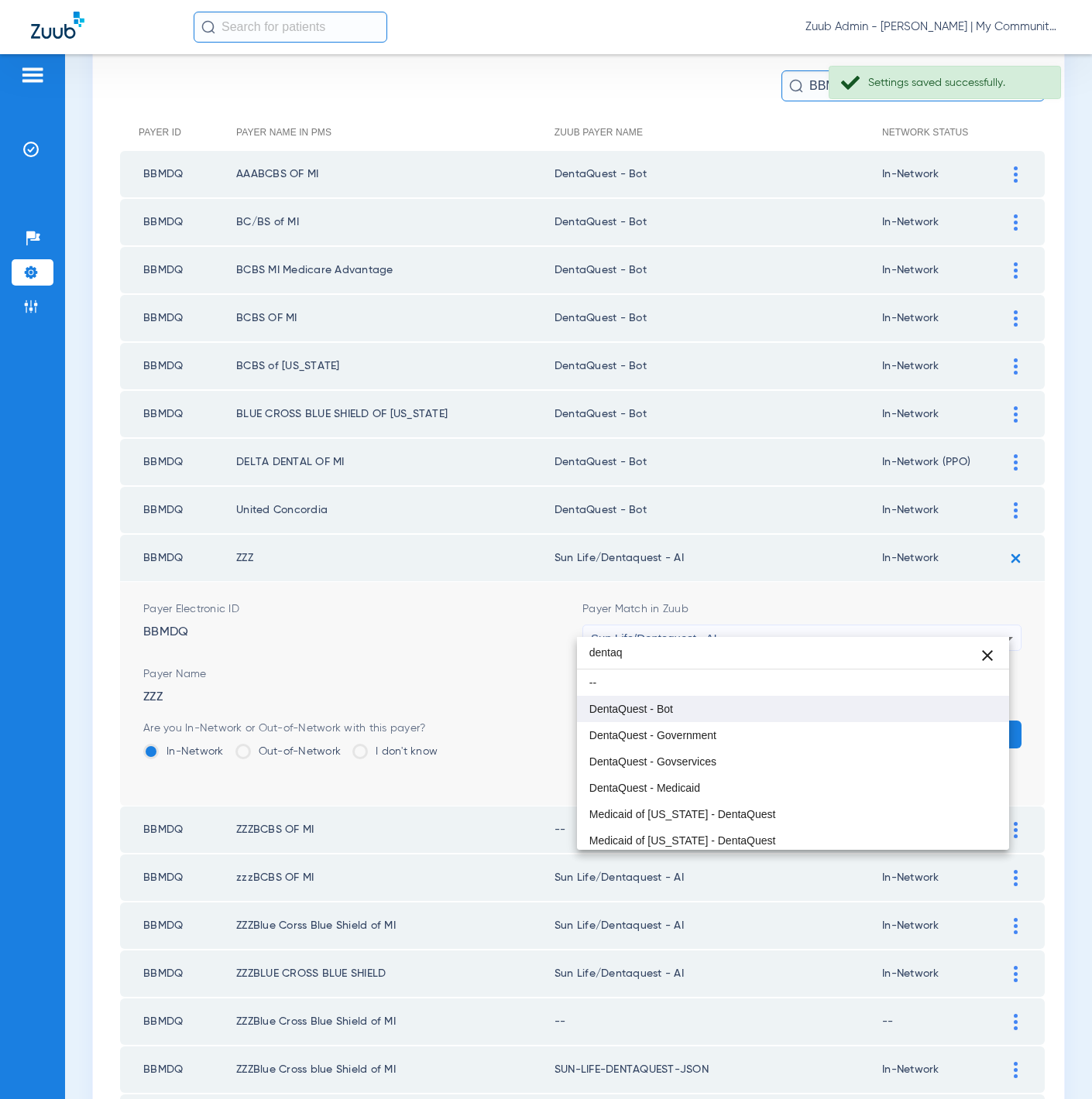
type input "dentaq"
click at [829, 715] on mat-option "DentaQuest - Bot" at bounding box center [793, 709] width 433 height 27
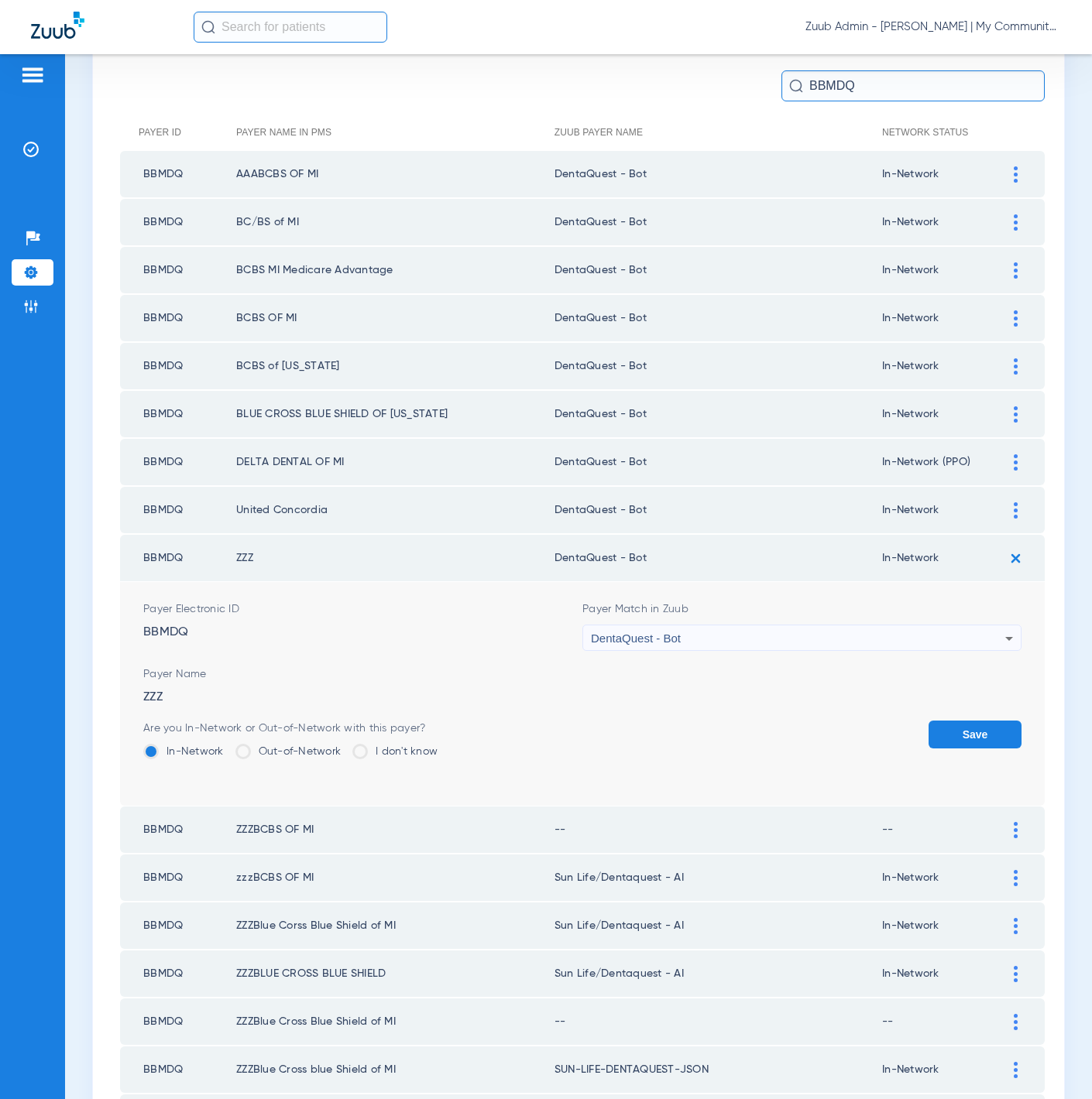
click at [962, 721] on button "Save" at bounding box center [975, 735] width 93 height 28
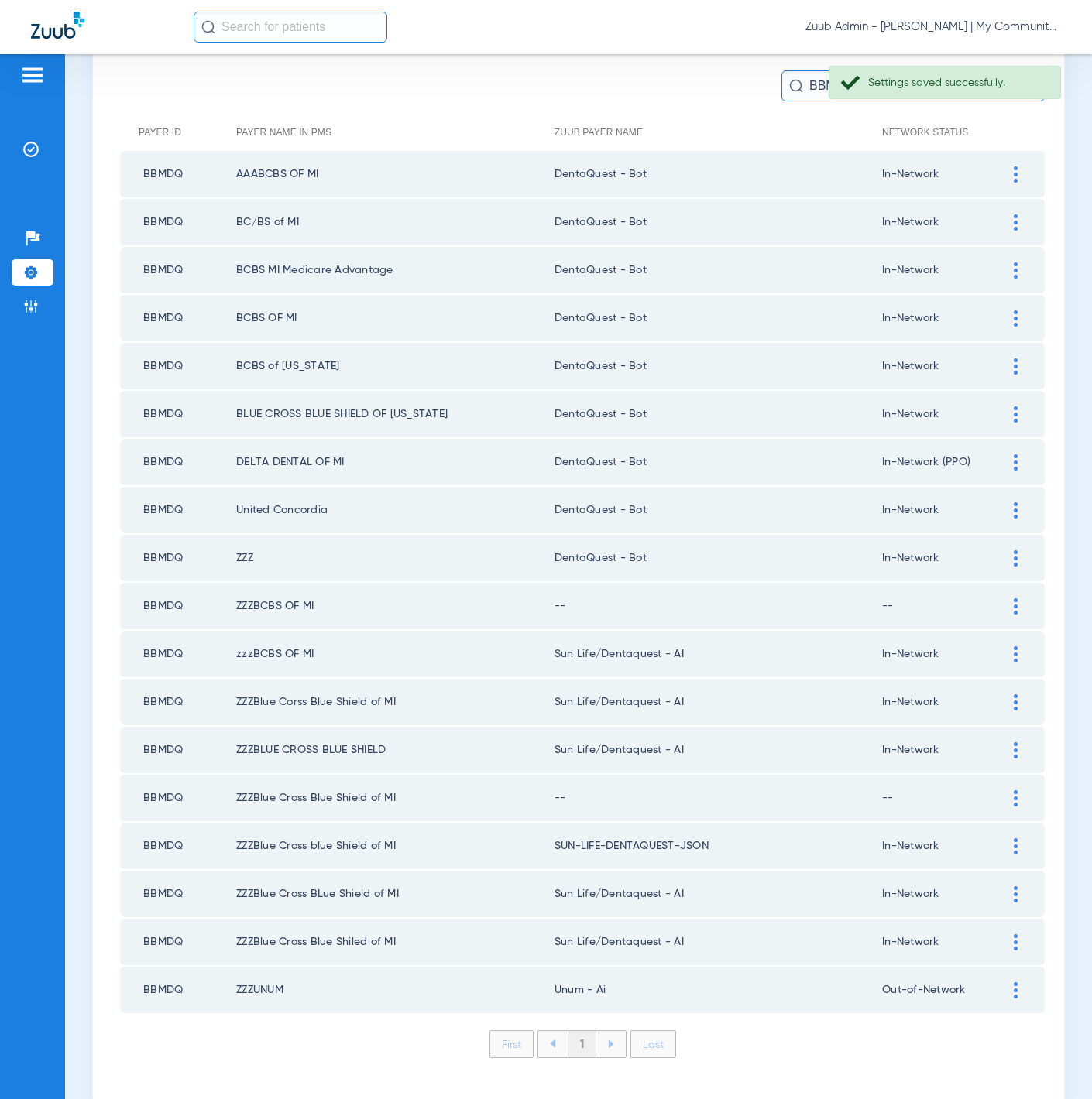
click at [1006, 598] on div at bounding box center [1016, 606] width 27 height 17
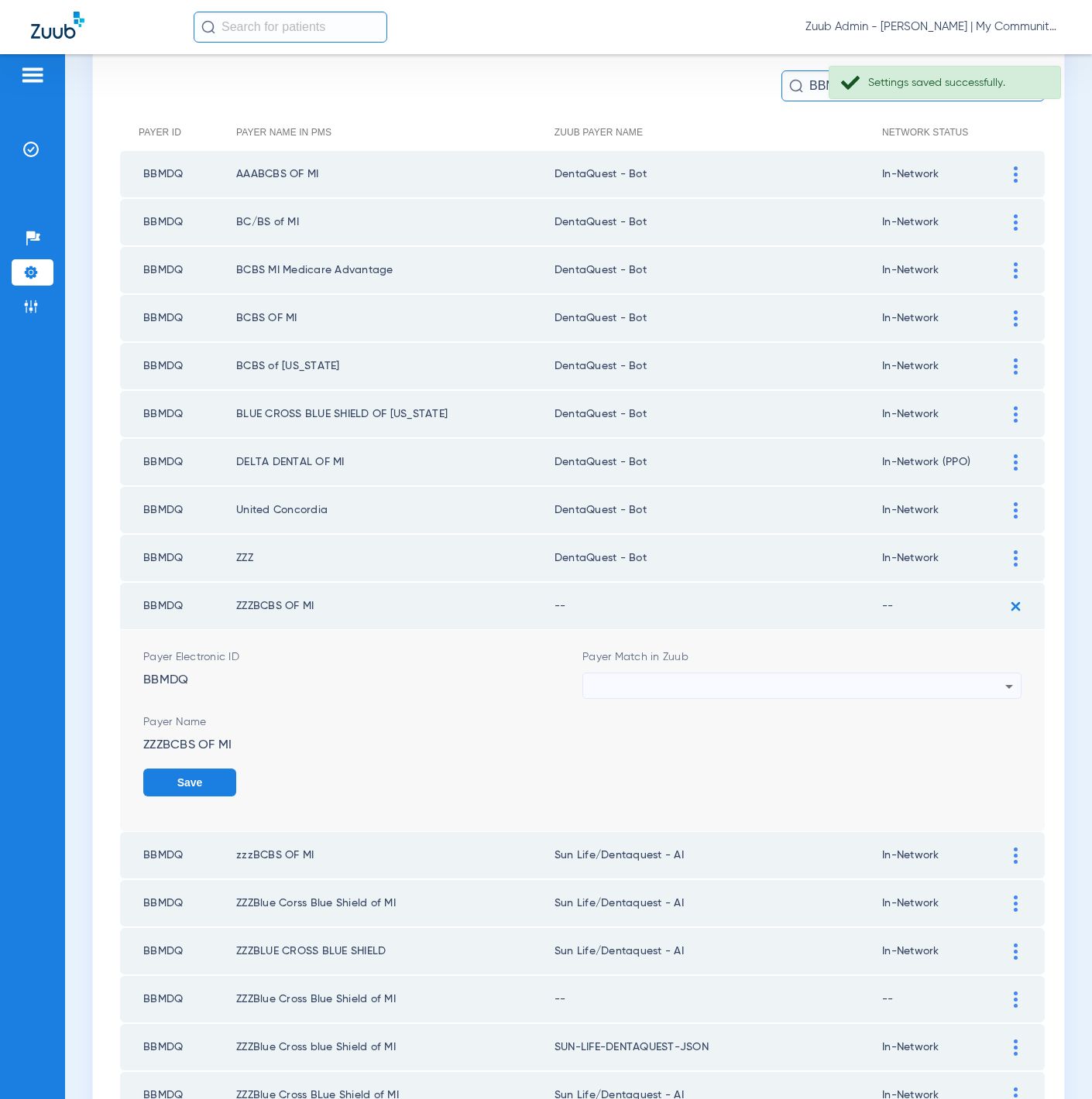
click at [881, 674] on div at bounding box center [798, 687] width 415 height 27
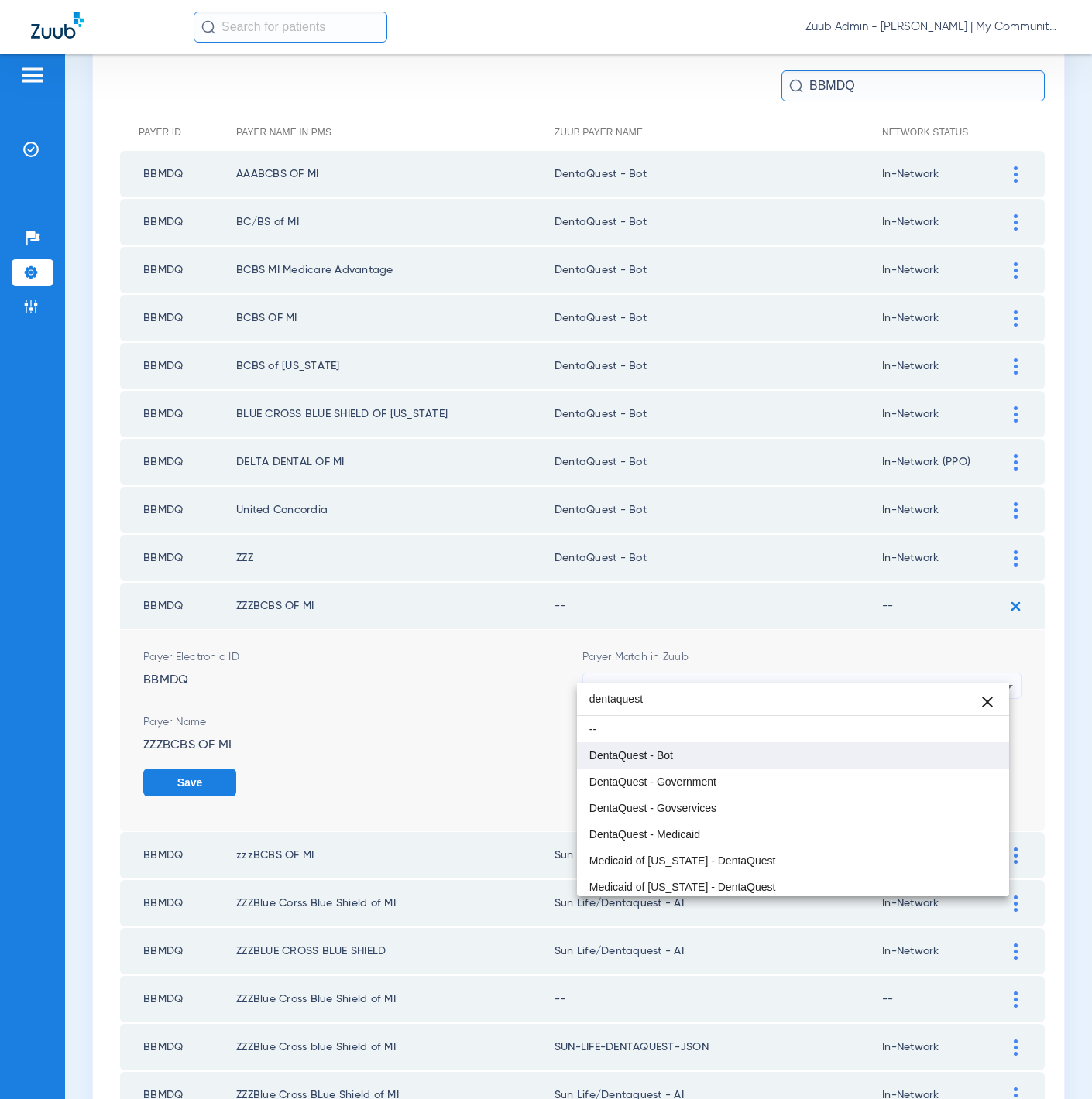
type input "dentaquest"
click at [868, 743] on mat-option "DentaQuest - Bot" at bounding box center [793, 756] width 433 height 27
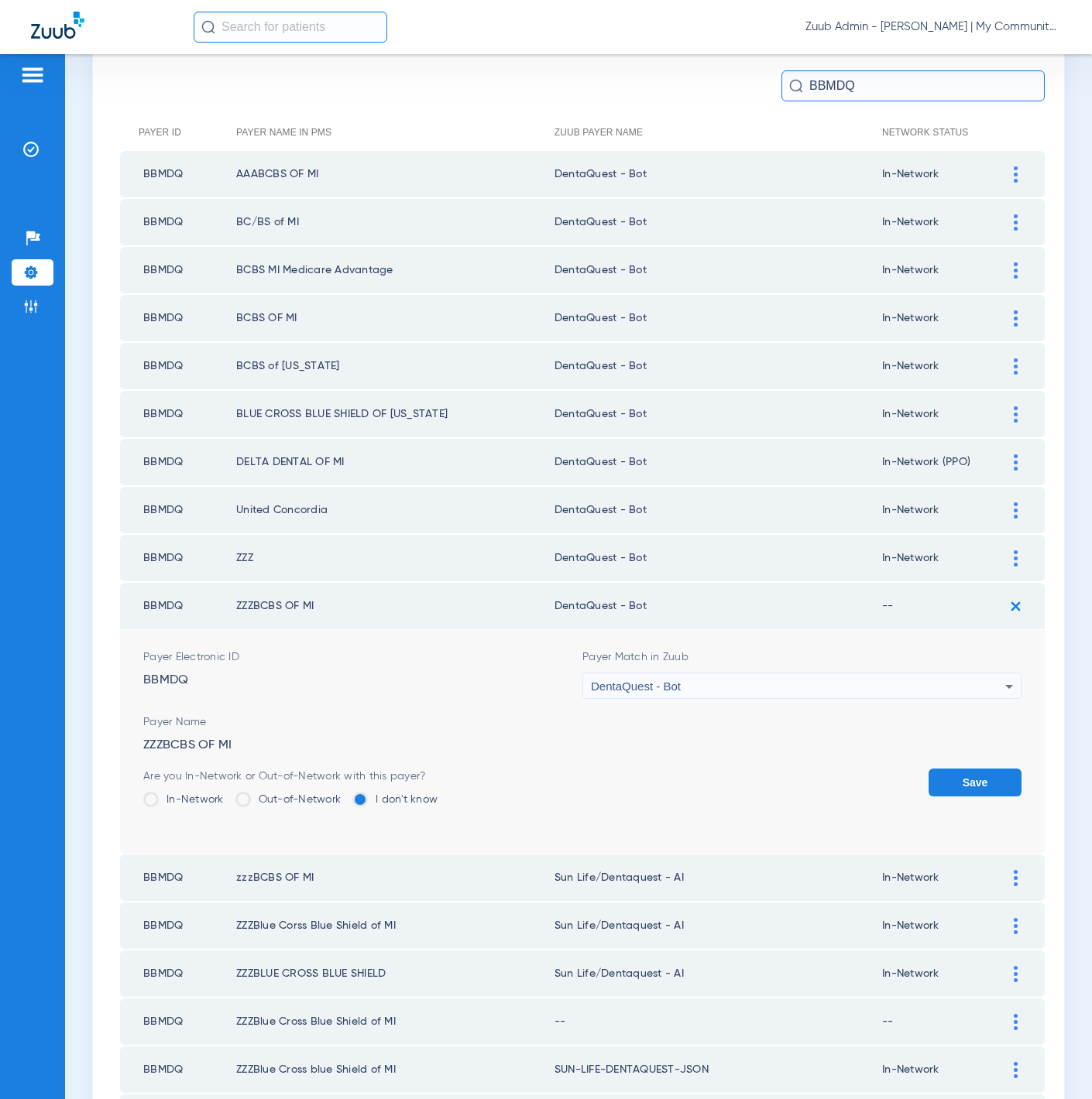
click at [167, 792] on label "In-Network" at bounding box center [183, 799] width 81 height 16
click at [228, 794] on input "In-Network" at bounding box center [228, 794] width 0 height 0
click at [959, 792] on div "Save" at bounding box center [975, 793] width 93 height 51
click at [959, 771] on button "Save" at bounding box center [975, 783] width 93 height 28
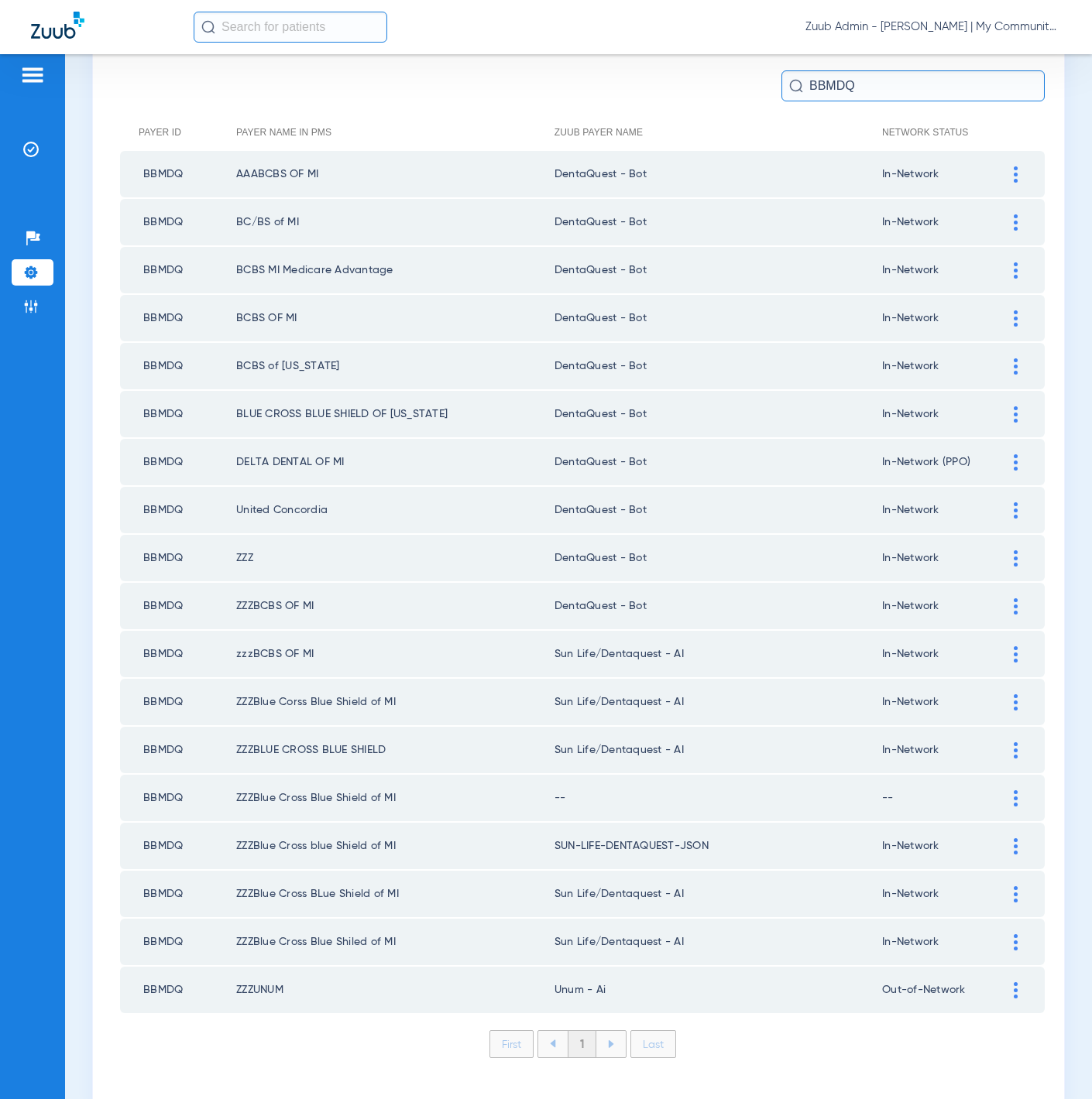
click at [1002, 646] on div at bounding box center [1016, 655] width 27 height 17
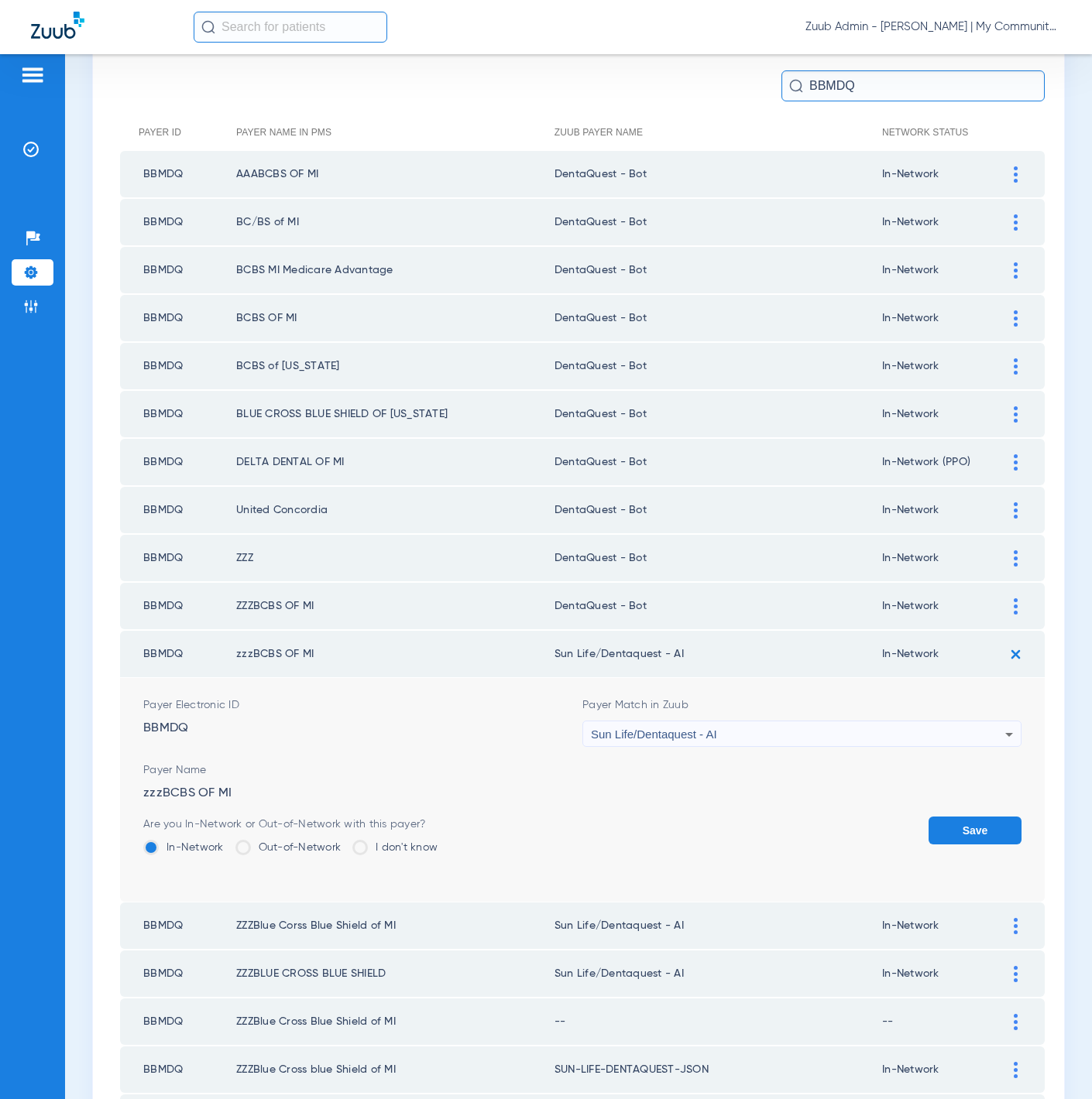
click at [809, 722] on div "Sun Life/Dentaquest - AI" at bounding box center [798, 735] width 415 height 27
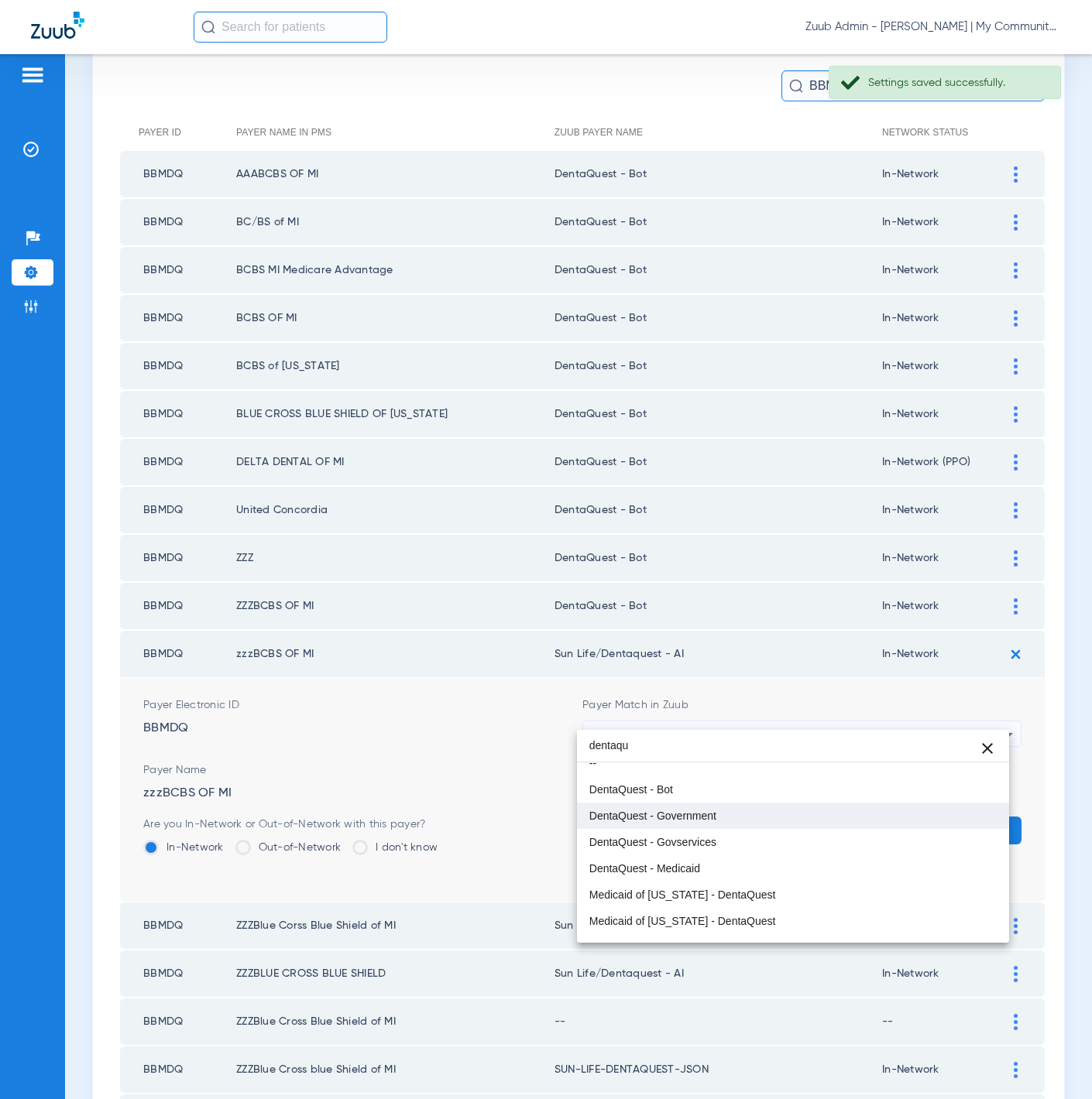
scroll to position [1, 0]
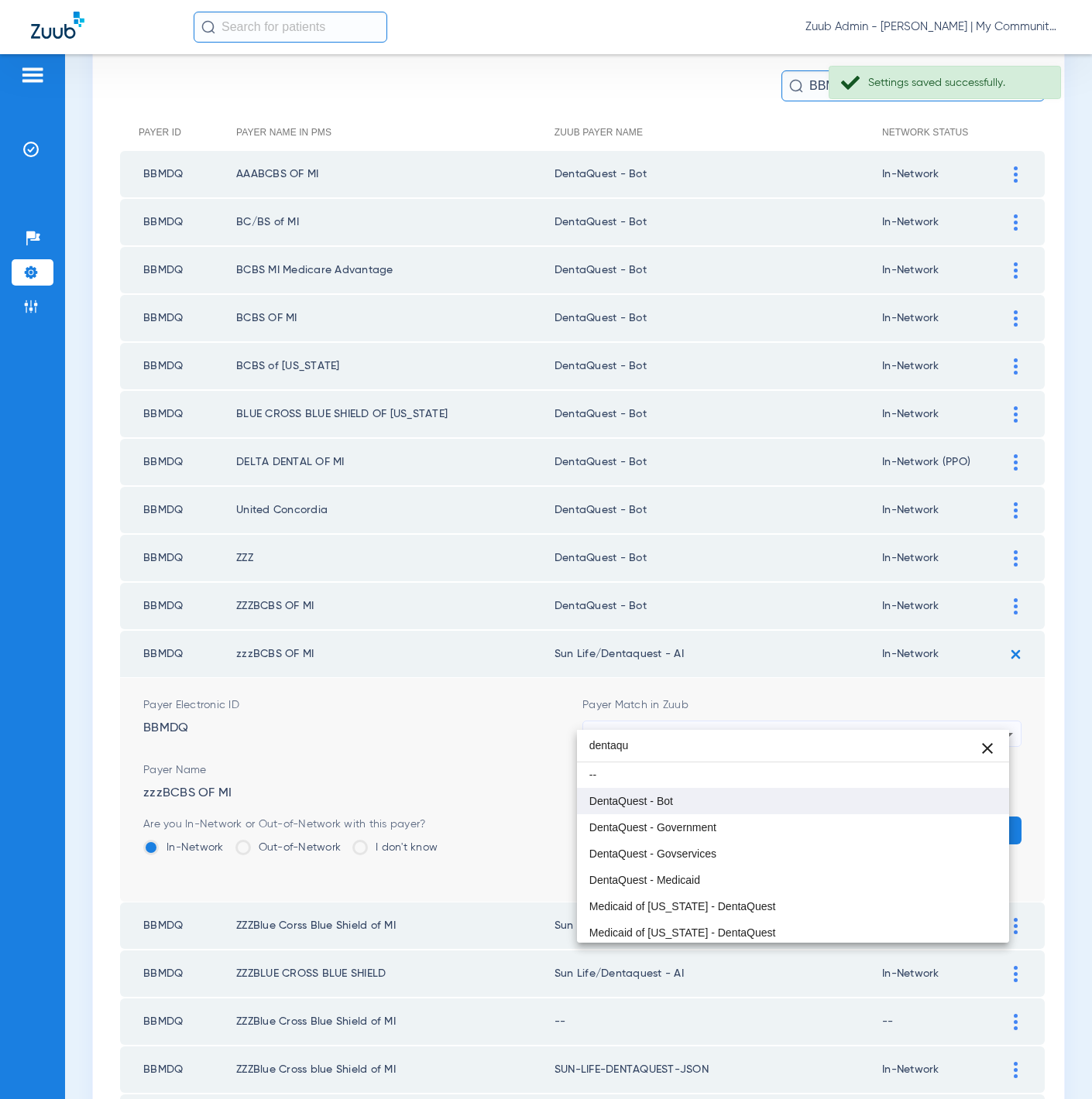
type input "dentaqu"
click at [813, 802] on mat-option "DentaQuest - Bot" at bounding box center [793, 802] width 433 height 27
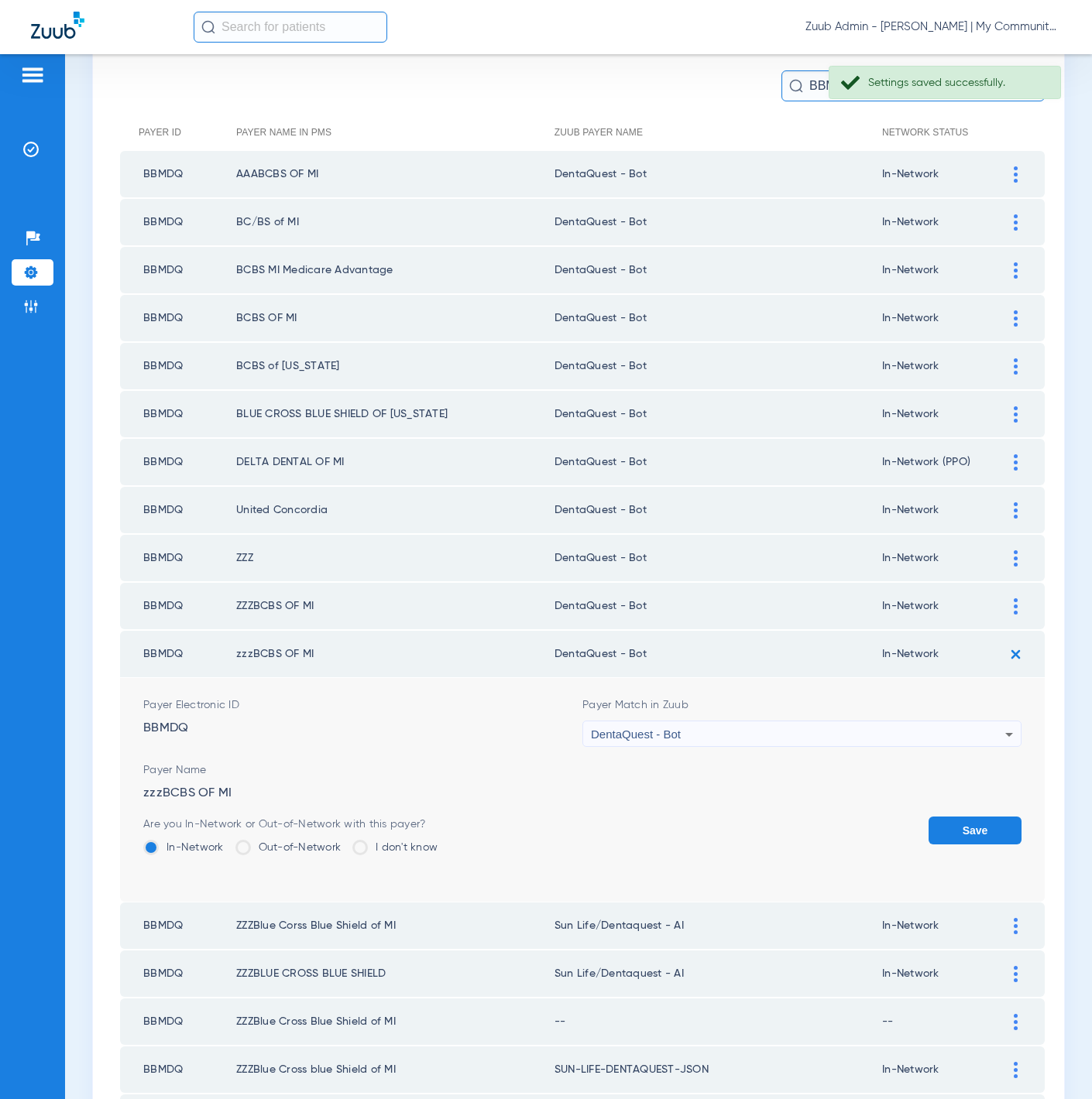
click at [957, 783] on form "Payer Electronic ID BBMDQ Payer Match in Zuub DentaQuest - Bot Payer Name zzzBC…" at bounding box center [582, 789] width 878 height 223
click at [963, 817] on button "Save" at bounding box center [975, 831] width 93 height 28
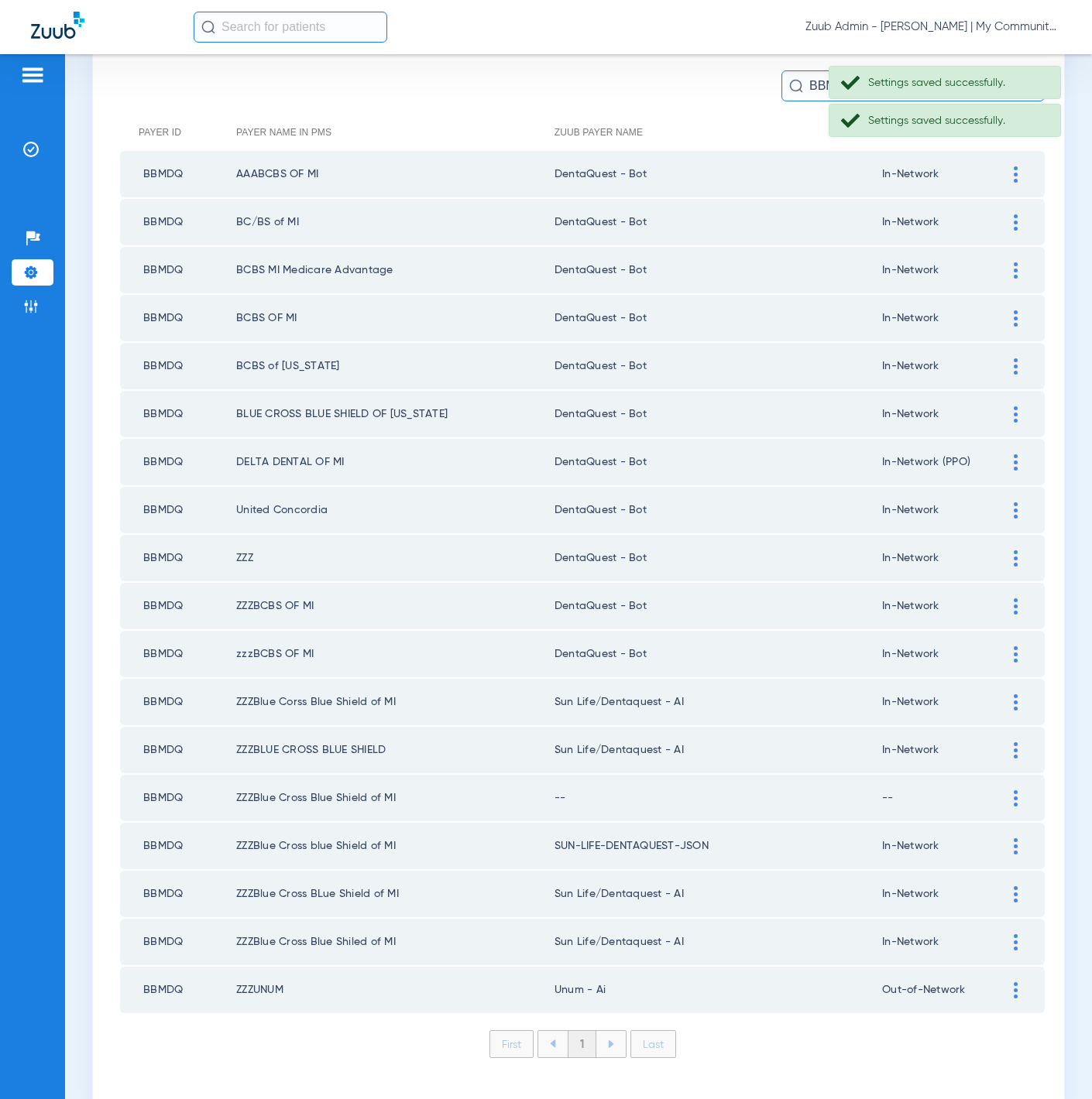
click at [1002, 694] on div at bounding box center [1016, 703] width 27 height 17
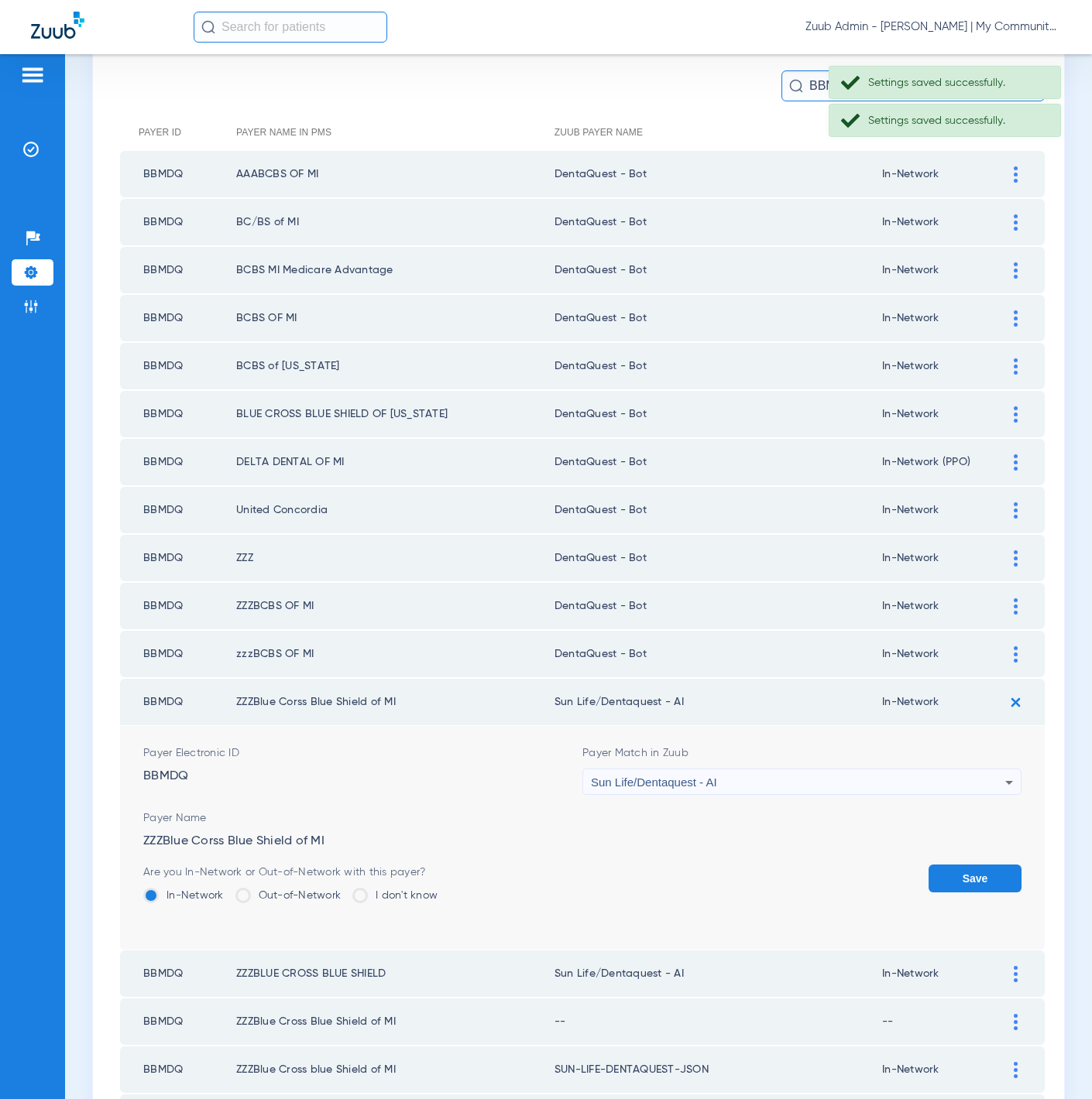
click at [831, 769] on div "Sun Life/Dentaquest - AI" at bounding box center [798, 783] width 415 height 27
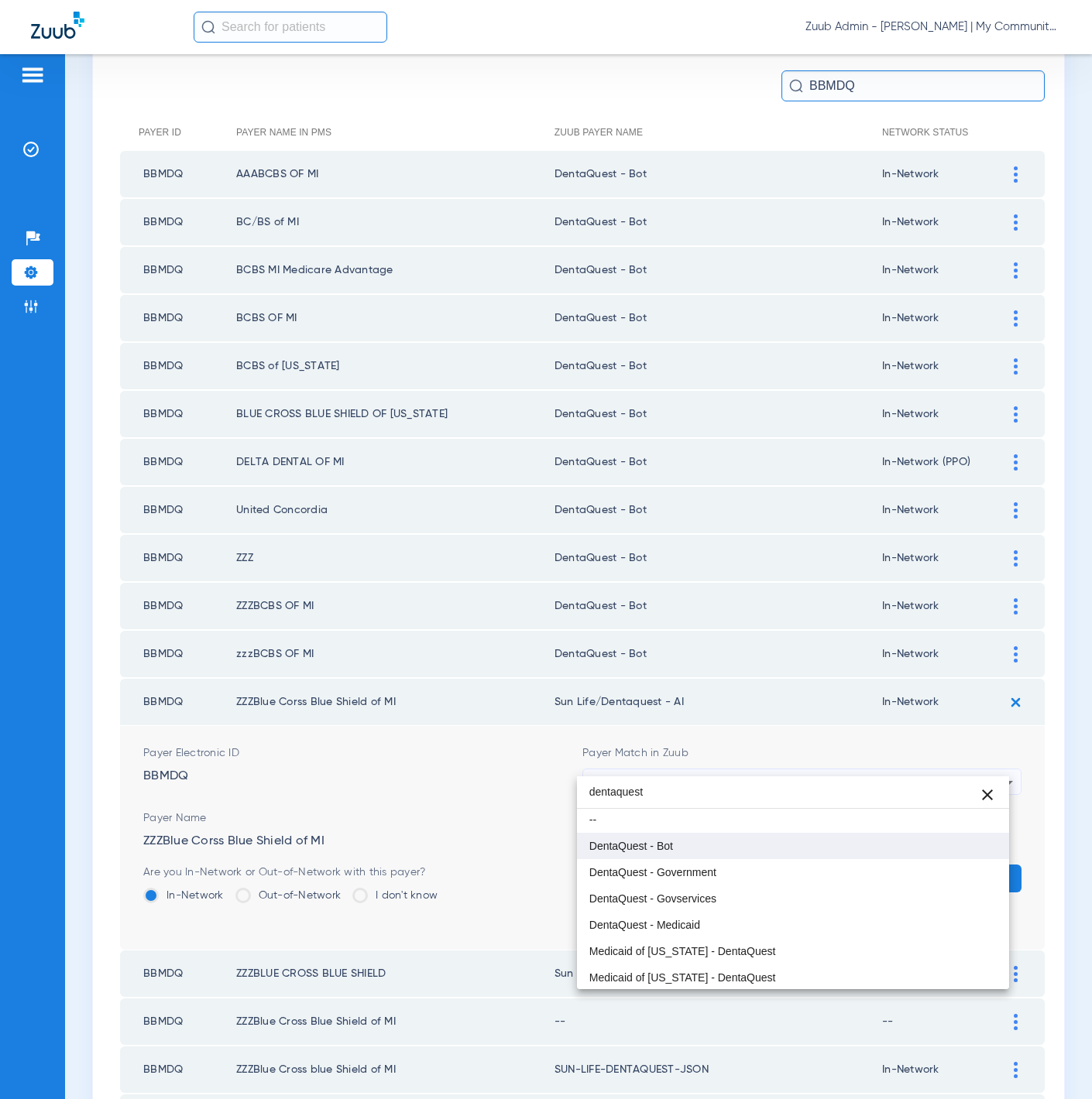
scroll to position [0, 0]
type input "dentaquest"
click at [782, 837] on mat-option "DentaQuest - Bot" at bounding box center [793, 849] width 433 height 27
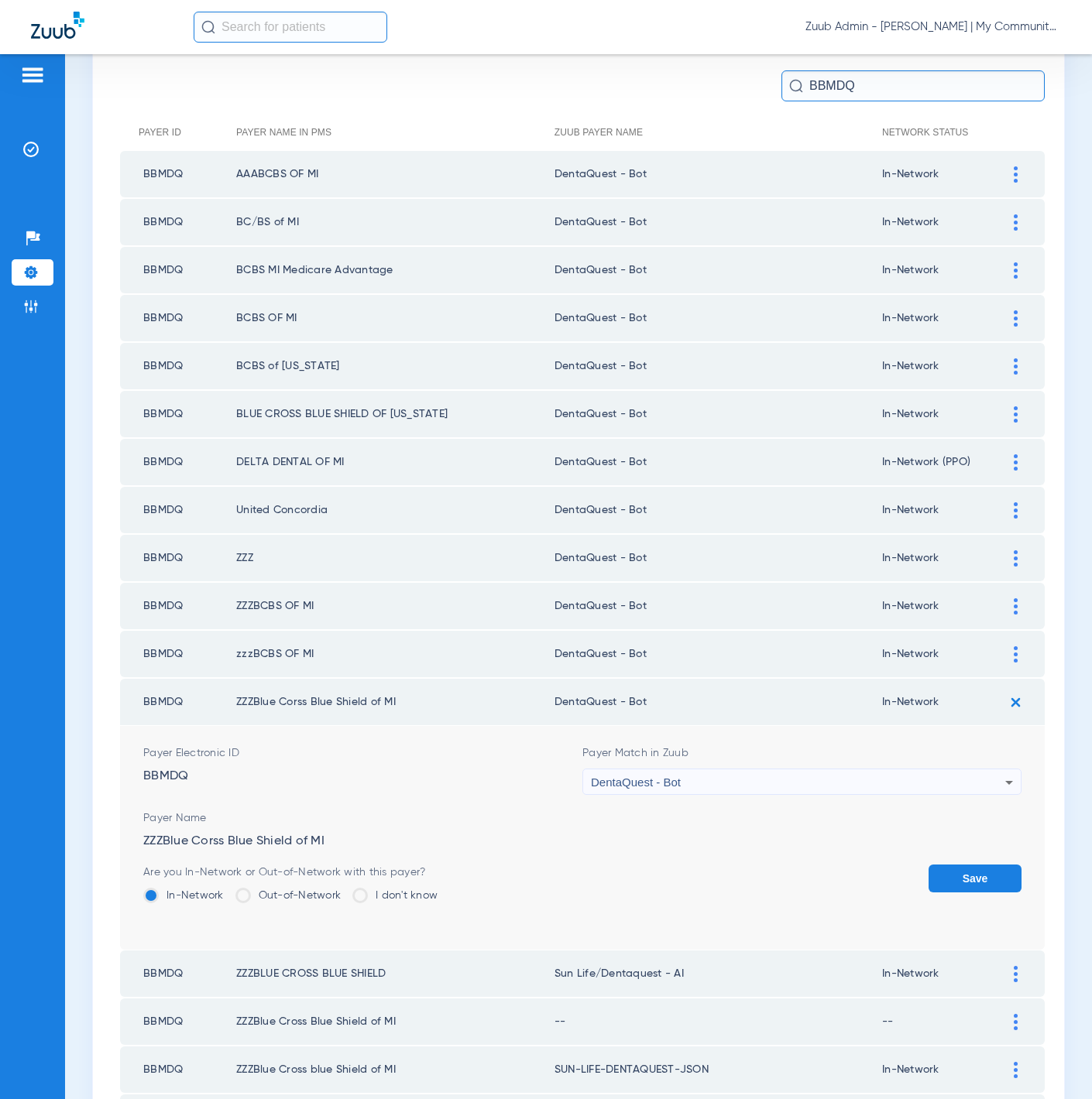
click at [937, 865] on button "Save" at bounding box center [975, 879] width 93 height 28
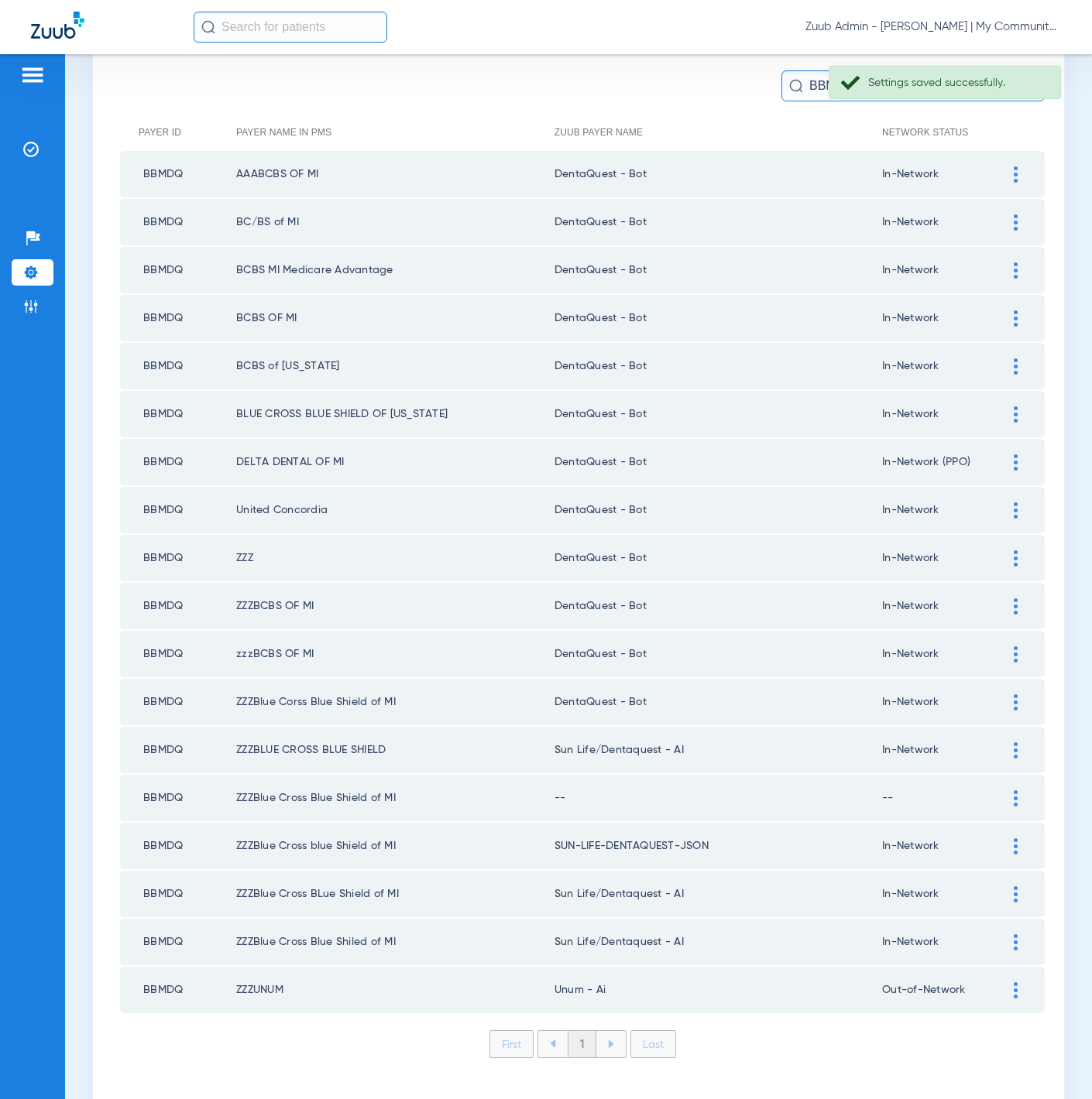
click at [1002, 743] on div at bounding box center [1016, 751] width 27 height 17
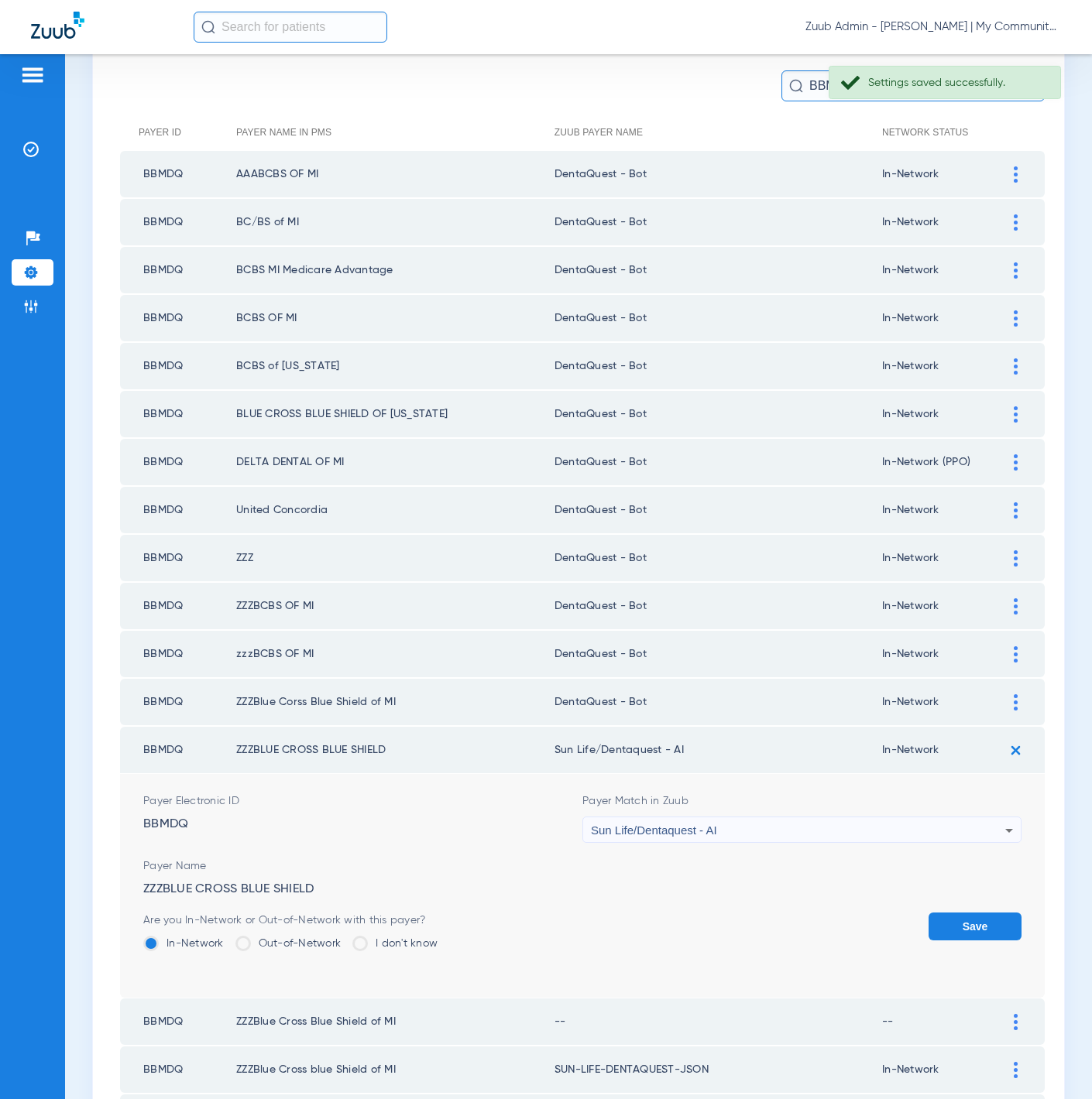
click at [879, 817] on div "Sun Life/Dentaquest - AI" at bounding box center [798, 831] width 415 height 27
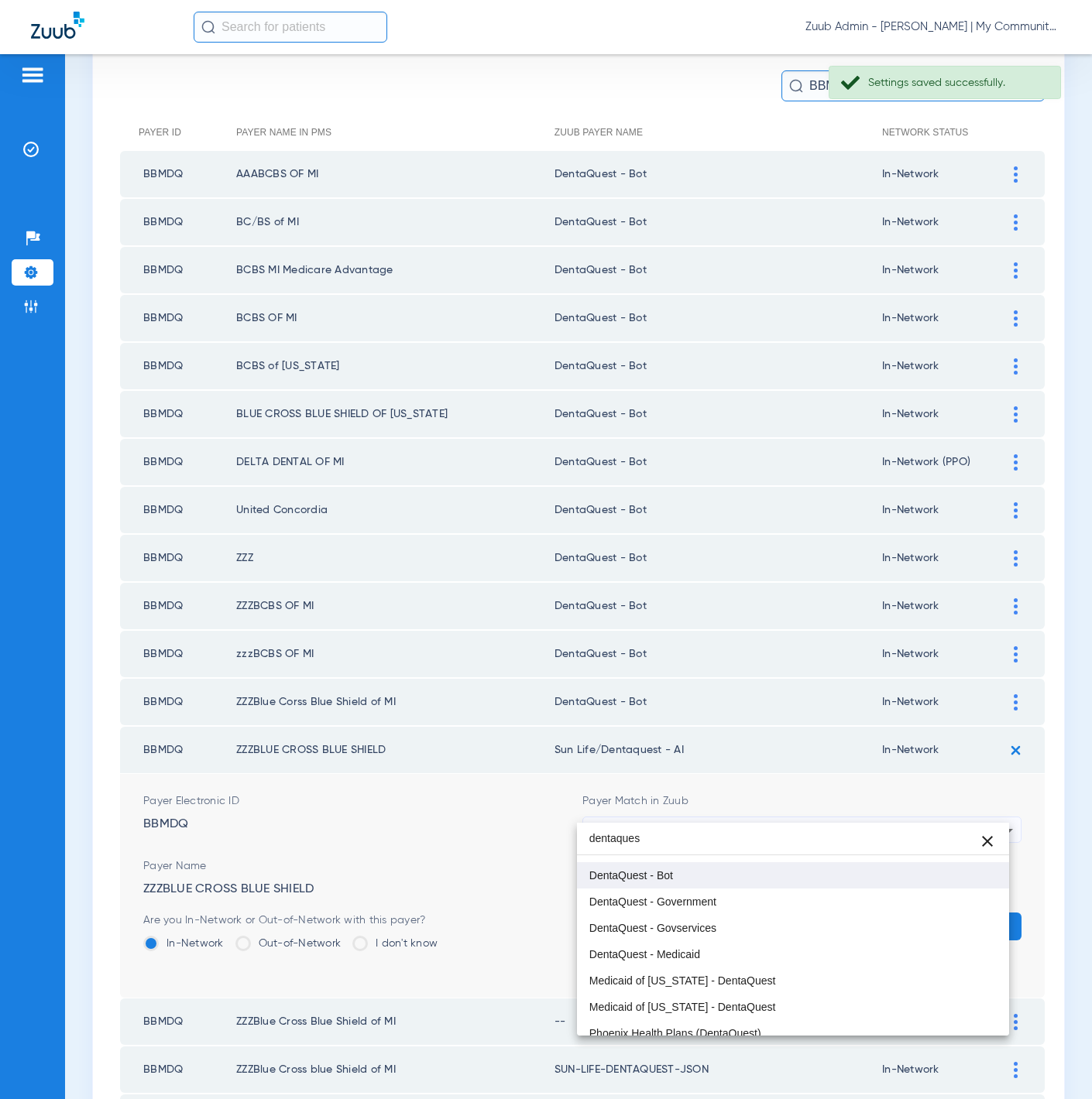
scroll to position [6, 0]
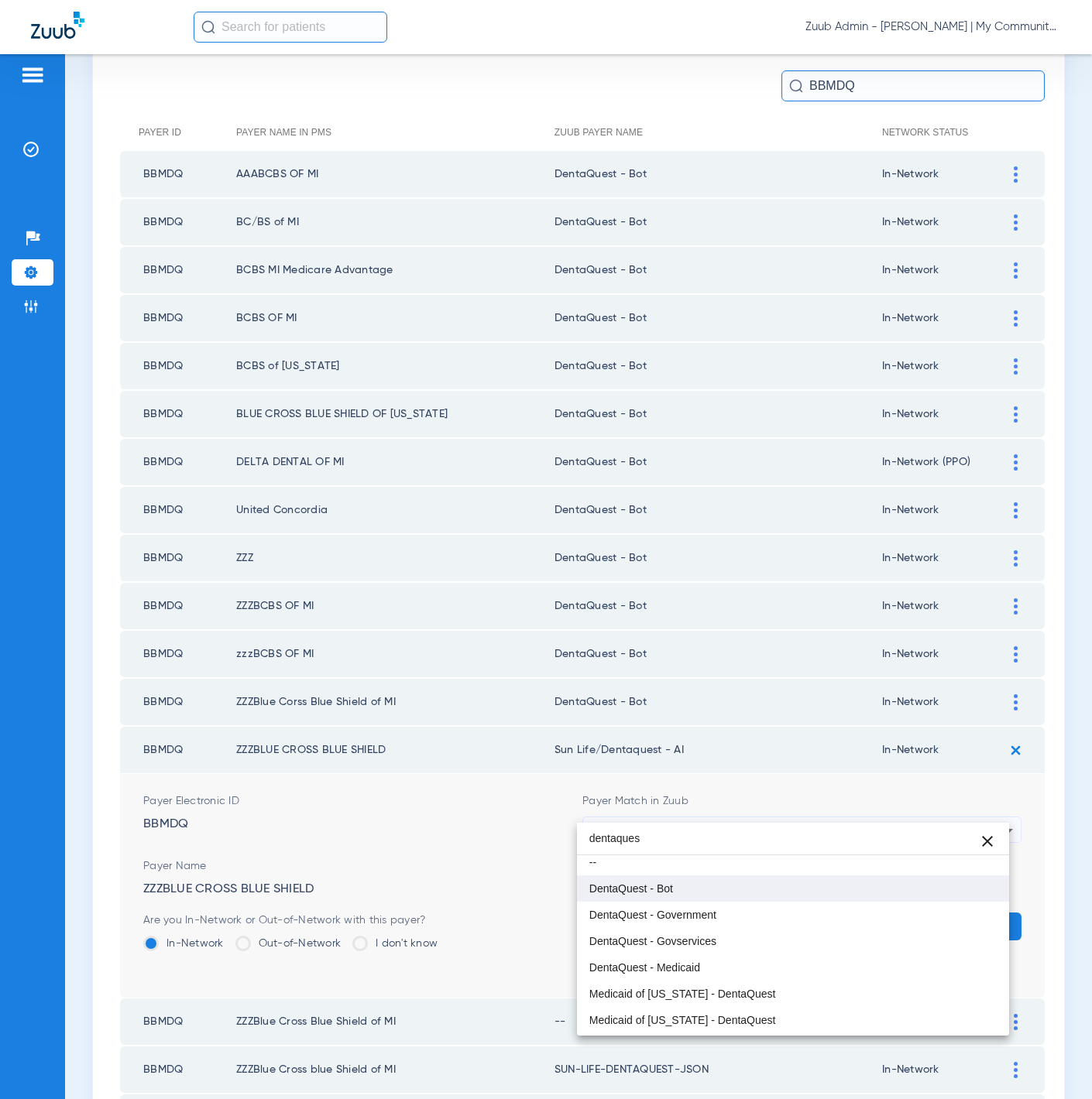
type input "dentaques"
click at [755, 890] on mat-option "DentaQuest - Bot" at bounding box center [793, 889] width 433 height 27
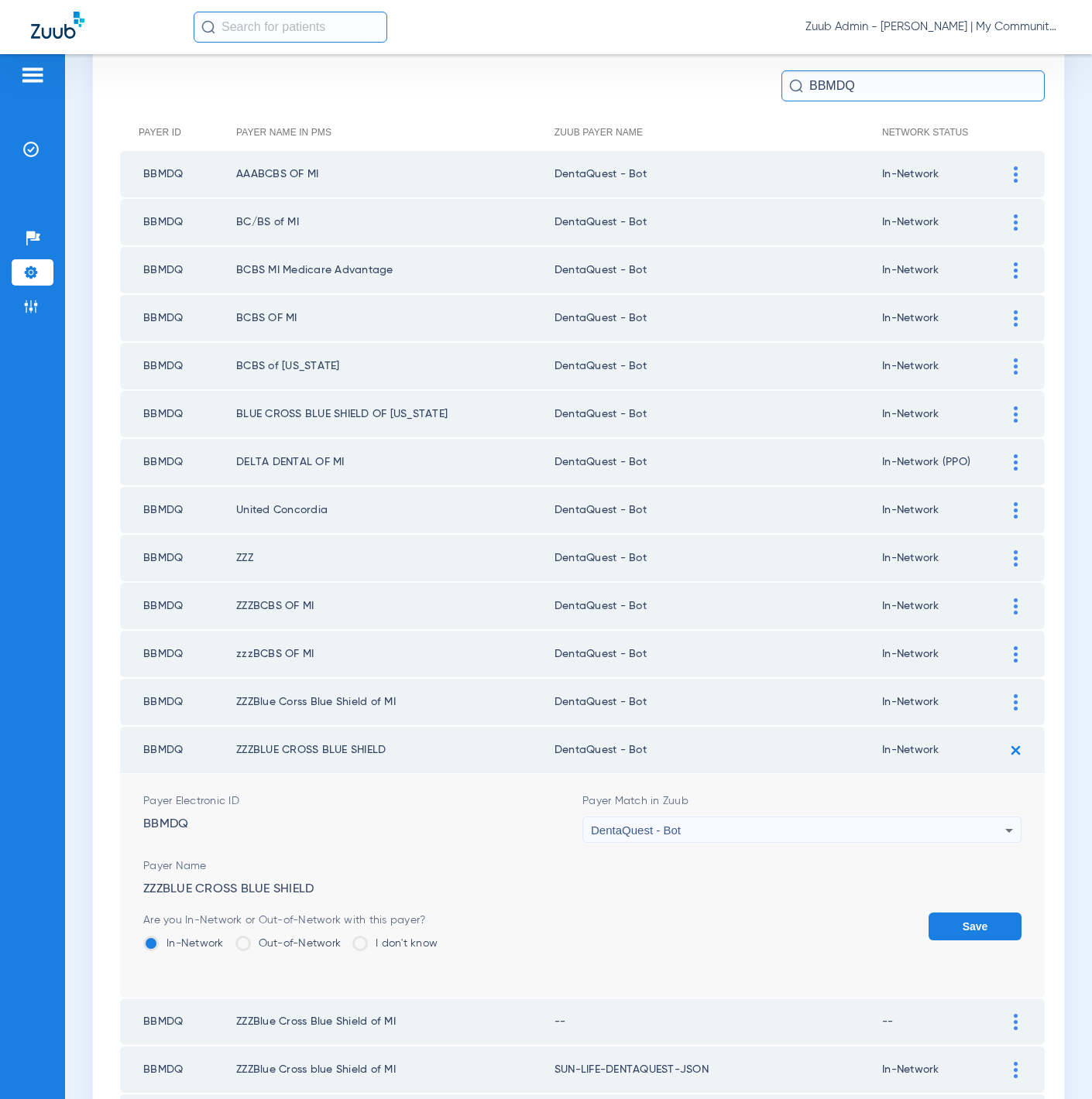
click at [945, 887] on form "Payer Electronic ID BBMDQ Payer Match in Zuub DentaQuest - Bot Payer Name ZZZBL…" at bounding box center [582, 886] width 878 height 223
click at [943, 913] on button "Save" at bounding box center [975, 927] width 93 height 28
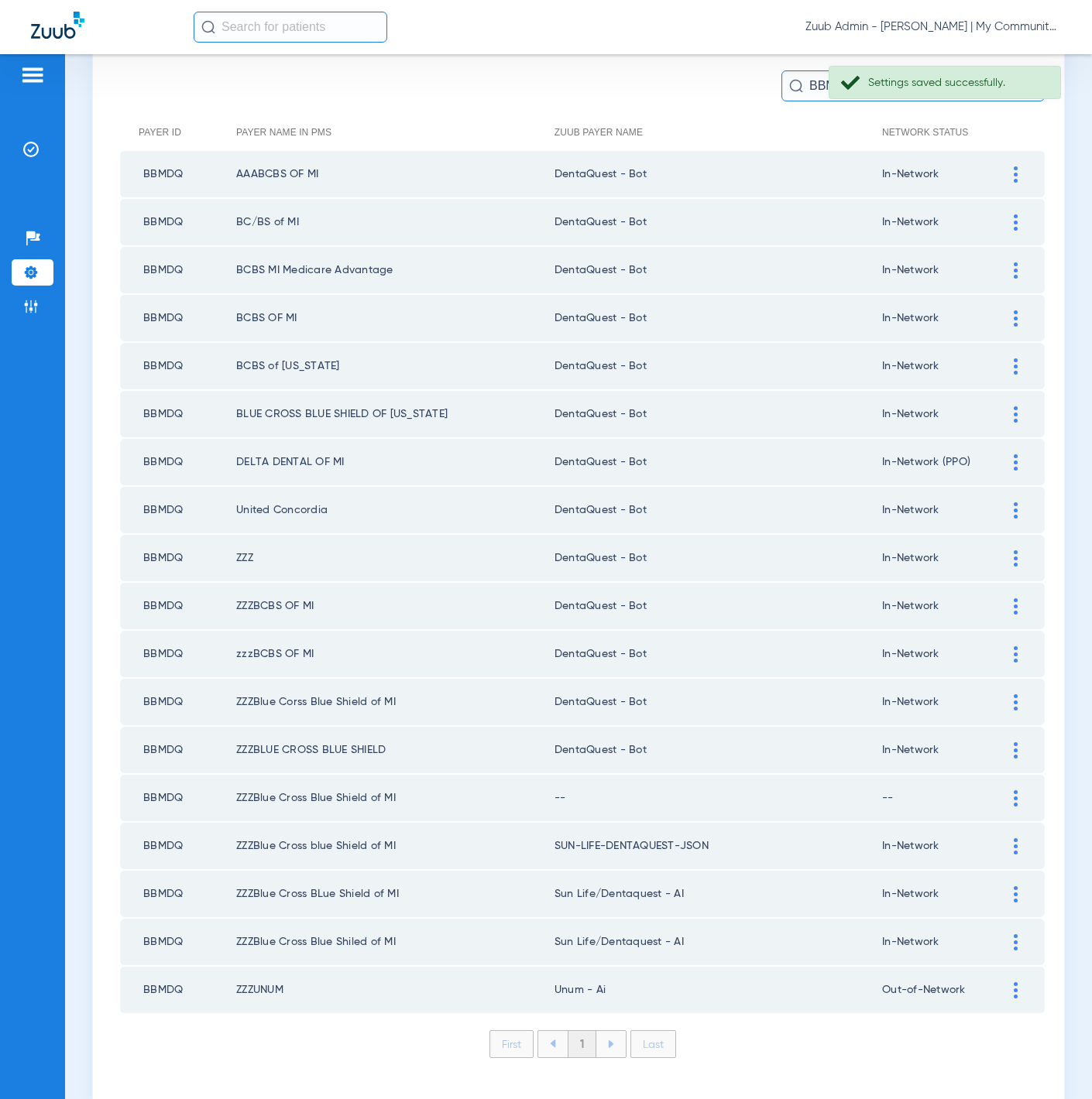
click at [1002, 791] on div at bounding box center [1016, 799] width 27 height 17
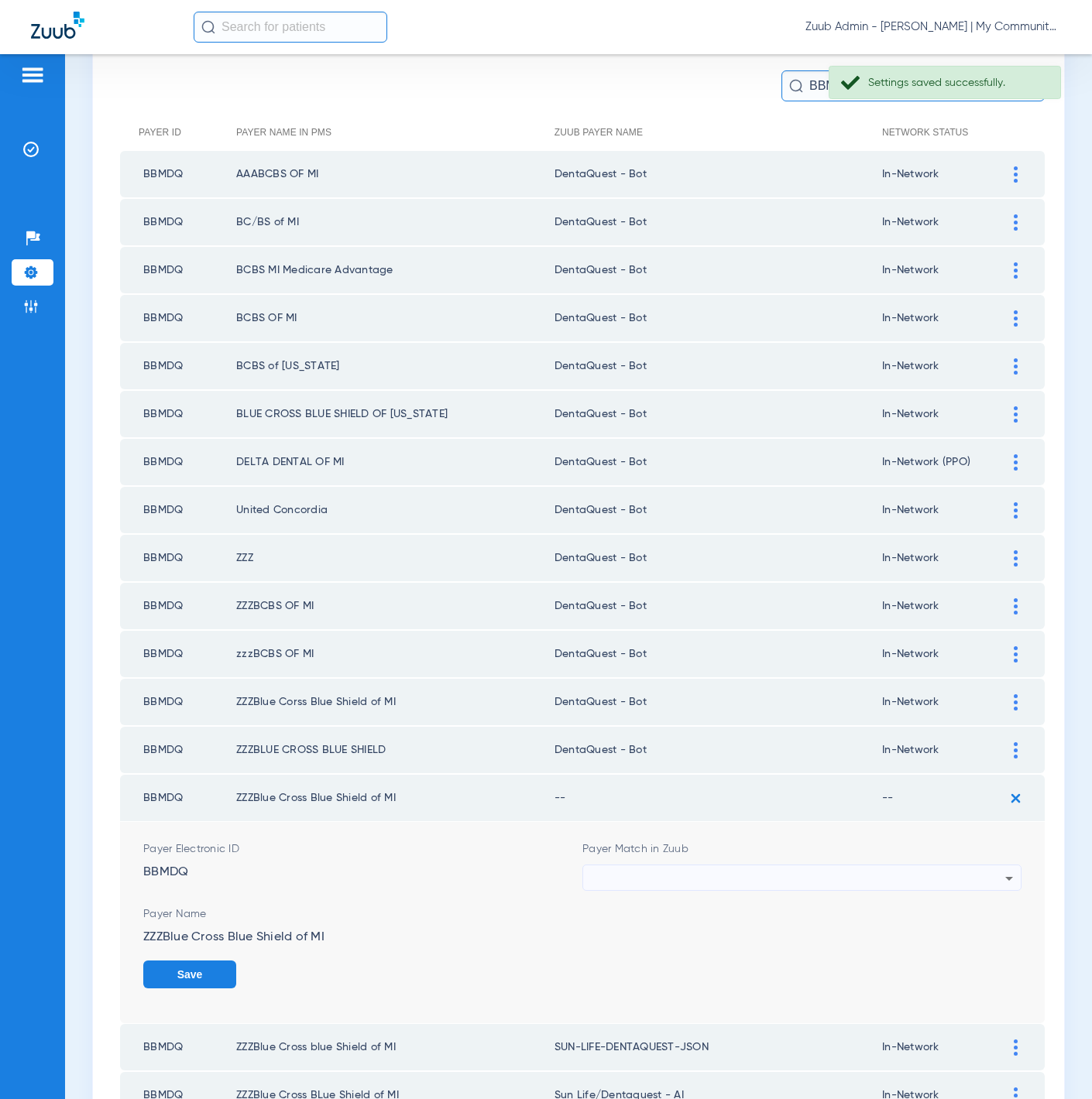
click at [793, 866] on div at bounding box center [798, 879] width 415 height 27
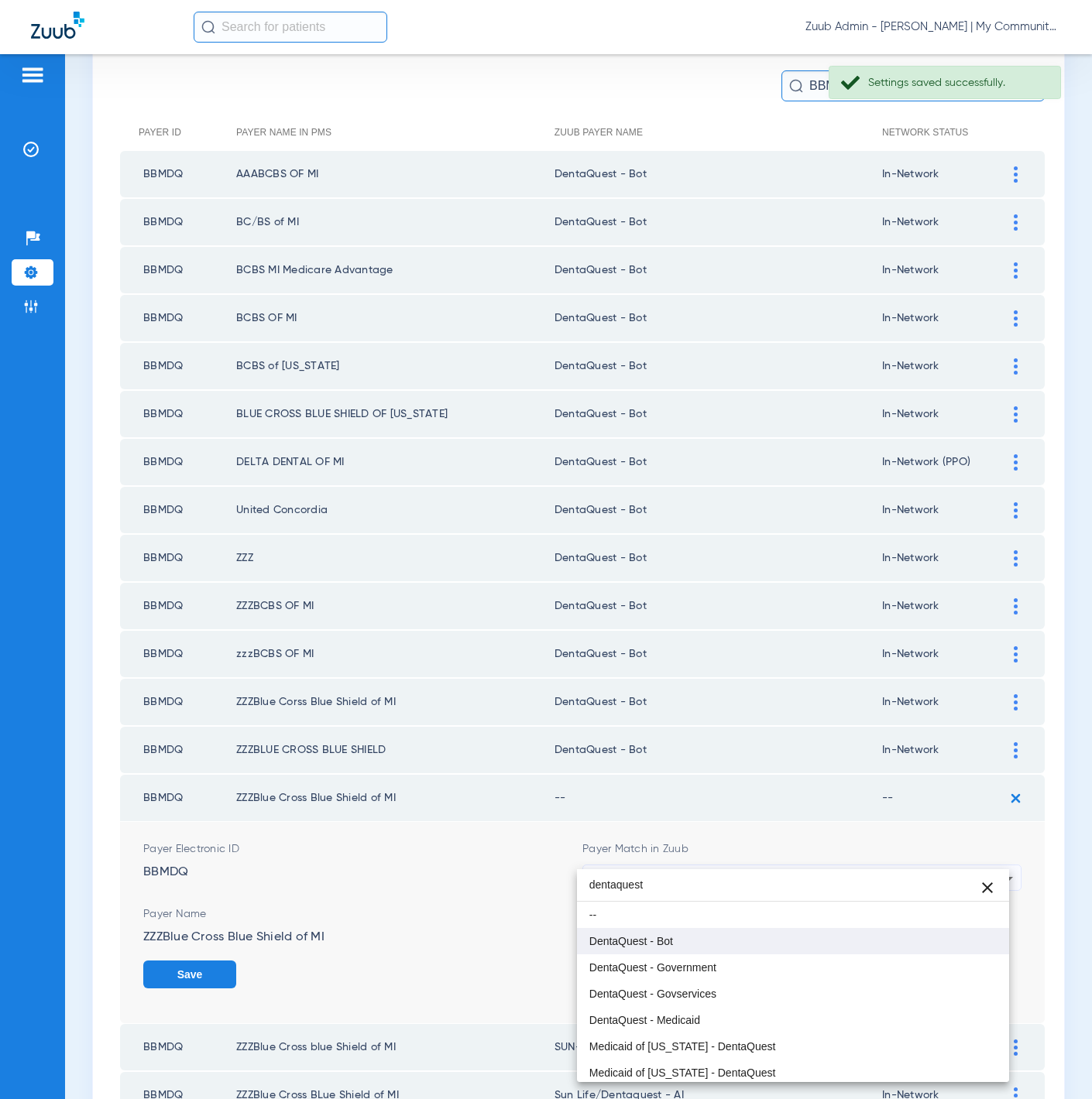
type input "dentaquest"
click at [784, 951] on mat-option "DentaQuest - Bot" at bounding box center [793, 941] width 433 height 27
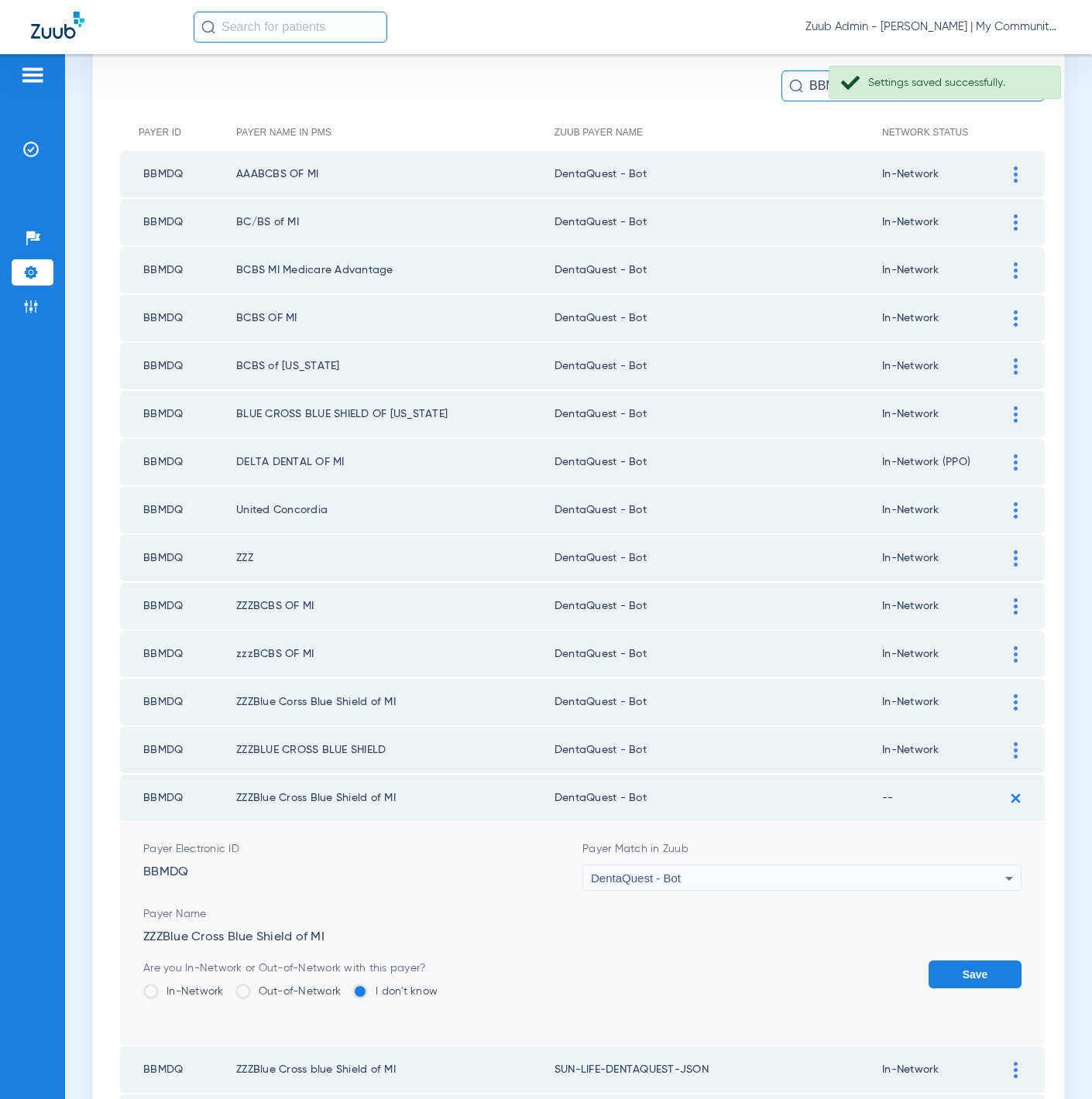
click at [956, 961] on button "Save" at bounding box center [975, 975] width 93 height 28
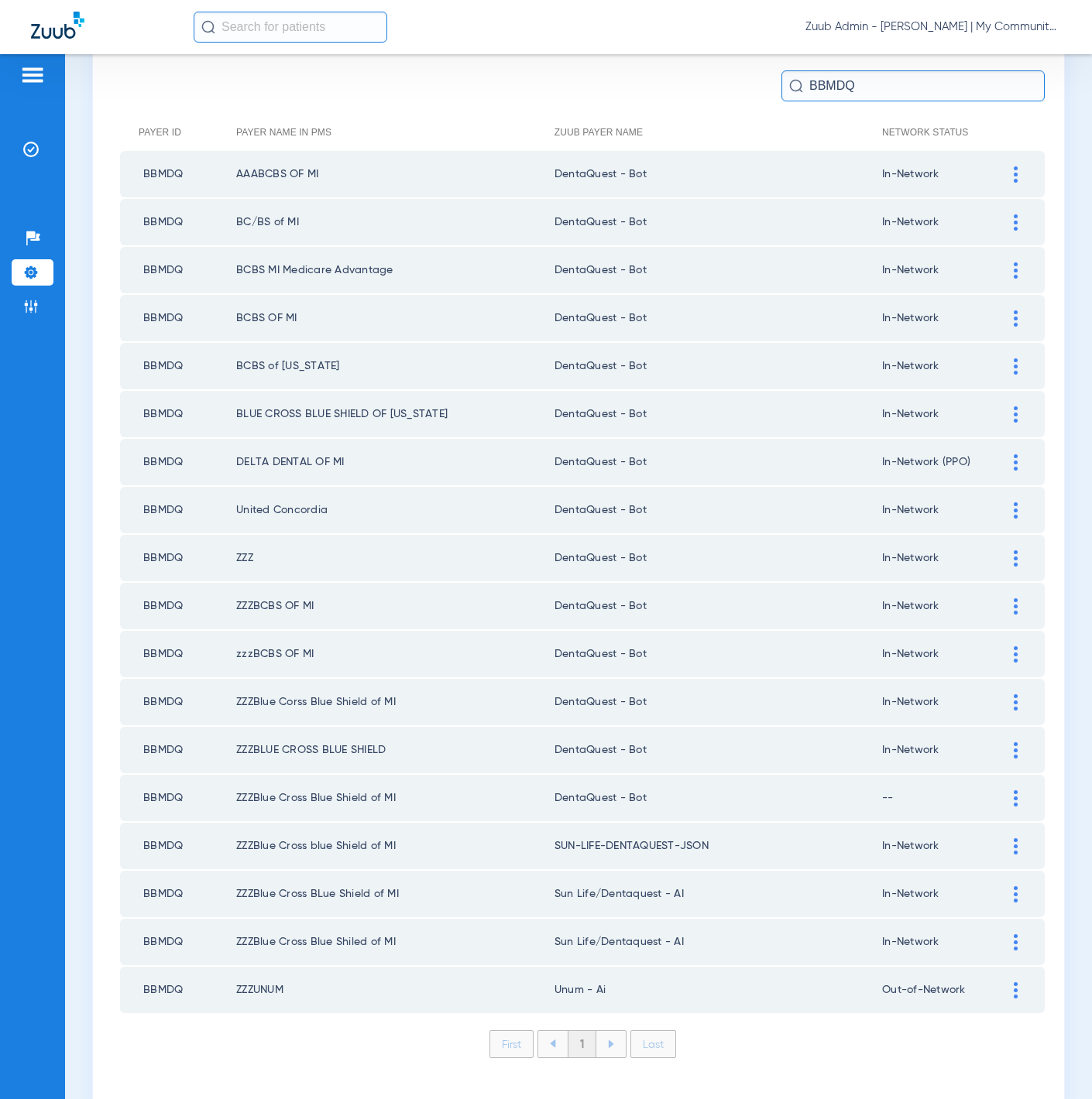
click at [1003, 785] on td at bounding box center [1023, 798] width 42 height 47
click at [1014, 791] on img at bounding box center [1016, 799] width 4 height 17
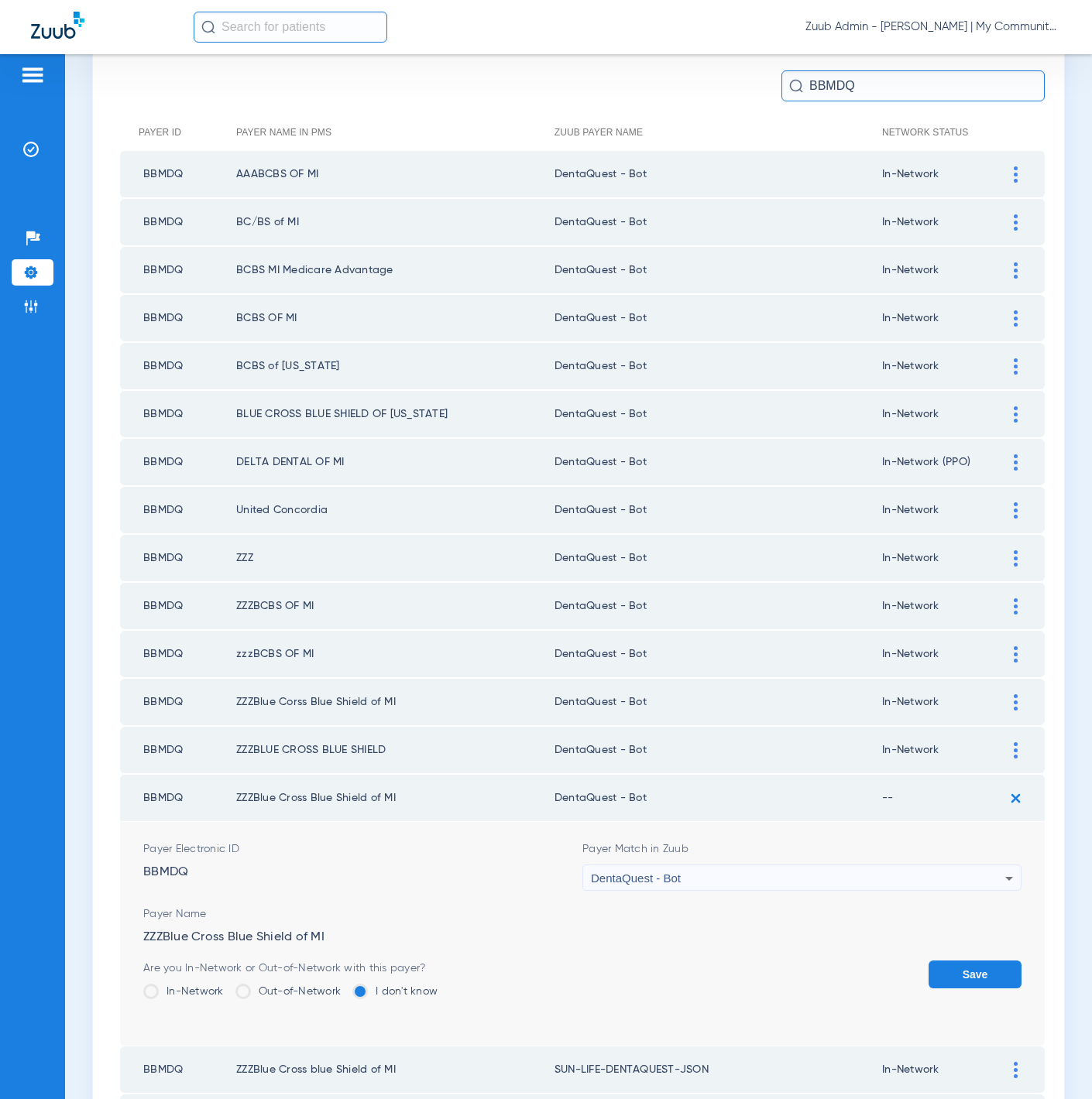
click at [211, 984] on label "In-Network" at bounding box center [183, 992] width 81 height 16
click at [228, 986] on input "In-Network" at bounding box center [228, 986] width 0 height 0
click at [967, 961] on button "Save" at bounding box center [975, 975] width 93 height 28
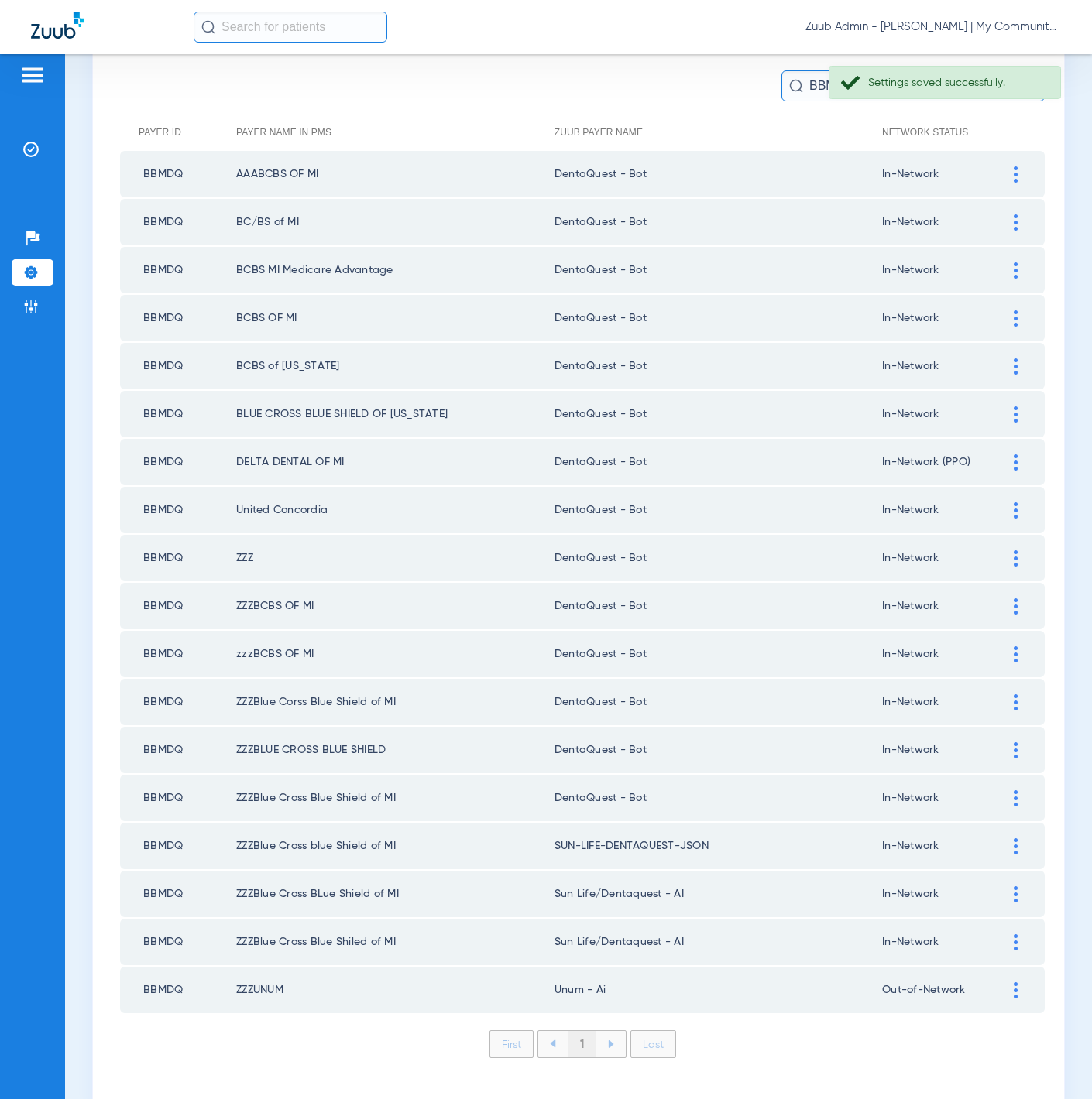
click at [1009, 838] on div at bounding box center [1016, 846] width 27 height 17
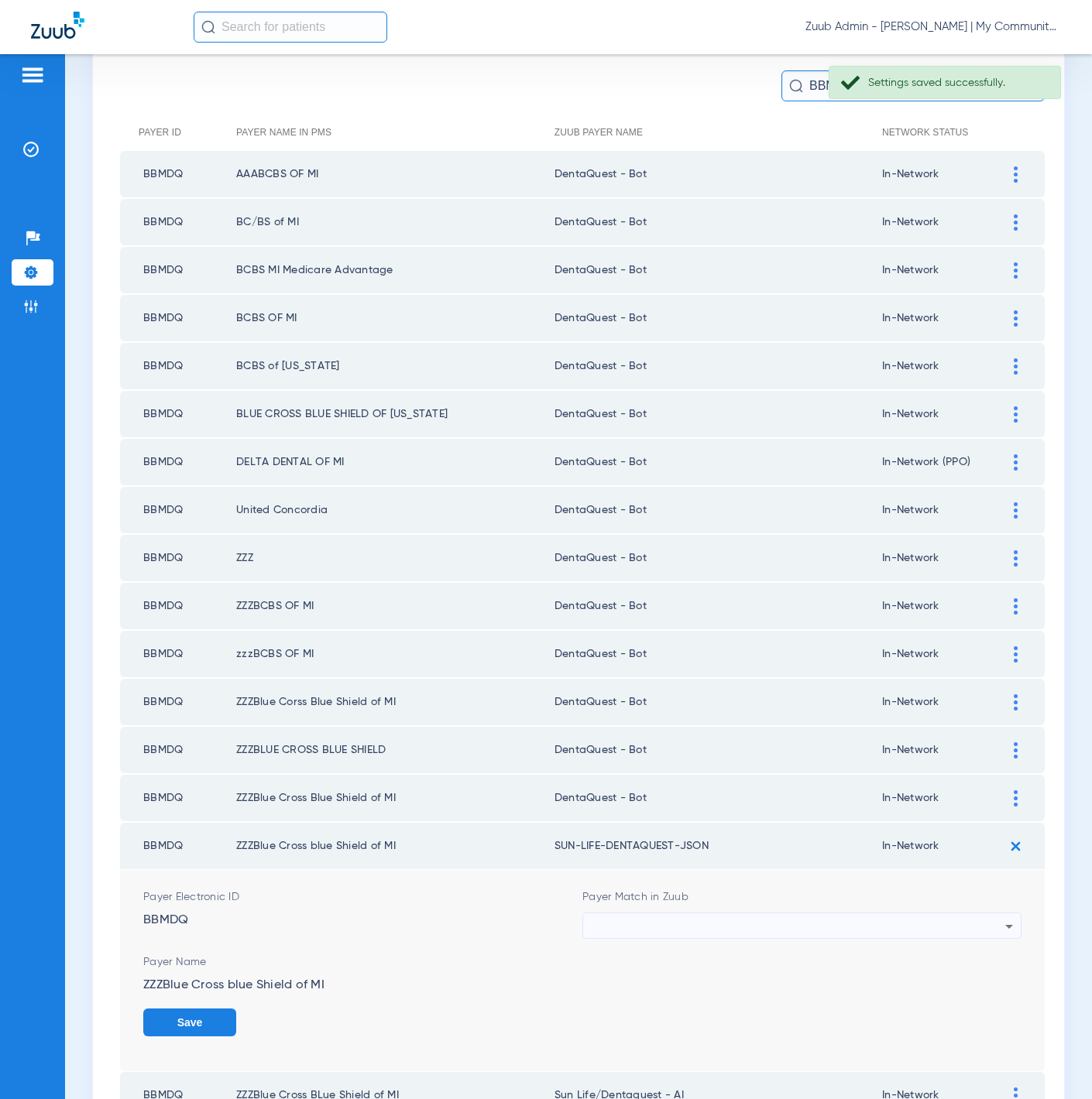
click at [729, 914] on div at bounding box center [798, 927] width 415 height 27
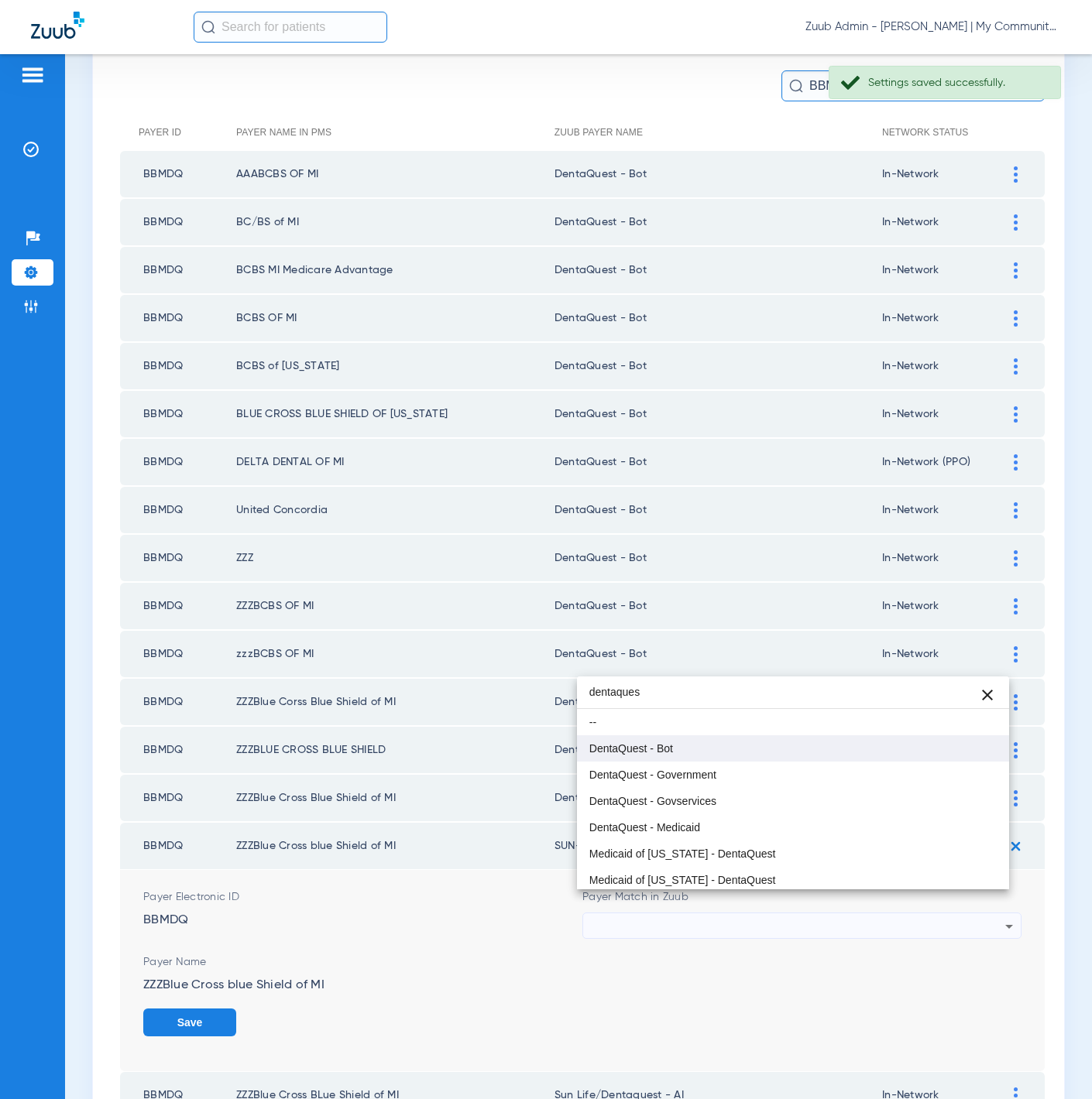
type input "dentaques"
click at [648, 740] on mat-option "DentaQuest - Bot" at bounding box center [793, 748] width 433 height 27
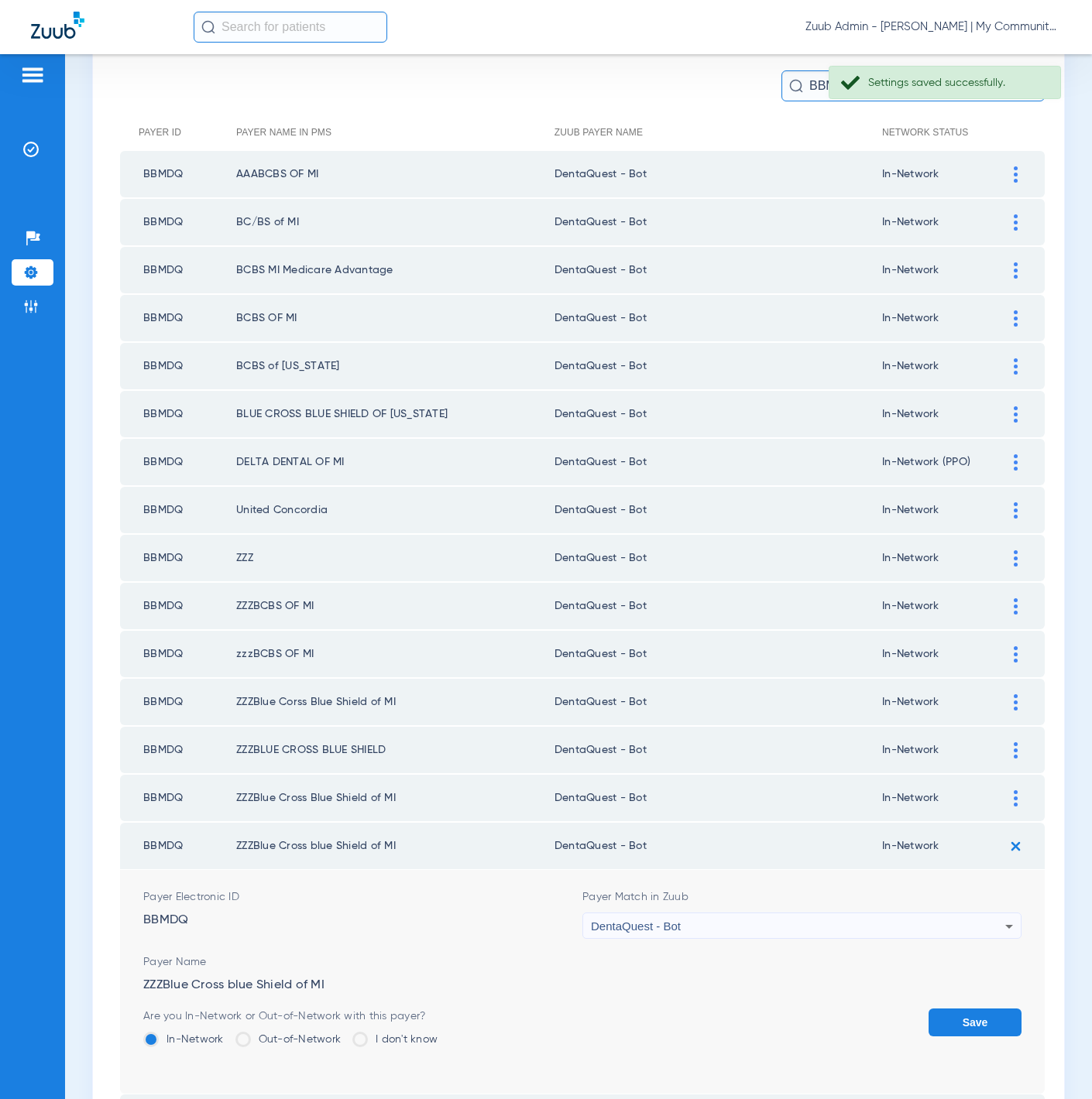
click at [937, 1008] on button "Save" at bounding box center [975, 1023] width 93 height 28
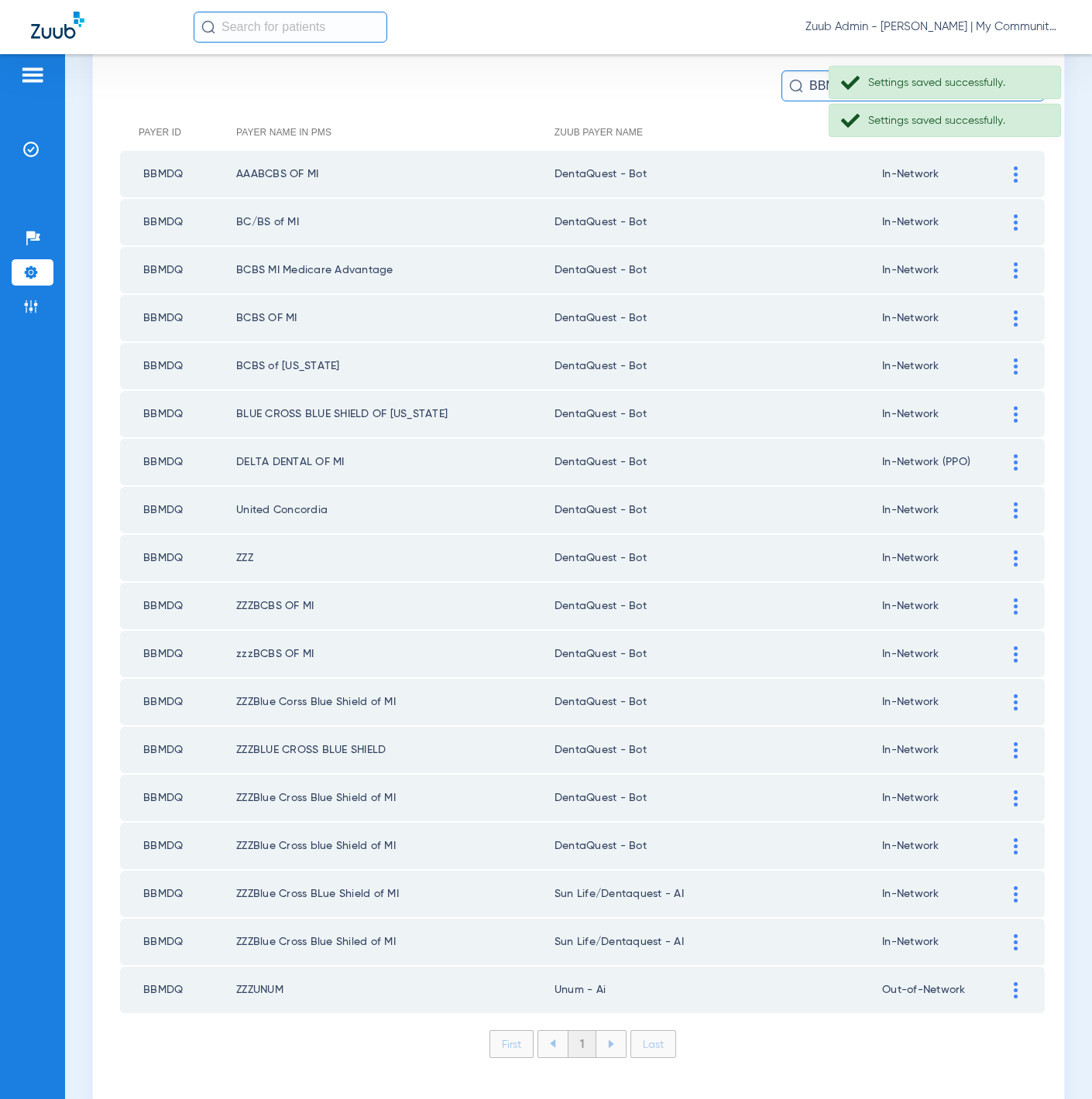
click at [1002, 879] on td at bounding box center [1023, 895] width 42 height 47
click at [1014, 886] on img at bounding box center [1016, 895] width 4 height 17
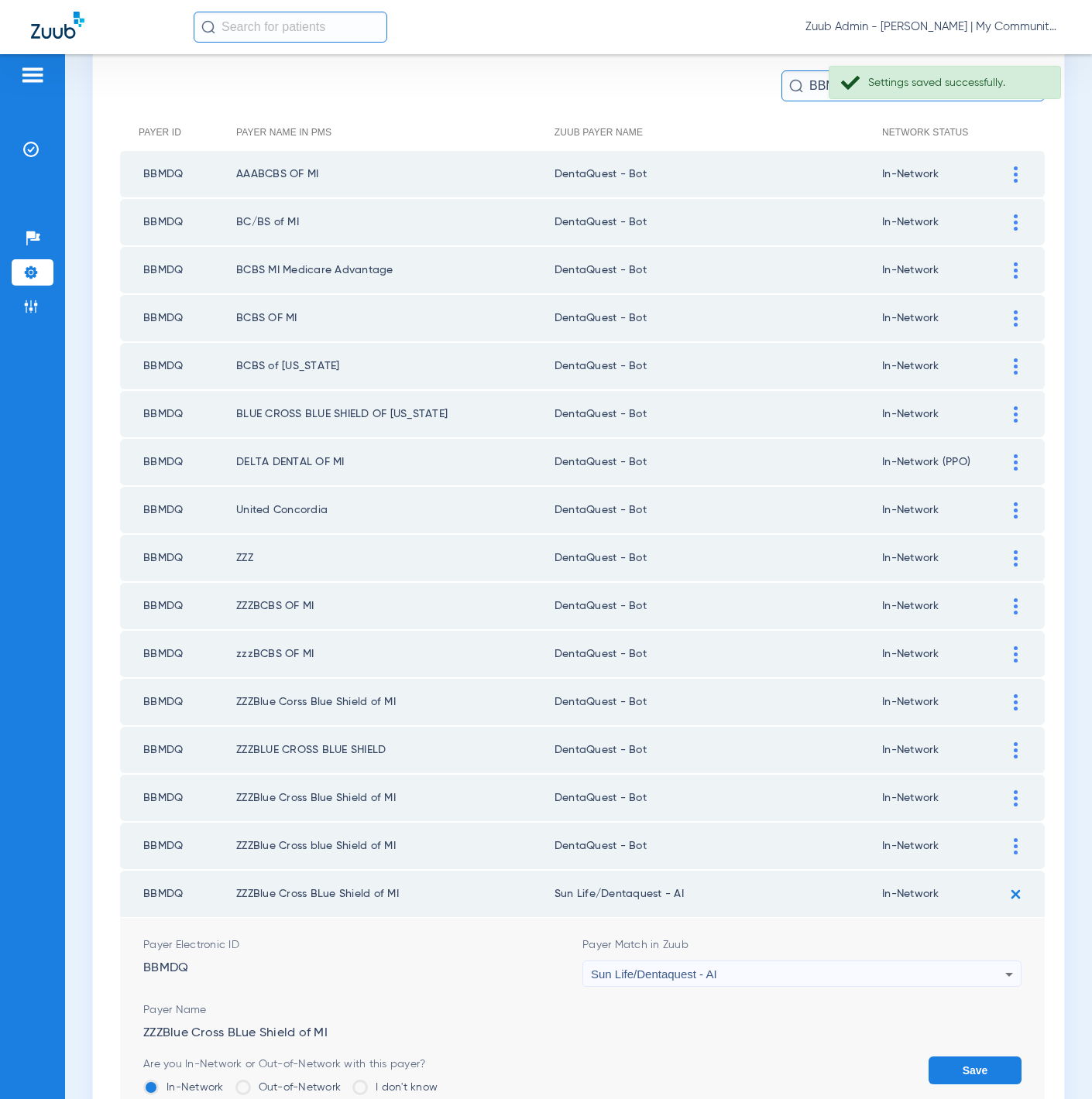
click at [870, 962] on div "Sun Life/Dentaquest - AI" at bounding box center [798, 975] width 415 height 27
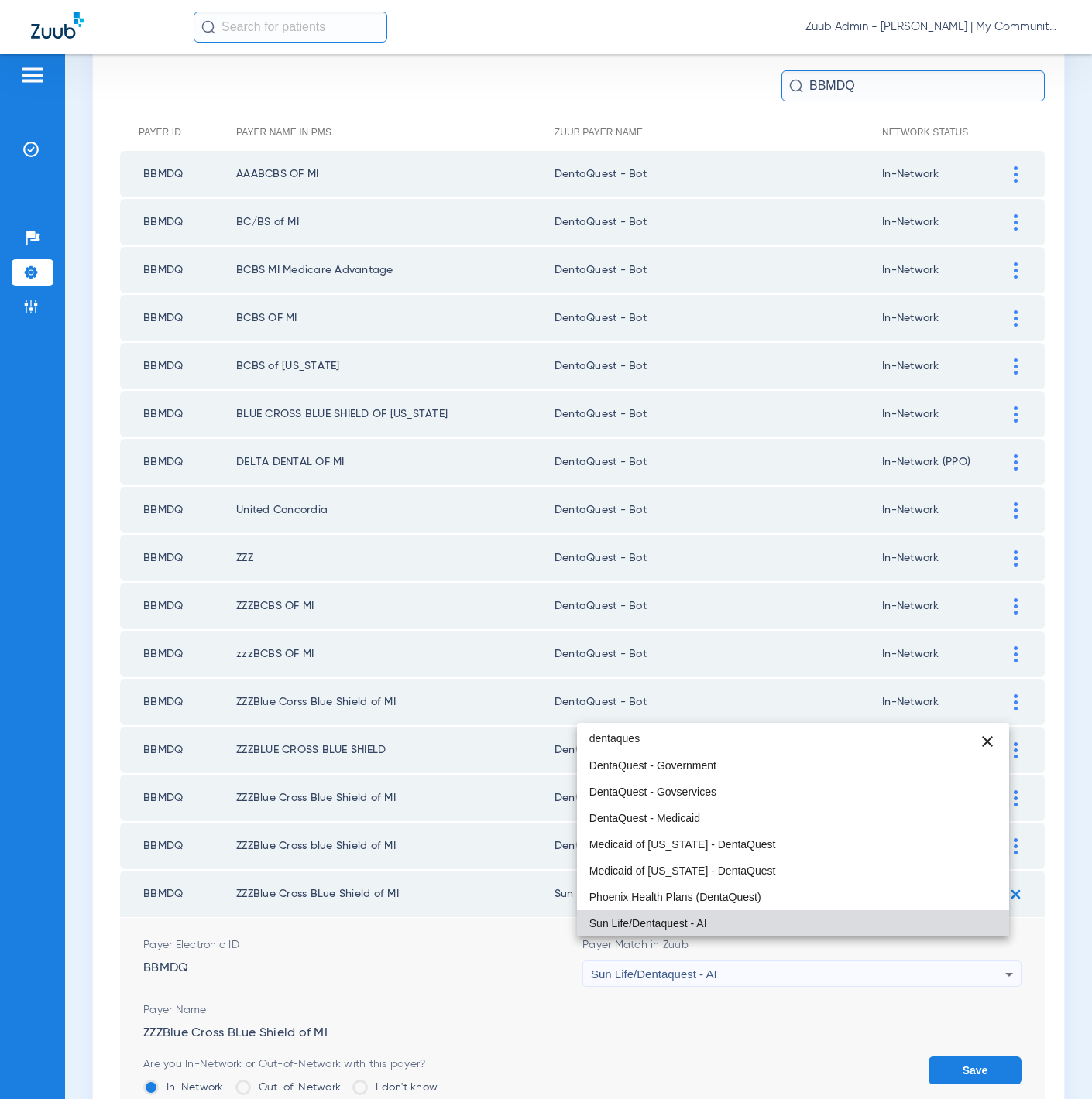
scroll to position [0, 0]
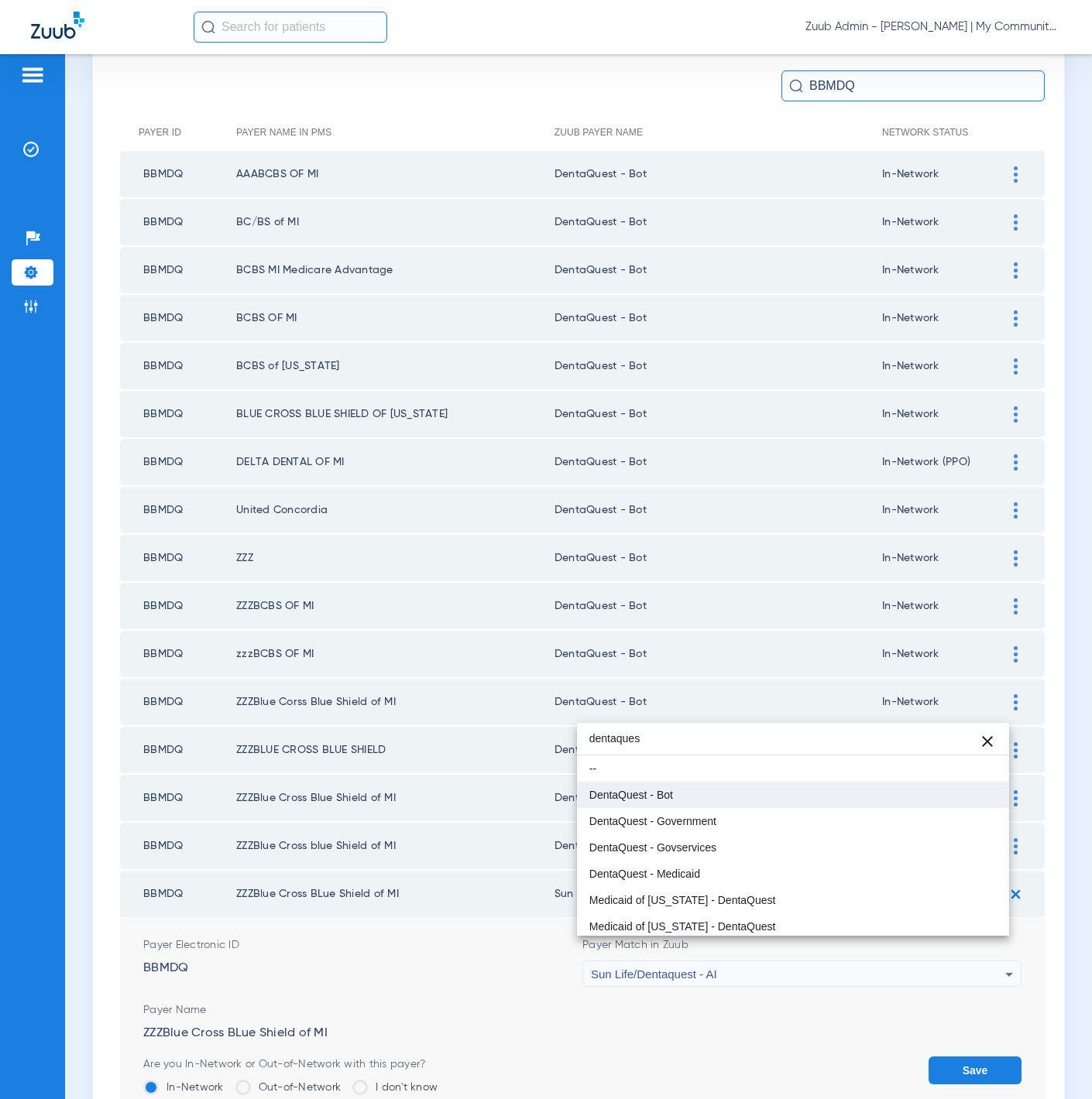
type input "dentaques"
click at [750, 791] on mat-option "DentaQuest - Bot" at bounding box center [793, 795] width 433 height 27
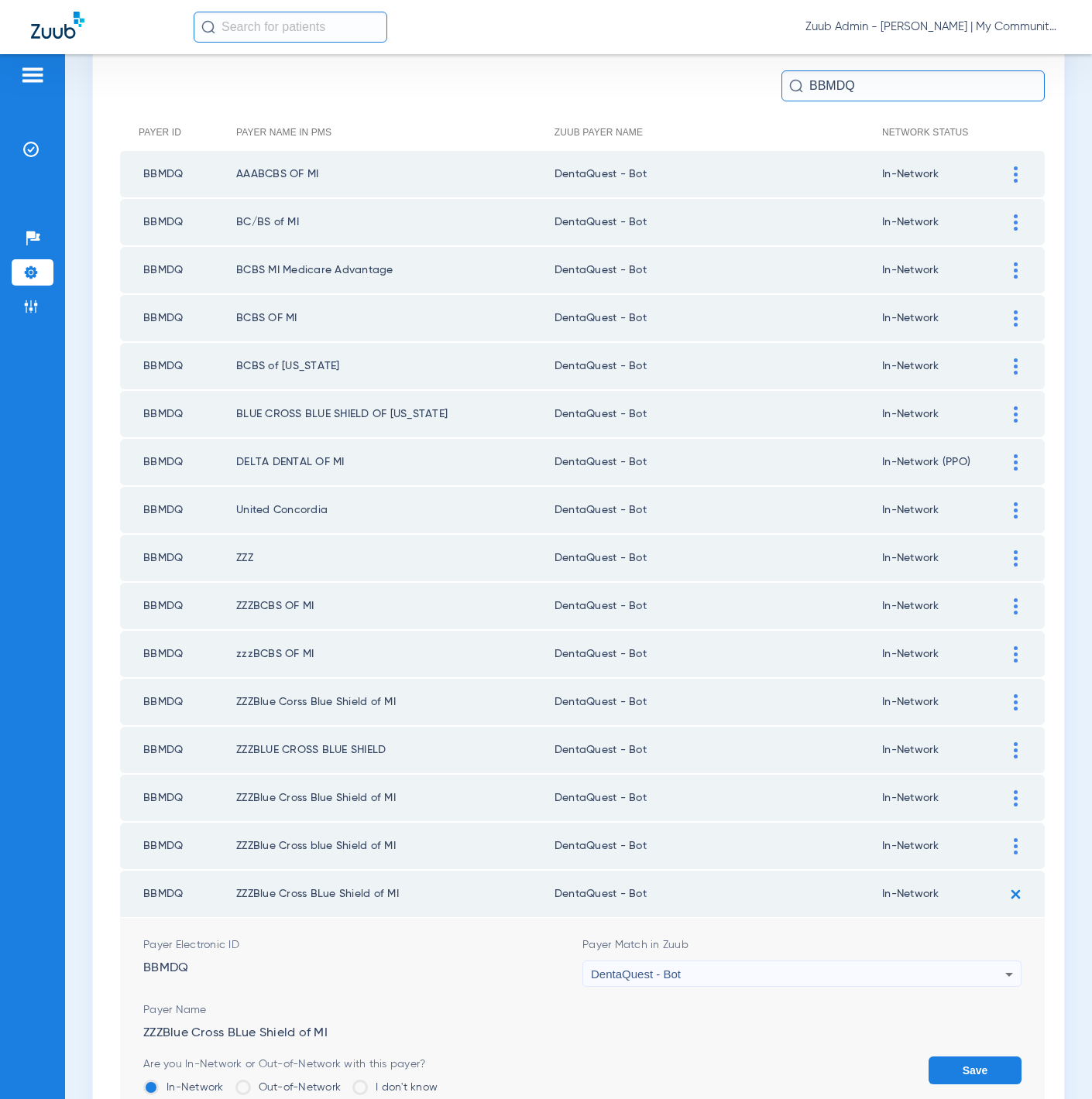
click at [937, 1057] on button "Save" at bounding box center [975, 1071] width 93 height 28
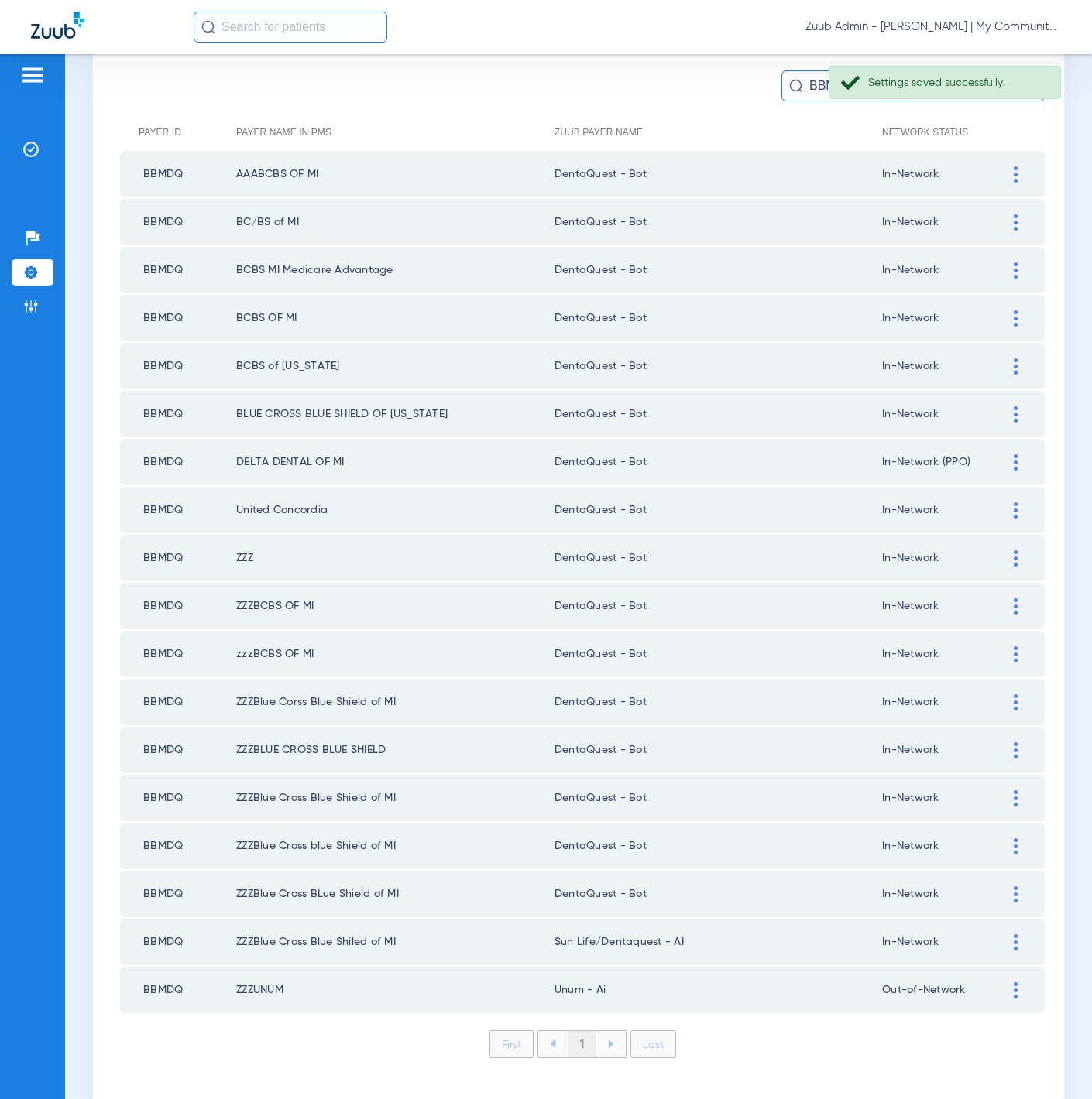
click at [1002, 935] on div at bounding box center [1016, 943] width 27 height 17
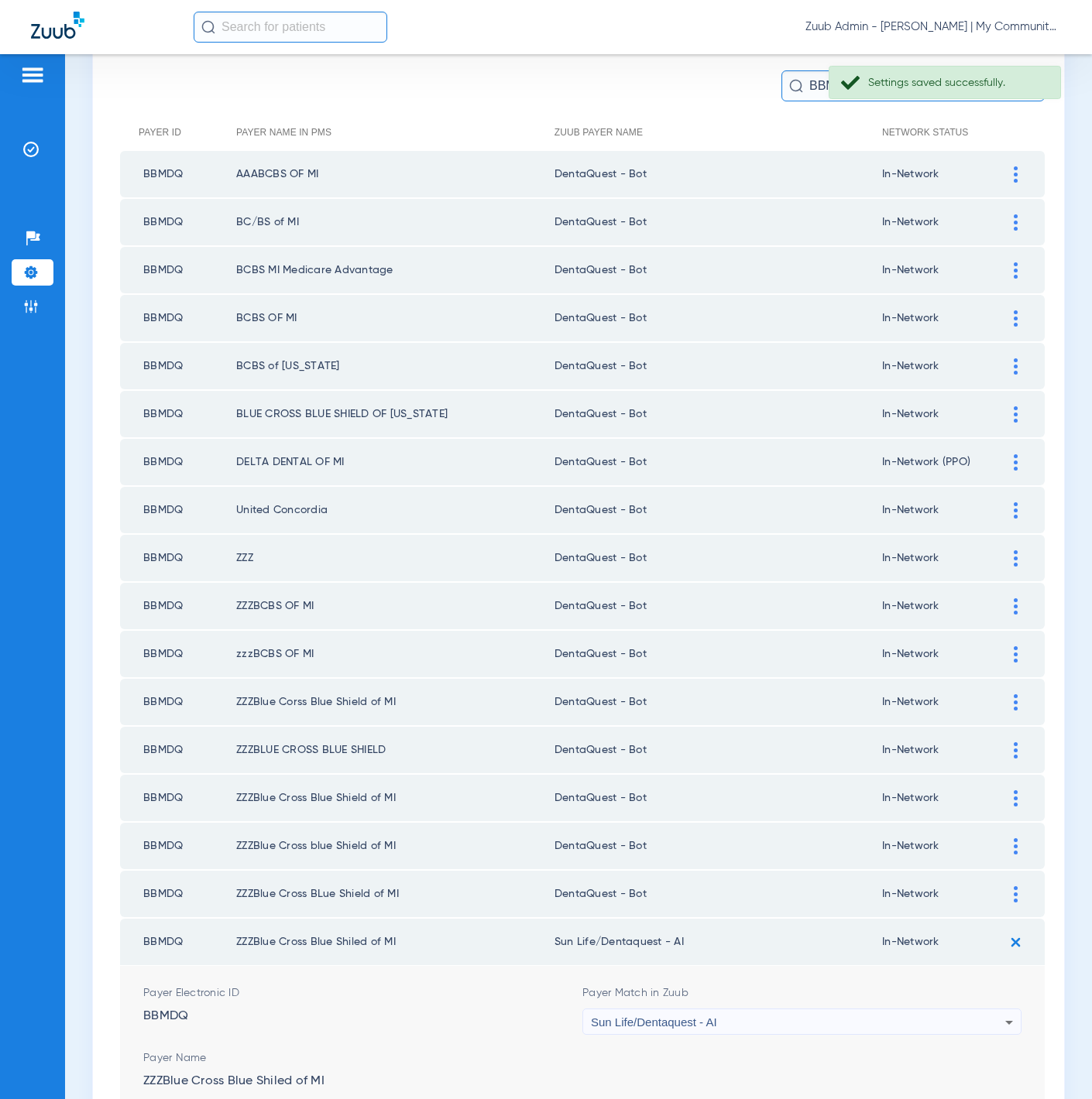
click at [924, 1009] on div "Sun Life/Dentaquest - AI" at bounding box center [798, 1023] width 415 height 27
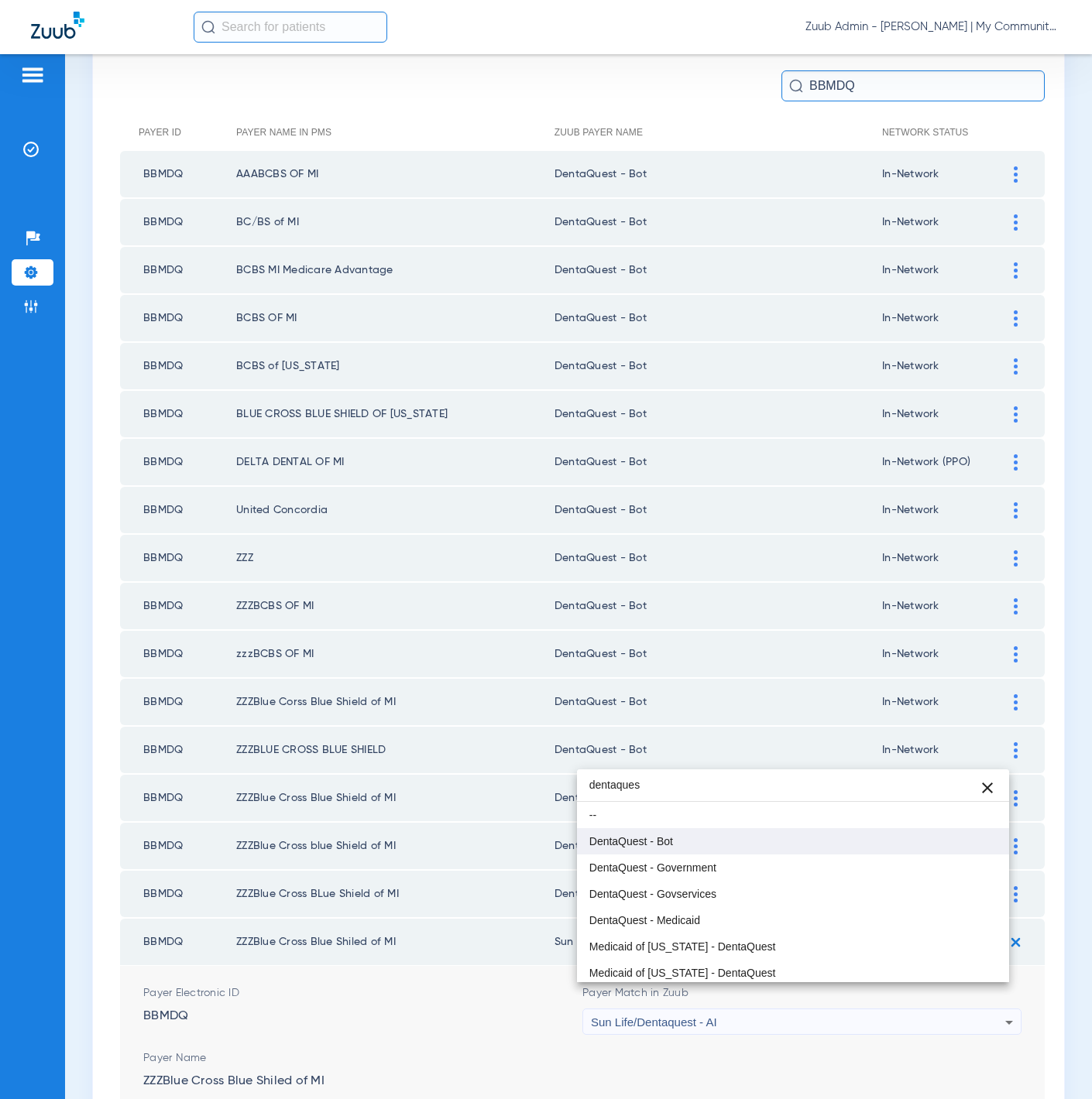
type input "dentaques"
click at [738, 838] on mat-option "DentaQuest - Bot" at bounding box center [793, 841] width 433 height 27
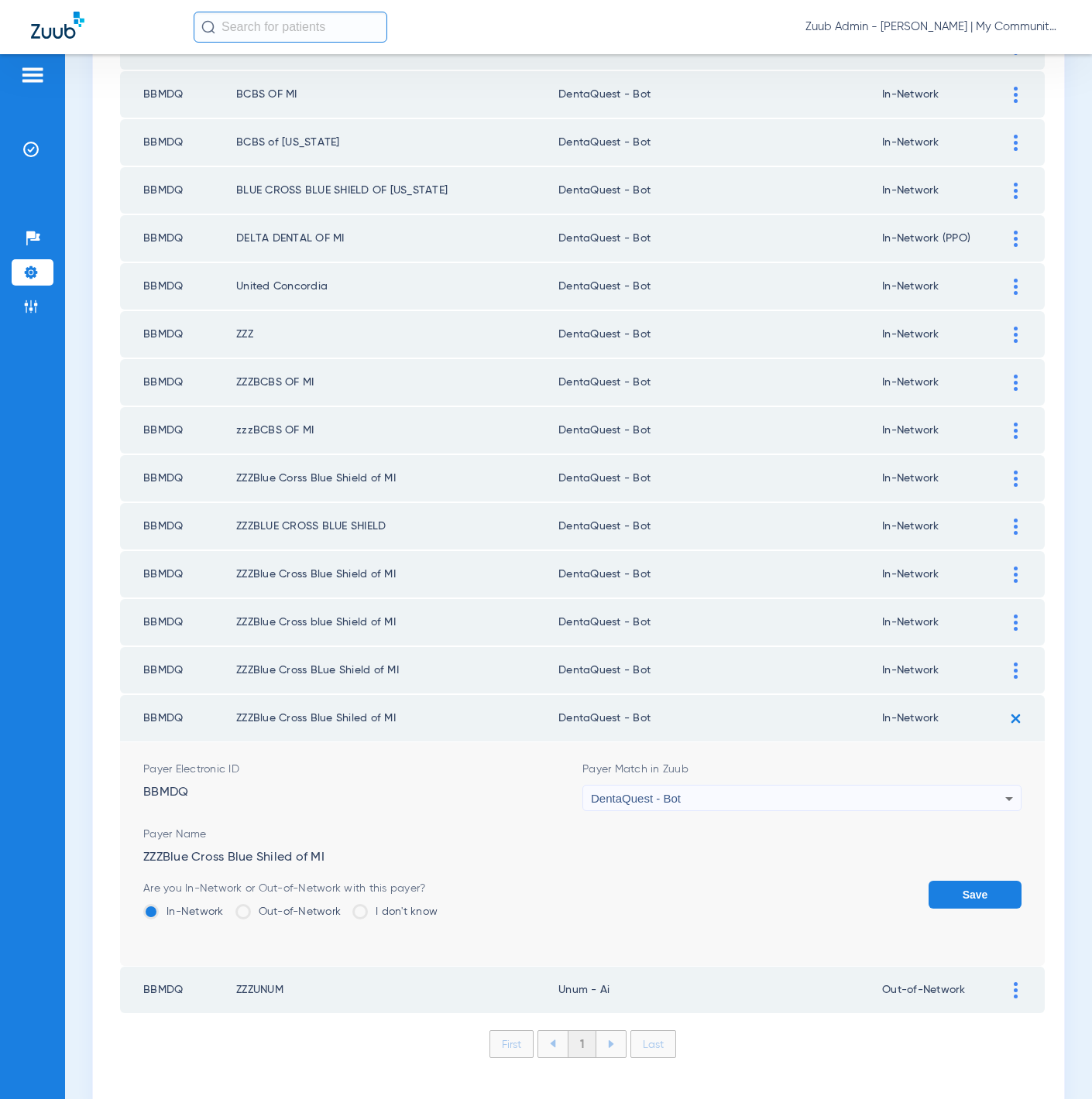
click at [928, 881] on button "Save" at bounding box center [975, 895] width 93 height 28
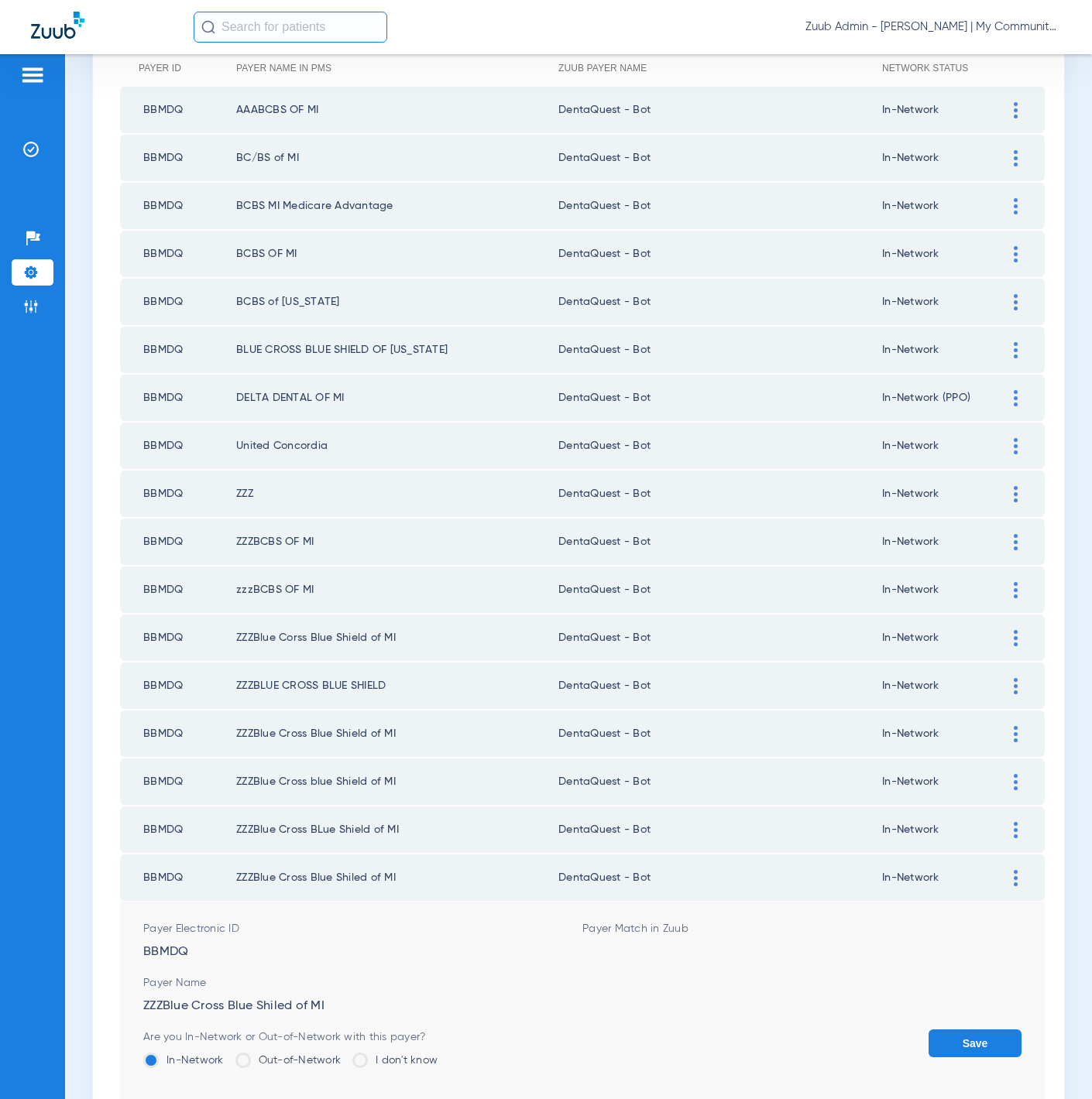
scroll to position [150, 0]
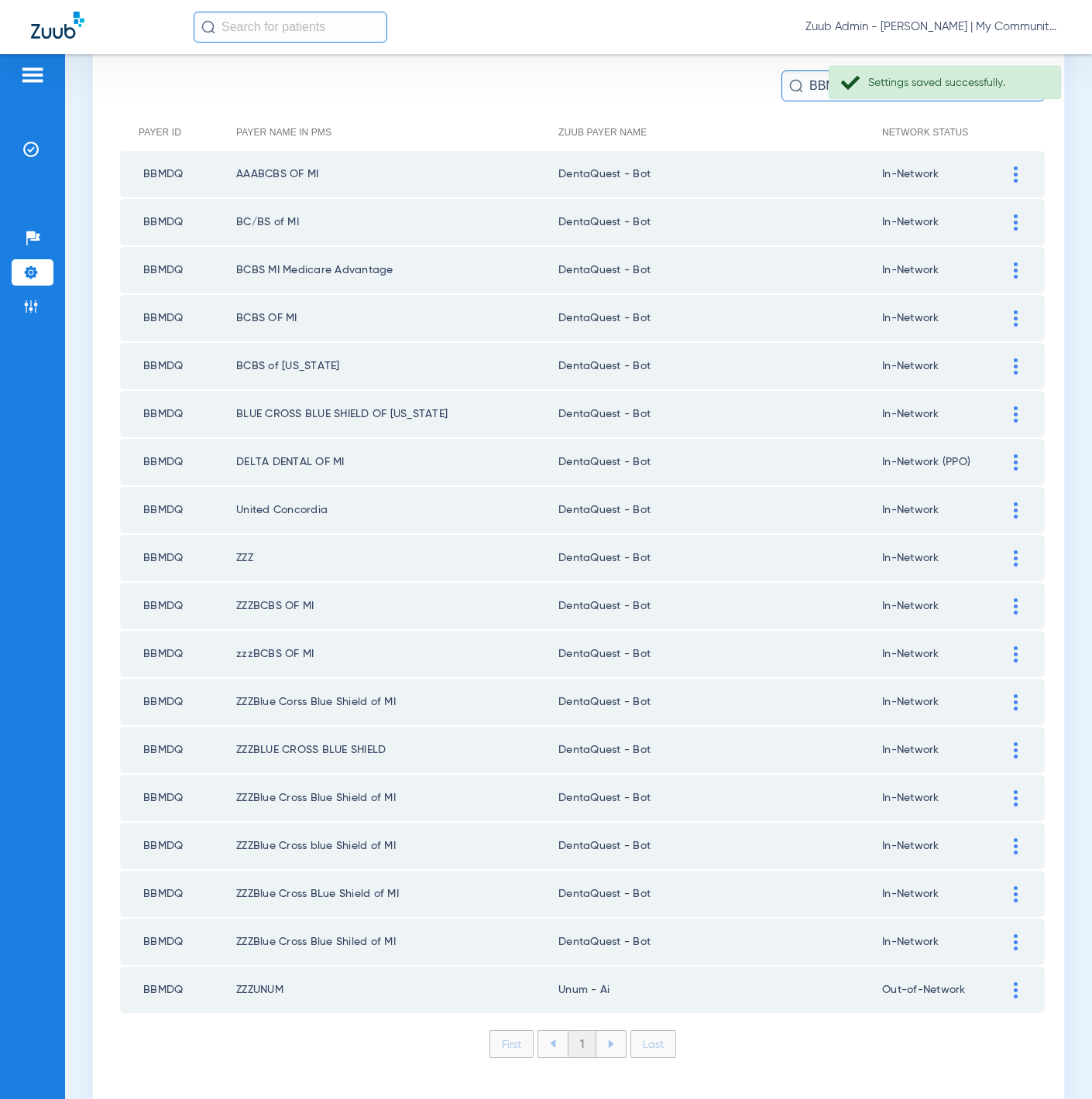
click at [1003, 967] on td at bounding box center [1023, 990] width 42 height 47
click at [1002, 983] on div at bounding box center [1016, 991] width 27 height 17
click at [790, 1057] on div at bounding box center [798, 1071] width 415 height 27
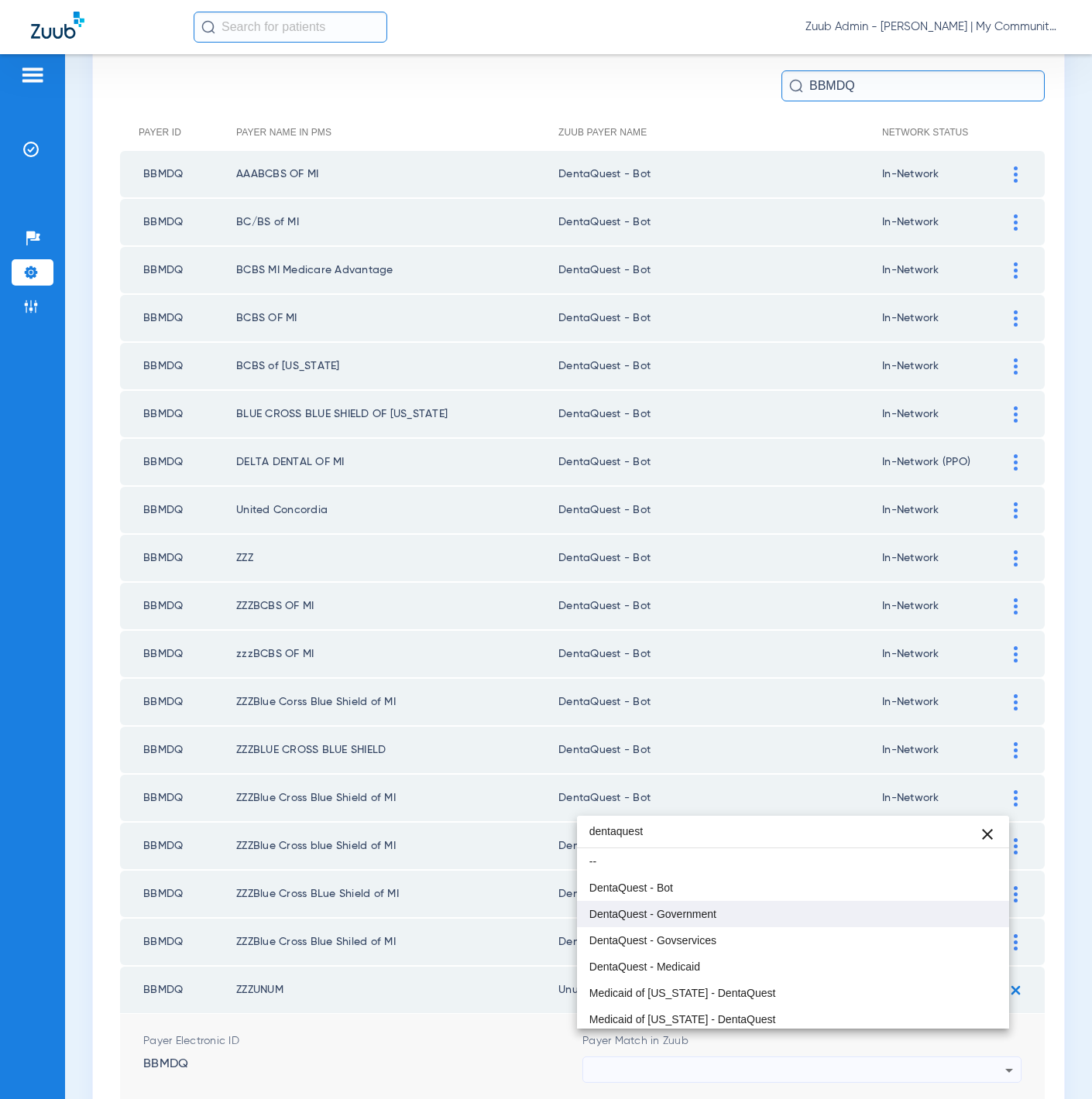
type input "dentaquest"
click at [736, 901] on mat-option "DentaQuest - Government" at bounding box center [793, 915] width 433 height 27
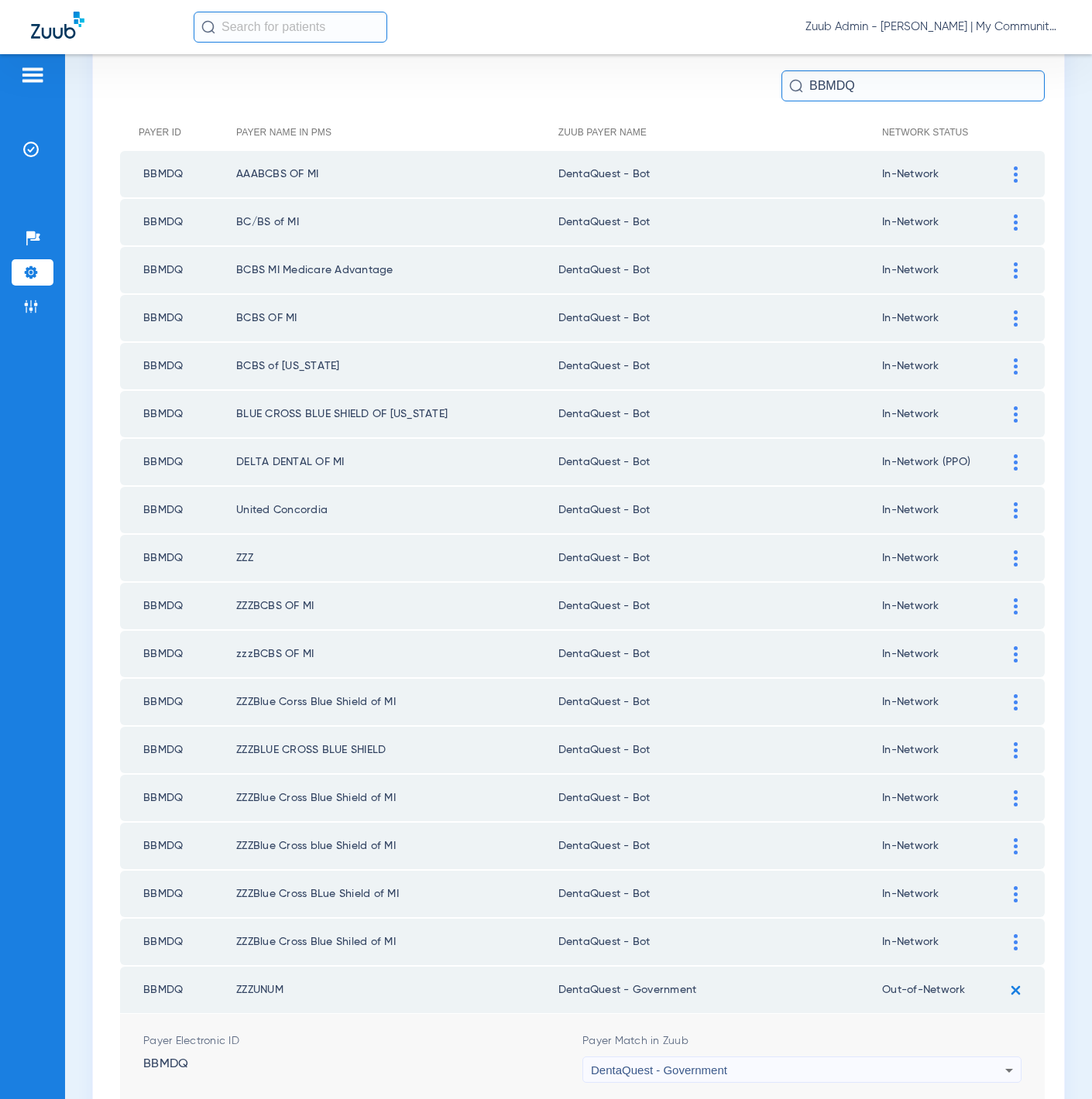
click at [757, 1033] on div "Payer Match in Zuub DentaQuest - Government" at bounding box center [802, 1058] width 439 height 50
click at [757, 1057] on div "DentaQuest - Government" at bounding box center [798, 1071] width 415 height 27
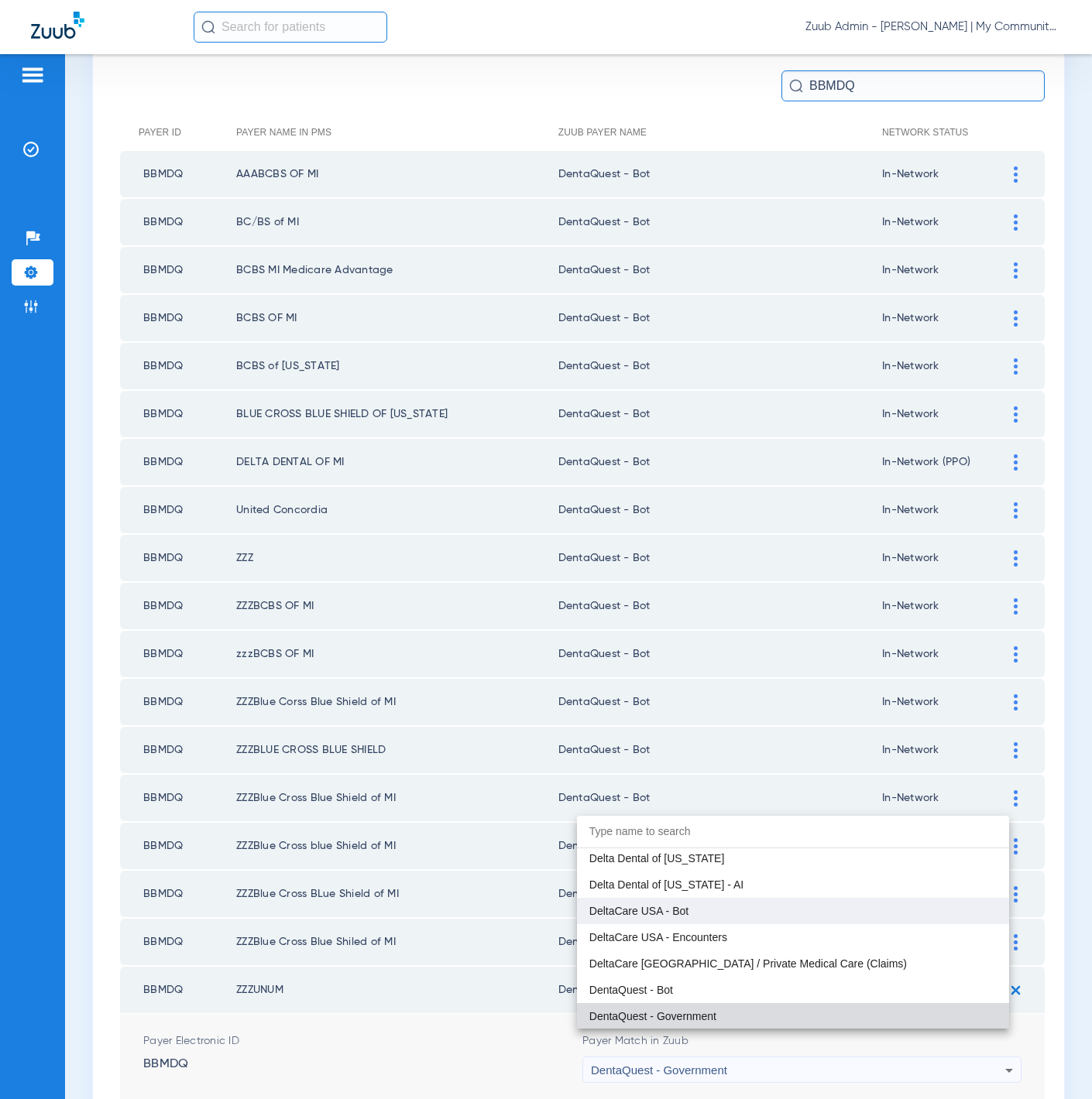
scroll to position [4843, 0]
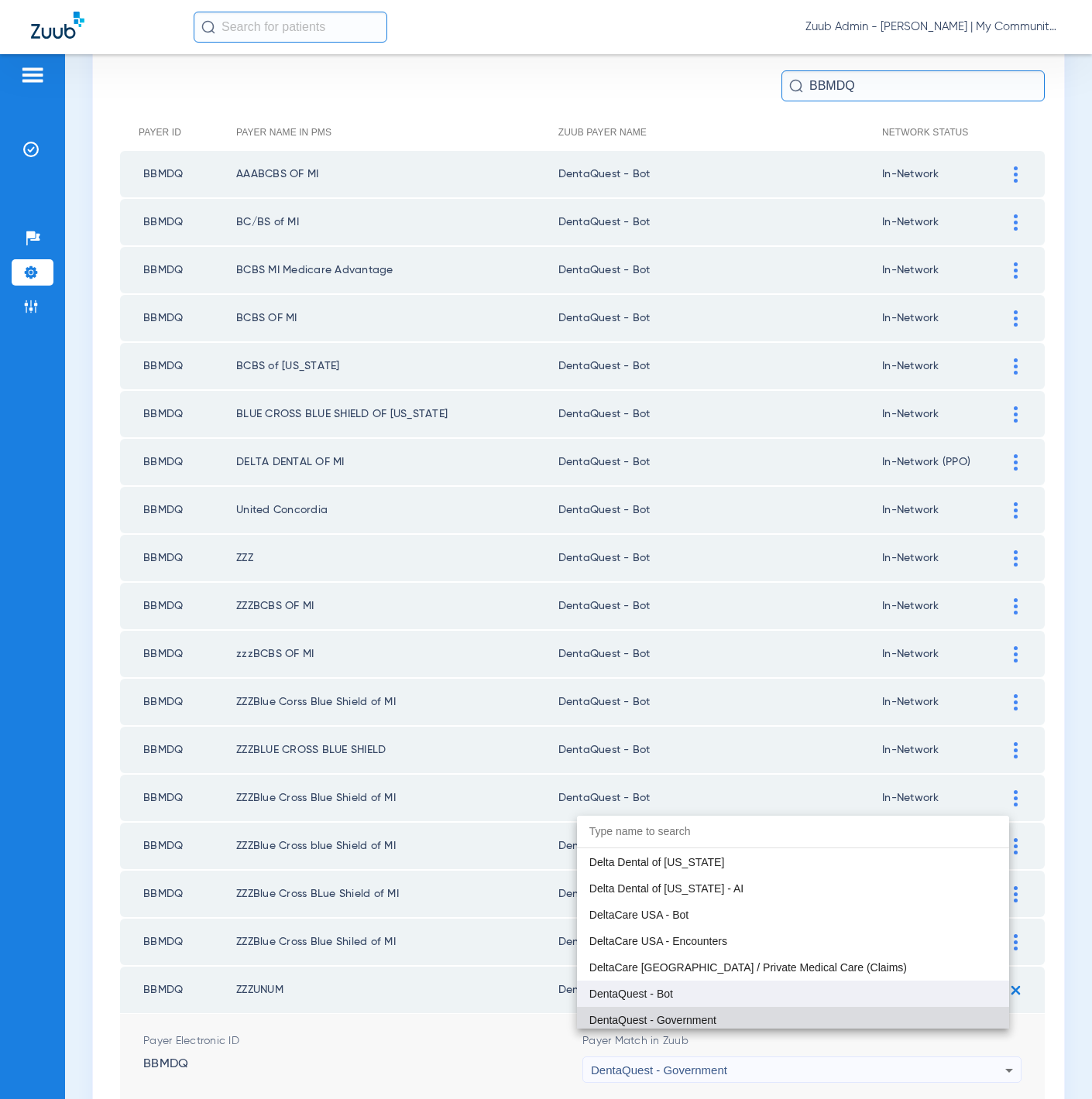
click at [732, 994] on mat-option "DentaQuest - Bot" at bounding box center [793, 994] width 433 height 27
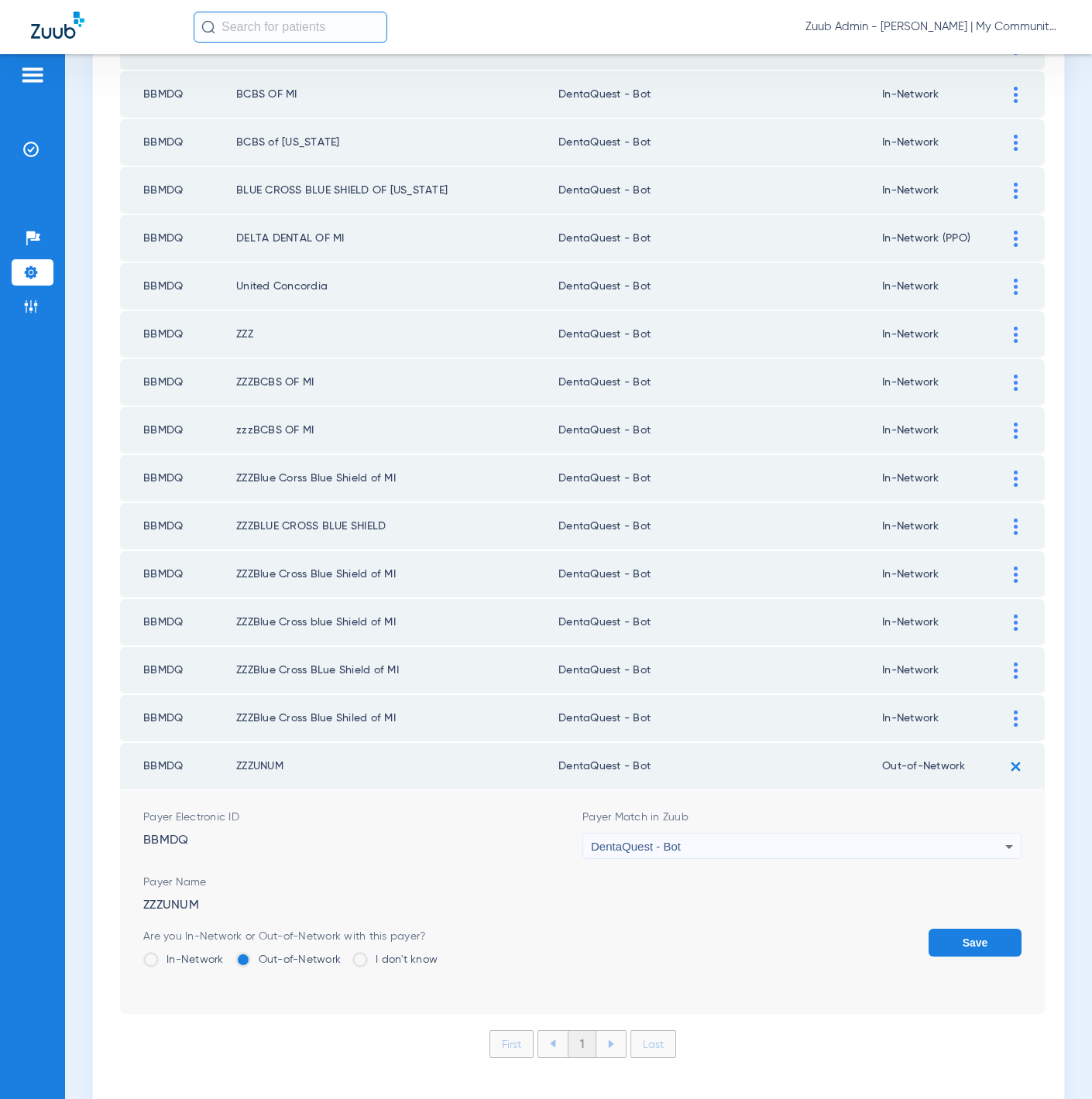
click at [969, 929] on button "Save" at bounding box center [975, 943] width 93 height 28
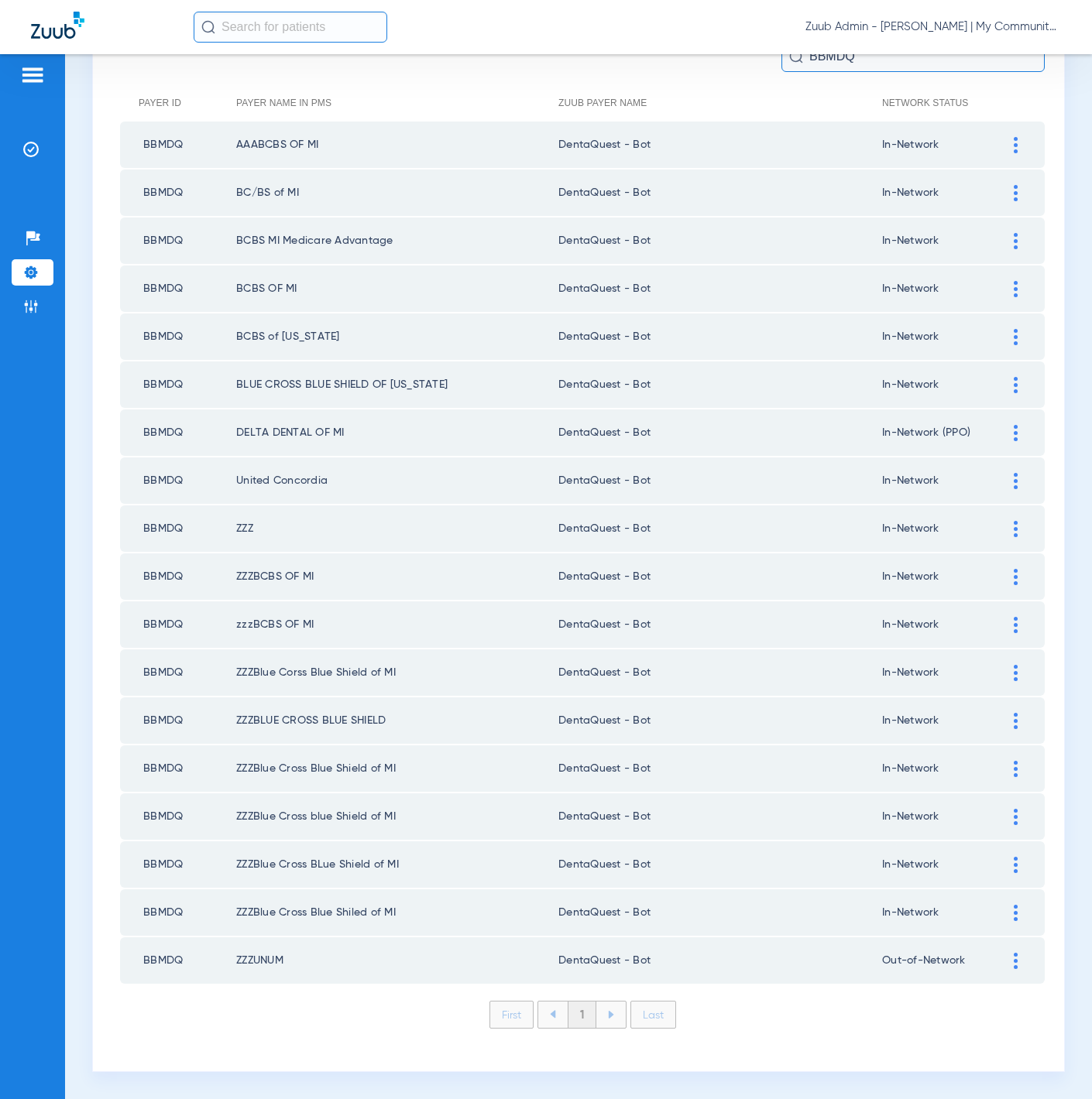
scroll to position [150, 0]
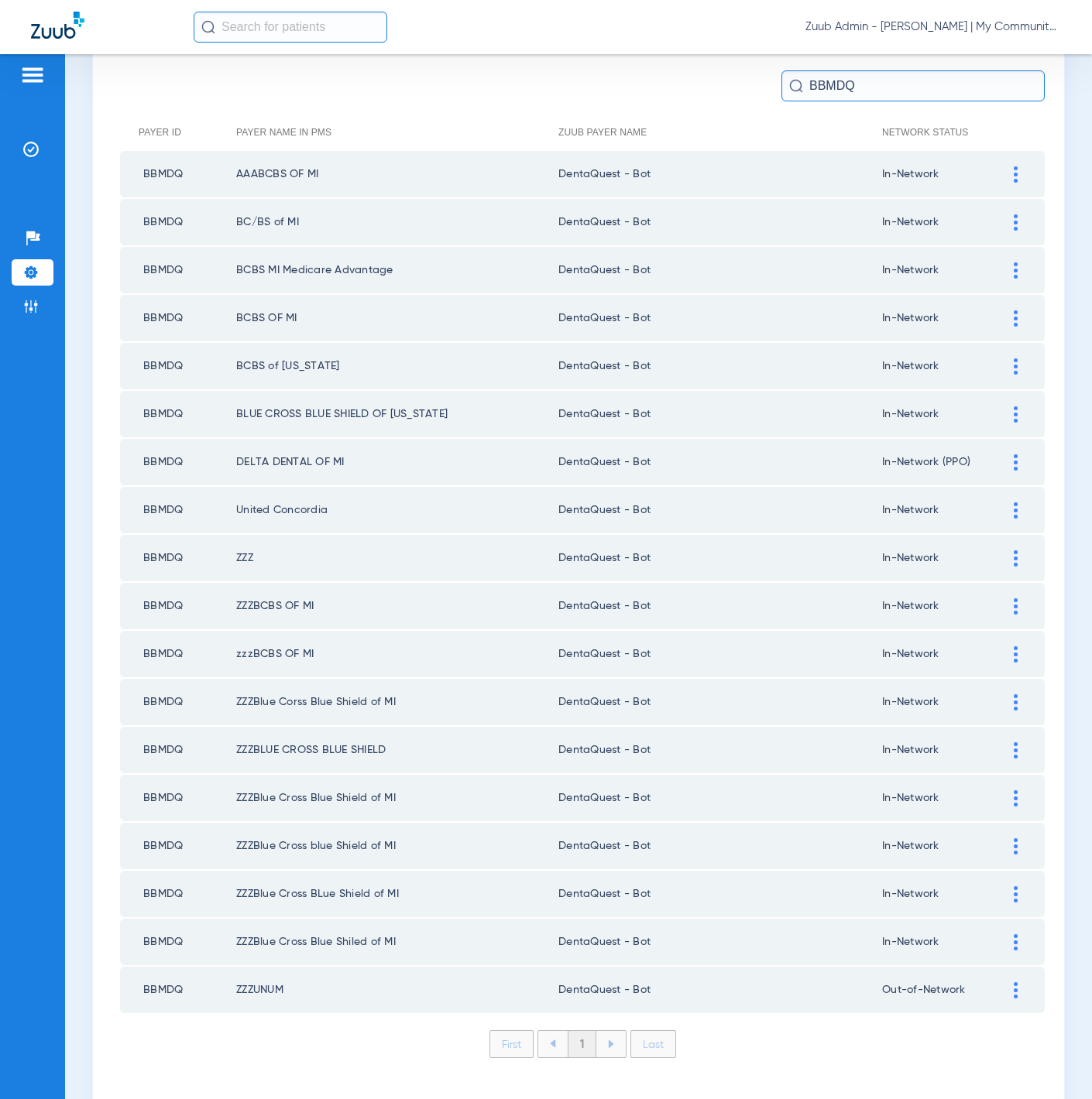
click at [45, 316] on li "Admin" at bounding box center [32, 307] width 42 height 27
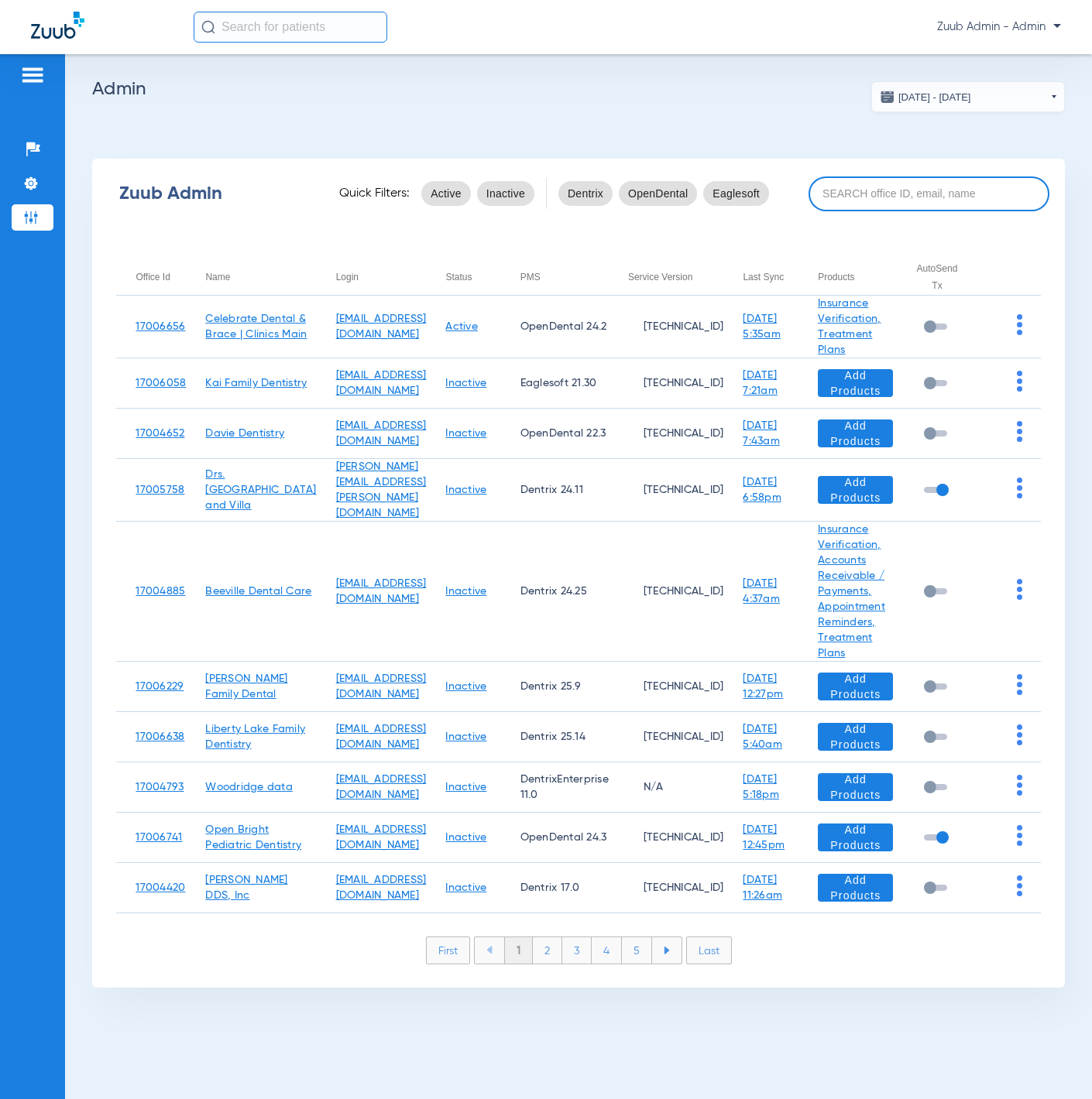
click at [899, 185] on input at bounding box center [929, 194] width 241 height 35
paste input "17005976"
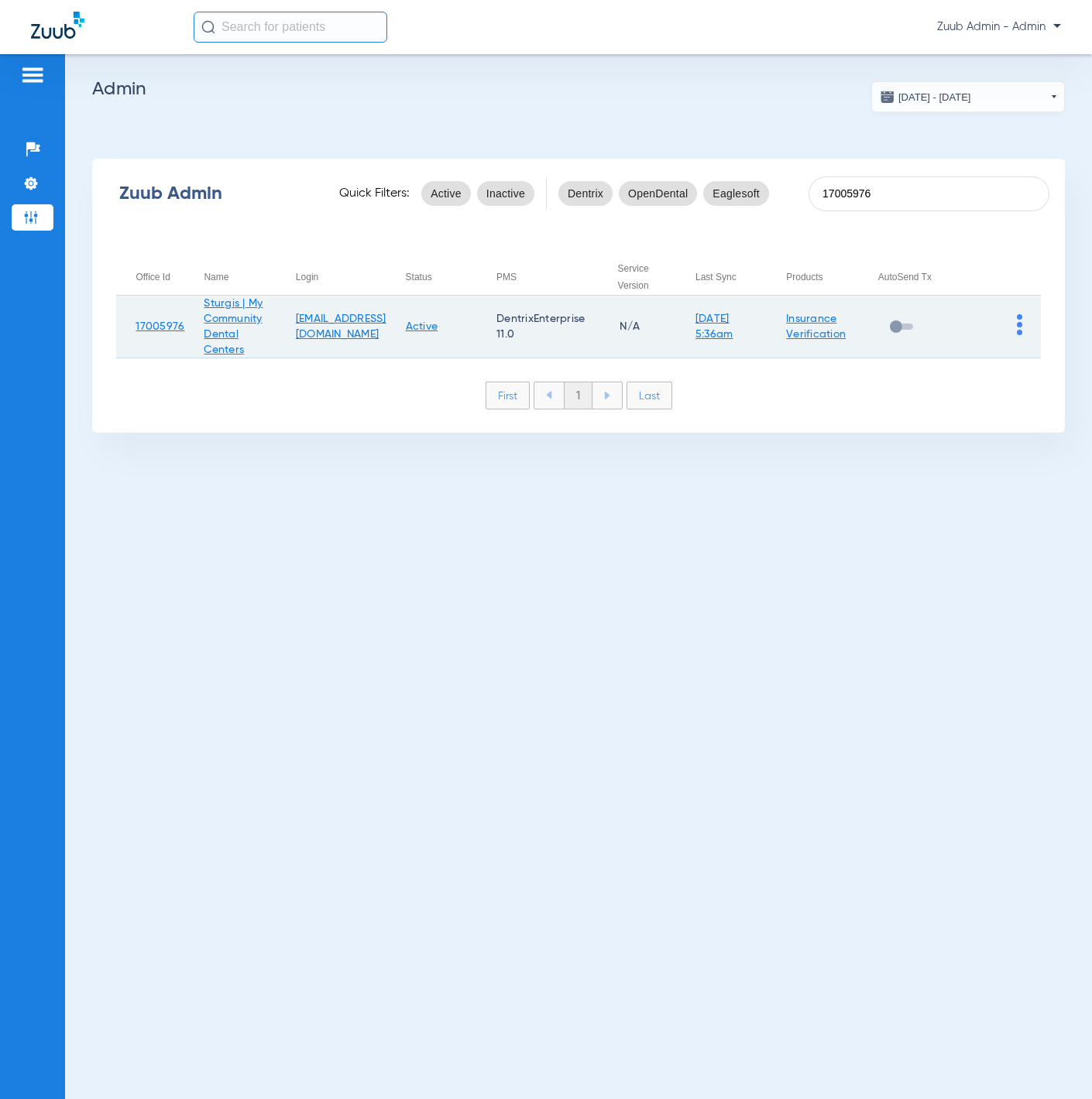
type input "17005976"
click at [1017, 314] on img at bounding box center [1020, 324] width 6 height 21
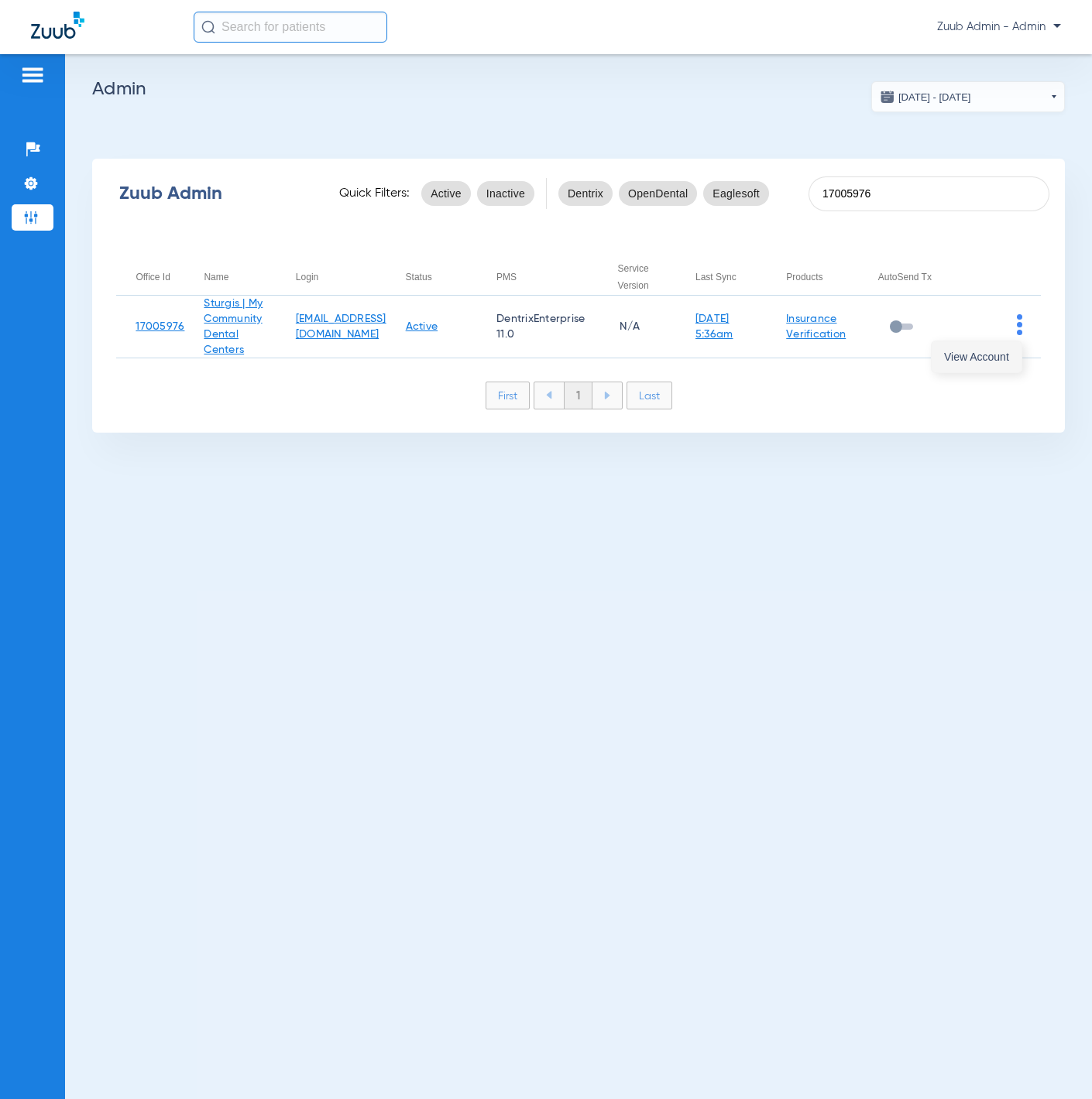
click at [996, 345] on button "View Account" at bounding box center [976, 356] width 90 height 31
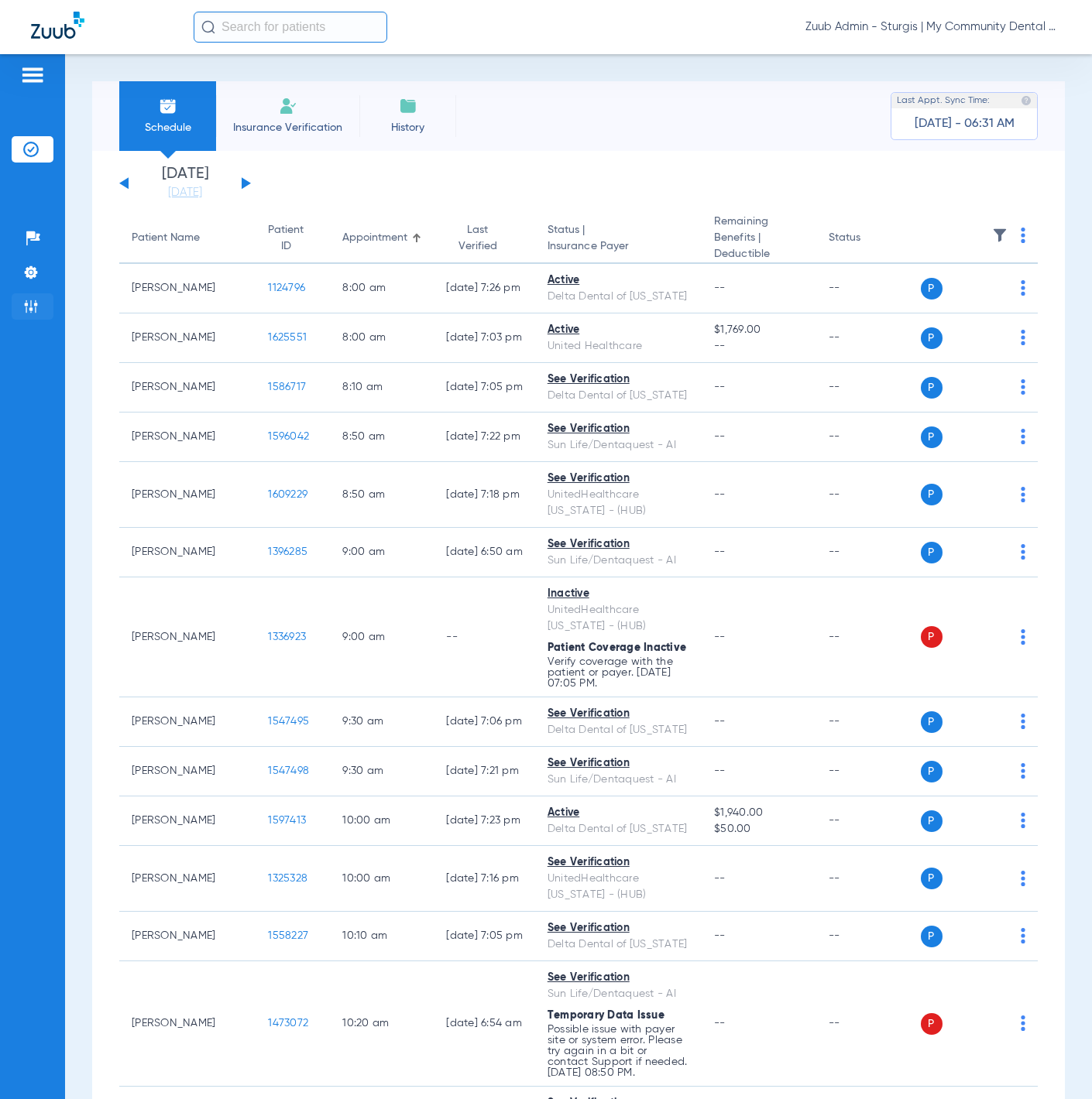
click at [25, 307] on img at bounding box center [31, 307] width 16 height 16
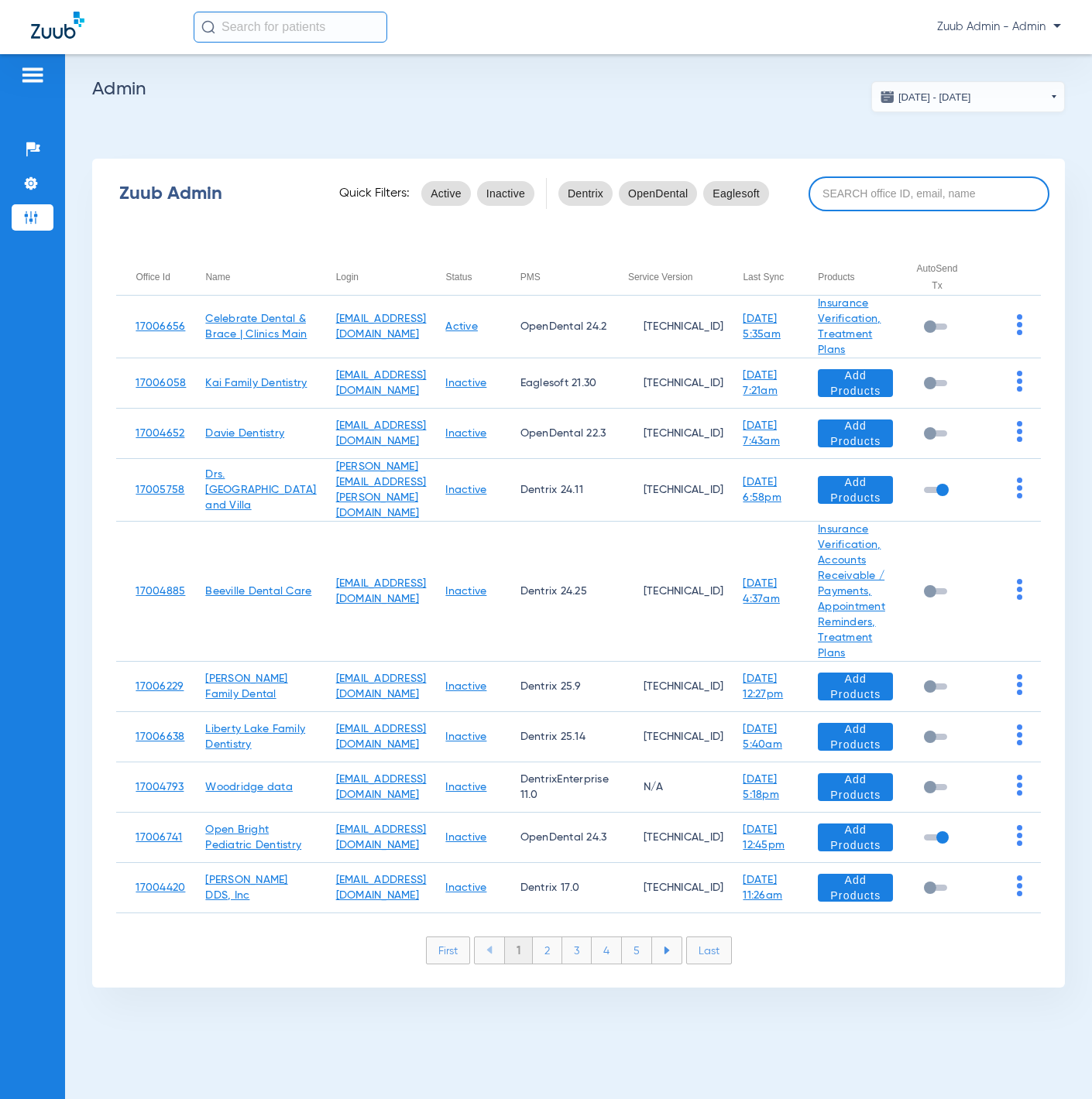
click at [946, 220] on div "Zuub Admin Quick Filters: Active Inactive Dentrix OpenDental Eaglesoft" at bounding box center [578, 194] width 973 height 62
click at [938, 199] on input at bounding box center [929, 194] width 241 height 35
paste input "17006960"
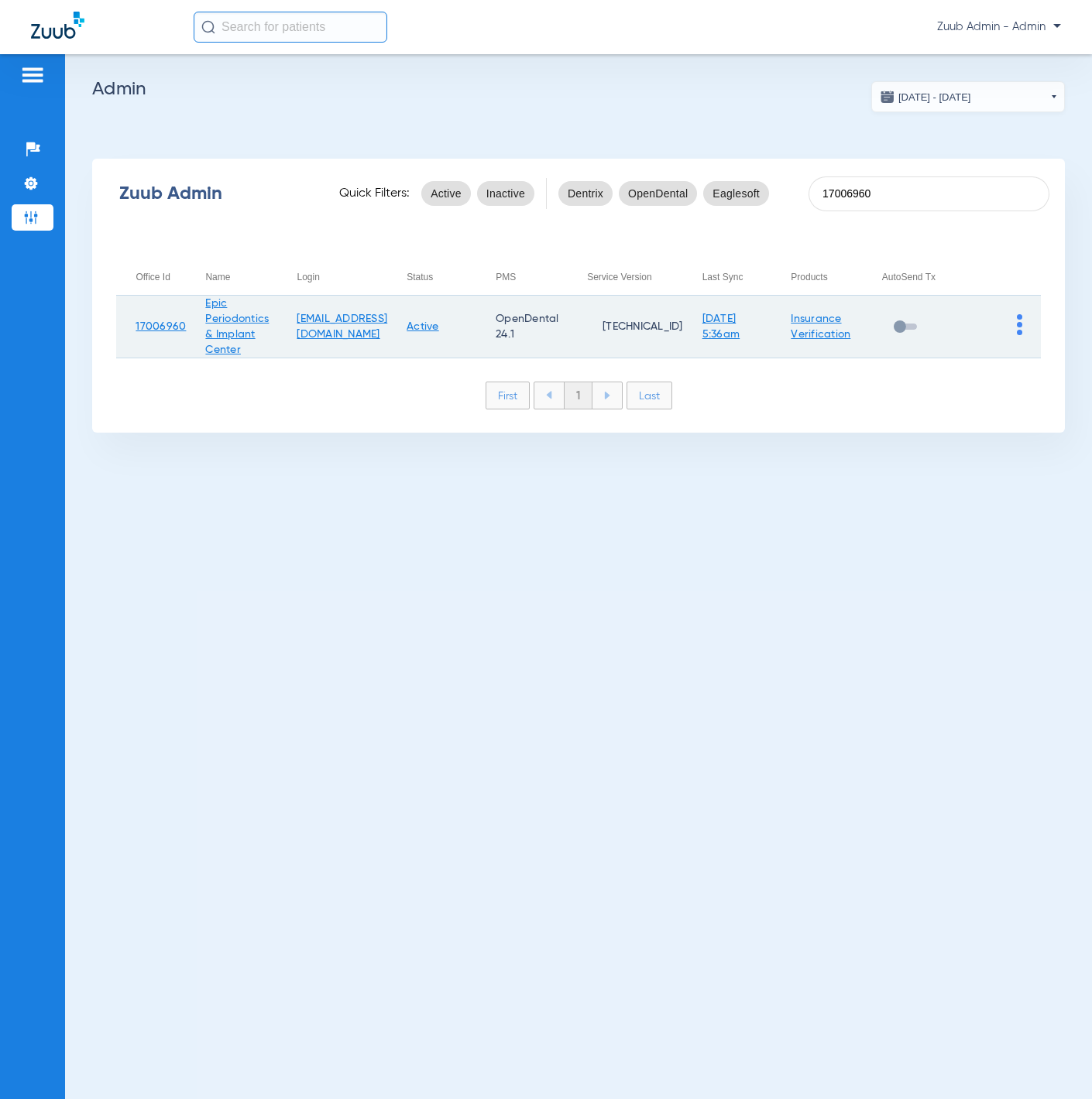
type input "17006960"
click at [1017, 331] on img at bounding box center [1020, 324] width 6 height 21
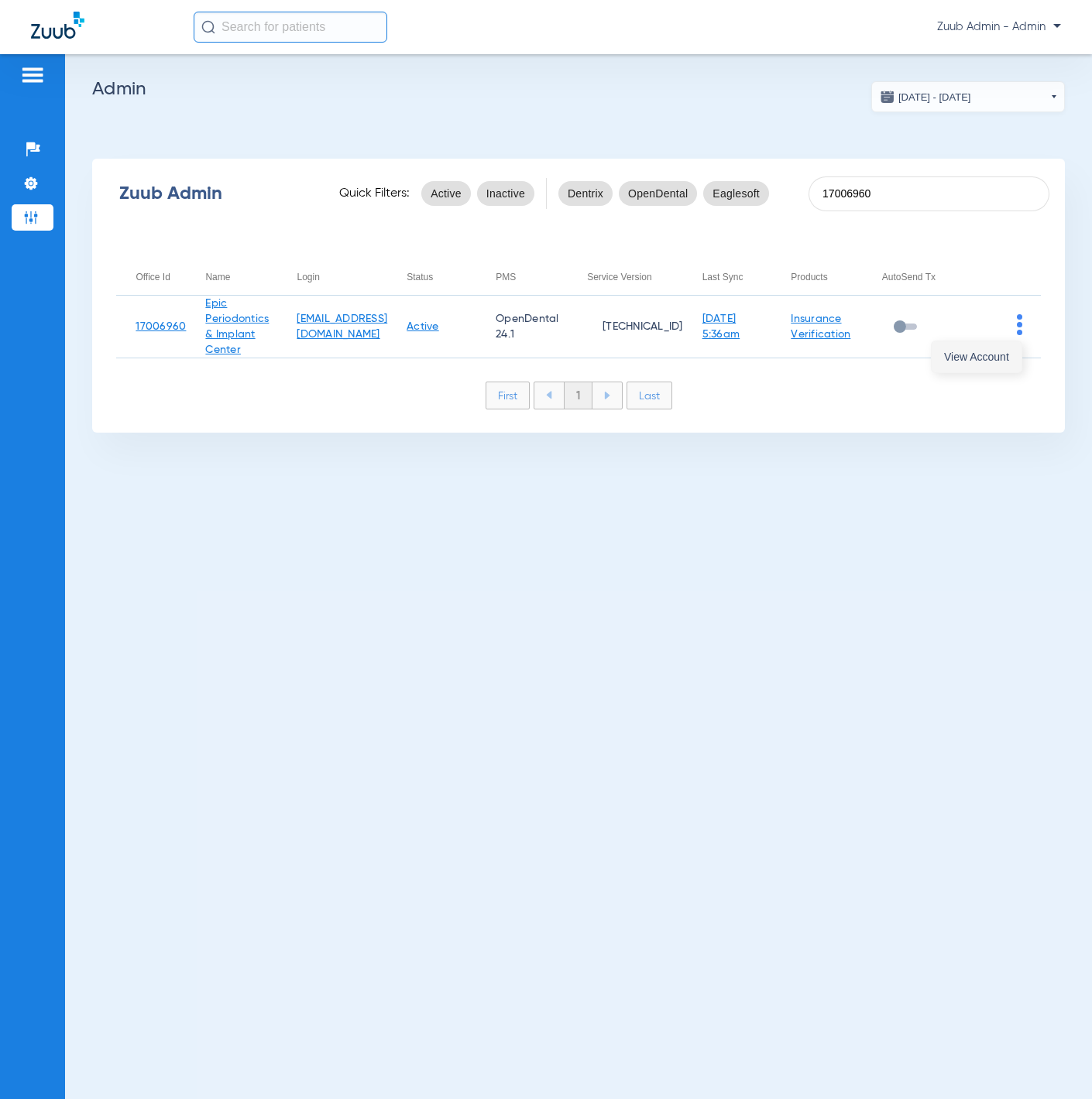
click at [1008, 356] on span "View Account" at bounding box center [976, 356] width 65 height 11
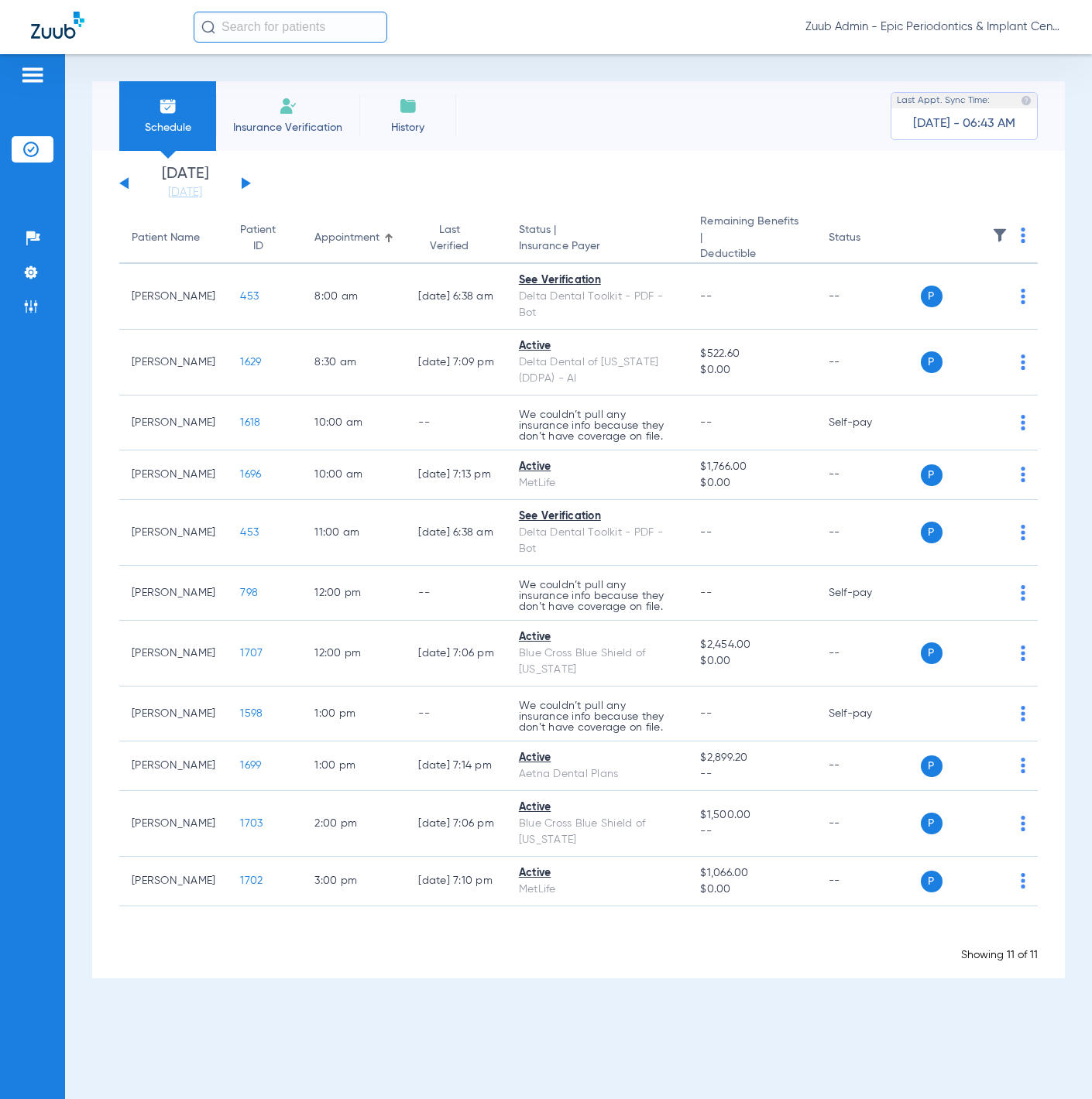
click at [37, 258] on ul "Help Center Settings Admin" at bounding box center [32, 280] width 42 height 110
click at [37, 264] on li "Settings" at bounding box center [32, 272] width 42 height 27
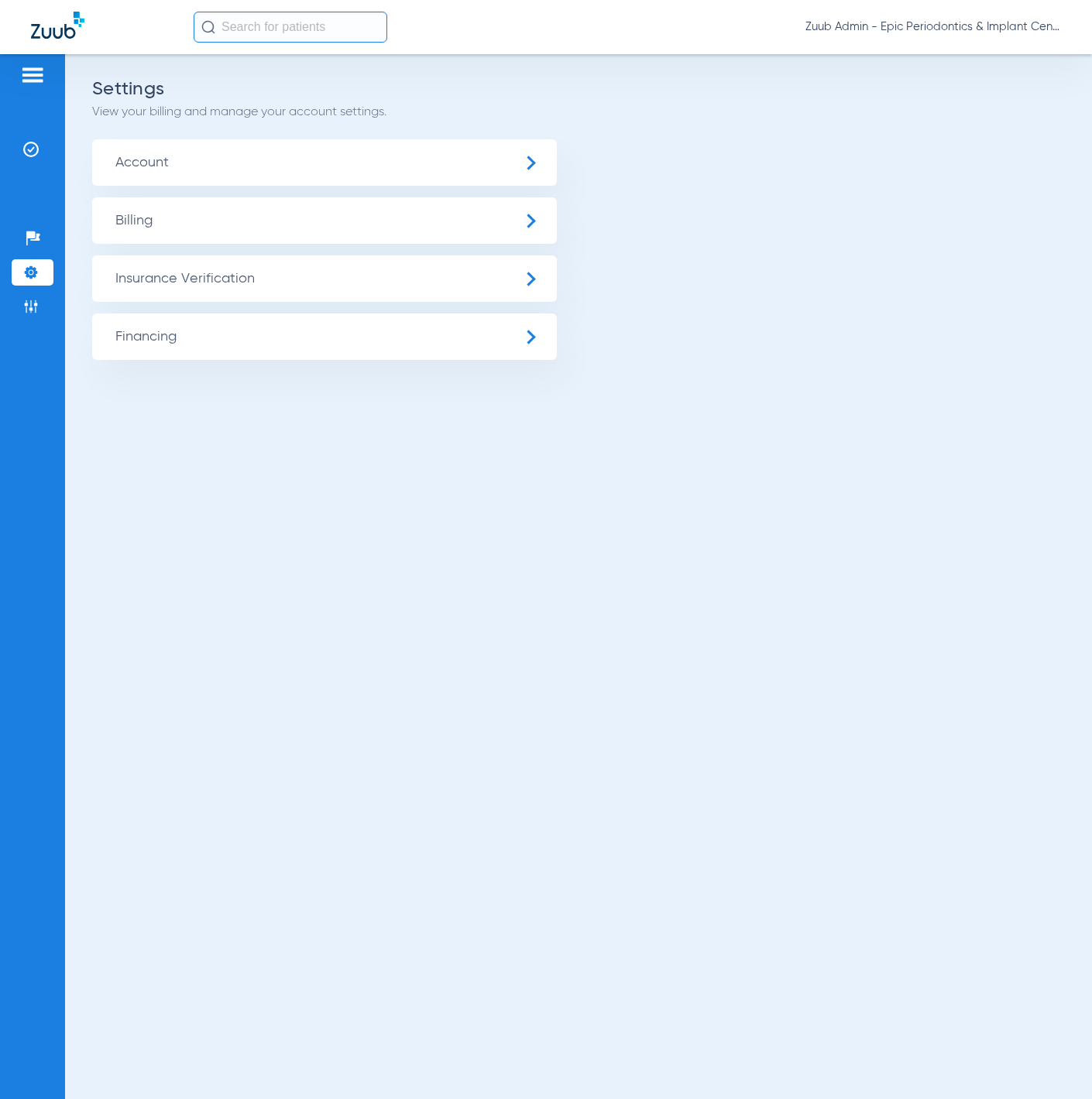
click at [189, 154] on span "Account" at bounding box center [324, 163] width 465 height 47
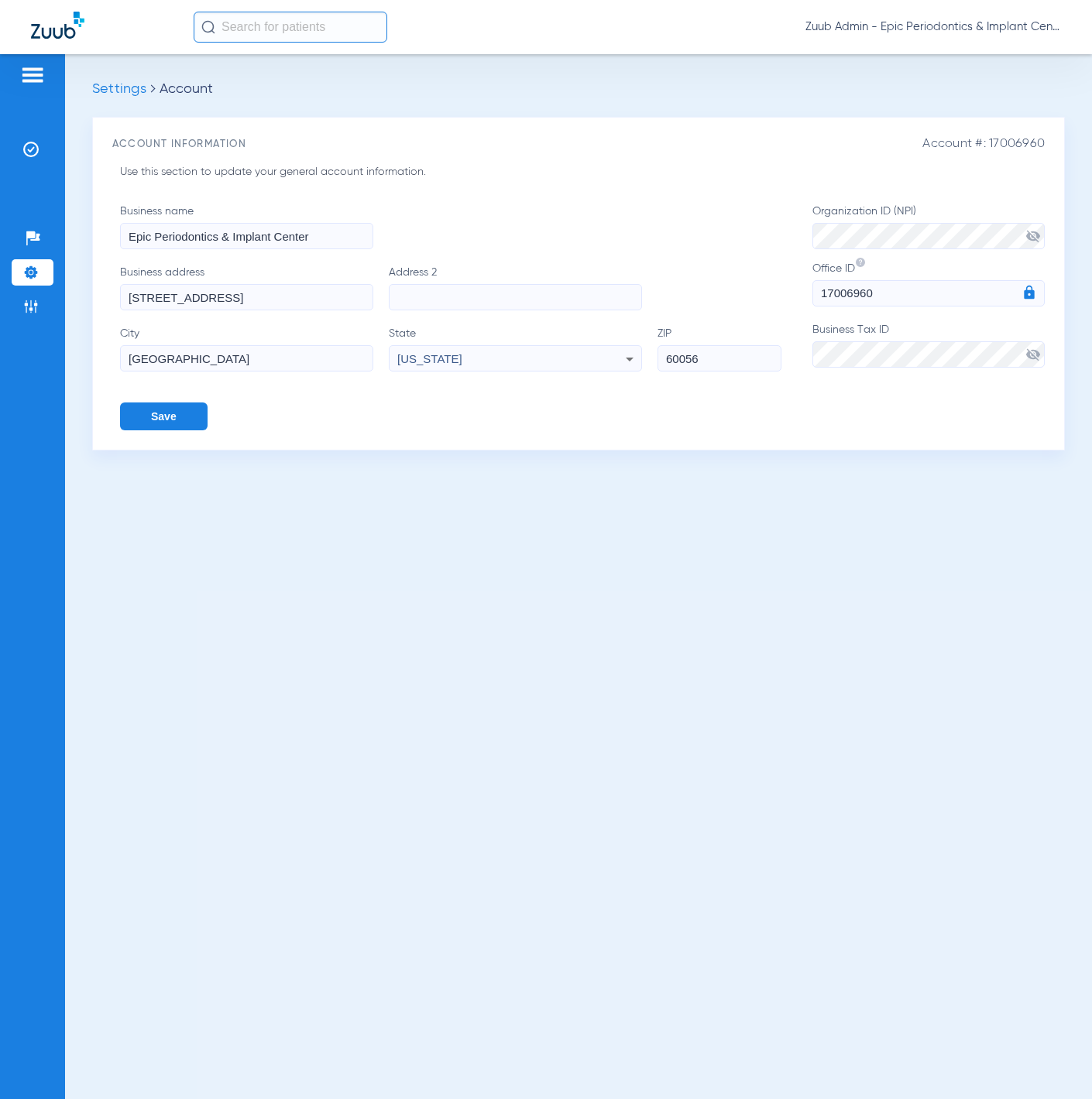
click at [1026, 357] on span "visibility_off" at bounding box center [1033, 355] width 16 height 16
click at [789, 356] on form "Business name Epic Periodontics & Implant Center Business address 421 West Pros…" at bounding box center [582, 316] width 925 height 227
click at [737, 366] on input "60056" at bounding box center [719, 359] width 124 height 27
click at [739, 365] on input "60056" at bounding box center [719, 359] width 124 height 27
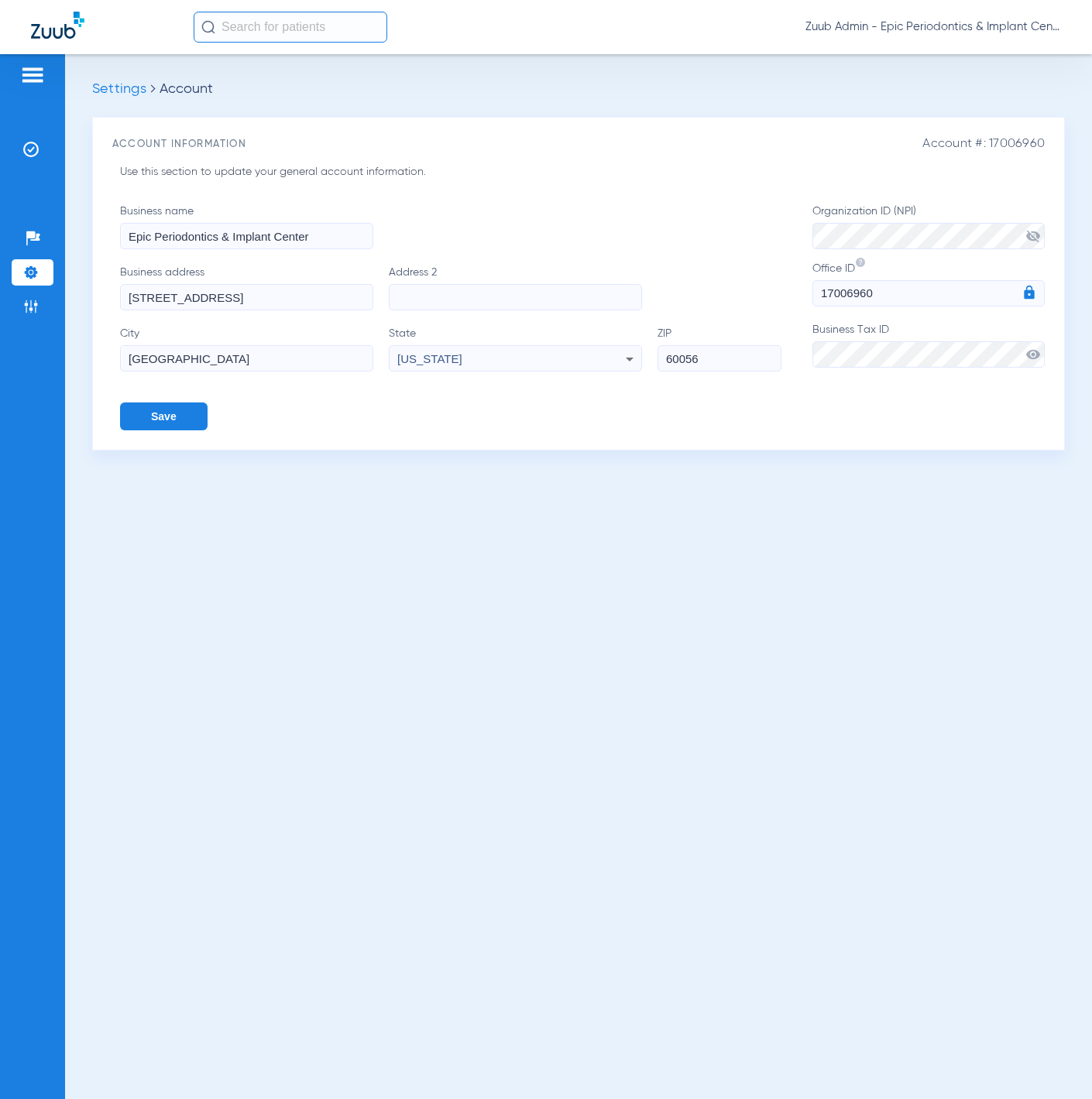
click at [7, 155] on div "Patients Insurance Verification Setup Help Center Settings Admin" at bounding box center [32, 603] width 65 height 1099
click at [25, 152] on img at bounding box center [31, 150] width 16 height 16
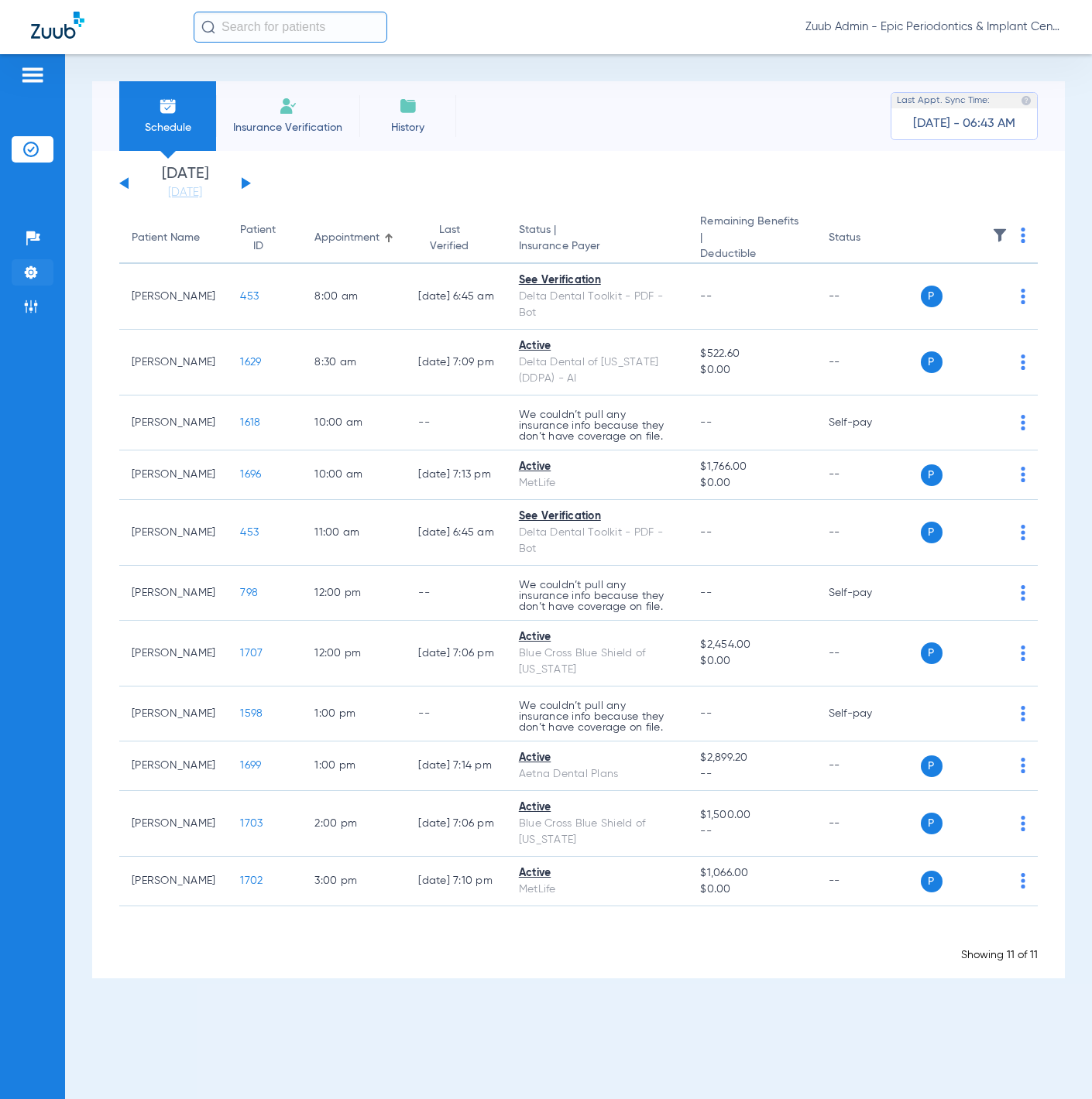
click at [42, 271] on li "Settings" at bounding box center [32, 272] width 42 height 27
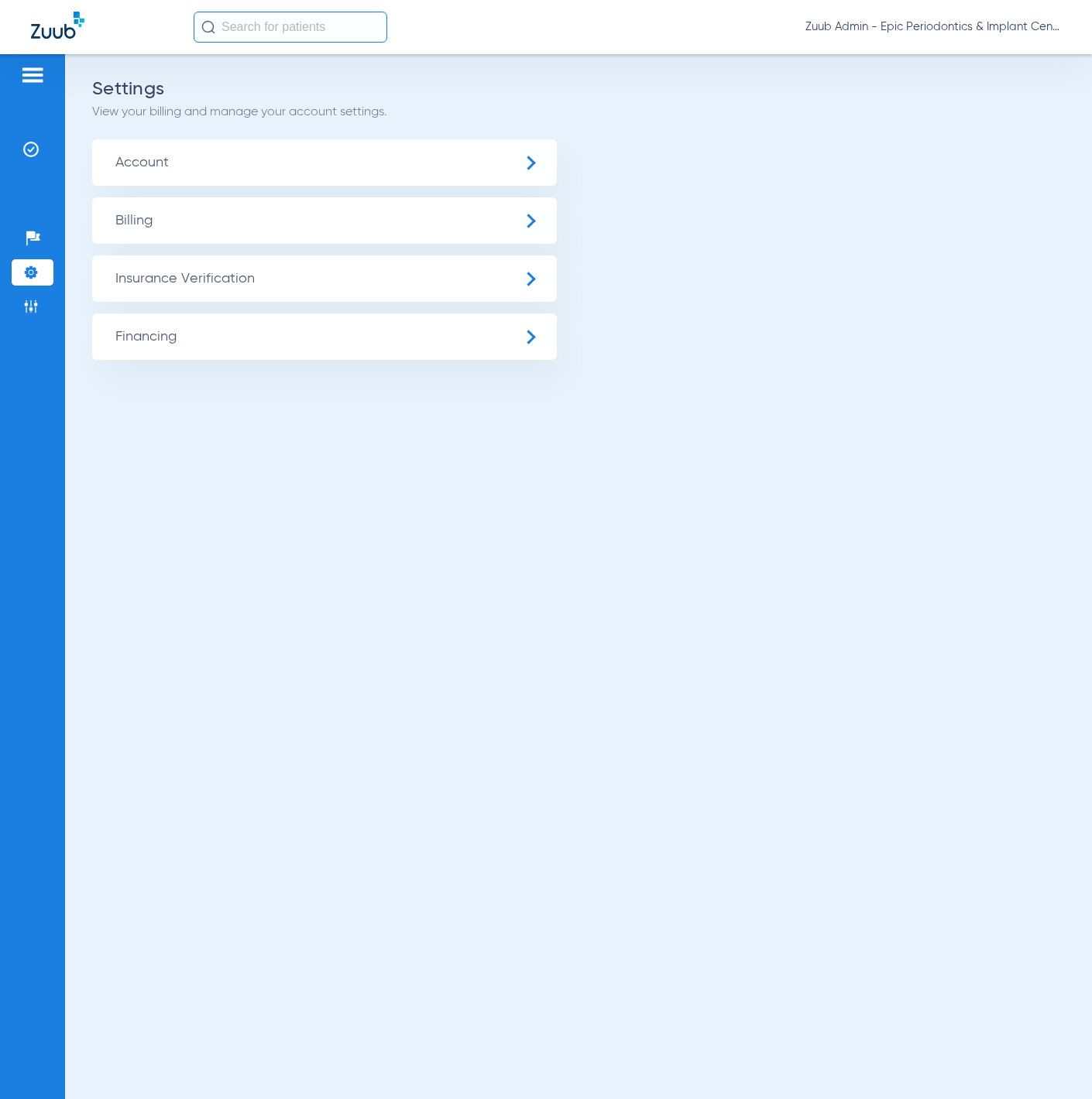
click at [275, 279] on span "Insurance Verification" at bounding box center [324, 279] width 465 height 47
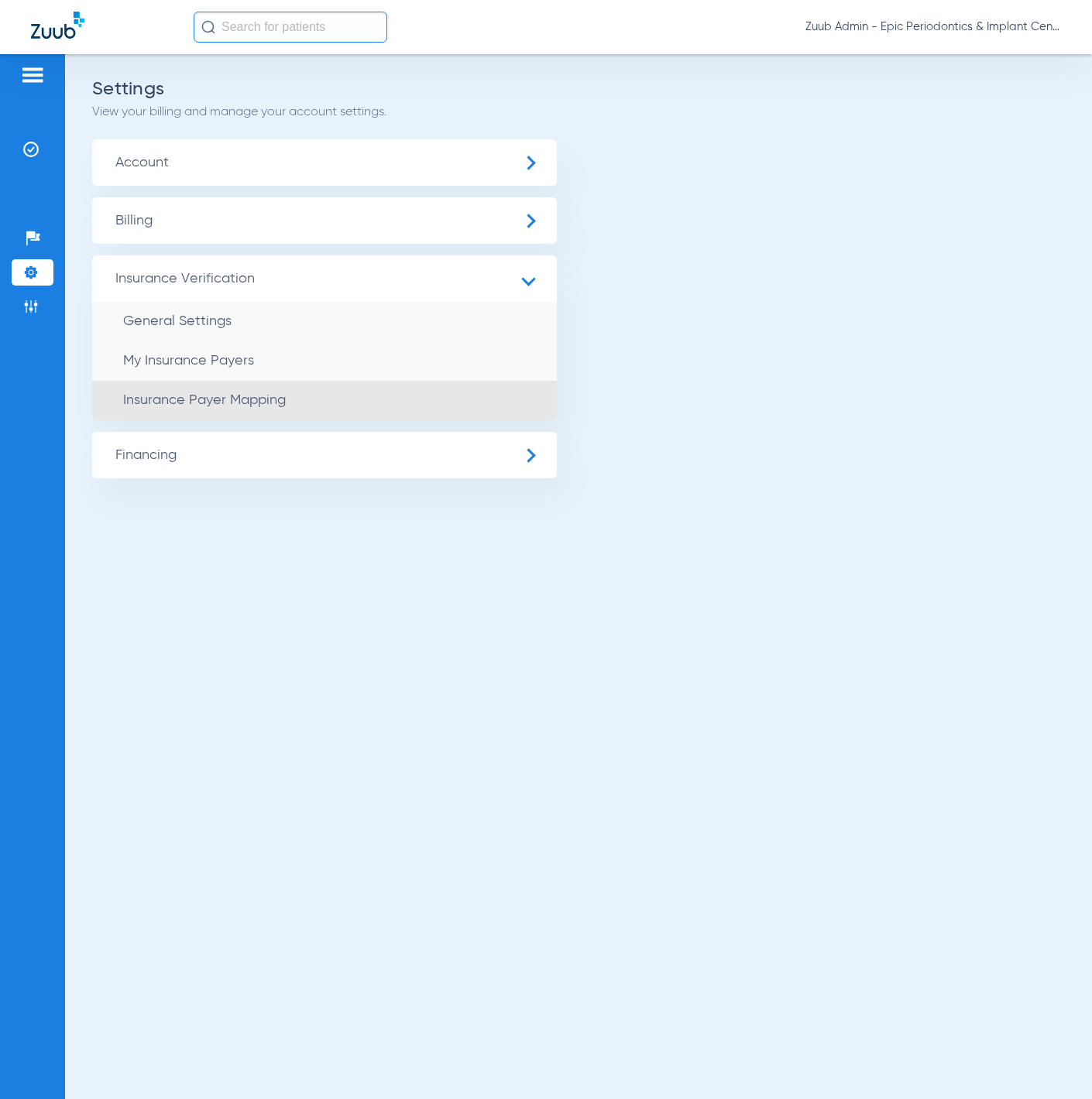
click at [285, 395] on span "Insurance Payer Mapping" at bounding box center [204, 400] width 163 height 14
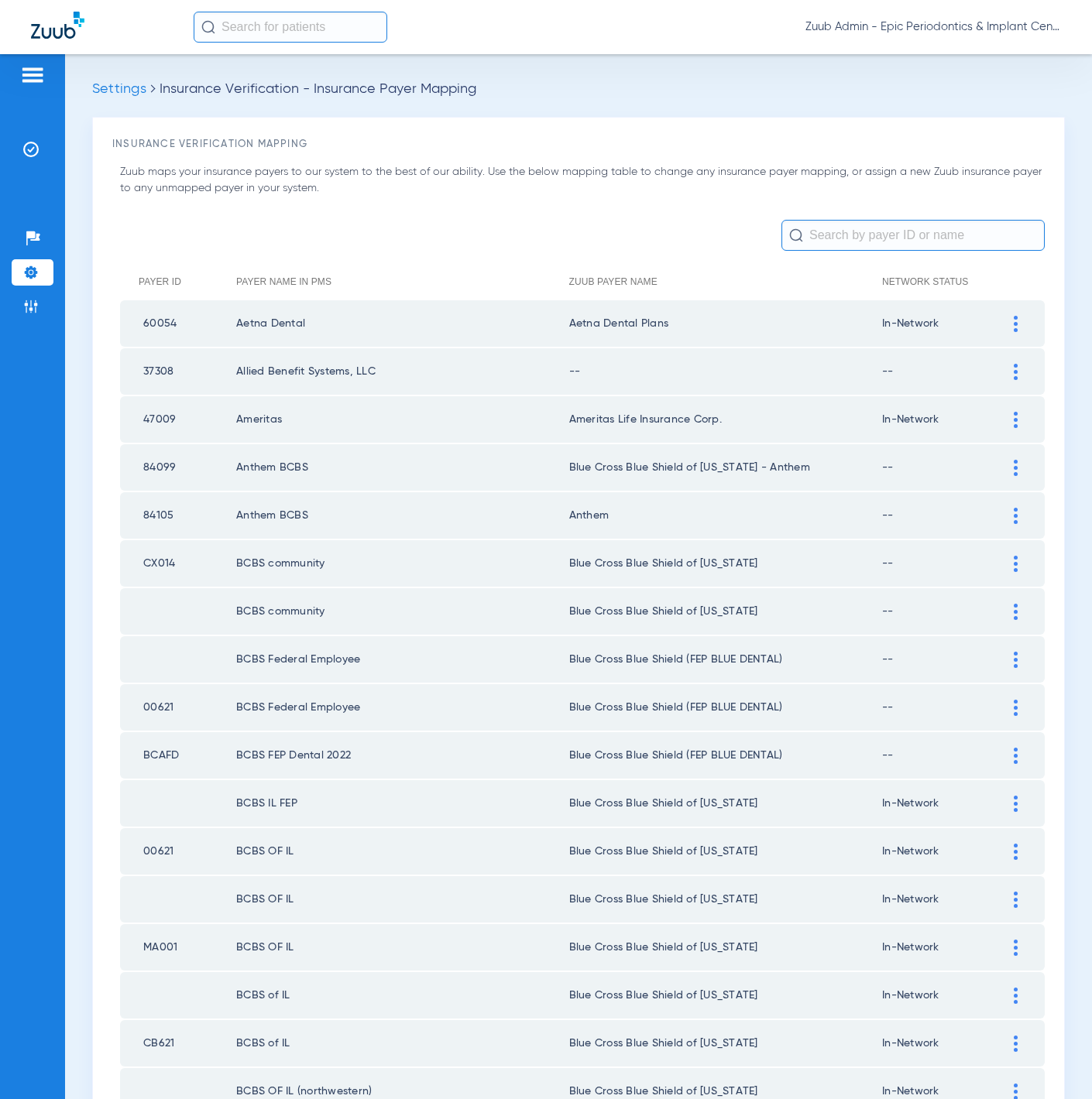
click at [837, 234] on input "text" at bounding box center [912, 235] width 263 height 31
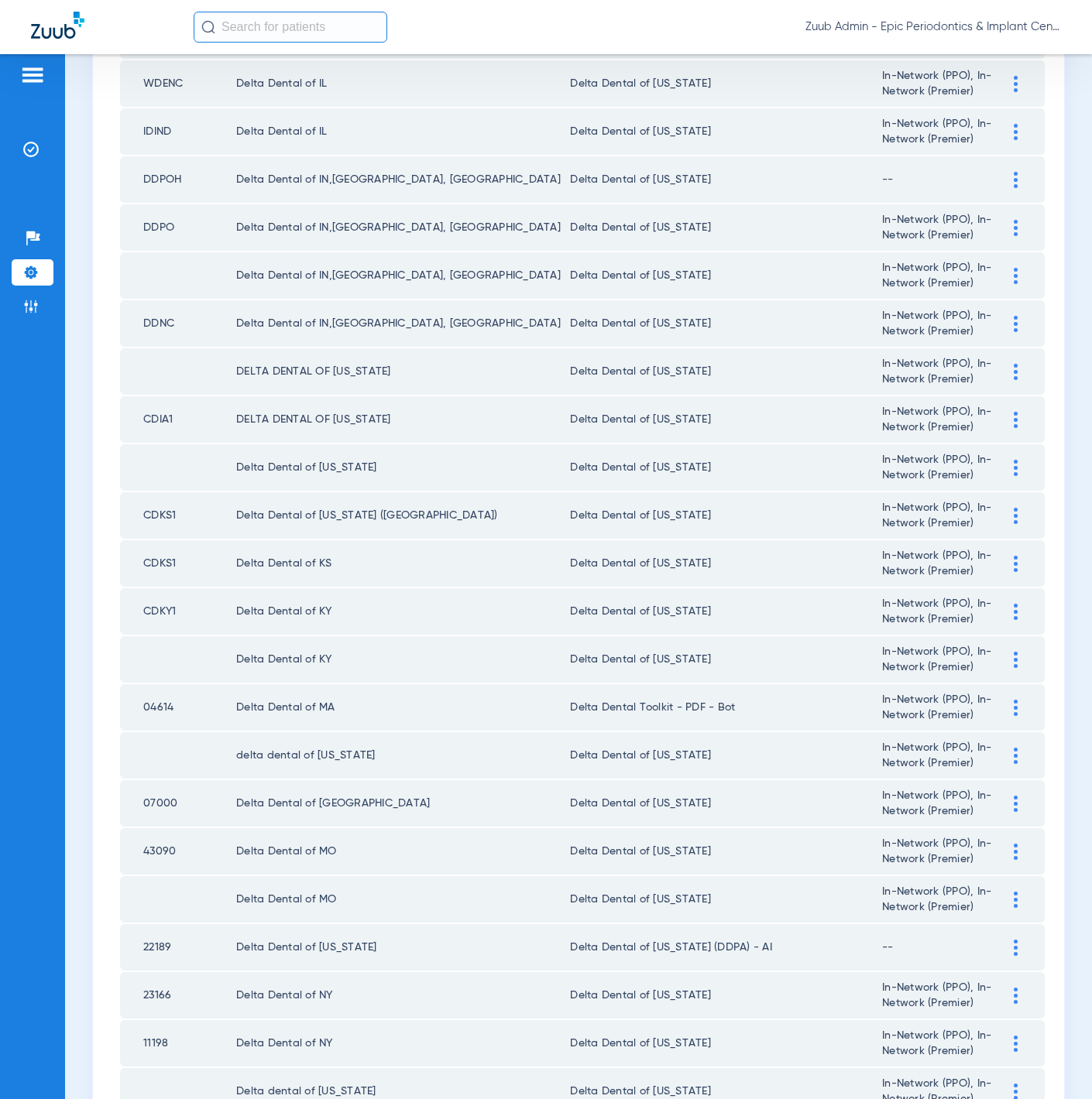
scroll to position [1151, 0]
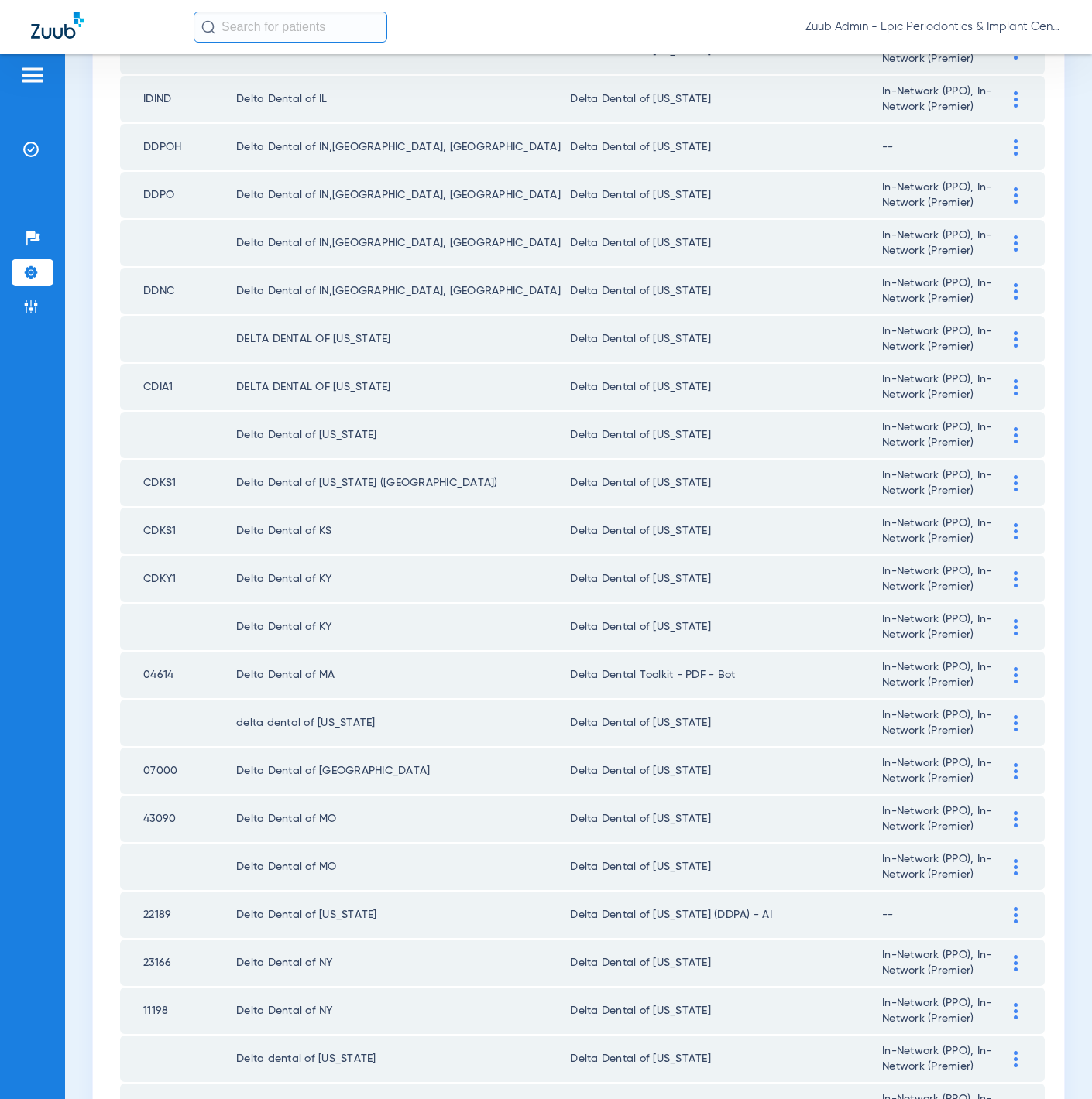
type input "Delta Dental"
click at [1002, 667] on div at bounding box center [1016, 675] width 27 height 17
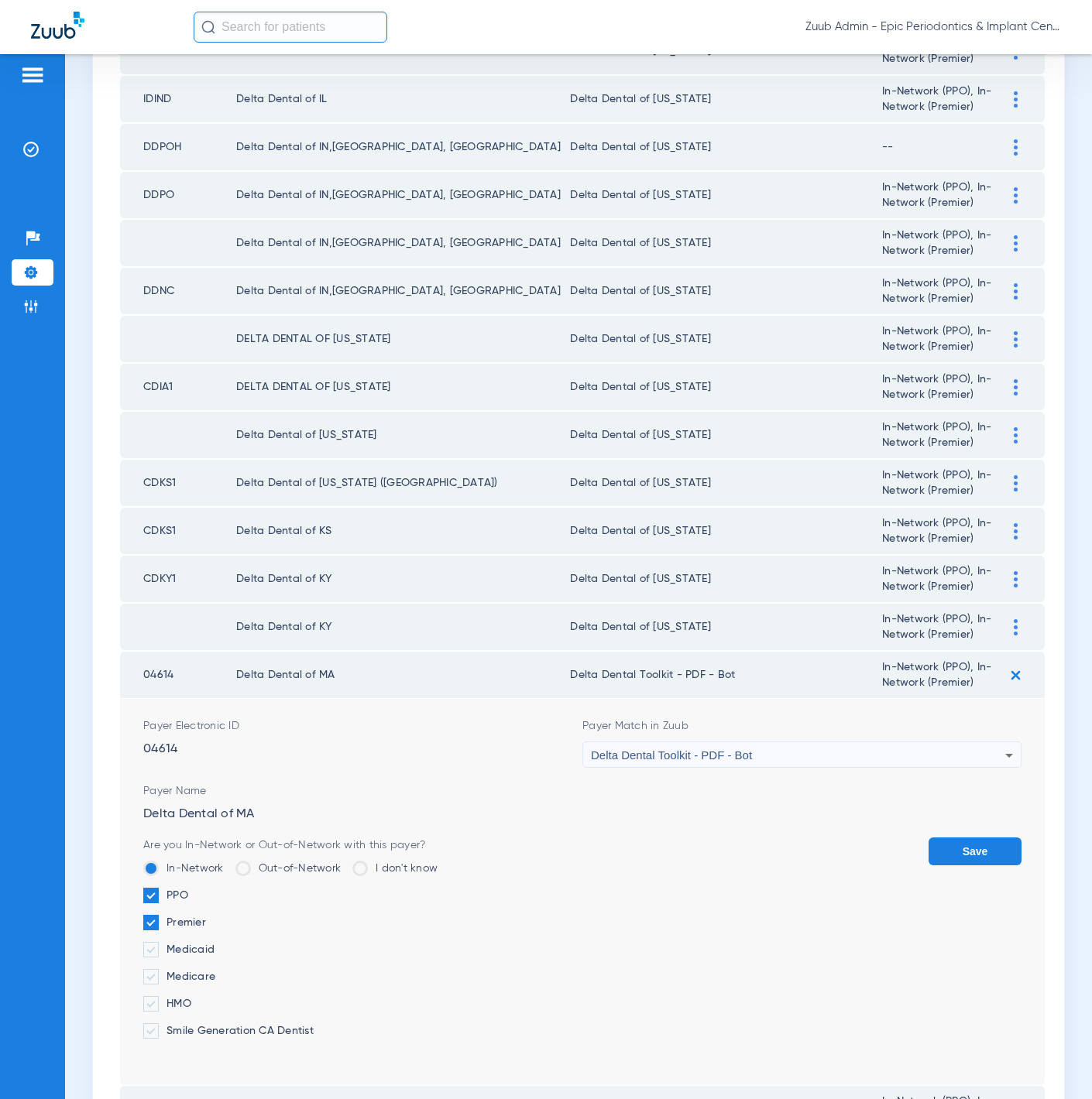
click at [779, 743] on div "Delta Dental Toolkit - PDF - Bot" at bounding box center [798, 756] width 415 height 27
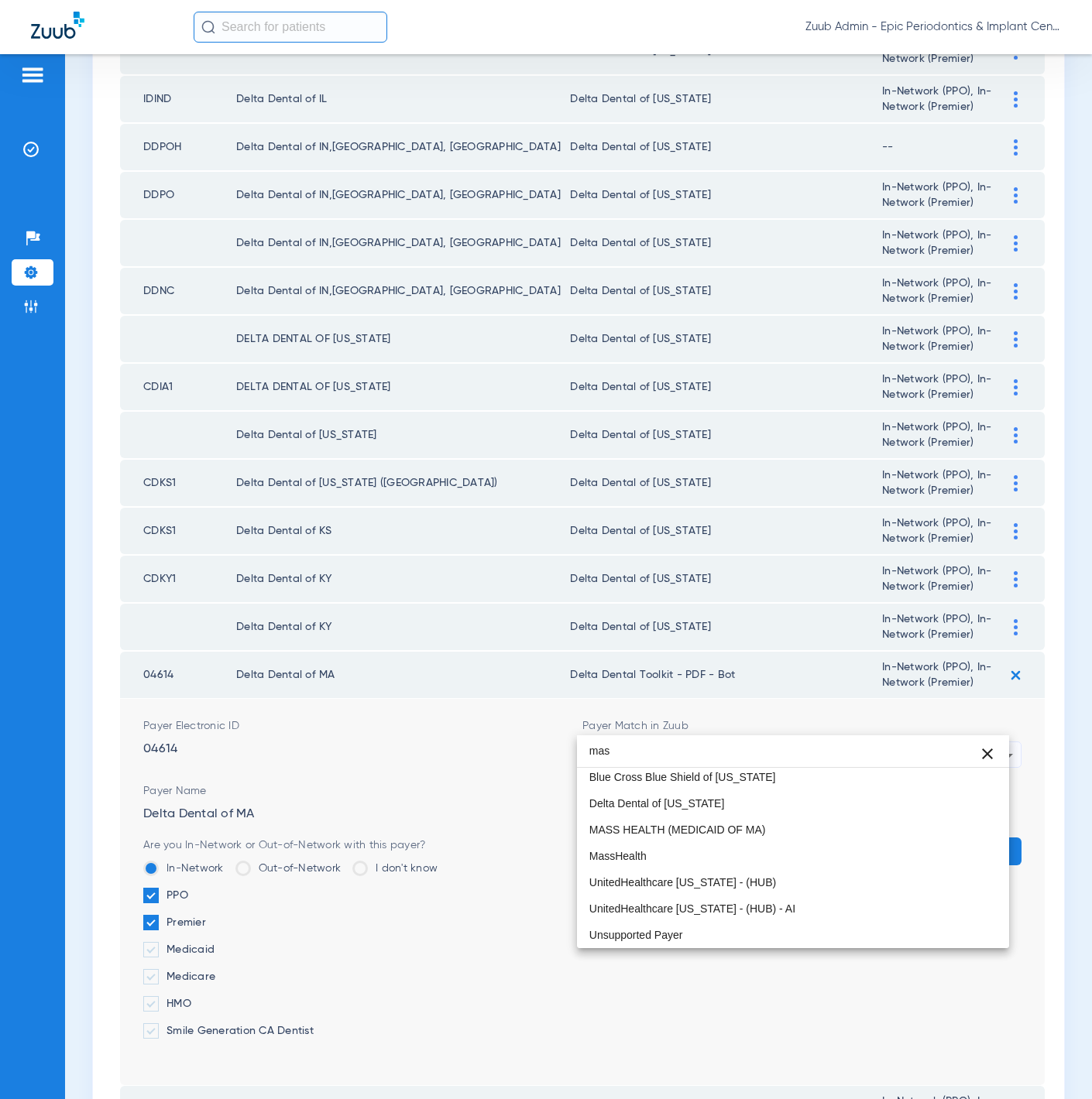
scroll to position [29, 0]
type input "mass"
click at [796, 795] on mat-option "Delta Dental of Massachusetts" at bounding box center [793, 805] width 433 height 27
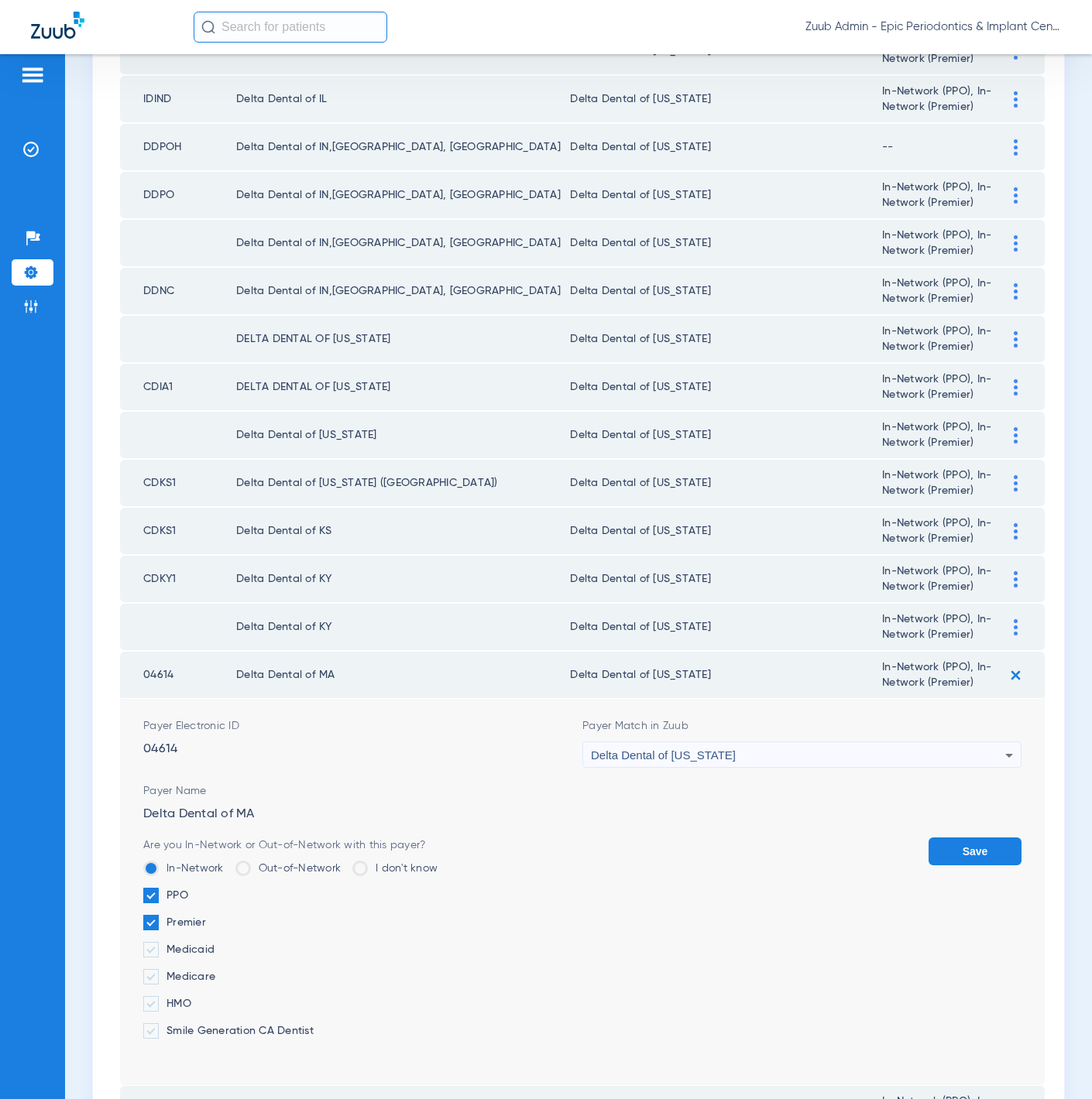
click at [939, 837] on button "Save" at bounding box center [975, 851] width 93 height 28
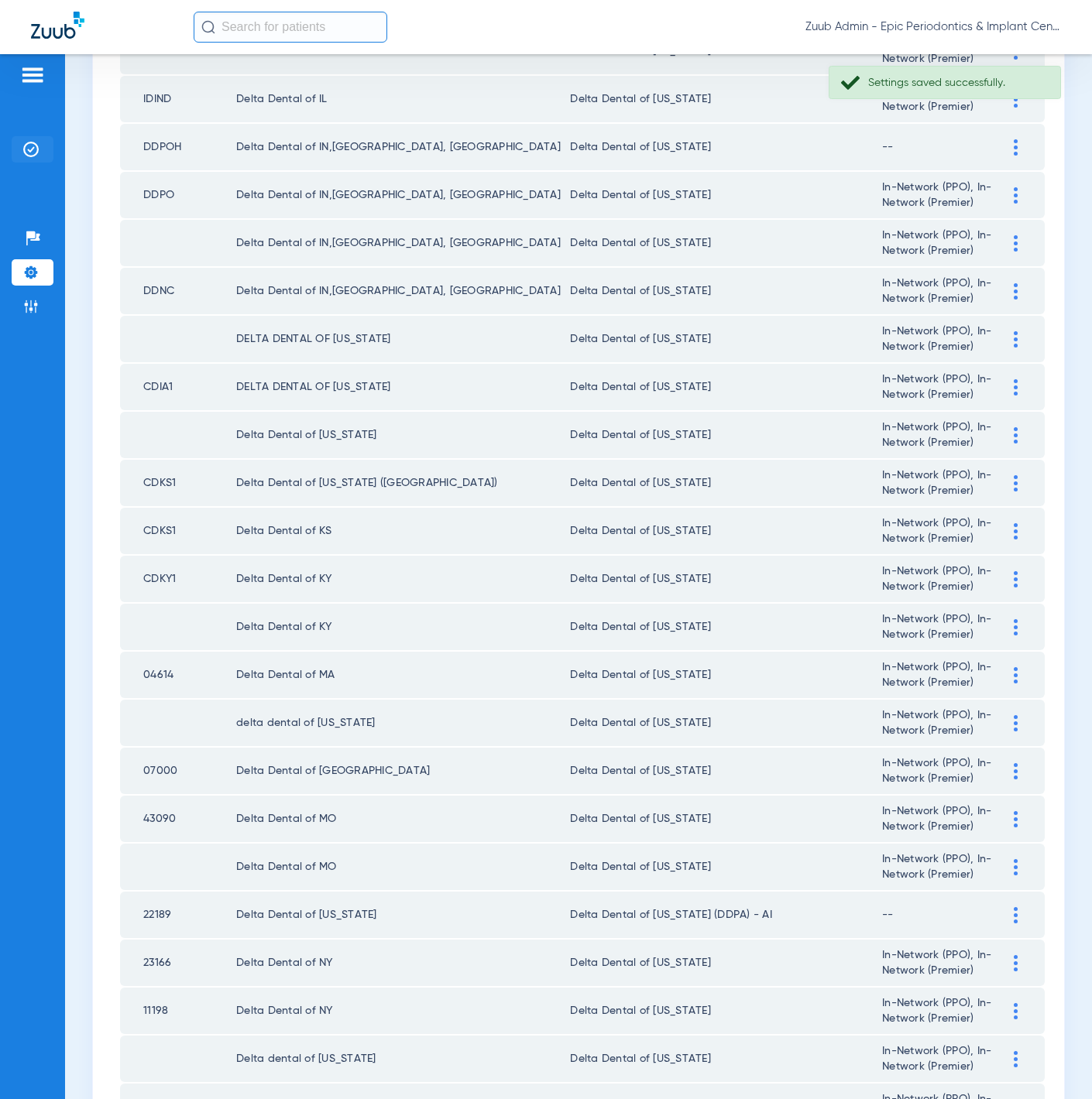
click at [45, 150] on li "Insurance Verification" at bounding box center [32, 150] width 42 height 27
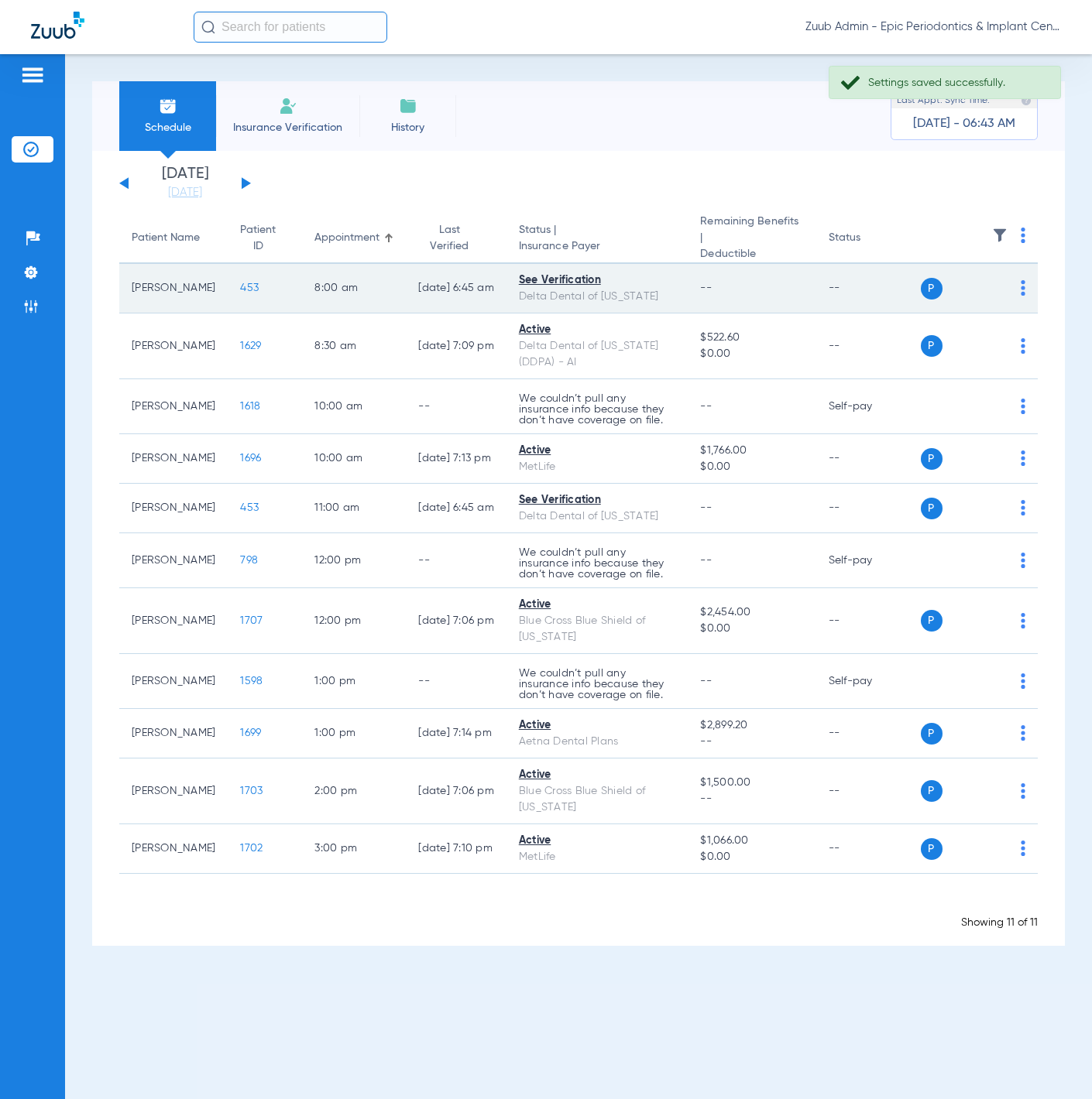
click at [1021, 280] on img at bounding box center [1023, 287] width 5 height 16
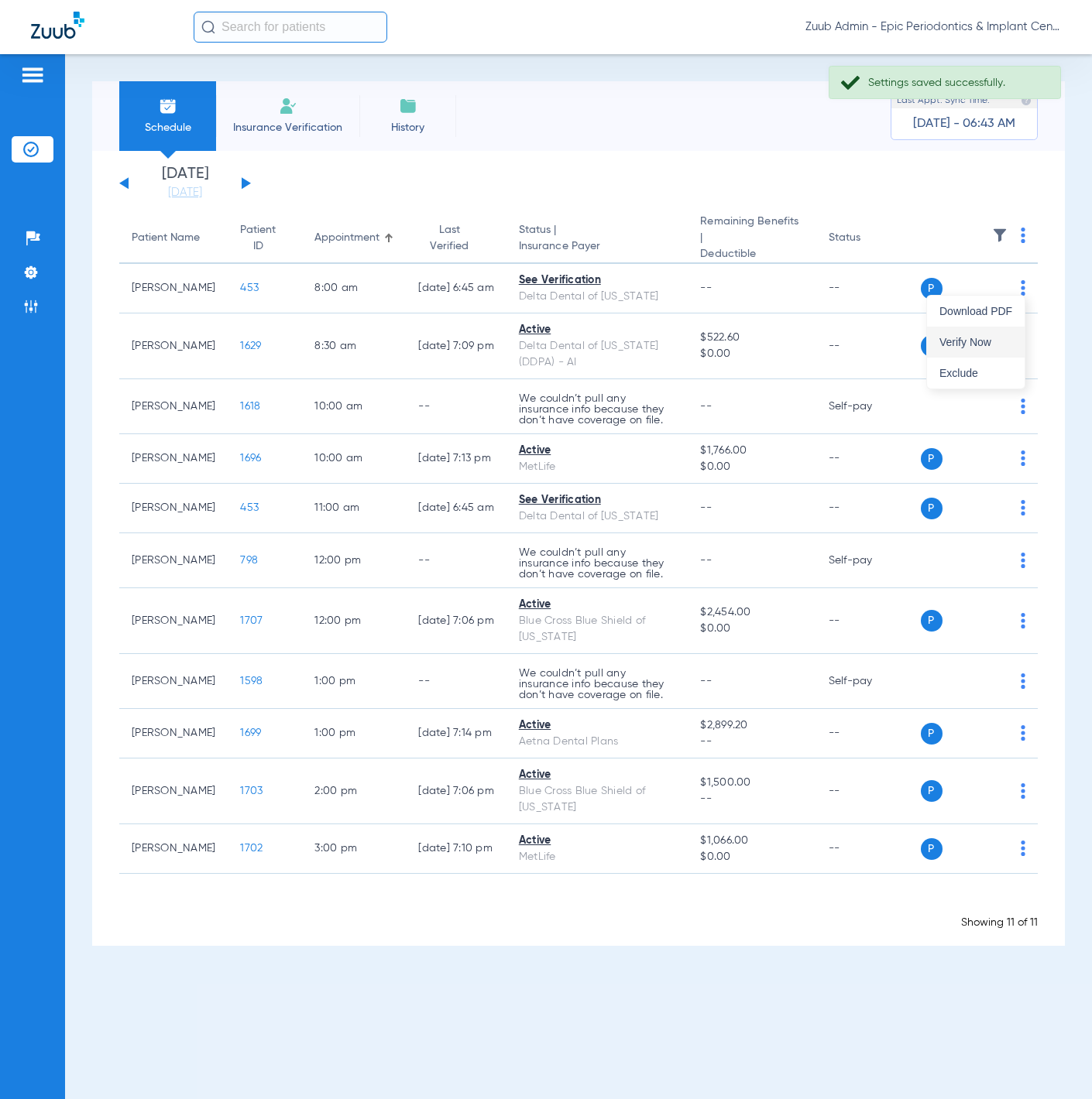
click at [1003, 327] on button "Verify Now" at bounding box center [976, 341] width 97 height 31
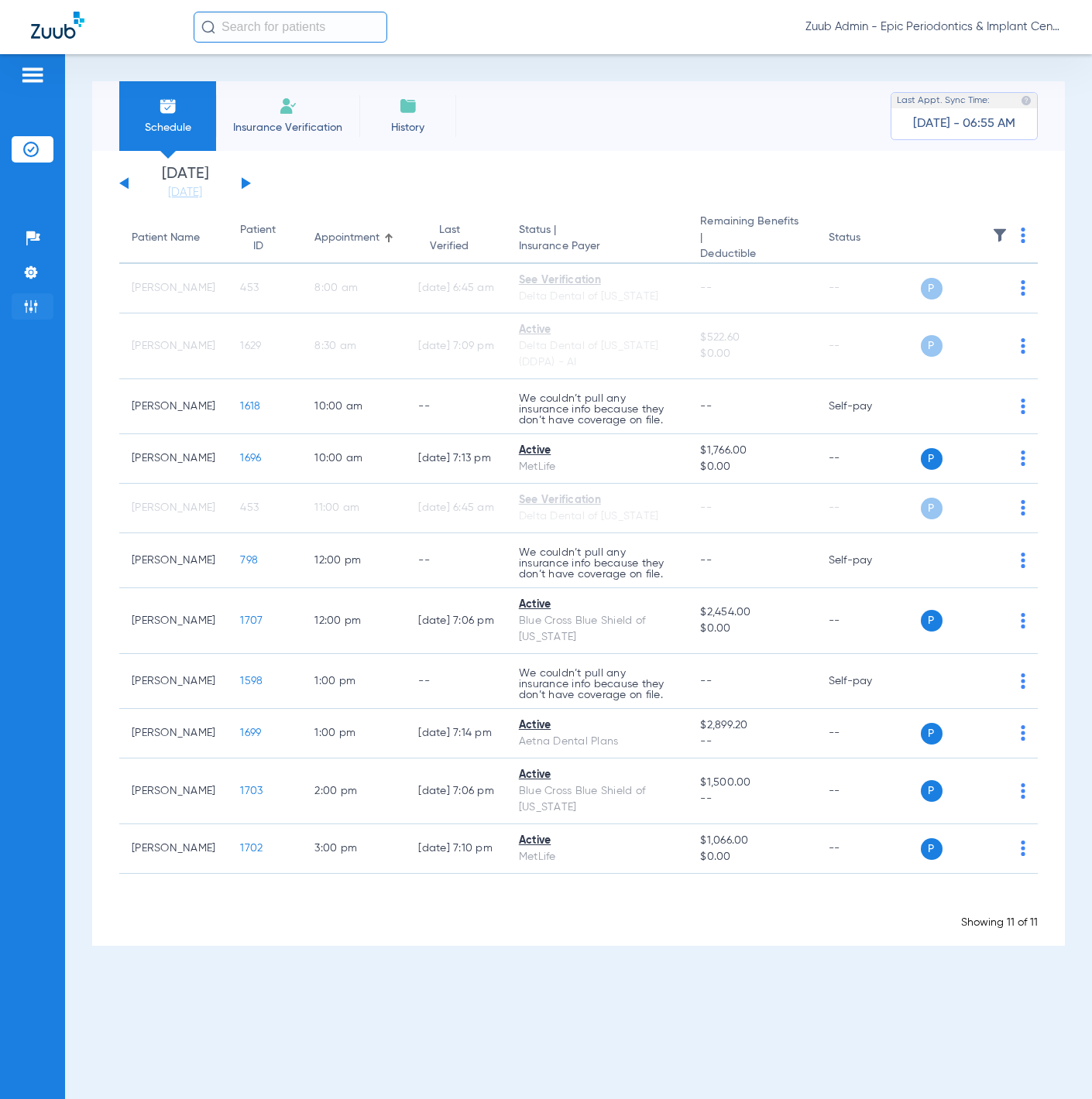
click at [47, 302] on li "Admin" at bounding box center [32, 307] width 42 height 27
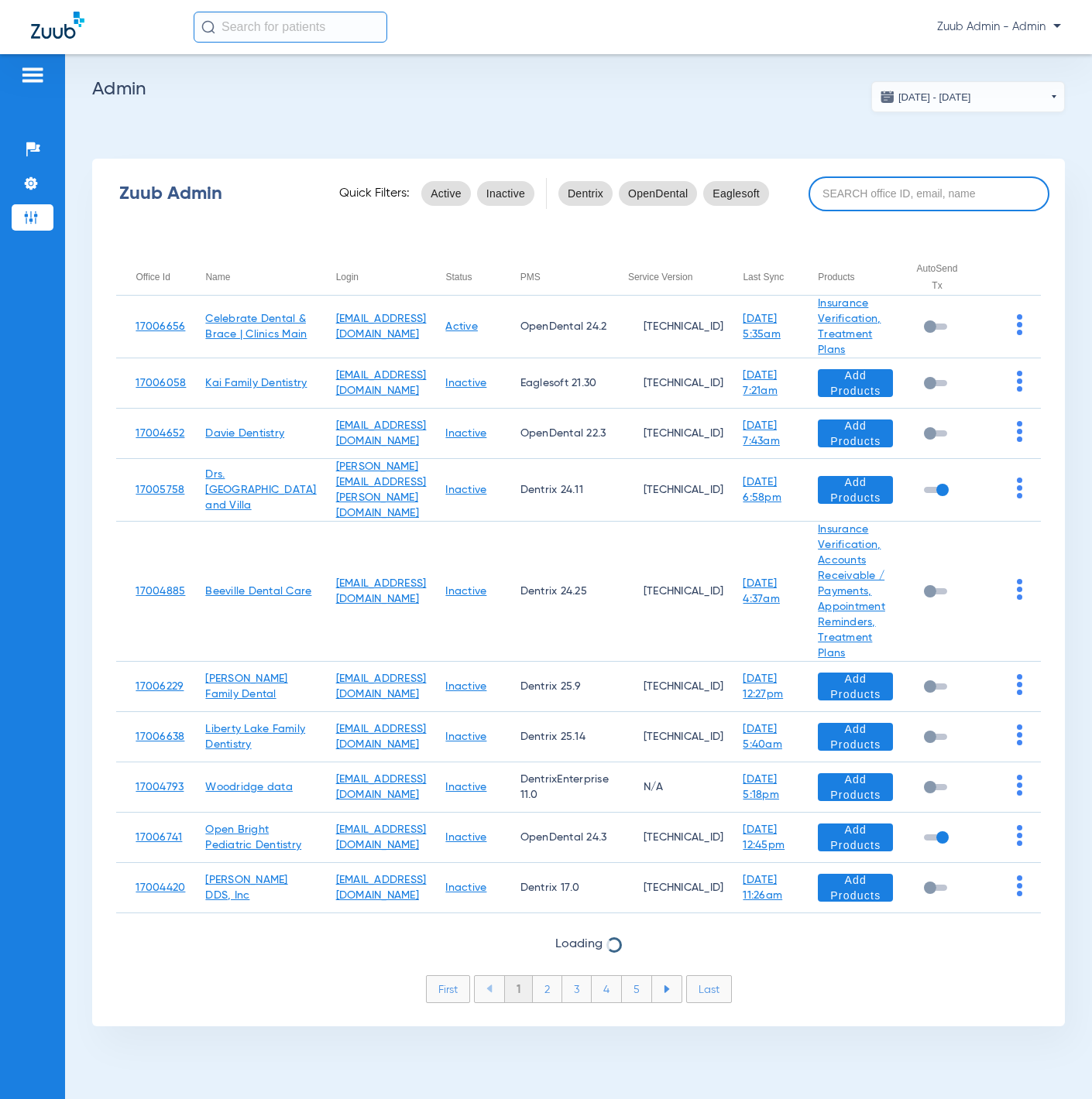
click at [901, 188] on input at bounding box center [929, 194] width 241 height 35
paste input "17005509"
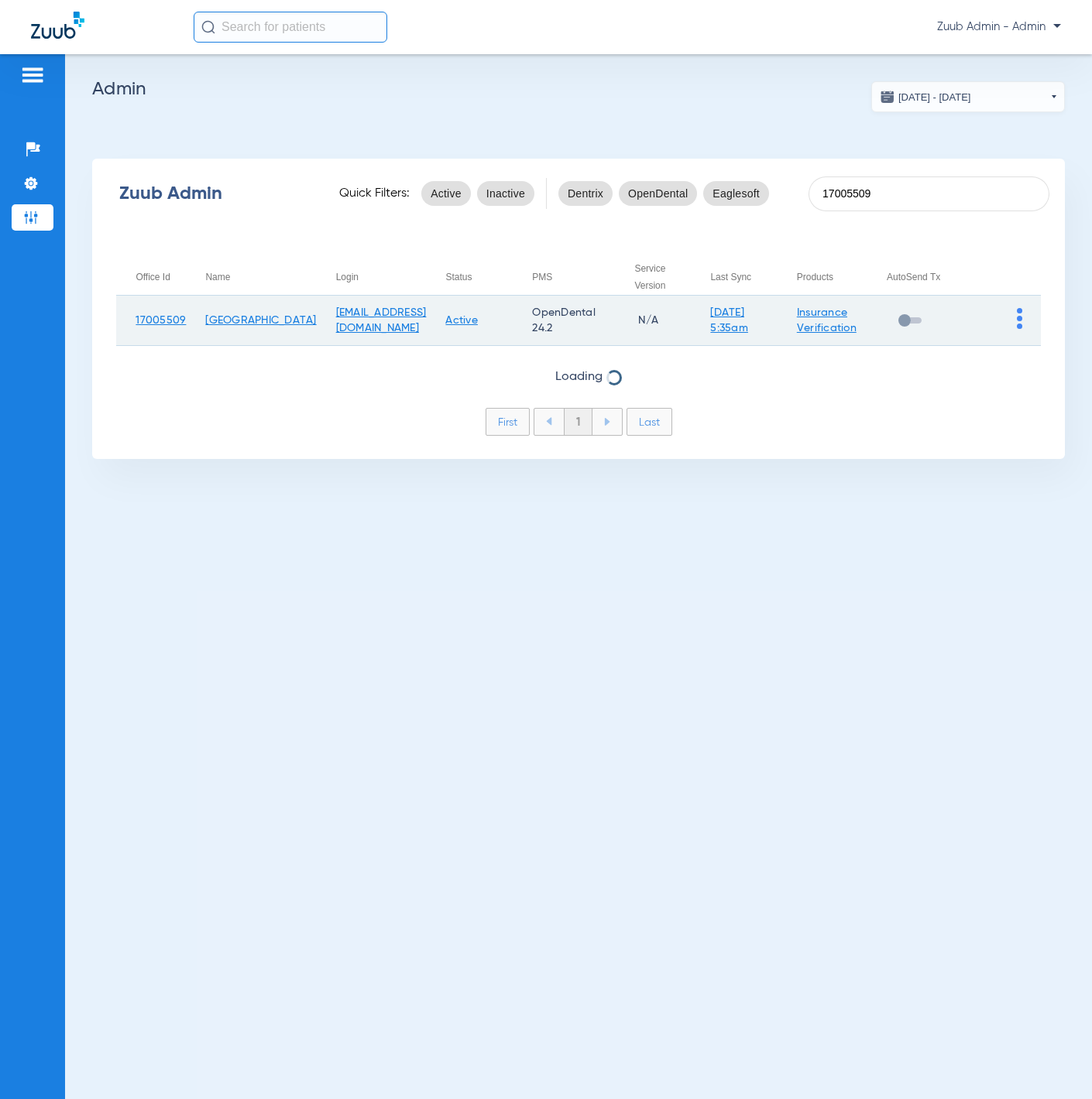
type input "17005509"
click at [1016, 321] on td at bounding box center [998, 321] width 84 height 51
click at [1019, 322] on img at bounding box center [1020, 318] width 6 height 21
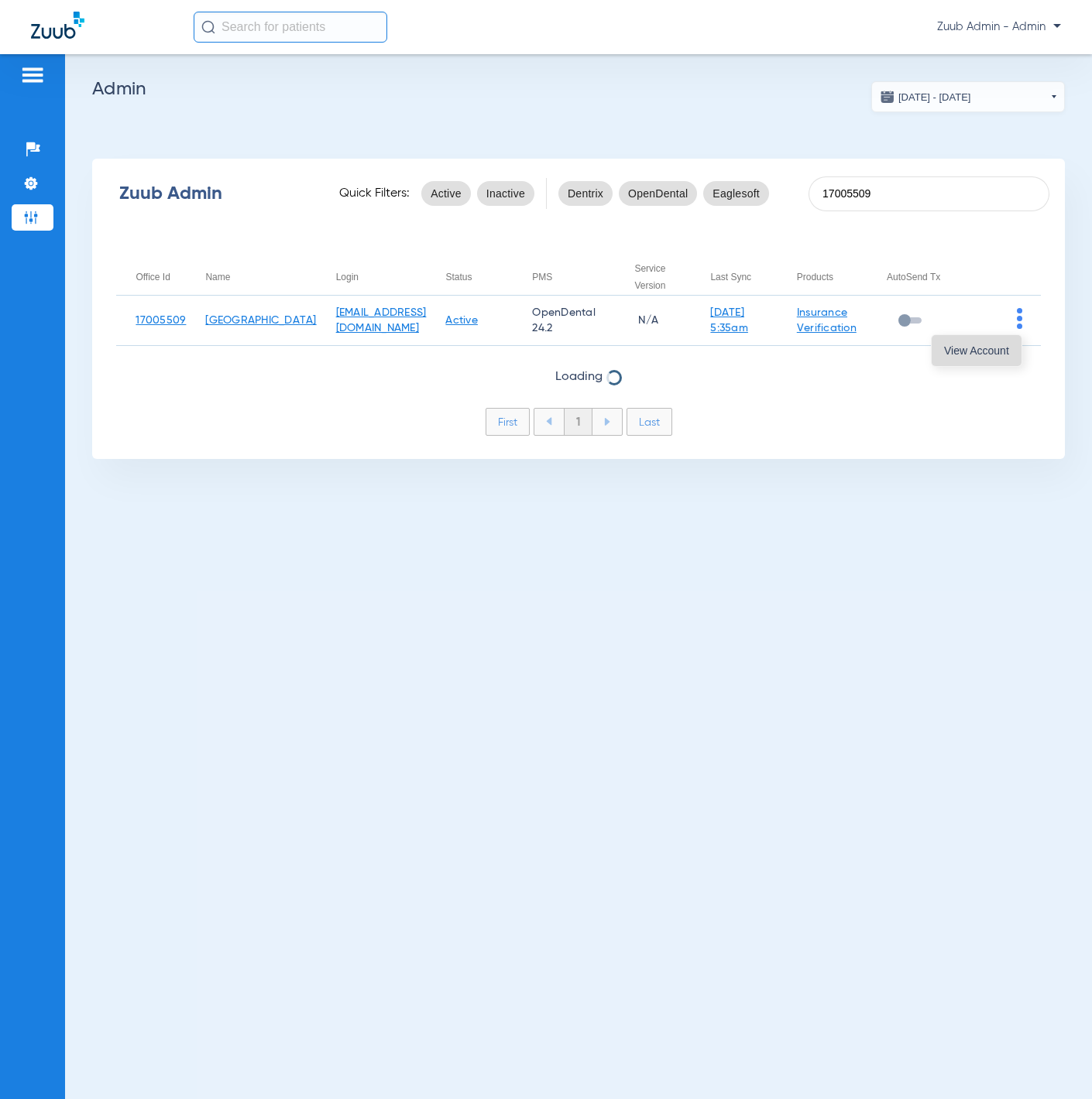
click at [1008, 346] on span "View Account" at bounding box center [976, 351] width 65 height 11
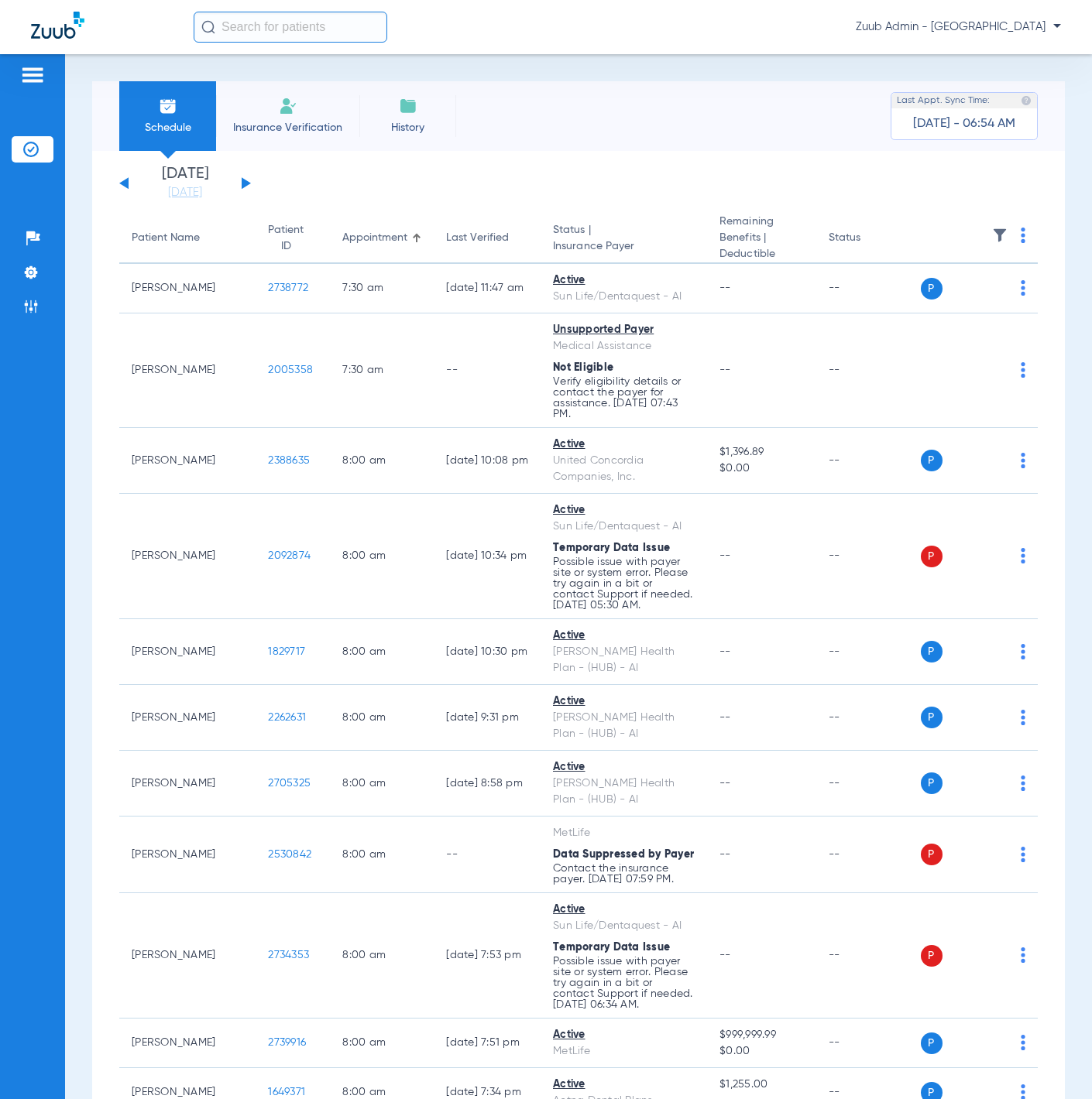
click at [247, 184] on button at bounding box center [246, 183] width 9 height 12
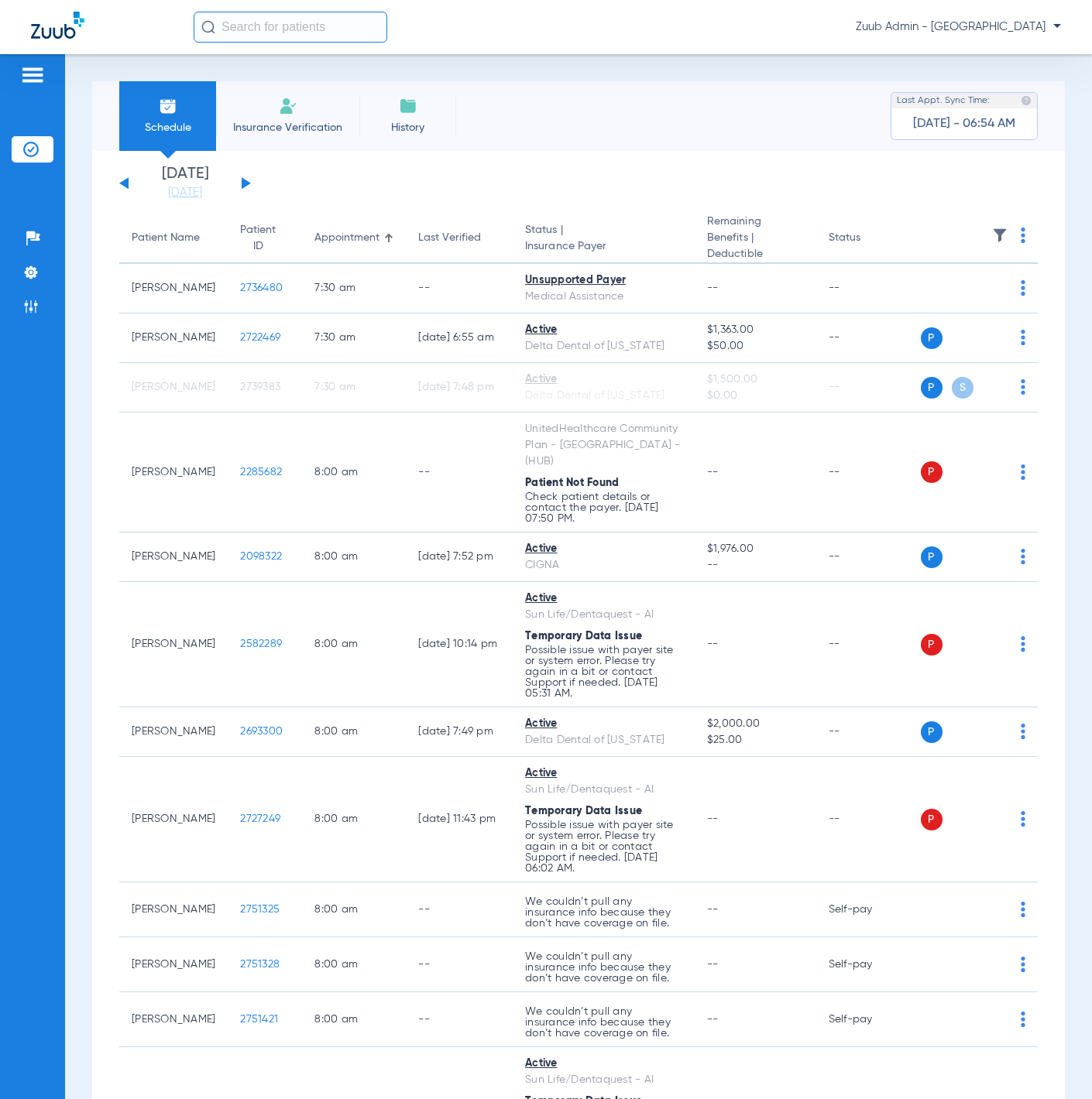
click at [992, 233] on img at bounding box center [1000, 235] width 16 height 16
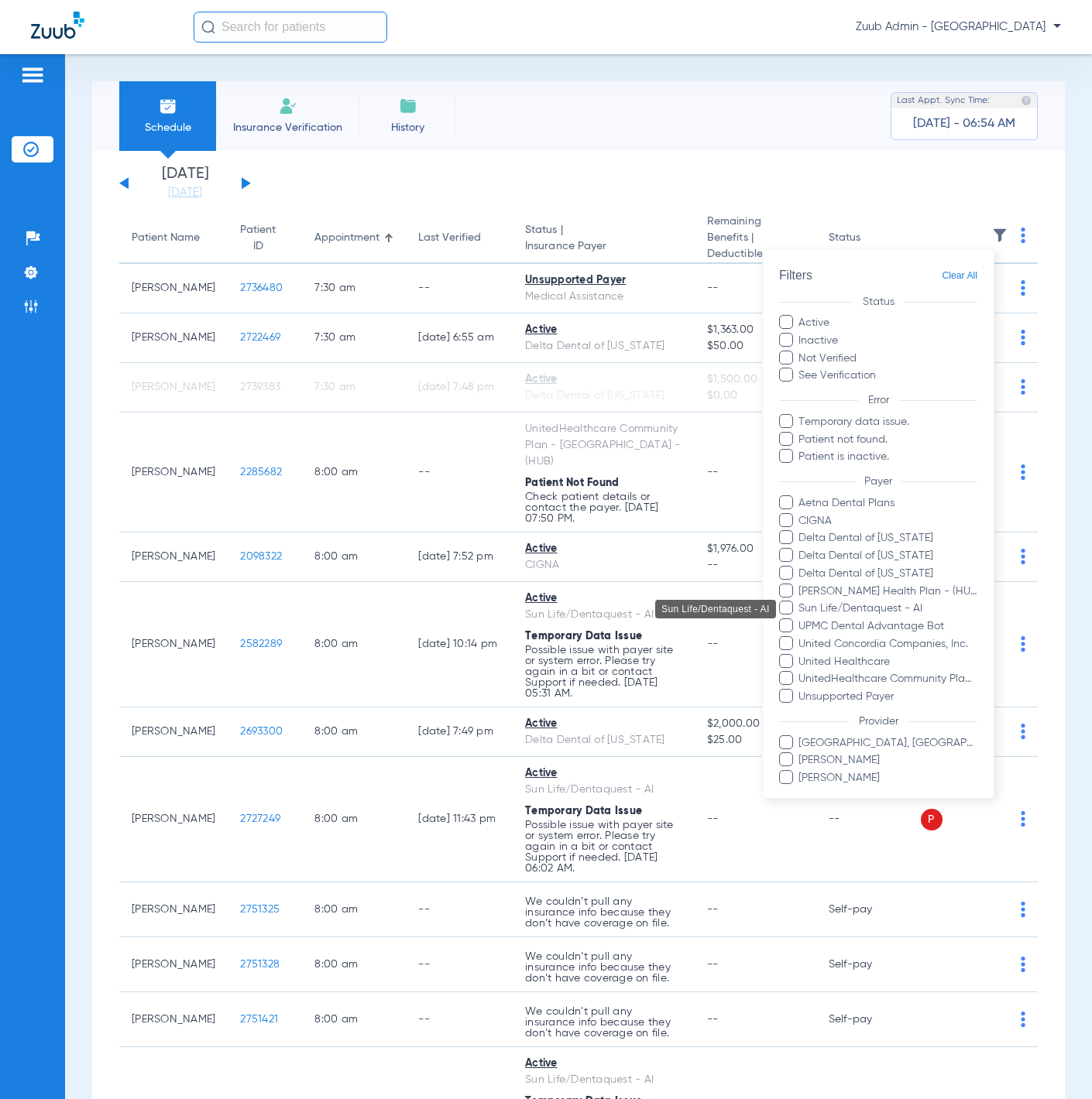
click at [891, 607] on span "Sun Life/Dentaquest - AI" at bounding box center [888, 609] width 180 height 17
click at [801, 620] on input "Sun Life/Dentaquest - AI" at bounding box center [801, 620] width 0 height 0
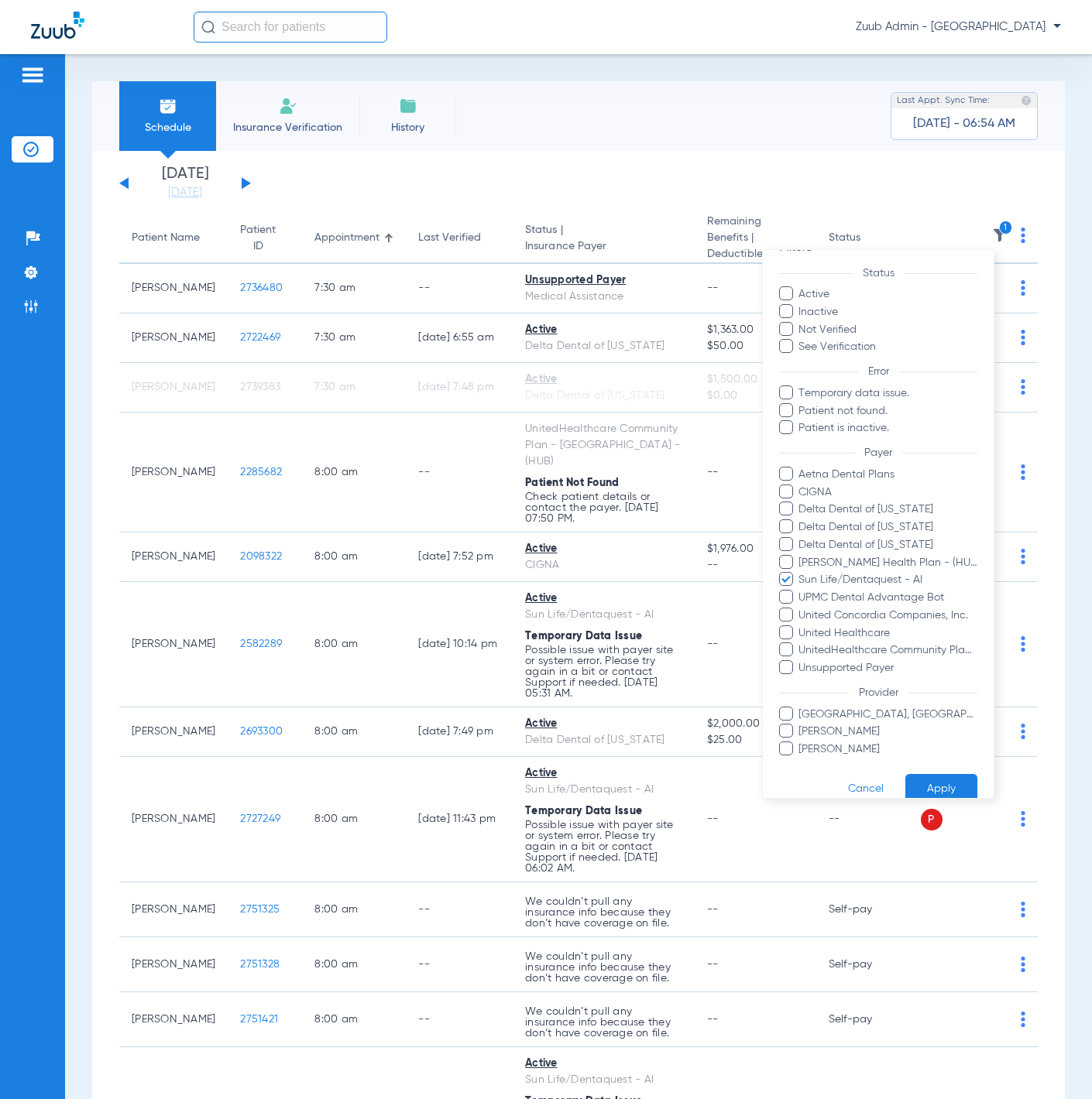
scroll to position [51, 0]
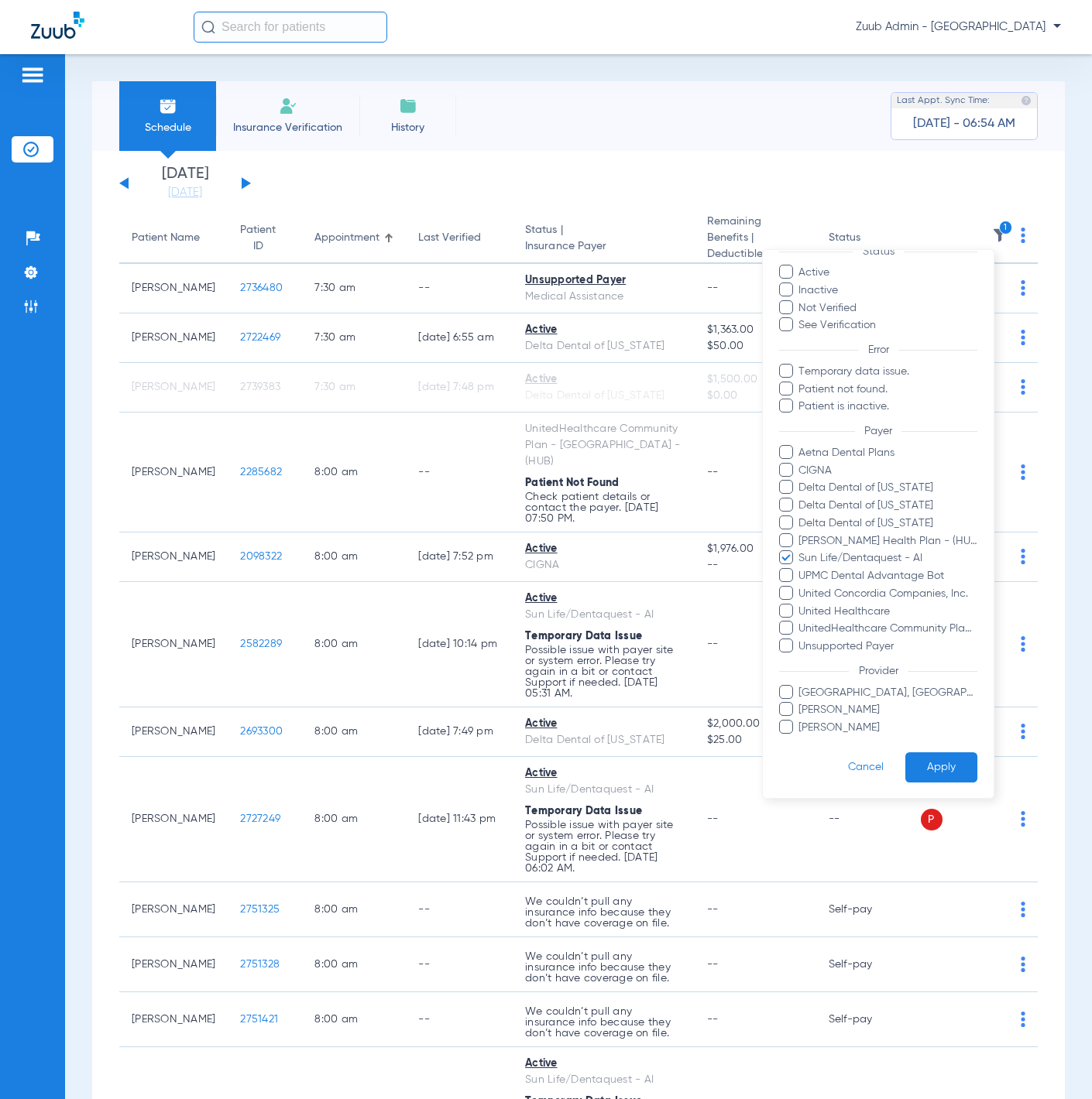
click at [924, 763] on button "Apply" at bounding box center [942, 768] width 72 height 30
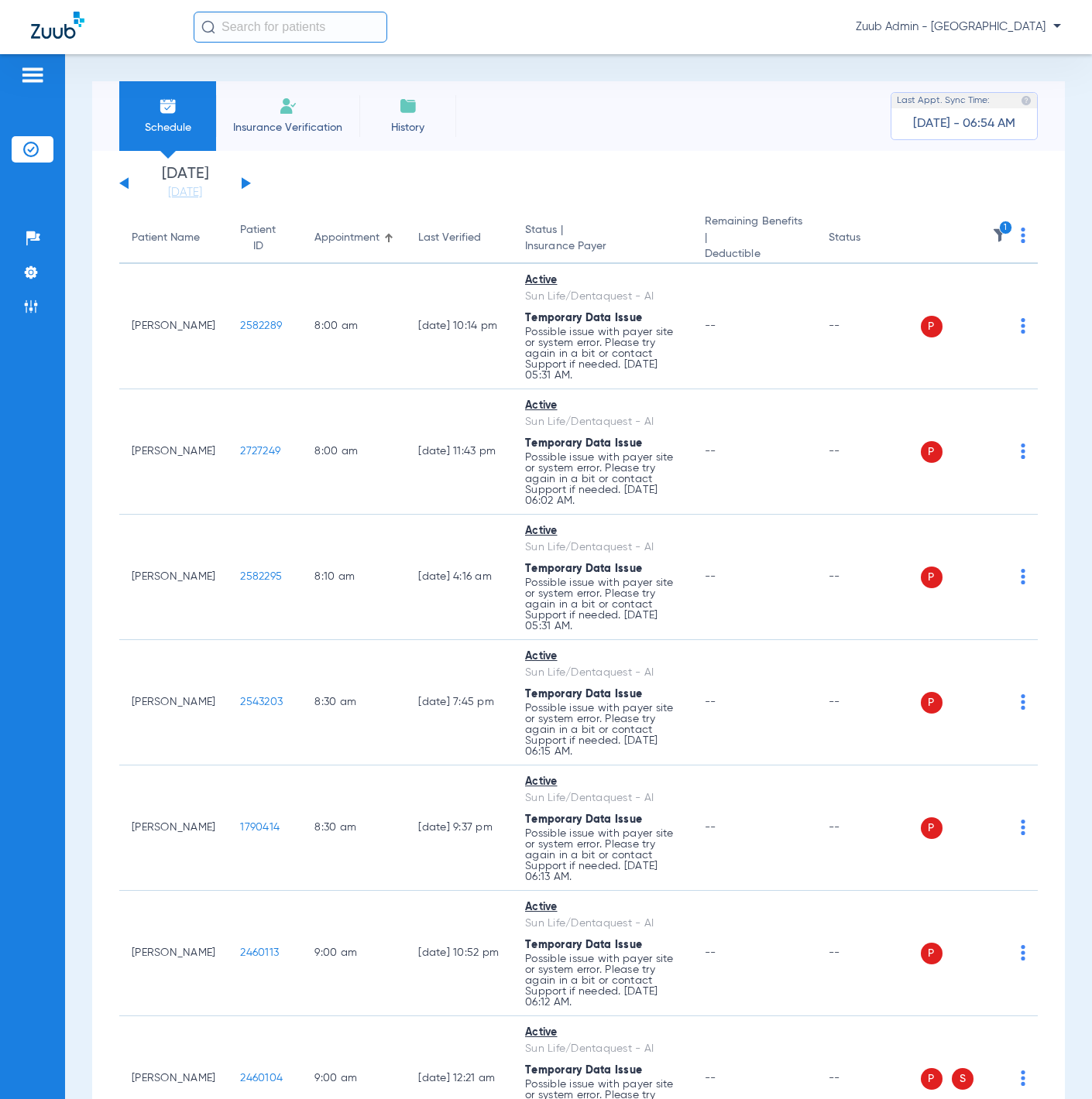
click at [1021, 233] on th "1" at bounding box center [980, 238] width 118 height 51
click at [1021, 231] on img at bounding box center [1023, 235] width 5 height 16
click at [981, 288] on button "Verify All" at bounding box center [952, 296] width 121 height 31
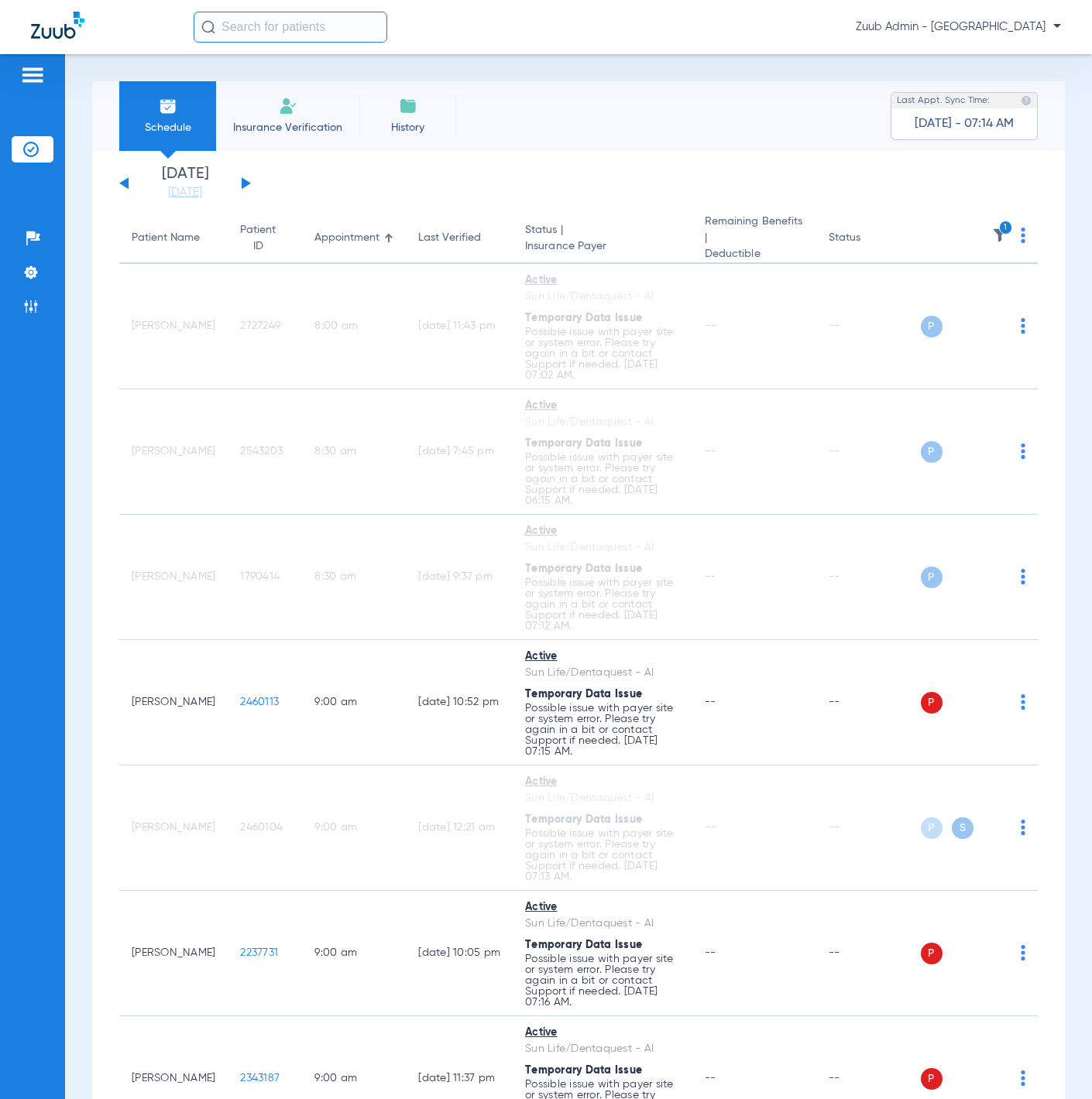
click at [1021, 240] on img at bounding box center [1023, 235] width 5 height 16
click at [985, 292] on span "Verify All" at bounding box center [952, 296] width 97 height 11
